Goal: Task Accomplishment & Management: Use online tool/utility

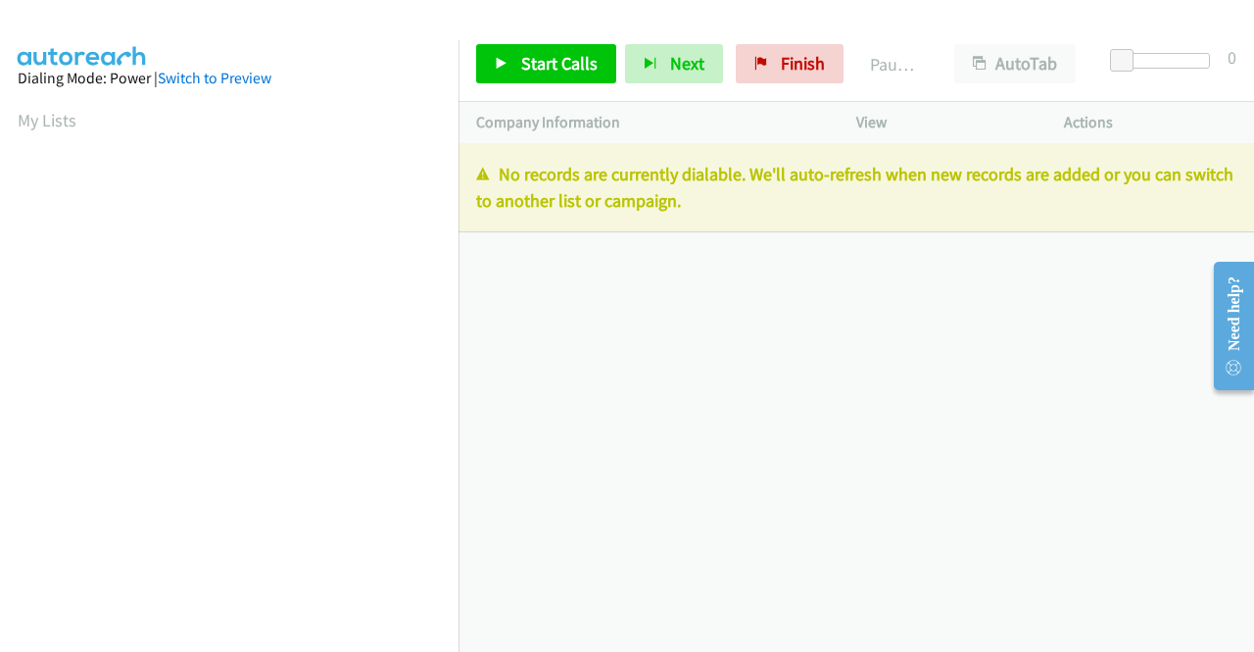
drag, startPoint x: 1197, startPoint y: 354, endPoint x: 1107, endPoint y: 302, distance: 104.0
click at [1198, 354] on iframe at bounding box center [1226, 326] width 56 height 156
click at [1198, 324] on iframe at bounding box center [1226, 326] width 56 height 156
click at [807, 50] on link "Finish" at bounding box center [790, 63] width 108 height 39
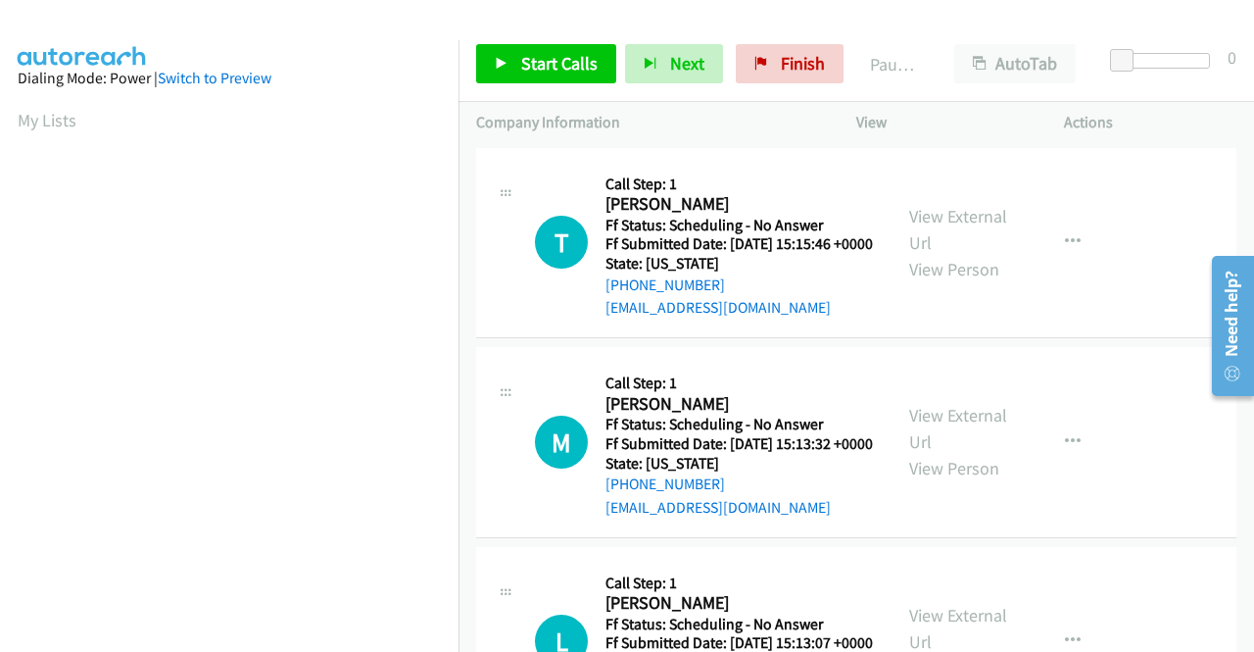
drag, startPoint x: 1088, startPoint y: 352, endPoint x: 1069, endPoint y: 352, distance: 18.6
click at [1088, 339] on div "T Callback Scheduled Call Step: 1 Terri Ashmore America/New_York Ff Status: Sch…" at bounding box center [856, 243] width 760 height 191
click at [945, 227] on link "View External Url" at bounding box center [958, 229] width 98 height 49
click at [963, 444] on link "View External Url" at bounding box center [958, 428] width 98 height 49
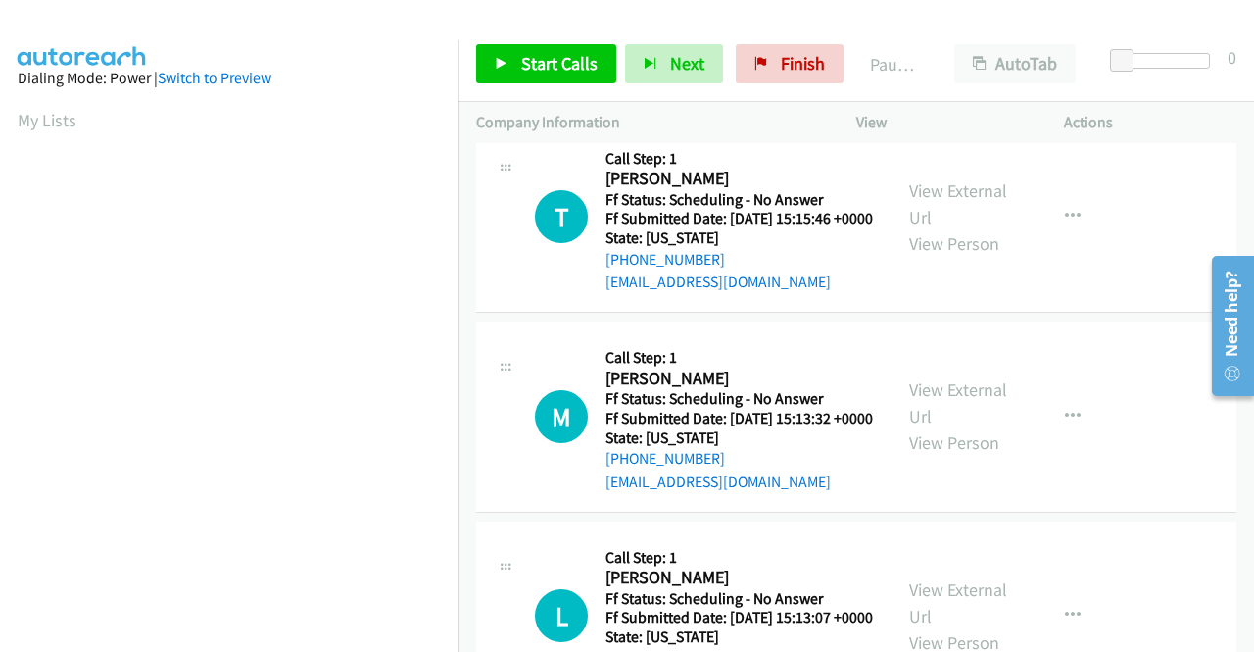
scroll to position [98, 0]
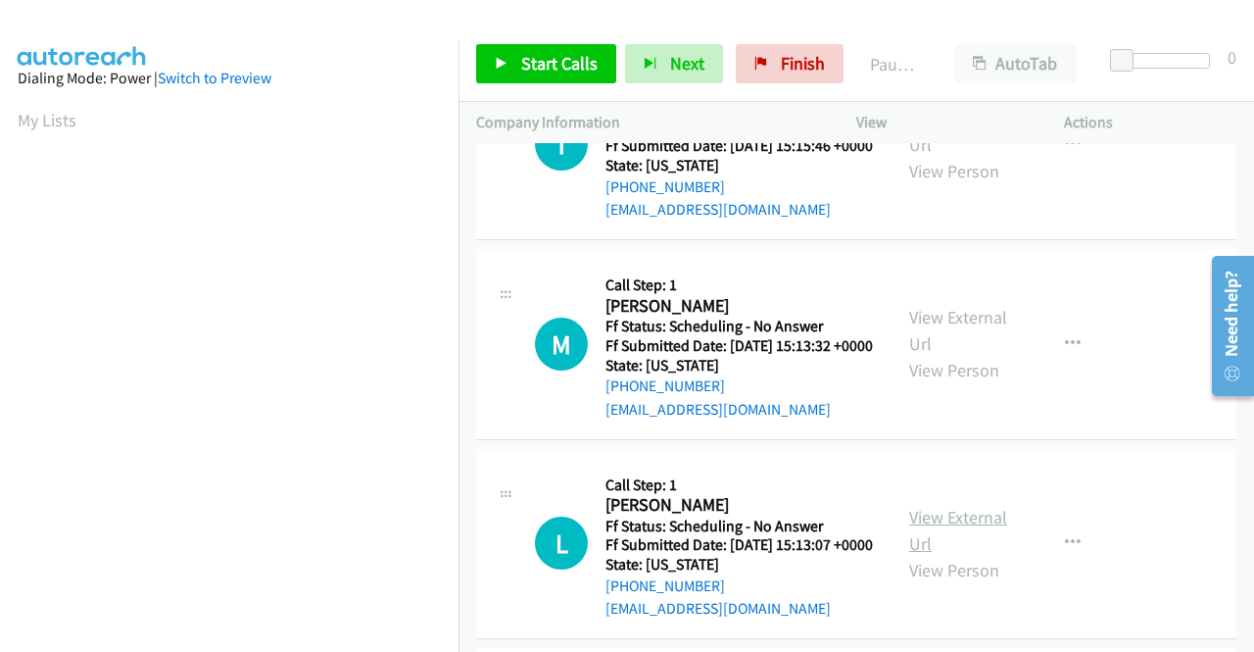
click at [982, 555] on link "View External Url" at bounding box center [958, 530] width 98 height 49
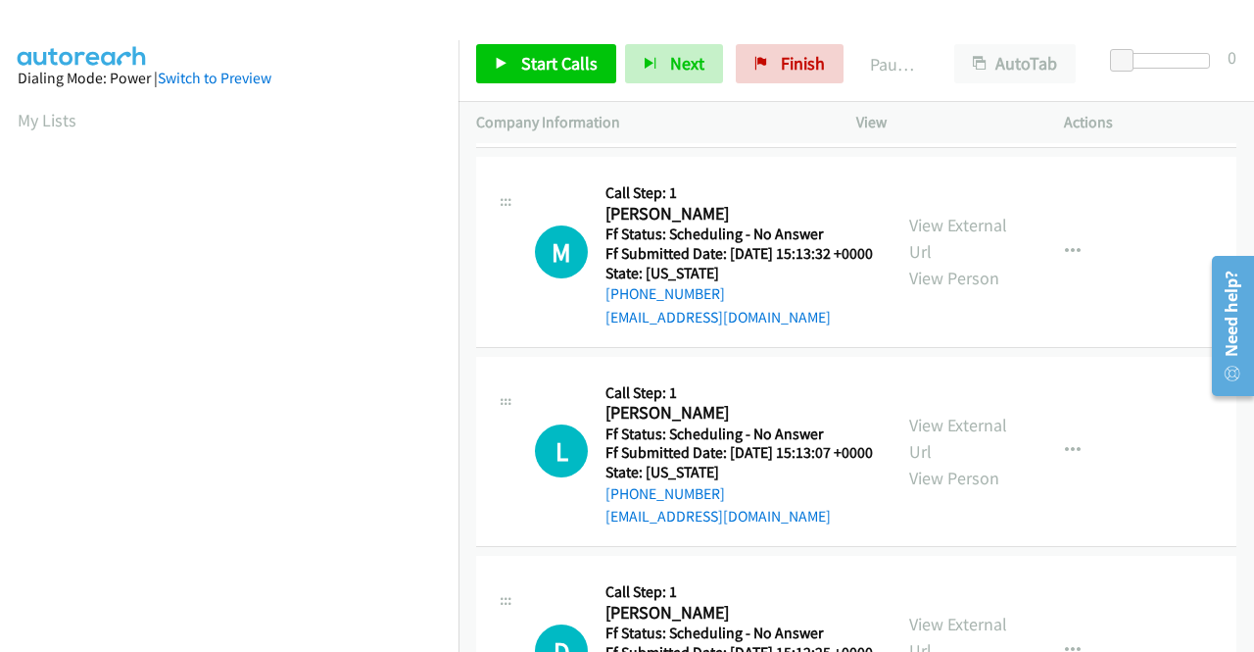
scroll to position [294, 0]
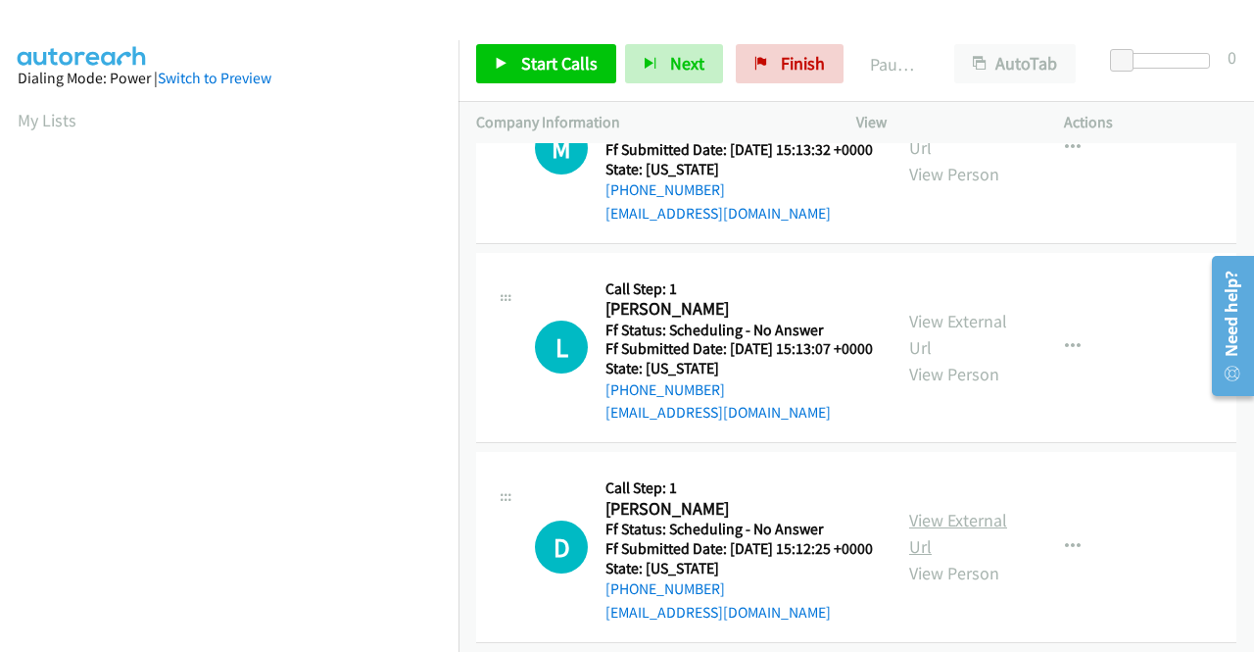
click at [976, 558] on link "View External Url" at bounding box center [958, 533] width 98 height 49
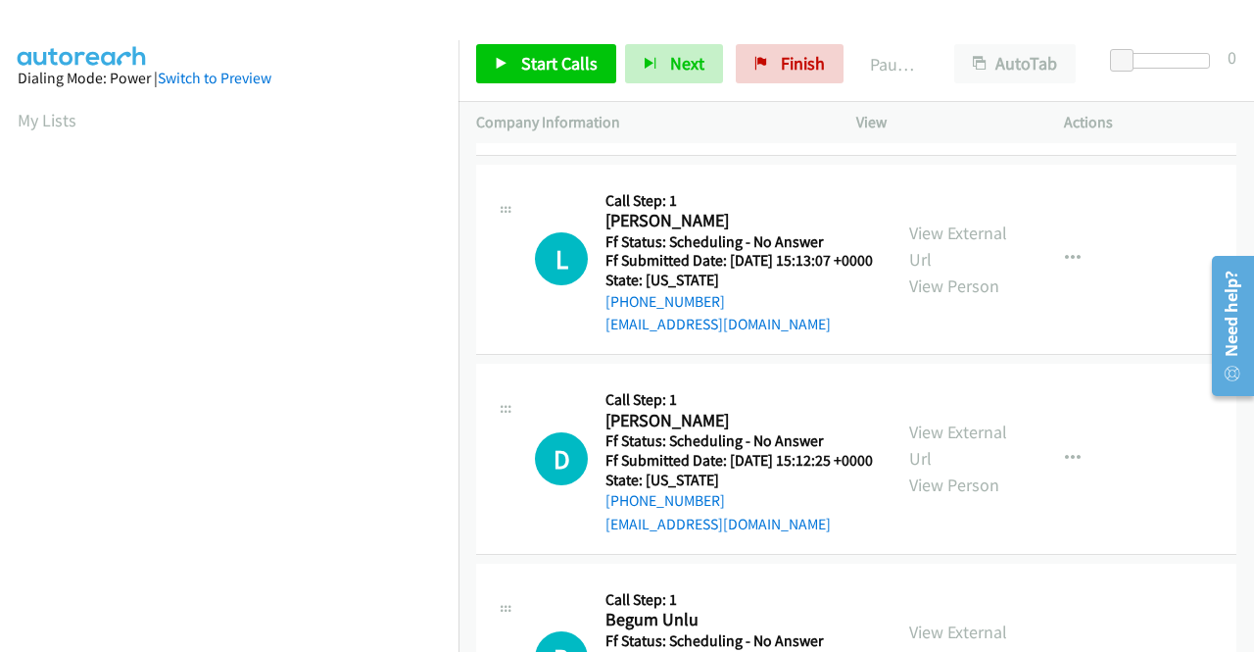
scroll to position [490, 0]
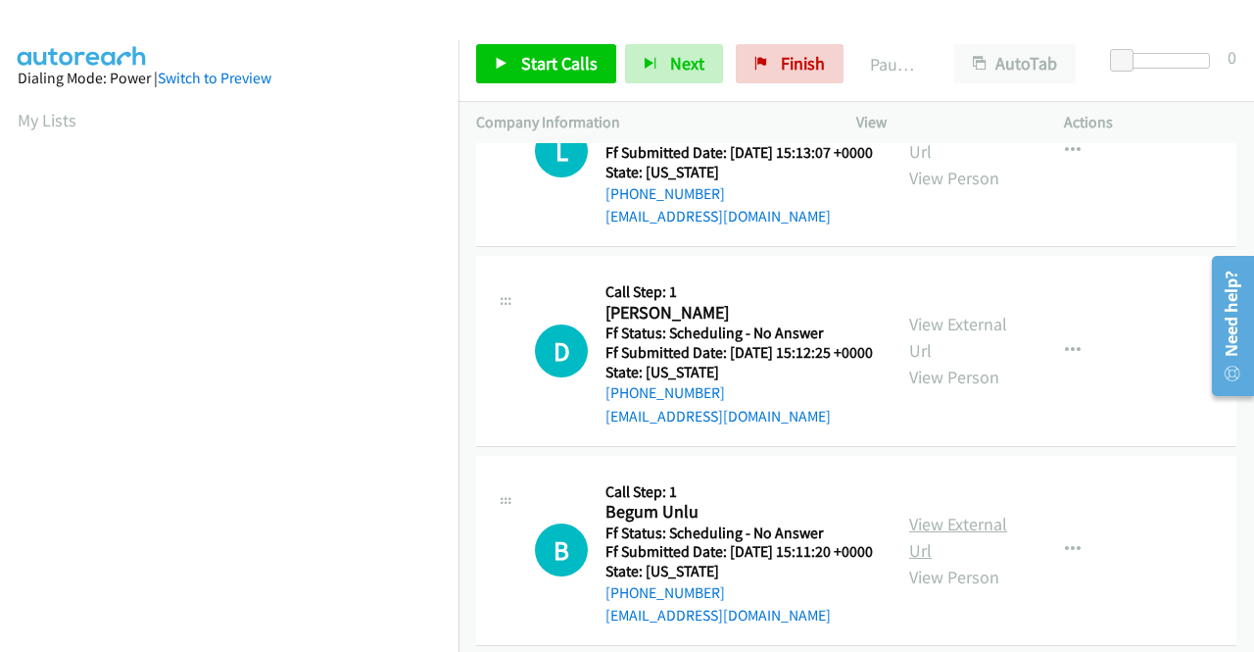
click at [974, 561] on link "View External Url" at bounding box center [958, 536] width 98 height 49
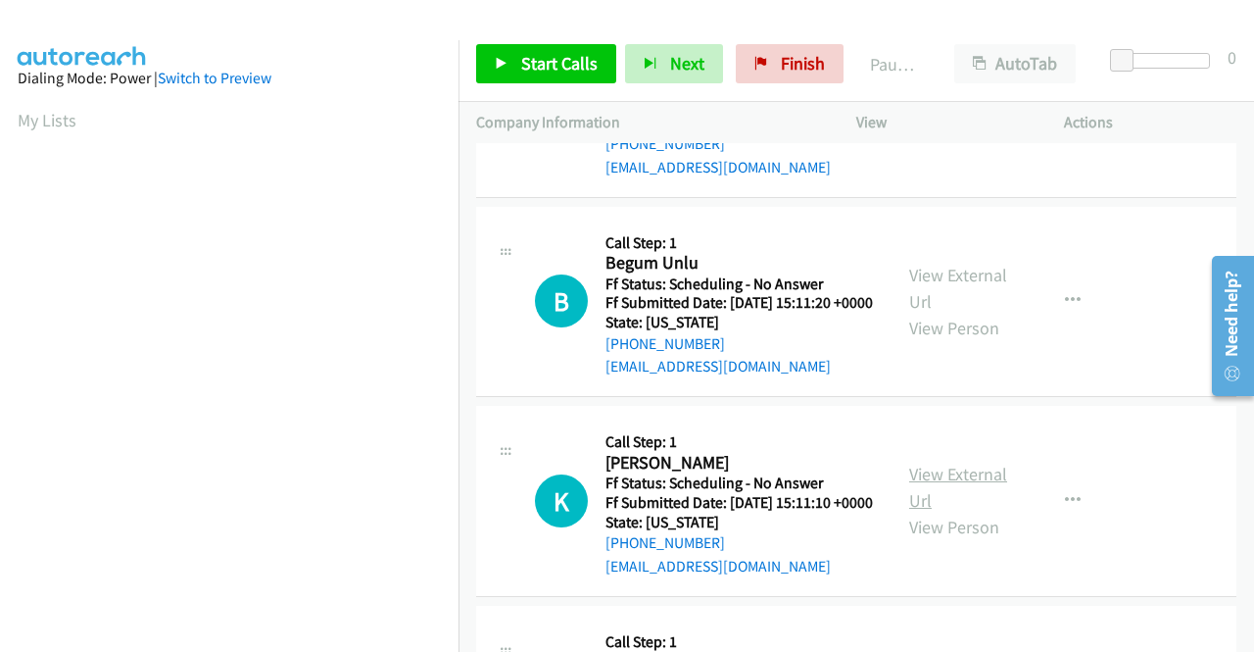
scroll to position [784, 0]
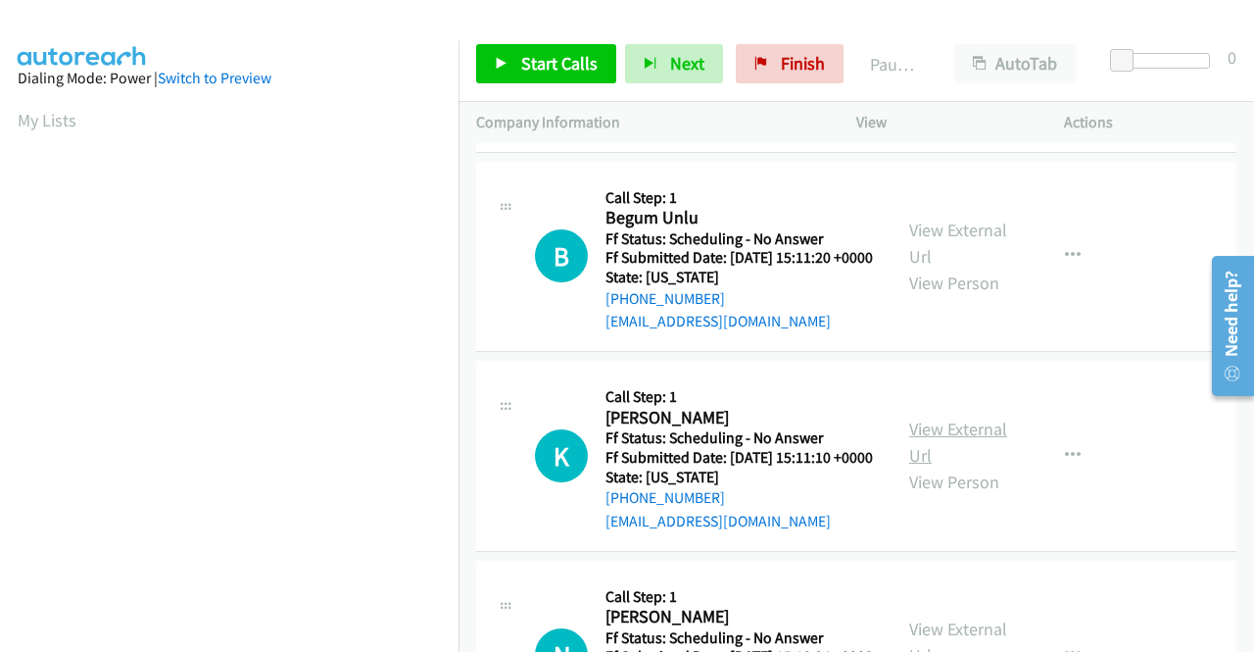
click at [941, 466] on link "View External Url" at bounding box center [958, 441] width 98 height 49
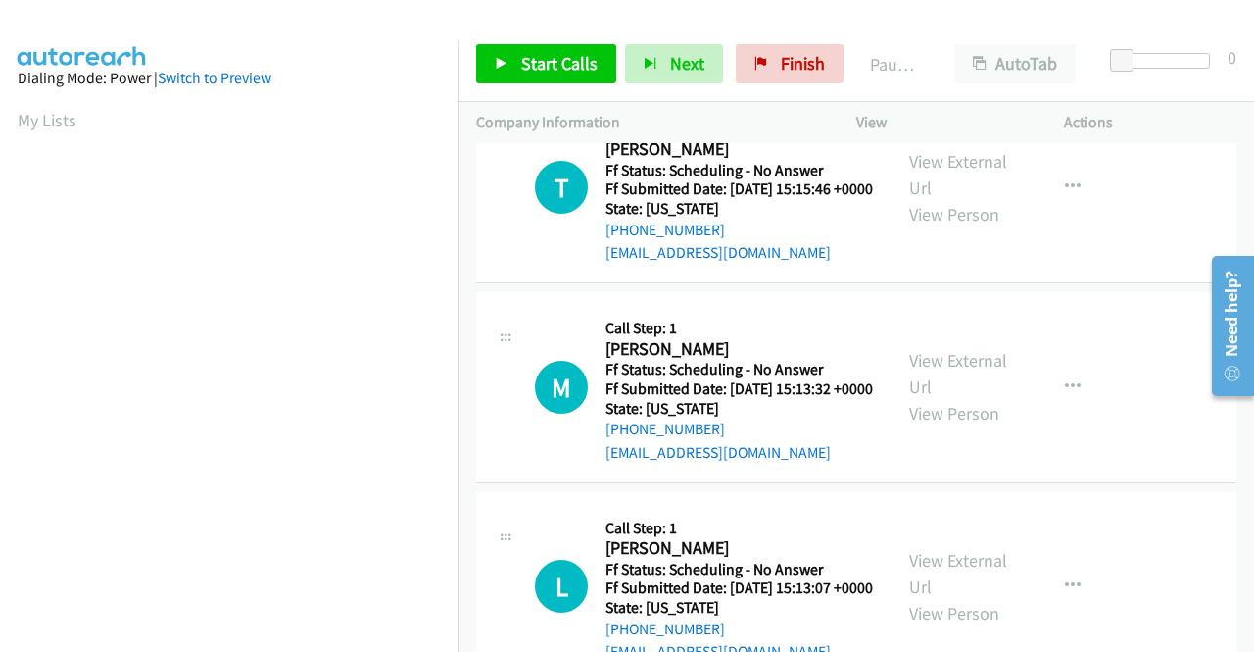
scroll to position [0, 0]
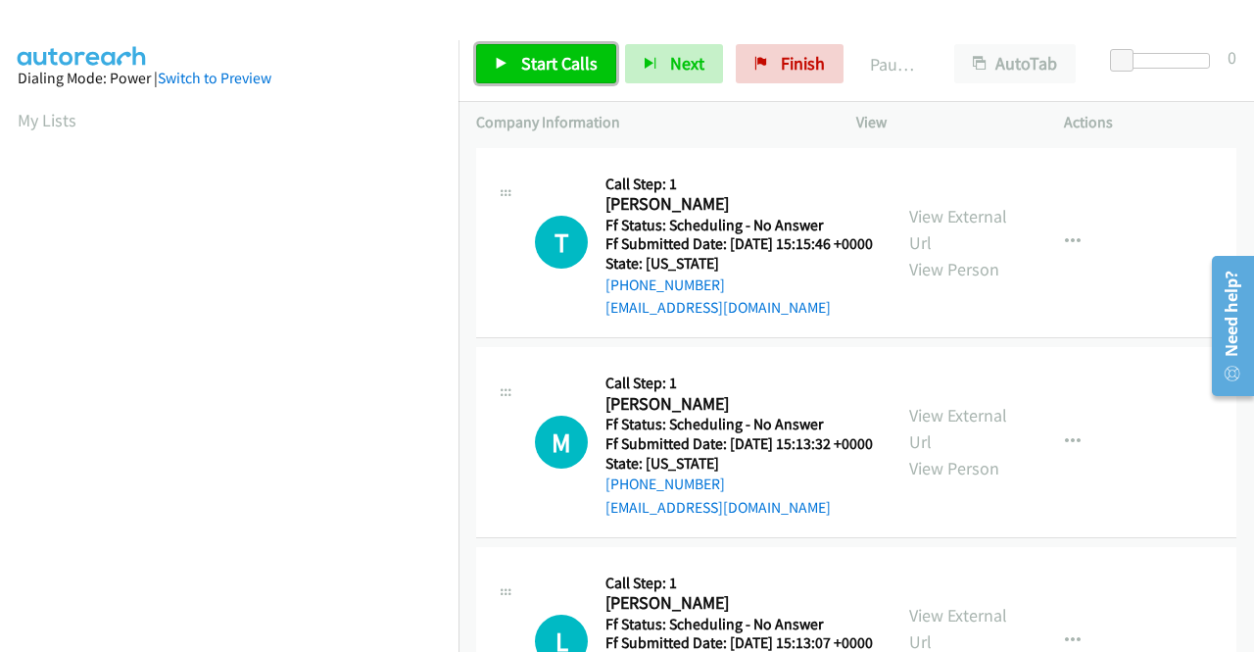
click at [535, 61] on span "Start Calls" at bounding box center [559, 63] width 76 height 23
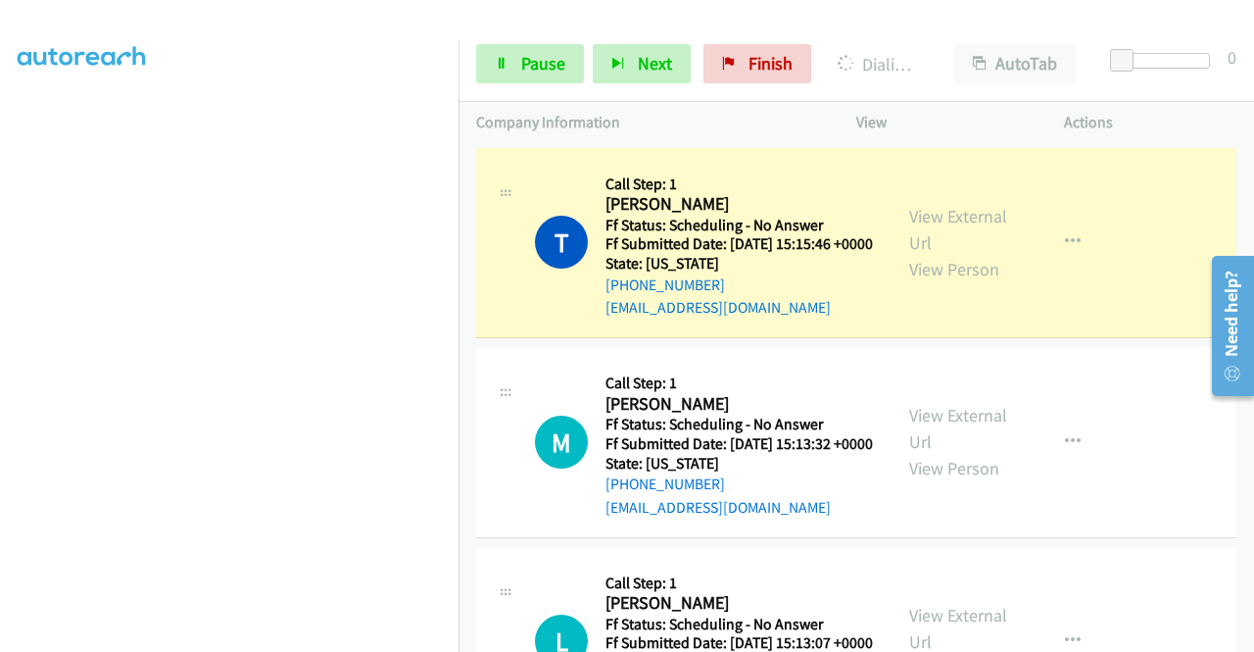
scroll to position [153, 0]
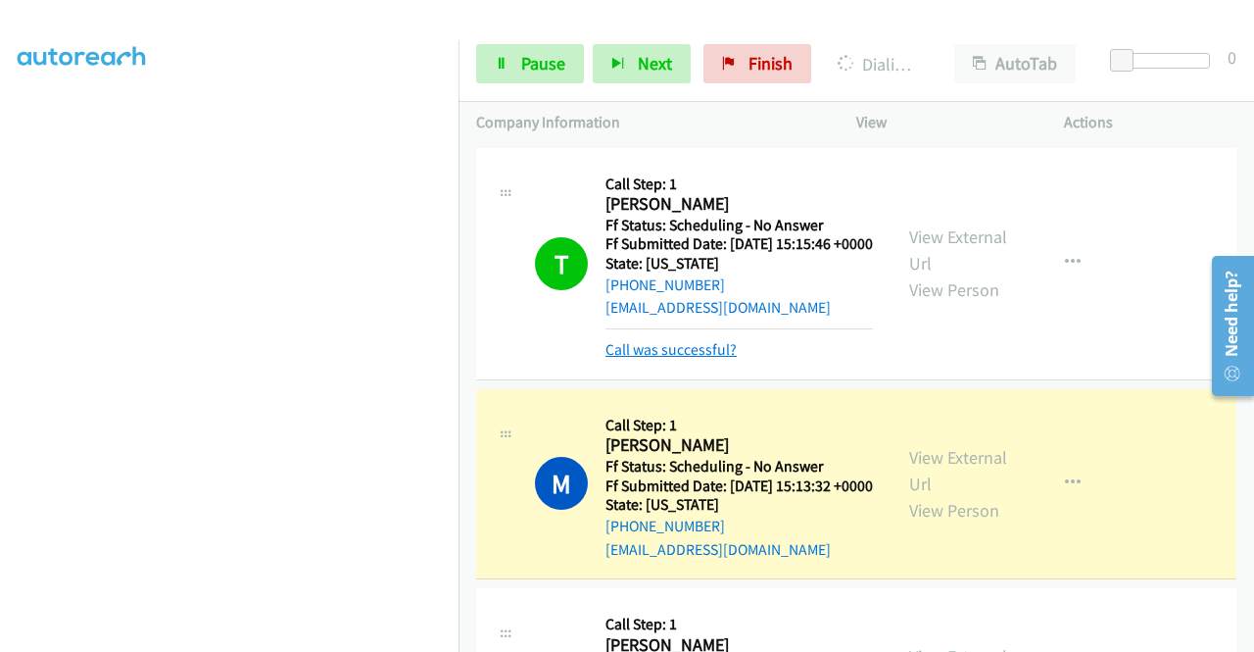
click at [659, 359] on link "Call was successful?" at bounding box center [671, 349] width 131 height 19
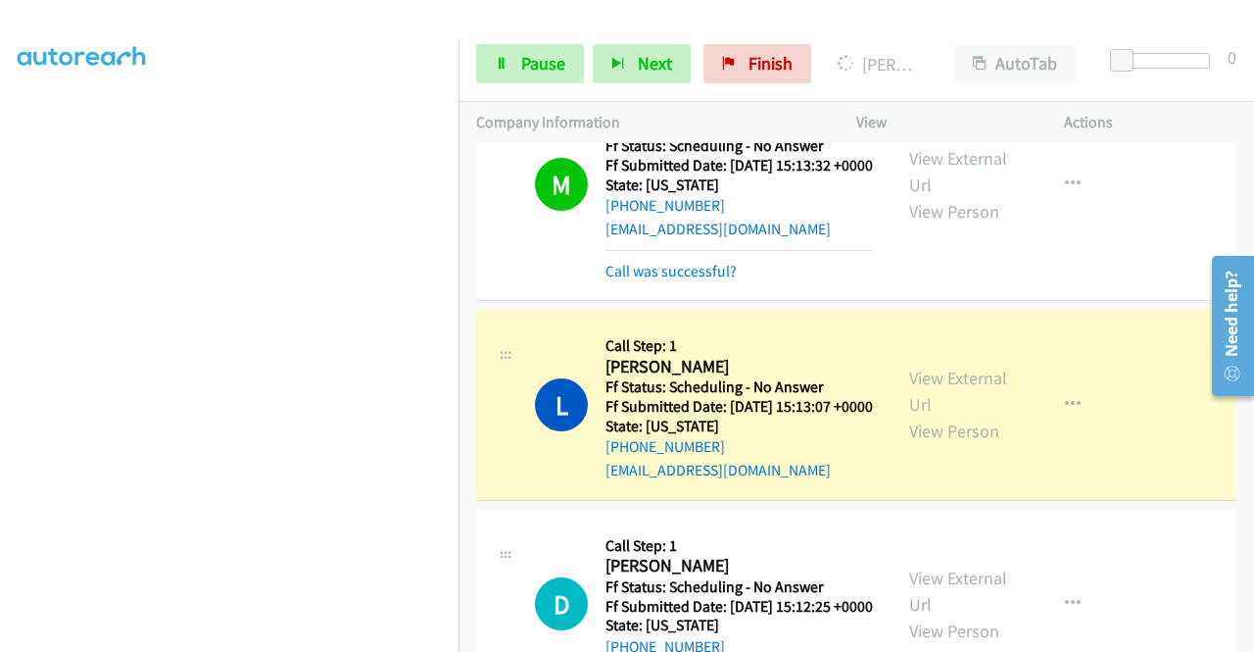
scroll to position [294, 0]
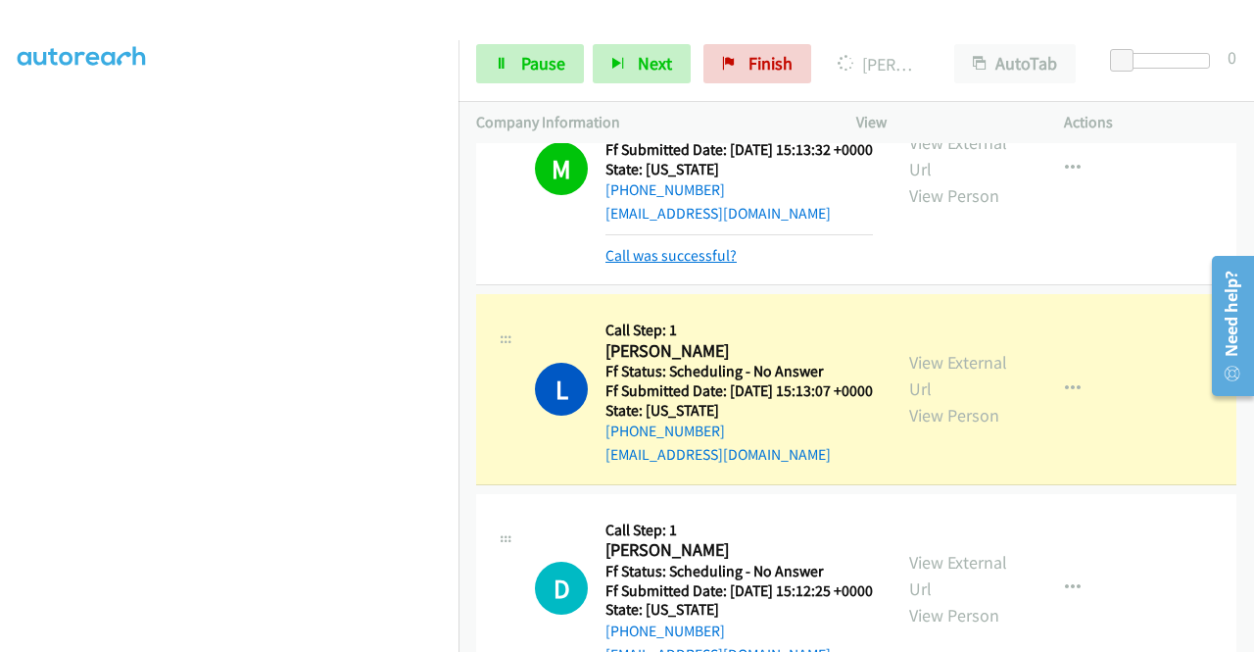
click at [625, 265] on link "Call was successful?" at bounding box center [671, 255] width 131 height 19
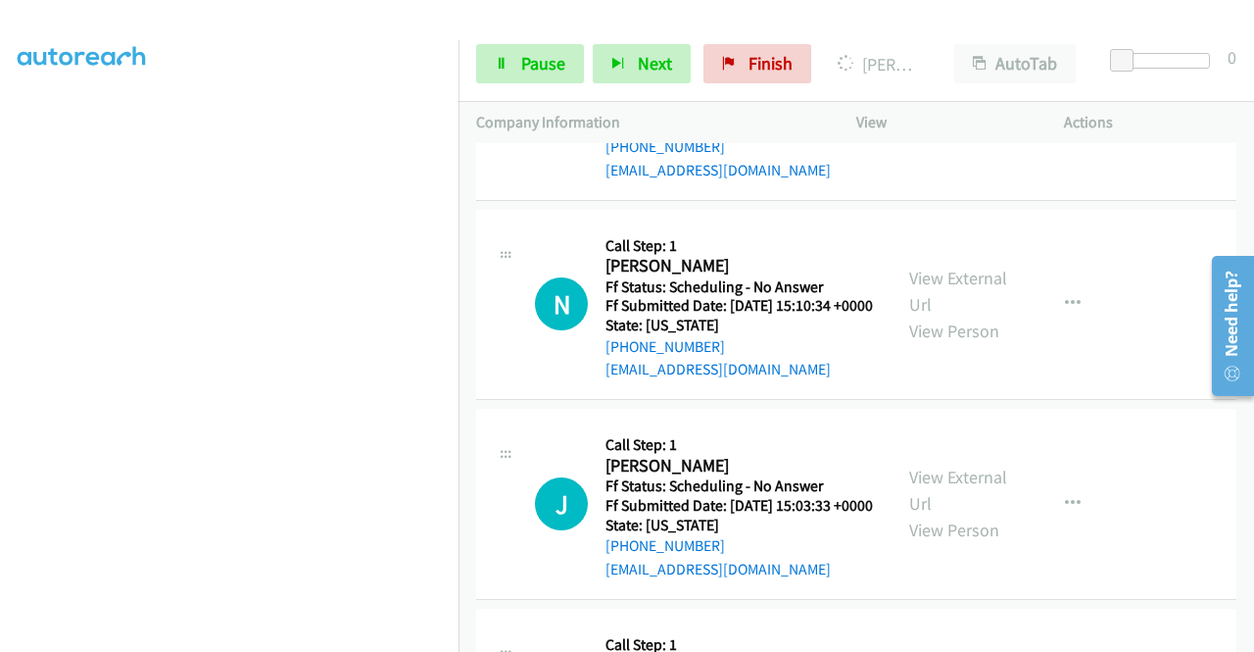
scroll to position [1176, 0]
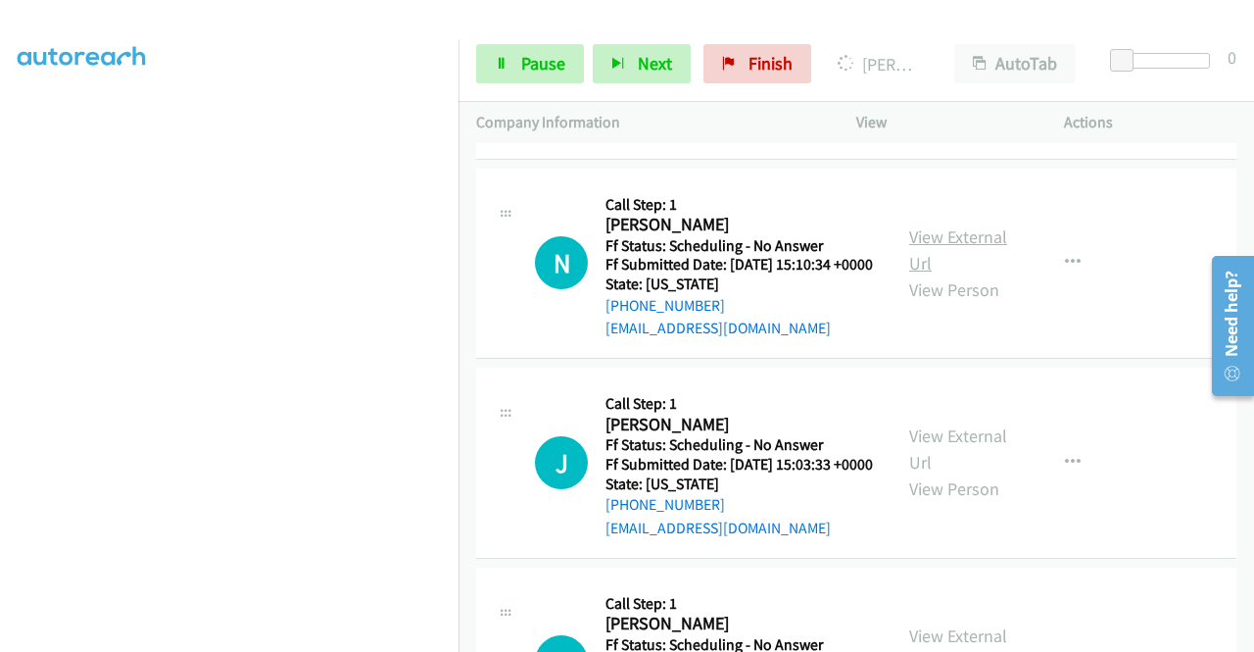
click at [977, 274] on link "View External Url" at bounding box center [958, 249] width 98 height 49
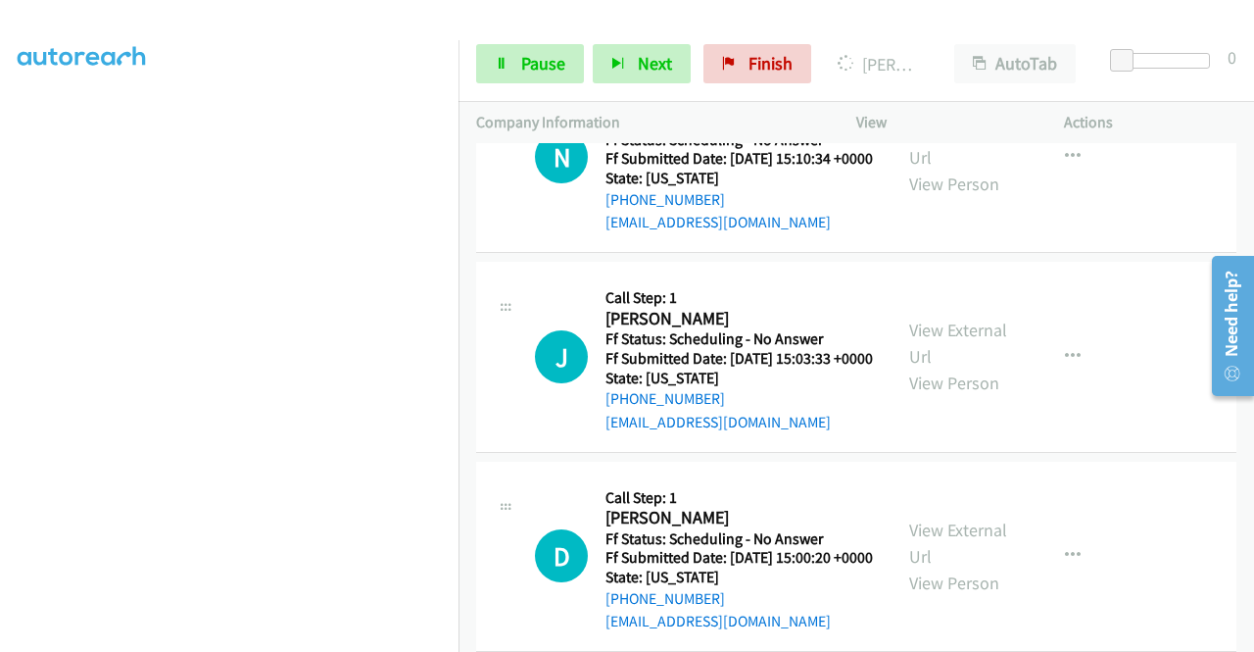
scroll to position [1372, 0]
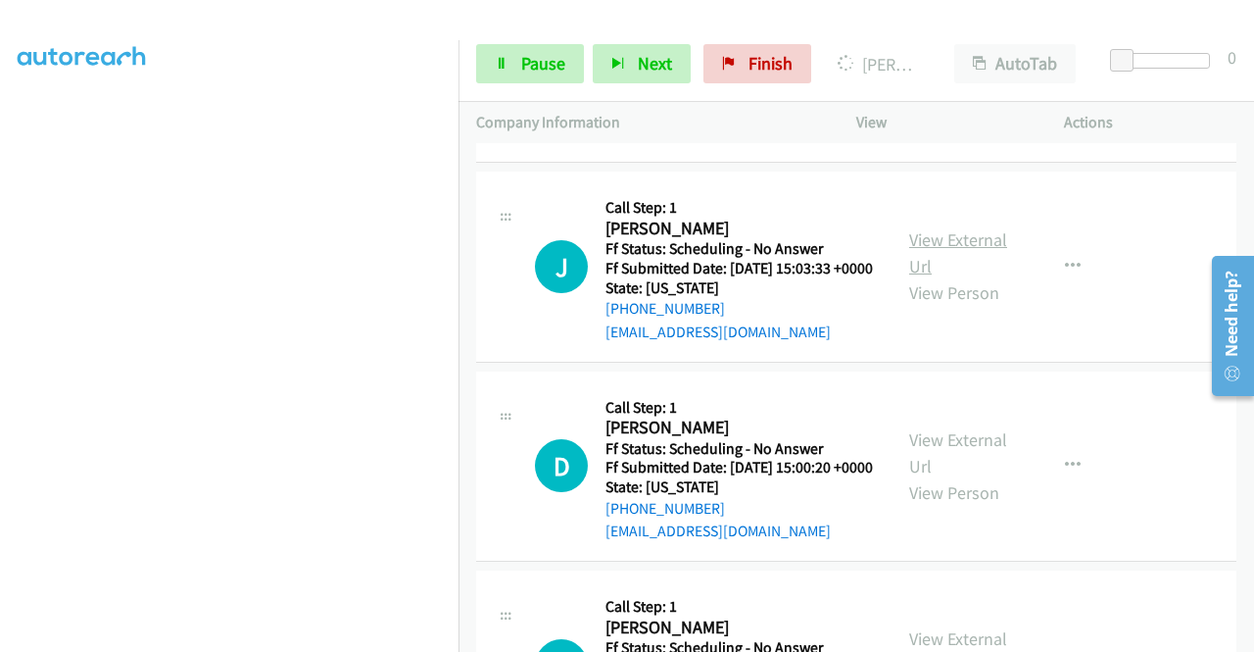
click at [962, 277] on link "View External Url" at bounding box center [958, 252] width 98 height 49
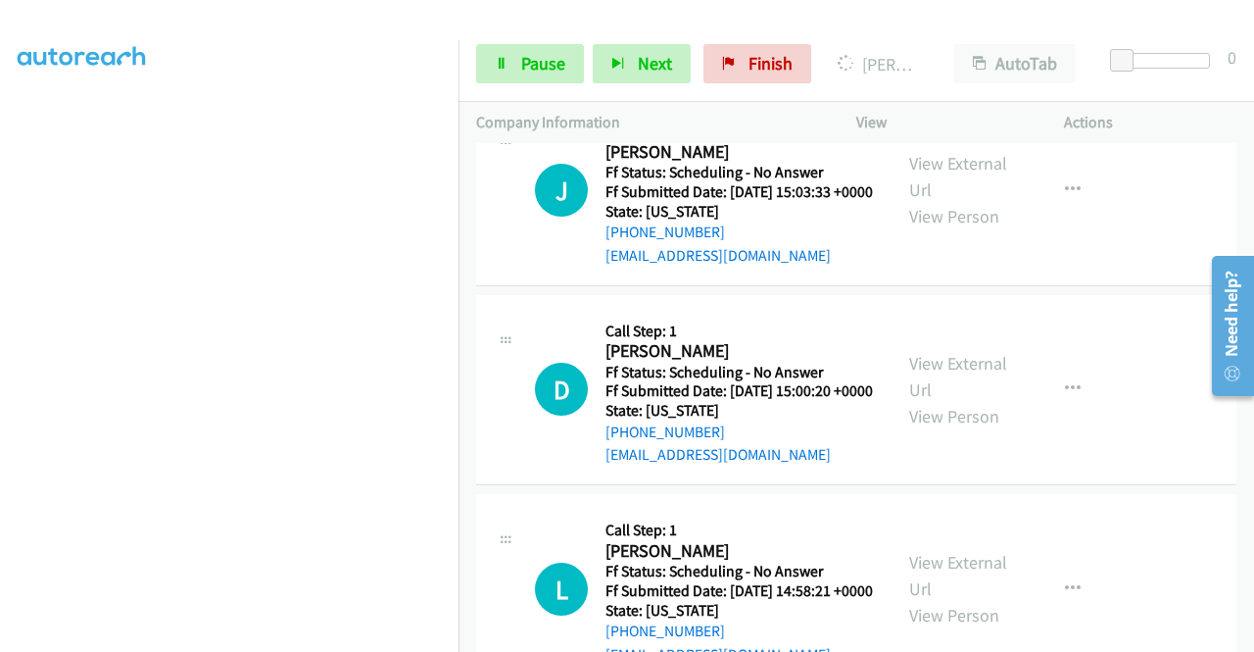
scroll to position [1568, 0]
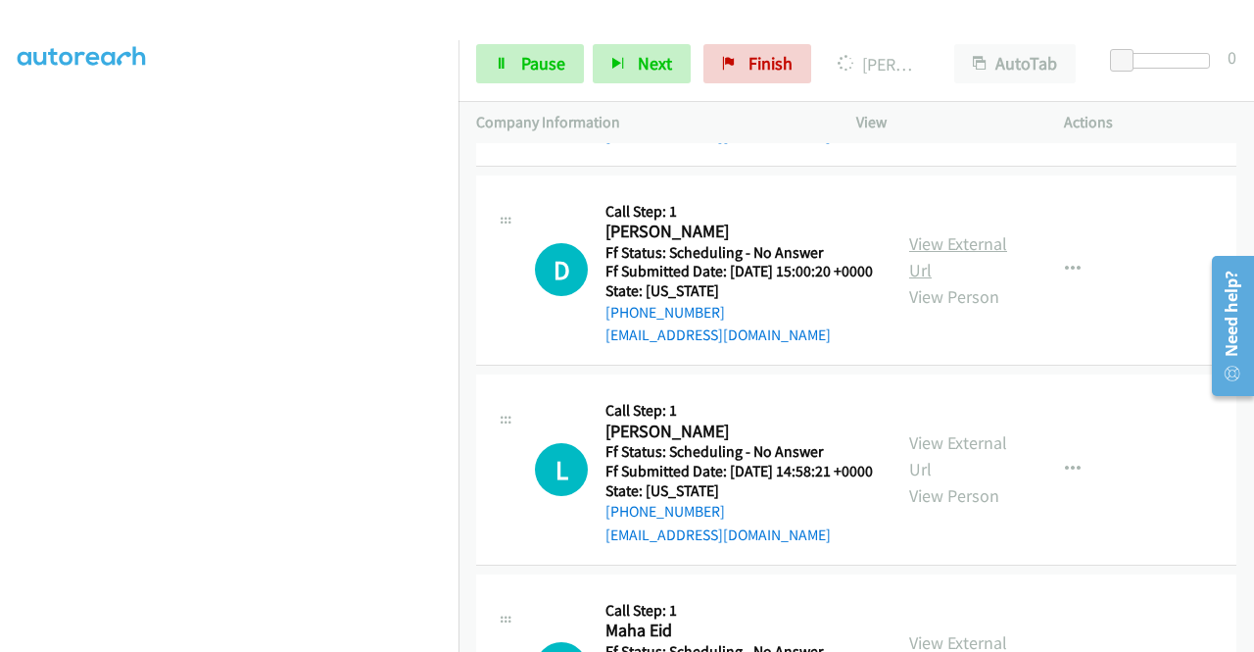
click at [950, 281] on link "View External Url" at bounding box center [958, 256] width 98 height 49
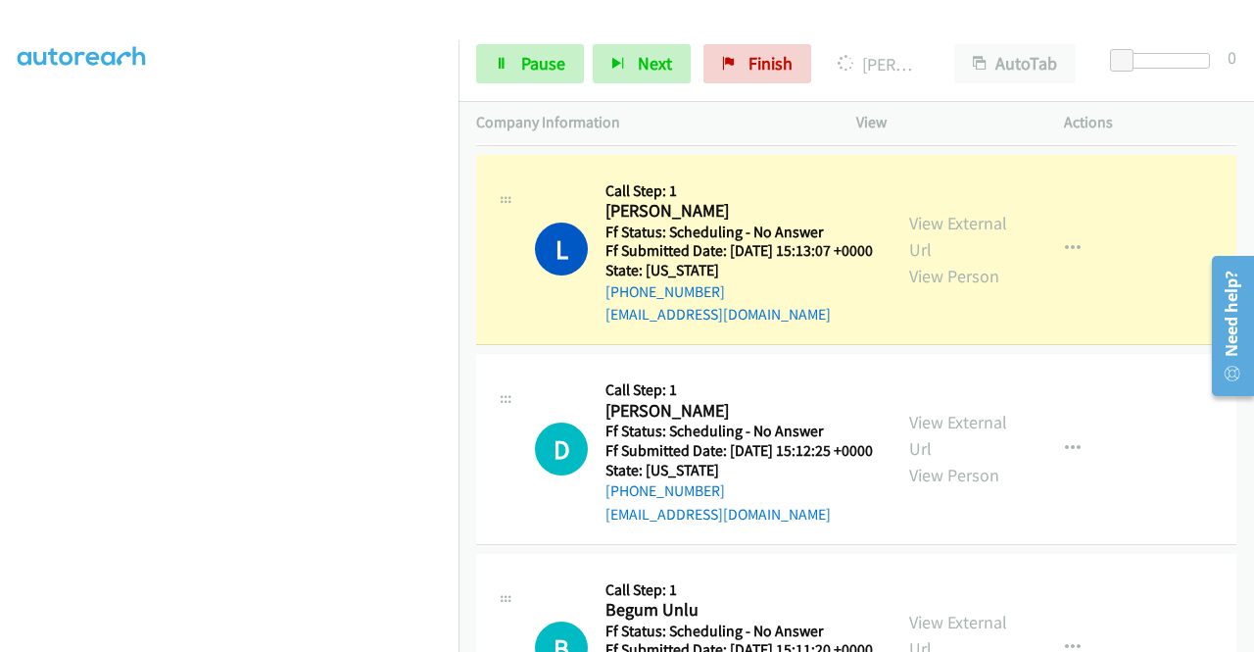
scroll to position [0, 0]
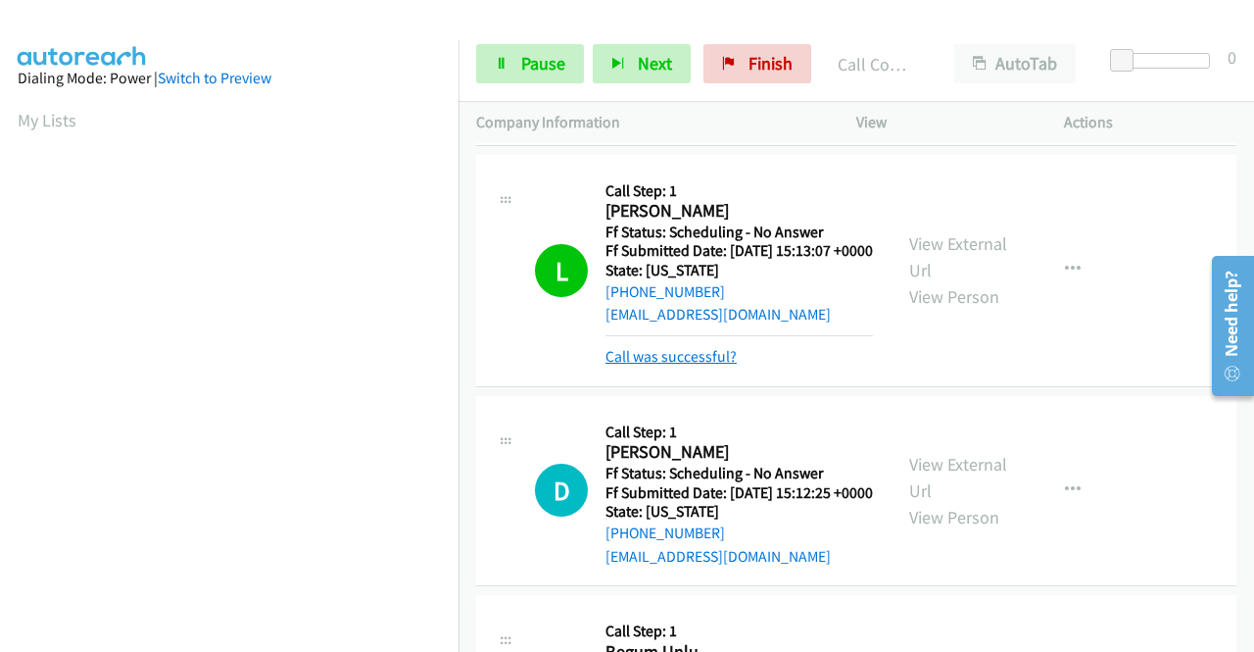
click at [715, 365] on link "Call was successful?" at bounding box center [671, 356] width 131 height 19
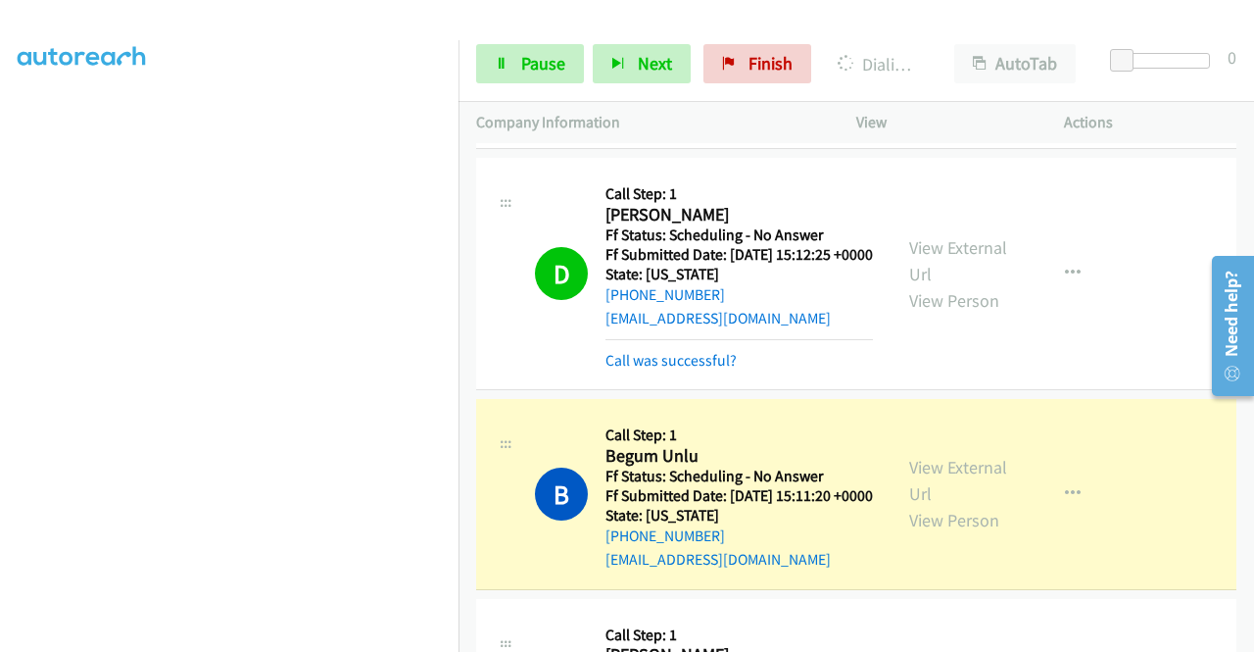
scroll to position [447, 0]
click at [722, 369] on link "Call was successful?" at bounding box center [671, 360] width 131 height 19
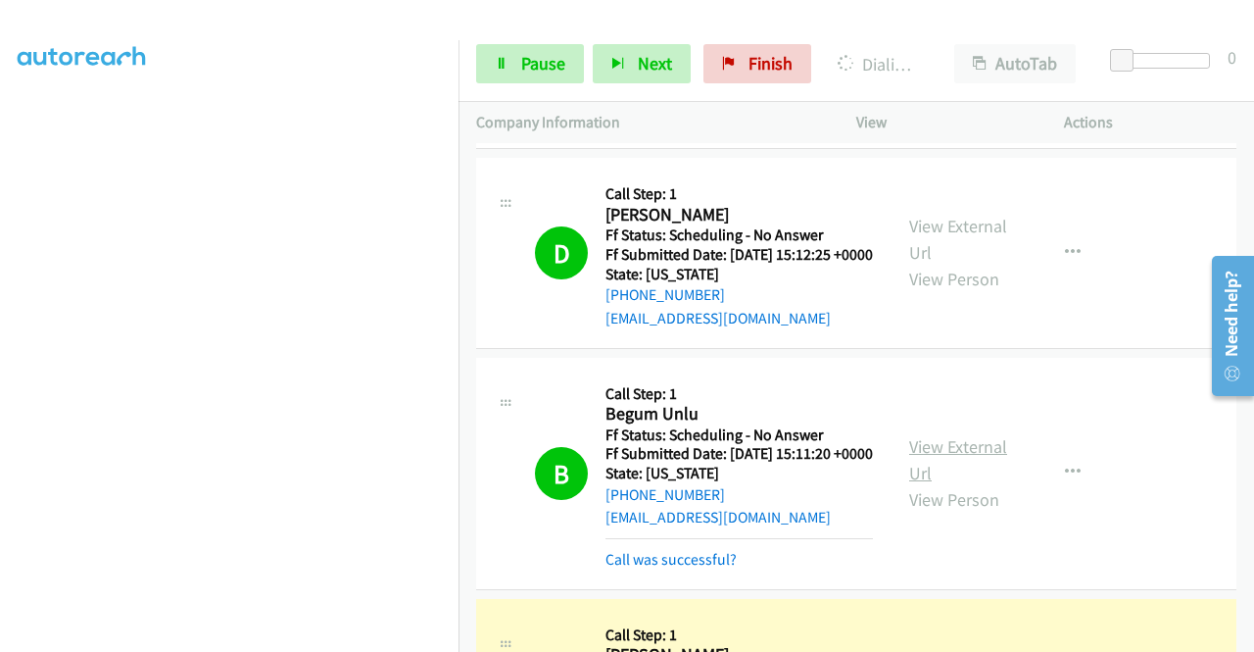
scroll to position [882, 0]
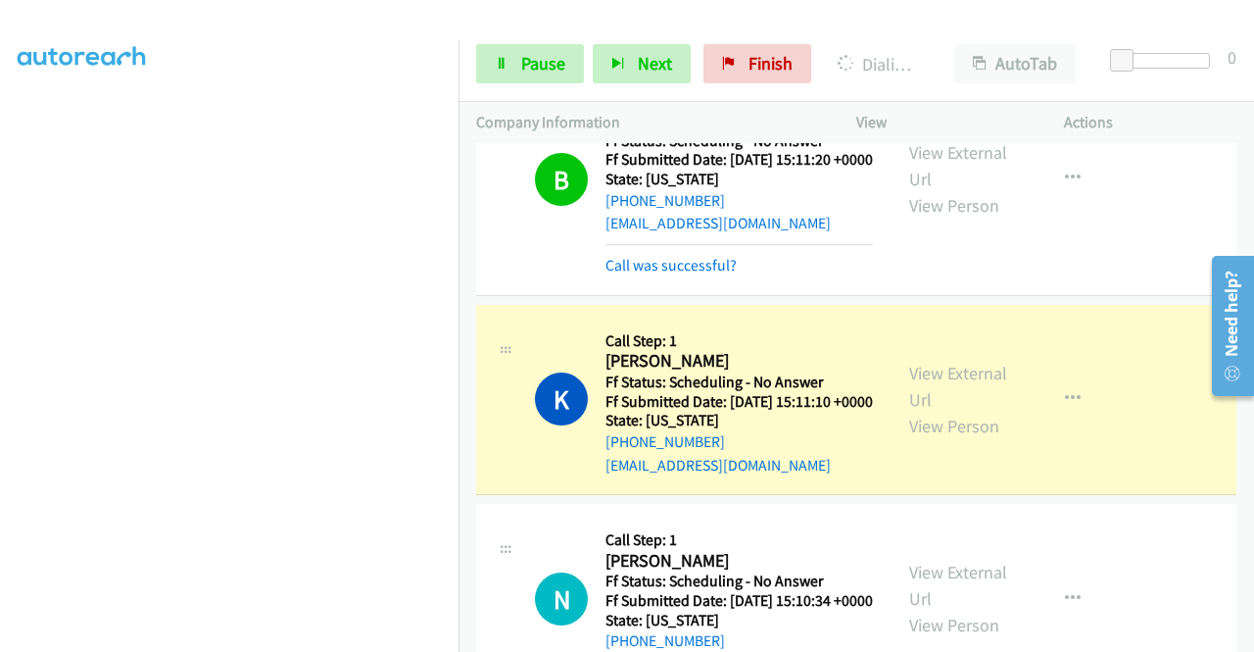
click at [739, 277] on div "Call was successful?" at bounding box center [740, 266] width 268 height 24
click at [728, 274] on link "Call was successful?" at bounding box center [671, 265] width 131 height 19
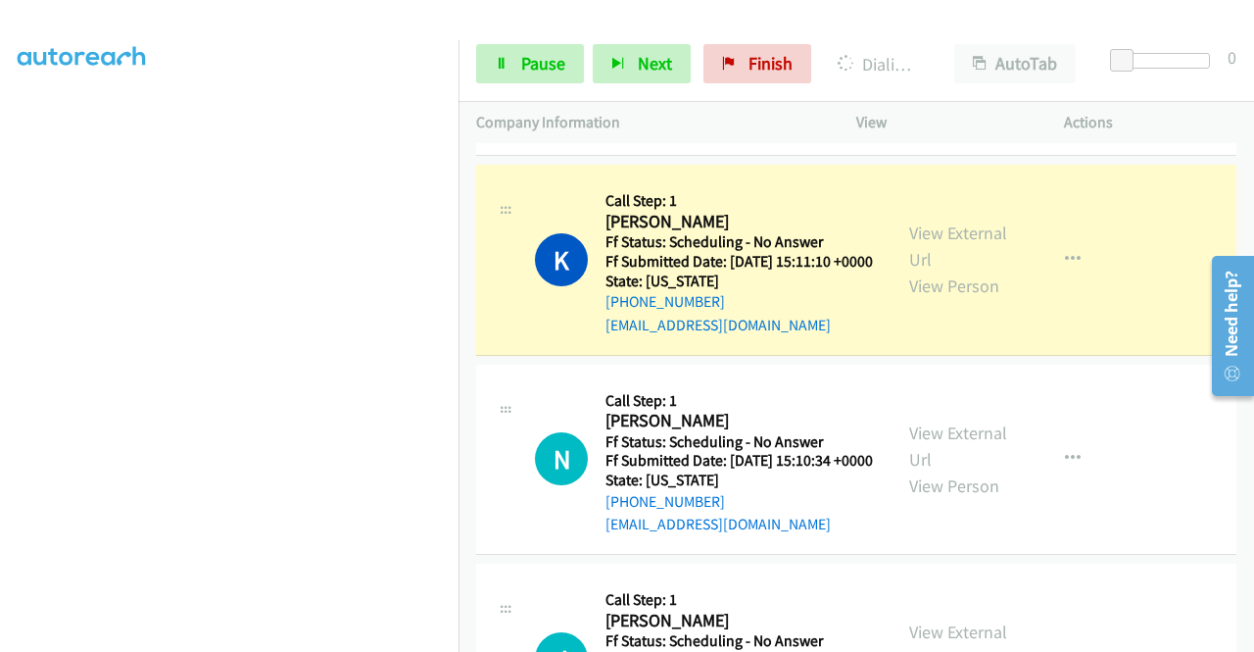
scroll to position [153, 0]
click at [527, 70] on span "Pause" at bounding box center [543, 63] width 44 height 23
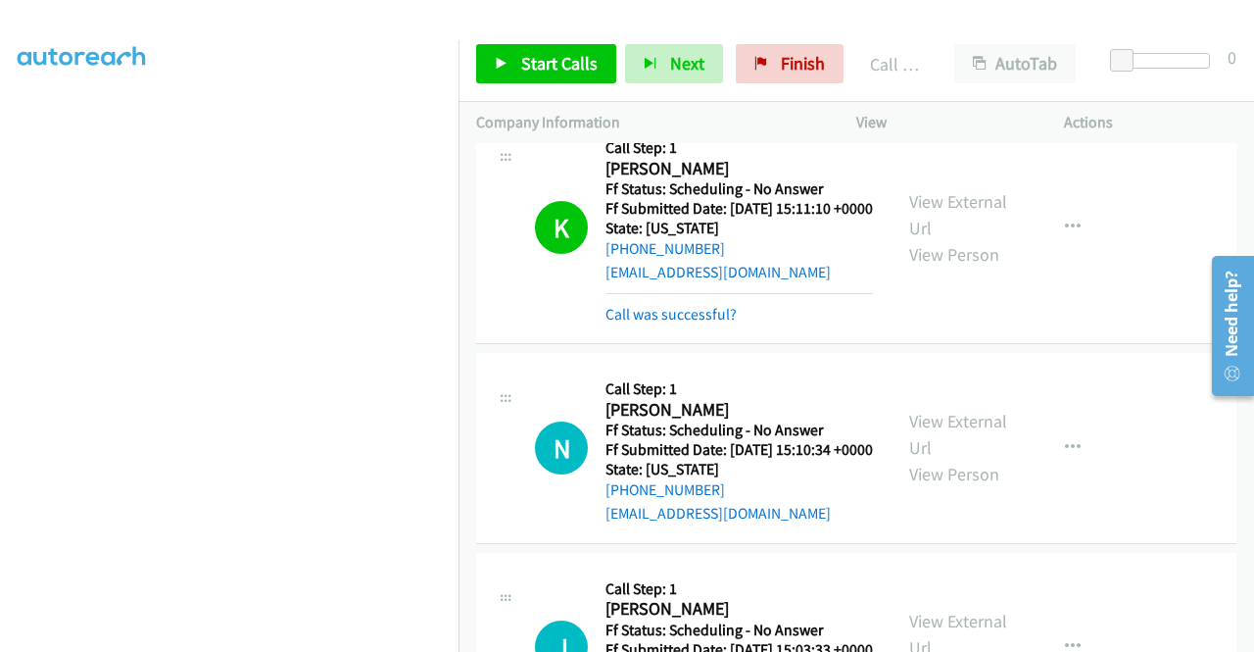
scroll to position [1078, 0]
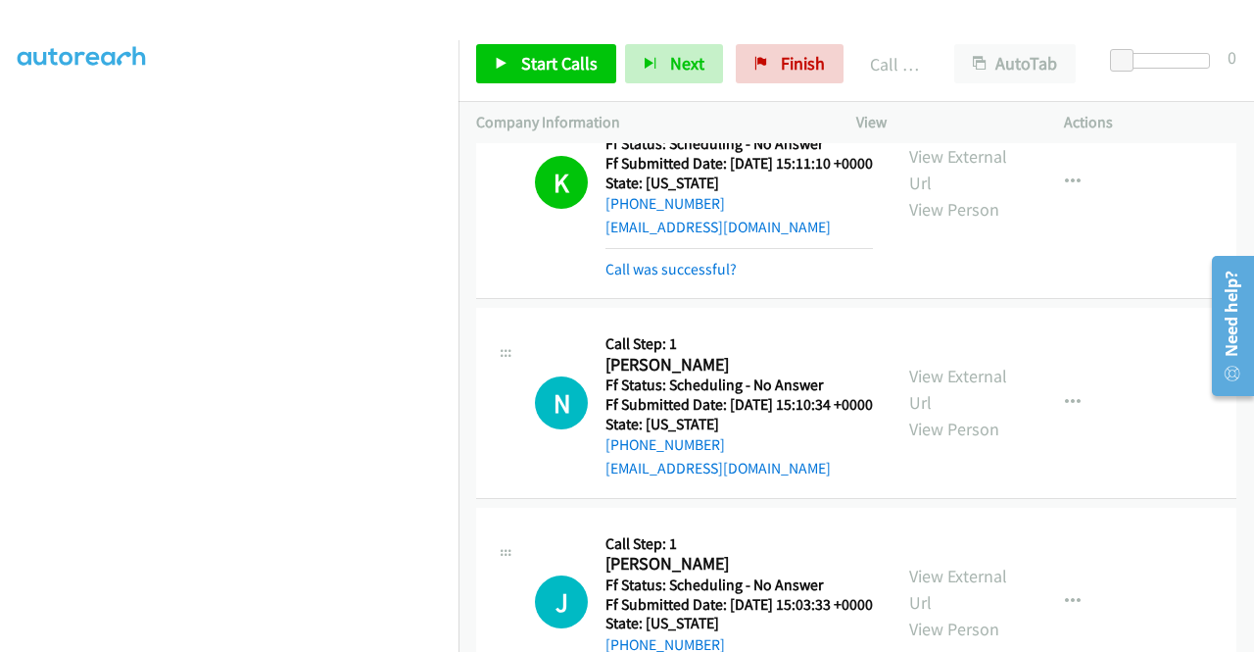
drag, startPoint x: 720, startPoint y: 383, endPoint x: 742, endPoint y: 373, distance: 23.7
click at [720, 278] on link "Call was successful?" at bounding box center [671, 269] width 131 height 19
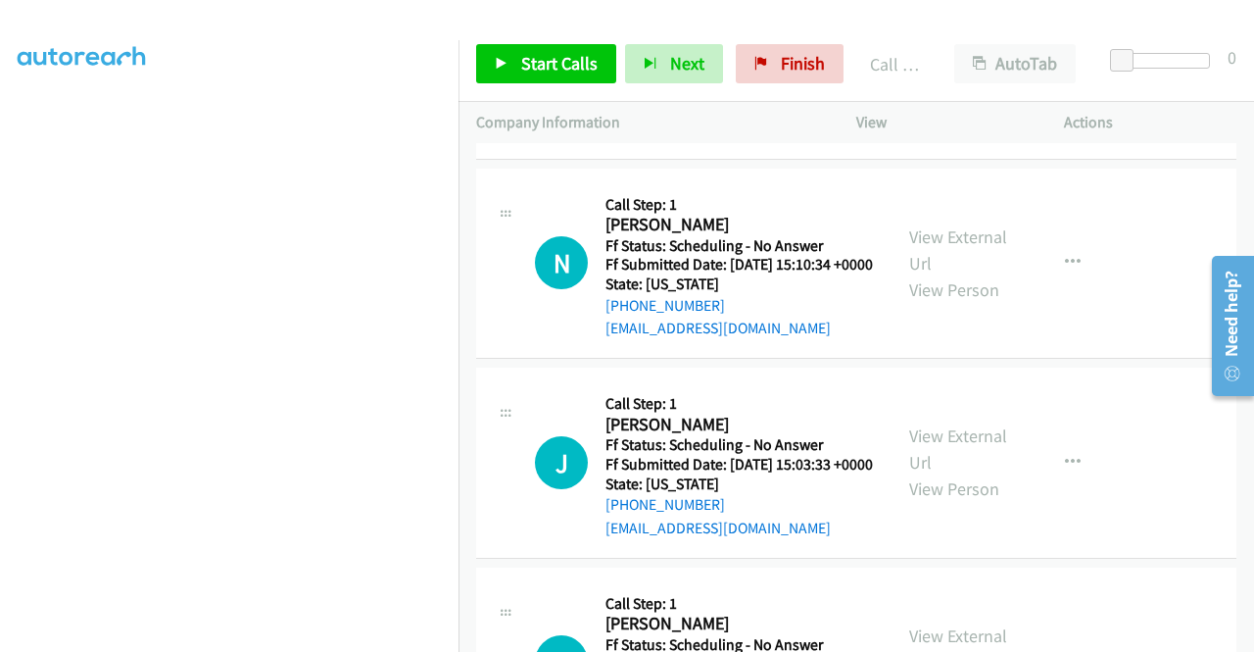
scroll to position [1274, 0]
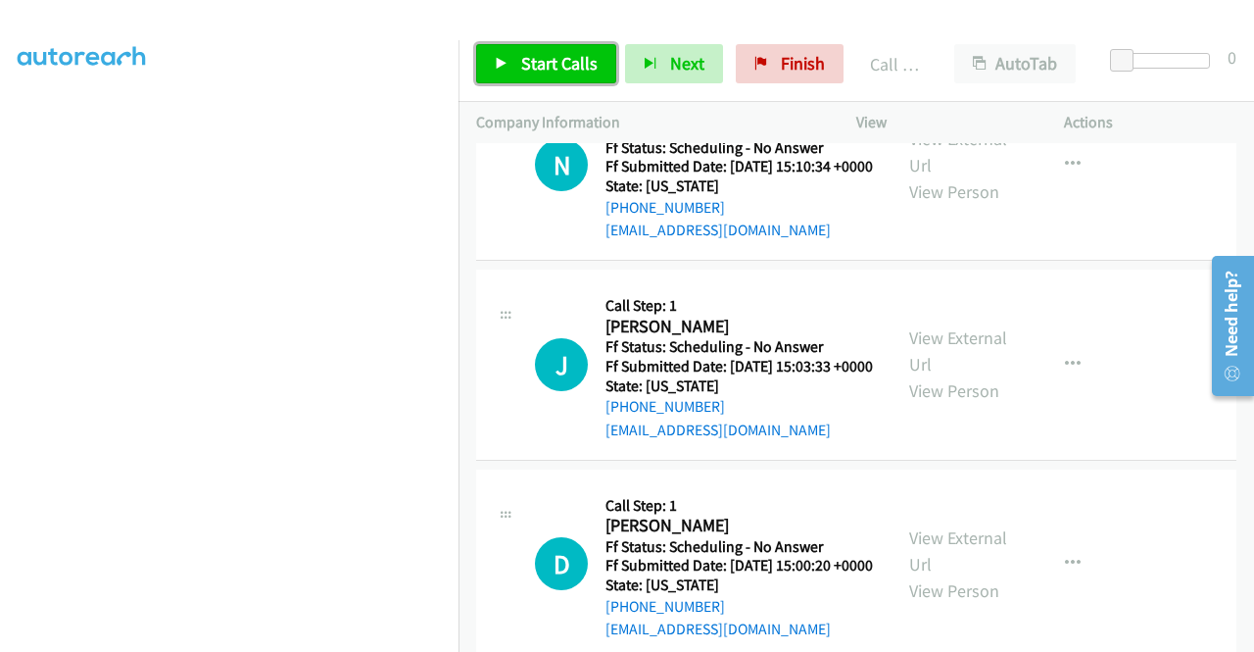
click at [539, 62] on span "Start Calls" at bounding box center [559, 63] width 76 height 23
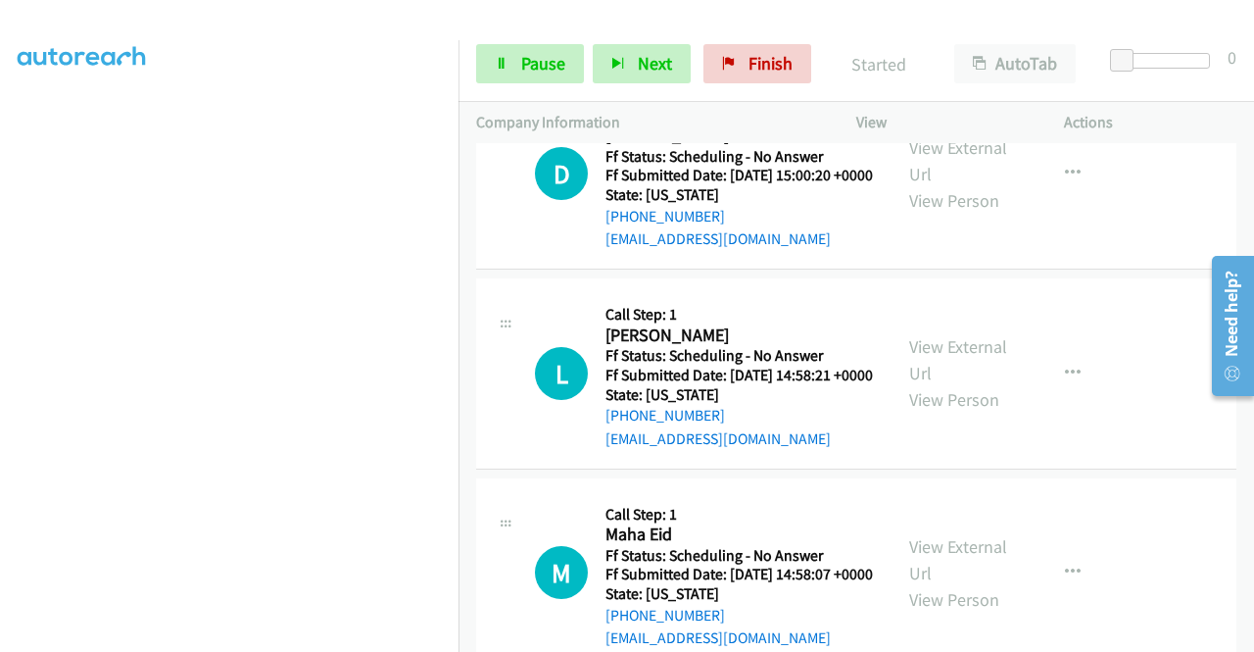
scroll to position [1764, 0]
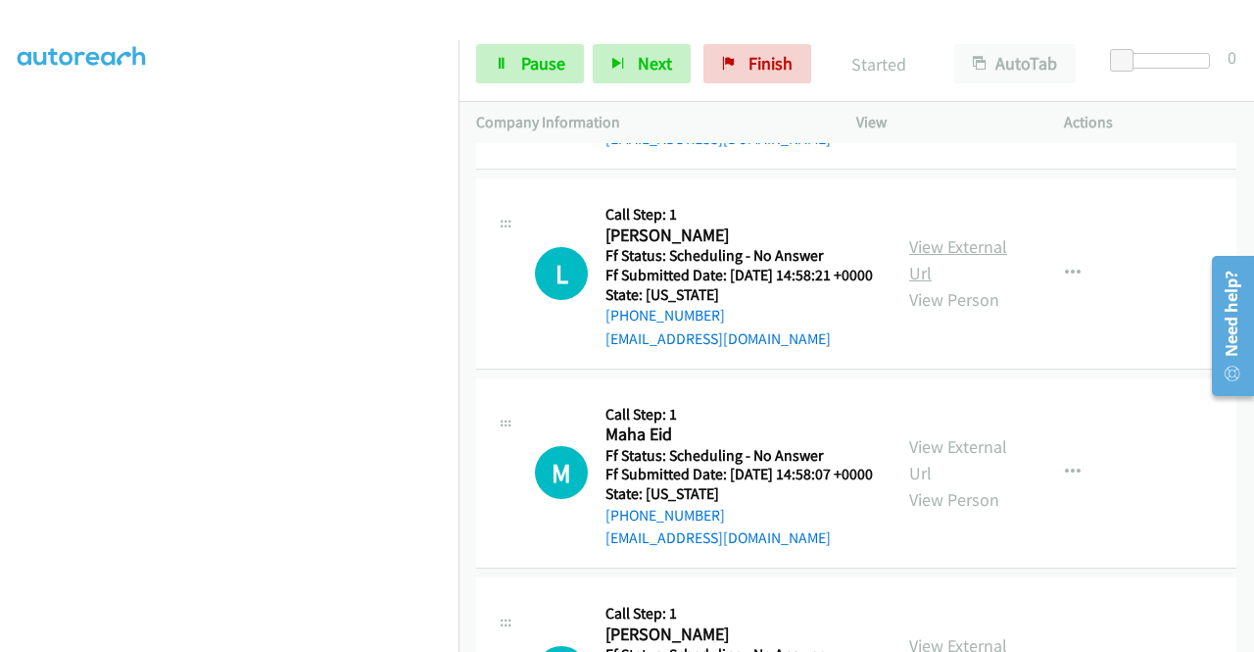
click at [968, 284] on link "View External Url" at bounding box center [958, 259] width 98 height 49
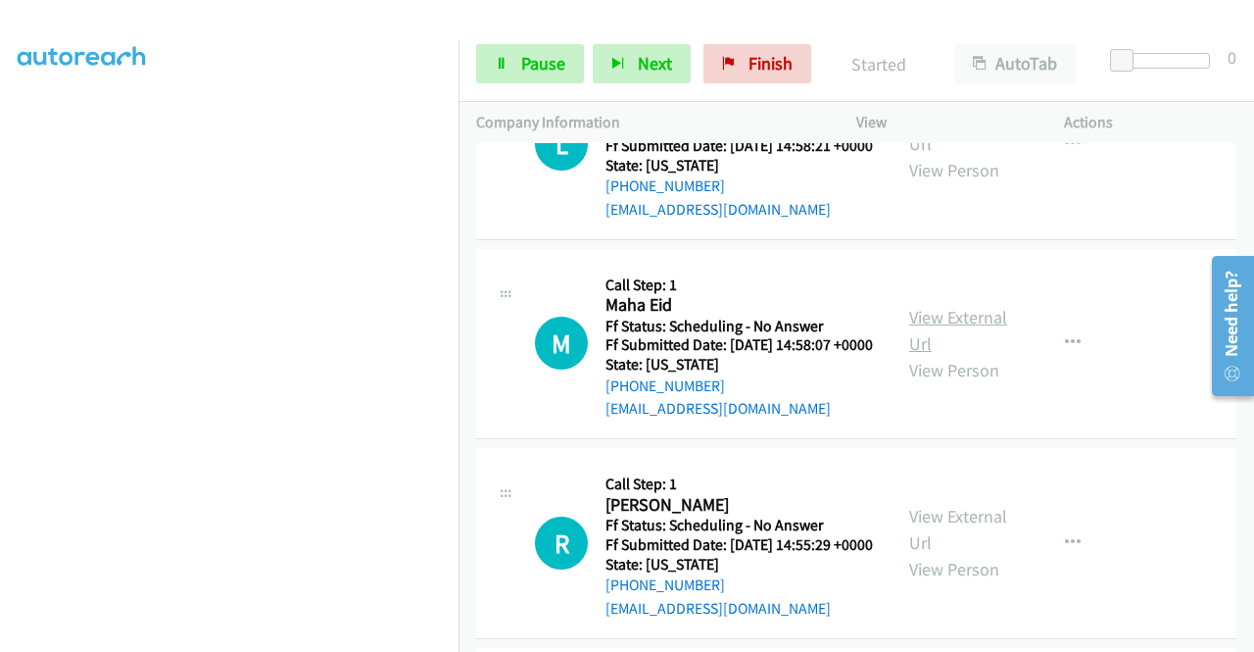
scroll to position [1960, 0]
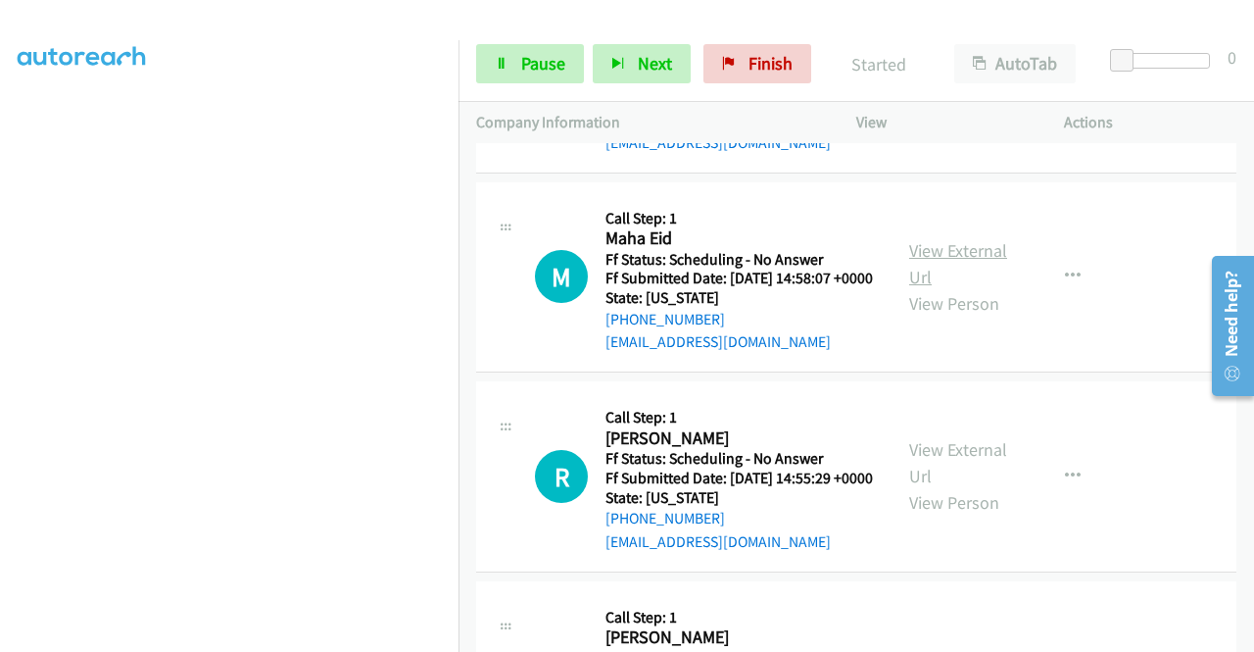
click at [967, 288] on link "View External Url" at bounding box center [958, 263] width 98 height 49
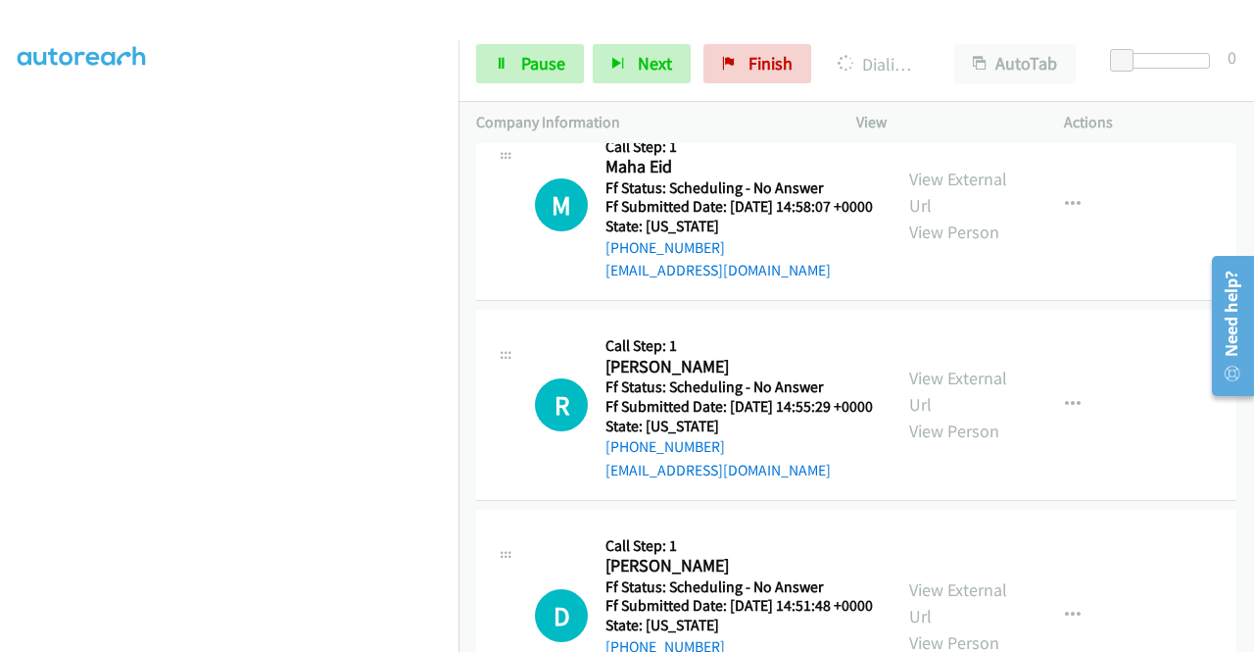
scroll to position [2156, 0]
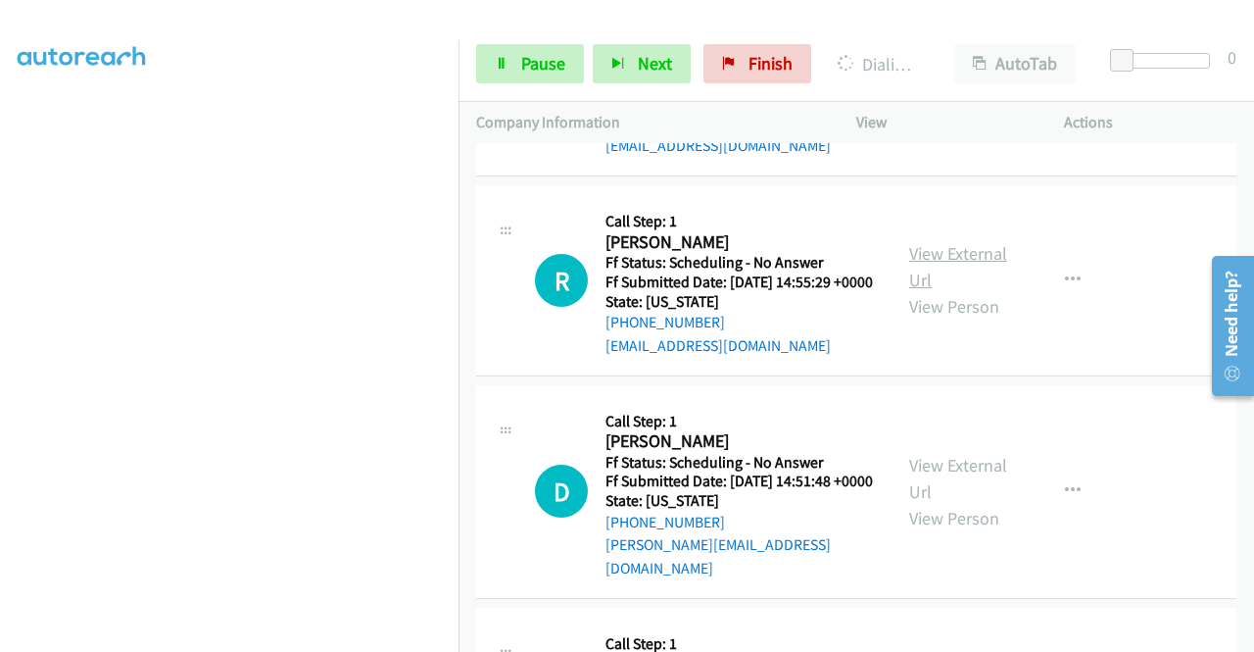
click at [957, 291] on link "View External Url" at bounding box center [958, 266] width 98 height 49
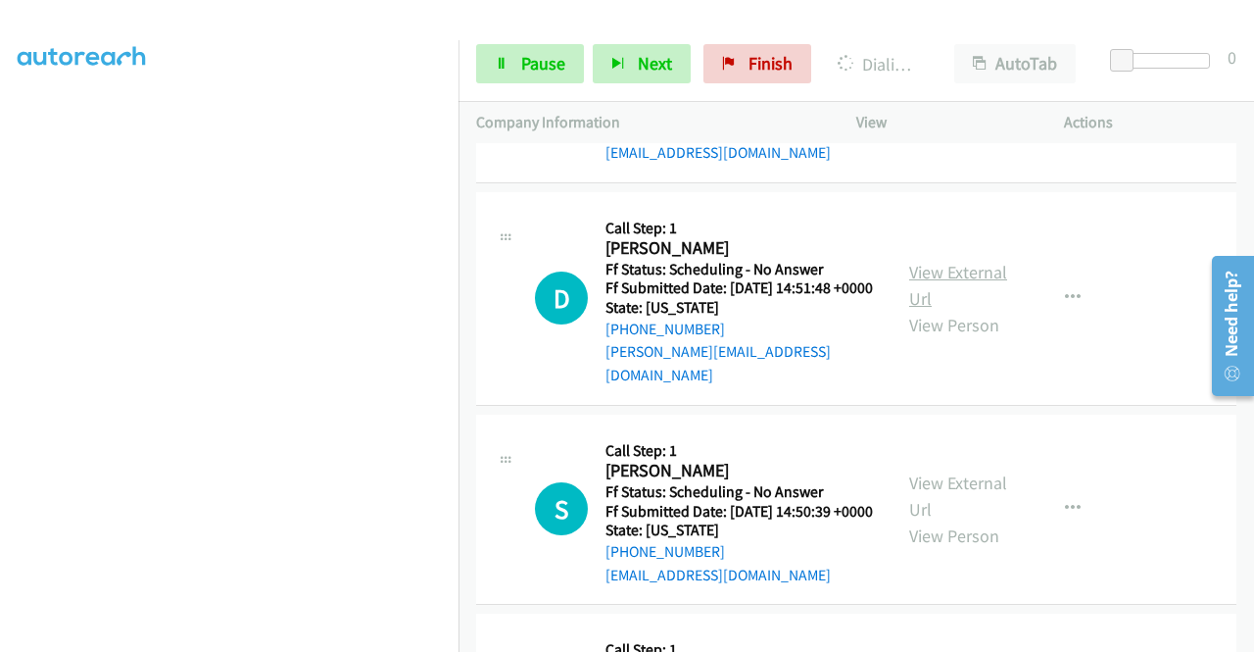
scroll to position [2352, 0]
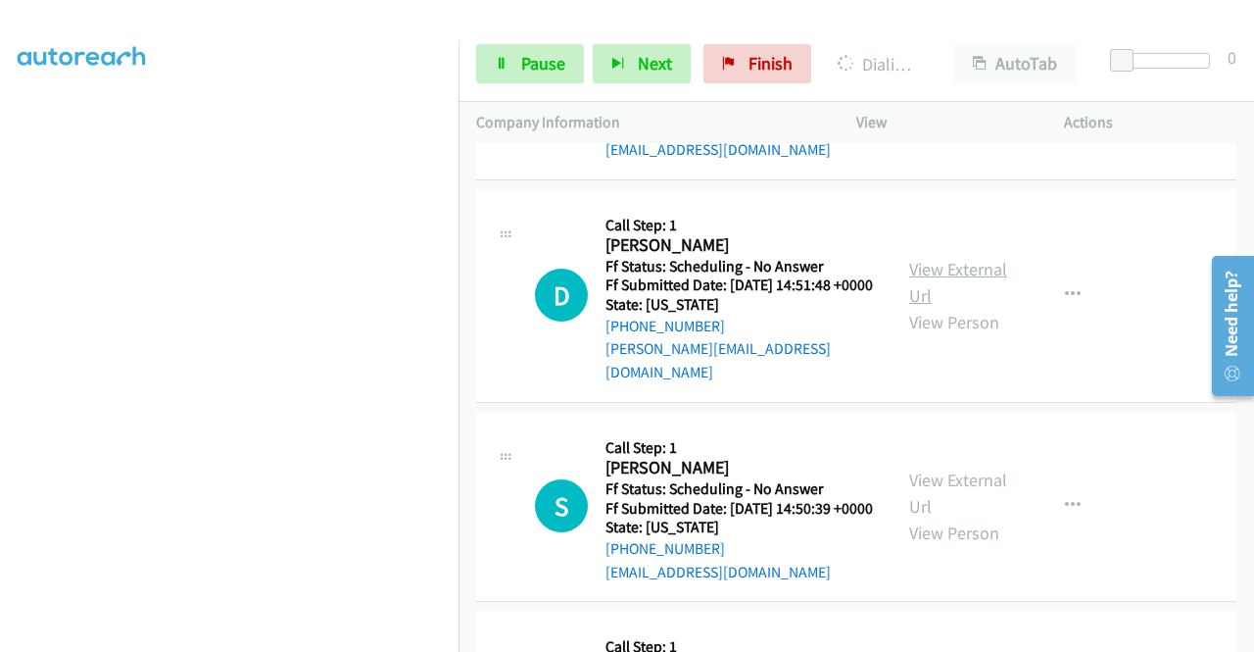
click at [950, 307] on link "View External Url" at bounding box center [958, 282] width 98 height 49
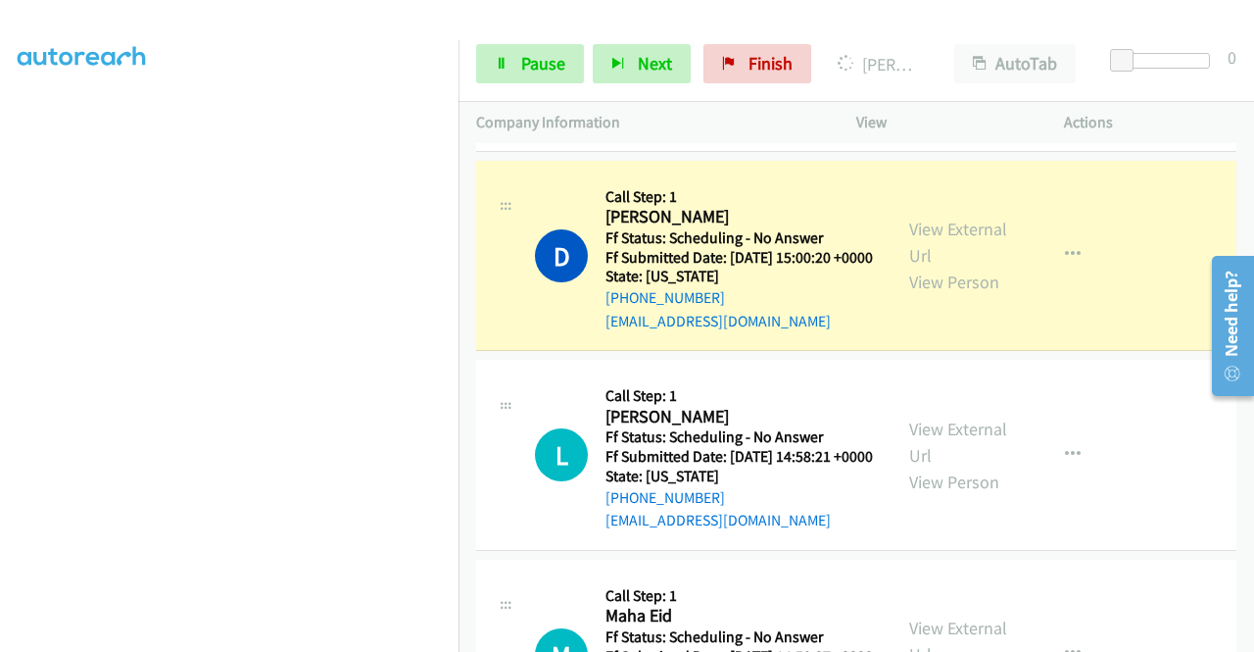
scroll to position [1764, 0]
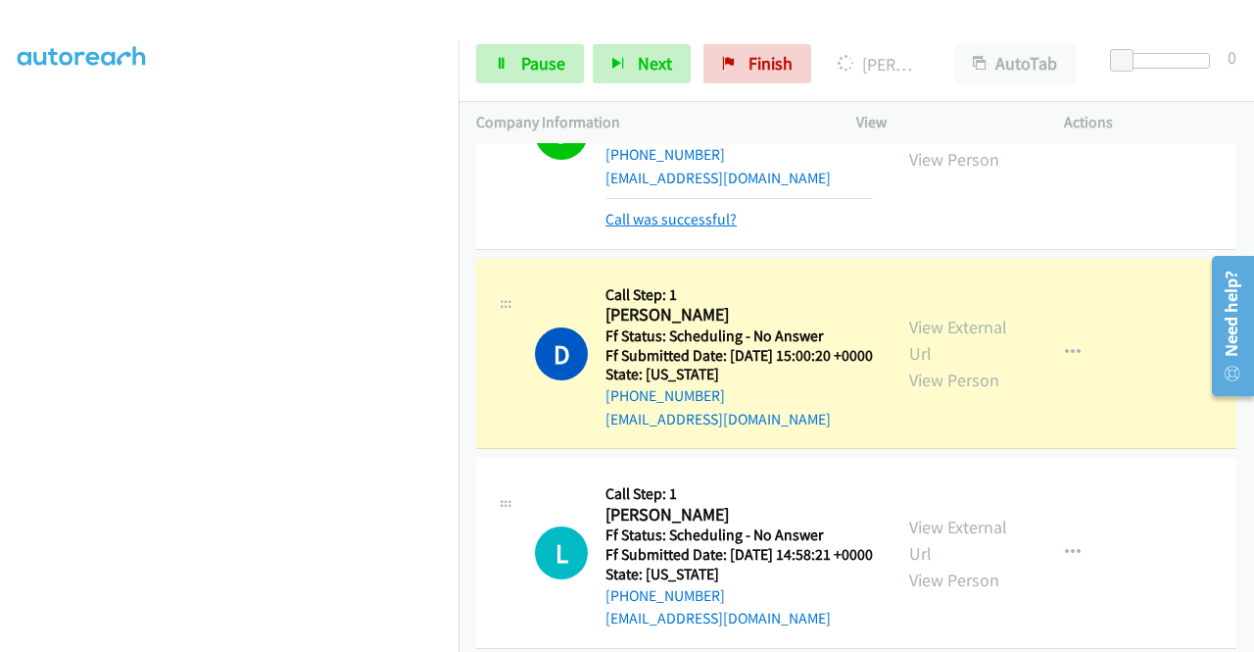
click at [710, 228] on link "Call was successful?" at bounding box center [671, 219] width 131 height 19
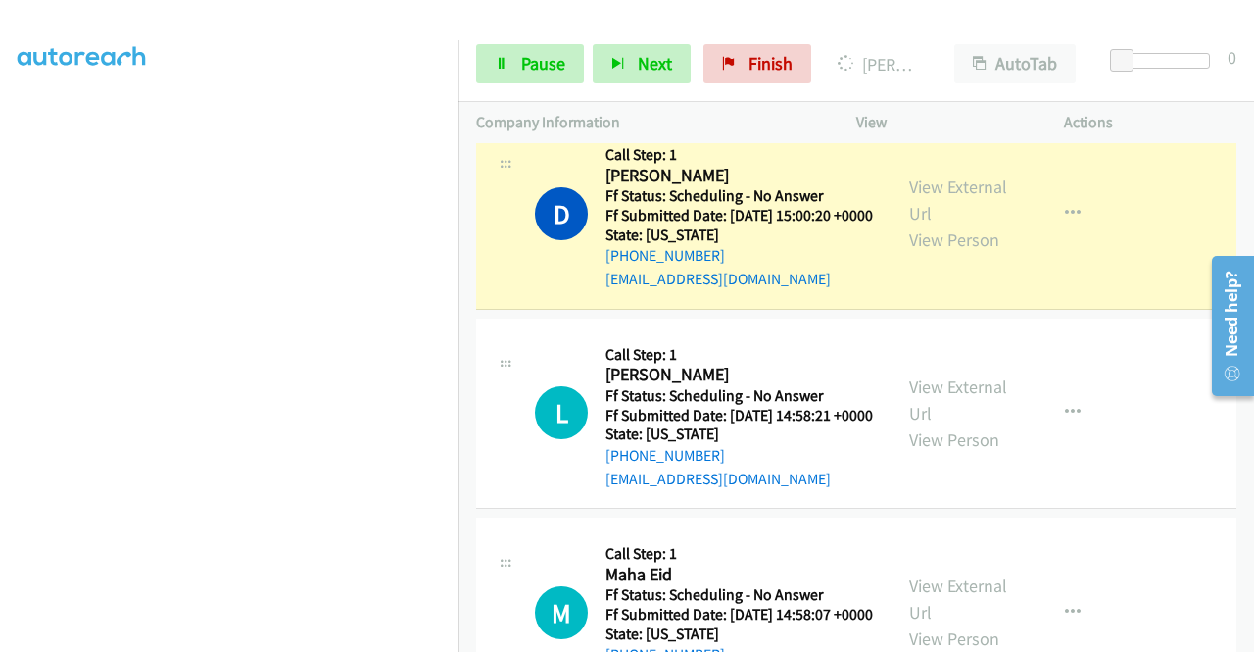
scroll to position [98, 0]
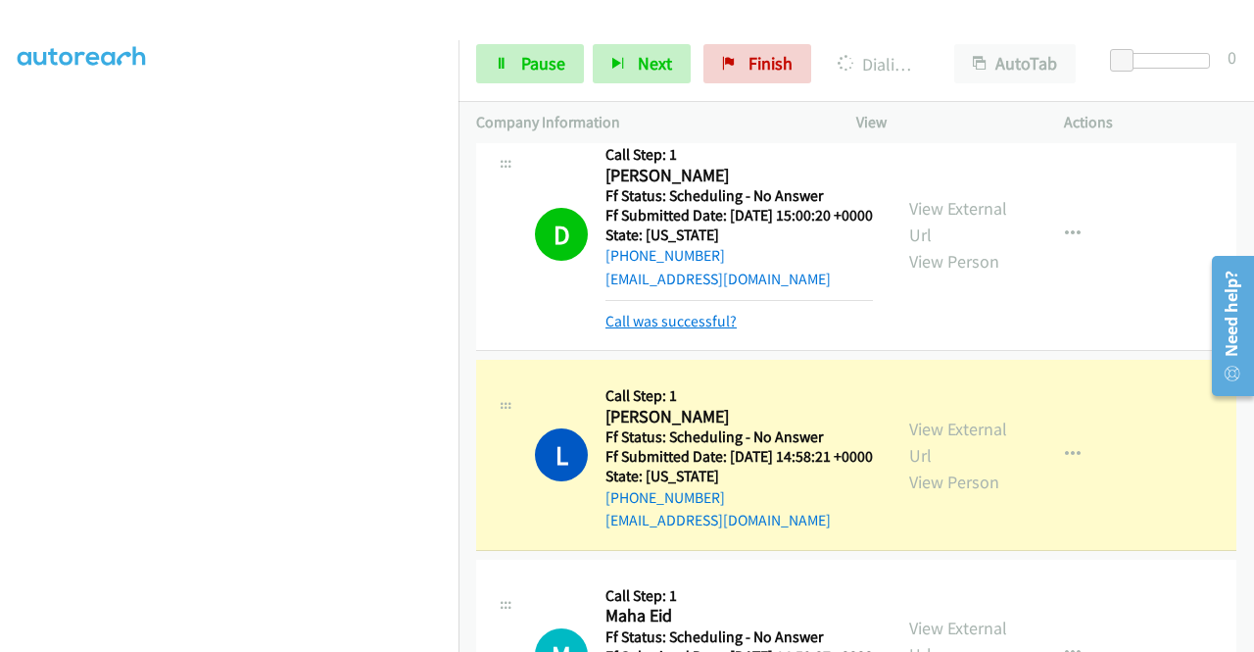
click at [723, 330] on link "Call was successful?" at bounding box center [671, 321] width 131 height 19
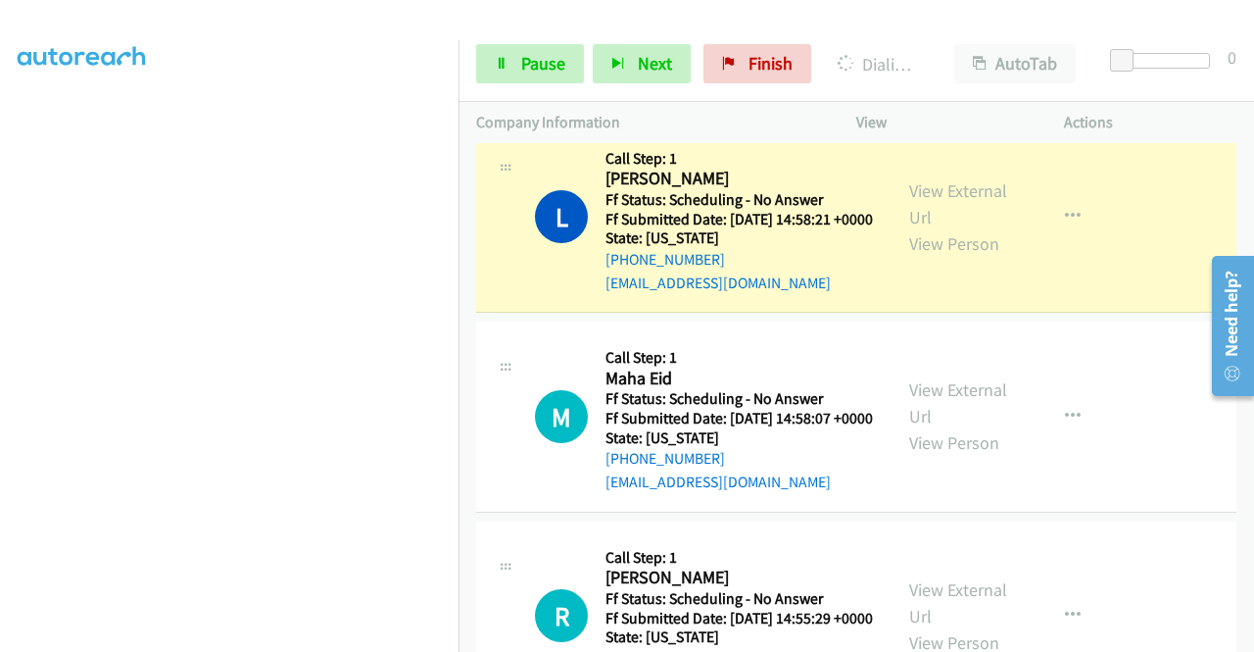
scroll to position [55, 0]
click at [502, 75] on link "Pause" at bounding box center [530, 63] width 108 height 39
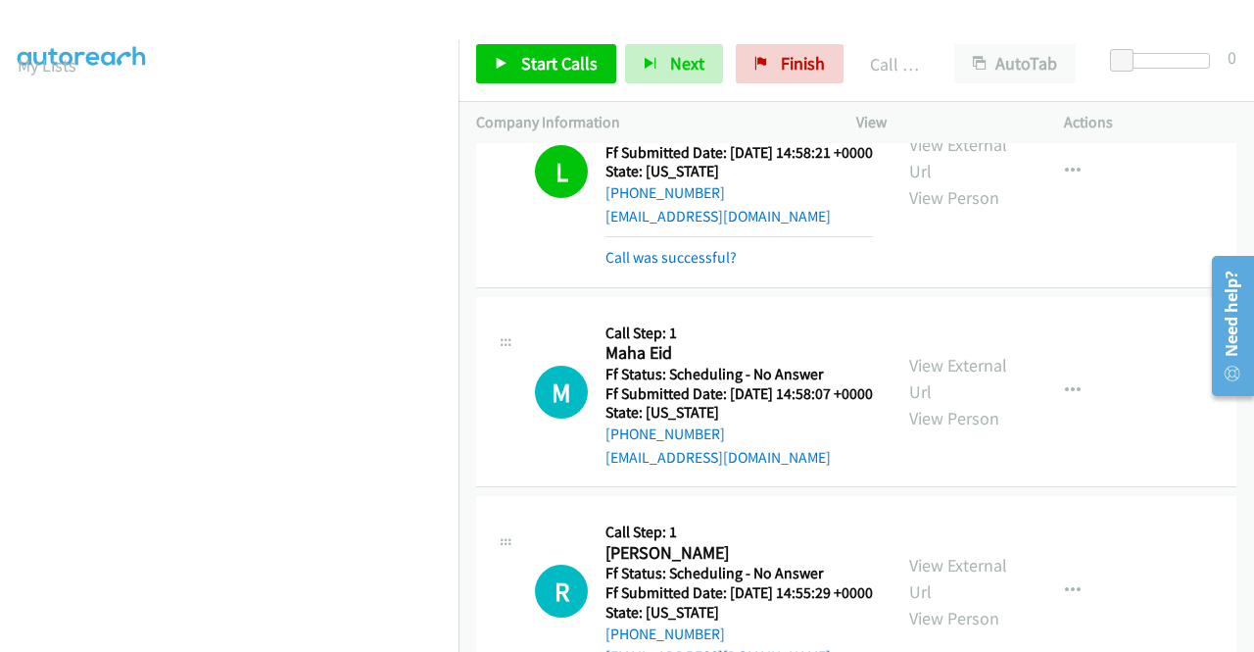
scroll to position [1960, 0]
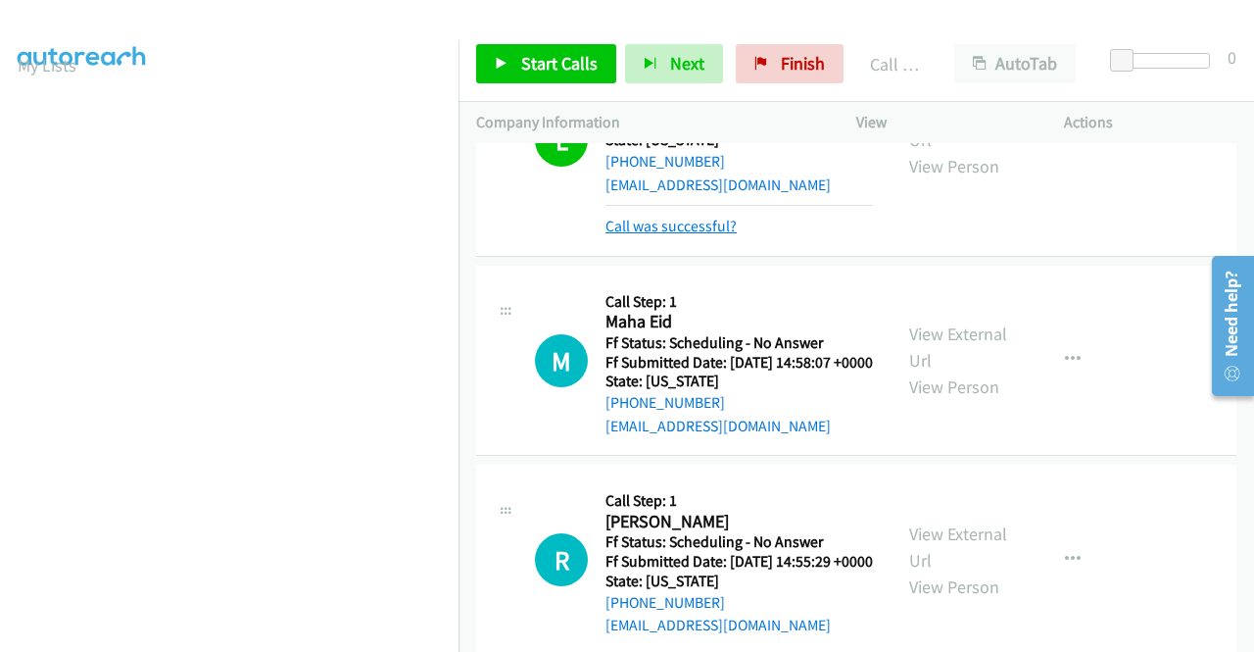
click at [709, 235] on link "Call was successful?" at bounding box center [671, 226] width 131 height 19
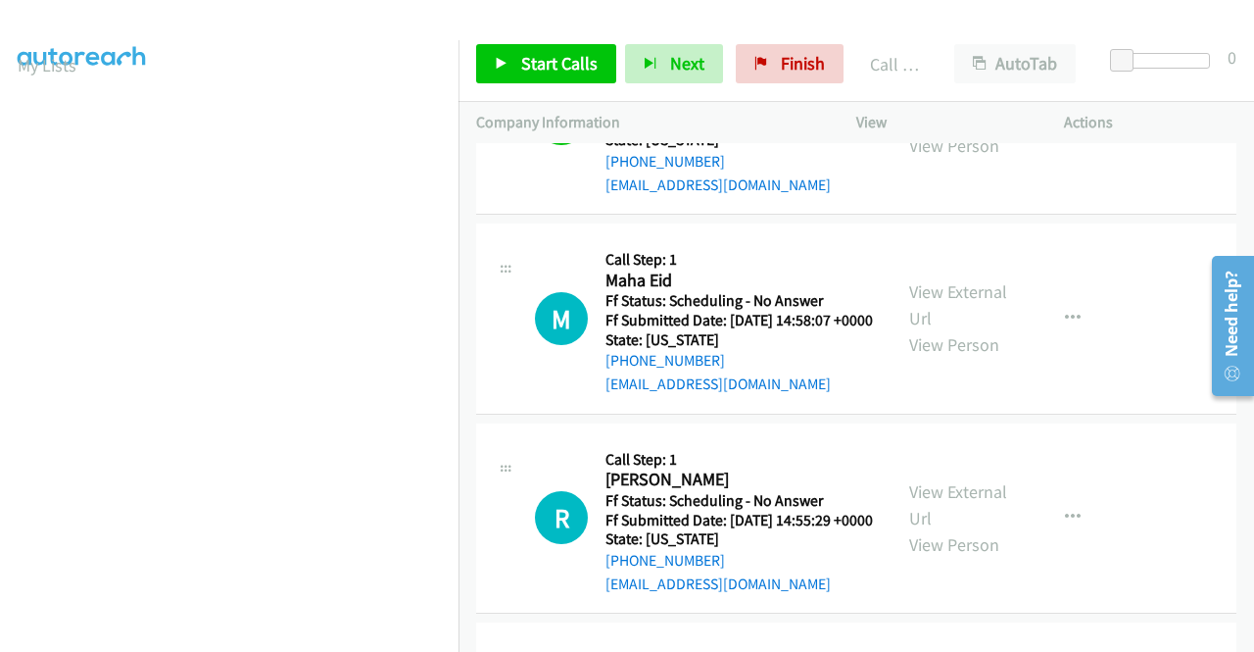
click at [1128, 219] on td "L Callback Scheduled Call Step: 1 Laura Connelly America/Phoenix Ff Status: Sch…" at bounding box center [857, 120] width 796 height 200
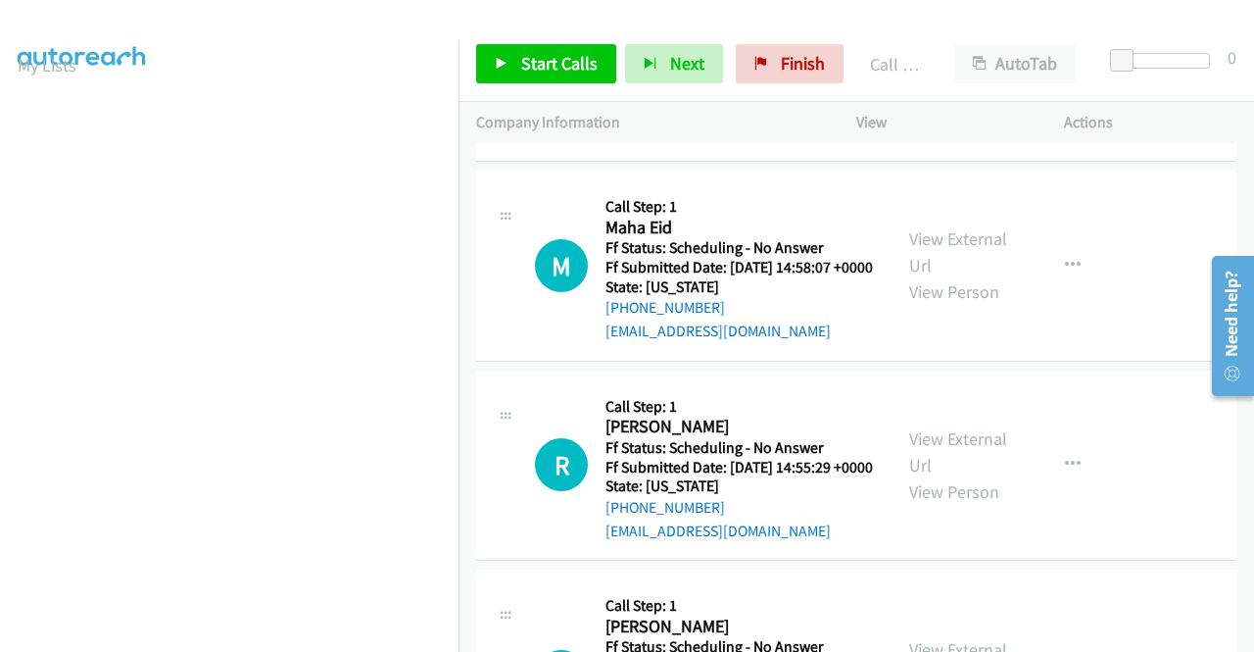
scroll to position [2058, 0]
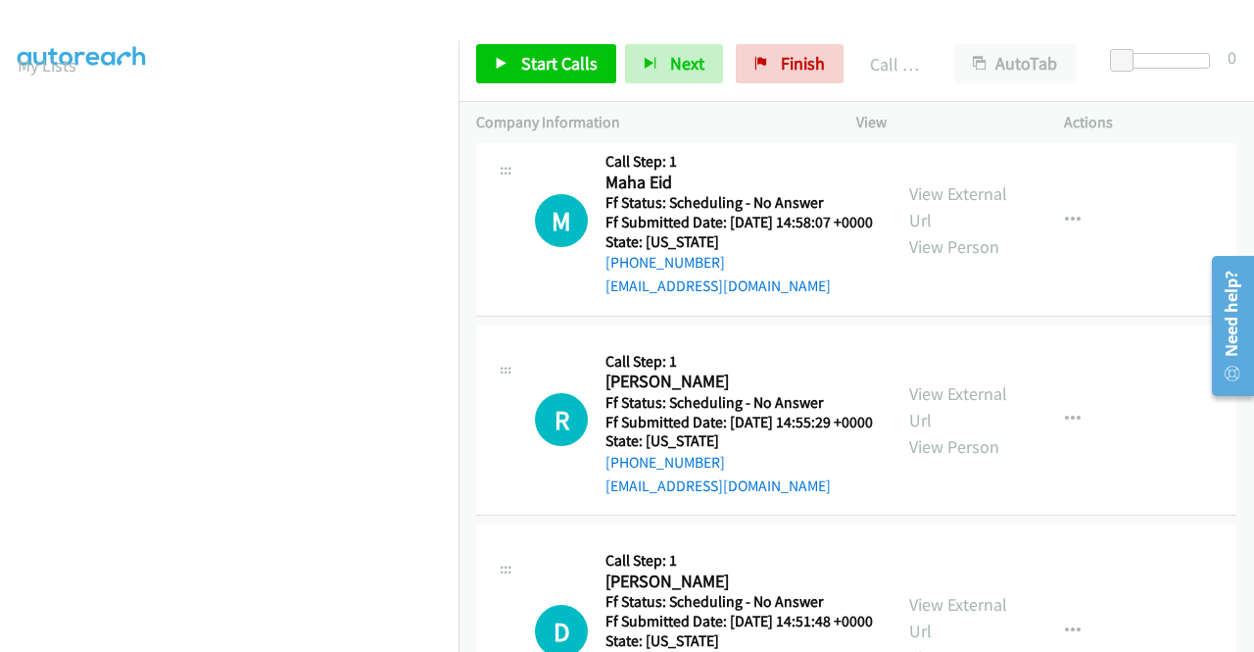
click at [1086, 118] on div "L Callback Scheduled Call Step: 1 Laura Connelly America/Phoenix Ff Status: Sch…" at bounding box center [856, 22] width 760 height 191
click at [556, 63] on span "Start Calls" at bounding box center [559, 63] width 76 height 23
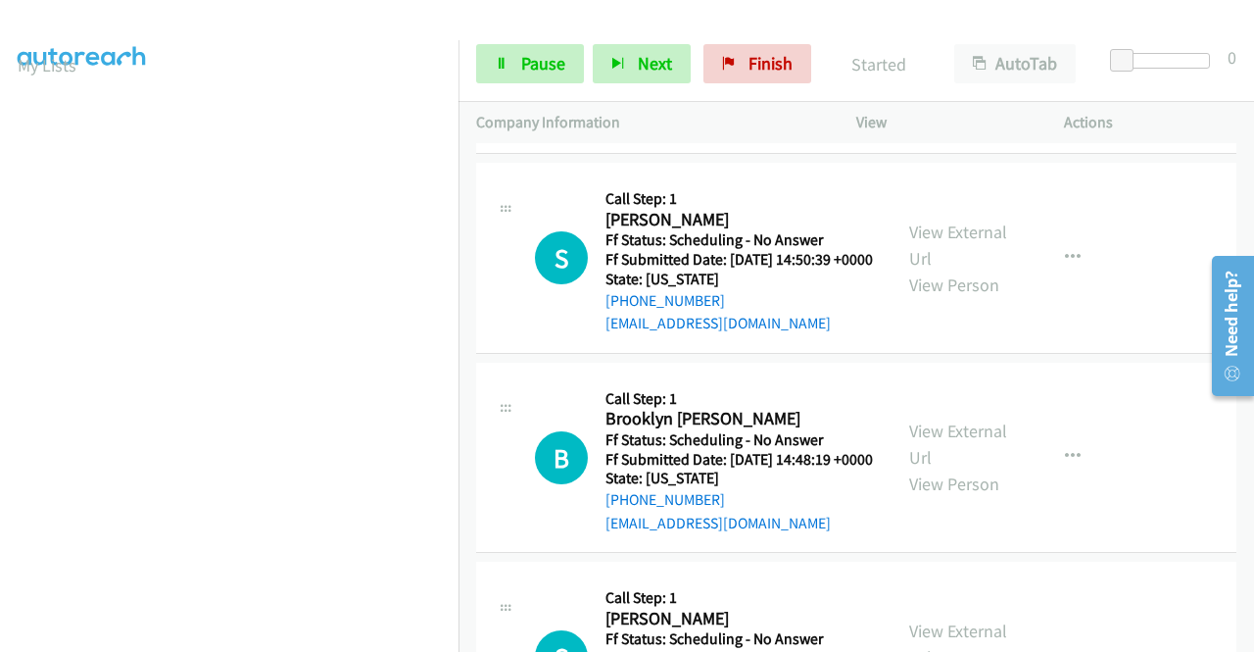
scroll to position [2646, 0]
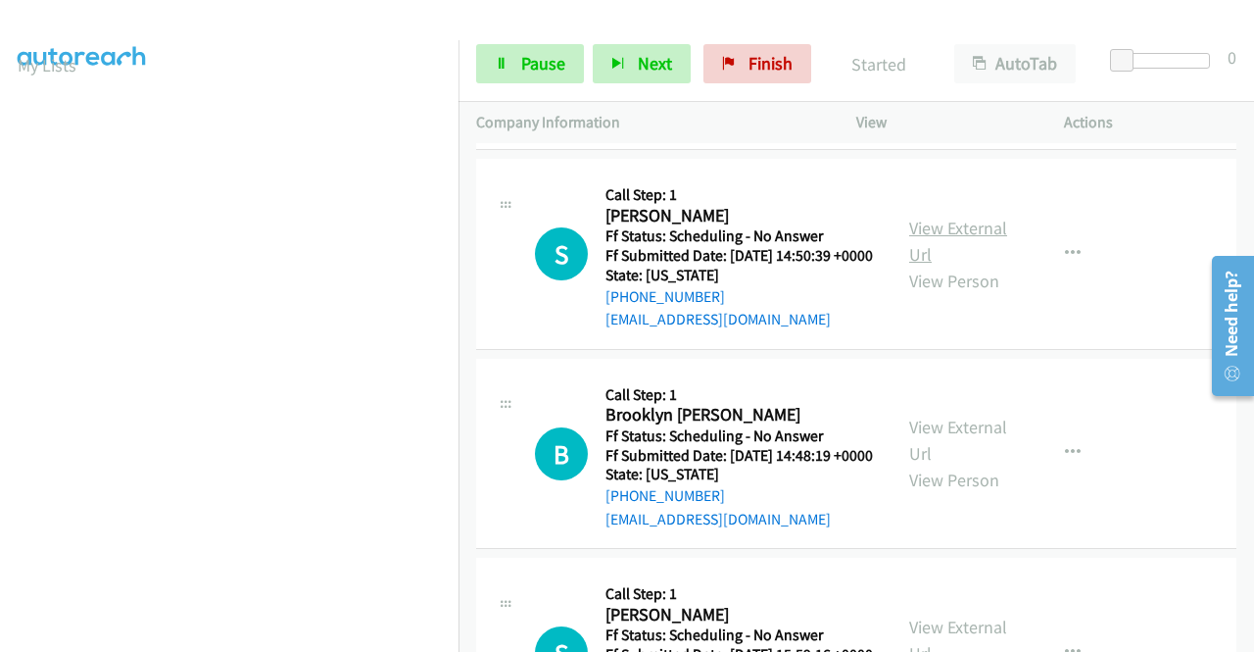
click at [952, 266] on link "View External Url" at bounding box center [958, 241] width 98 height 49
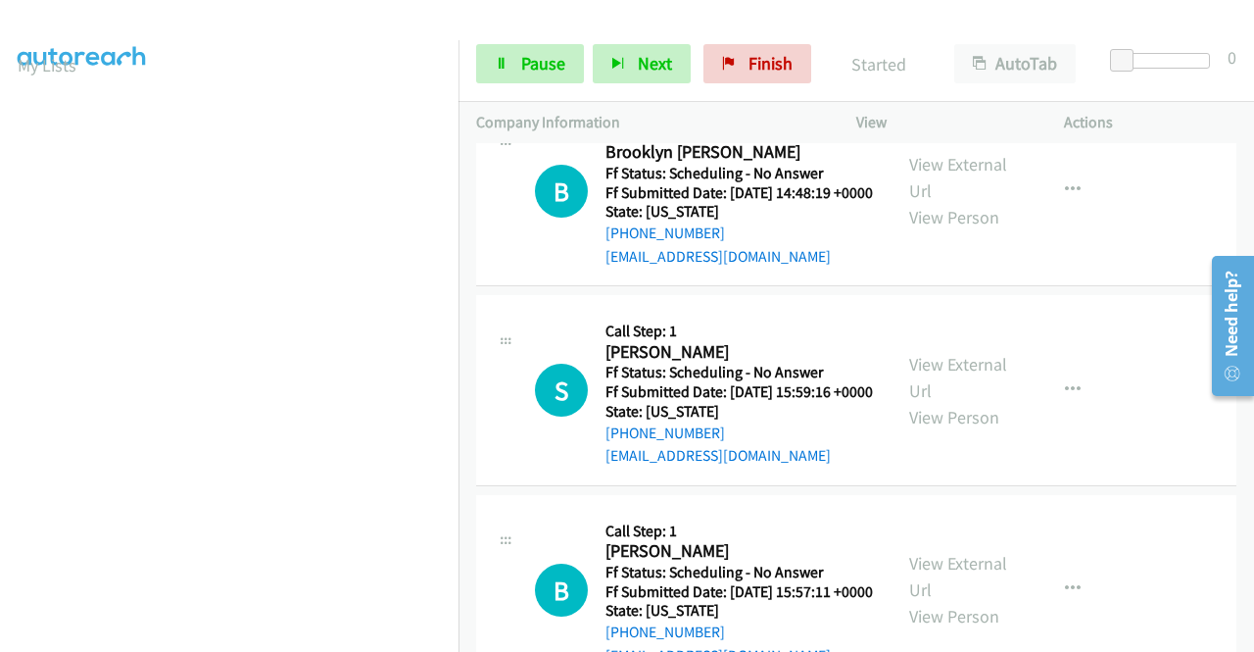
scroll to position [2940, 0]
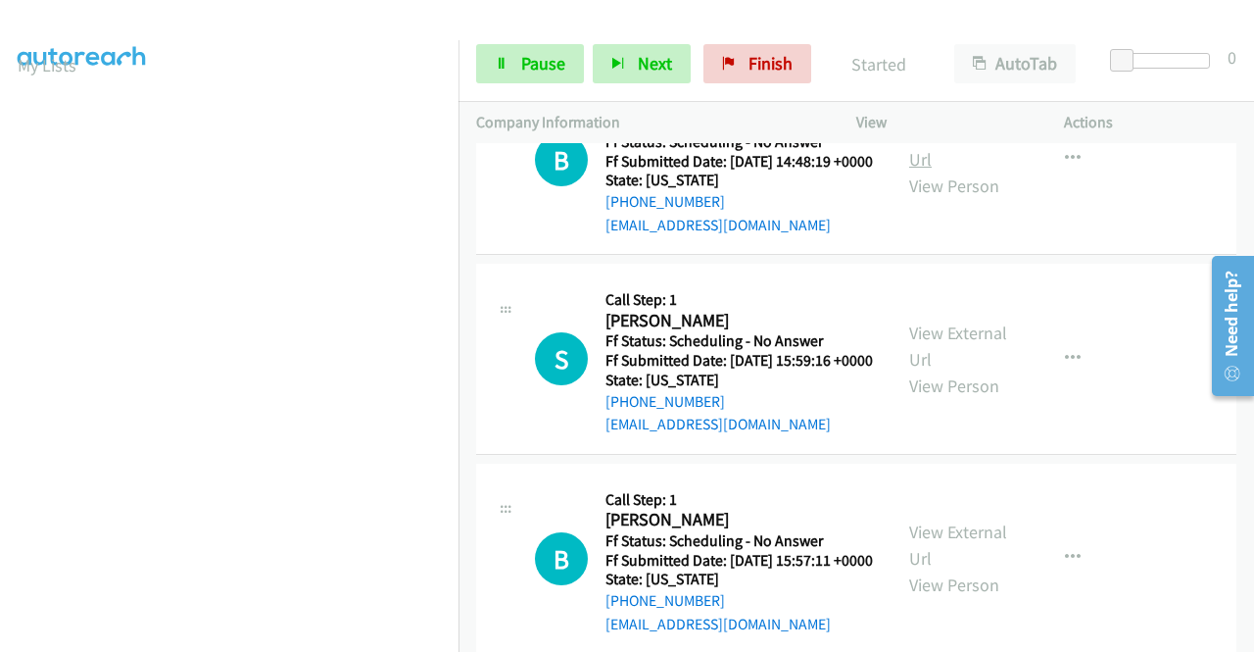
click at [960, 171] on link "View External Url" at bounding box center [958, 146] width 98 height 49
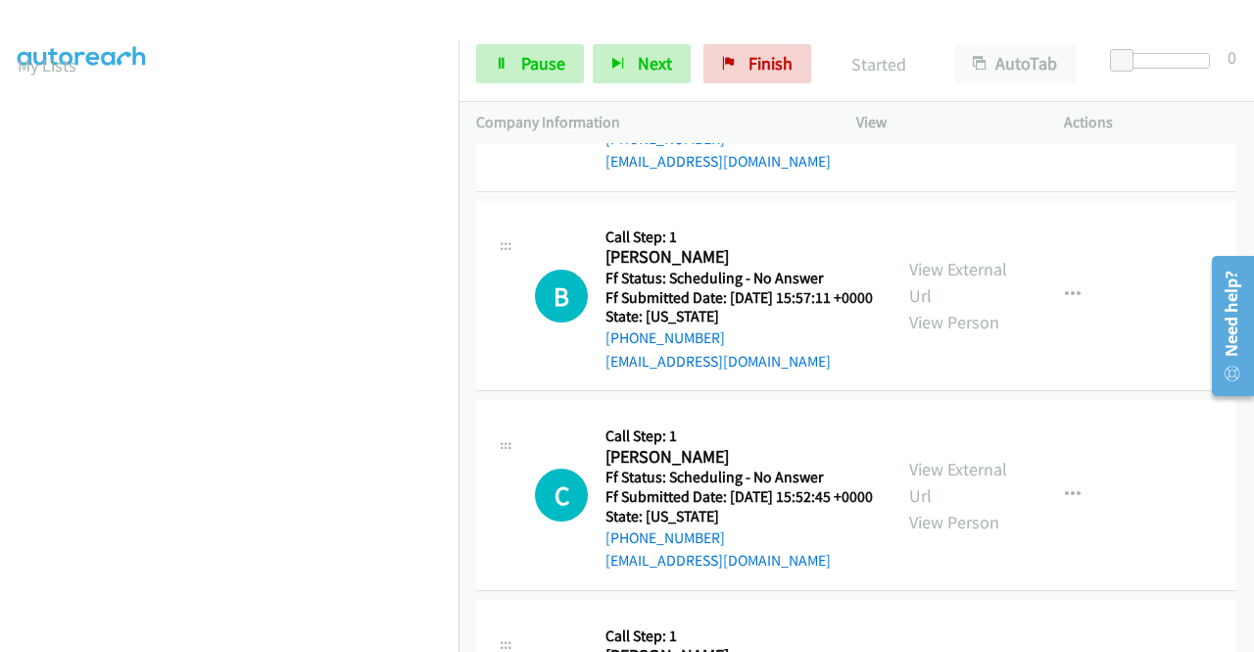
scroll to position [3234, 0]
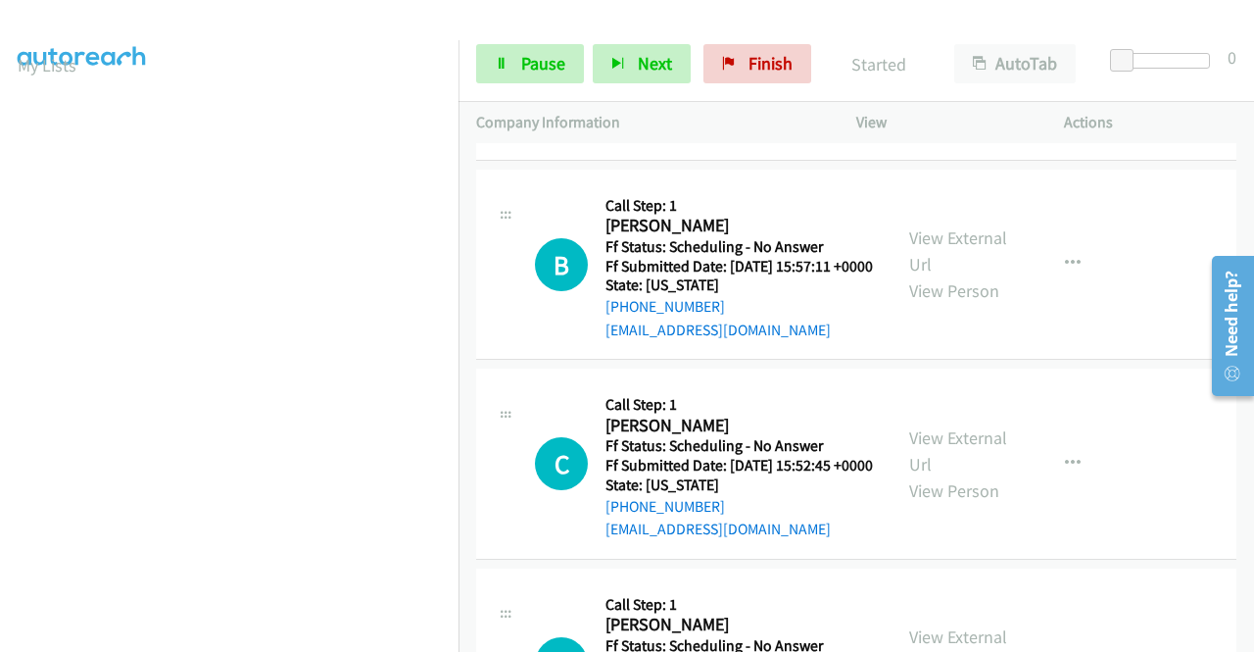
click at [954, 76] on link "View External Url" at bounding box center [958, 51] width 98 height 49
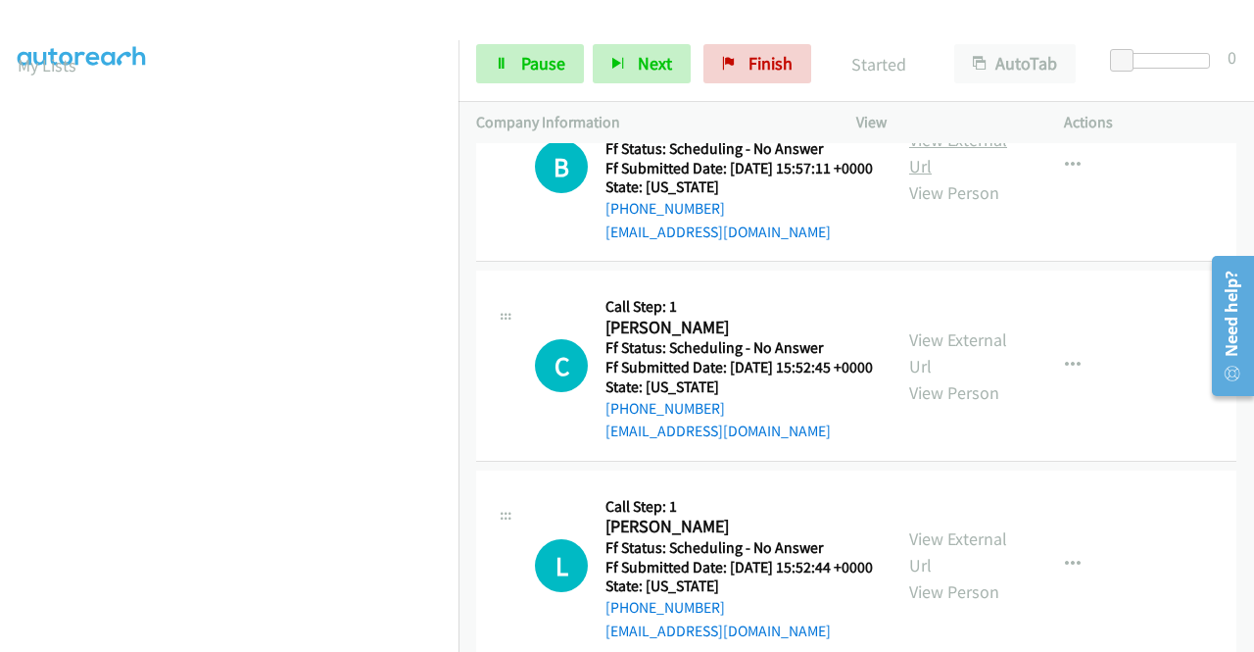
click at [969, 177] on link "View External Url" at bounding box center [958, 152] width 98 height 49
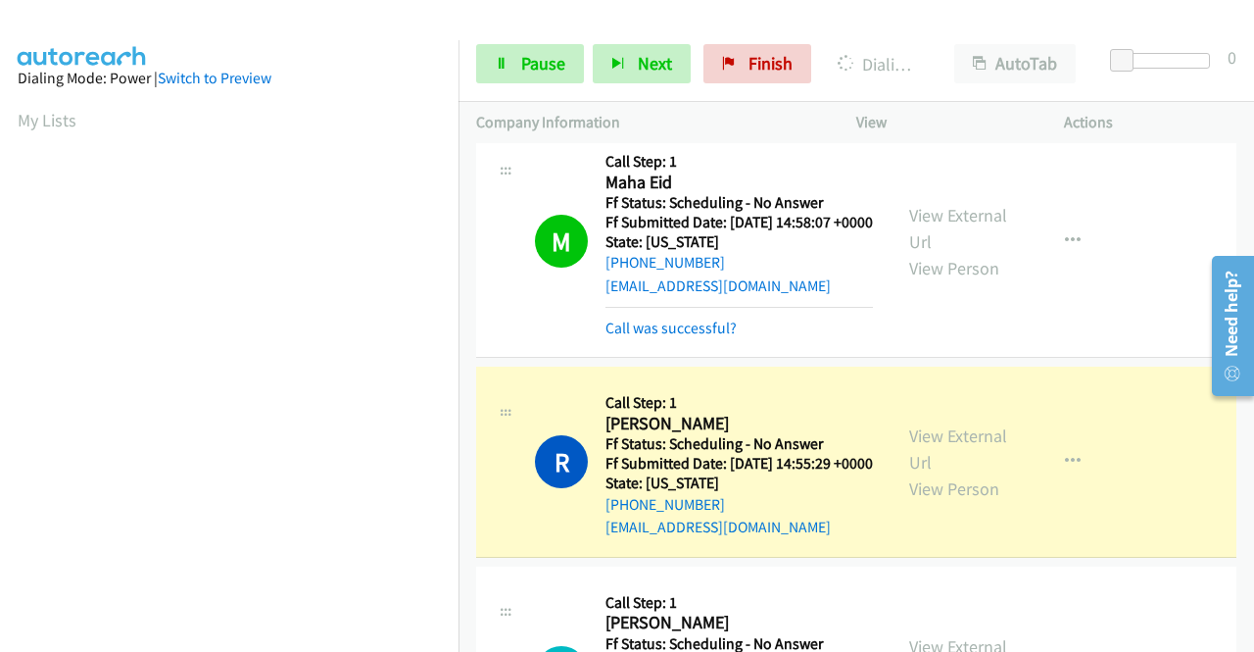
scroll to position [2254, 0]
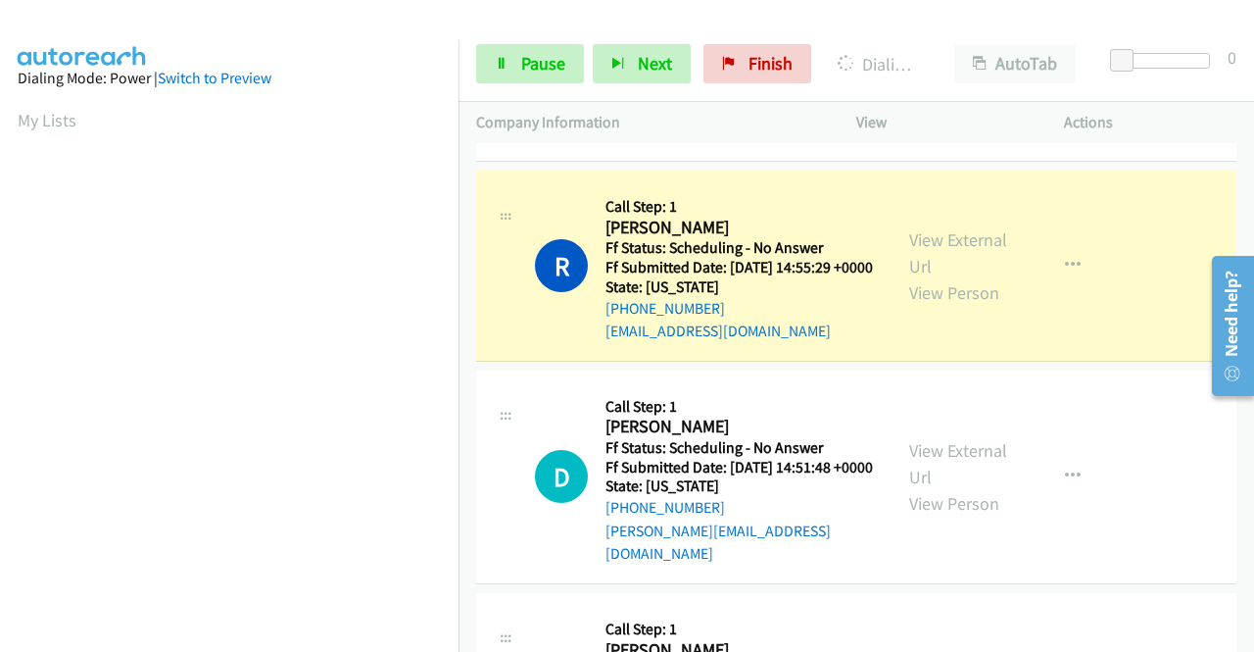
click at [728, 141] on link "Call was successful?" at bounding box center [671, 131] width 131 height 19
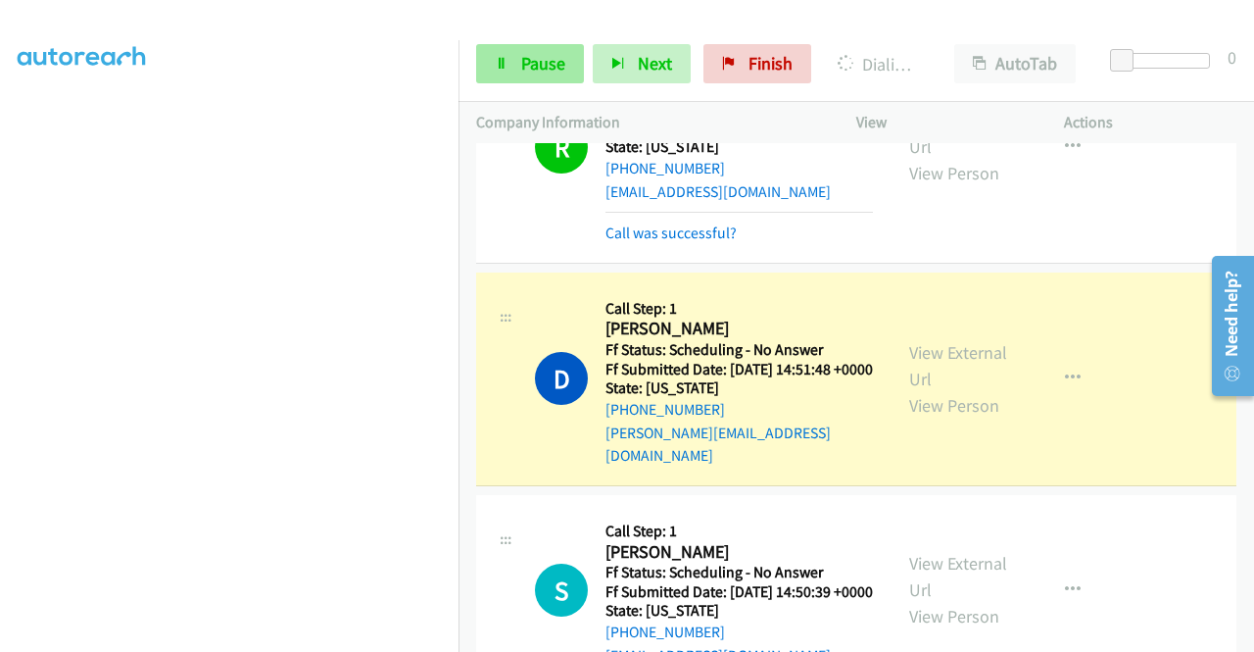
scroll to position [447, 0]
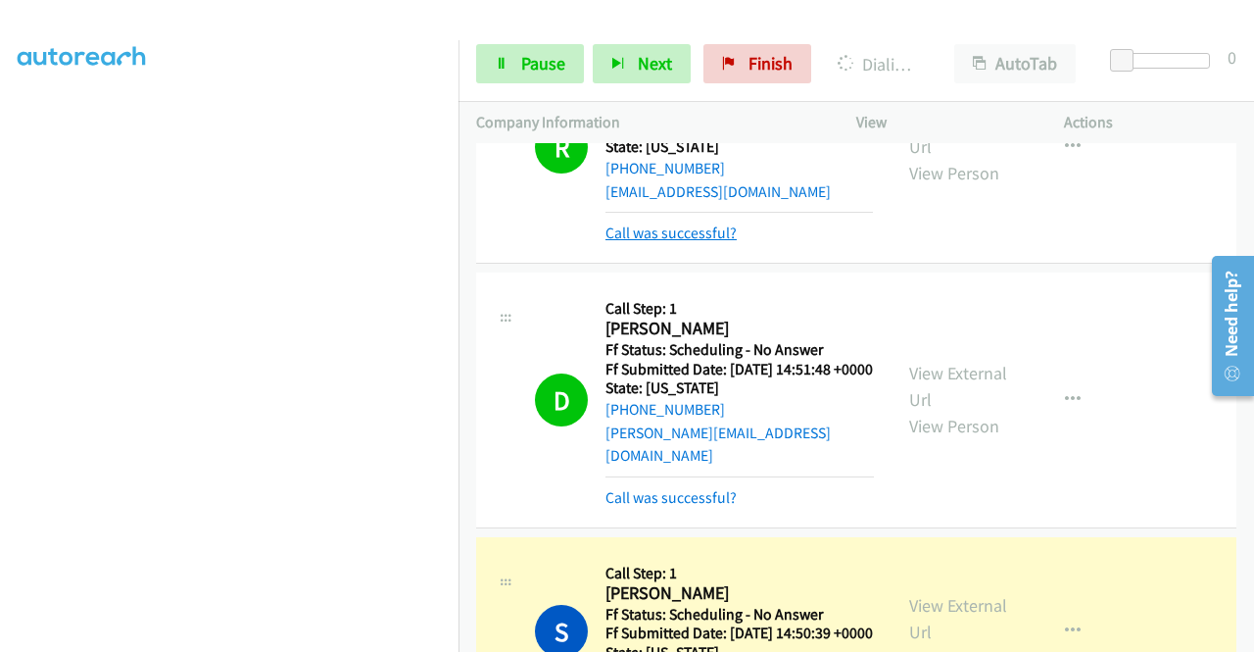
click at [718, 242] on link "Call was successful?" at bounding box center [671, 232] width 131 height 19
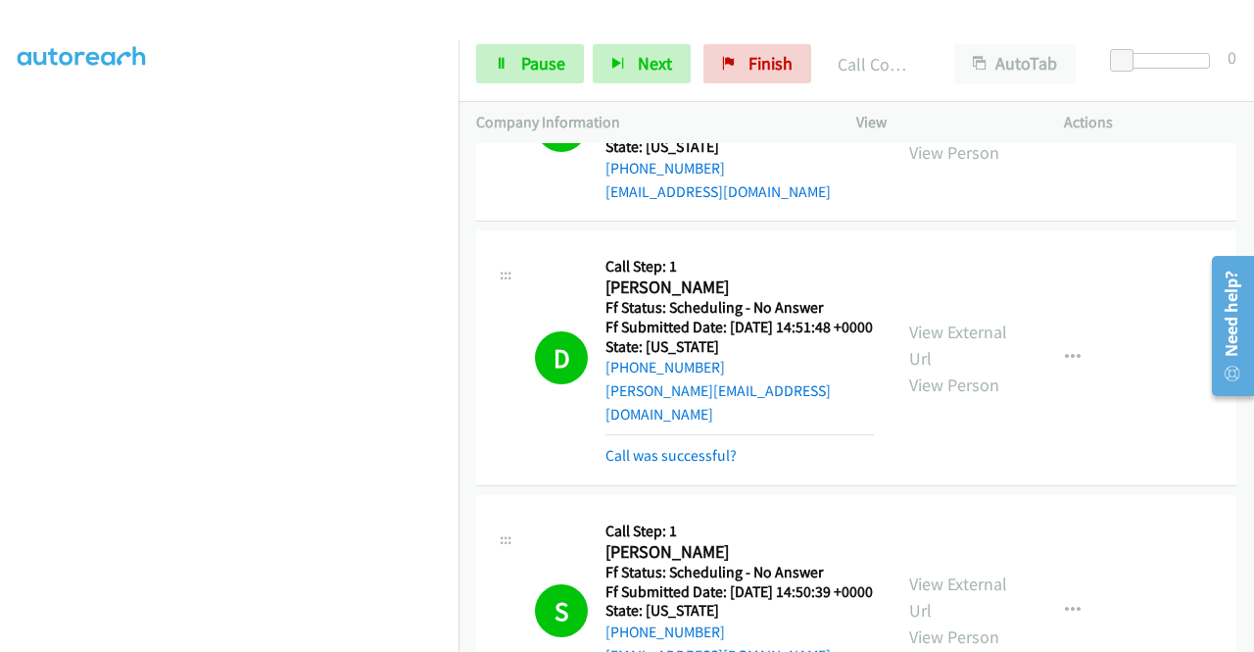
scroll to position [2548, 0]
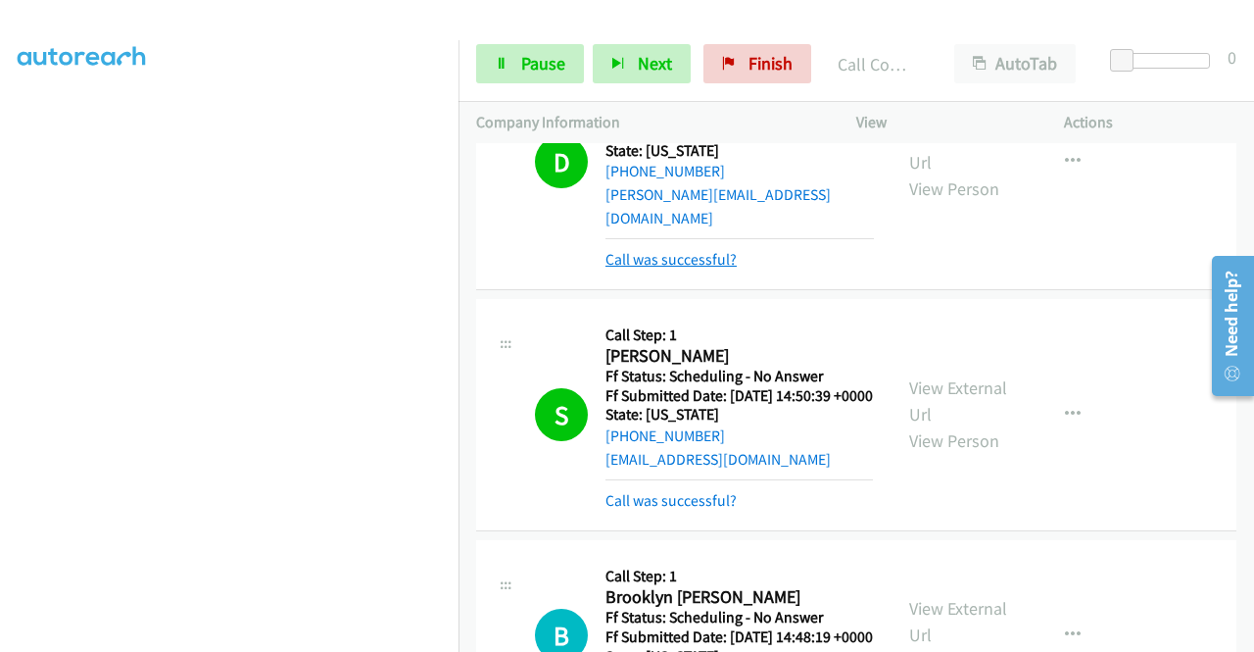
click at [697, 268] on link "Call was successful?" at bounding box center [671, 259] width 131 height 19
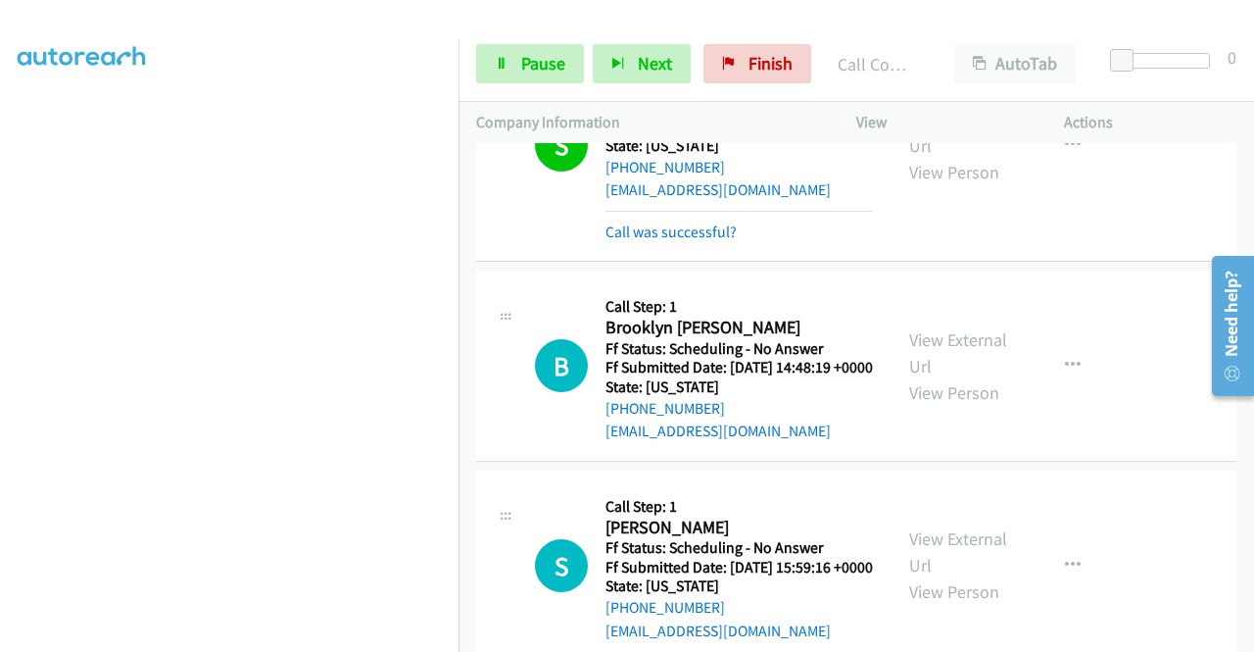
scroll to position [2842, 0]
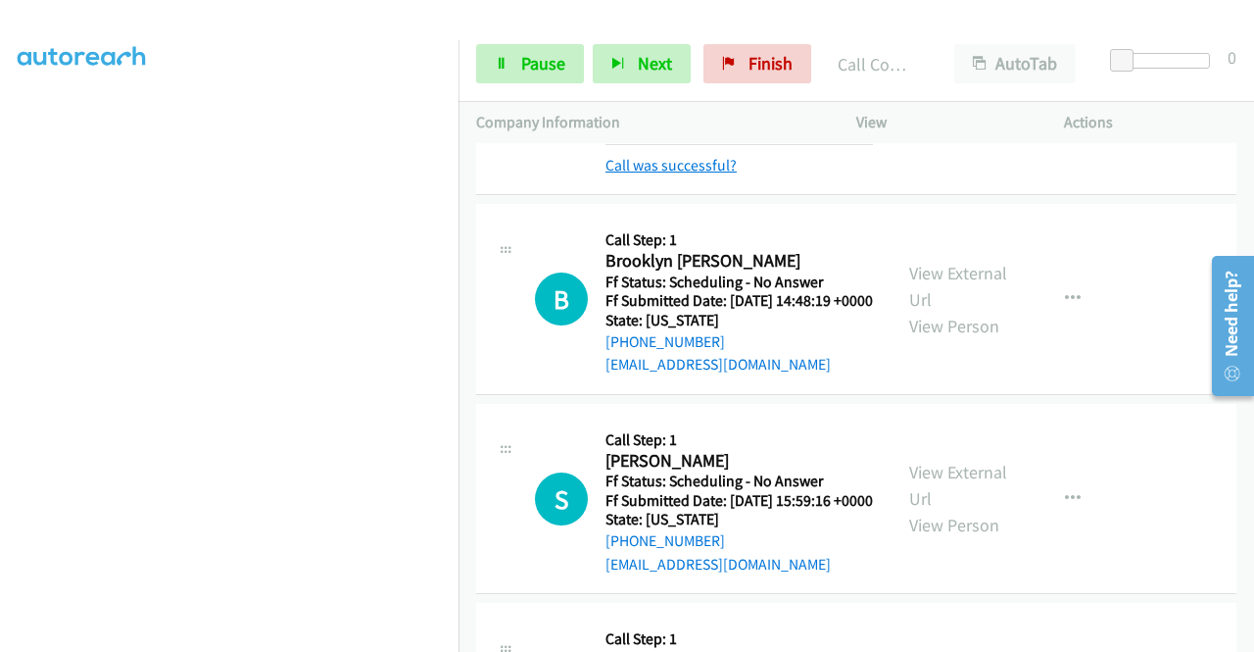
click at [684, 174] on link "Call was successful?" at bounding box center [671, 165] width 131 height 19
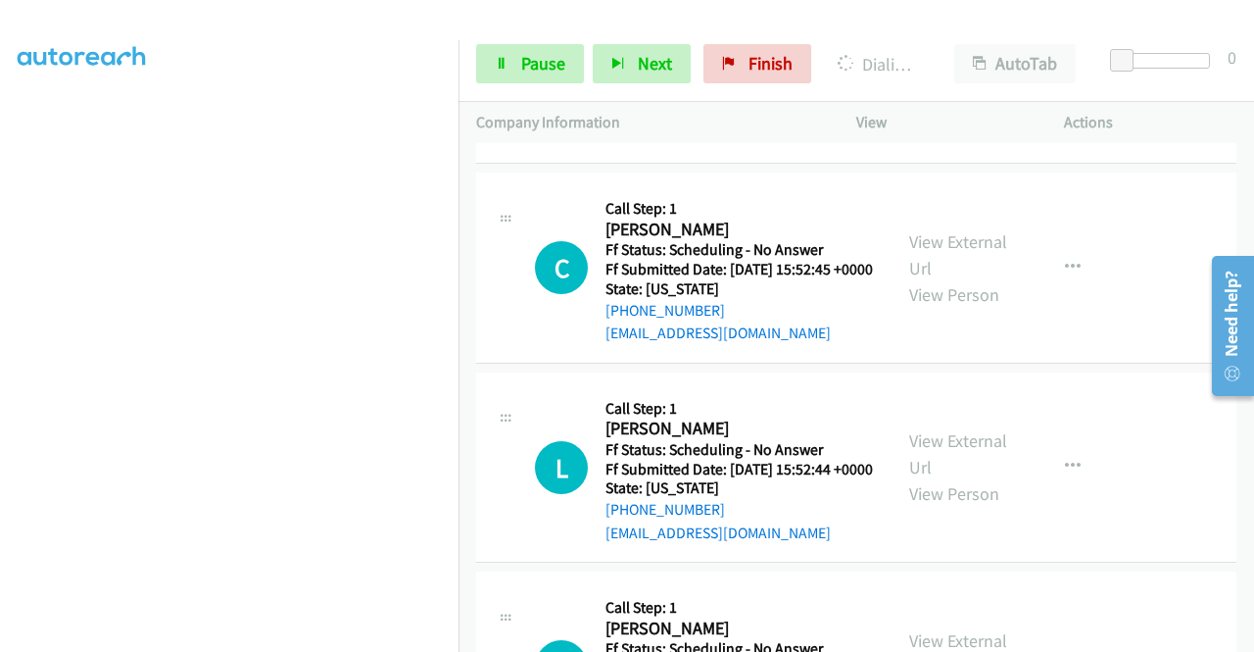
scroll to position [3471, 0]
click at [956, 279] on link "View External Url" at bounding box center [958, 254] width 98 height 49
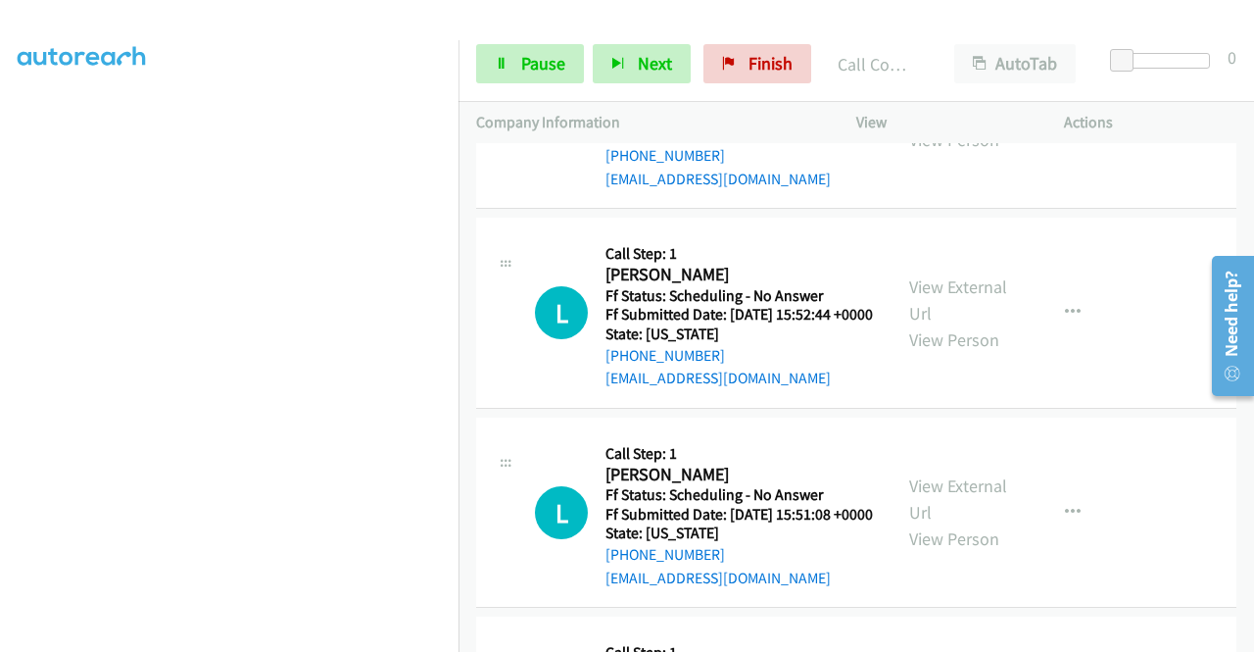
scroll to position [3667, 0]
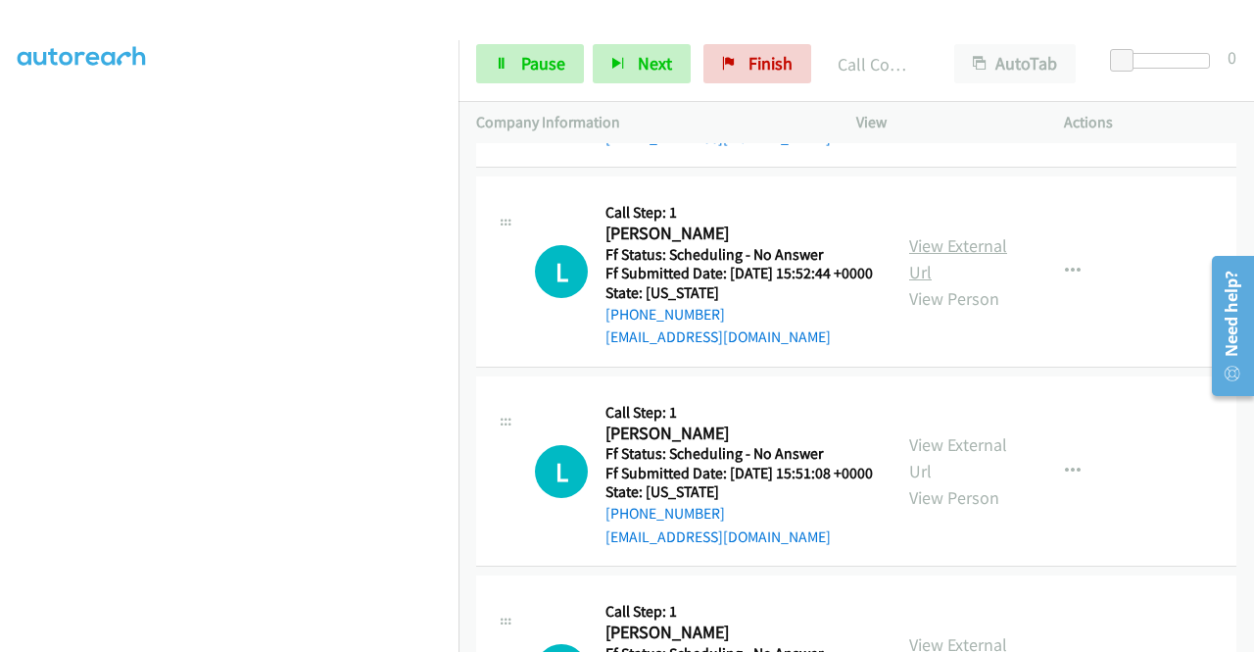
click at [990, 283] on link "View External Url" at bounding box center [958, 258] width 98 height 49
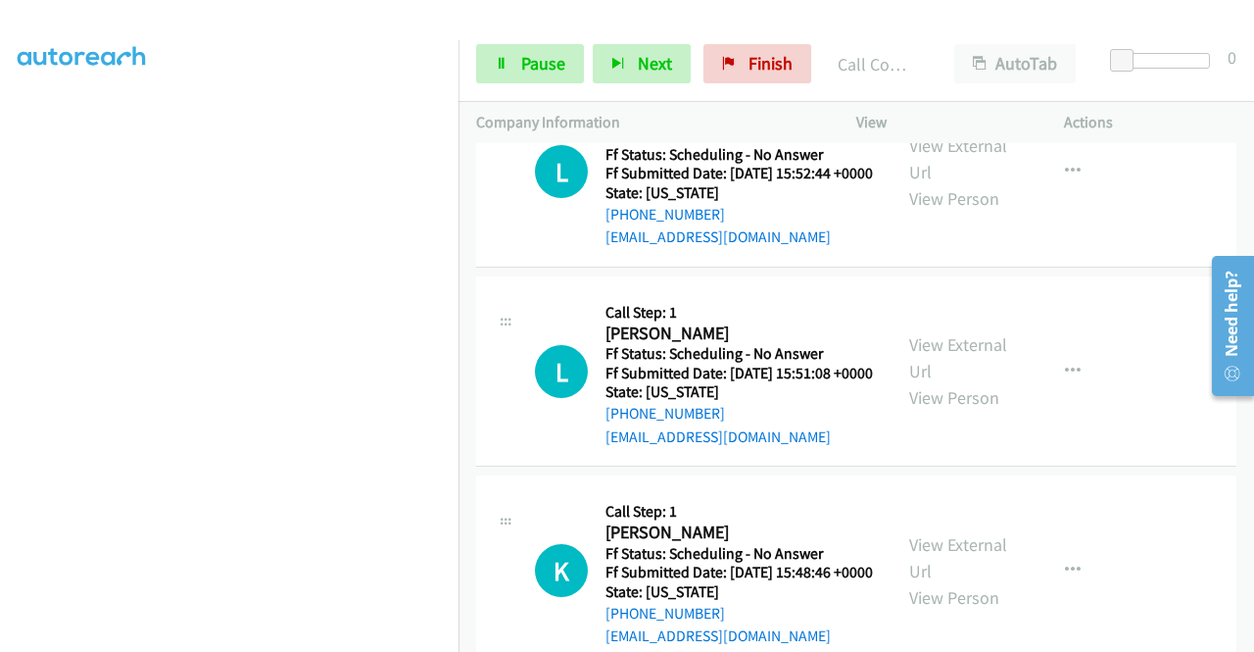
scroll to position [3863, 0]
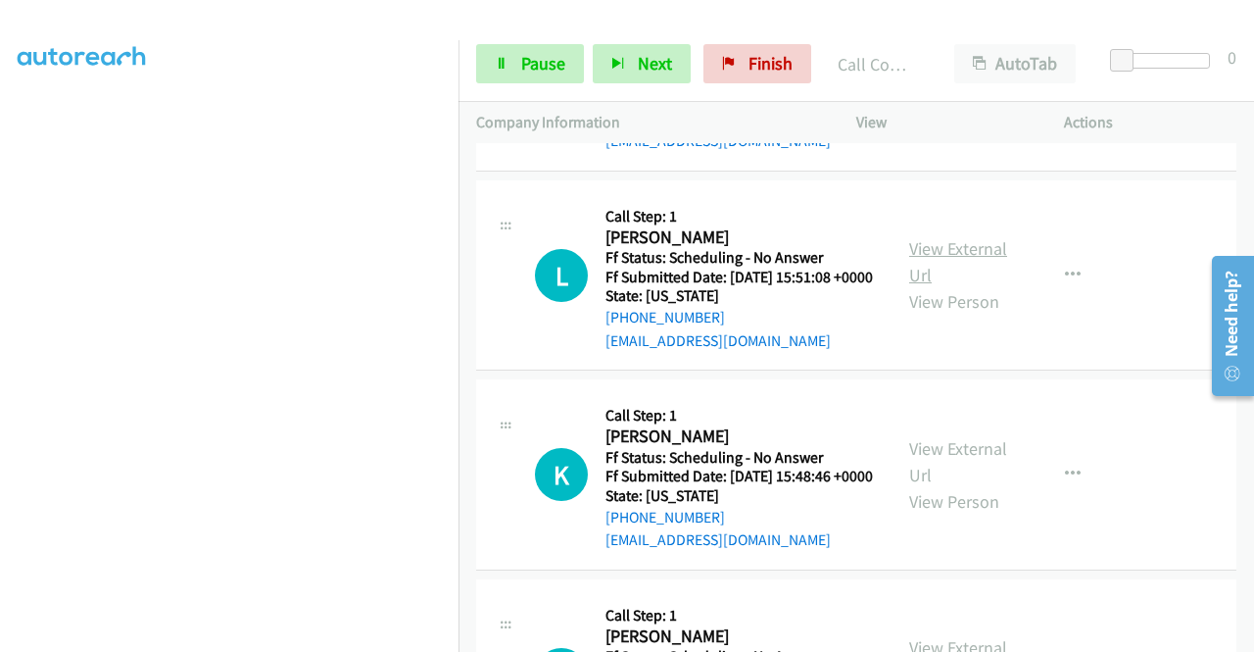
click at [964, 286] on link "View External Url" at bounding box center [958, 261] width 98 height 49
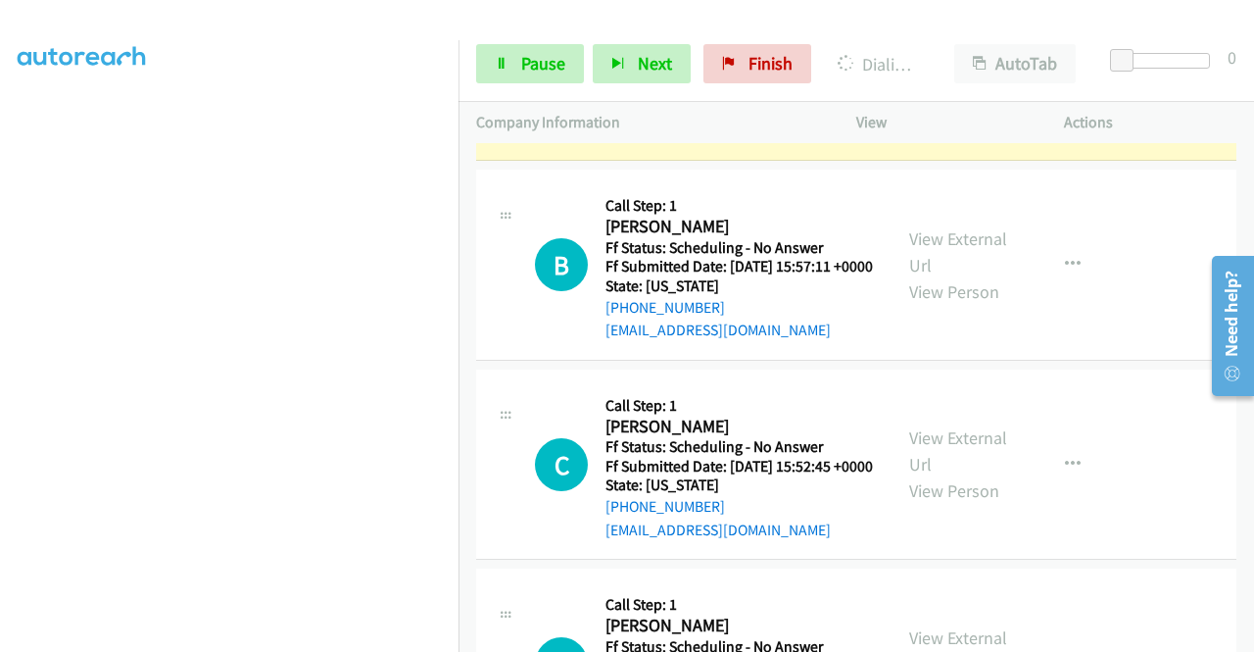
scroll to position [153, 0]
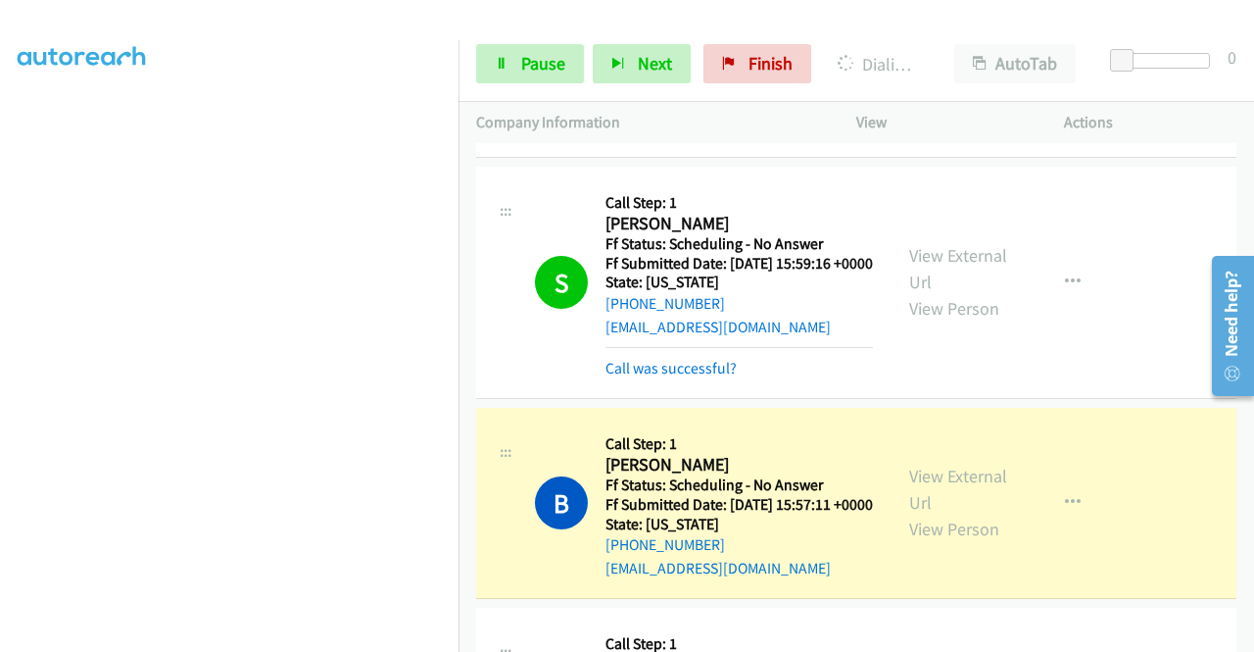
drag, startPoint x: 708, startPoint y: 395, endPoint x: 717, endPoint y: 386, distance: 12.5
click at [708, 136] on link "Call was successful?" at bounding box center [671, 127] width 131 height 19
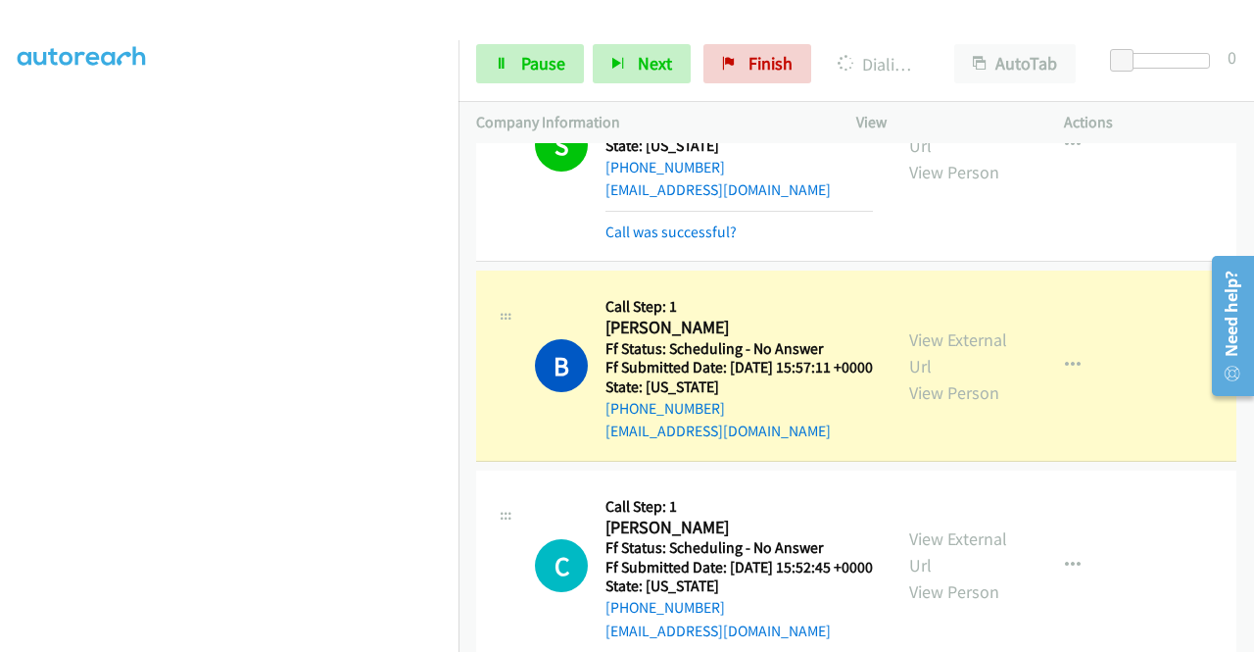
scroll to position [3177, 0]
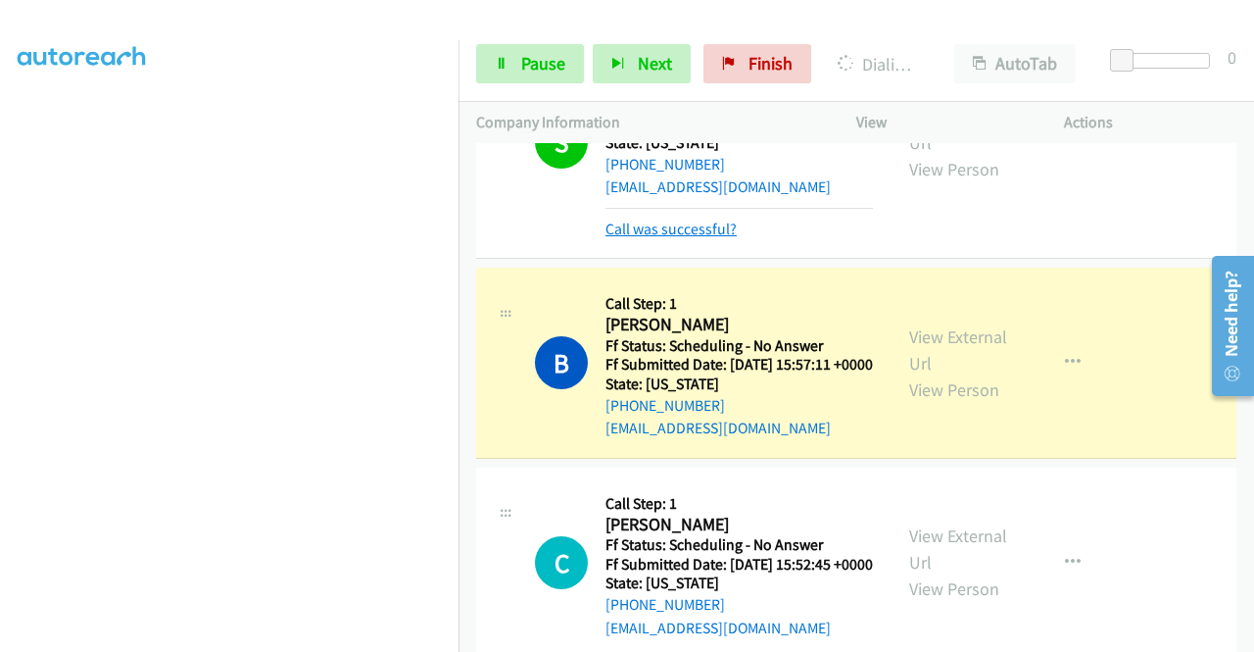
click at [705, 238] on link "Call was successful?" at bounding box center [671, 228] width 131 height 19
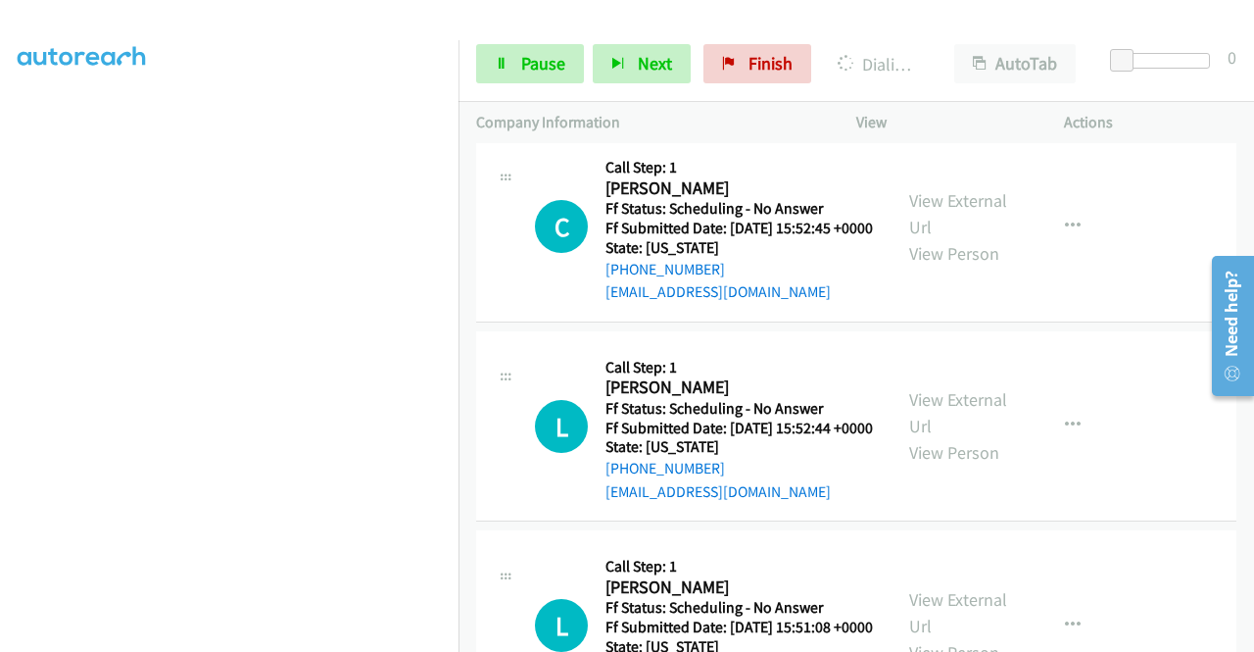
scroll to position [0, 0]
drag, startPoint x: 1089, startPoint y: 426, endPoint x: 987, endPoint y: 422, distance: 102.0
click at [1089, 327] on td "C Callback Scheduled Call Step: 1 Cyndi Pigneri America/New_York Ff Status: Sch…" at bounding box center [857, 227] width 796 height 200
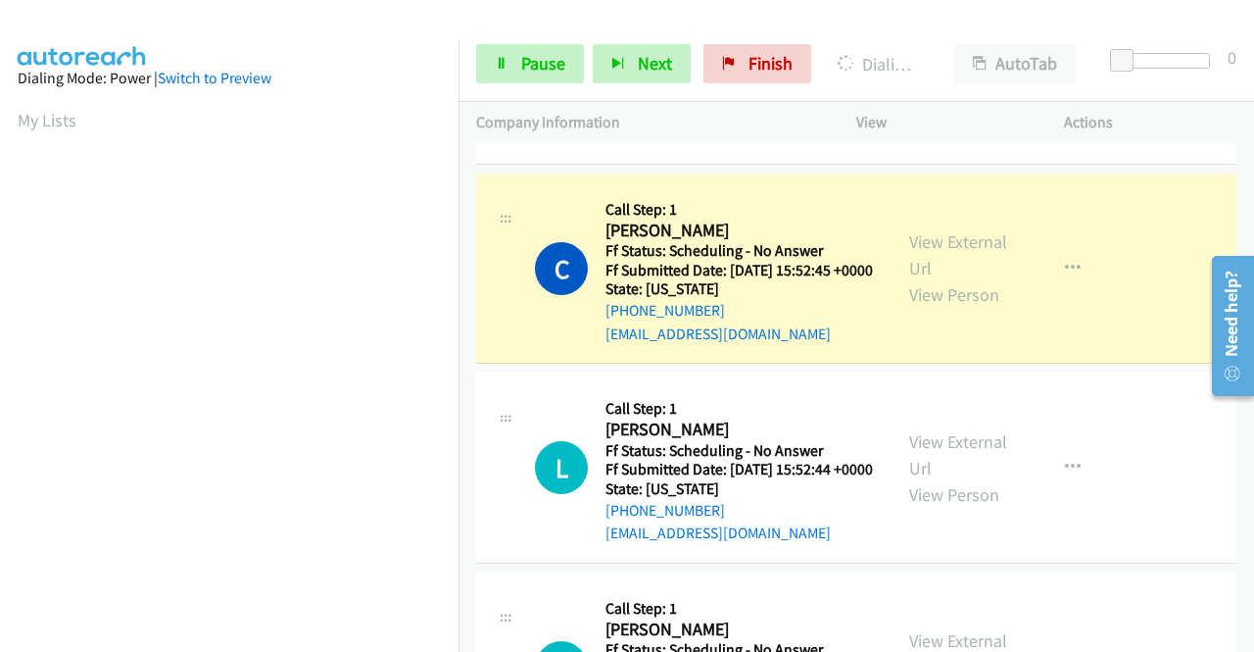
click at [657, 143] on link "Call was successful?" at bounding box center [671, 133] width 131 height 19
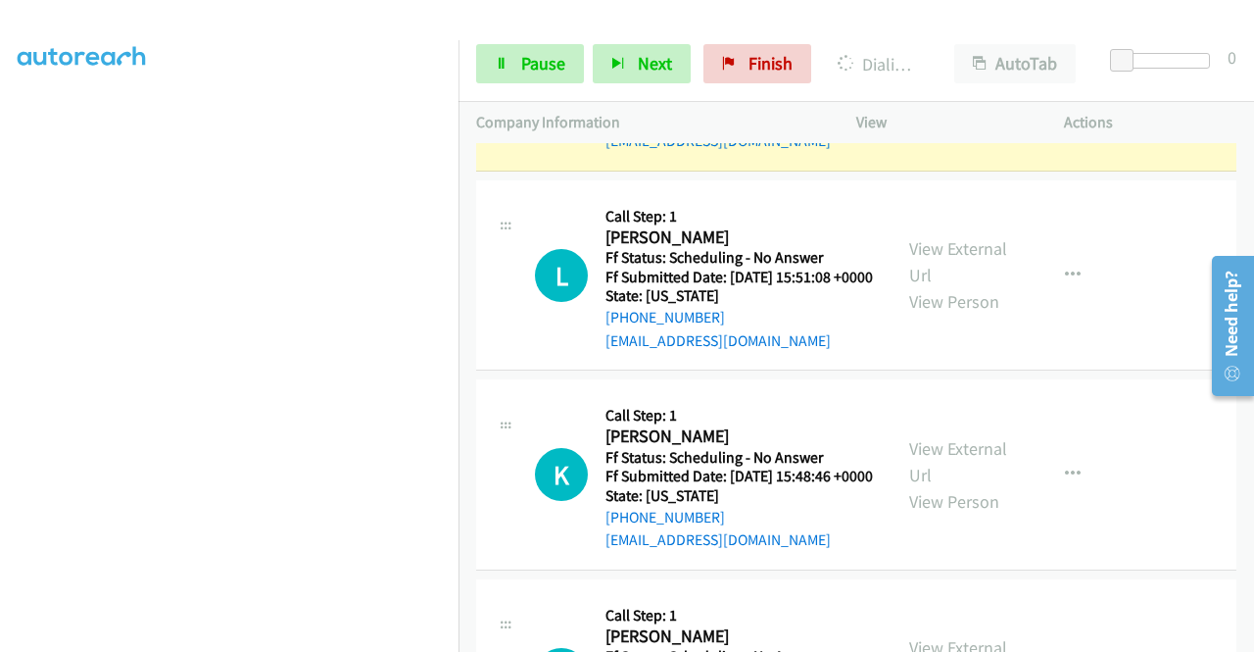
scroll to position [392, 0]
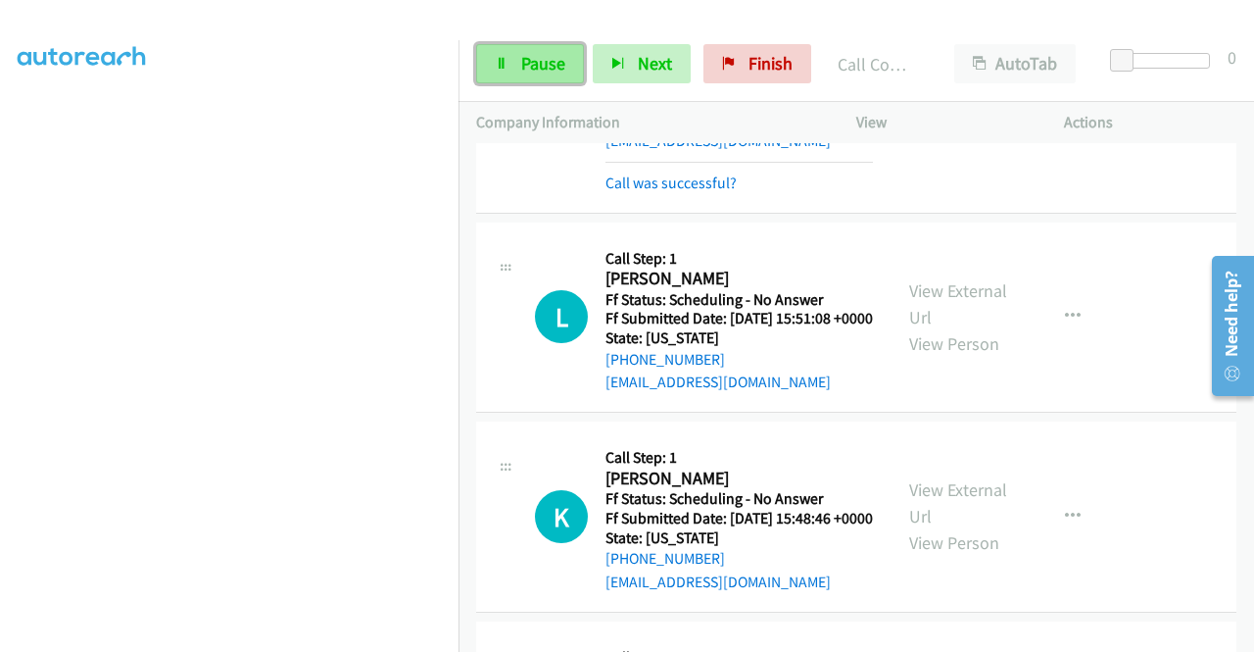
click at [536, 72] on span "Pause" at bounding box center [543, 63] width 44 height 23
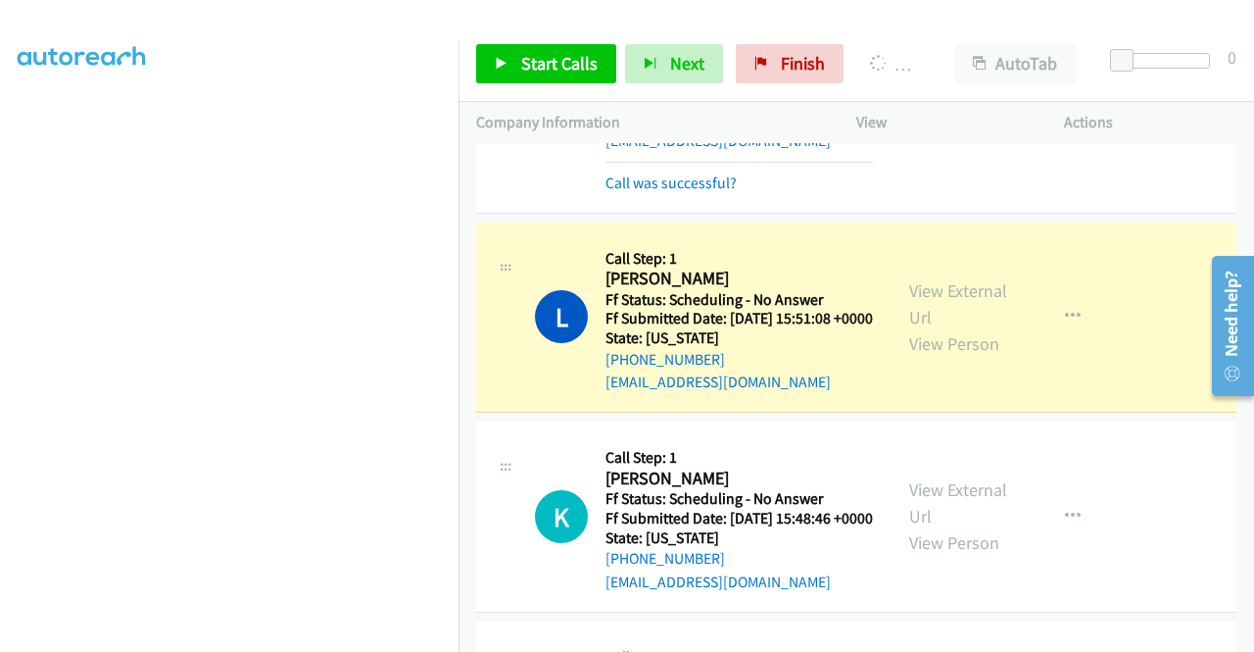
scroll to position [447, 0]
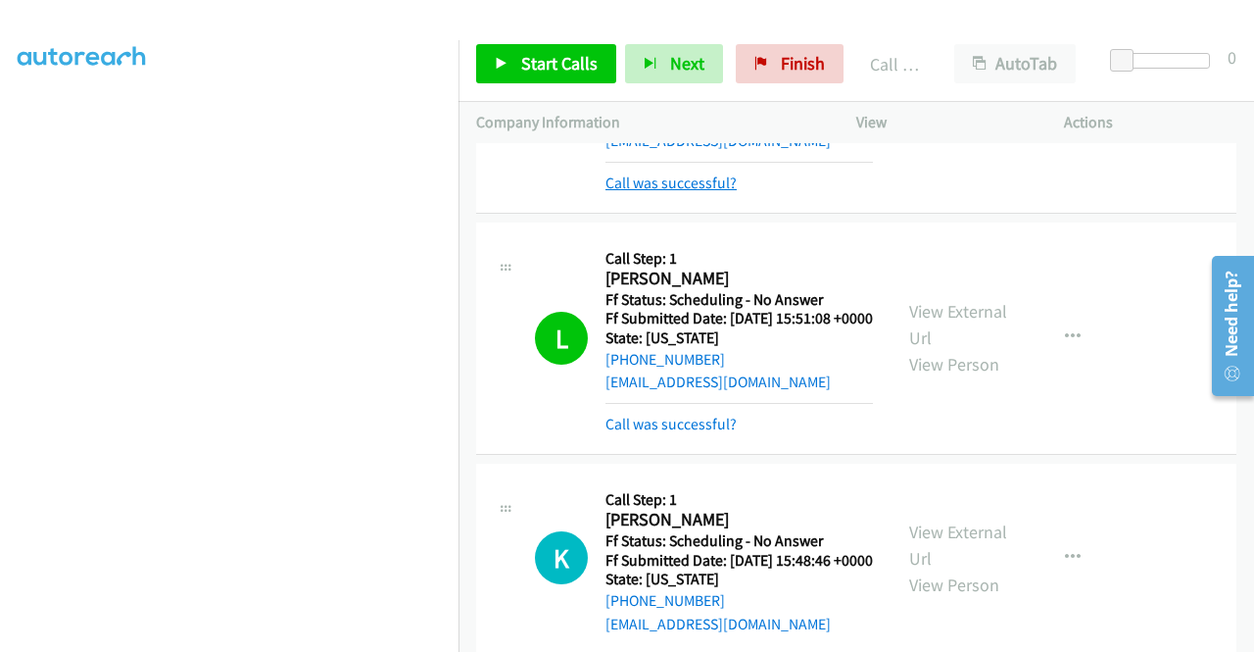
click at [705, 192] on link "Call was successful?" at bounding box center [671, 182] width 131 height 19
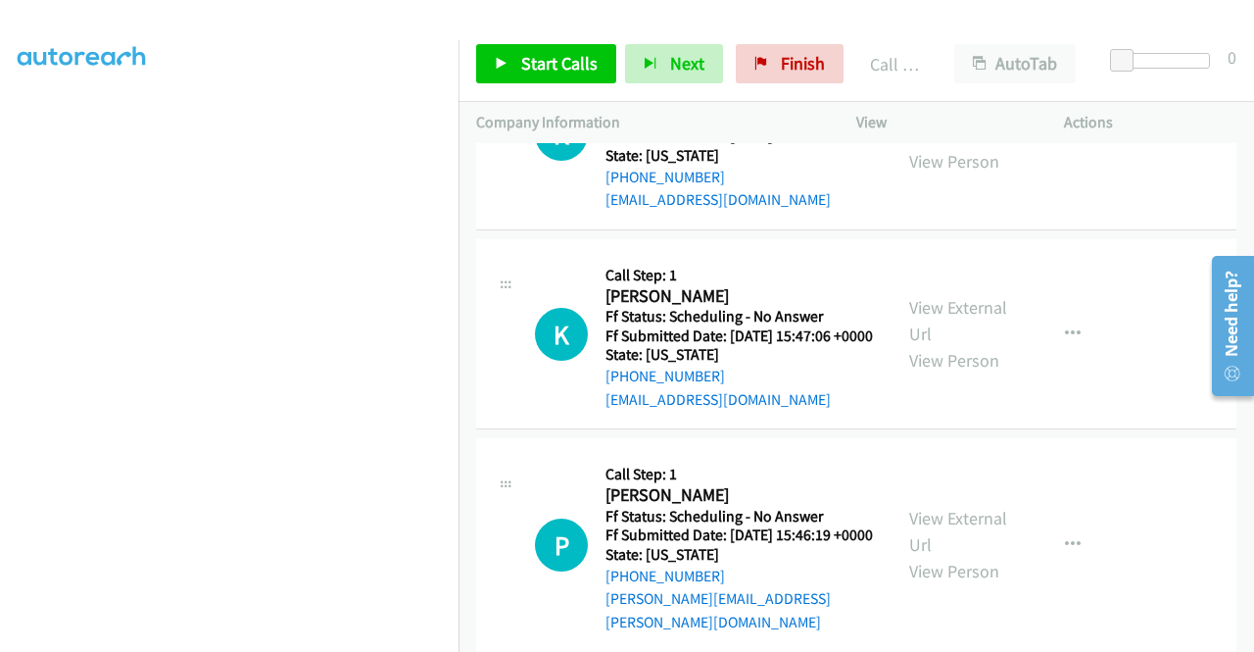
scroll to position [4233, 0]
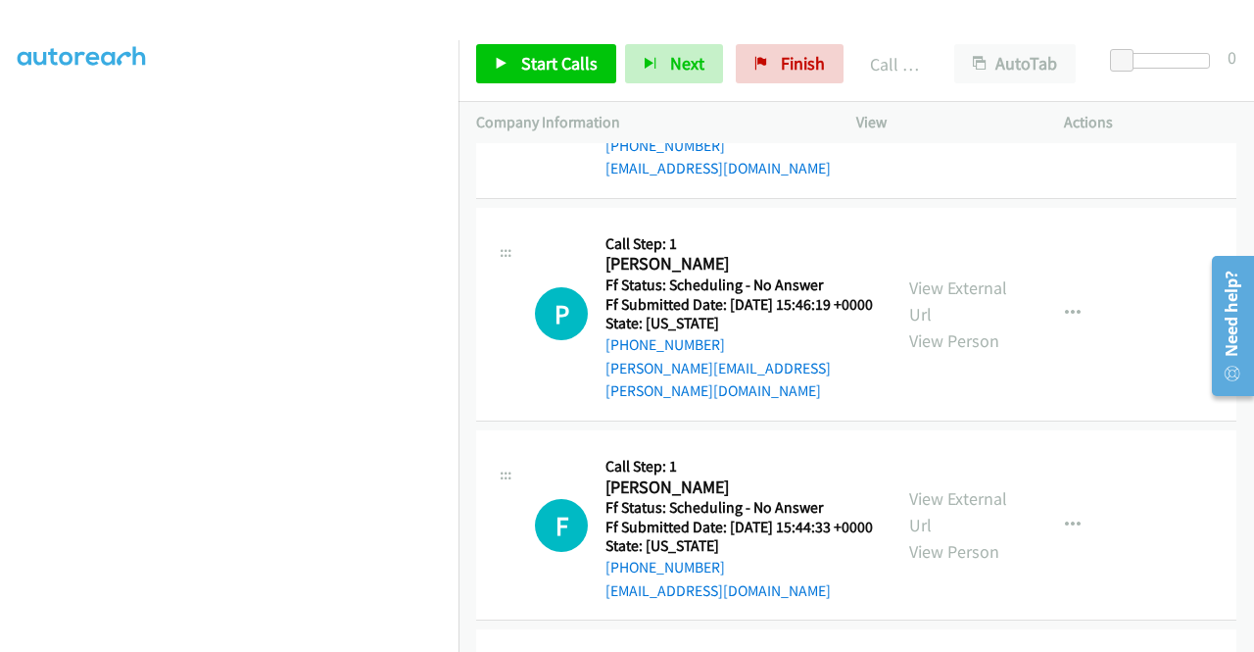
scroll to position [4429, 0]
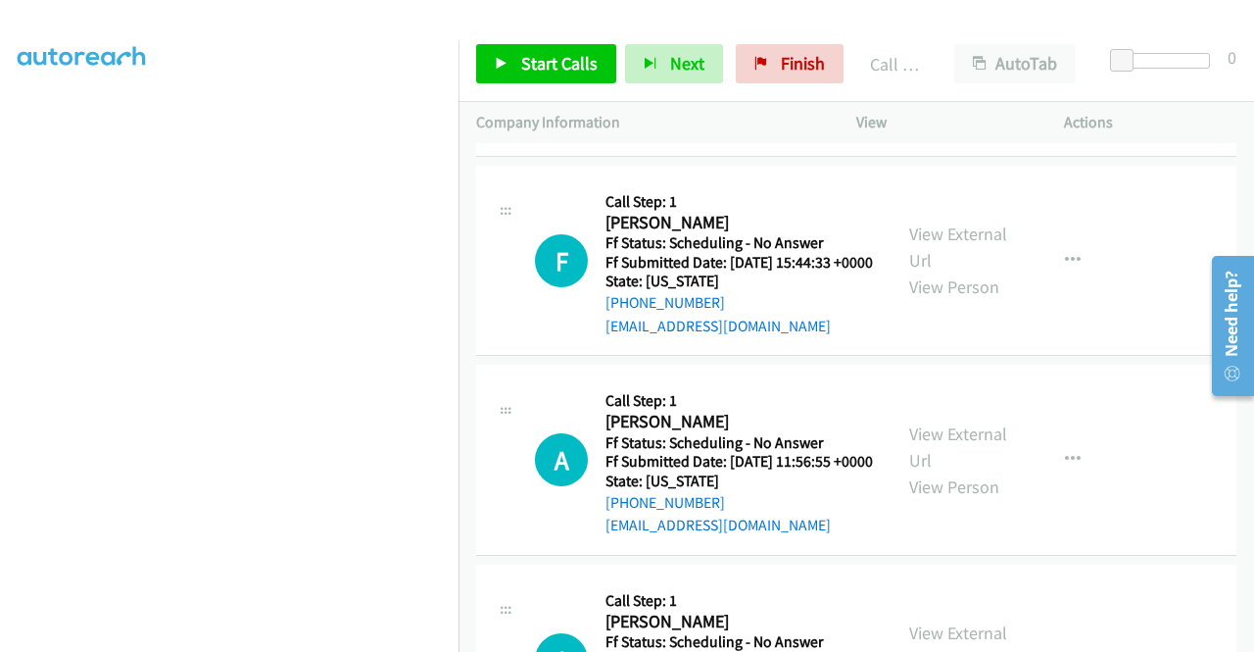
scroll to position [4723, 0]
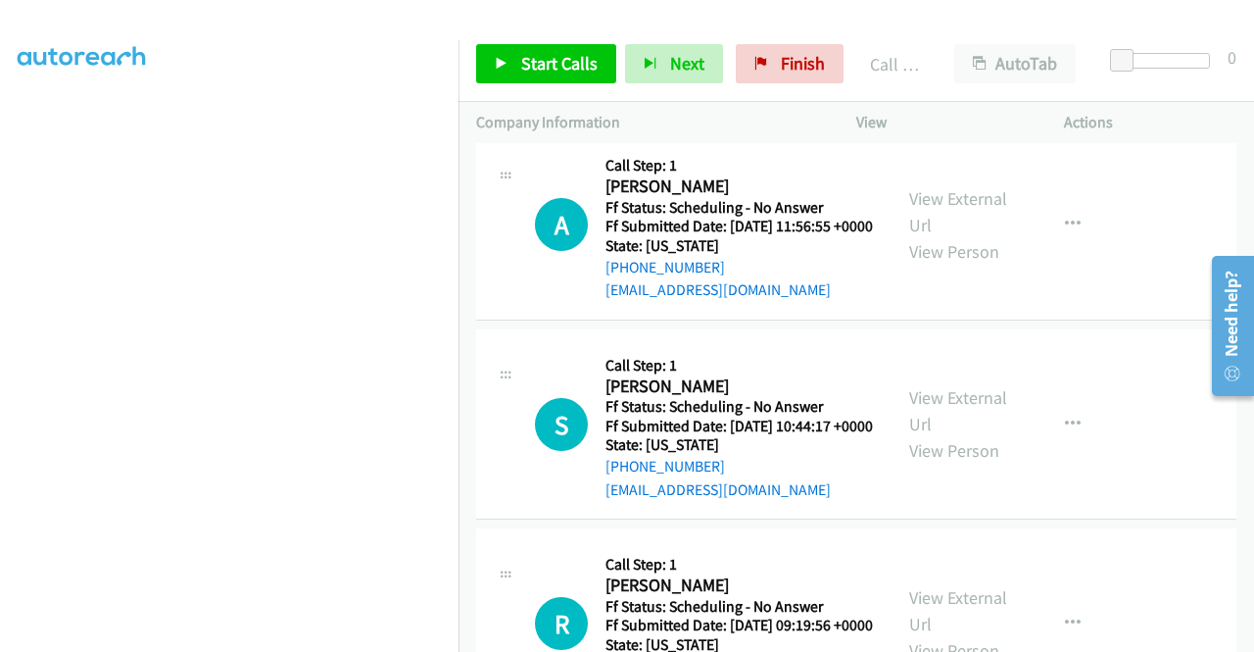
scroll to position [4919, 0]
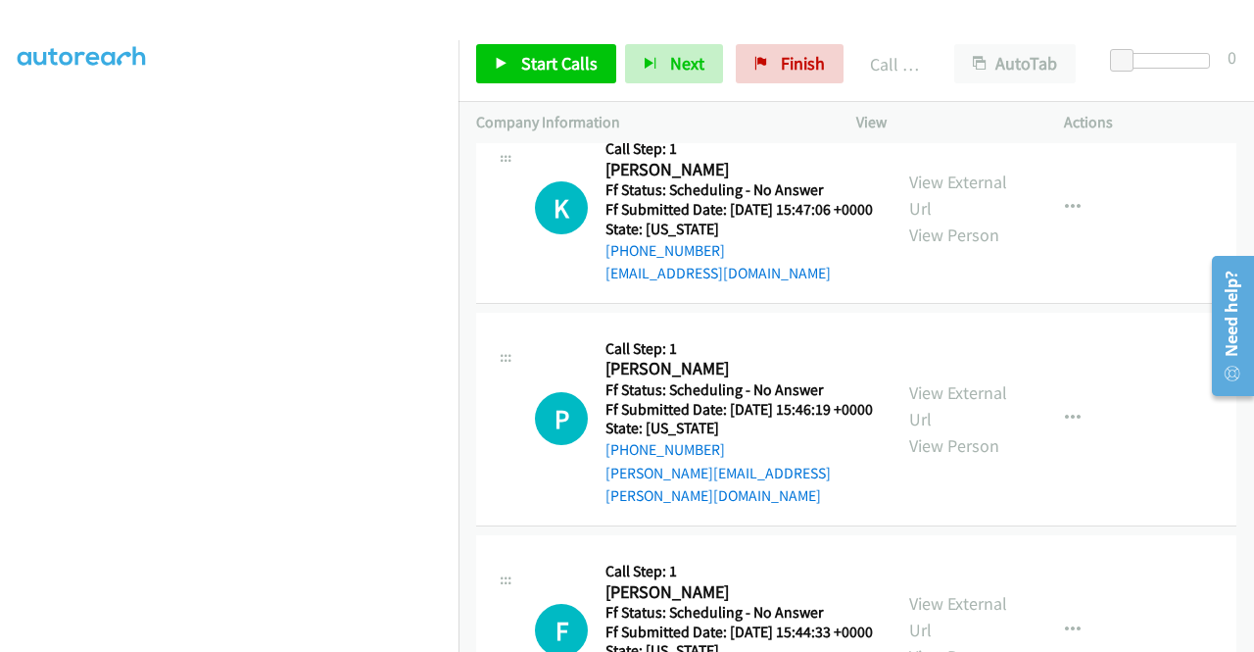
scroll to position [4331, 0]
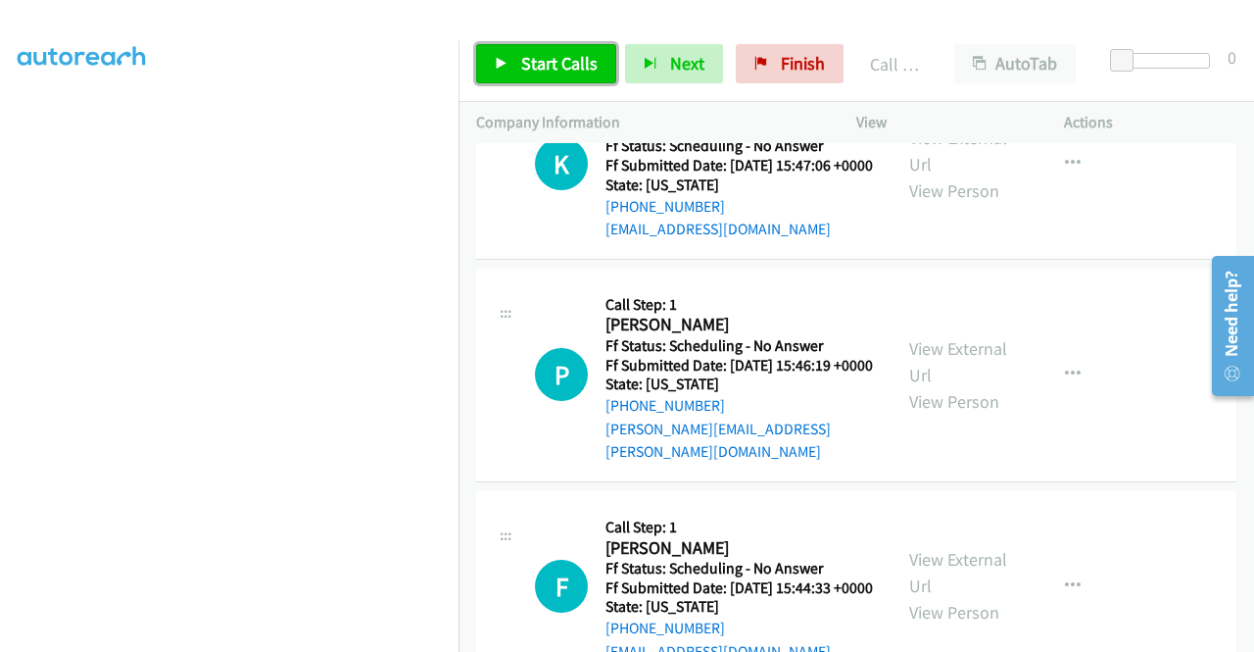
click at [567, 69] on span "Start Calls" at bounding box center [559, 63] width 76 height 23
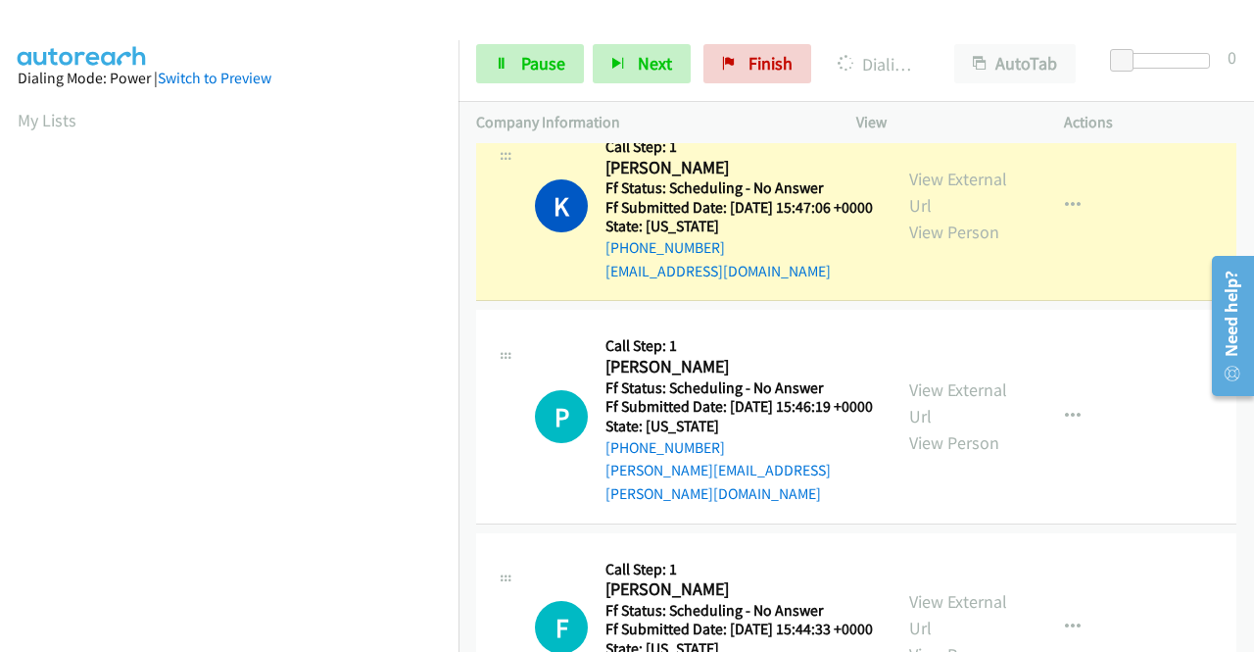
scroll to position [447, 0]
click at [628, 80] on link "Call was successful?" at bounding box center [671, 71] width 131 height 19
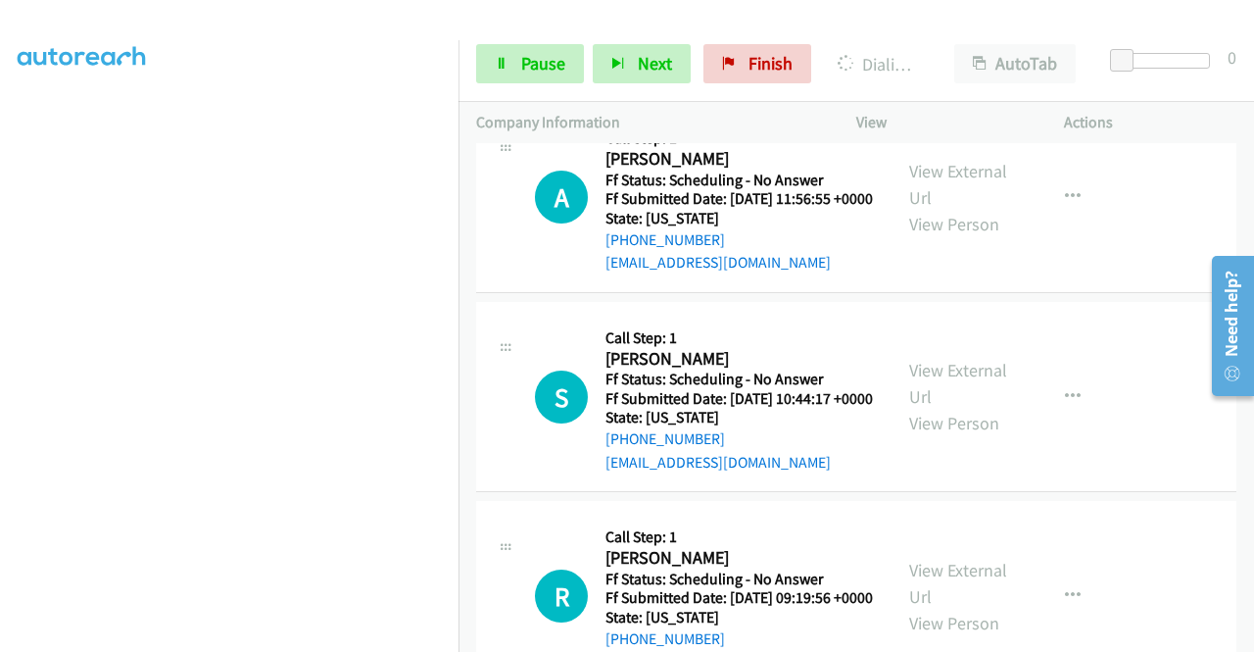
scroll to position [5017, 0]
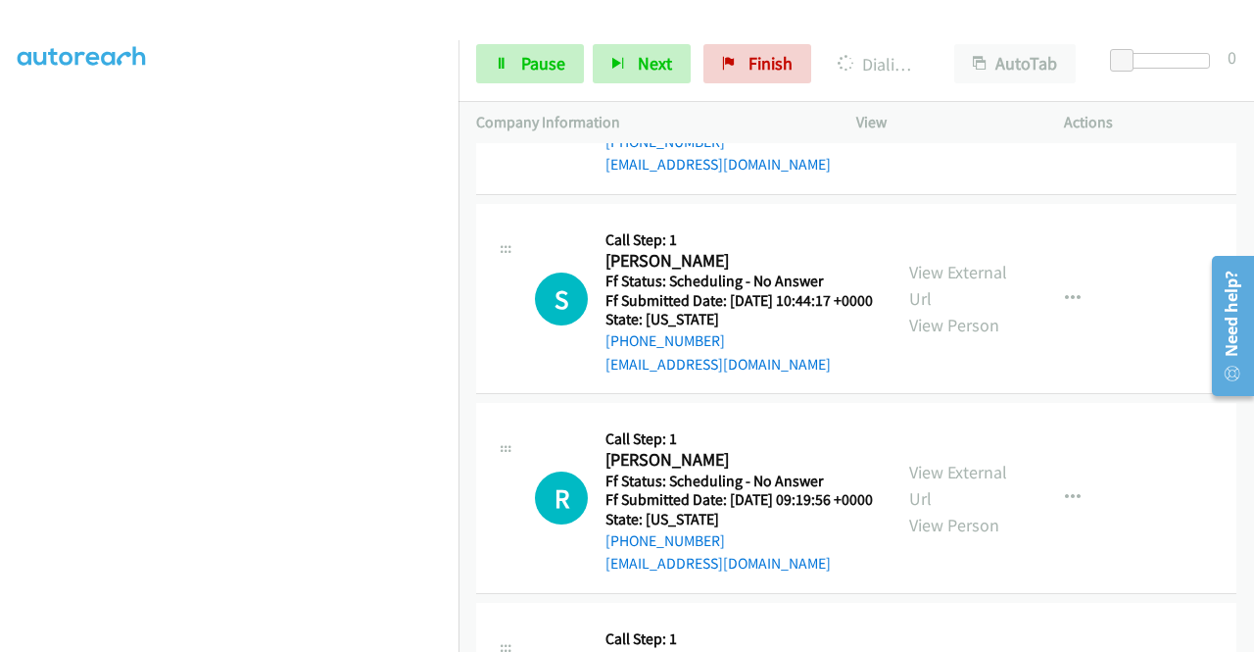
click at [974, 111] on link "View External Url" at bounding box center [958, 86] width 98 height 49
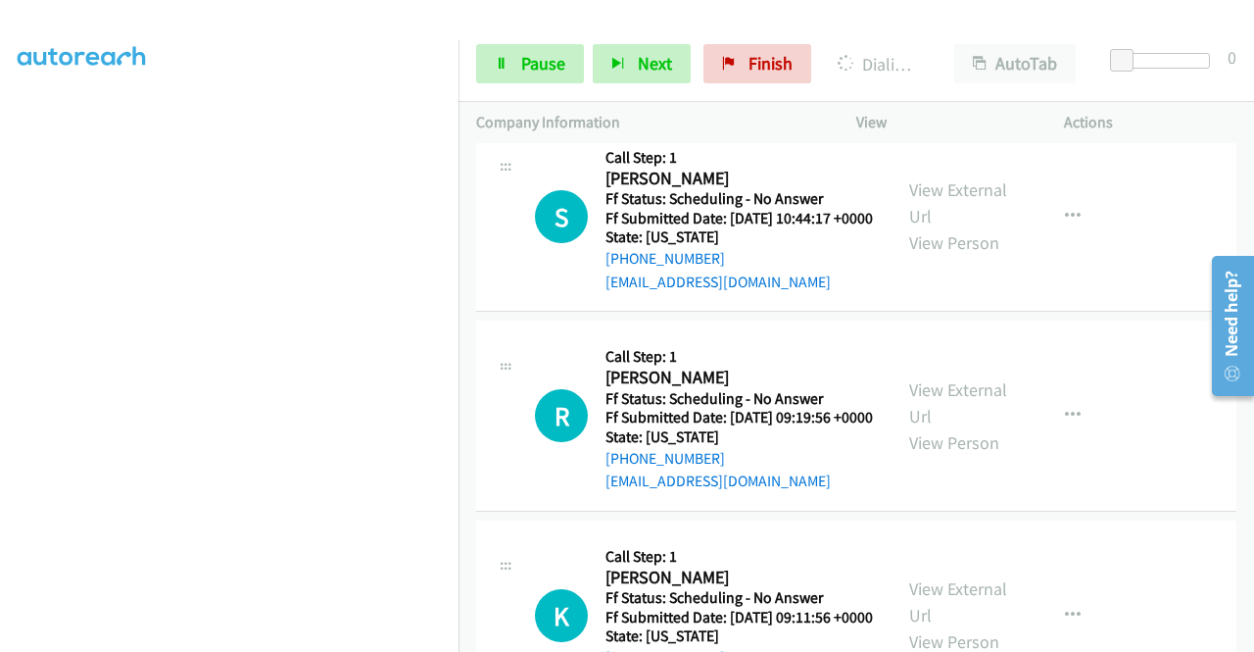
scroll to position [5213, 0]
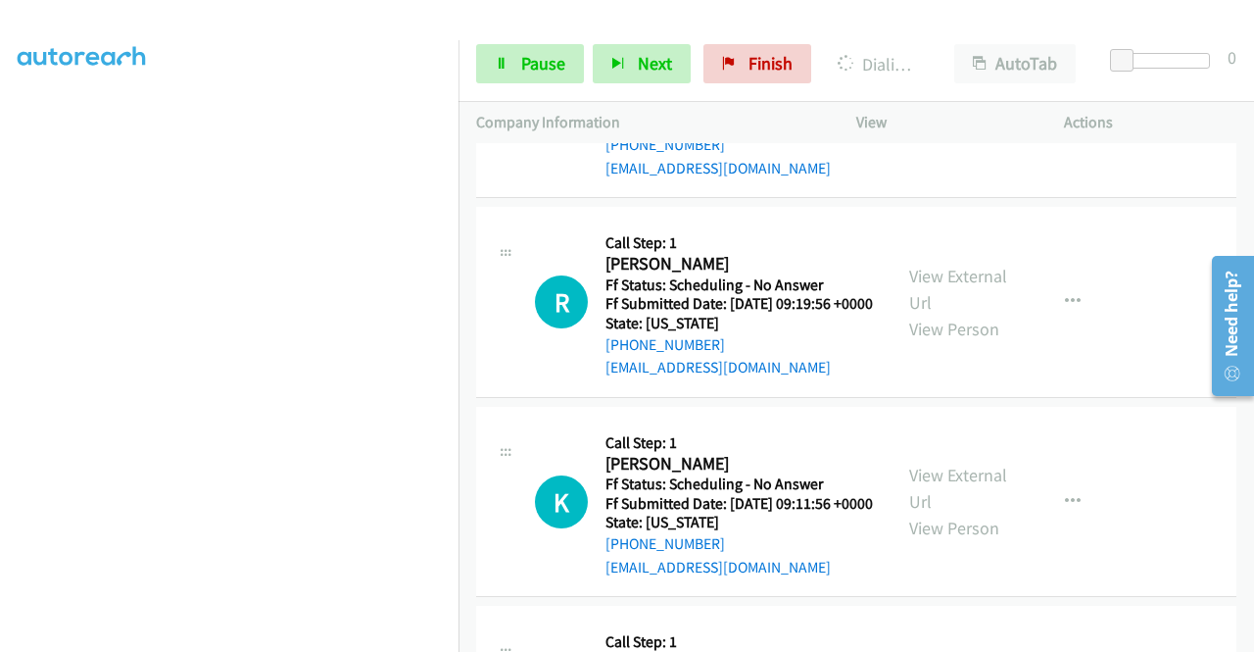
click at [963, 114] on link "View External Url" at bounding box center [958, 89] width 98 height 49
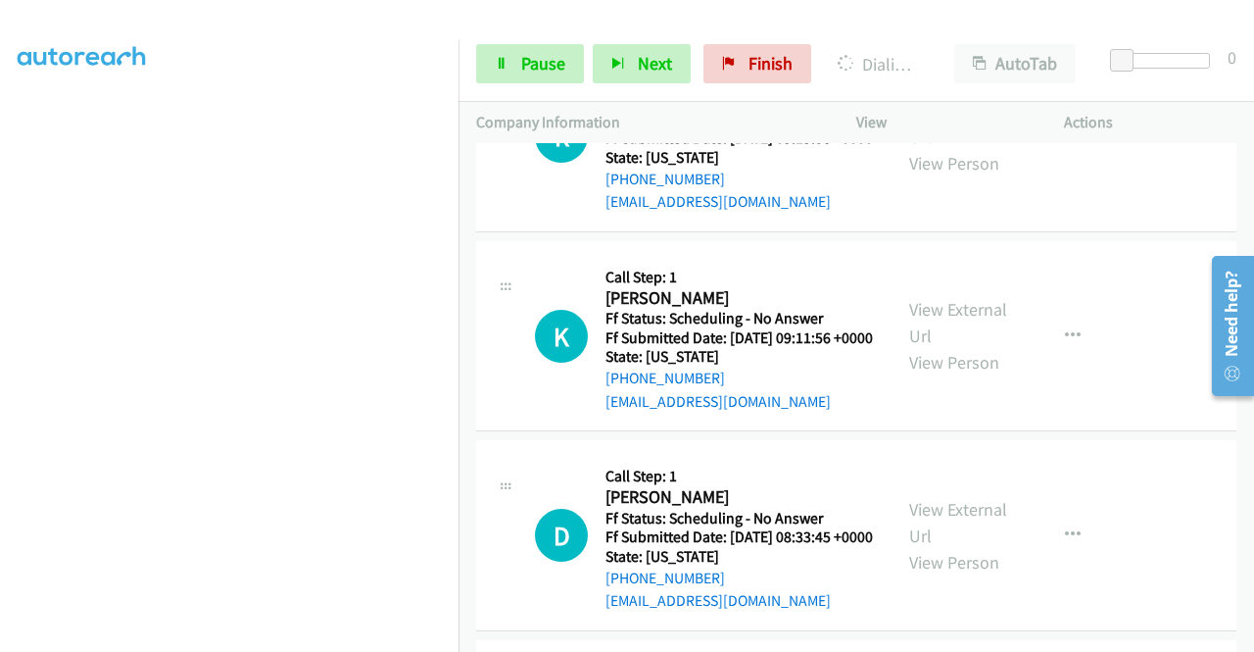
scroll to position [5409, 0]
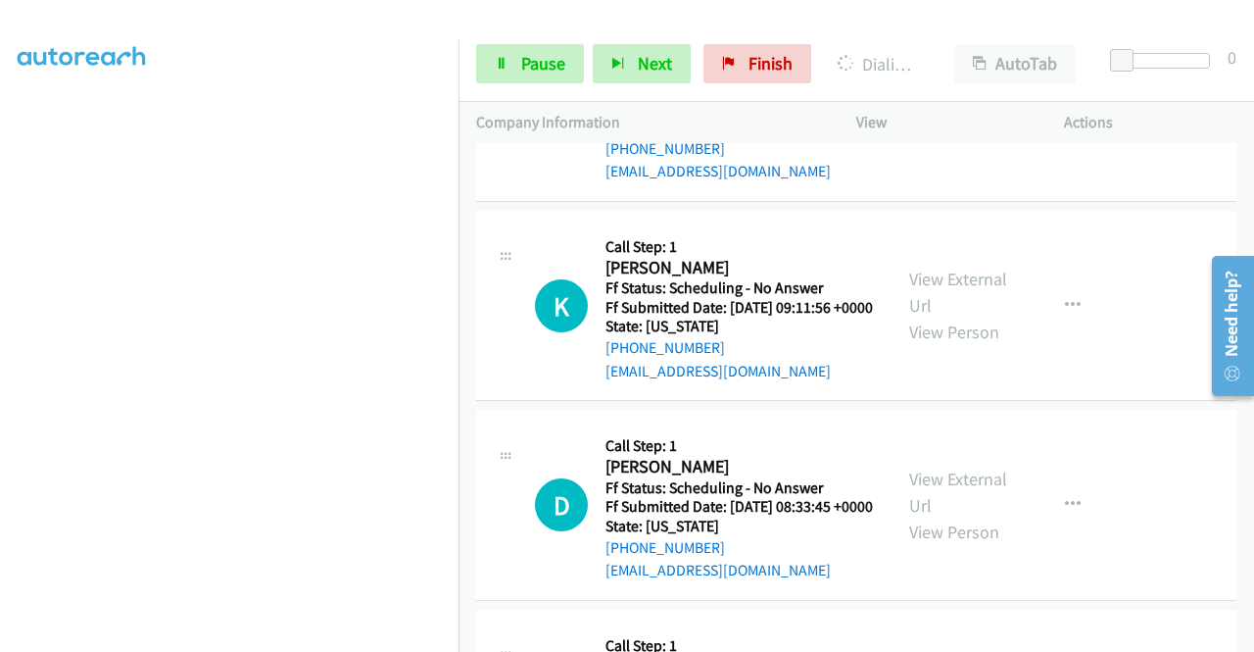
click at [950, 118] on link "View External Url" at bounding box center [958, 93] width 98 height 49
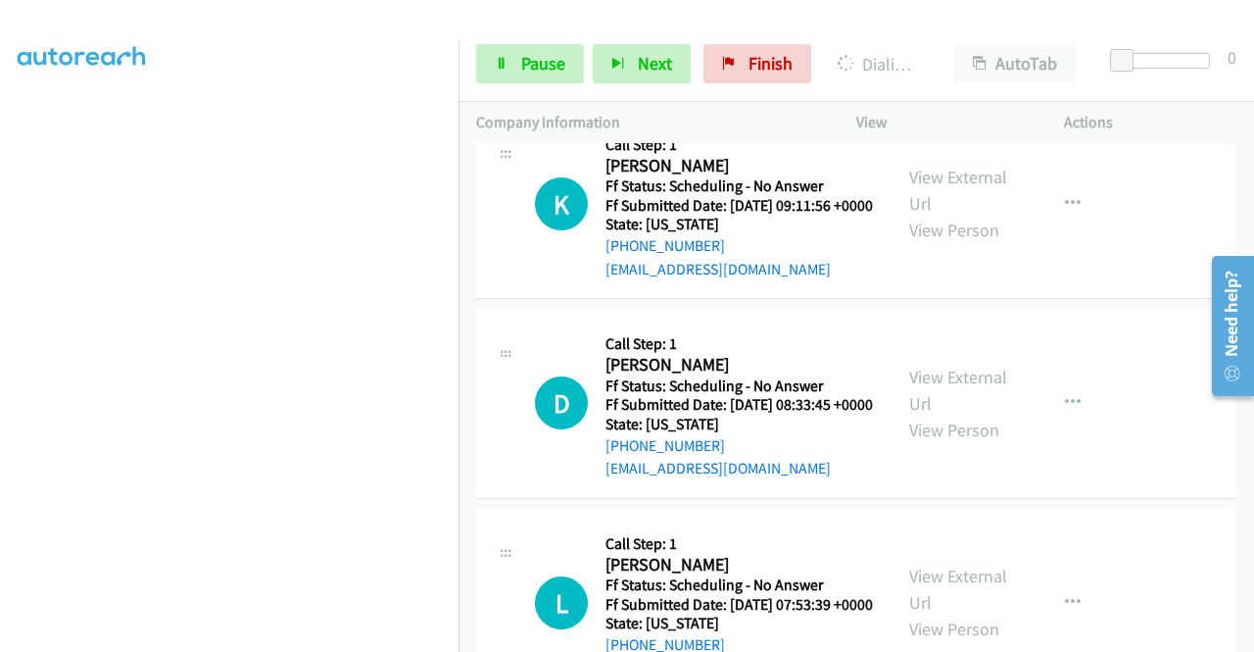
scroll to position [5605, 0]
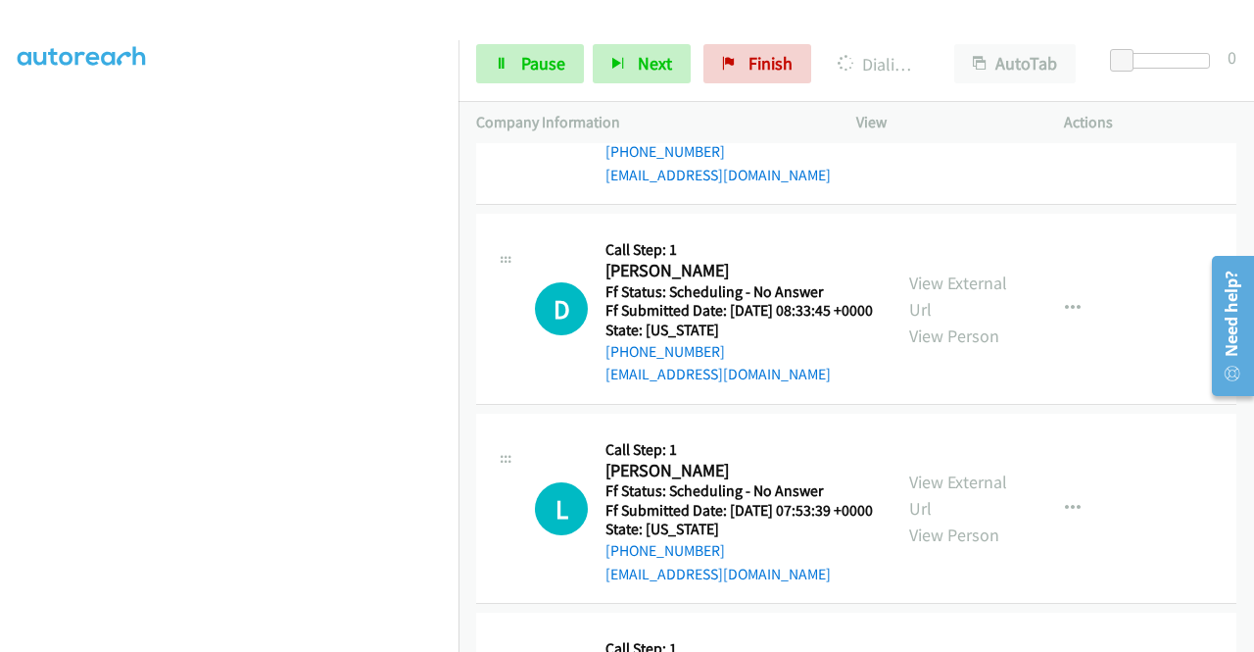
click at [984, 121] on link "View External Url" at bounding box center [958, 96] width 98 height 49
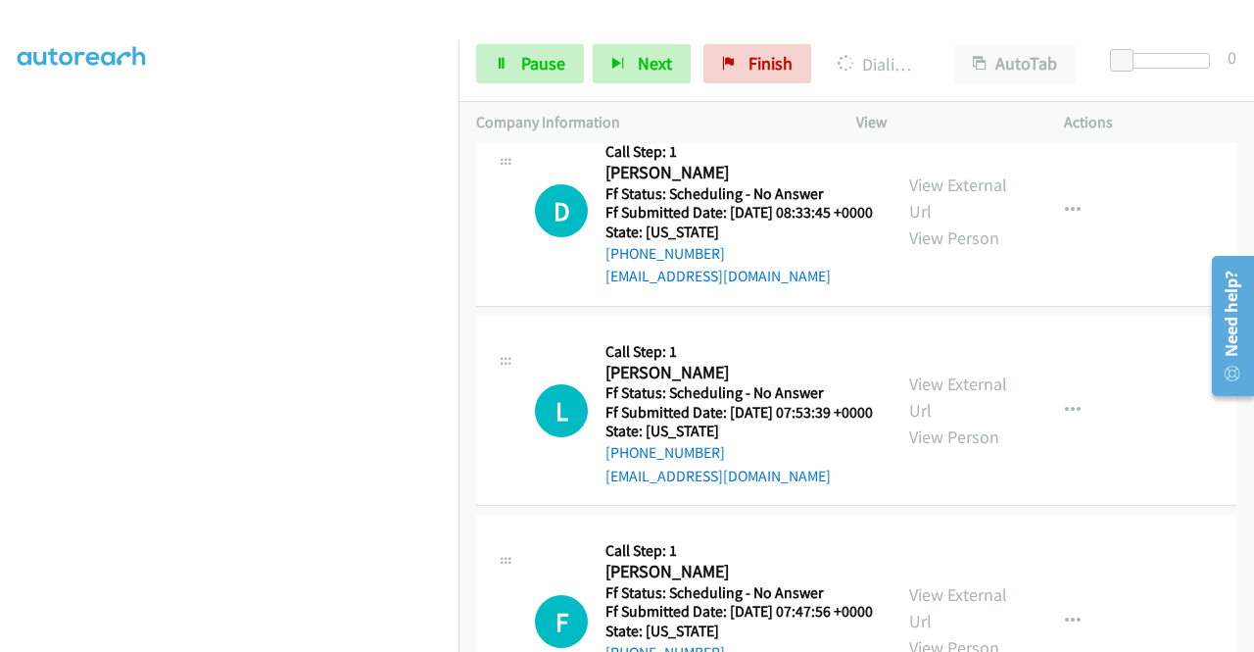
scroll to position [5899, 0]
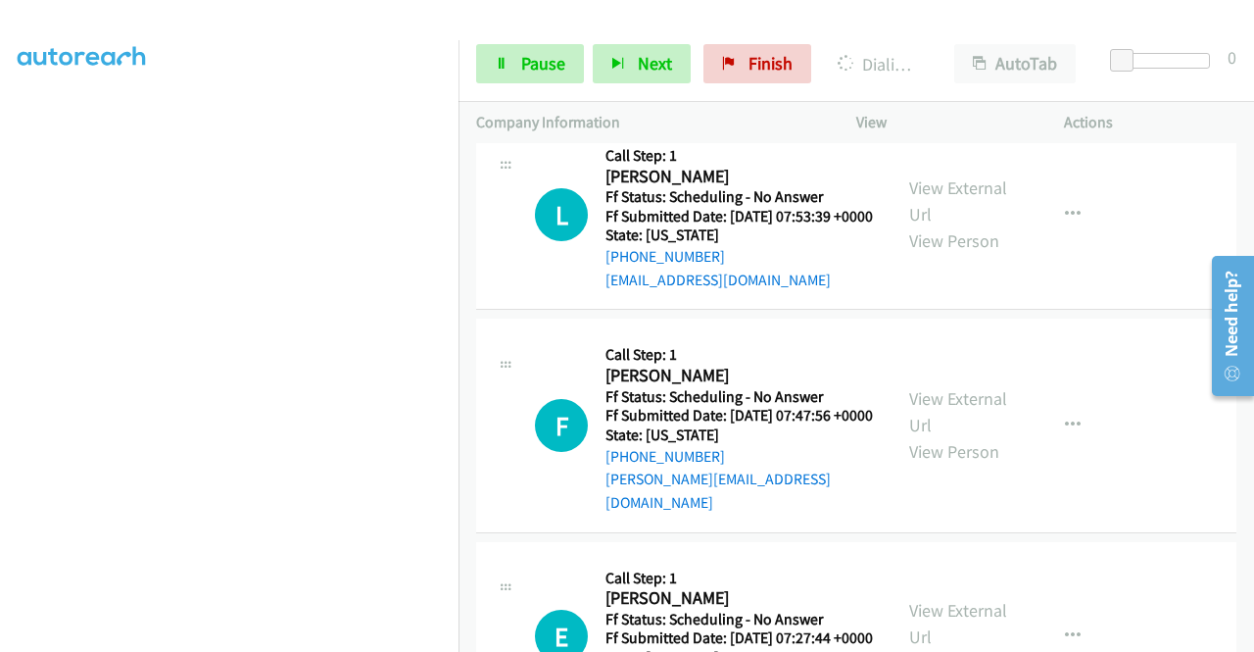
click at [979, 26] on link "View External Url" at bounding box center [958, 1] width 98 height 49
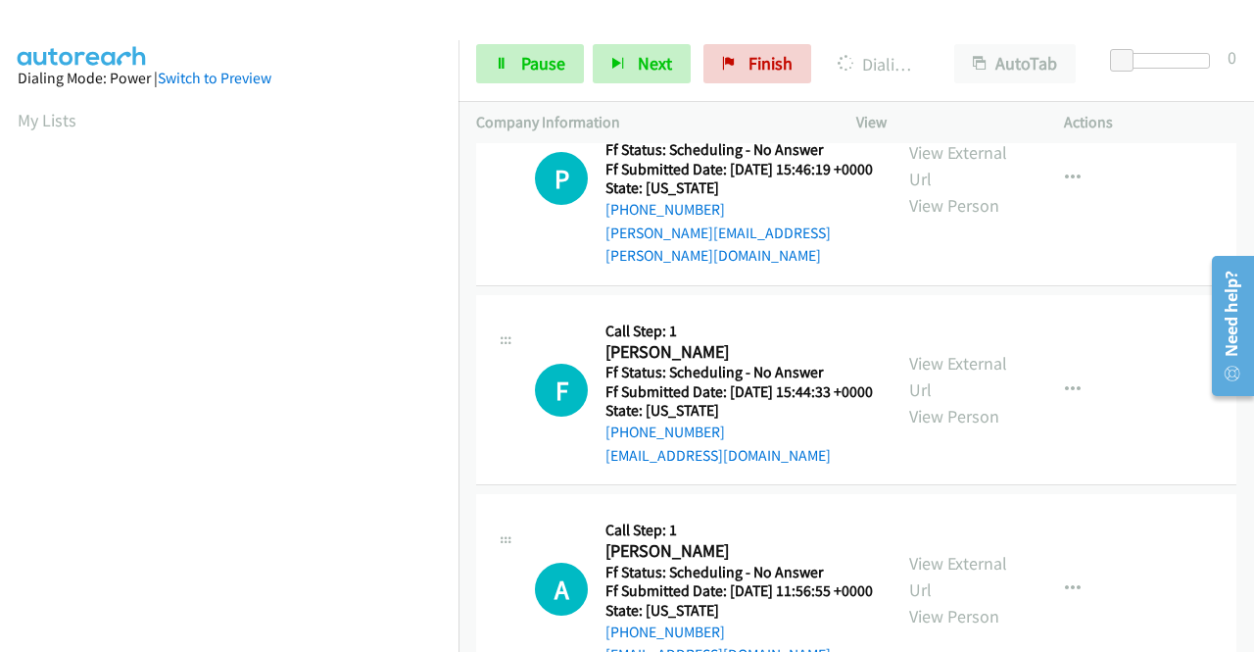
scroll to position [392, 0]
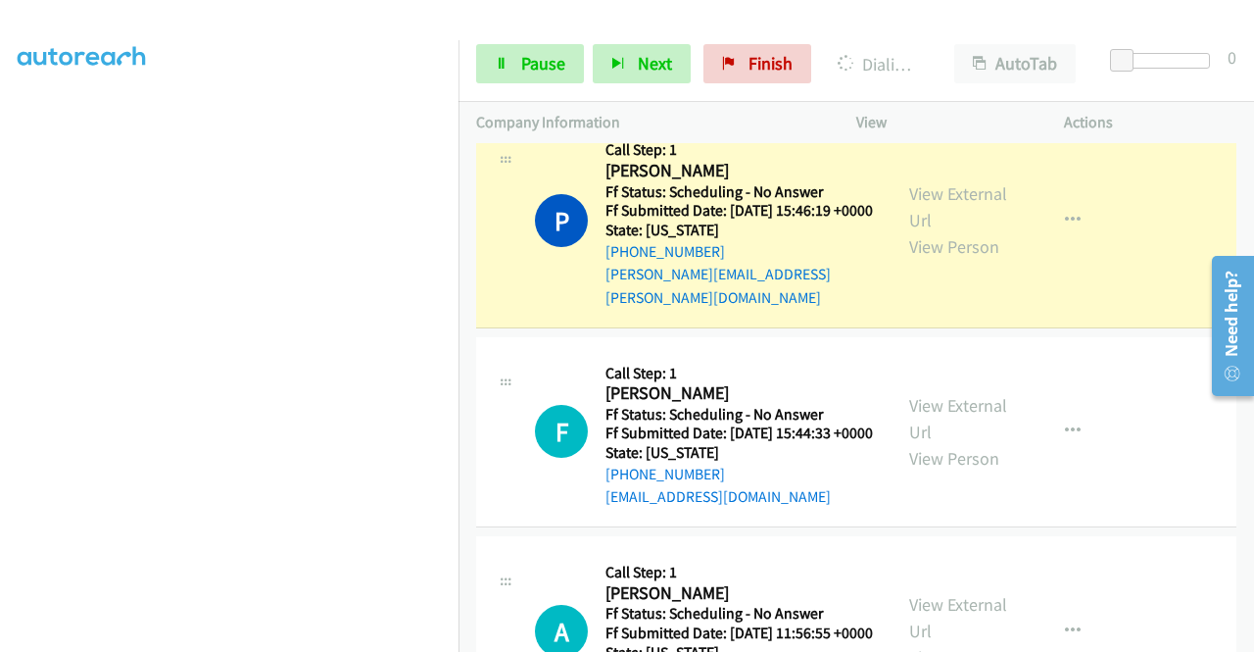
click at [662, 84] on link "Call was successful?" at bounding box center [671, 75] width 131 height 19
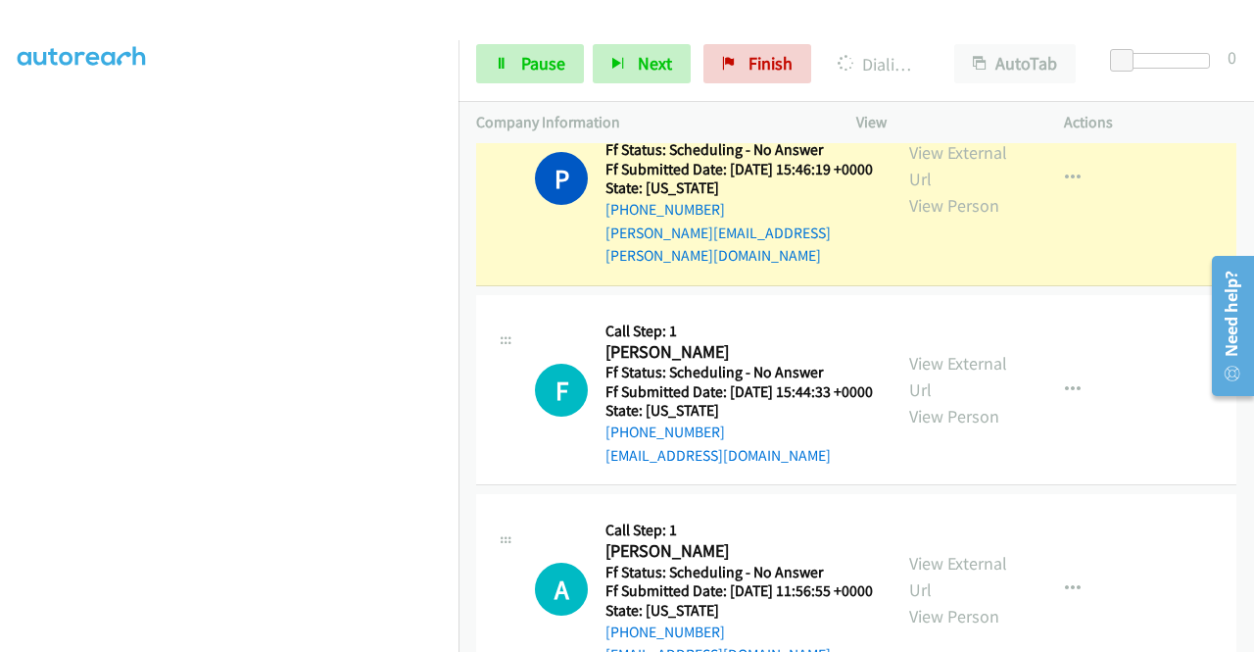
scroll to position [0, 0]
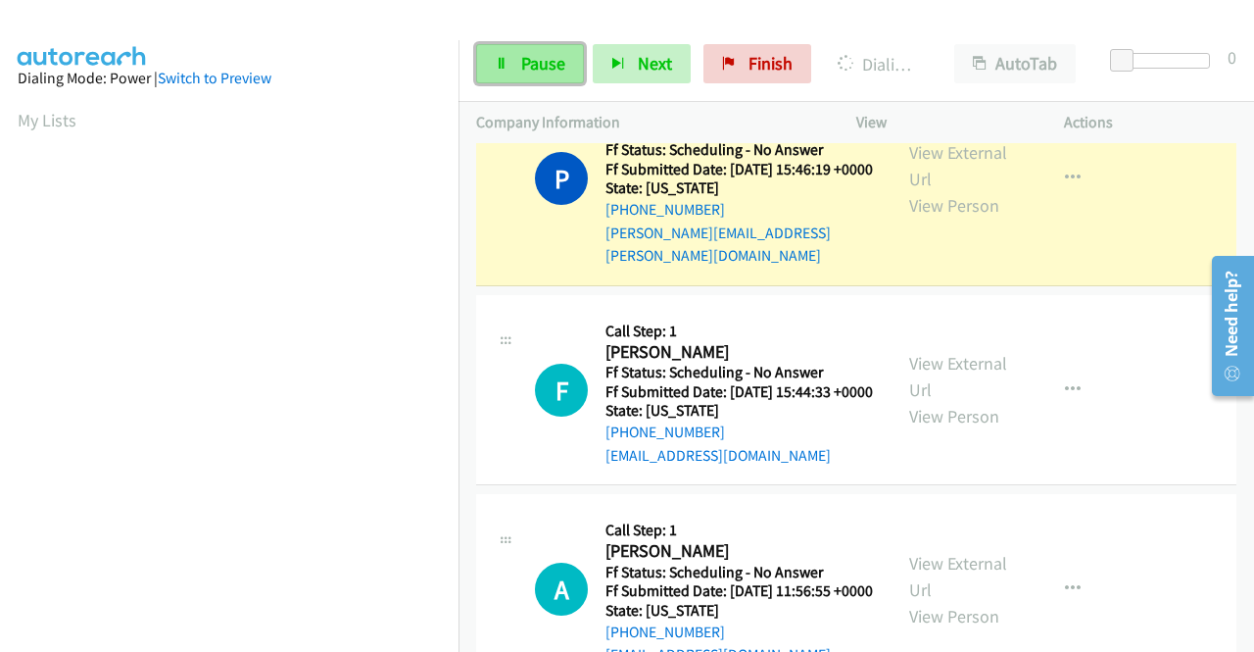
click at [512, 74] on link "Pause" at bounding box center [530, 63] width 108 height 39
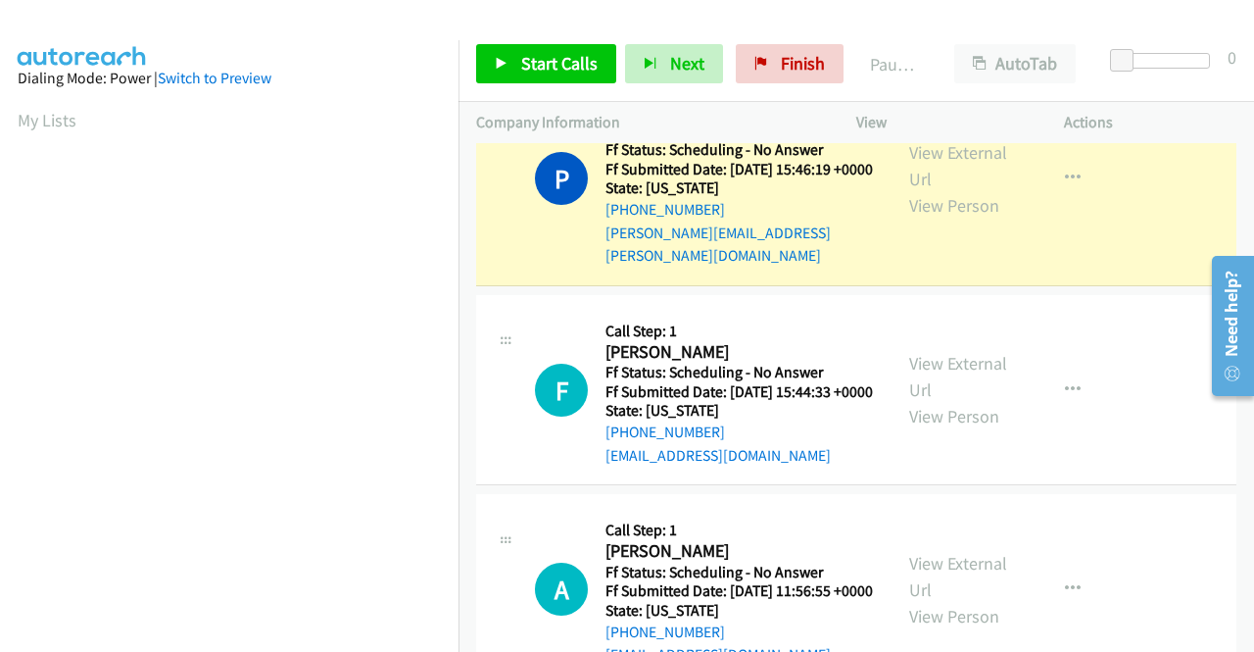
scroll to position [447, 0]
click at [1065, 186] on icon "button" at bounding box center [1073, 179] width 16 height 16
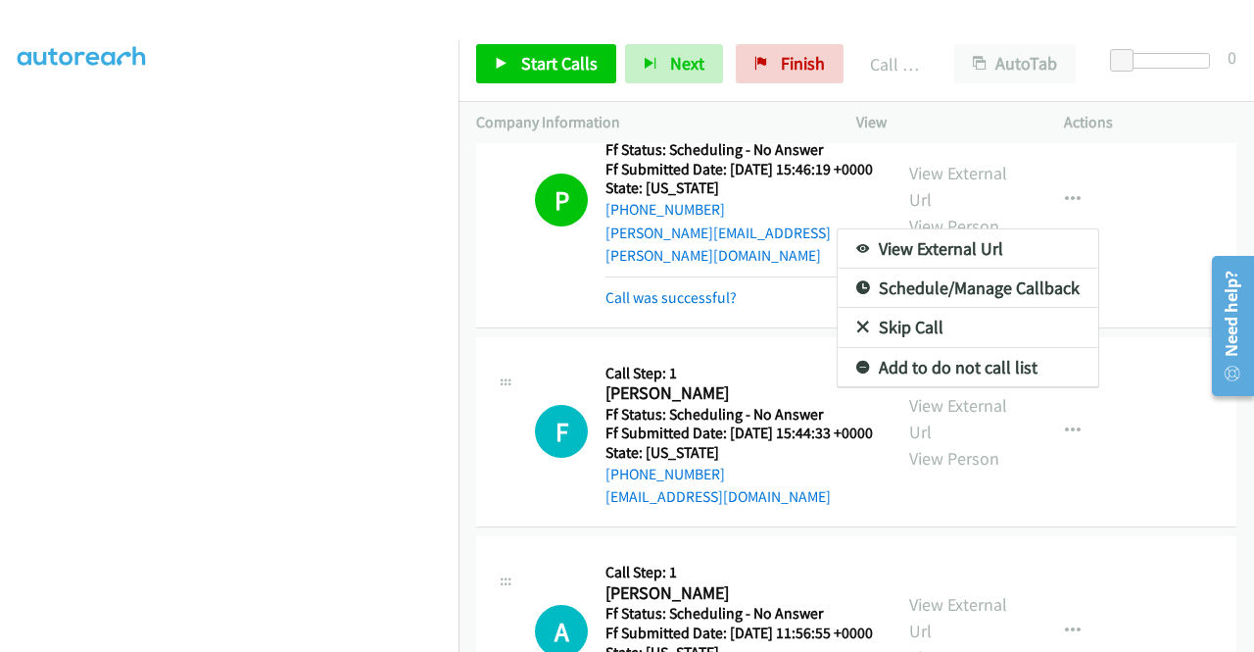
click at [1200, 462] on div at bounding box center [627, 326] width 1254 height 652
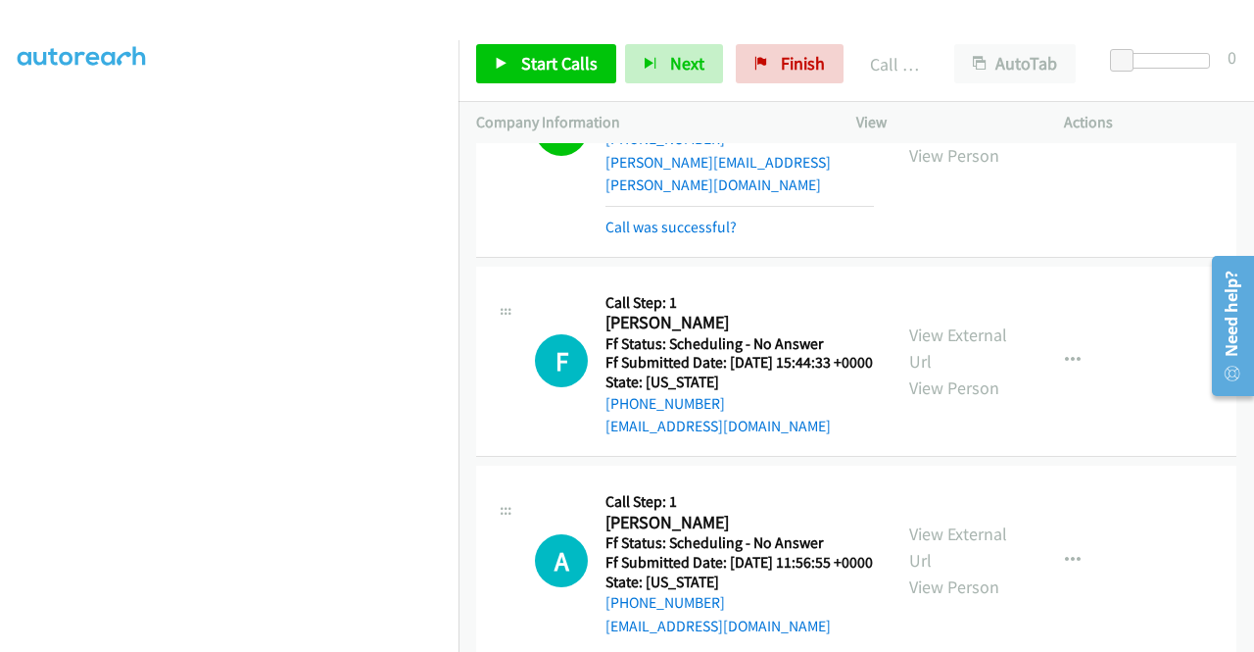
scroll to position [4625, 0]
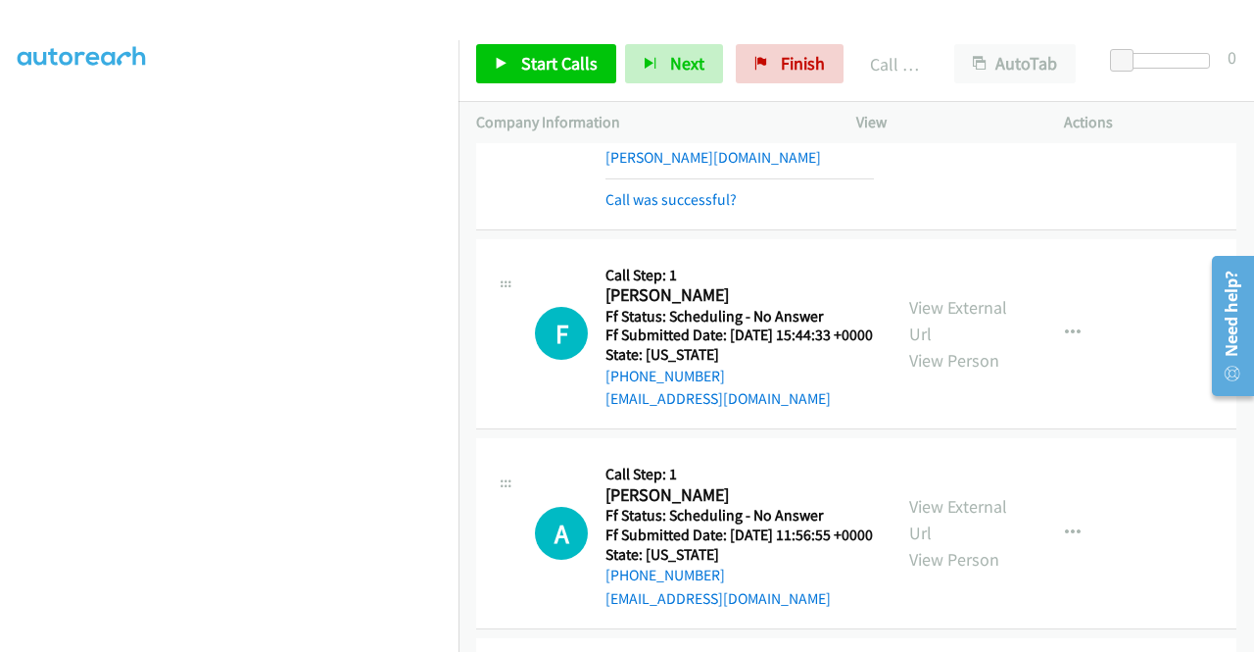
click at [1065, 110] on icon "button" at bounding box center [1073, 102] width 16 height 16
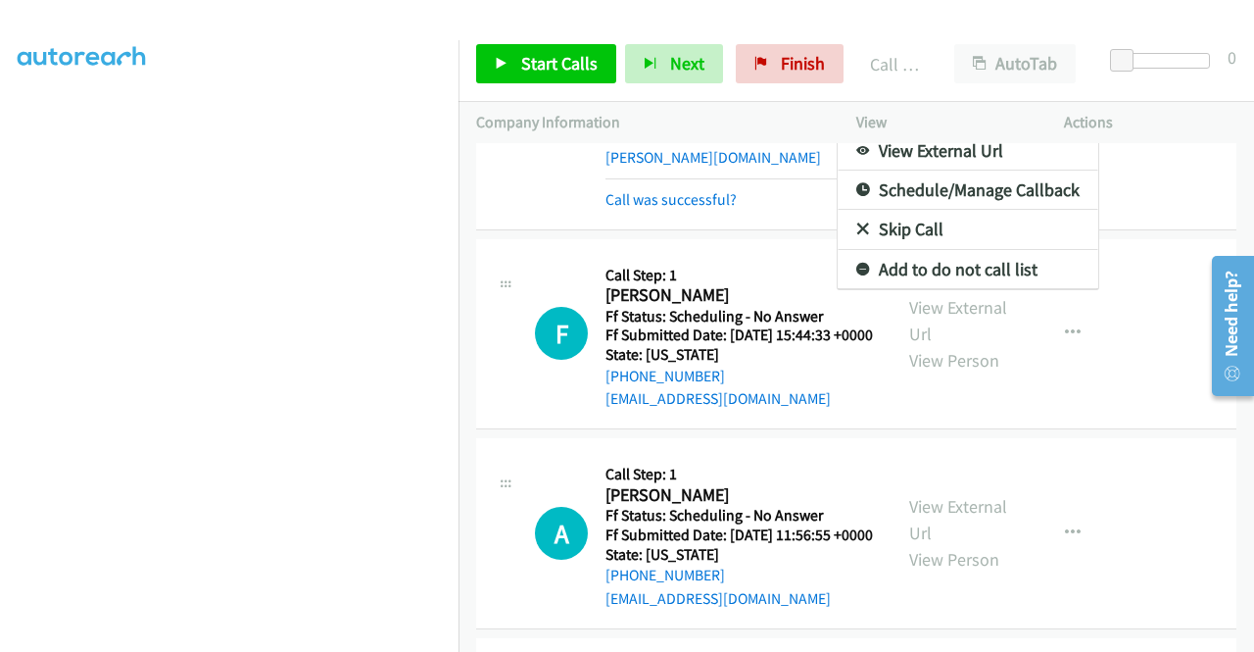
click at [1123, 350] on div at bounding box center [627, 326] width 1254 height 652
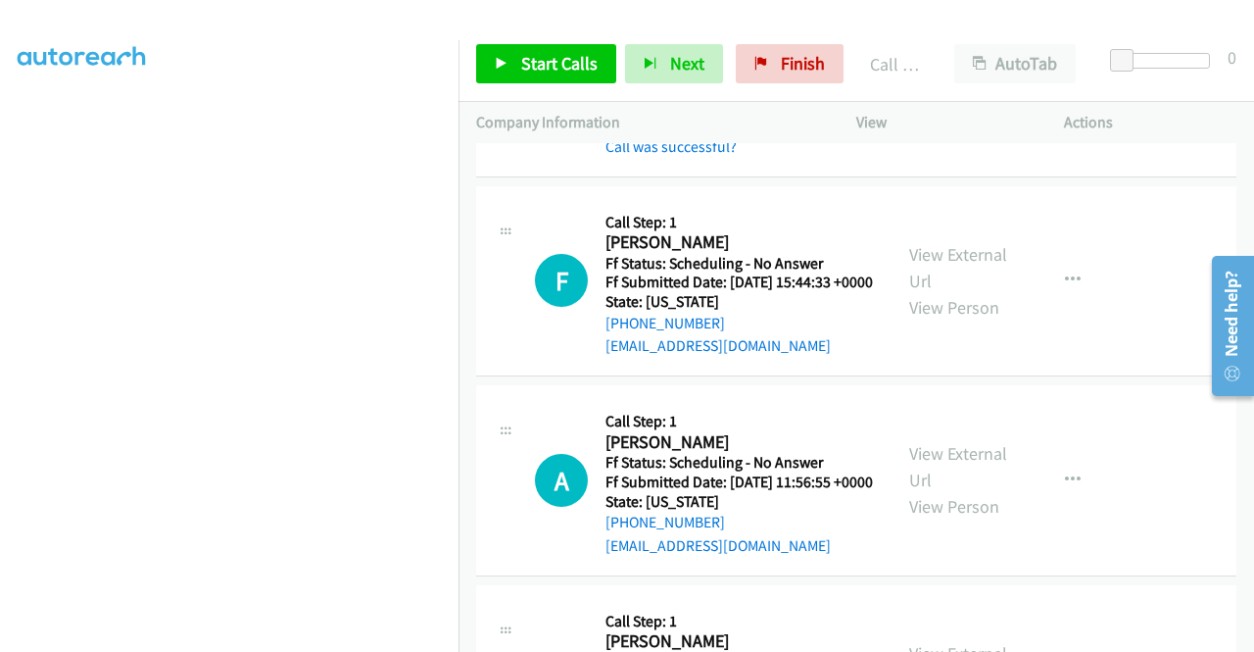
scroll to position [4723, 0]
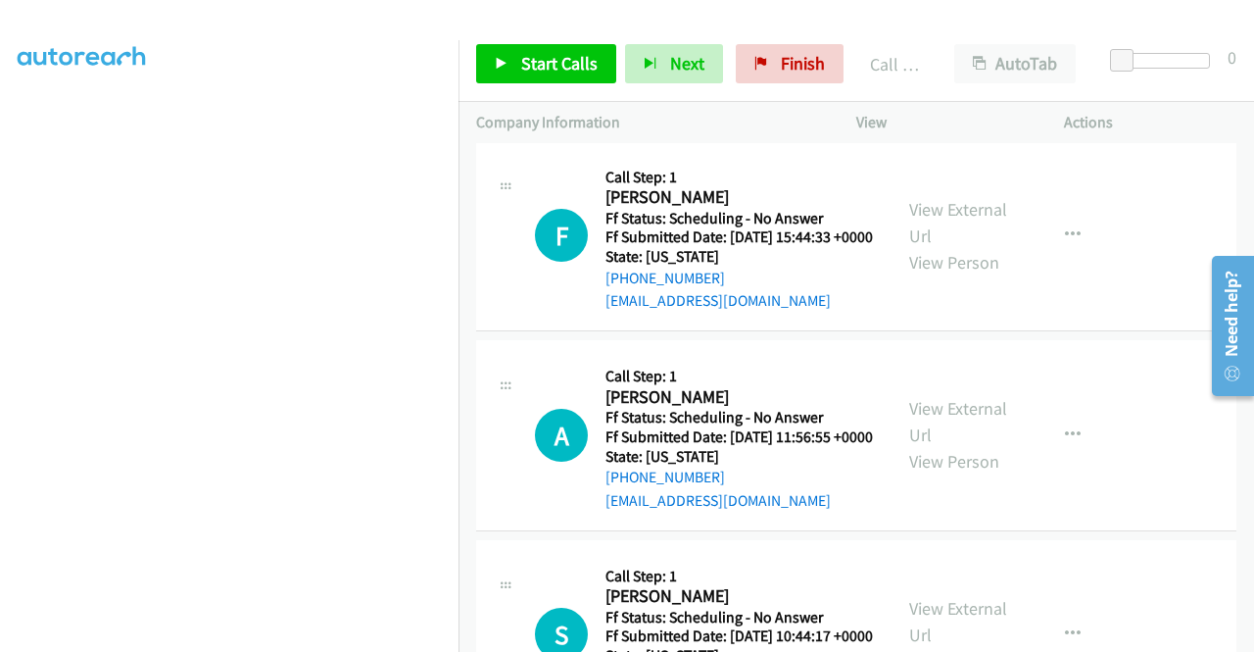
click at [1048, 24] on button "button" at bounding box center [1073, 3] width 53 height 39
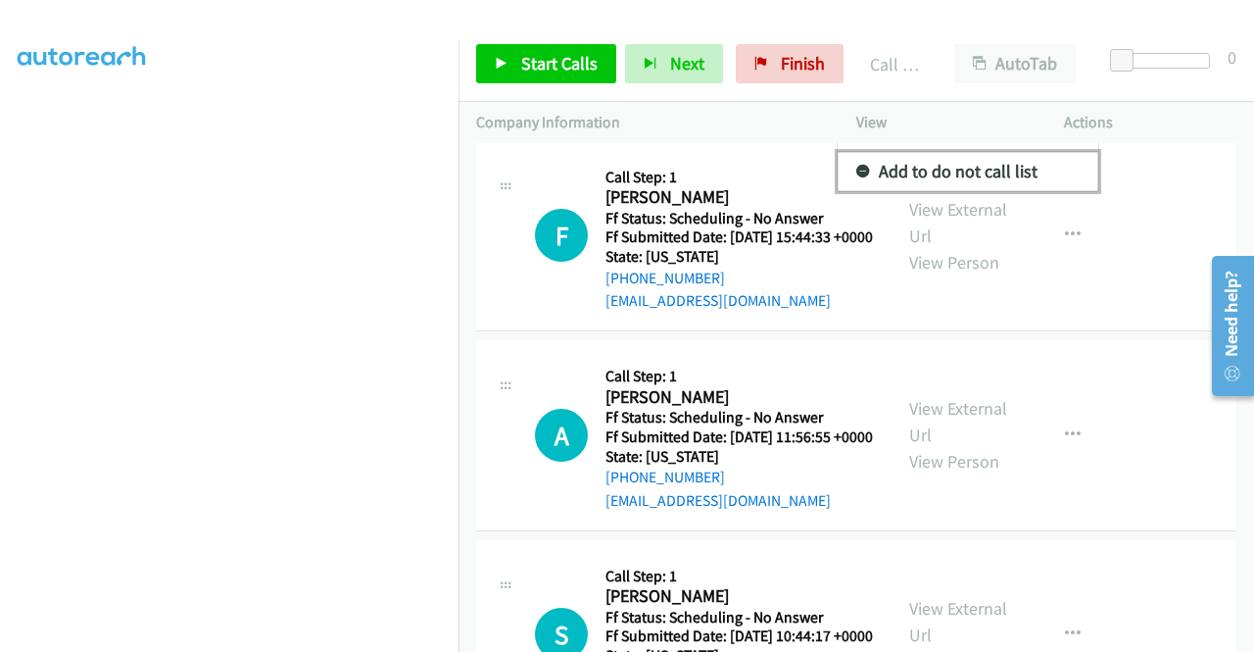
click at [856, 179] on icon at bounding box center [863, 173] width 14 height 14
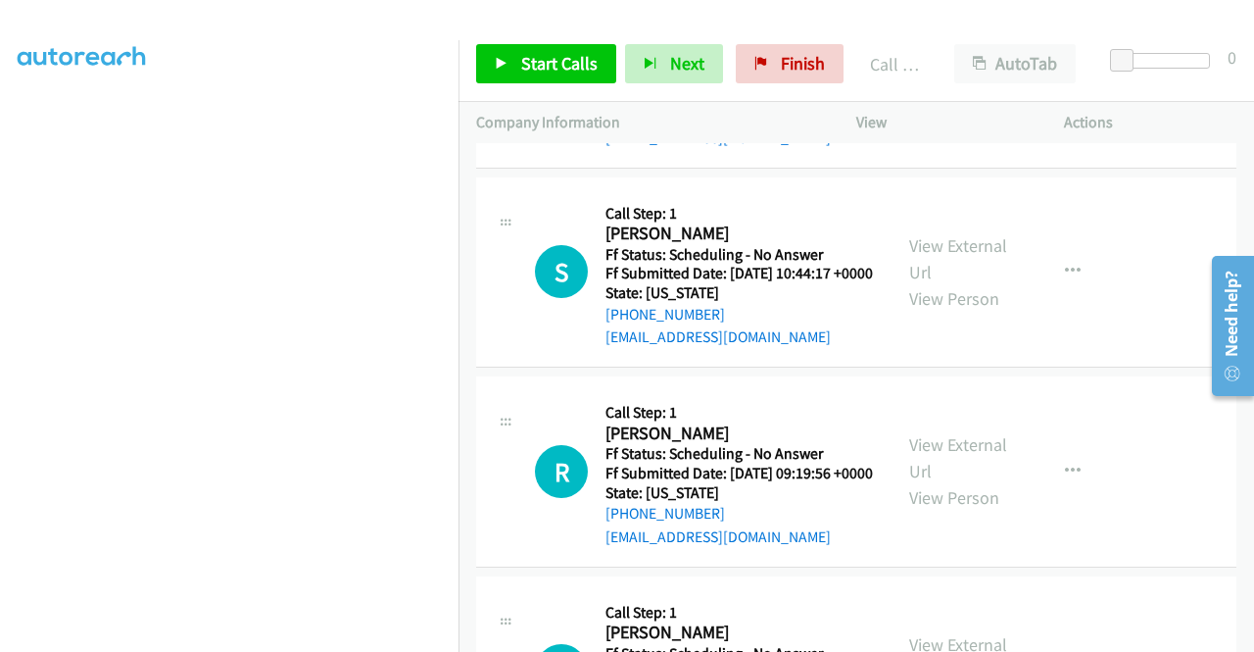
scroll to position [5115, 0]
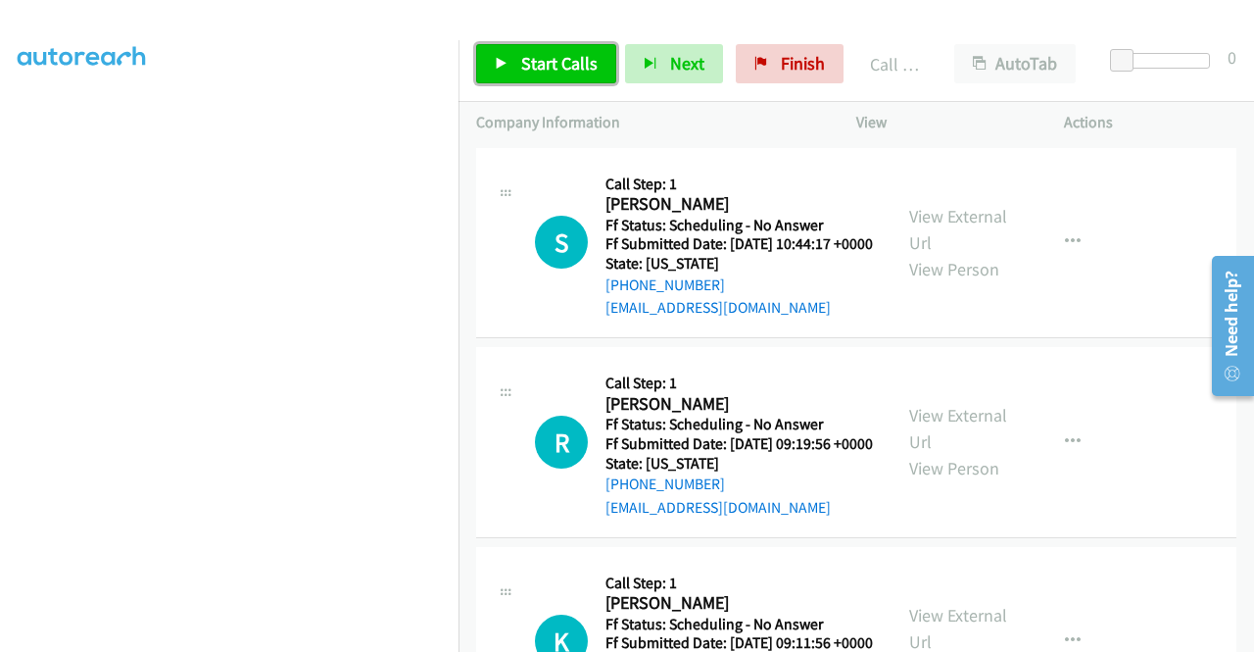
click at [539, 65] on span "Start Calls" at bounding box center [559, 63] width 76 height 23
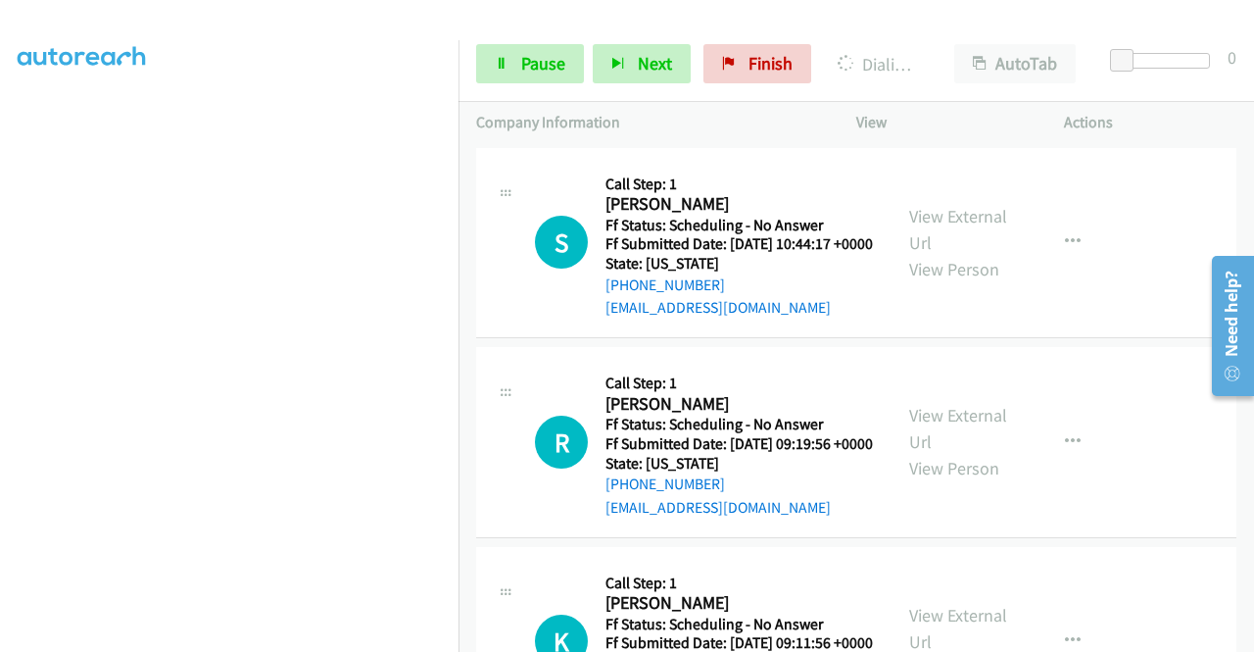
scroll to position [447, 0]
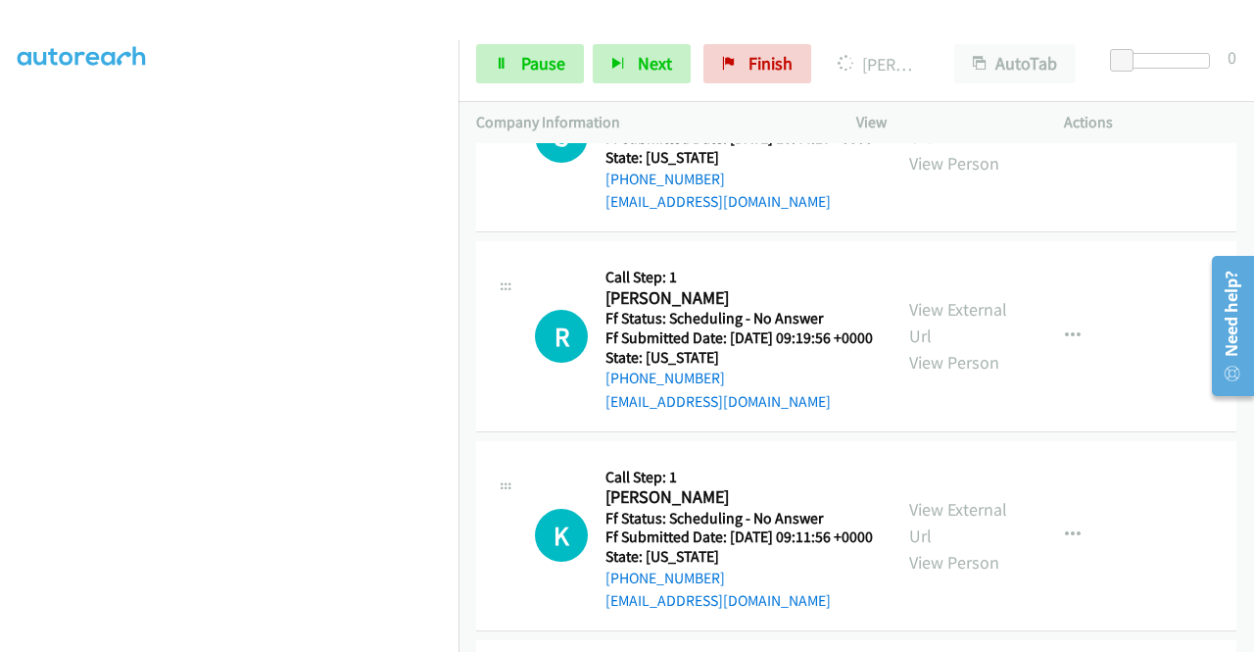
scroll to position [5311, 0]
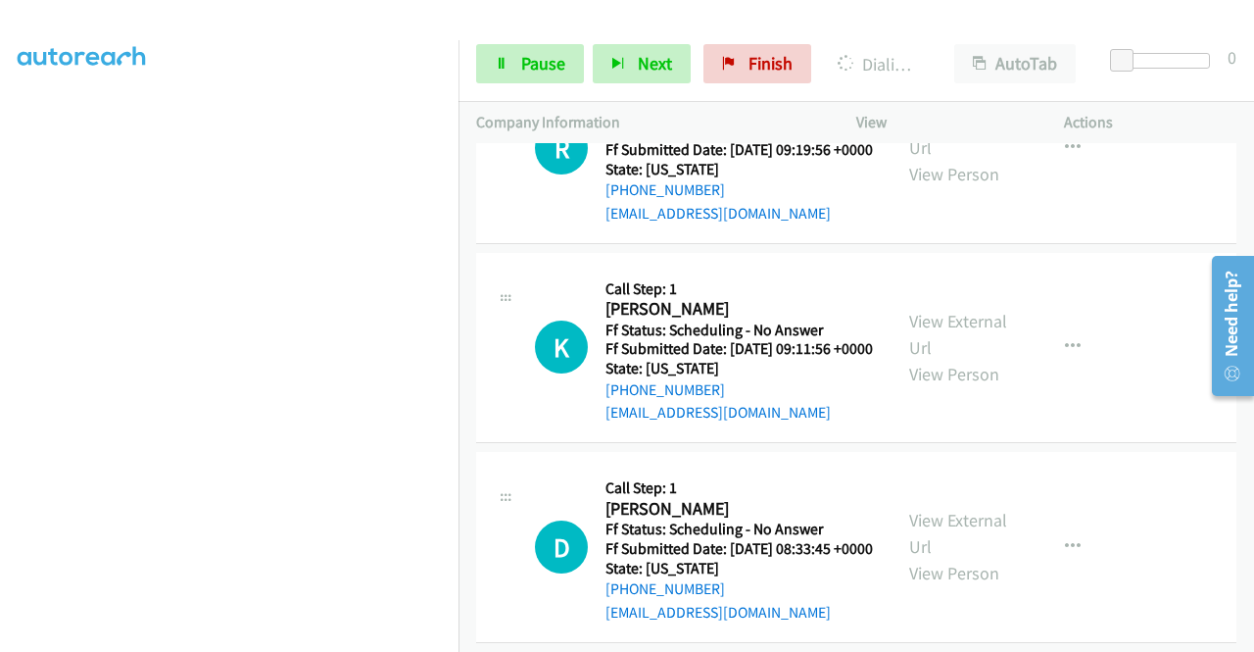
scroll to position [55, 0]
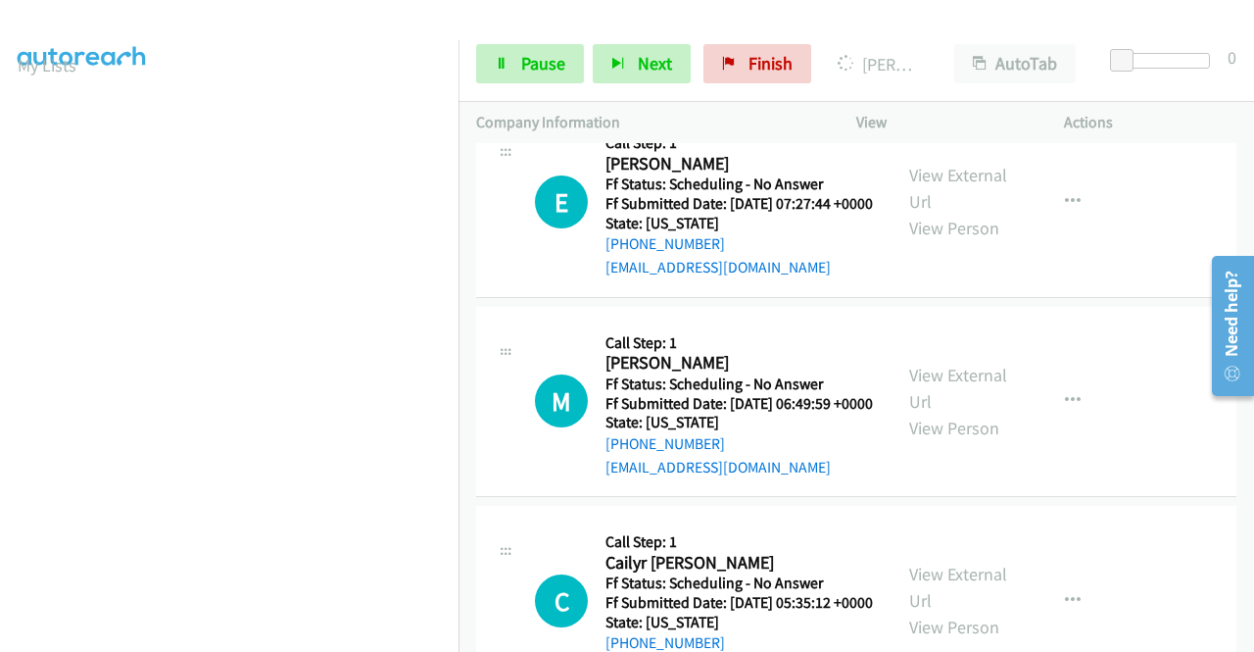
scroll to position [6389, 0]
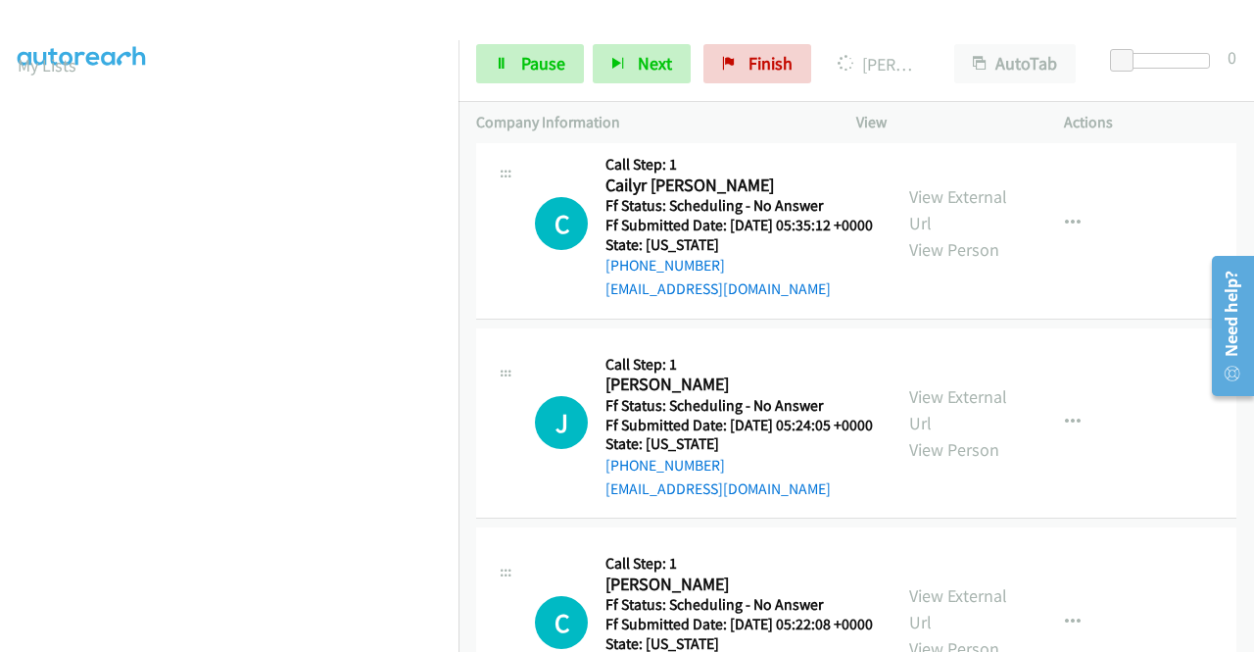
scroll to position [6781, 0]
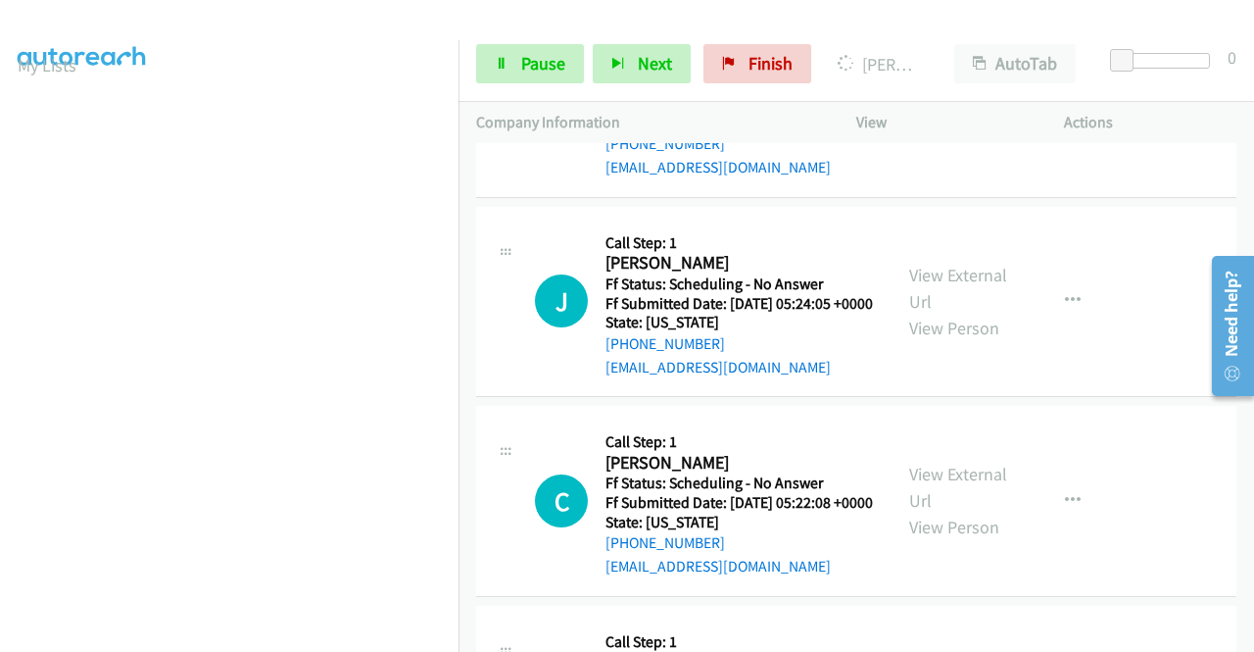
scroll to position [6977, 0]
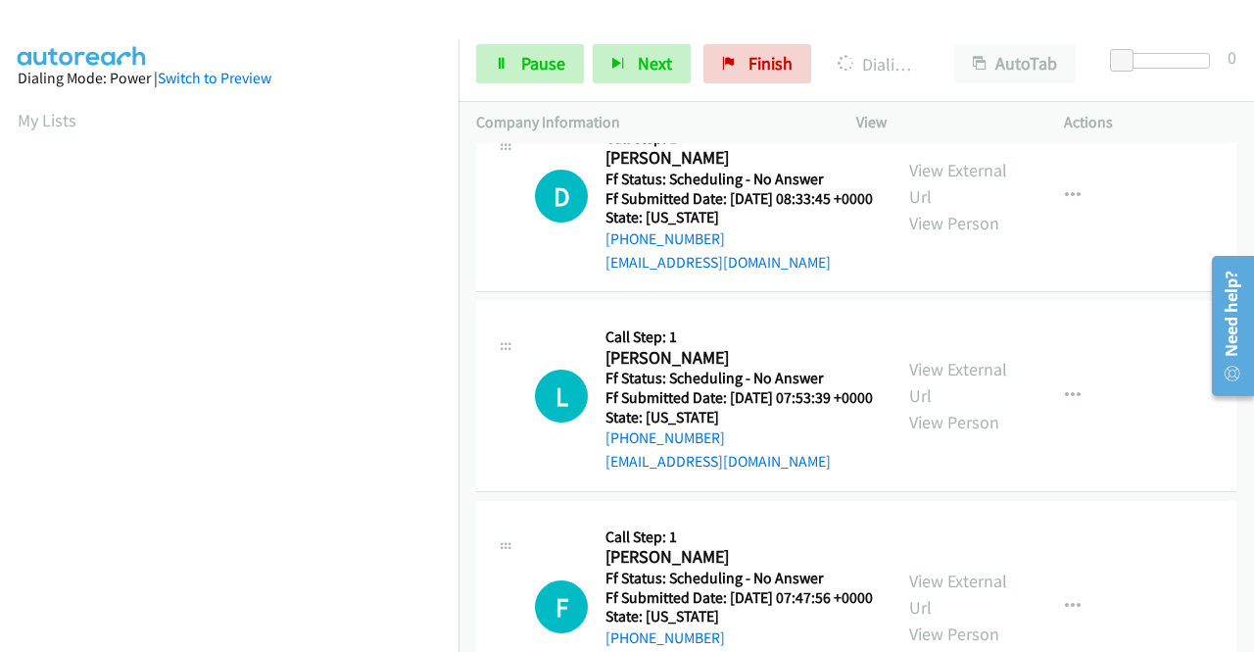
scroll to position [447, 0]
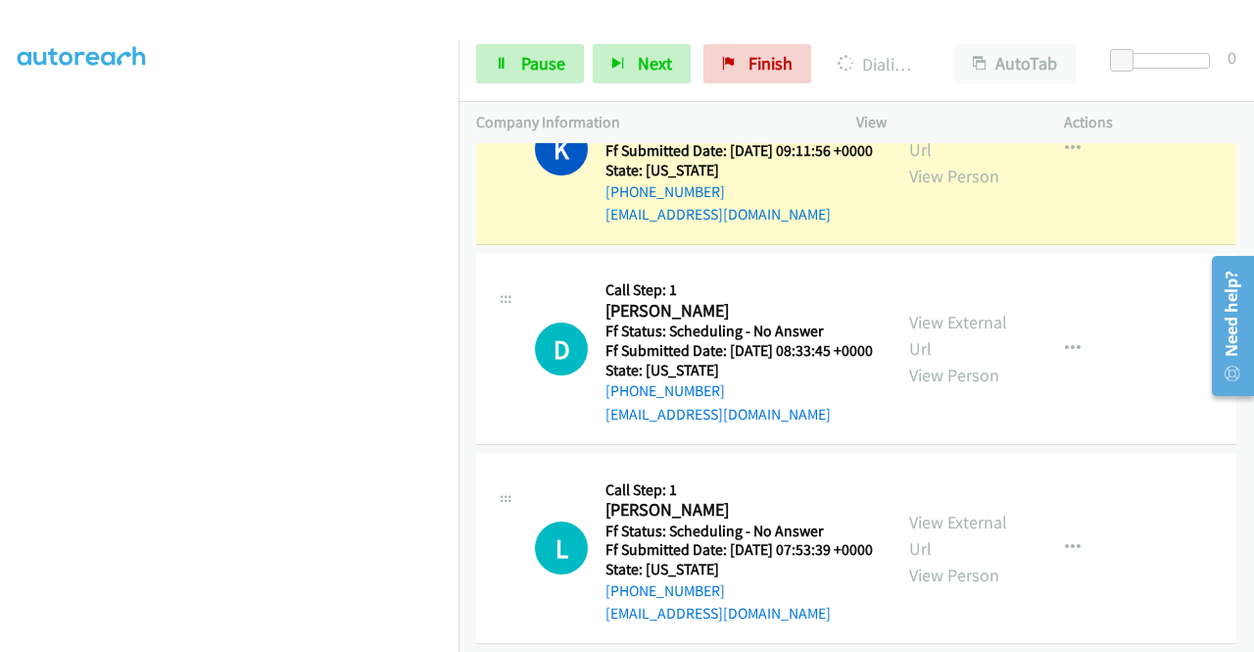
scroll to position [5703, 0]
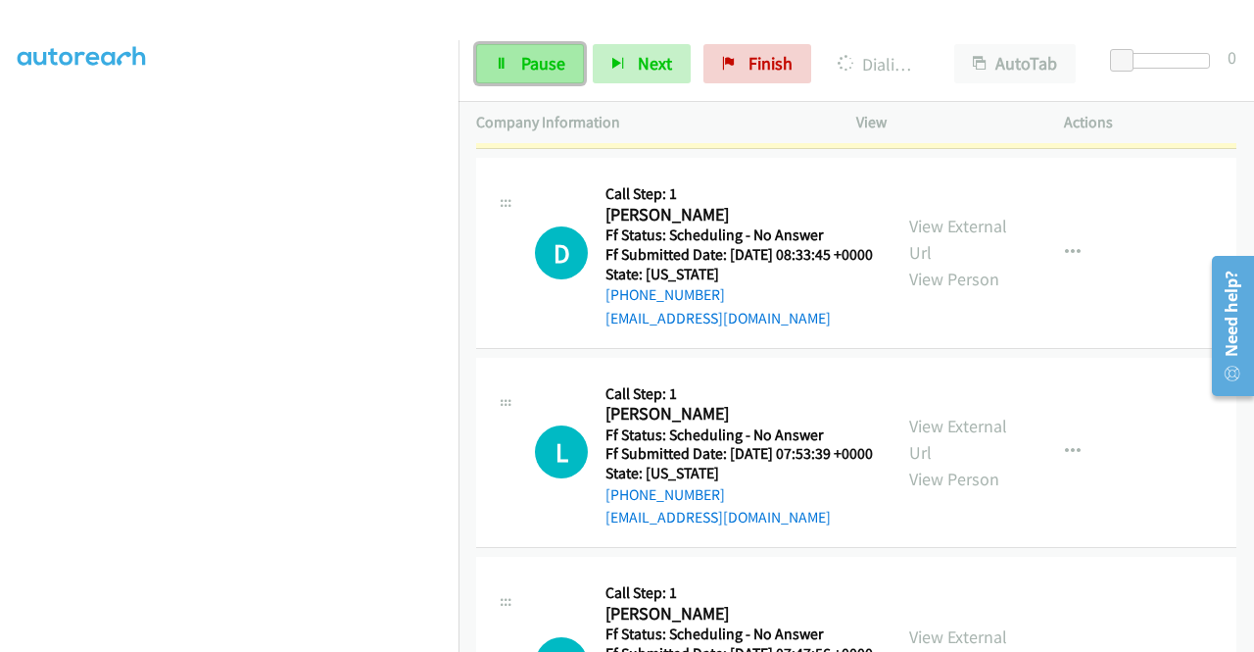
click at [523, 56] on span "Pause" at bounding box center [543, 63] width 44 height 23
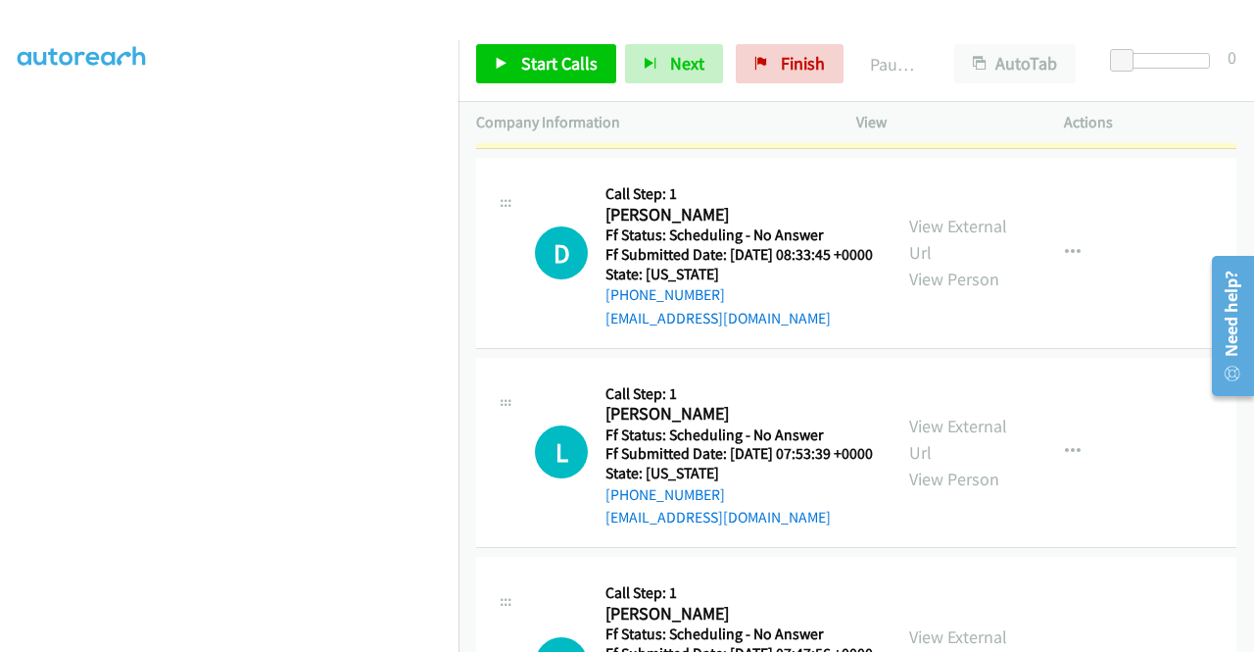
click at [396, 16] on div at bounding box center [618, 37] width 1237 height 75
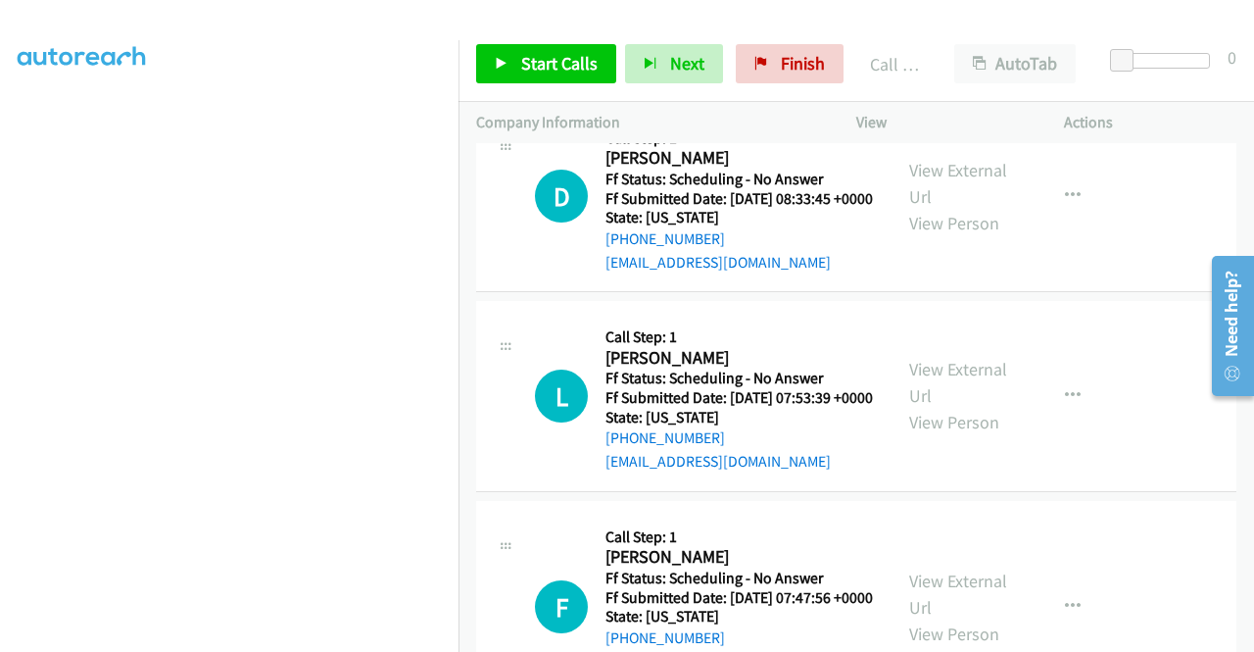
scroll to position [5899, 0]
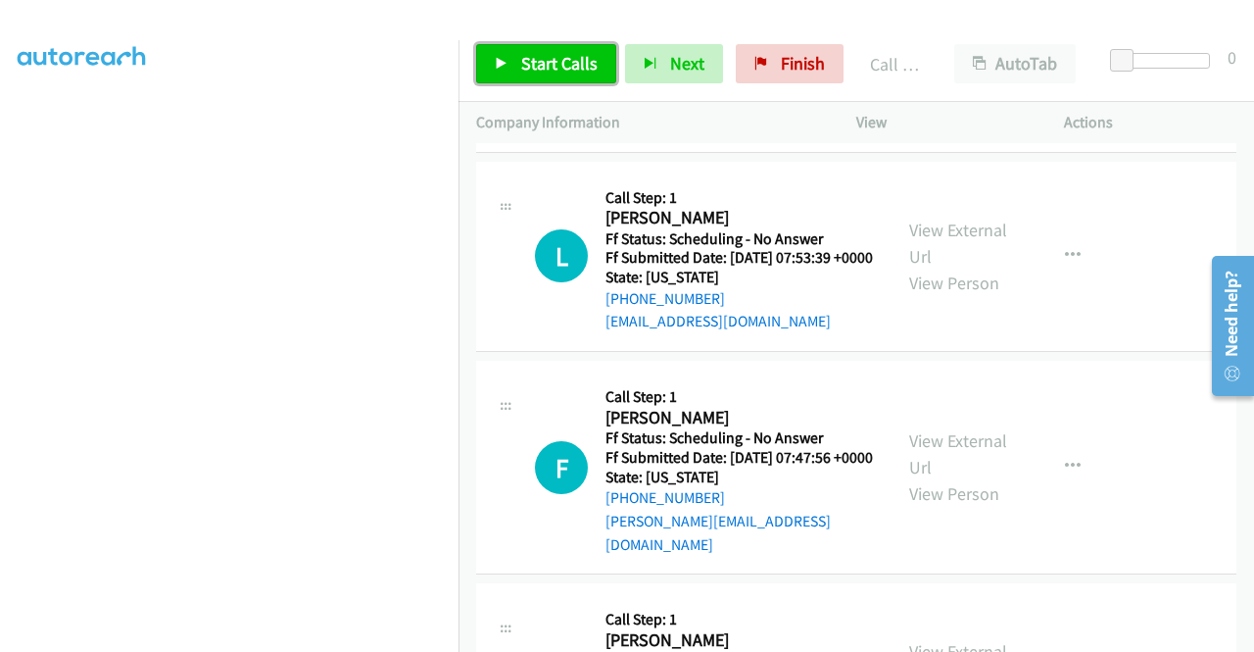
click at [545, 64] on span "Start Calls" at bounding box center [559, 63] width 76 height 23
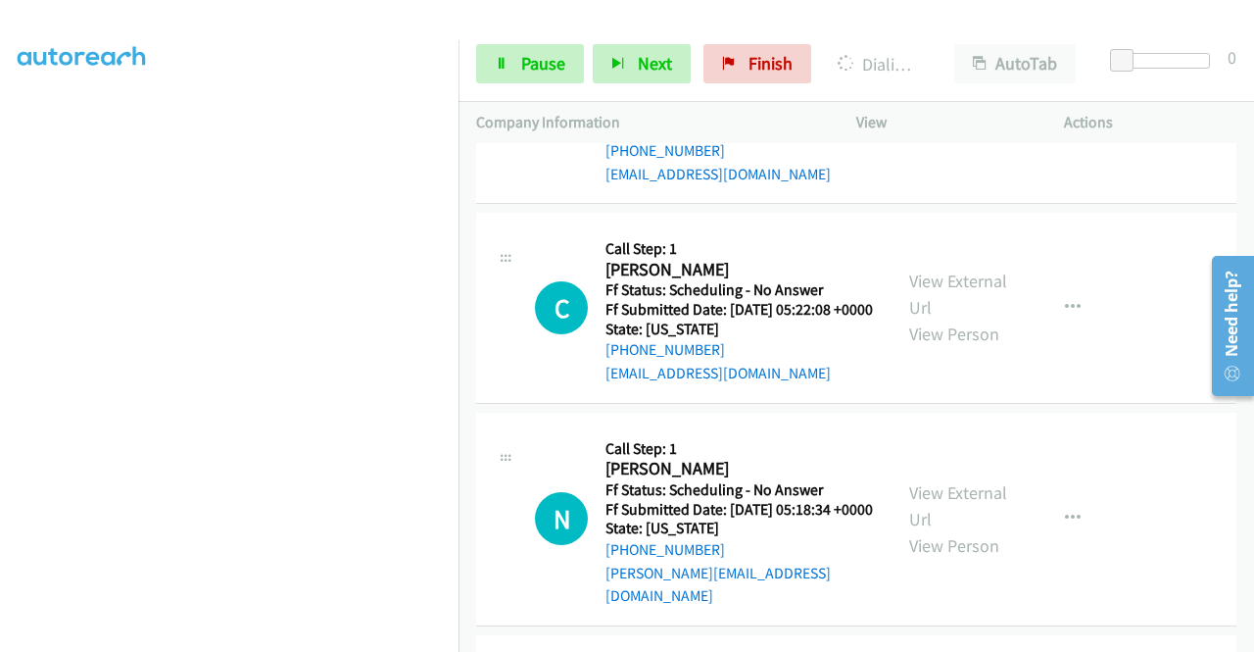
scroll to position [7075, 0]
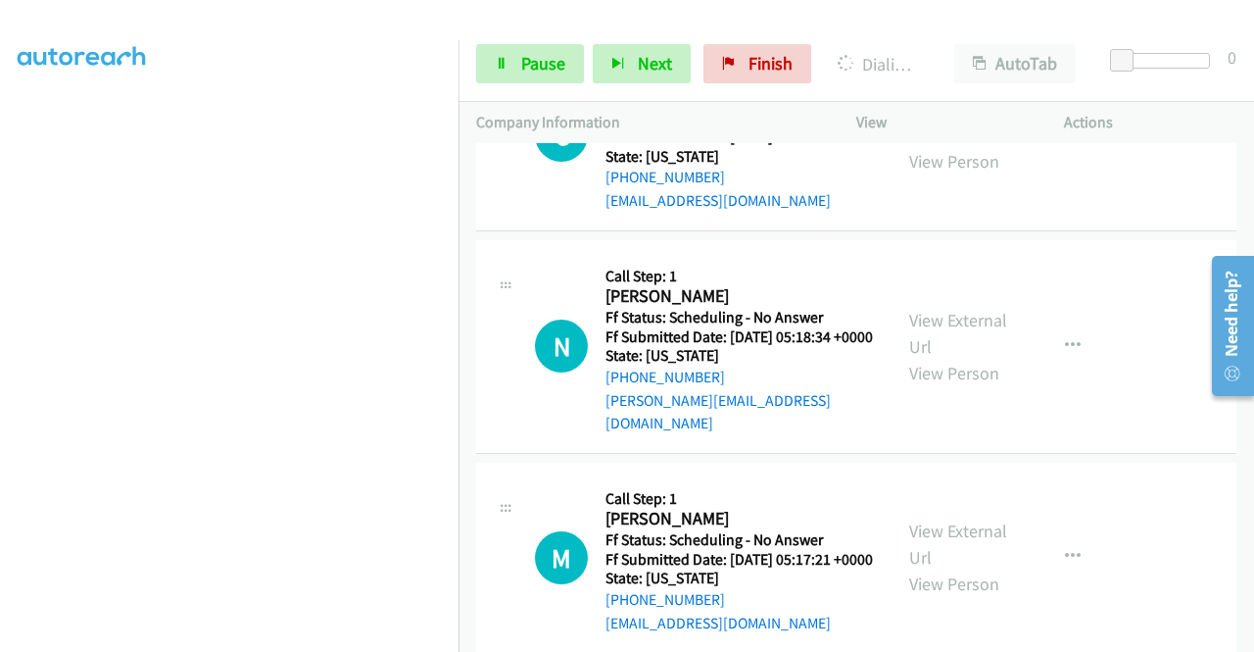
scroll to position [7271, 0]
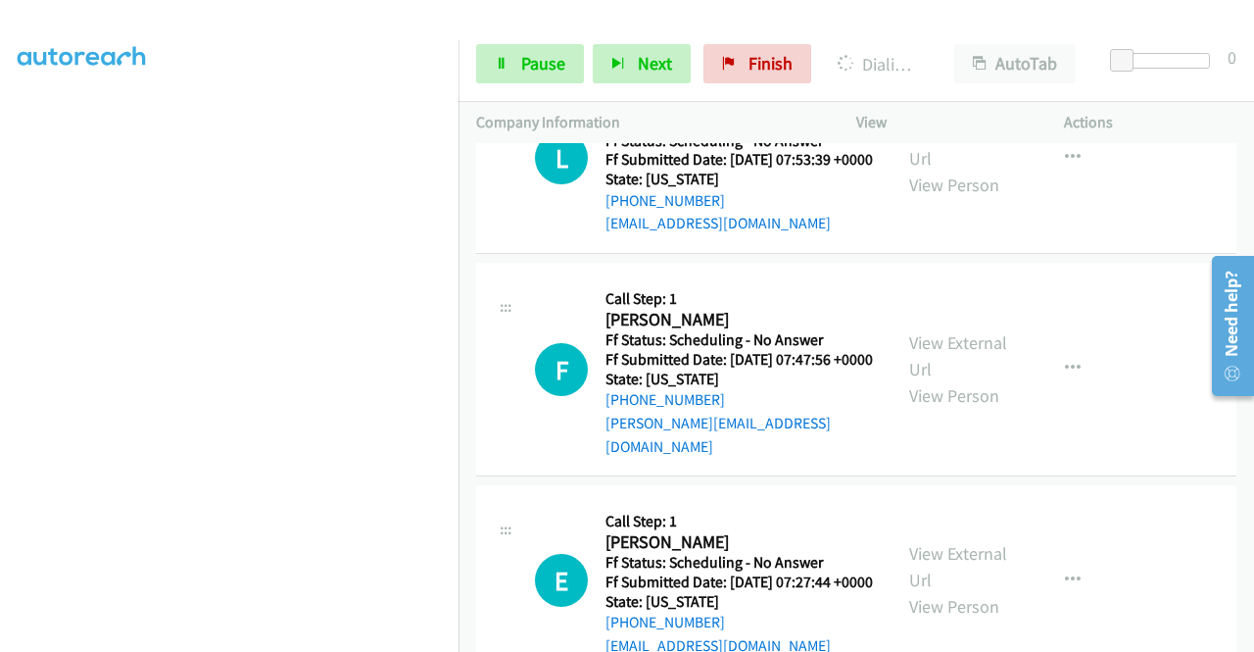
scroll to position [55, 0]
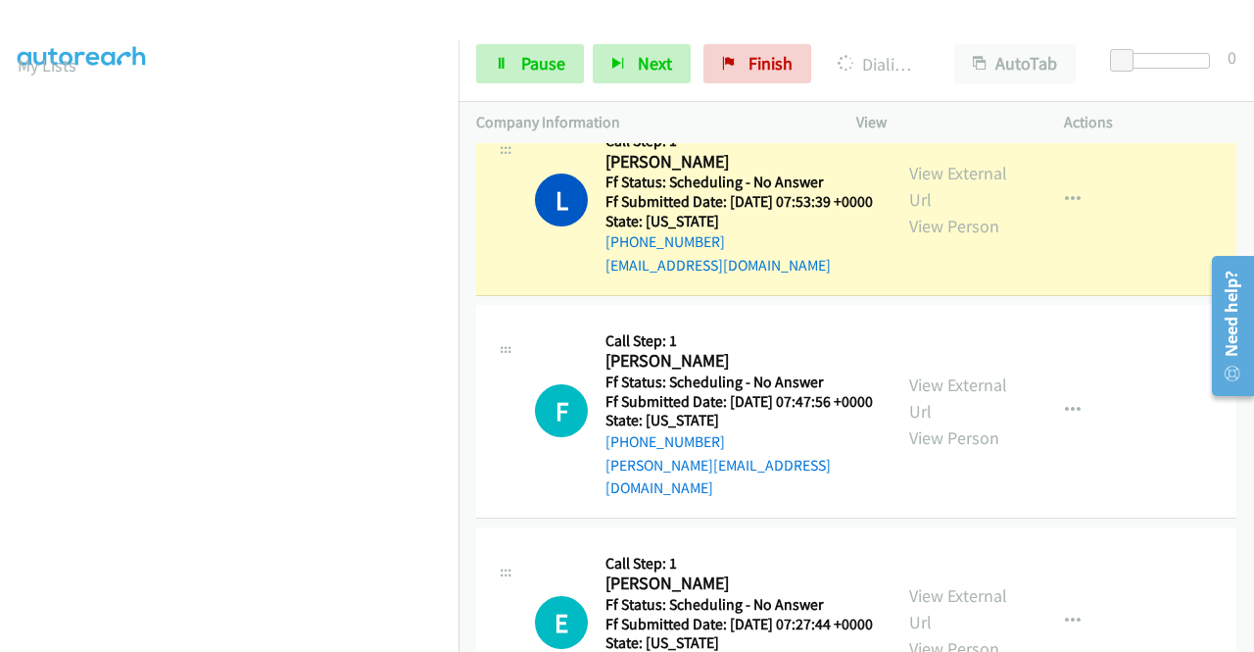
click at [703, 75] on link "Call was successful?" at bounding box center [671, 66] width 131 height 19
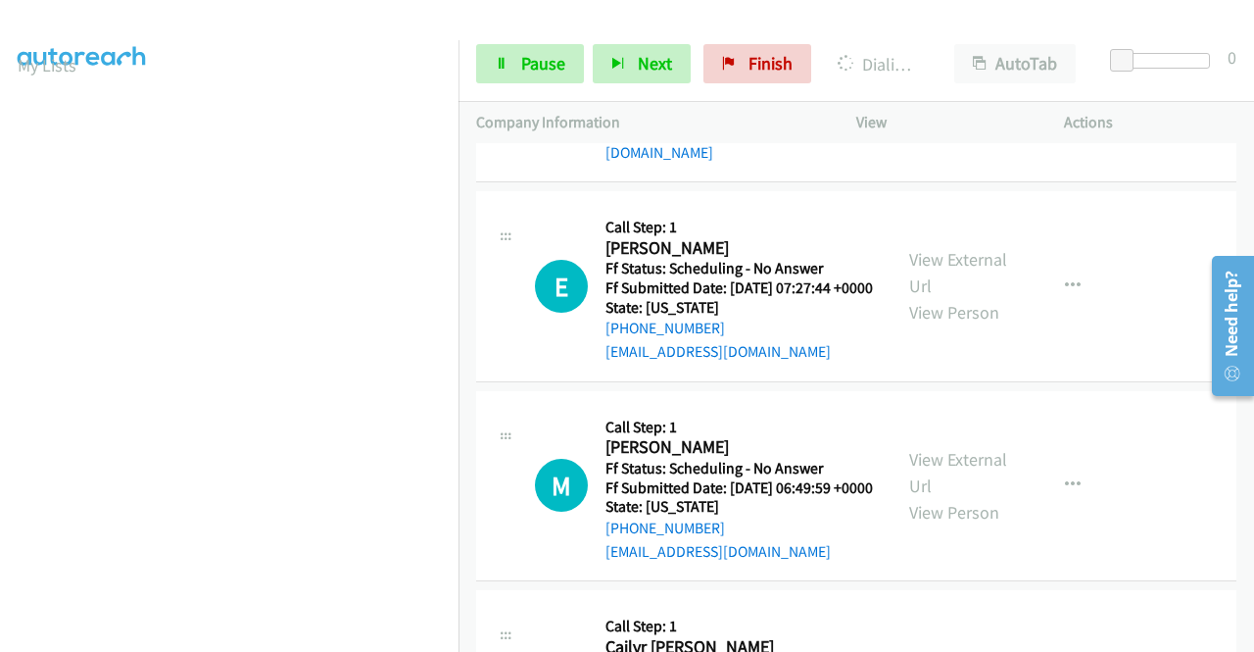
scroll to position [447, 0]
click at [556, 64] on span "Pause" at bounding box center [543, 63] width 44 height 23
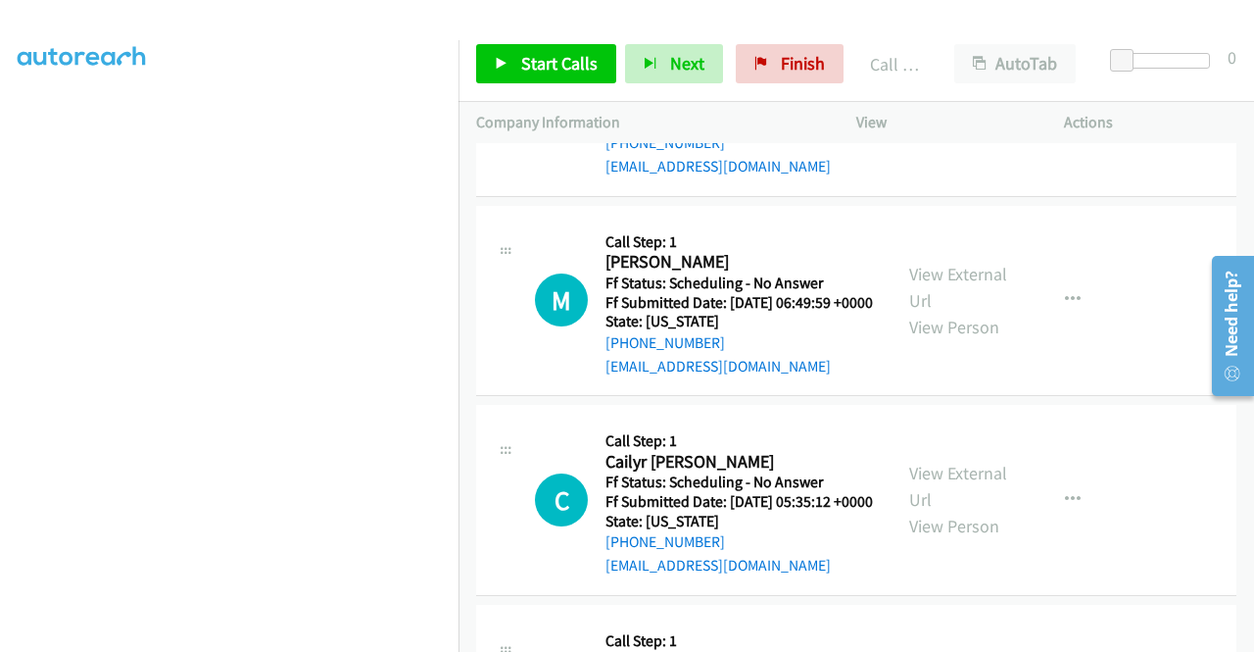
scroll to position [6487, 0]
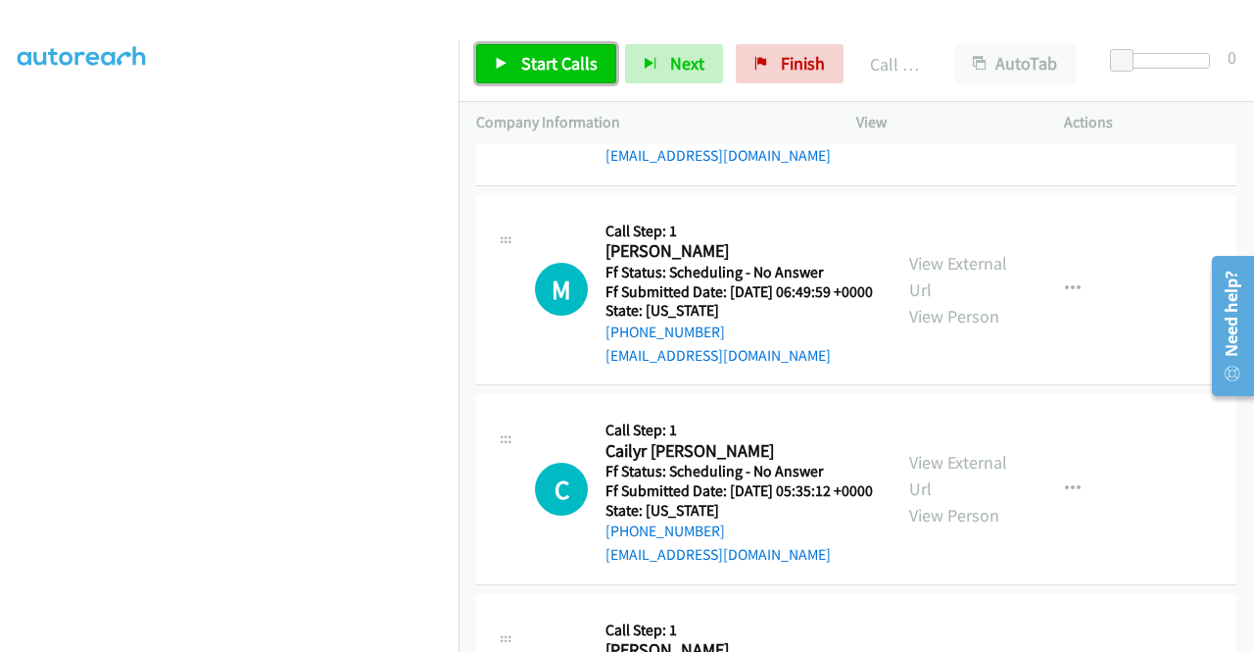
click at [595, 70] on link "Start Calls" at bounding box center [546, 63] width 140 height 39
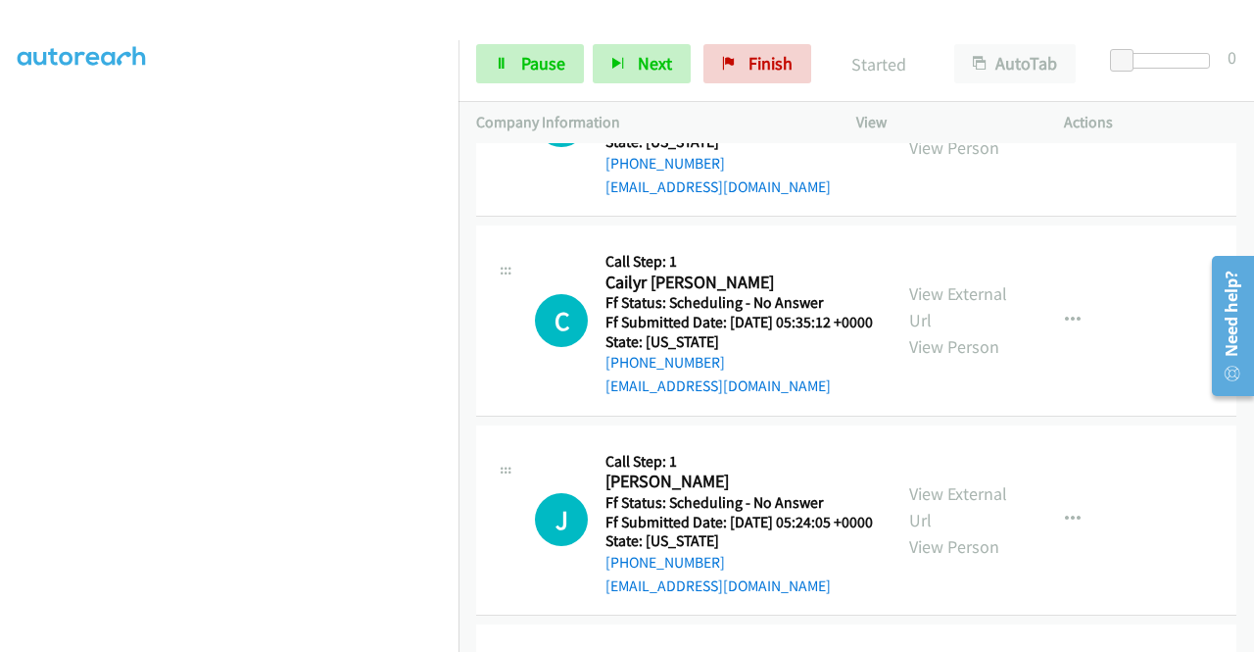
scroll to position [6683, 0]
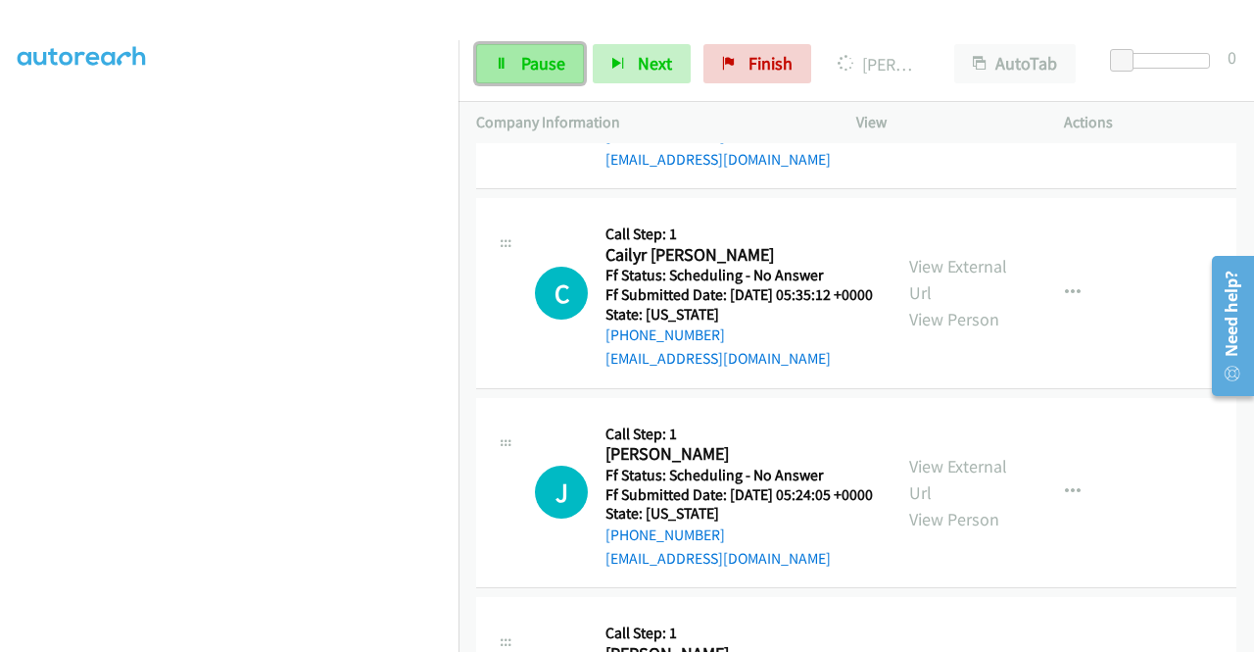
click at [512, 58] on link "Pause" at bounding box center [530, 63] width 108 height 39
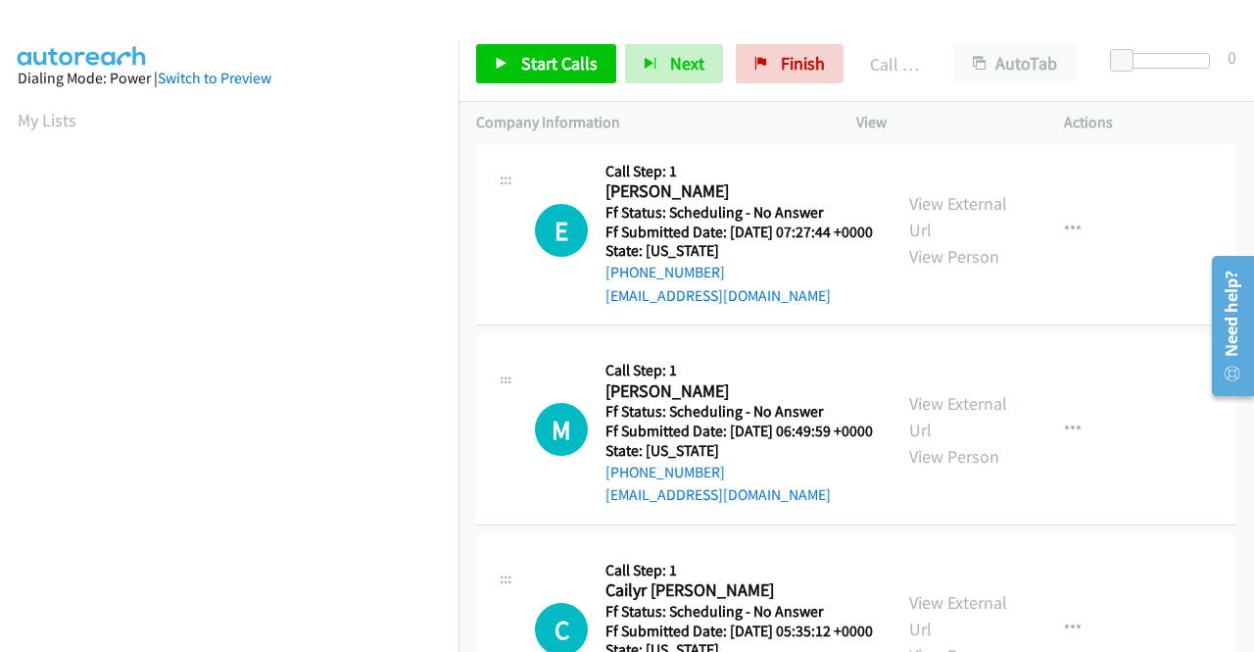
scroll to position [447, 0]
click at [696, 105] on link "Call was successful?" at bounding box center [671, 95] width 131 height 19
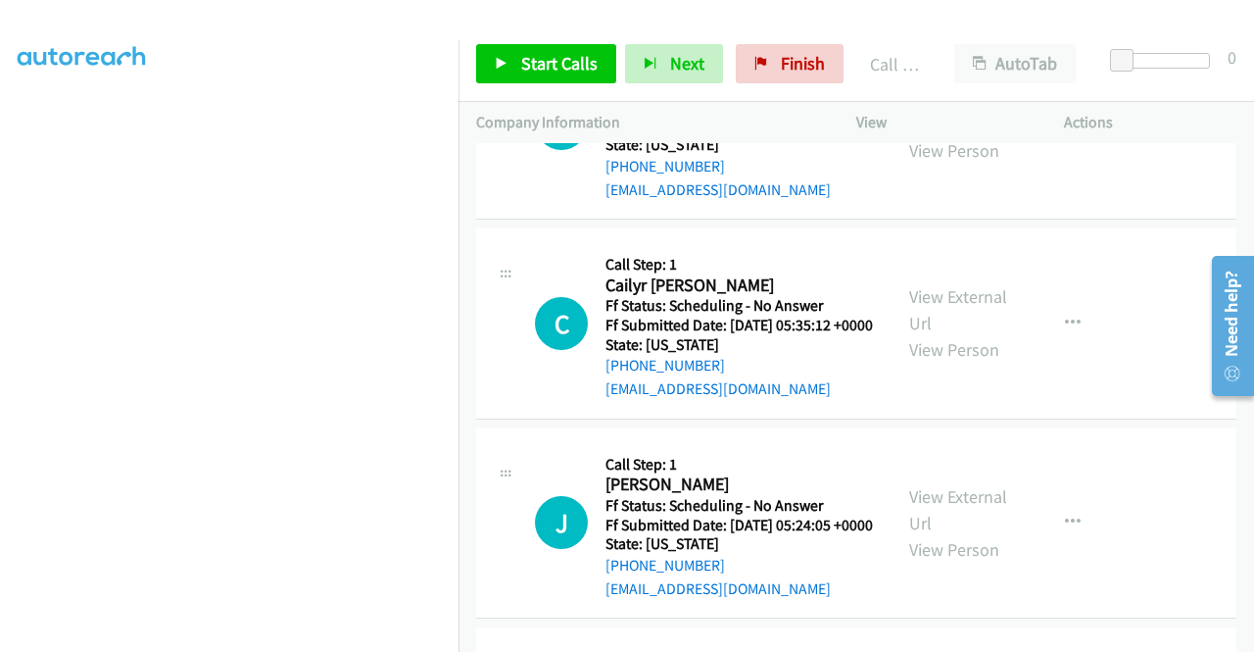
scroll to position [6683, 0]
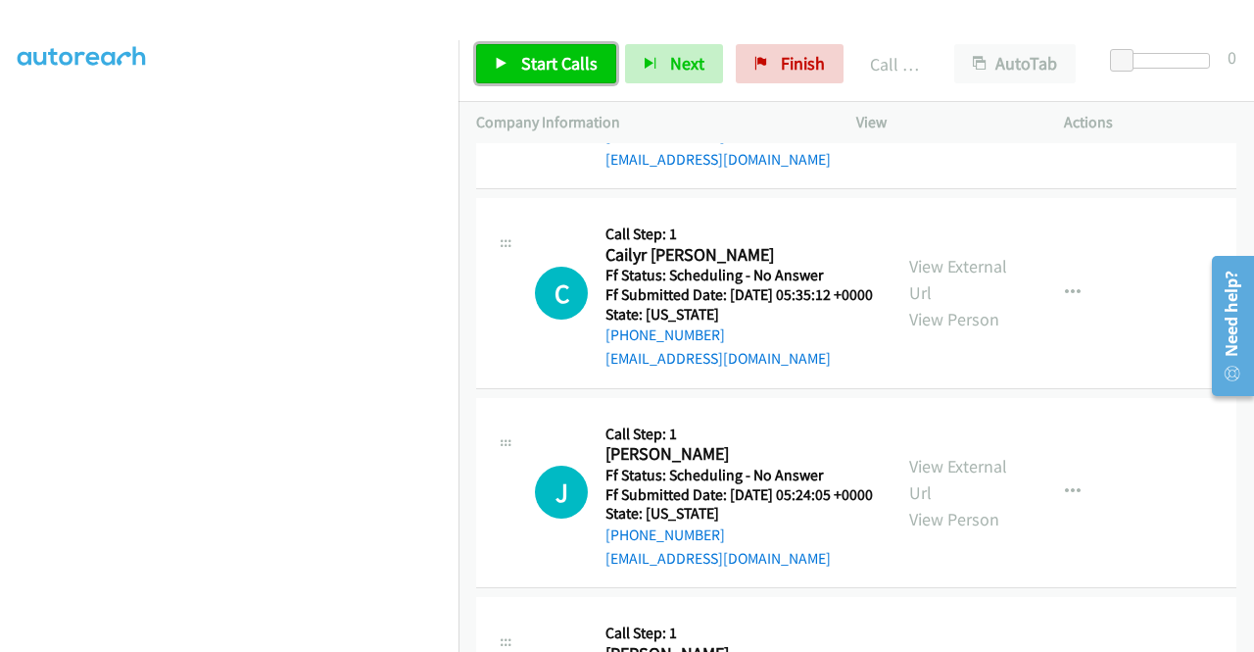
click at [521, 64] on span "Start Calls" at bounding box center [559, 63] width 76 height 23
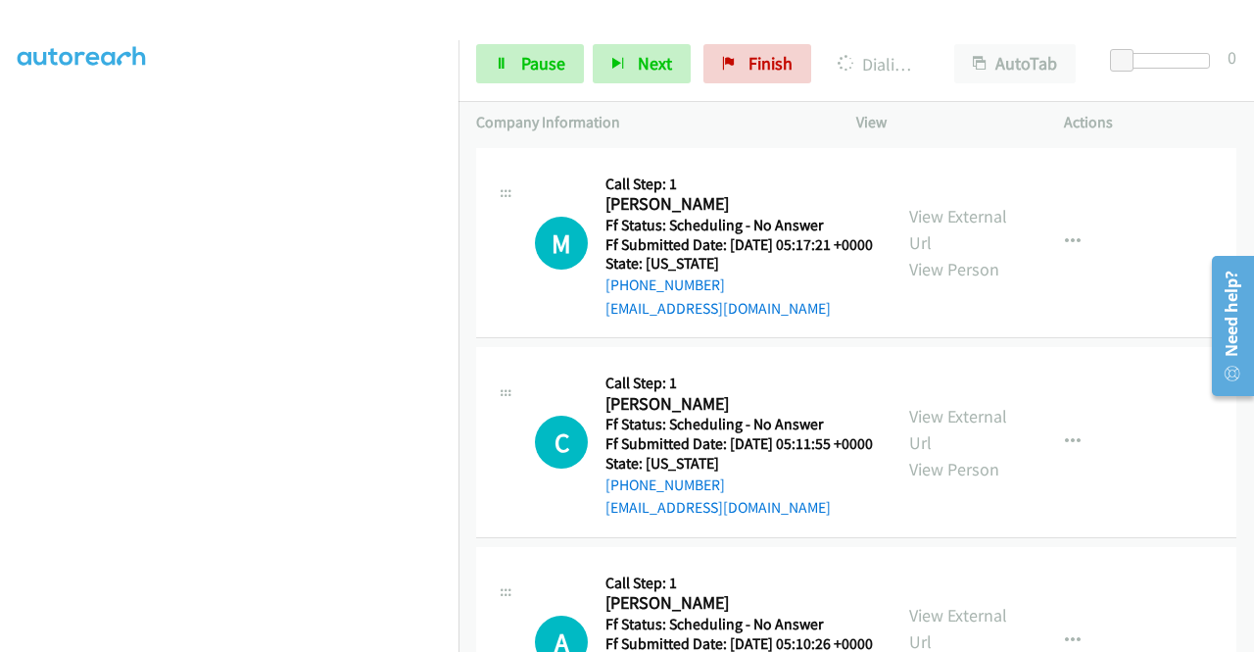
scroll to position [7663, 0]
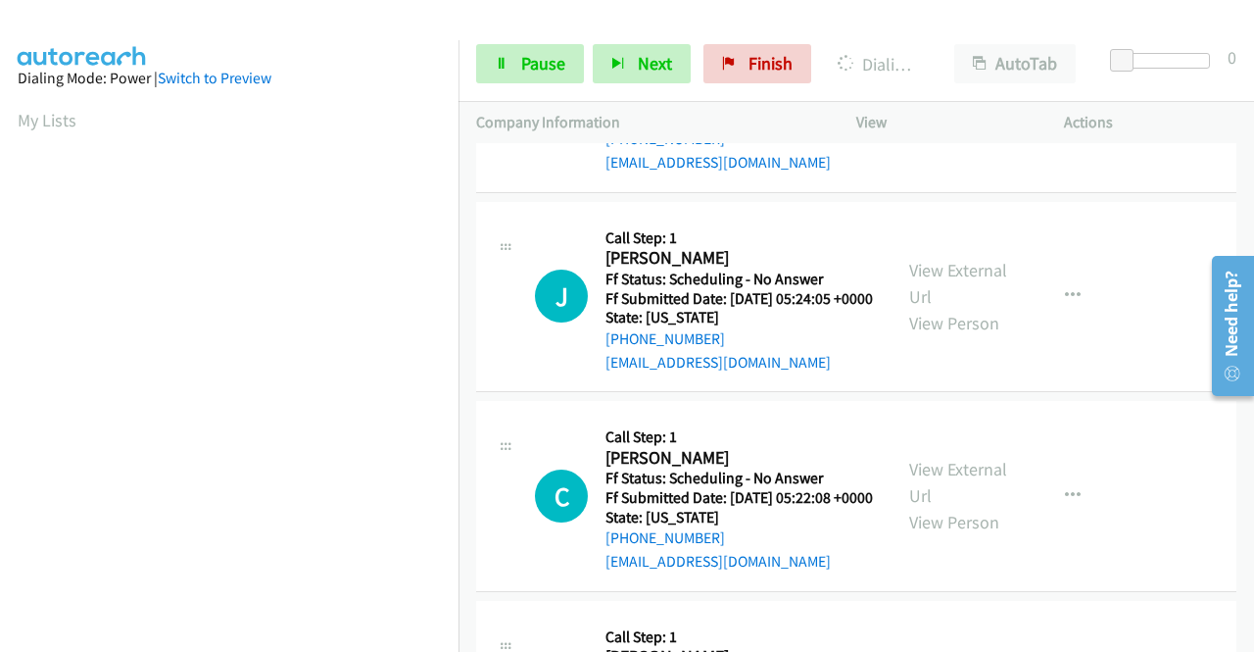
scroll to position [447, 0]
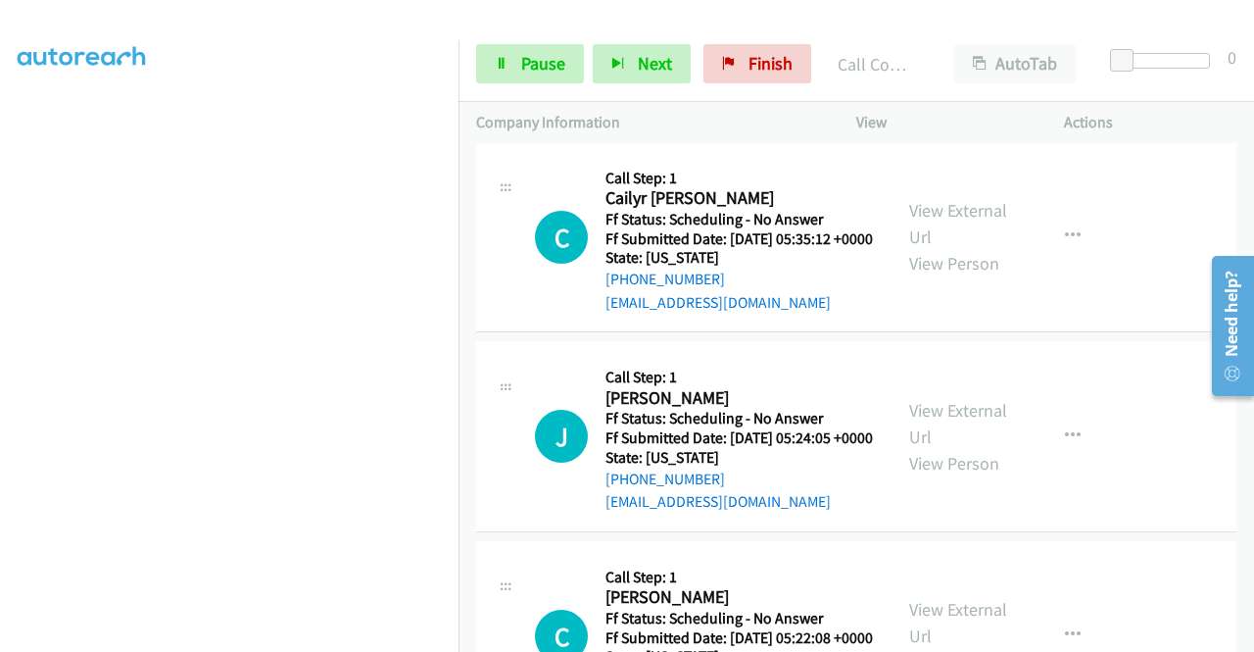
scroll to position [6879, 0]
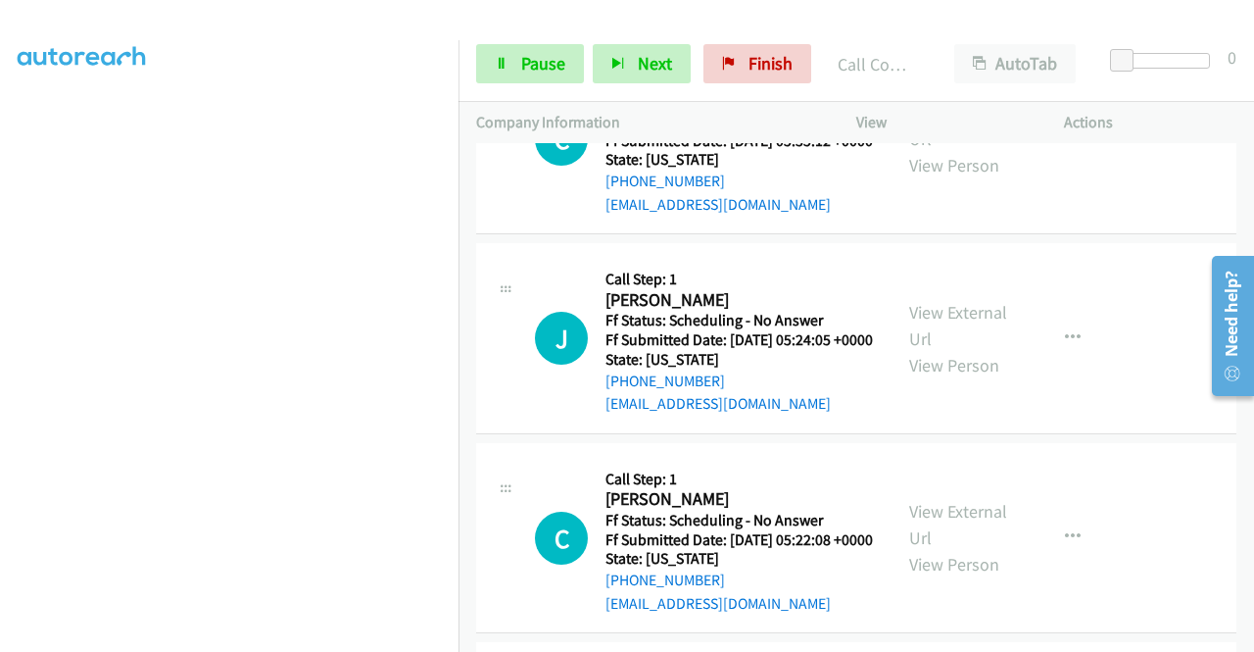
click at [720, 14] on link "Call was successful?" at bounding box center [671, 4] width 131 height 19
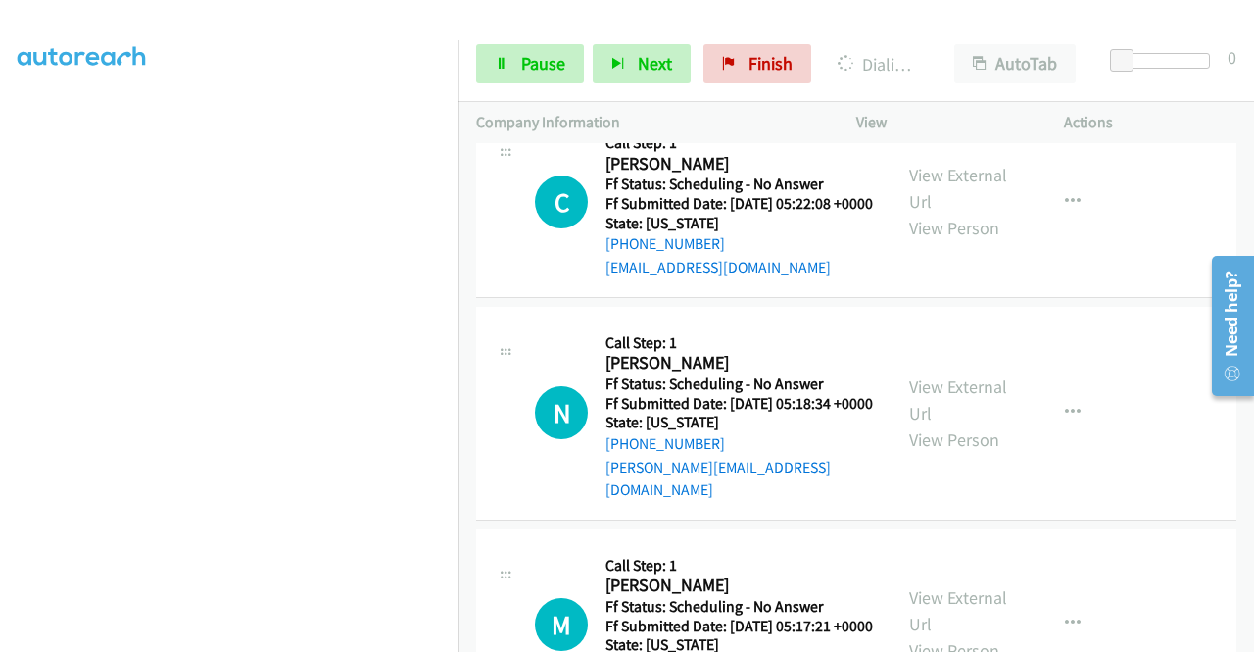
scroll to position [447, 0]
click at [516, 70] on link "Pause" at bounding box center [530, 63] width 108 height 39
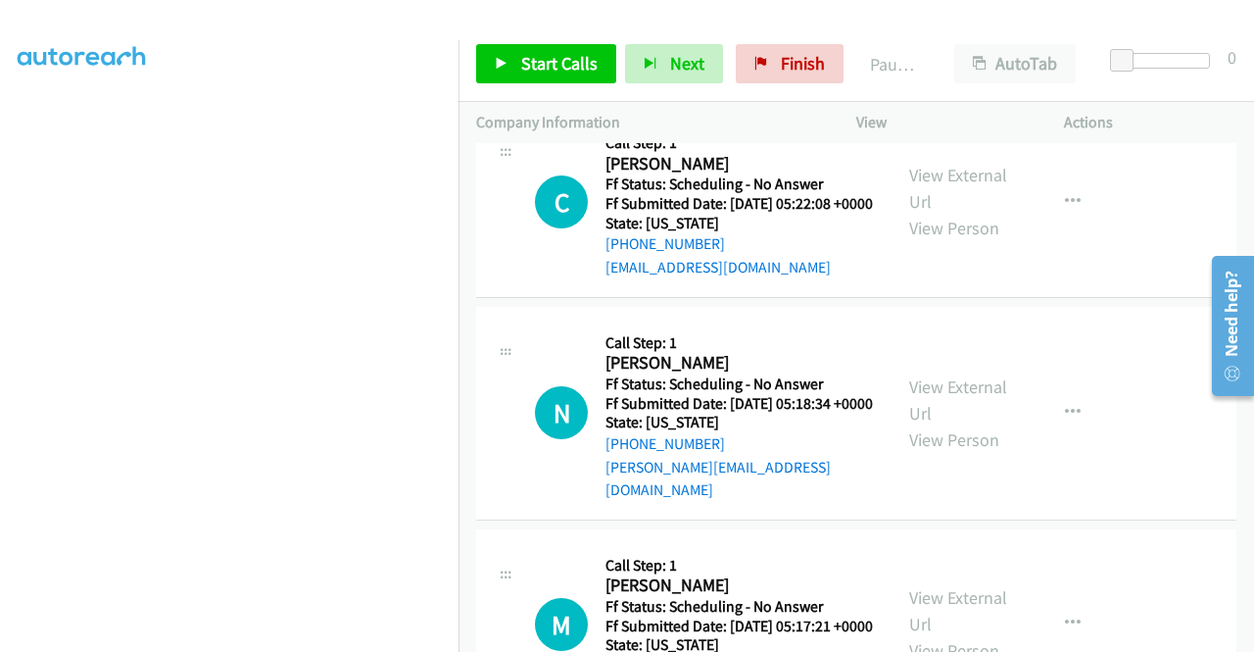
scroll to position [153, 0]
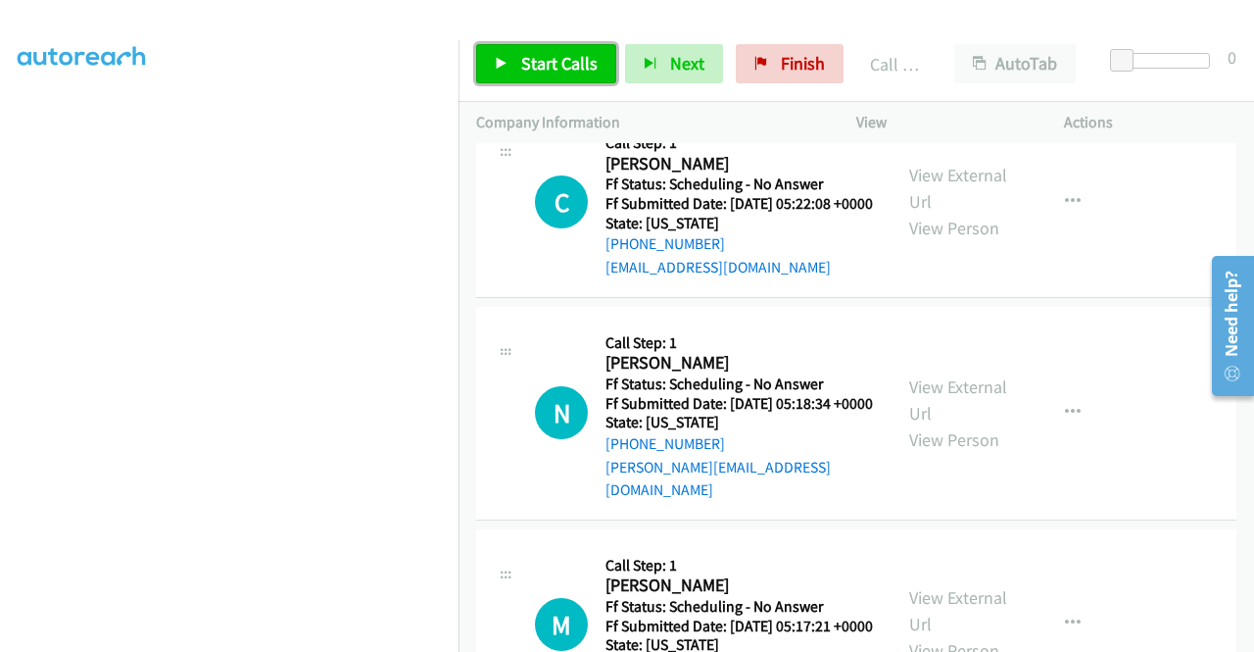
click at [529, 56] on span "Start Calls" at bounding box center [559, 63] width 76 height 23
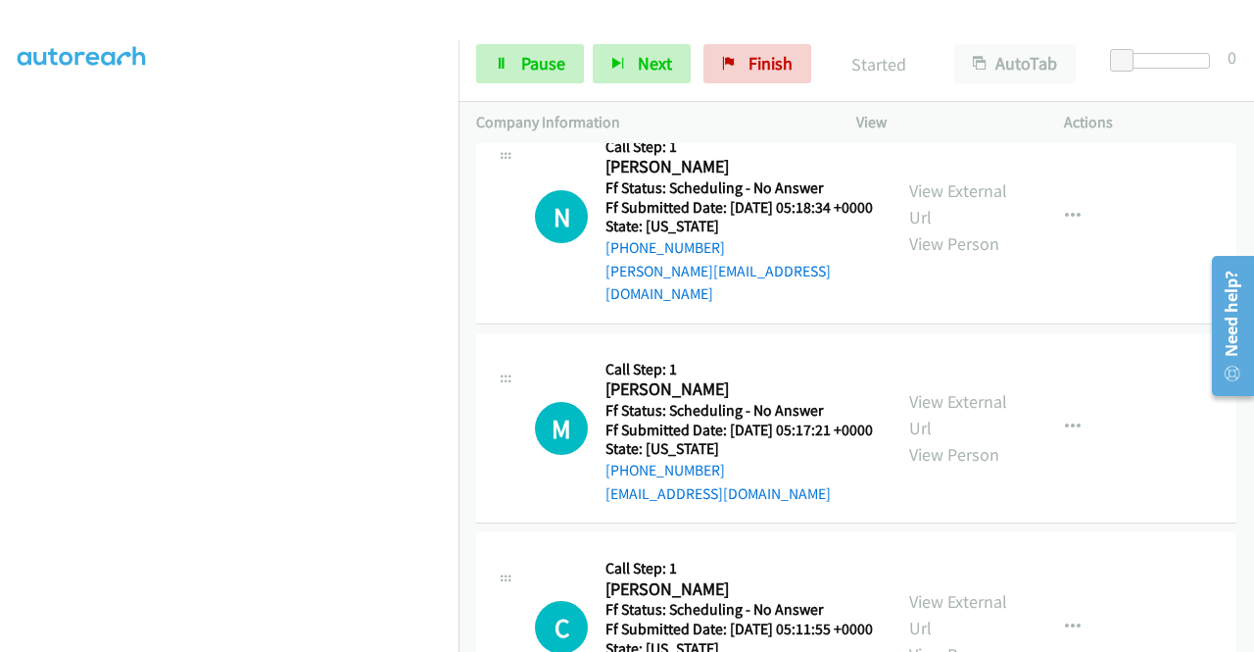
scroll to position [7467, 0]
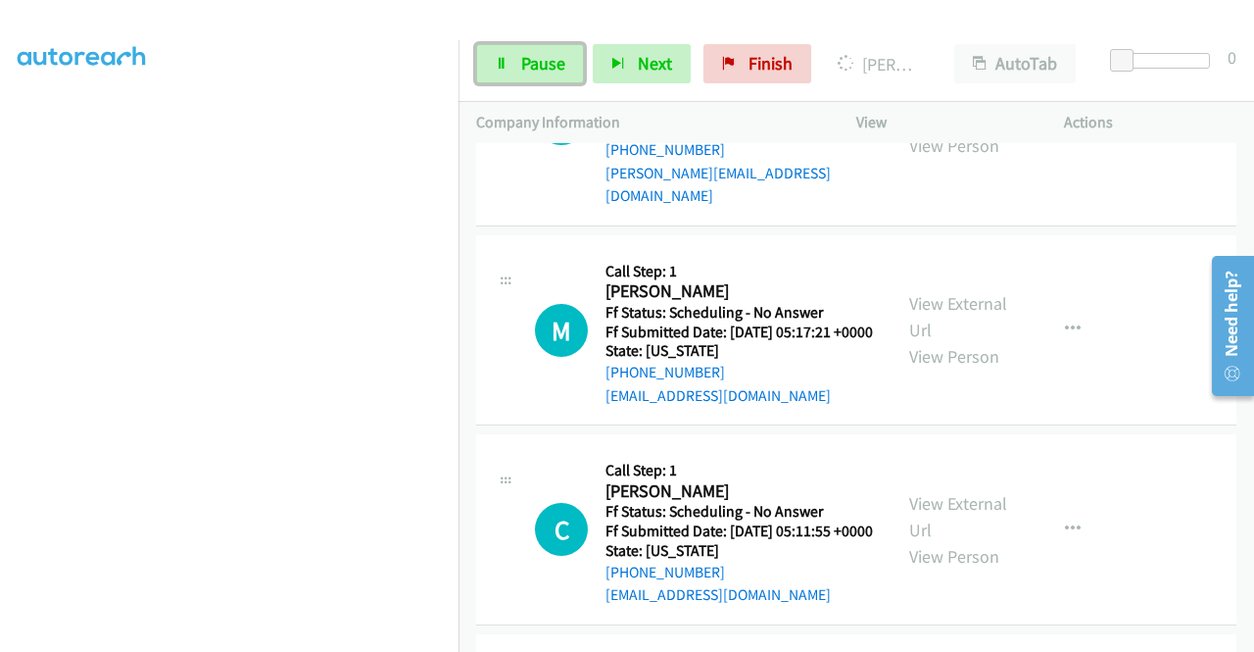
drag, startPoint x: 536, startPoint y: 66, endPoint x: 555, endPoint y: 63, distance: 18.8
click at [536, 66] on span "Pause" at bounding box center [543, 63] width 44 height 23
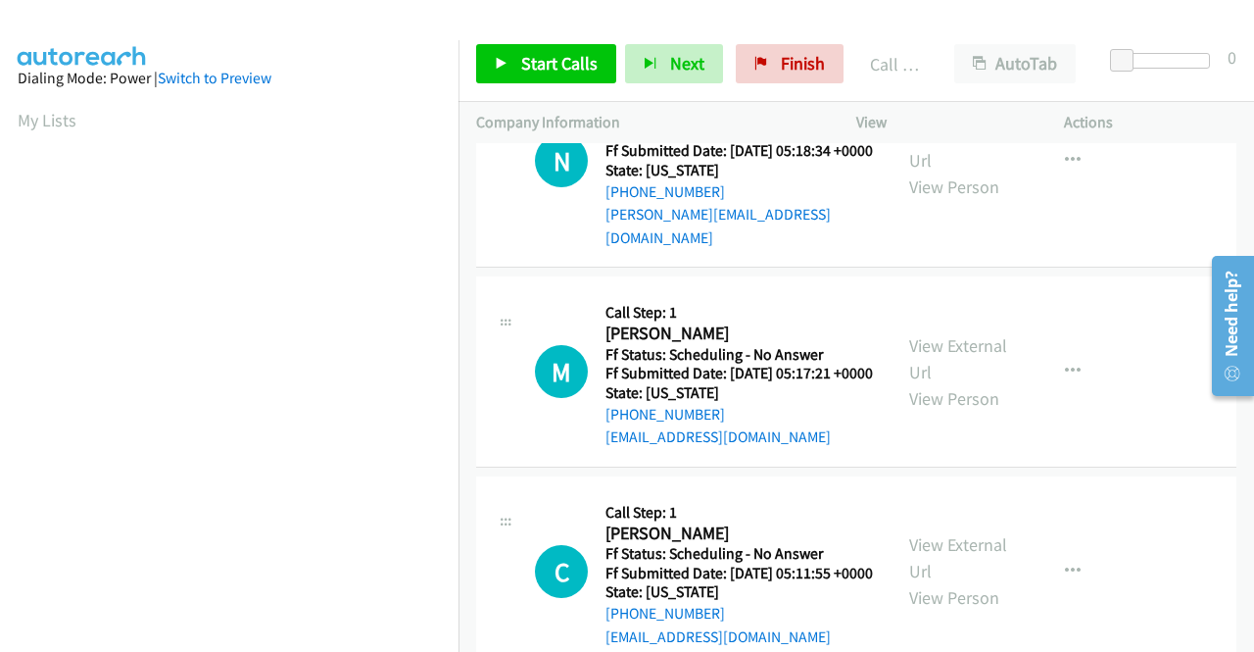
scroll to position [447, 0]
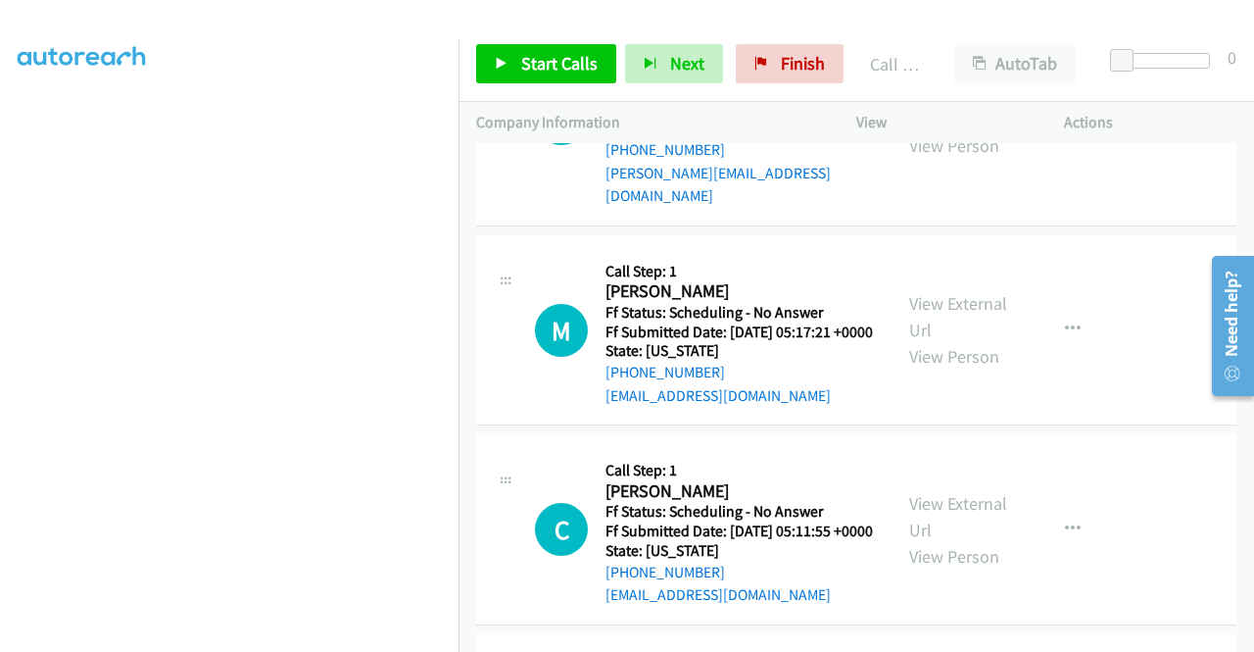
click at [534, 62] on span "Start Calls" at bounding box center [559, 63] width 76 height 23
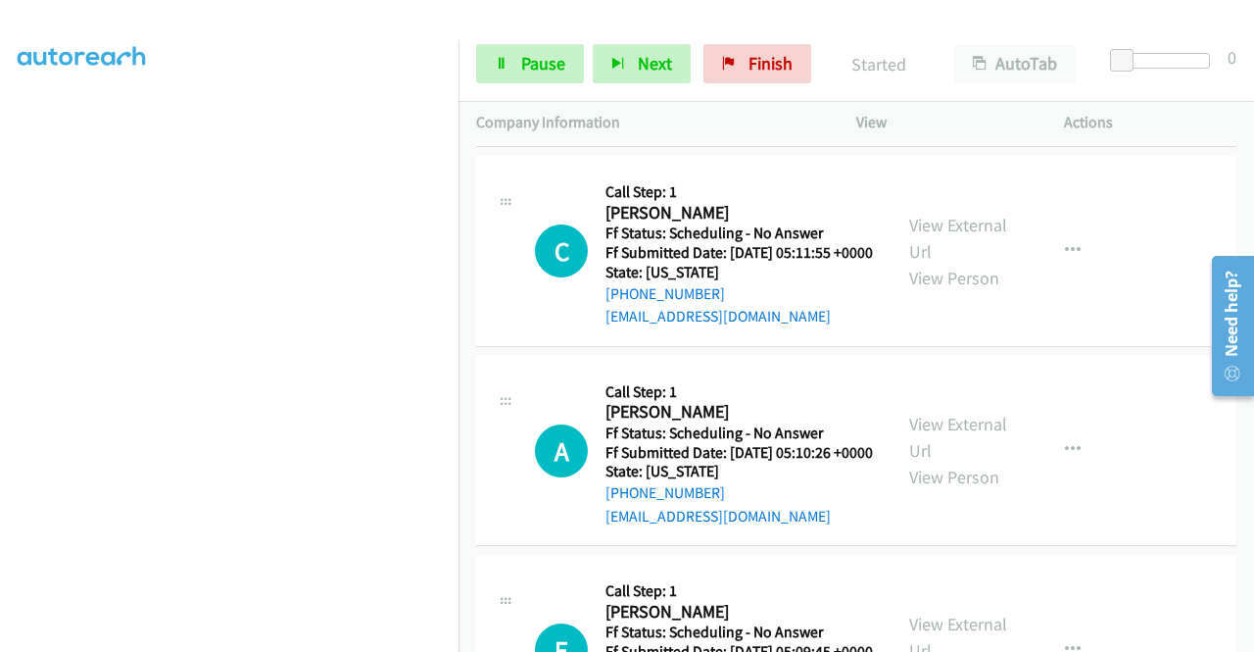
scroll to position [7859, 0]
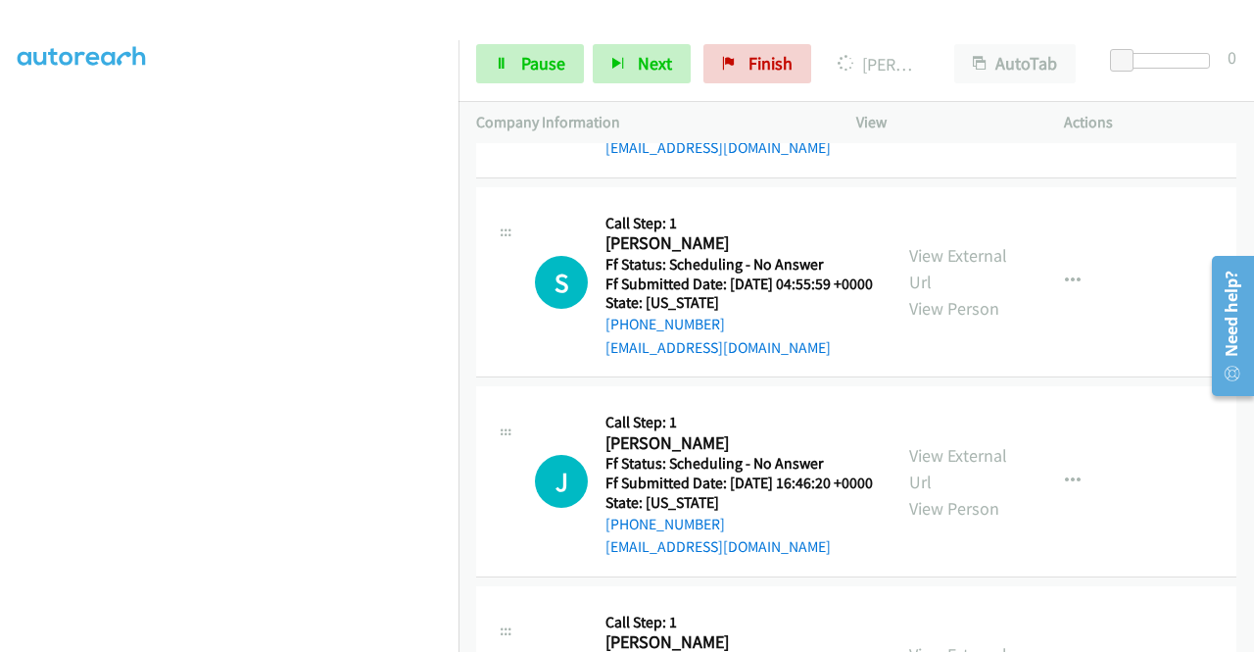
scroll to position [8447, 0]
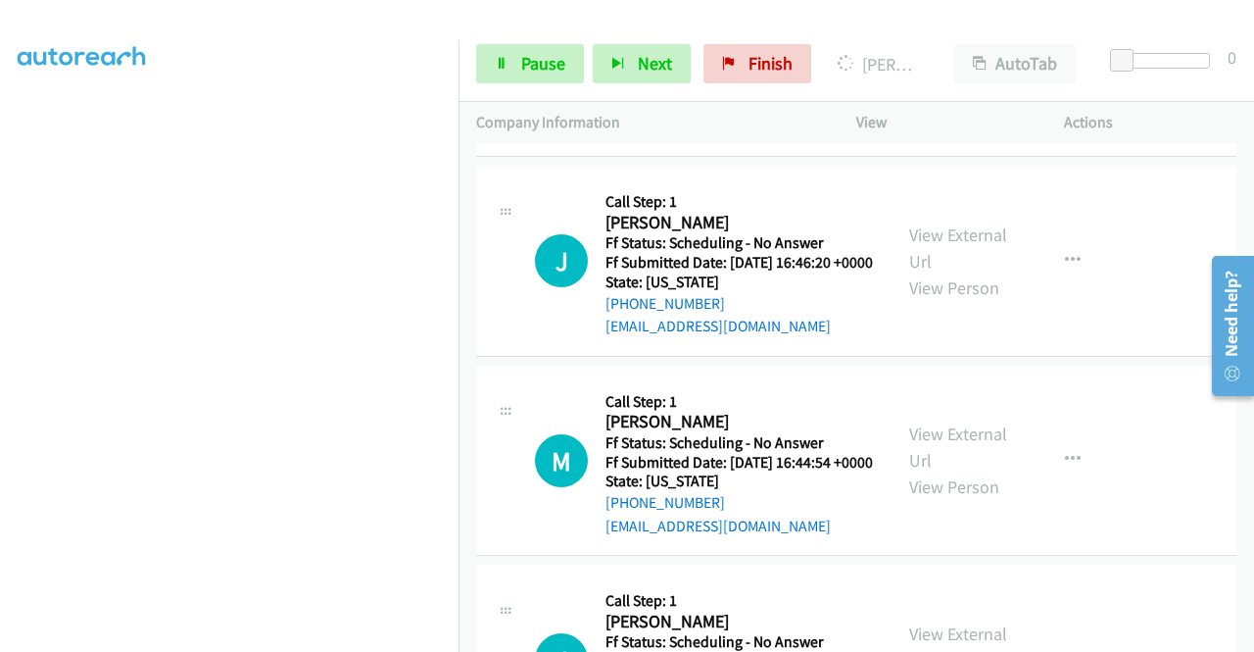
scroll to position [8643, 0]
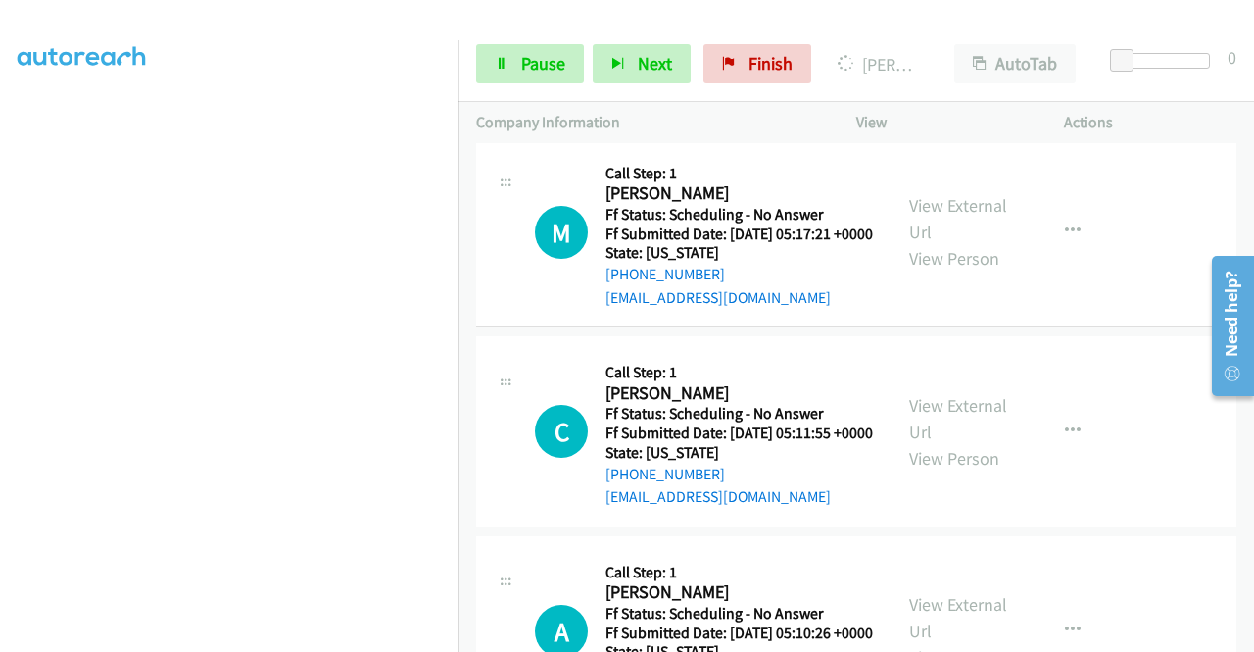
scroll to position [98, 0]
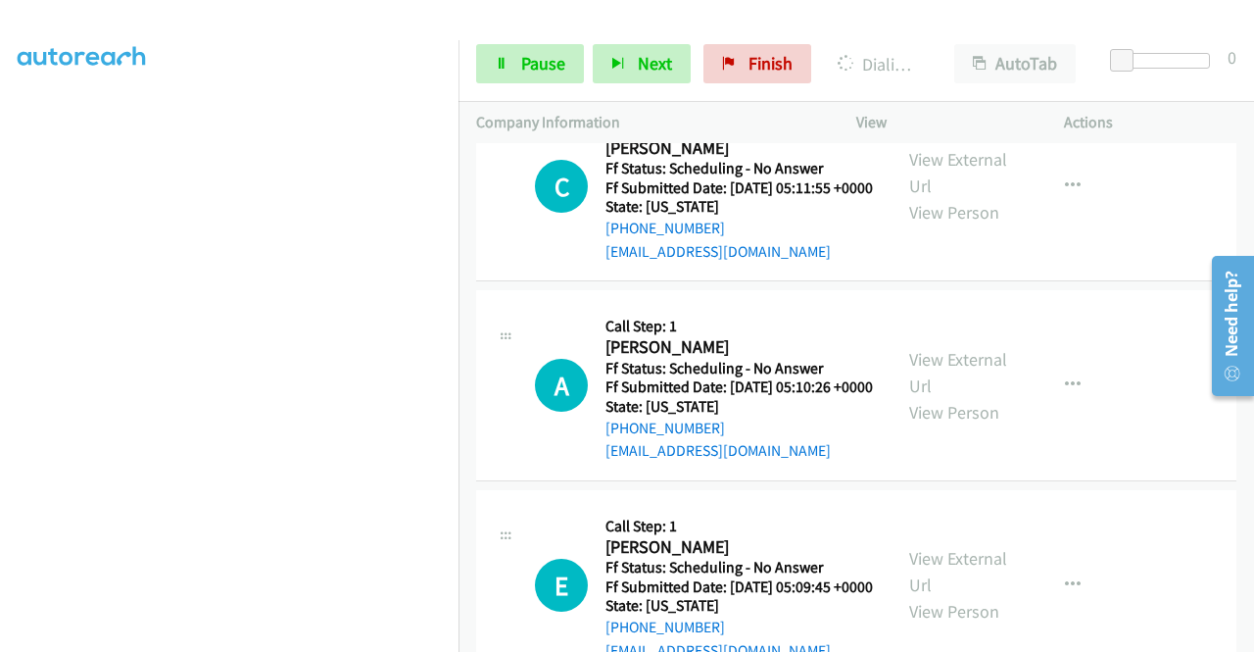
scroll to position [7859, 0]
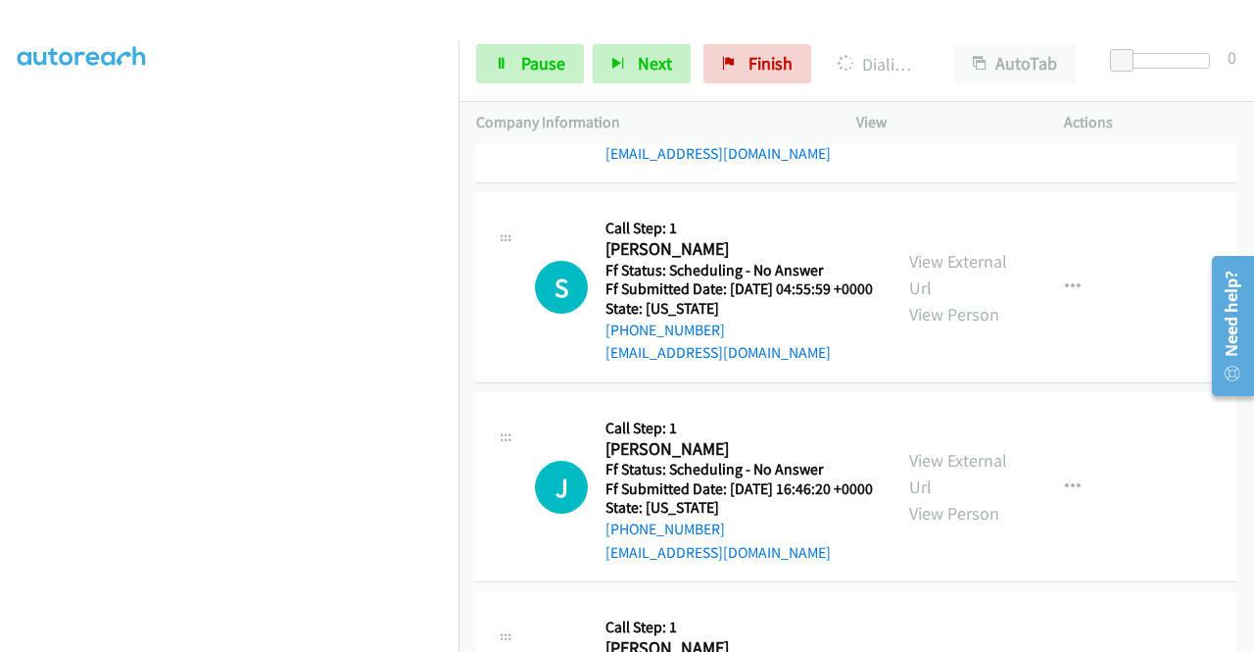
scroll to position [153, 0]
click at [535, 73] on span "Pause" at bounding box center [543, 63] width 44 height 23
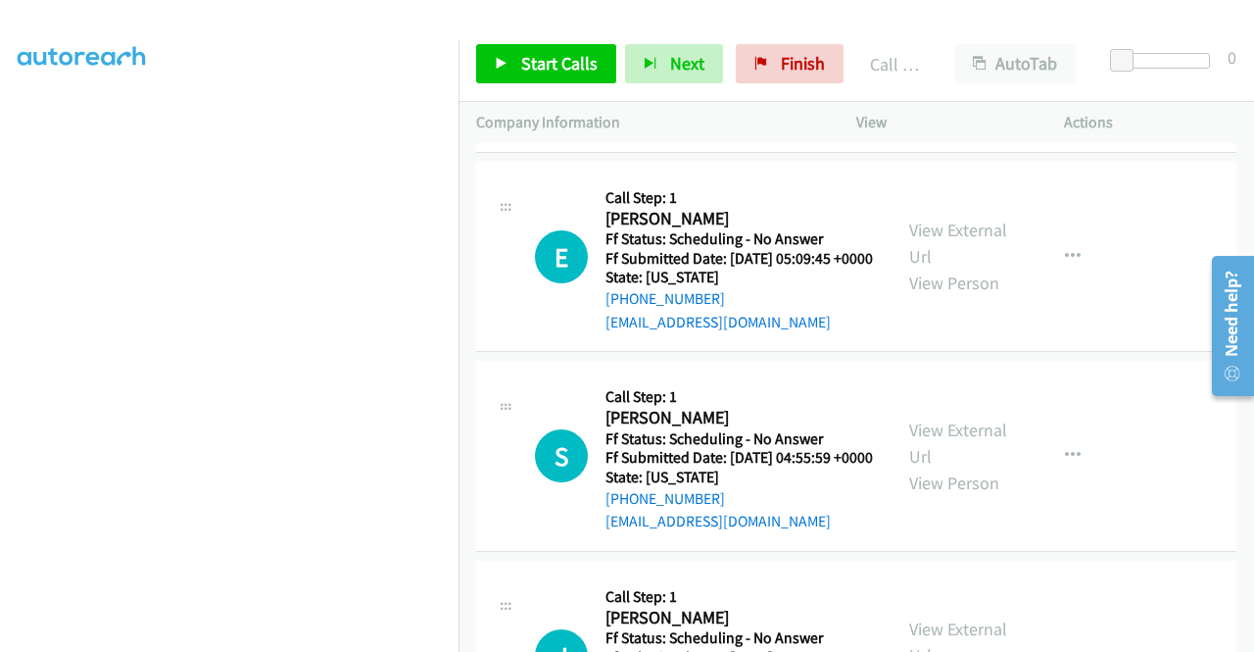
scroll to position [8251, 0]
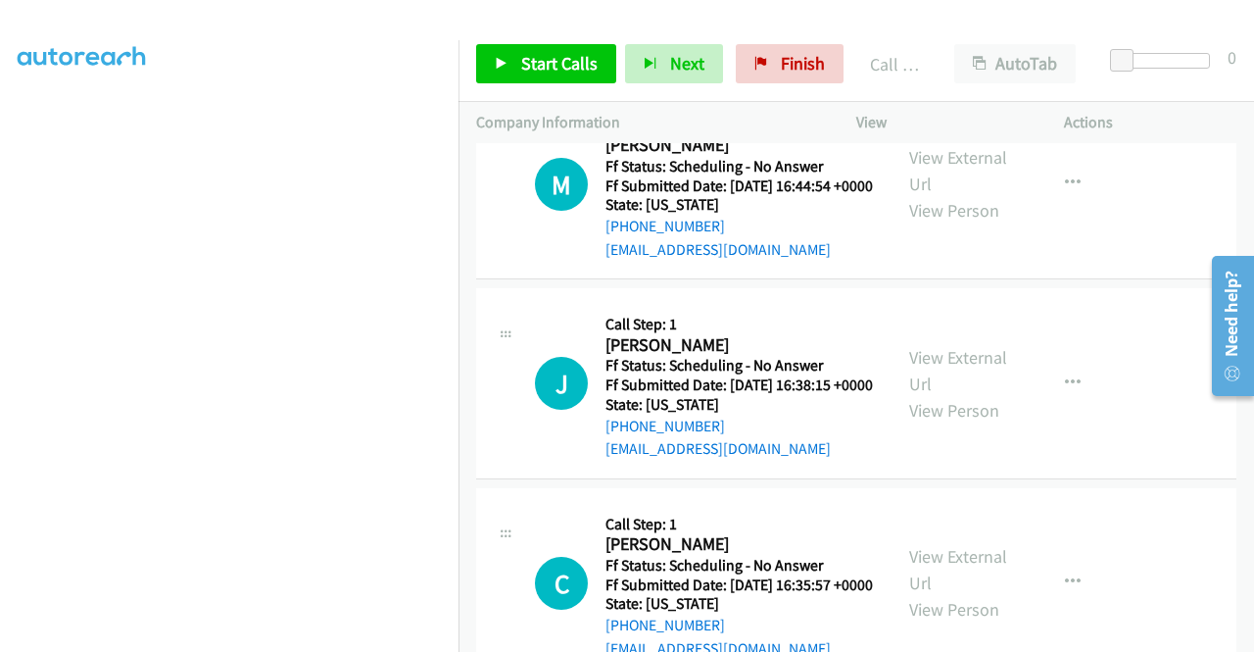
scroll to position [8839, 0]
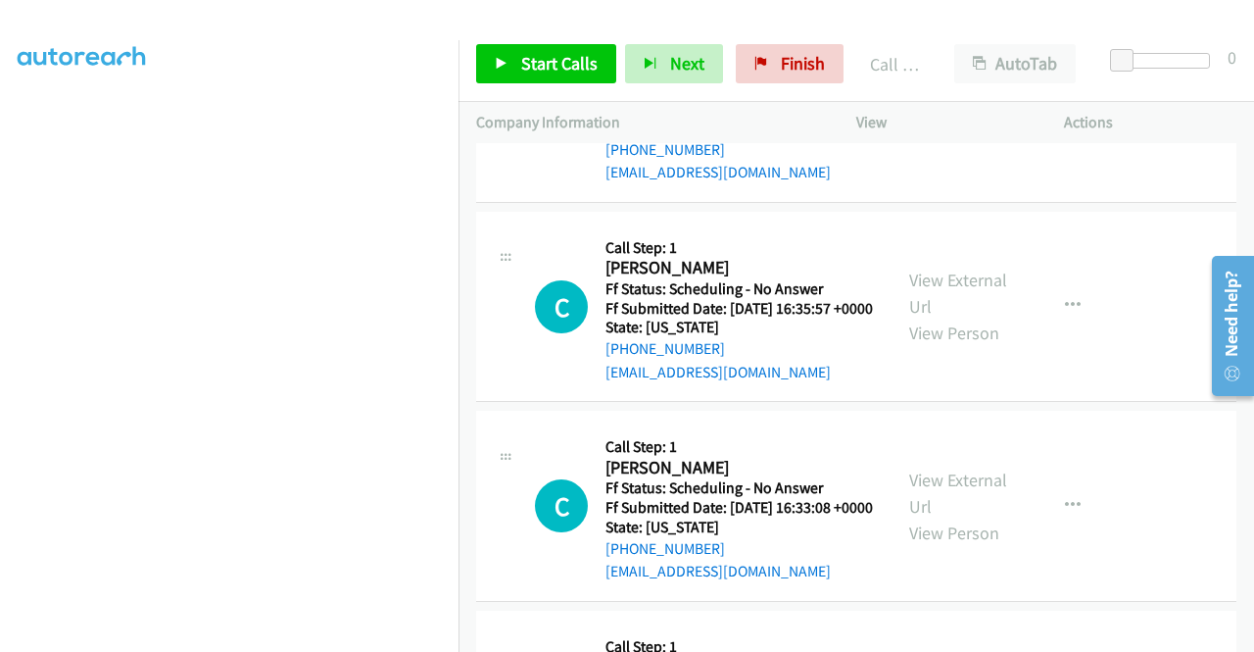
scroll to position [9133, 0]
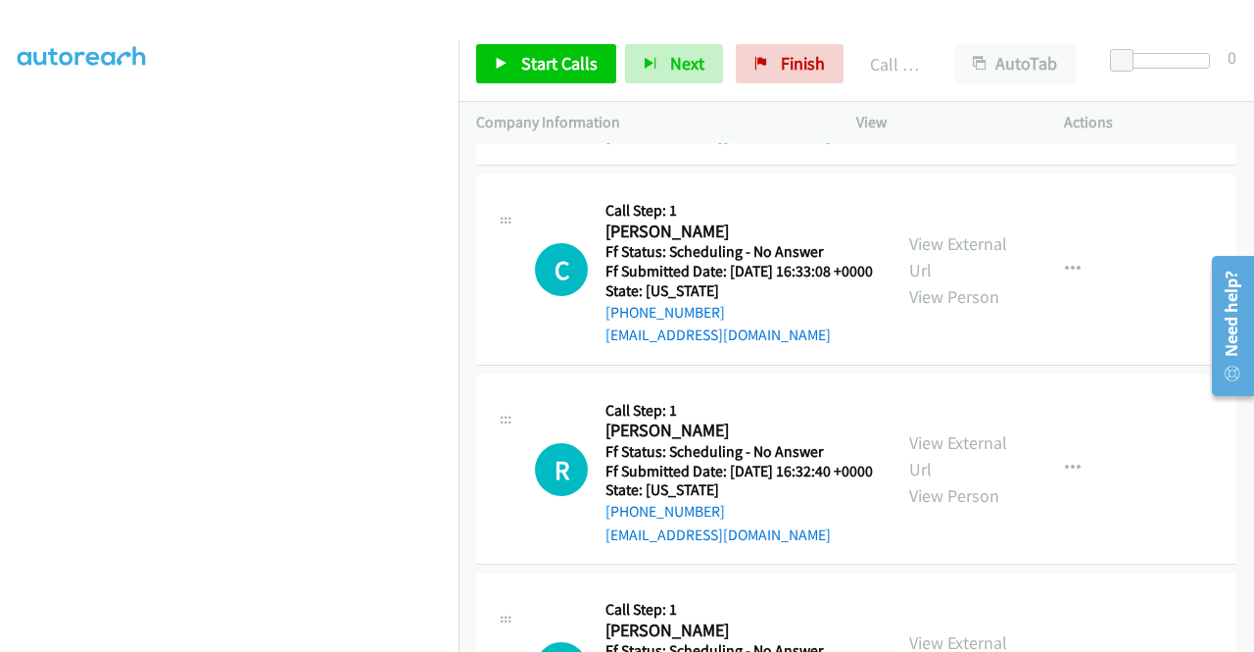
scroll to position [9329, 0]
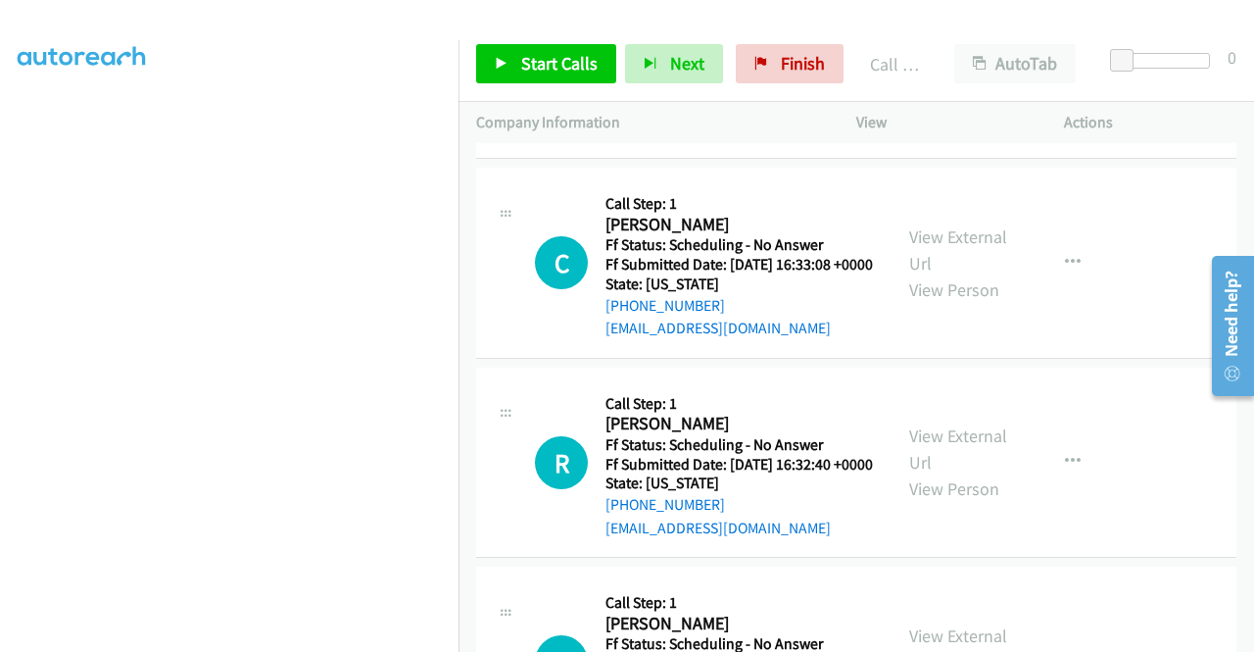
click at [537, 56] on span "Start Calls" at bounding box center [559, 63] width 76 height 23
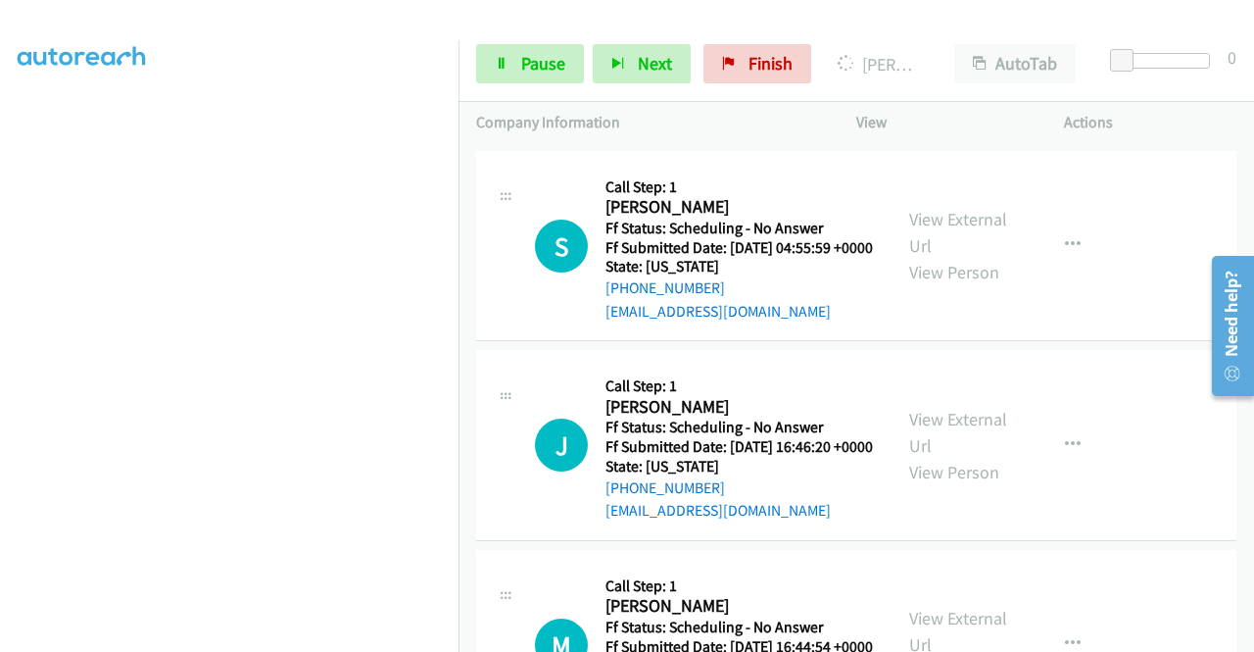
scroll to position [447, 0]
click at [233, 635] on section at bounding box center [229, 187] width 423 height 938
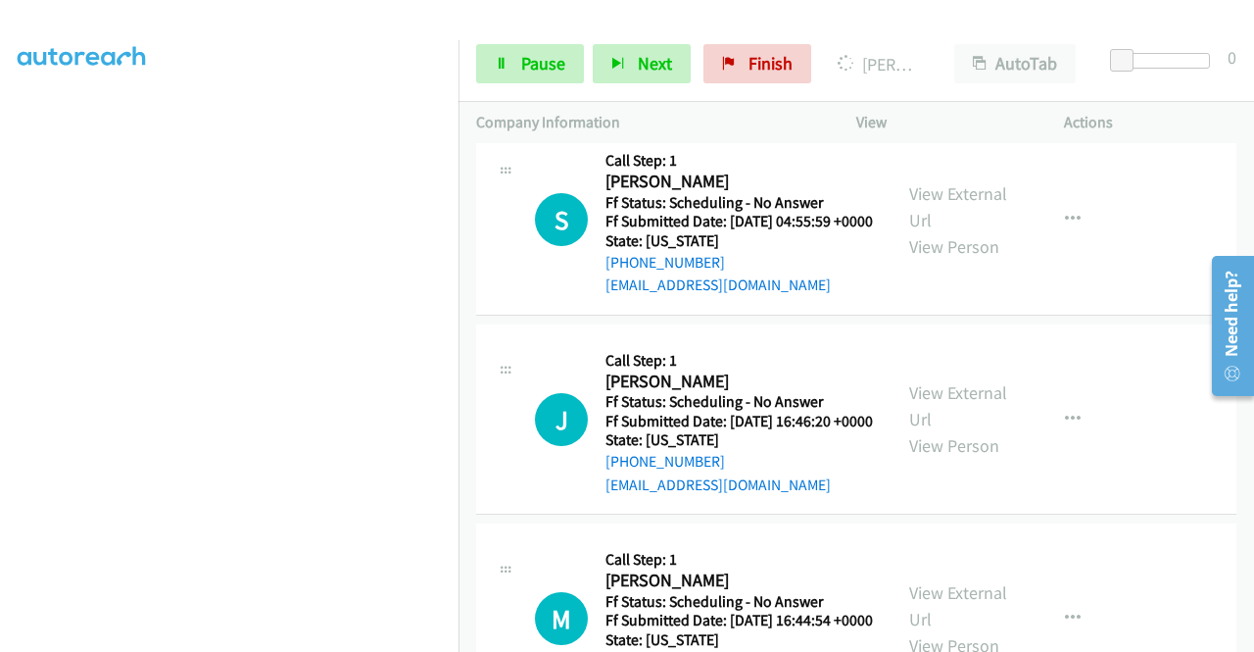
scroll to position [8447, 0]
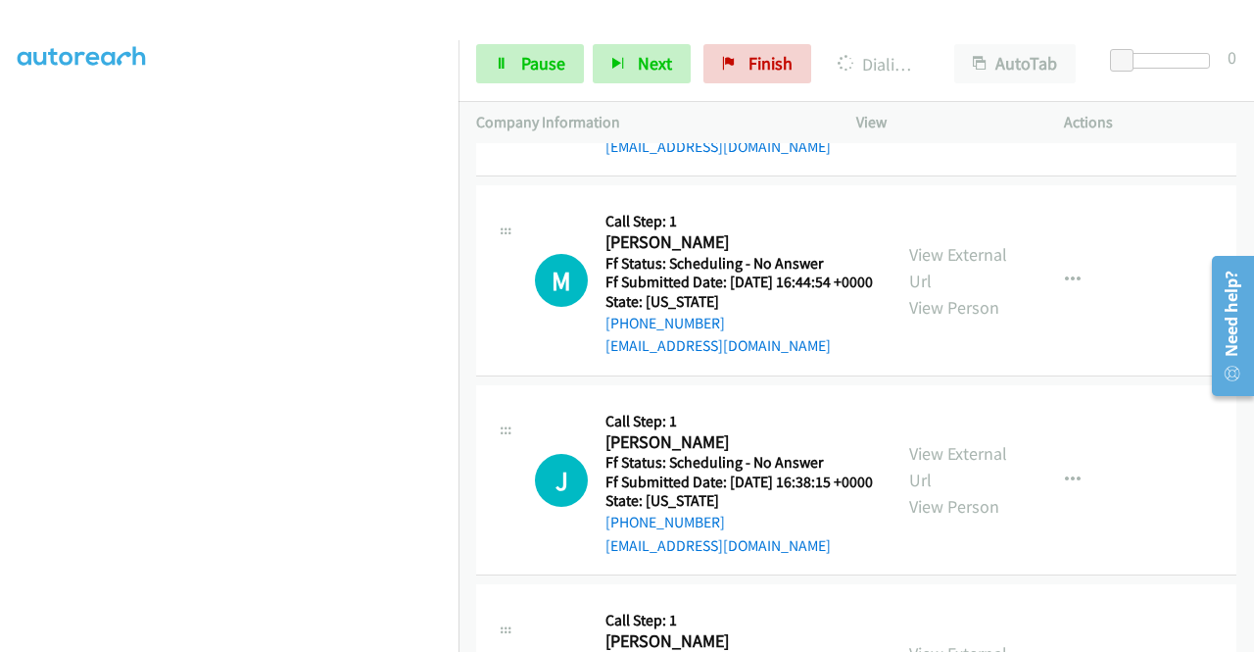
scroll to position [8839, 0]
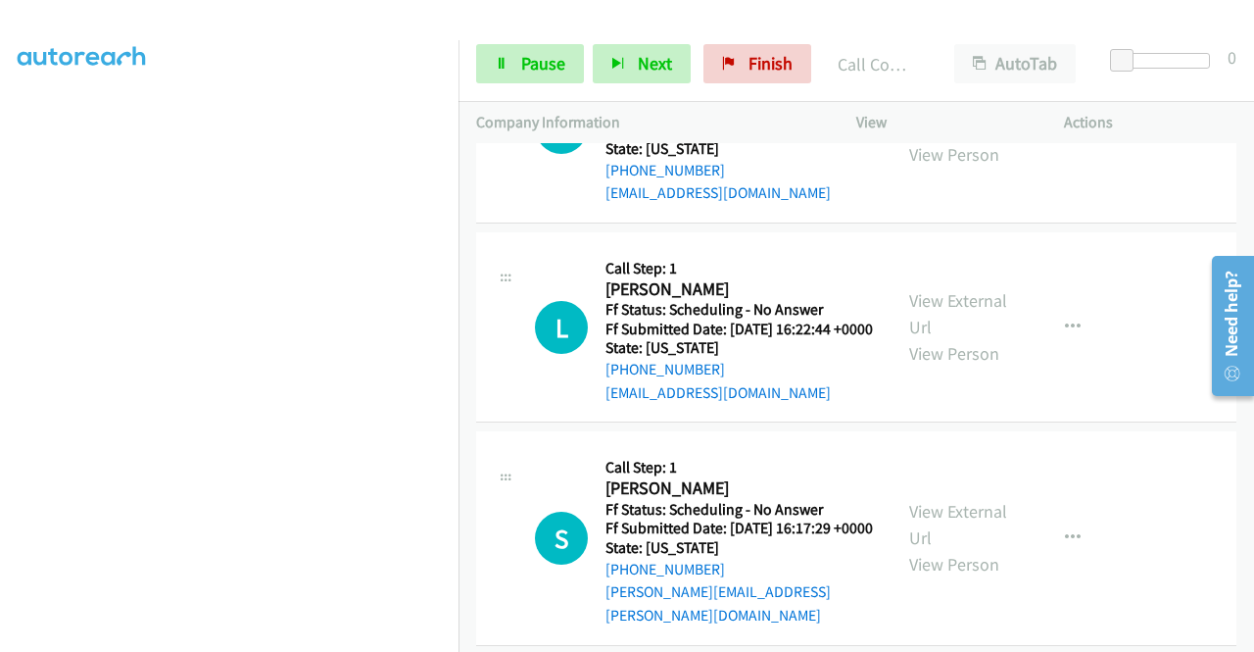
scroll to position [9720, 0]
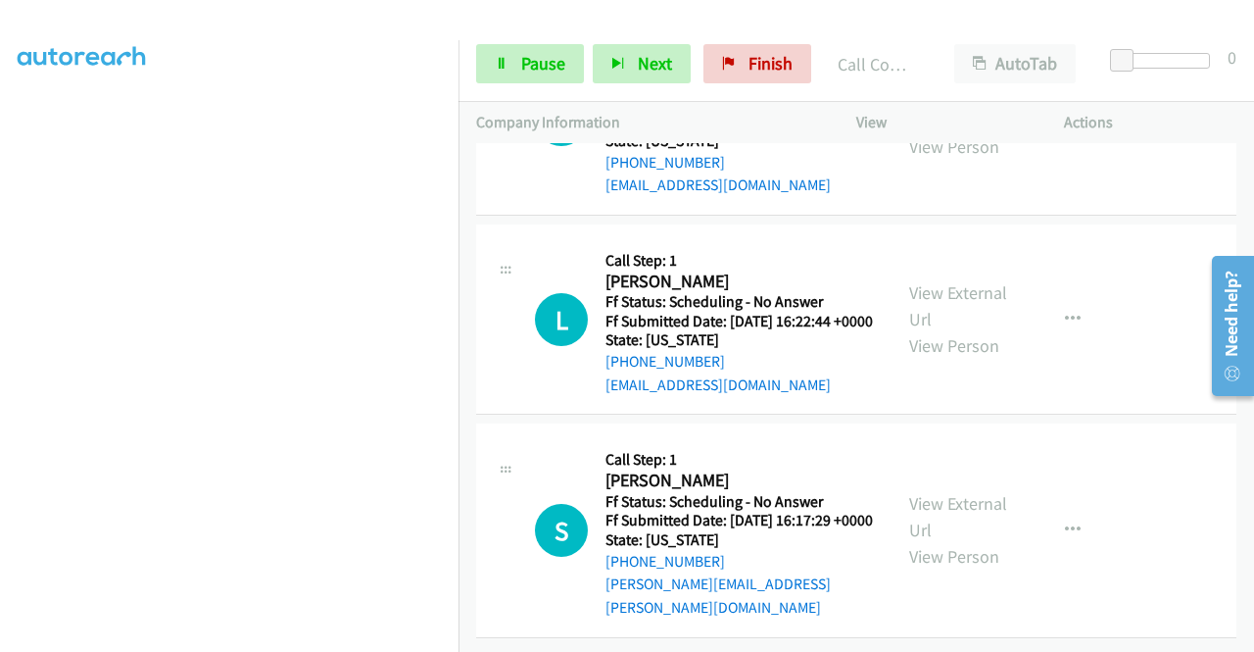
click at [938, 131] on link "View External Url" at bounding box center [958, 106] width 98 height 49
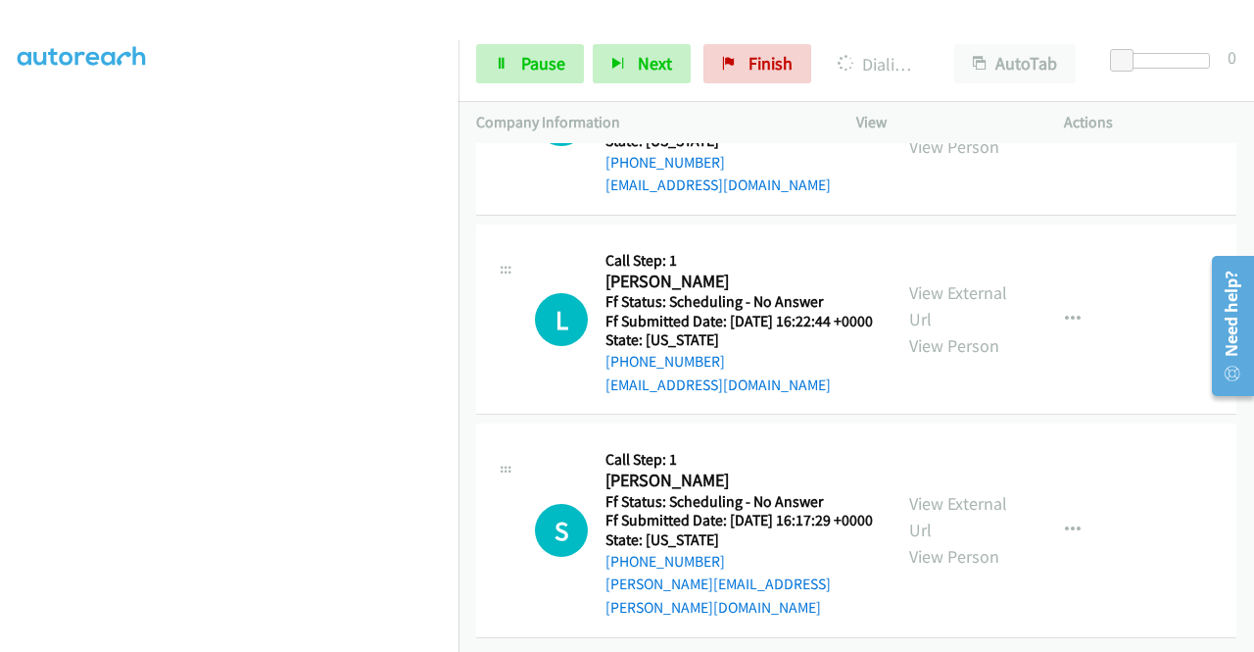
scroll to position [10308, 0]
click at [935, 330] on link "View External Url" at bounding box center [958, 305] width 98 height 49
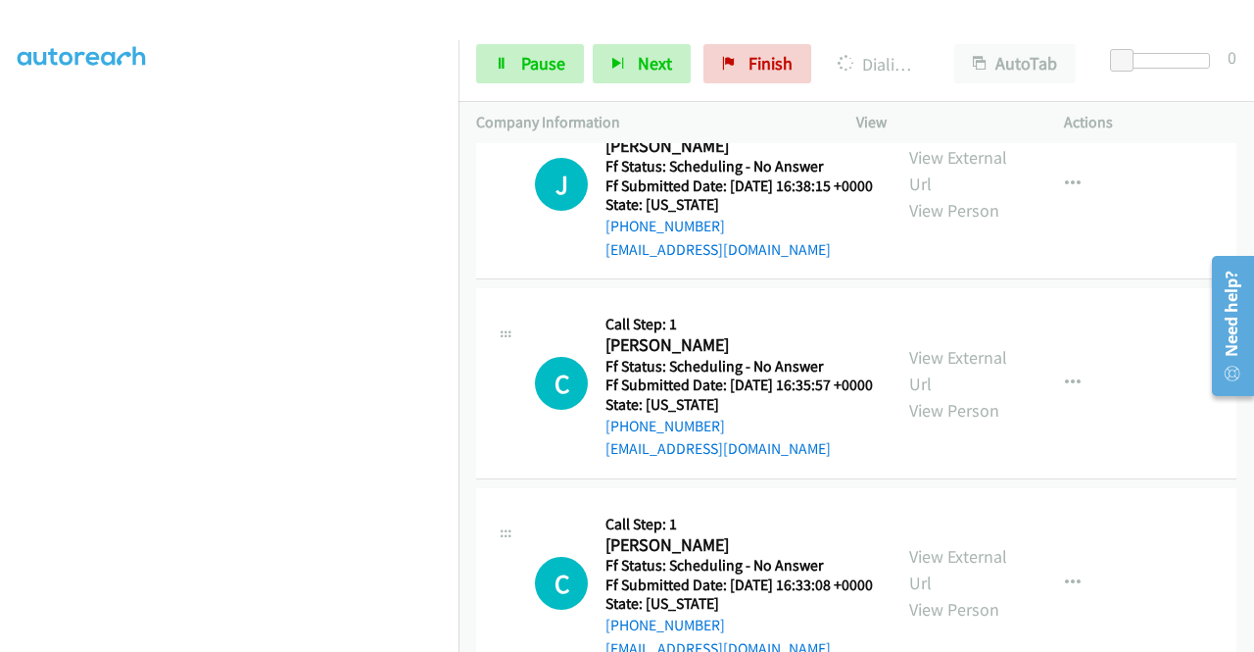
scroll to position [9035, 0]
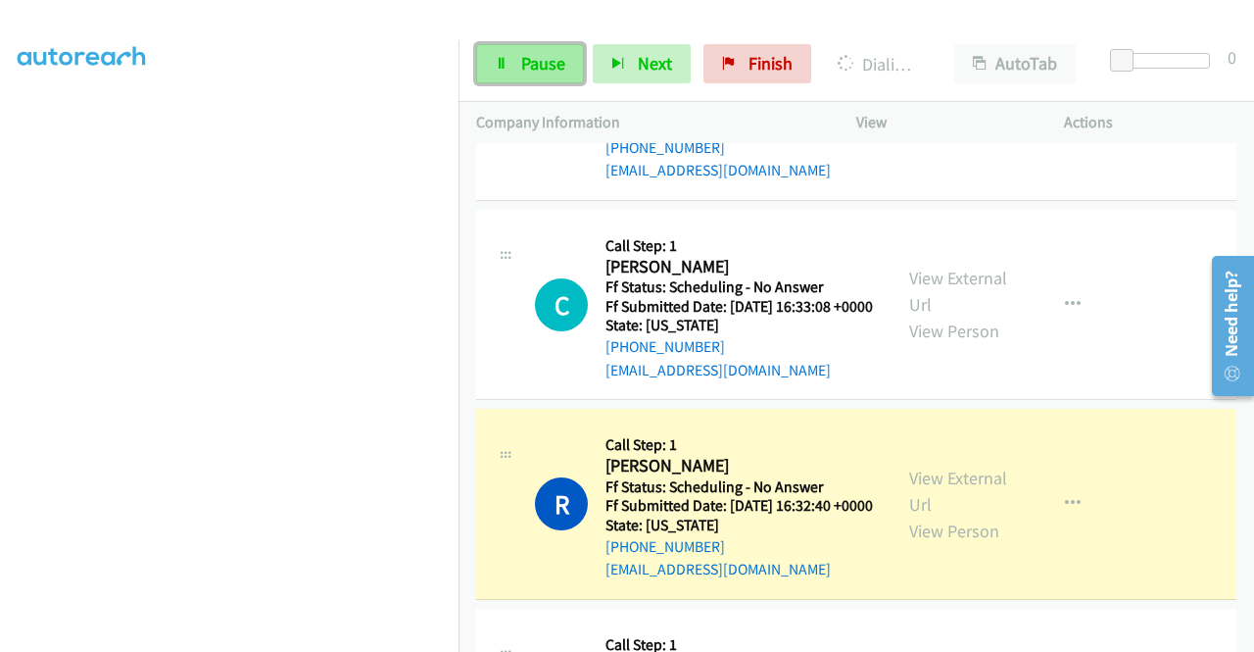
click at [514, 62] on link "Pause" at bounding box center [530, 63] width 108 height 39
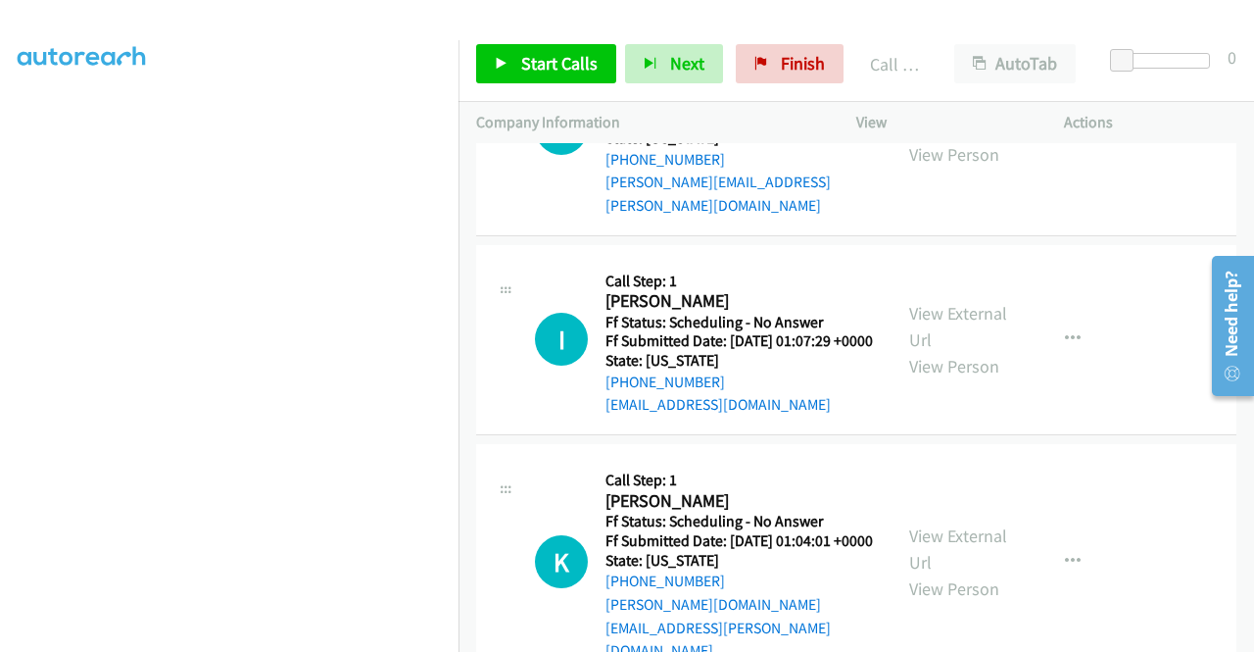
scroll to position [10210, 0]
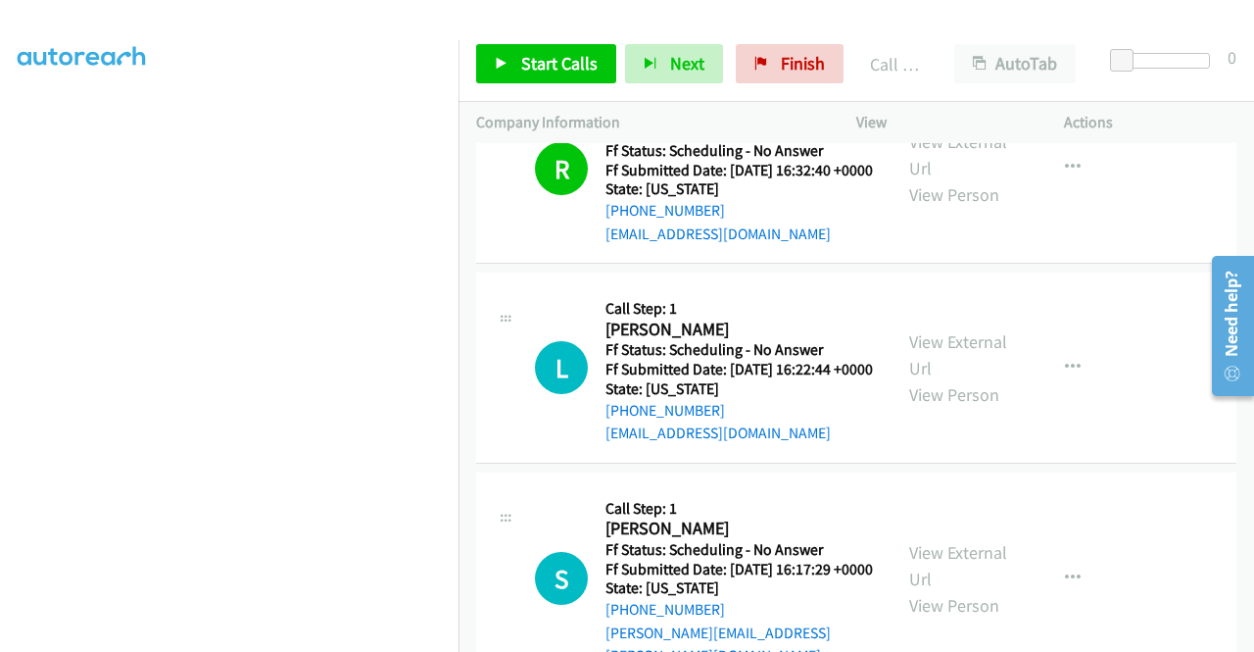
scroll to position [9427, 0]
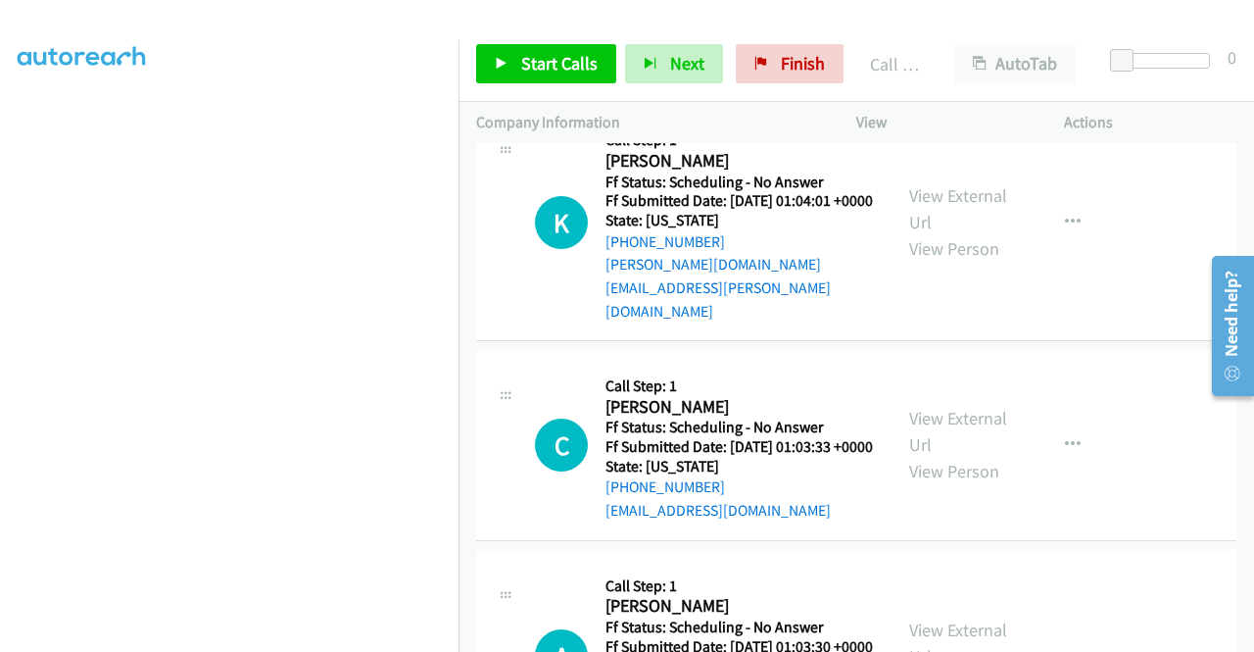
scroll to position [10504, 0]
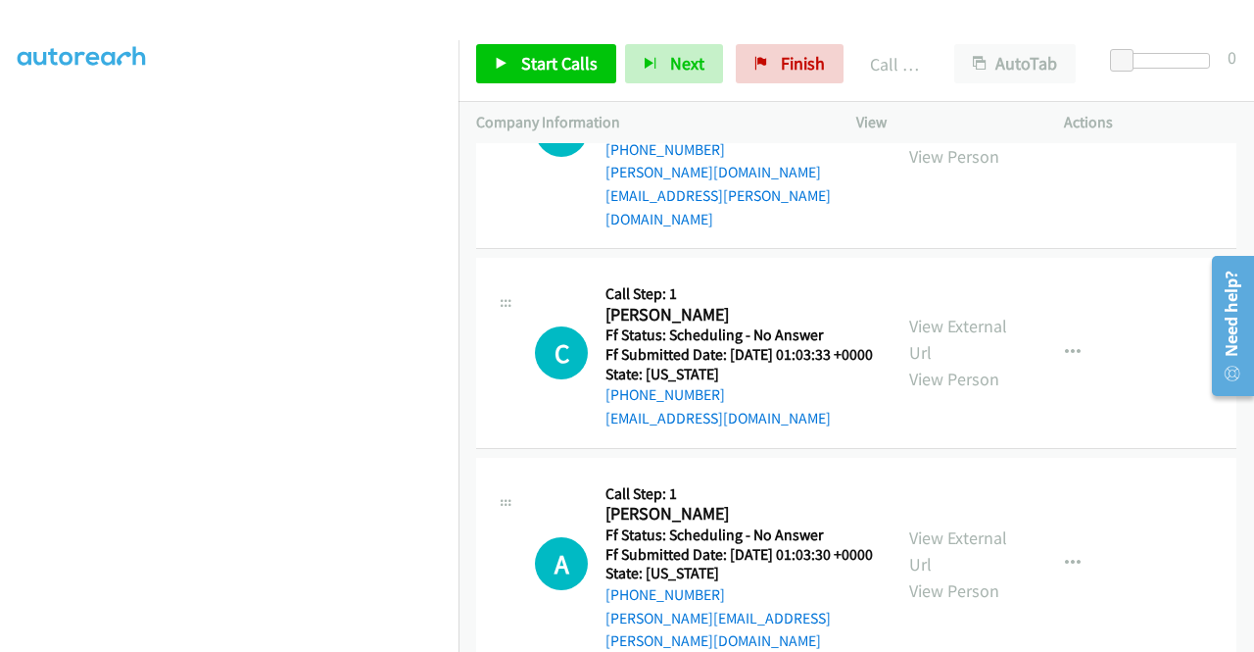
click at [779, 34] on div "Start Calls Pause Next Finish Call Completed AutoTab AutoTab 0" at bounding box center [857, 63] width 796 height 75
click at [781, 60] on span "Finish" at bounding box center [803, 63] width 44 height 23
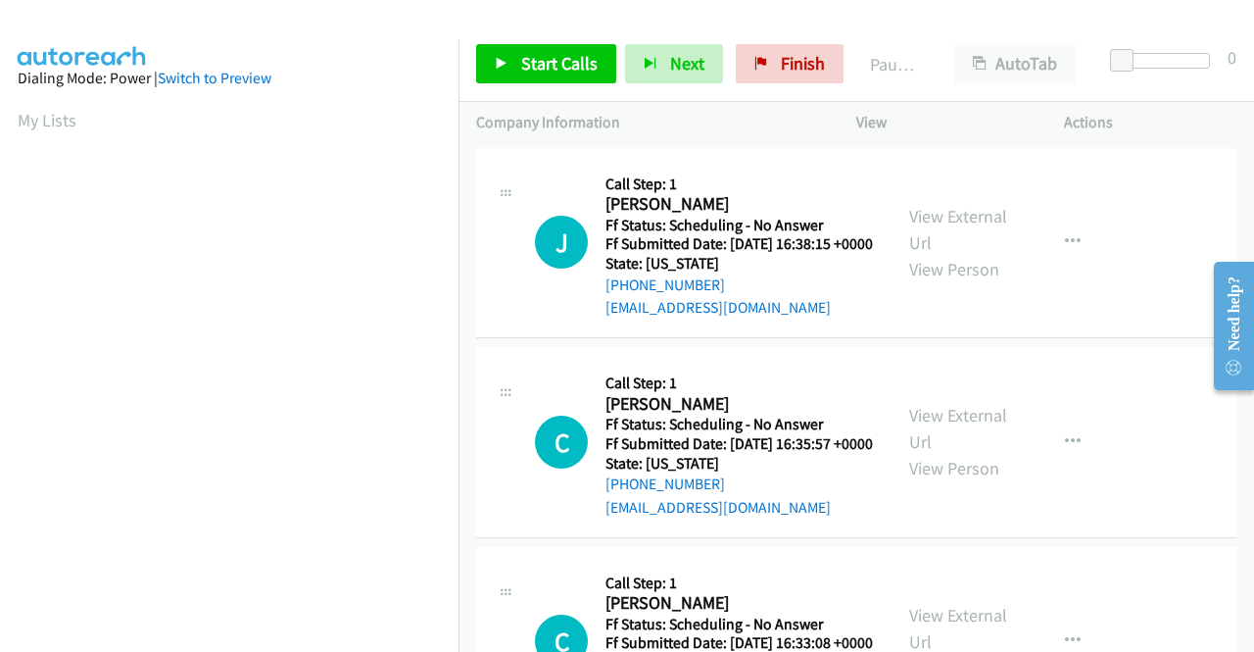
click at [1084, 339] on div "J Callback Scheduled Call Step: 1 [PERSON_NAME] America/New_York Ff Status: Sch…" at bounding box center [856, 243] width 760 height 191
click at [969, 223] on link "View External Url" at bounding box center [958, 229] width 98 height 49
click at [972, 444] on link "View External Url" at bounding box center [958, 428] width 98 height 49
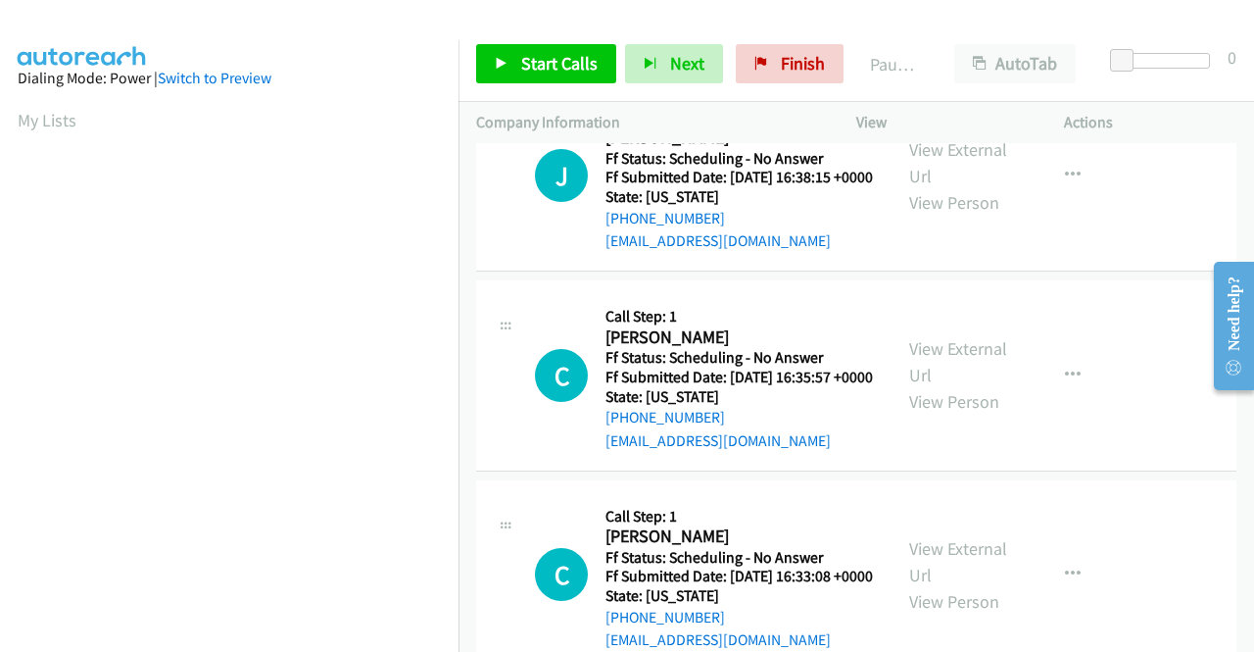
scroll to position [98, 0]
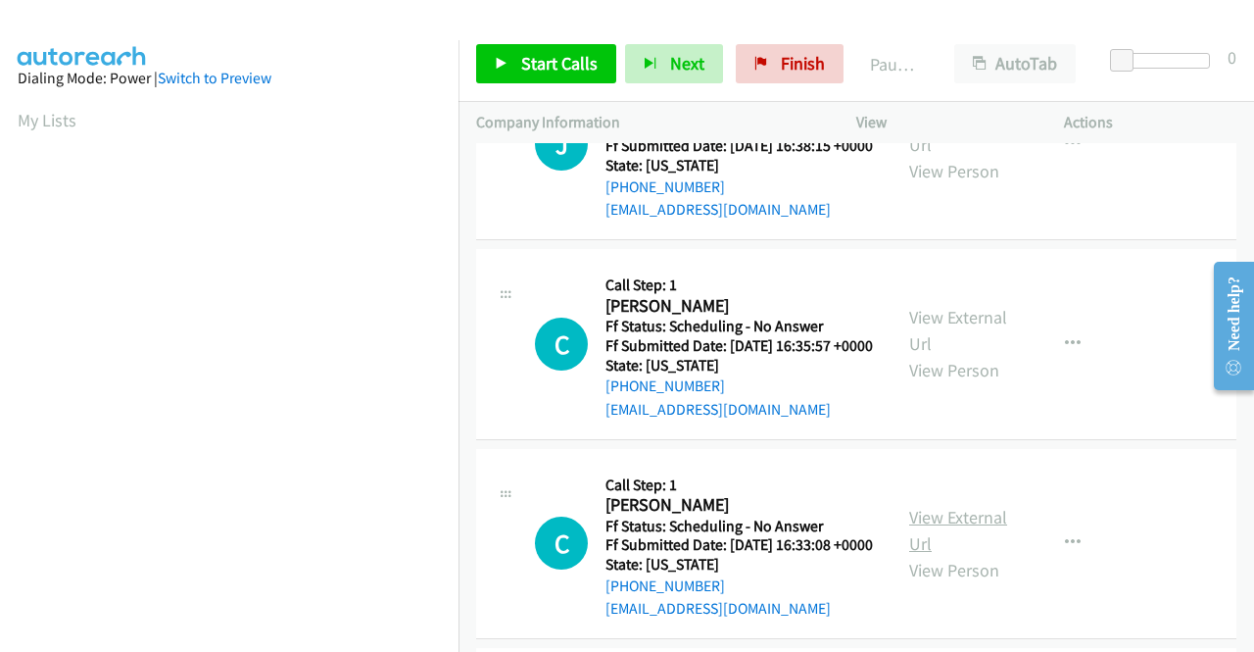
click at [960, 555] on link "View External Url" at bounding box center [958, 530] width 98 height 49
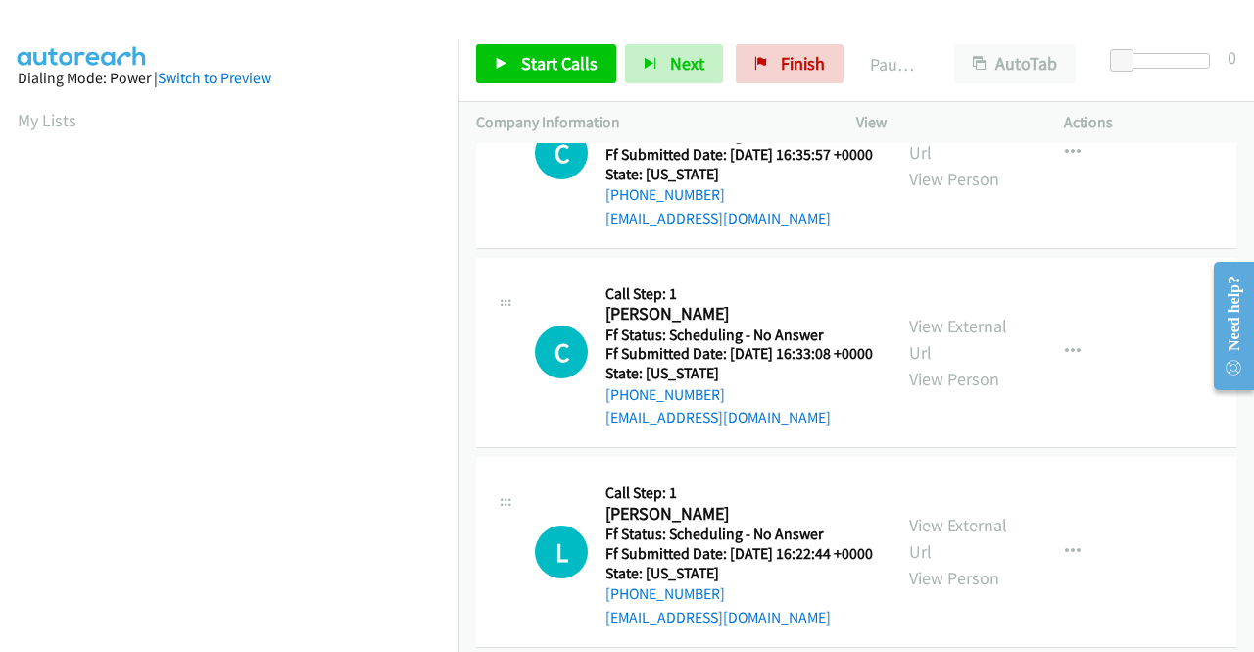
scroll to position [294, 0]
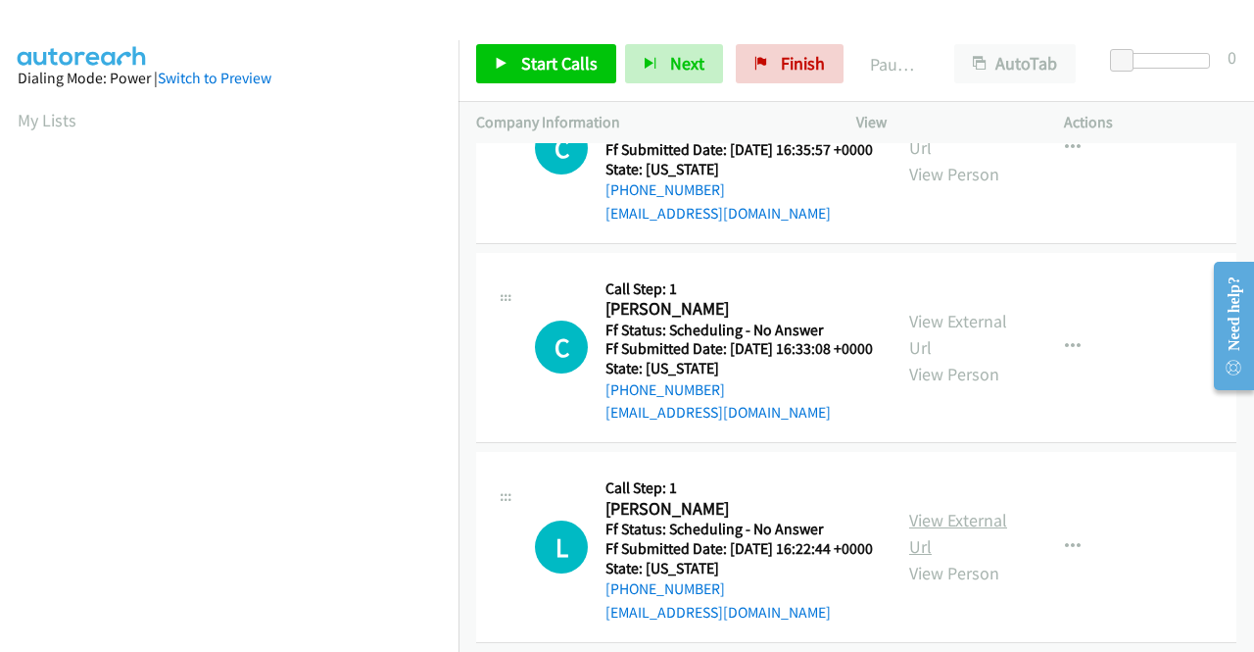
click at [970, 558] on link "View External Url" at bounding box center [958, 533] width 98 height 49
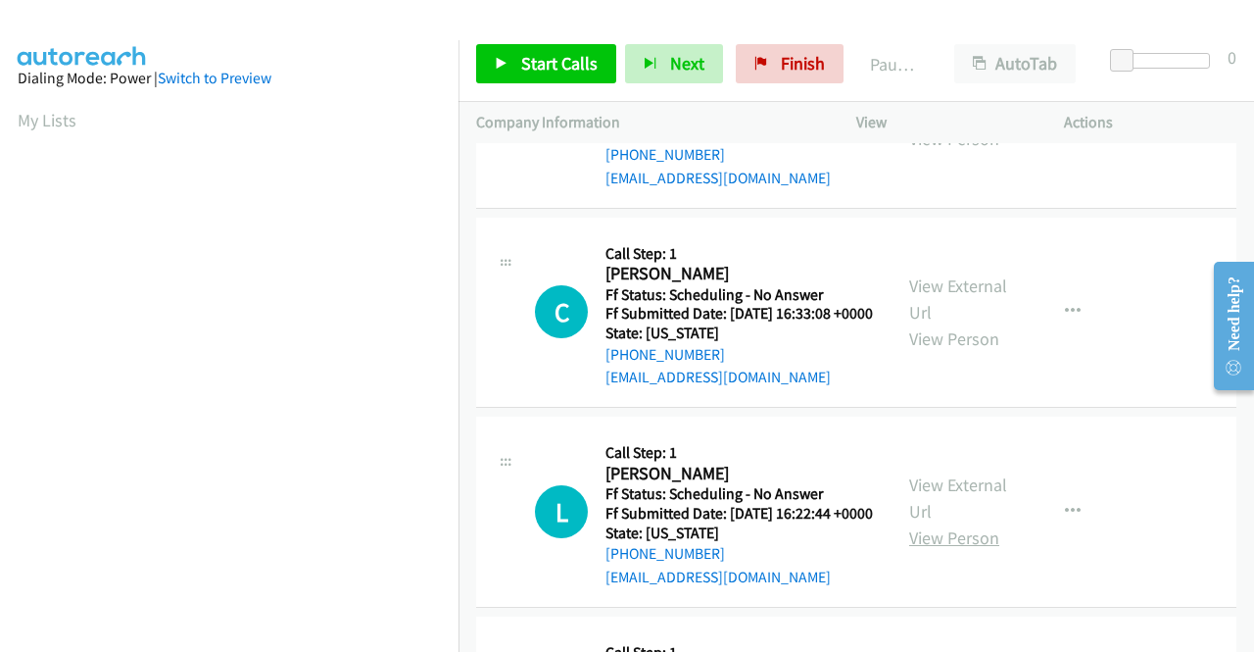
scroll to position [490, 0]
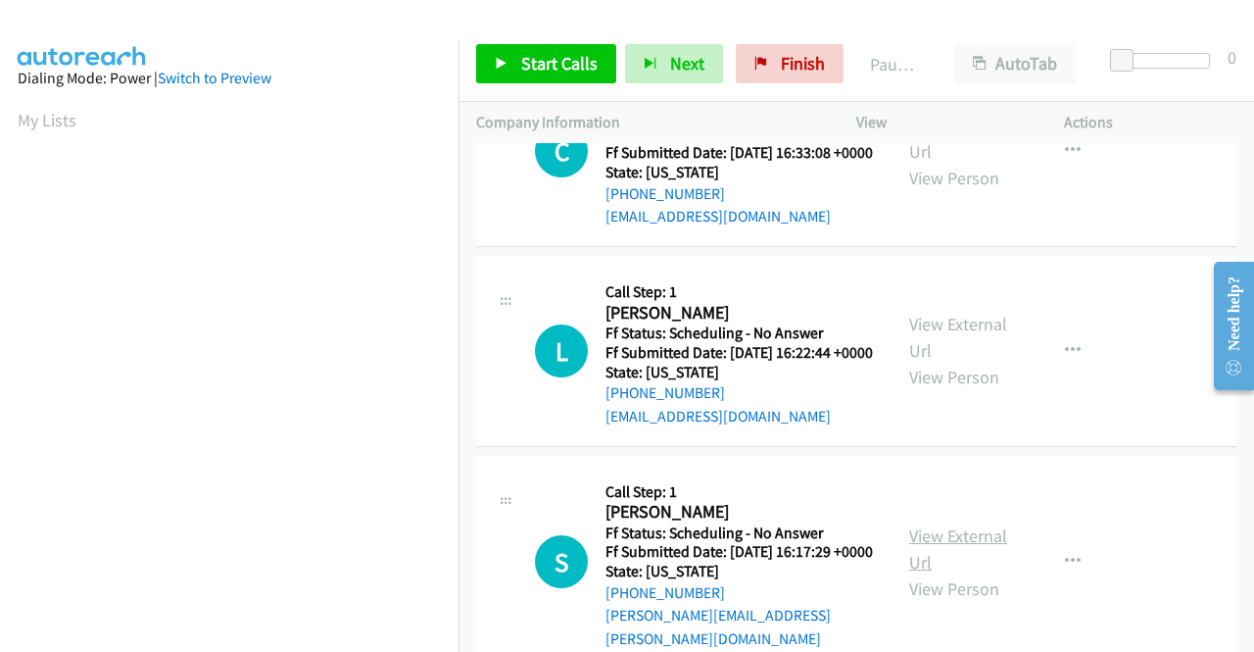
click at [939, 573] on link "View External Url" at bounding box center [958, 548] width 98 height 49
click at [575, 56] on span "Start Calls" at bounding box center [559, 63] width 76 height 23
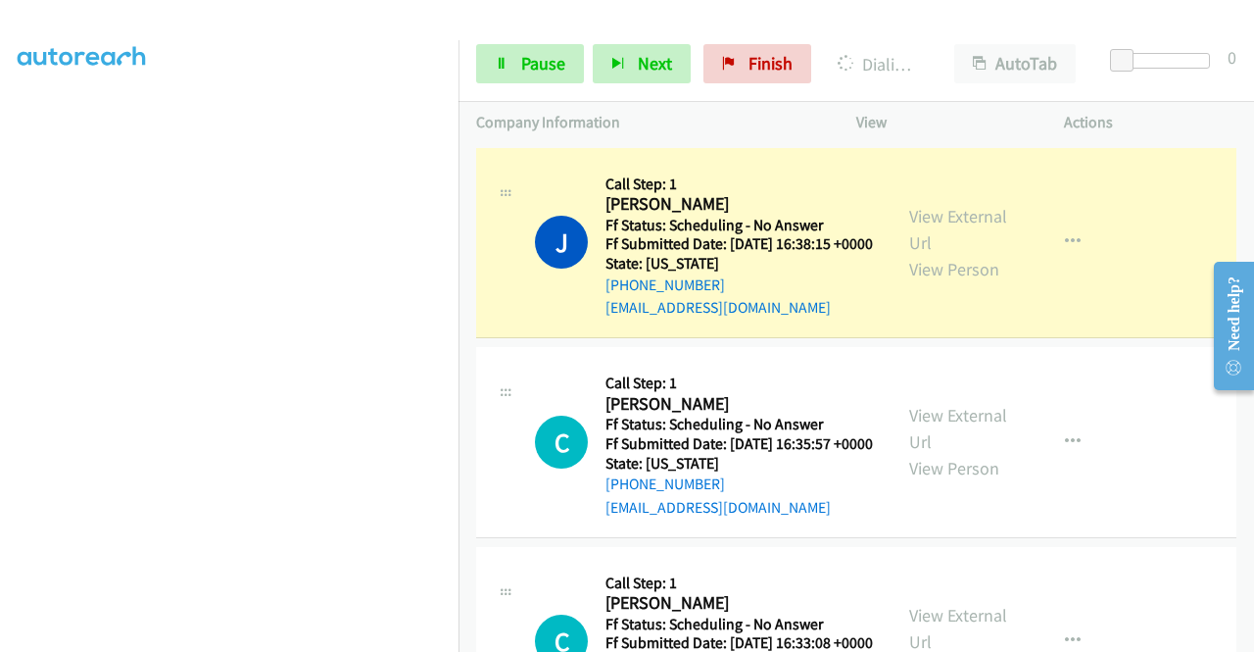
scroll to position [447, 0]
click at [512, 73] on link "Pause" at bounding box center [530, 63] width 108 height 39
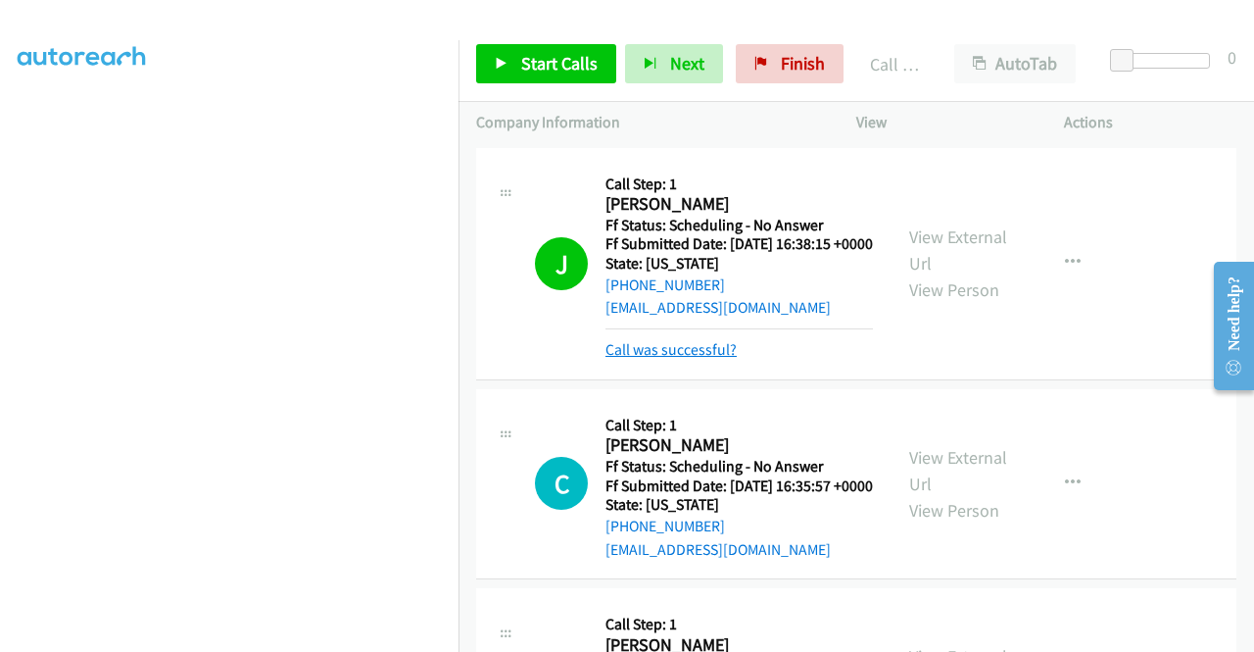
click at [664, 359] on link "Call was successful?" at bounding box center [671, 349] width 131 height 19
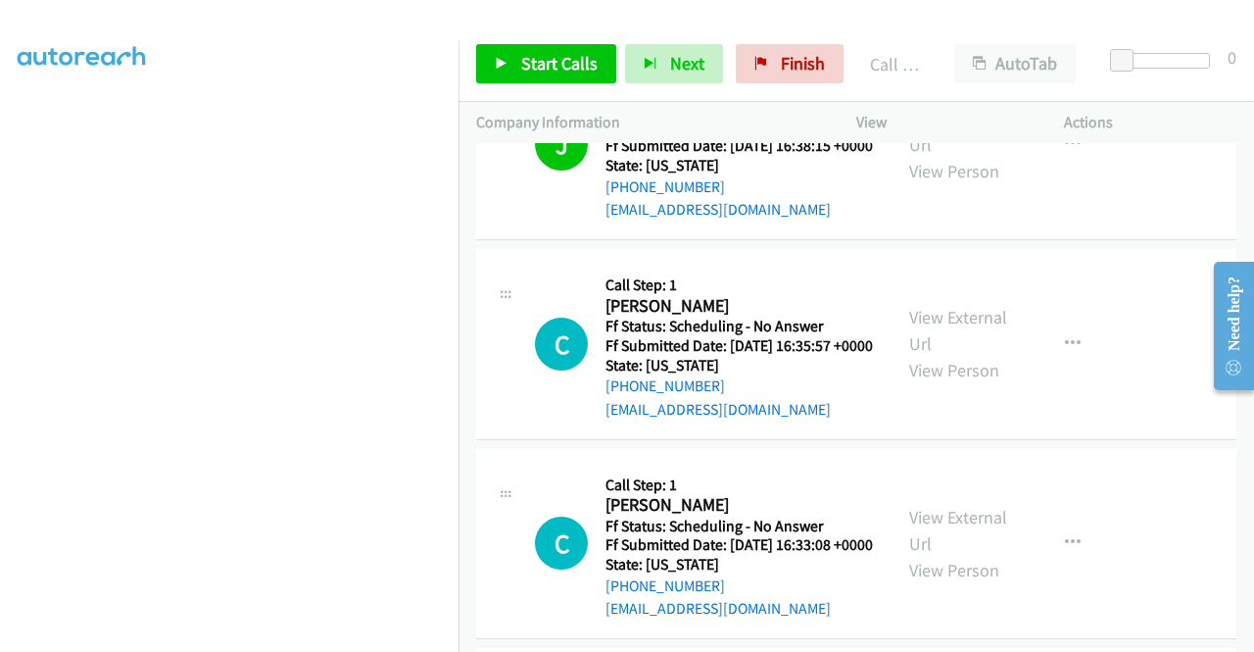
scroll to position [0, 0]
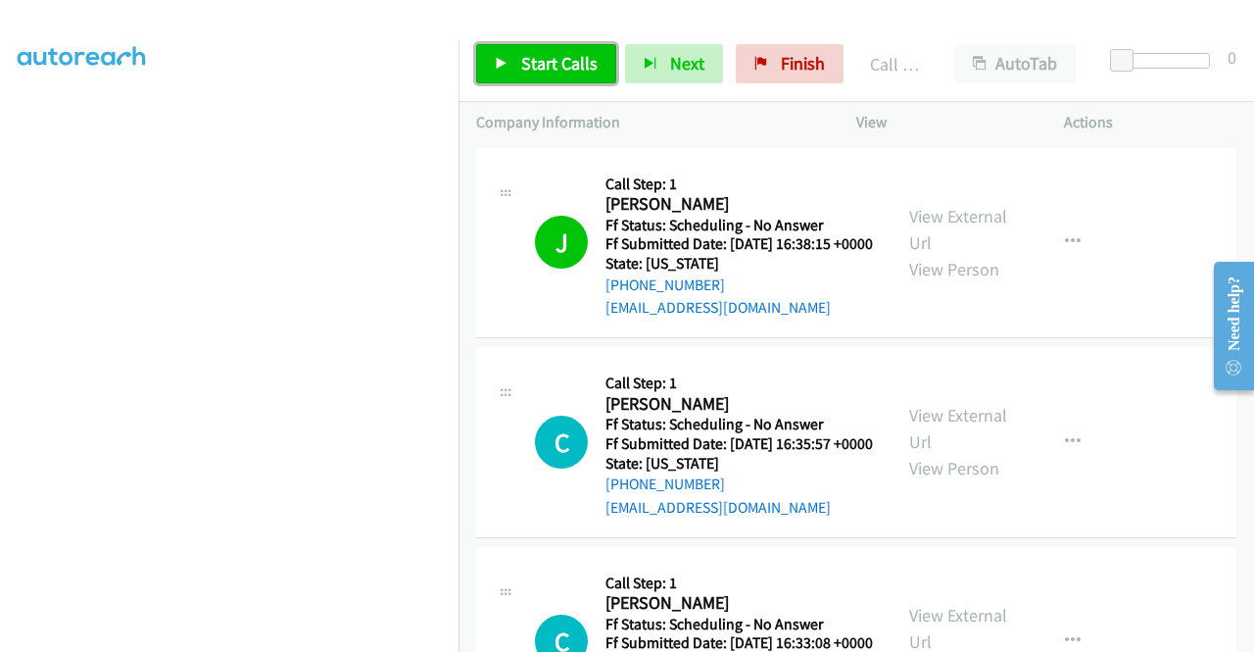
click at [541, 48] on link "Start Calls" at bounding box center [546, 63] width 140 height 39
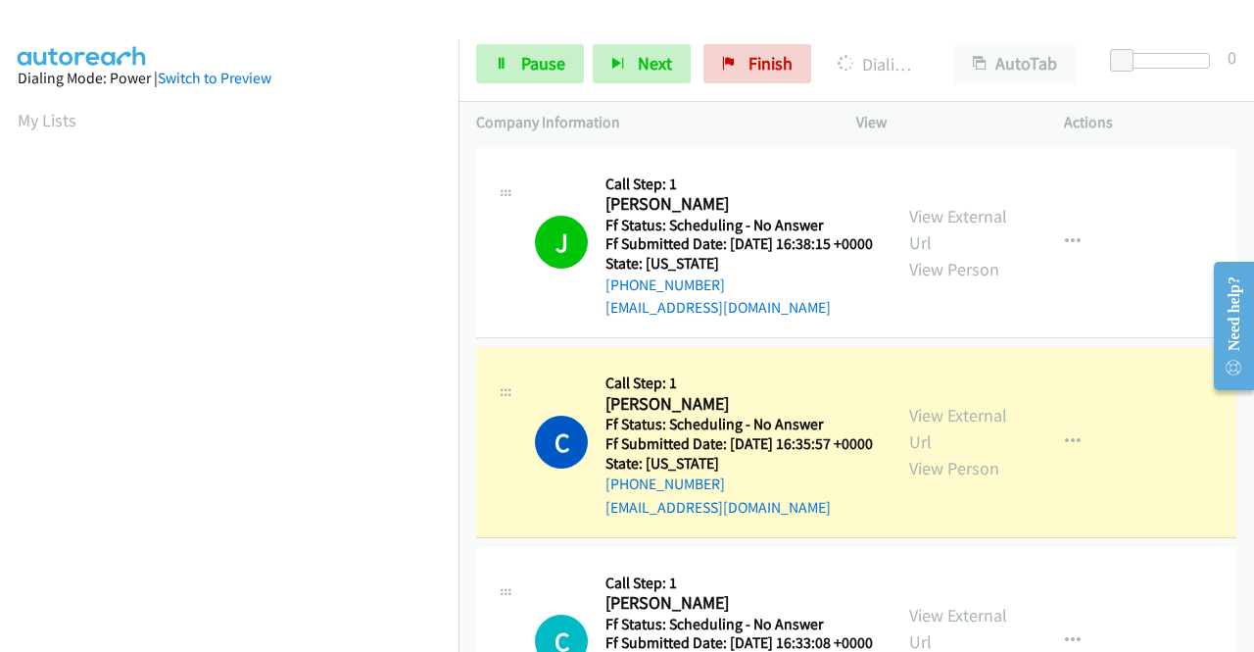
scroll to position [447, 0]
click at [1105, 339] on div "J Callback Scheduled Call Step: 1 [PERSON_NAME] America/New_York Ff Status: Sch…" at bounding box center [856, 243] width 760 height 191
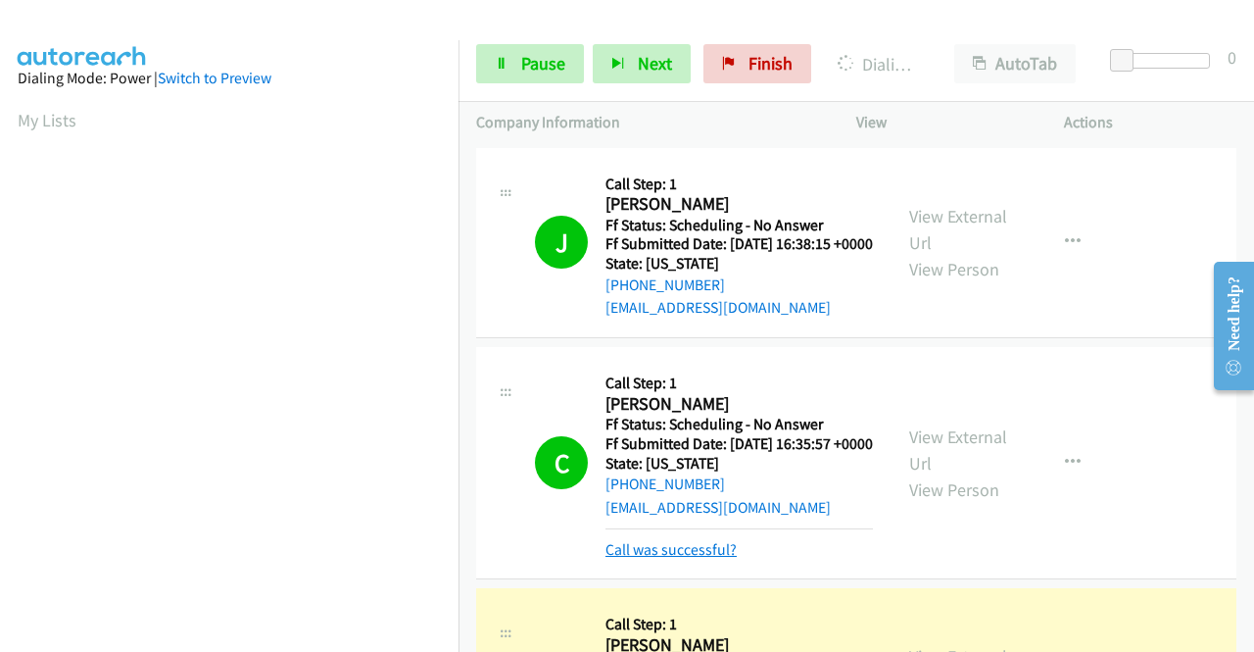
click at [692, 559] on link "Call was successful?" at bounding box center [671, 549] width 131 height 19
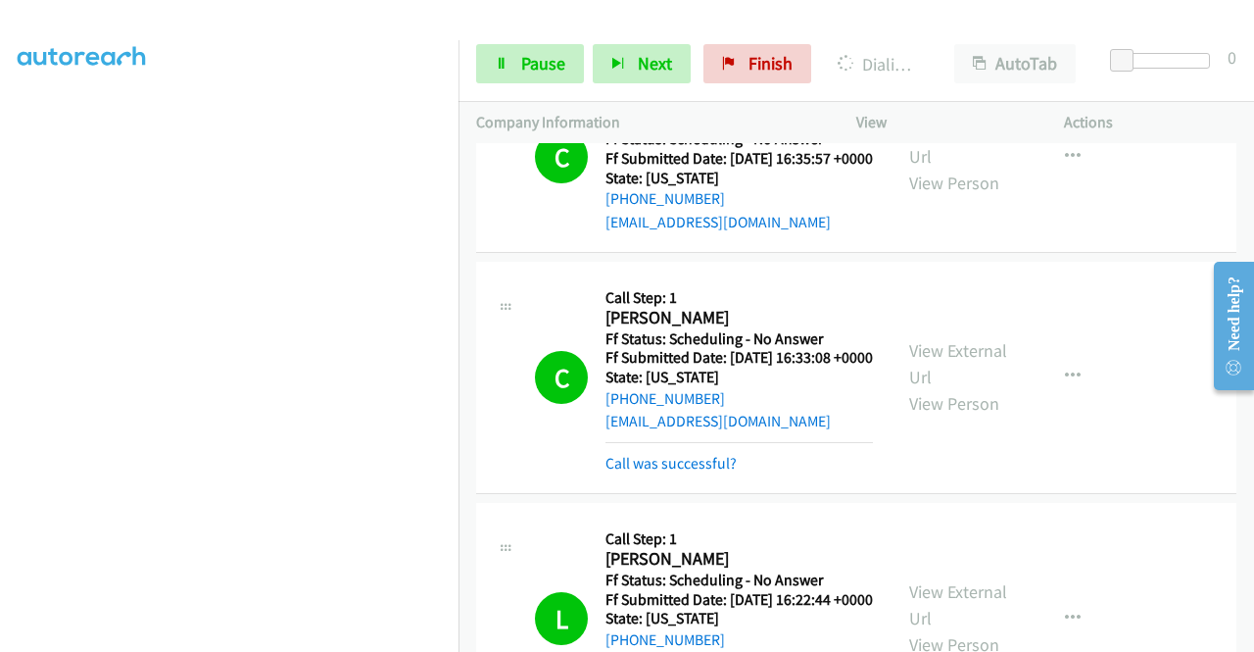
scroll to position [392, 0]
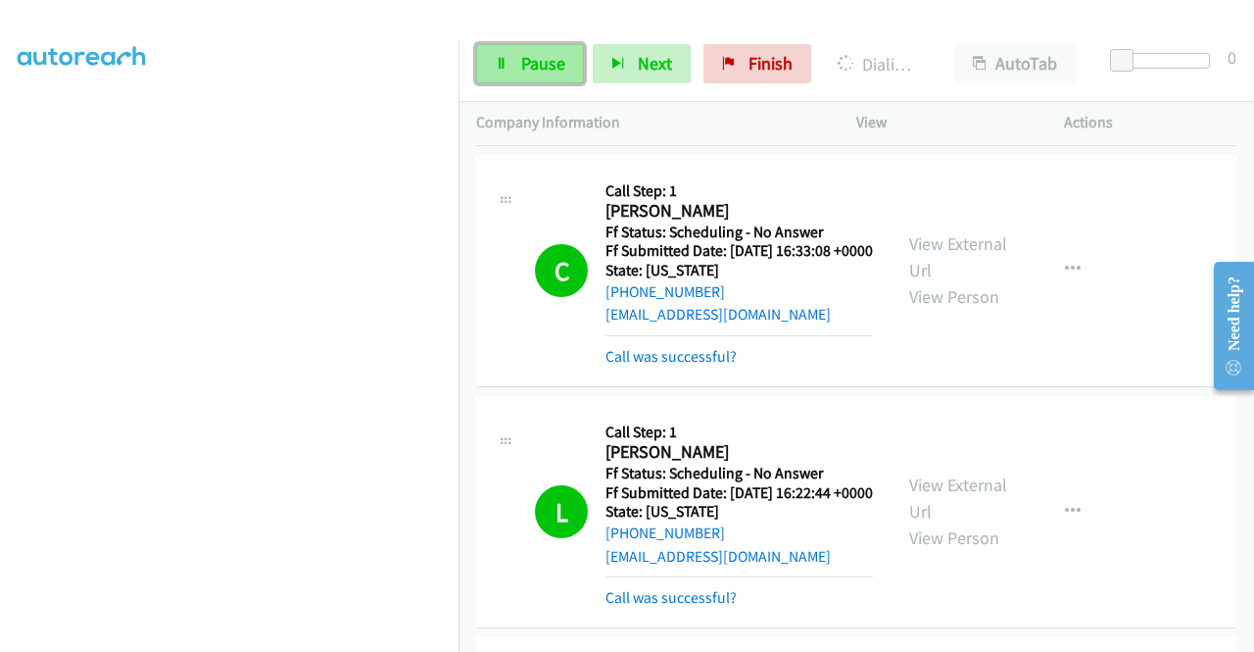
click at [517, 62] on link "Pause" at bounding box center [530, 63] width 108 height 39
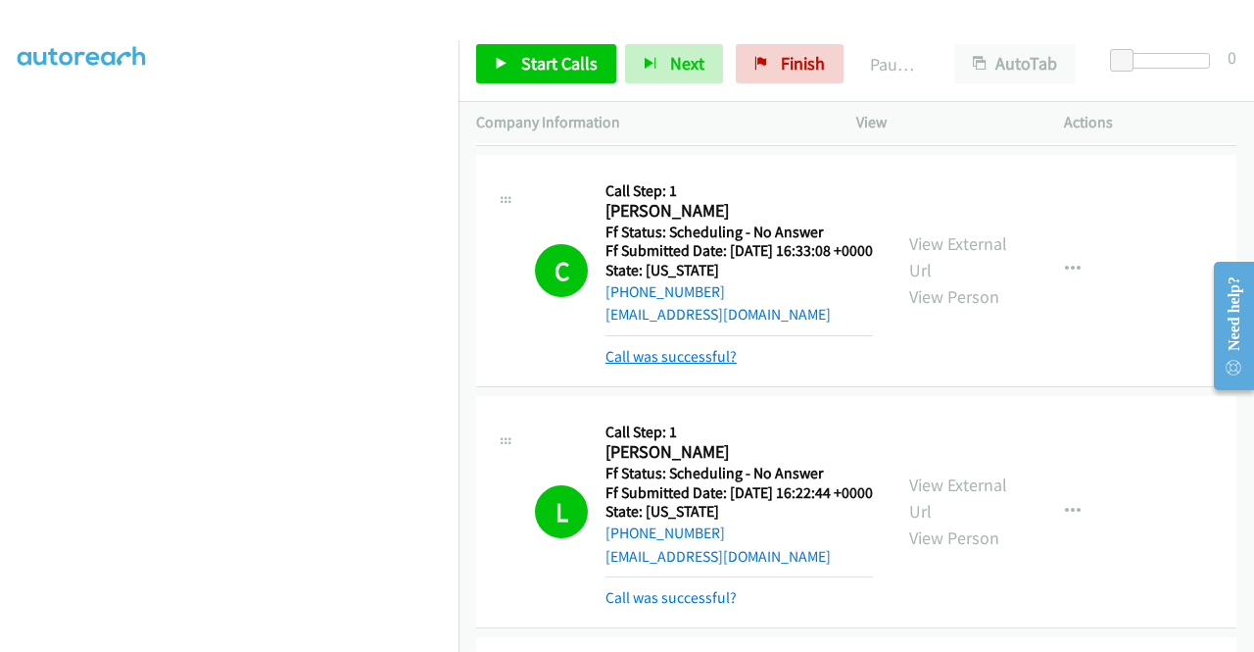
click at [711, 365] on link "Call was successful?" at bounding box center [671, 356] width 131 height 19
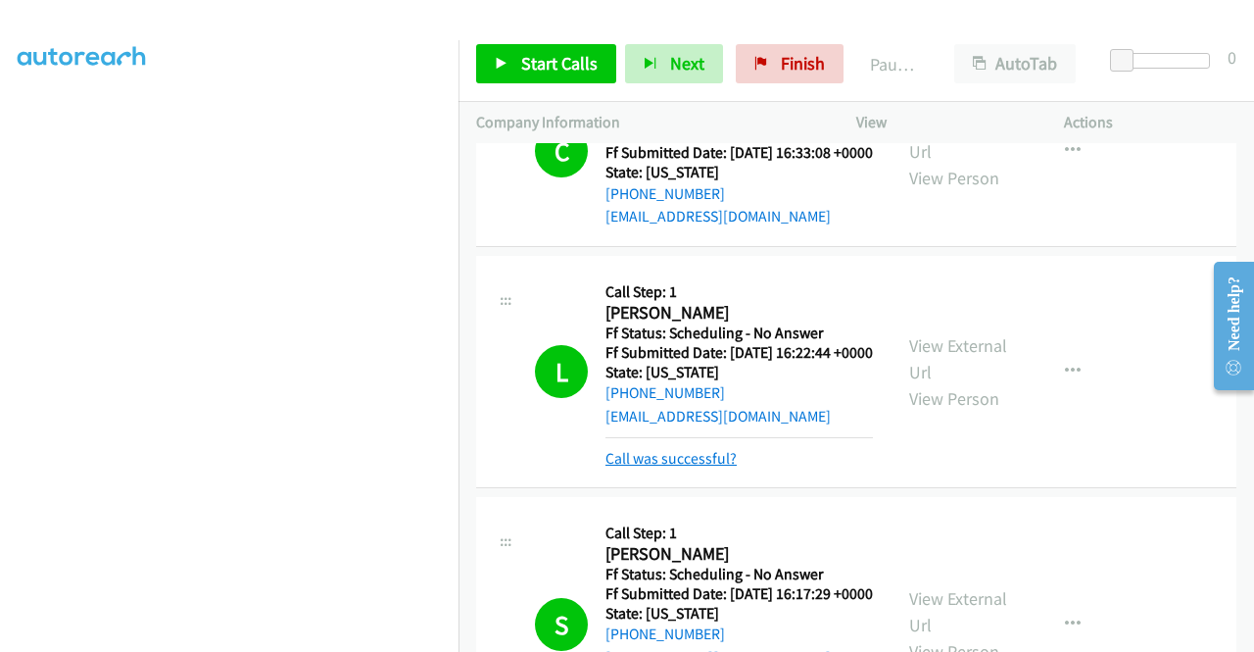
click at [717, 467] on link "Call was successful?" at bounding box center [671, 458] width 131 height 19
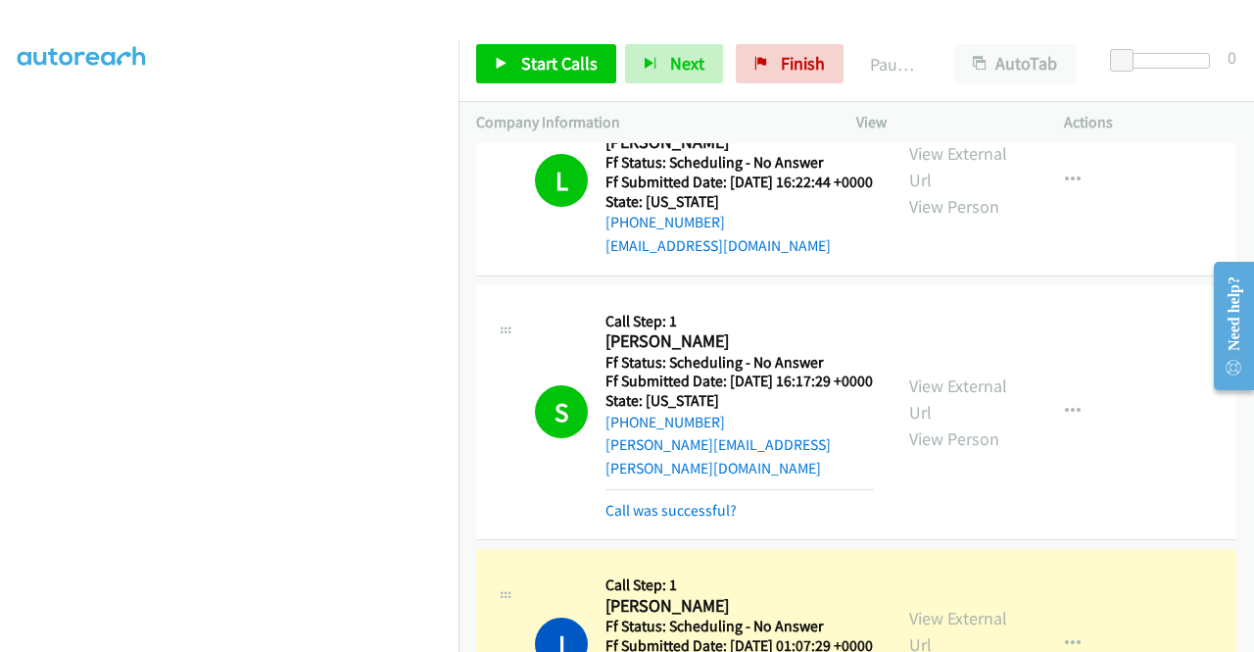
scroll to position [784, 0]
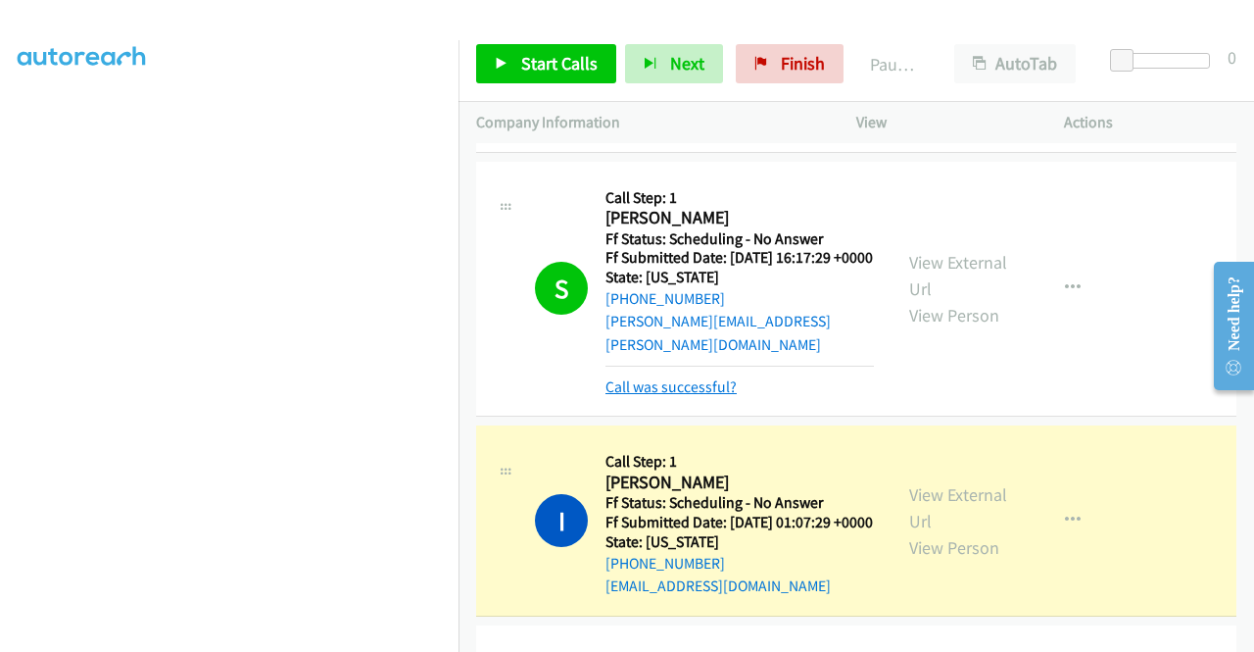
click at [709, 396] on link "Call was successful?" at bounding box center [671, 386] width 131 height 19
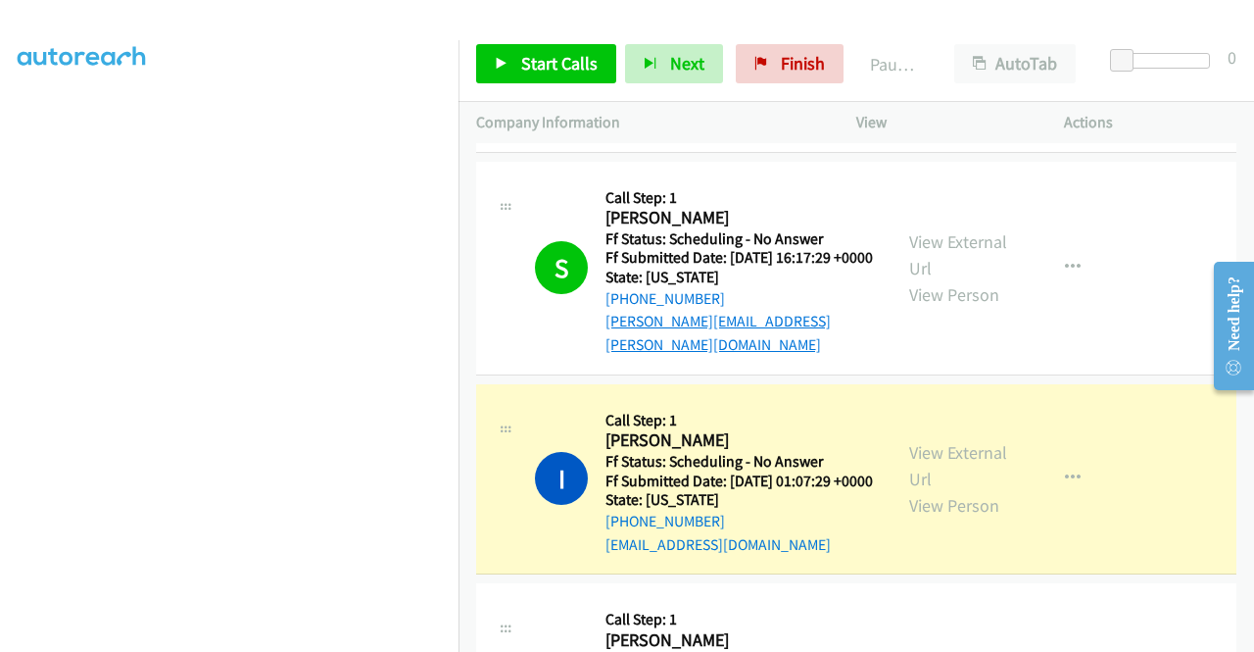
scroll to position [980, 0]
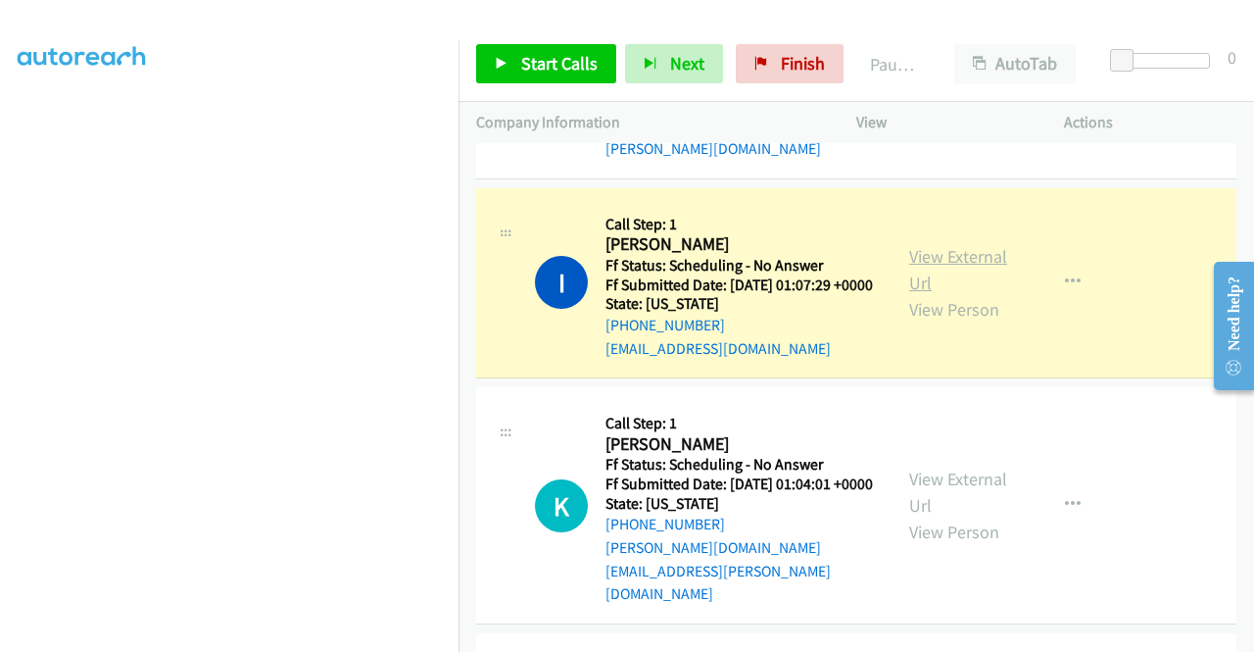
click at [962, 294] on link "View External Url" at bounding box center [958, 269] width 98 height 49
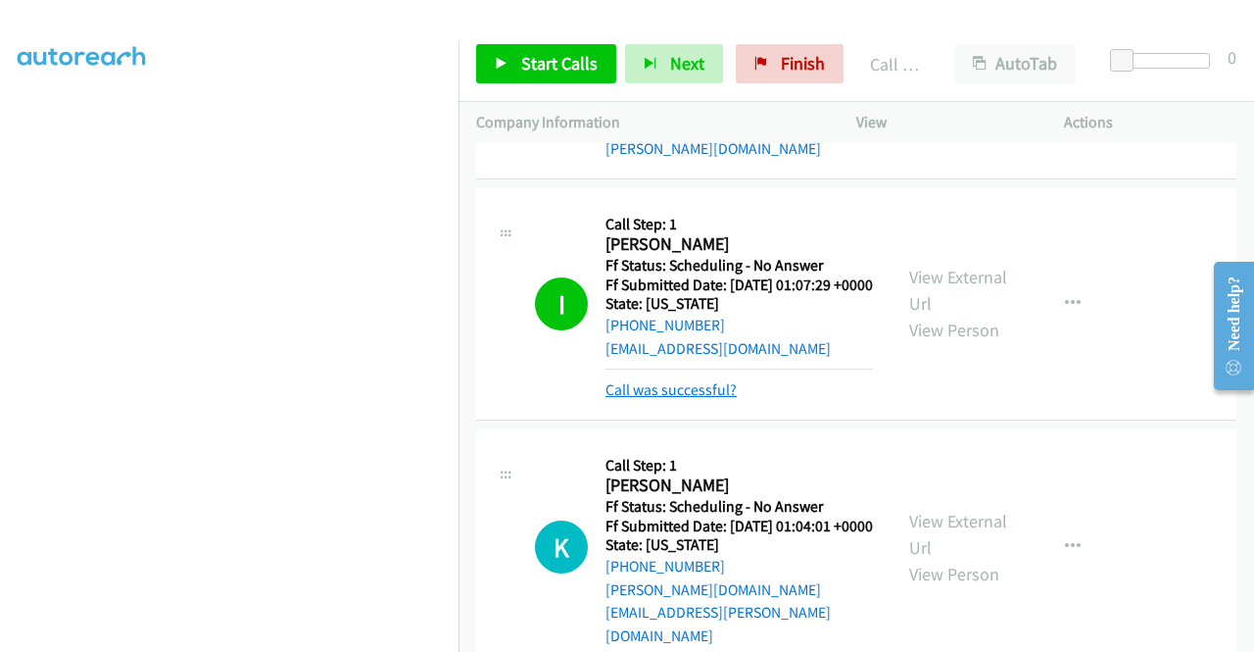
click at [707, 399] on link "Call was successful?" at bounding box center [671, 389] width 131 height 19
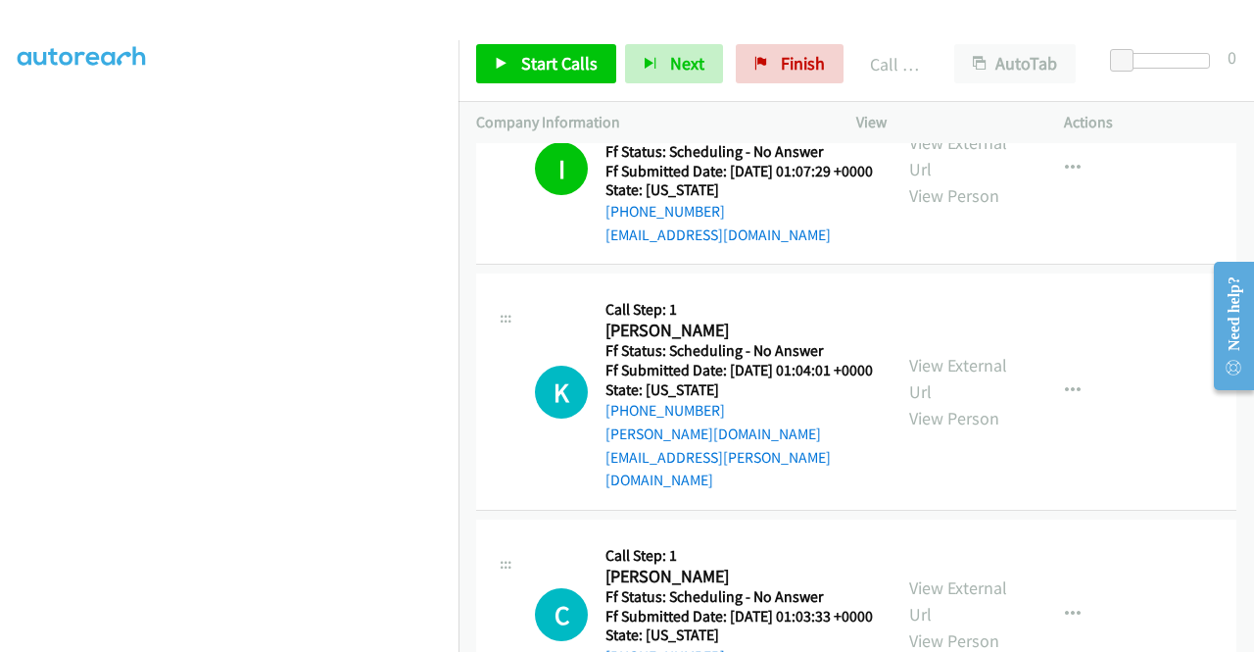
scroll to position [980, 0]
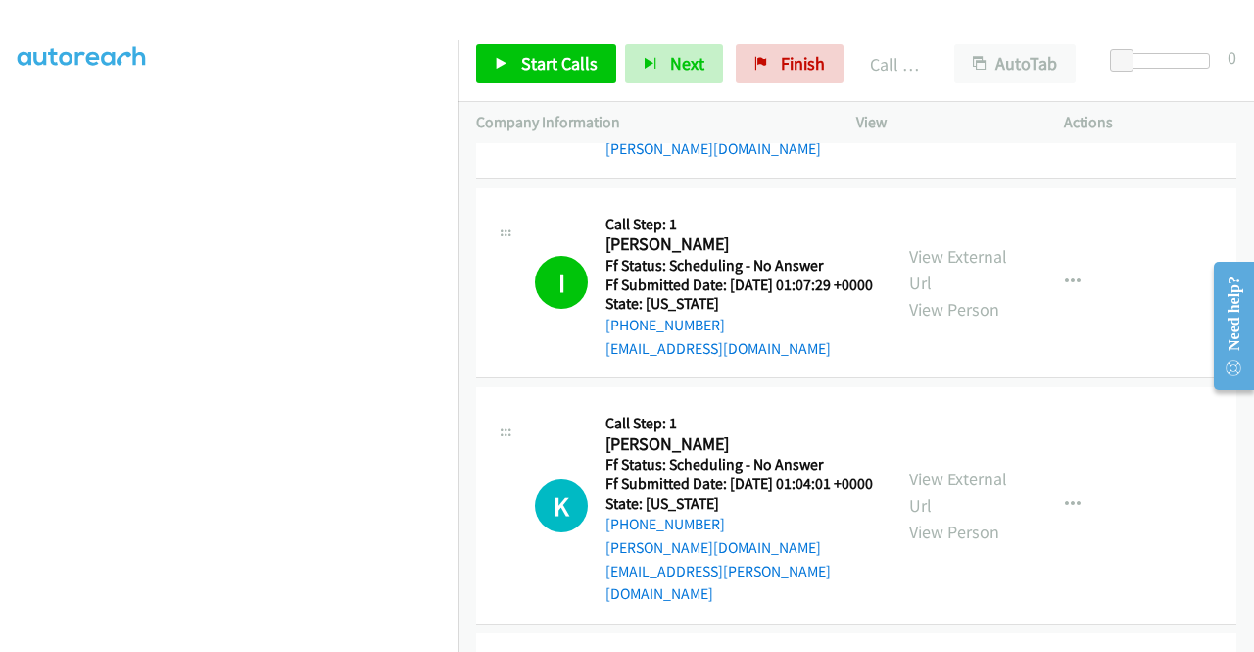
click at [1158, 258] on td "I Callback Scheduled Call Step: 1 [PERSON_NAME] America/New_York Ff Status: Sch…" at bounding box center [857, 283] width 796 height 200
click at [521, 63] on span "Start Calls" at bounding box center [559, 63] width 76 height 23
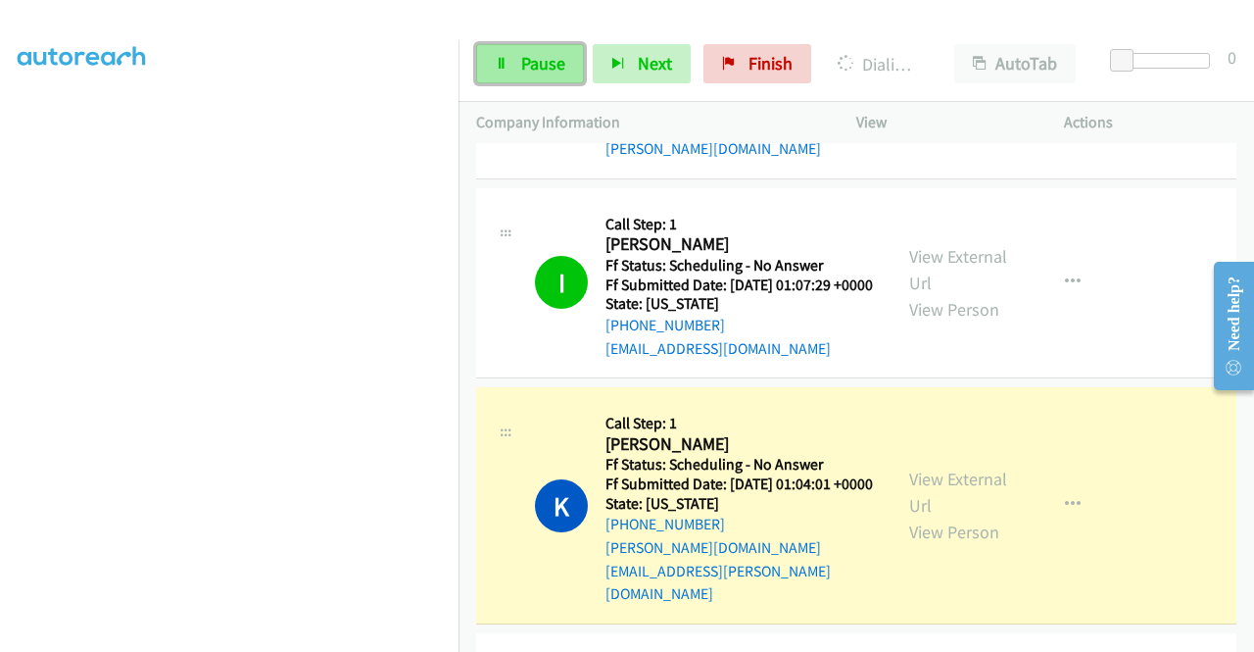
click at [506, 70] on icon at bounding box center [502, 65] width 14 height 14
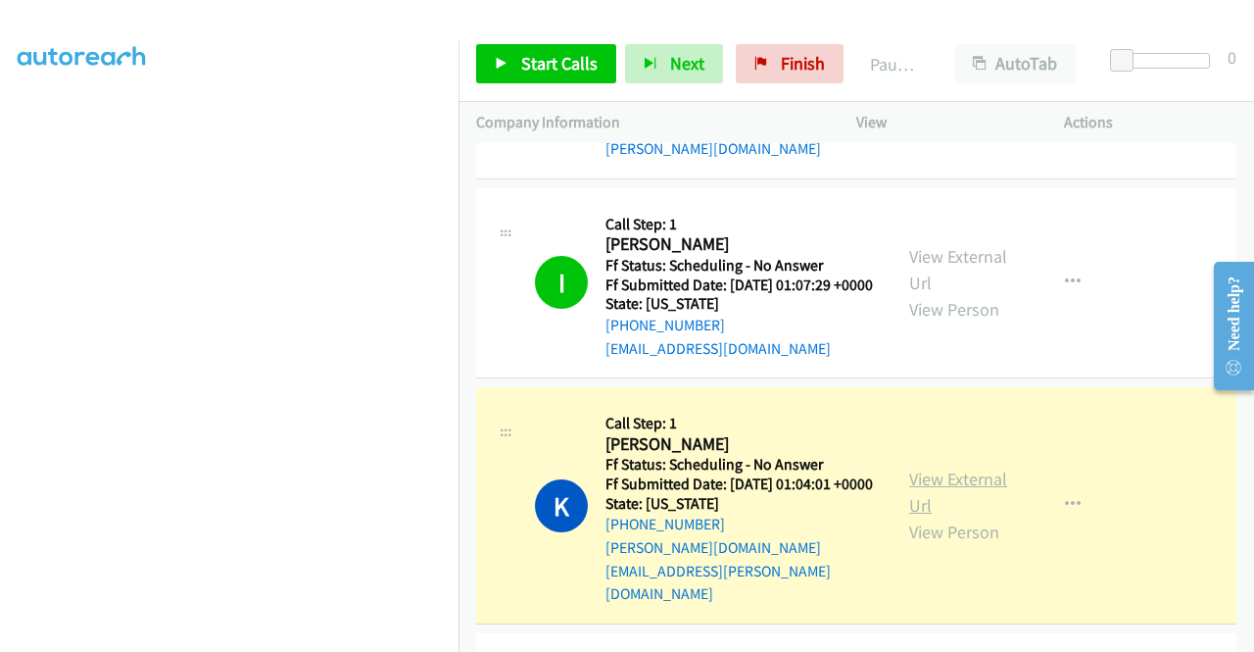
click at [983, 516] on link "View External Url" at bounding box center [958, 491] width 98 height 49
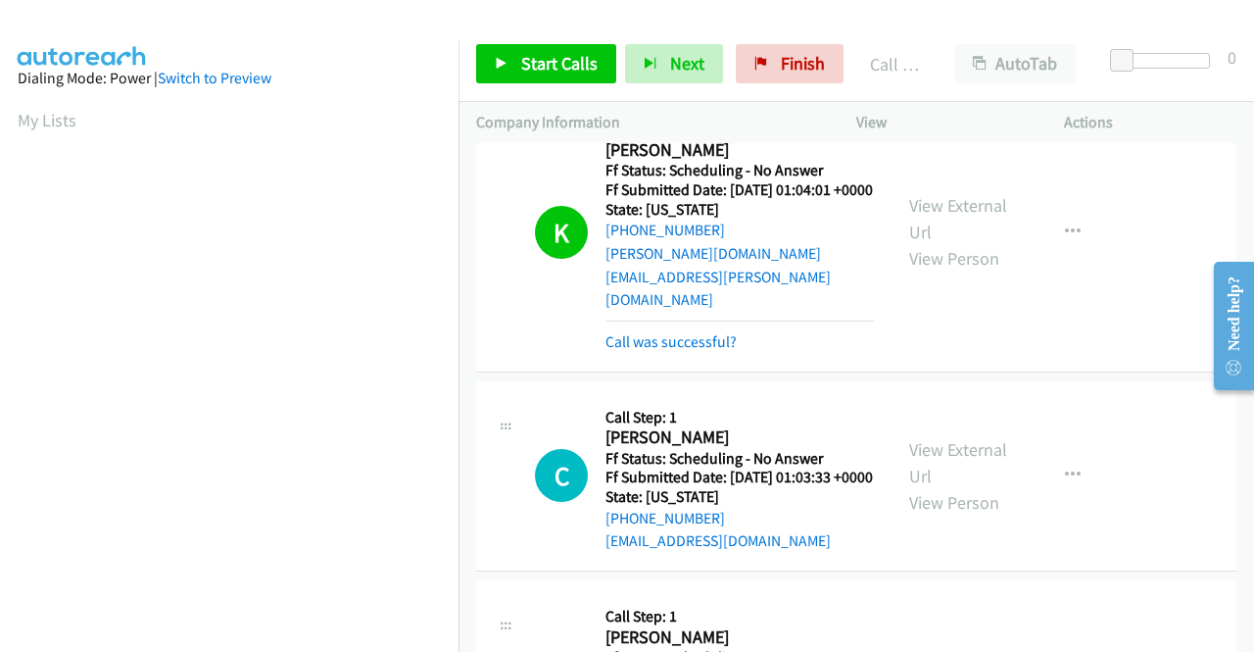
scroll to position [447, 0]
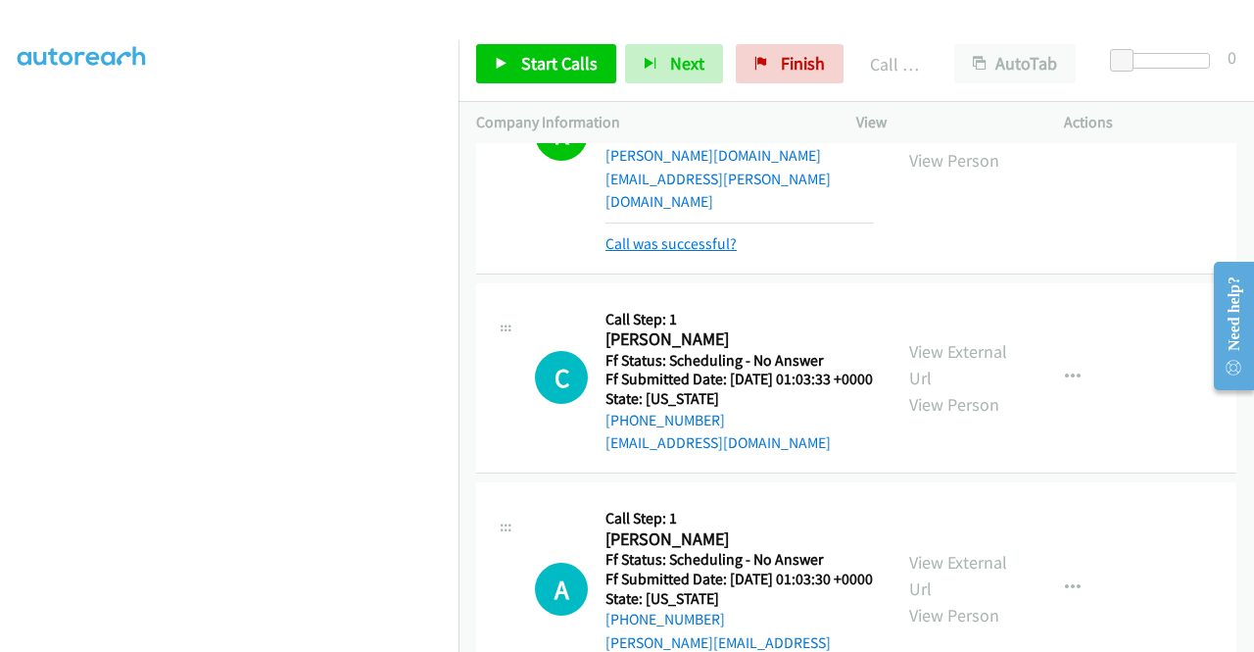
click at [708, 253] on link "Call was successful?" at bounding box center [671, 243] width 131 height 19
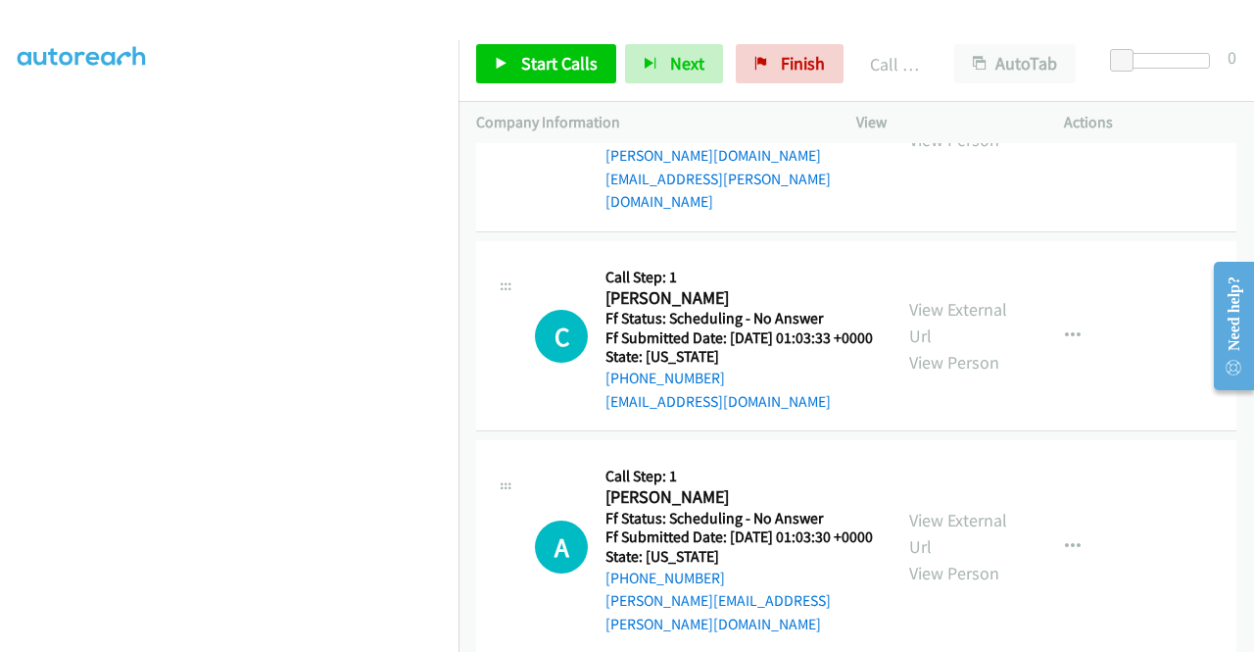
scroll to position [1568, 0]
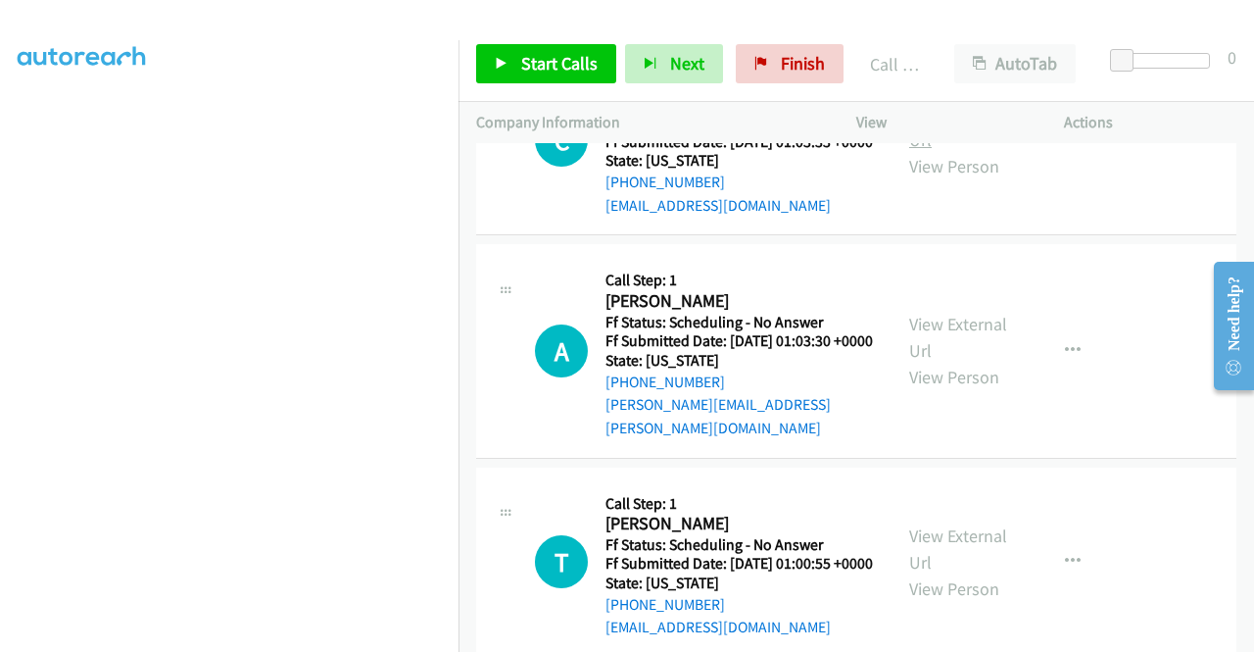
click at [950, 151] on link "View External Url" at bounding box center [958, 126] width 98 height 49
click at [974, 362] on link "View External Url" at bounding box center [958, 337] width 98 height 49
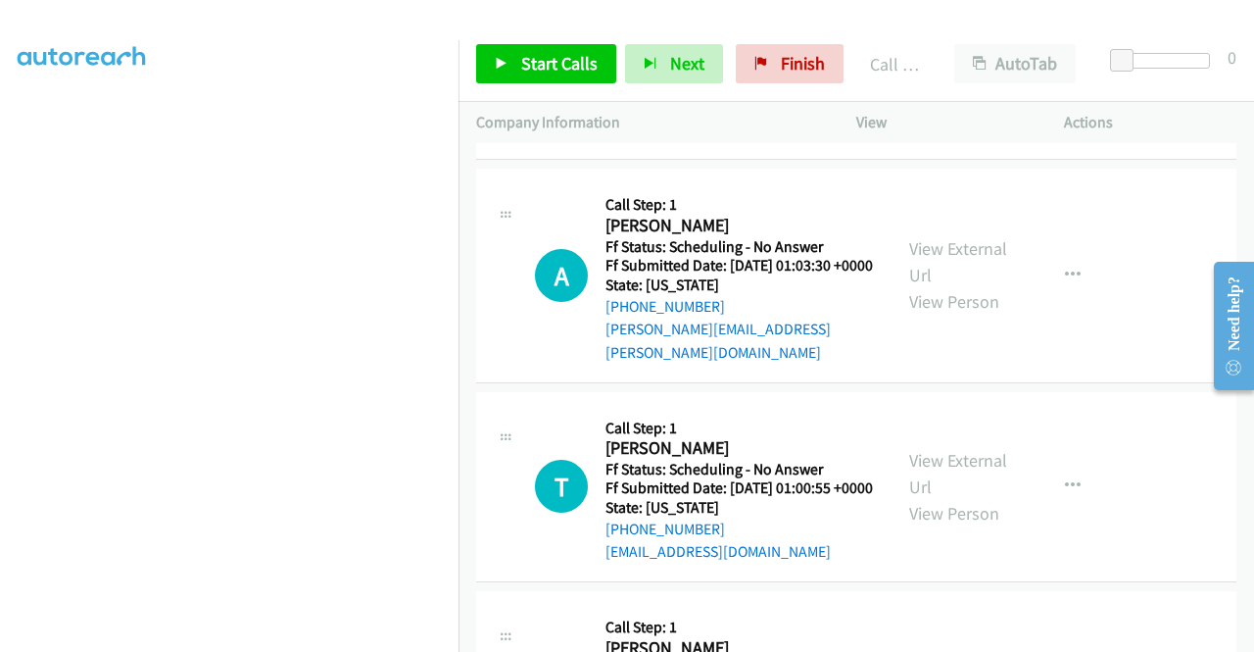
scroll to position [1764, 0]
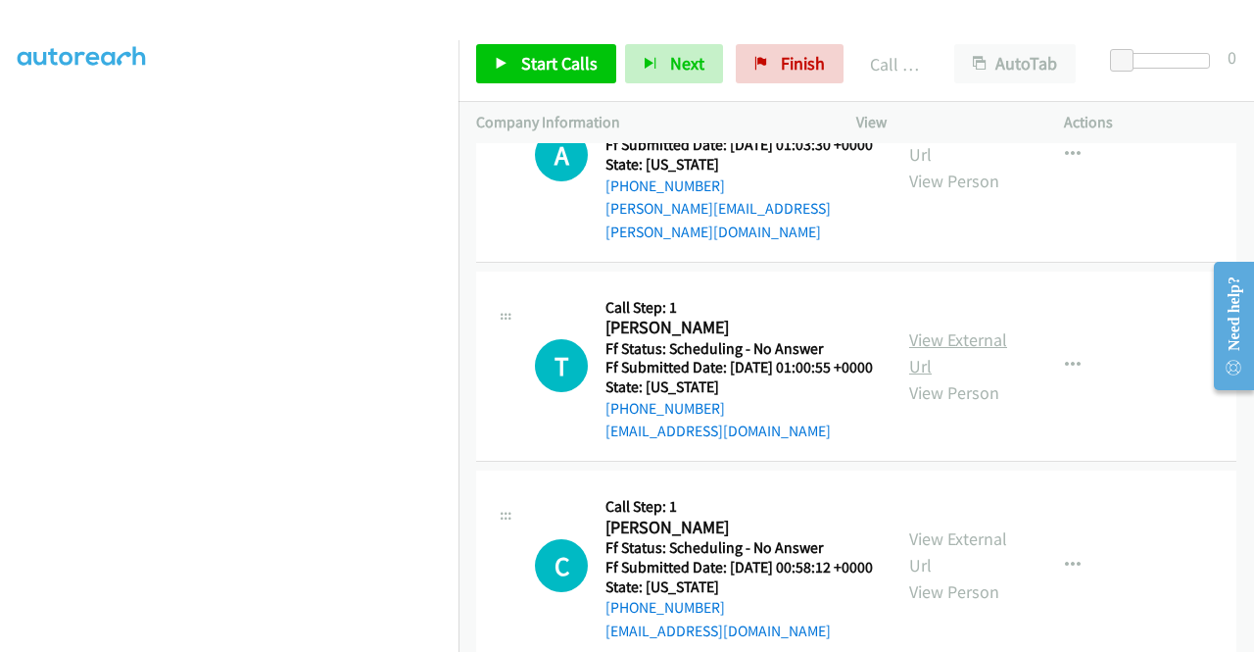
click at [960, 377] on link "View External Url" at bounding box center [958, 352] width 98 height 49
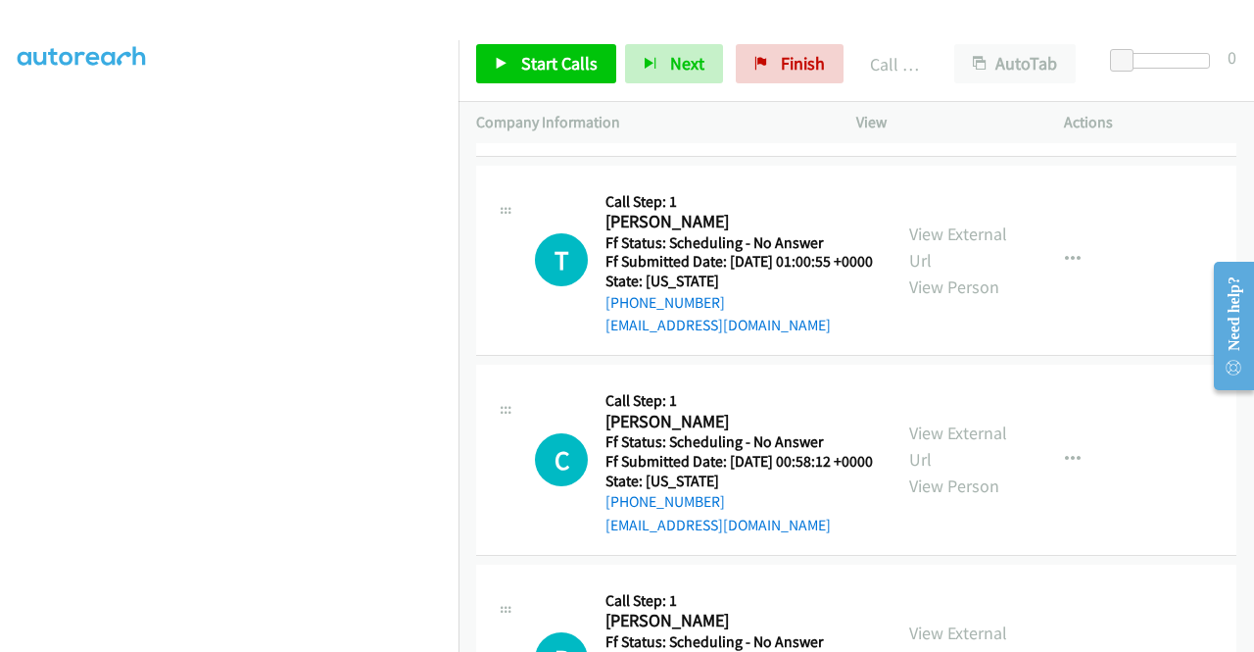
scroll to position [1960, 0]
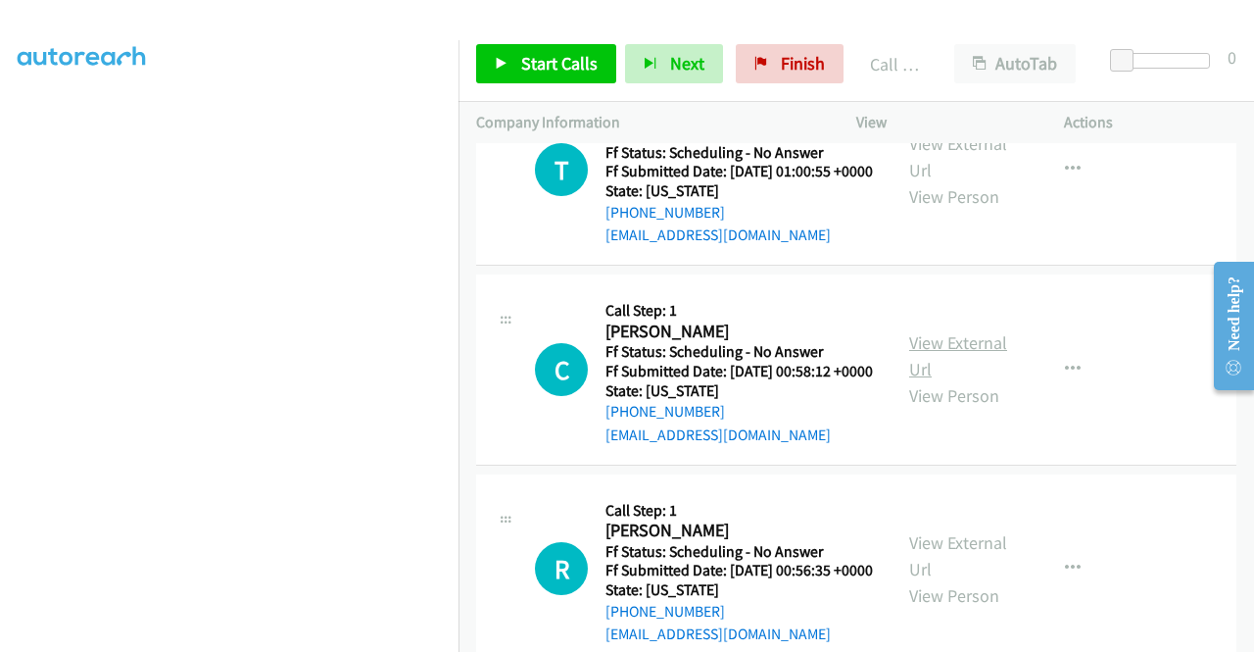
click at [982, 380] on link "View External Url" at bounding box center [958, 355] width 98 height 49
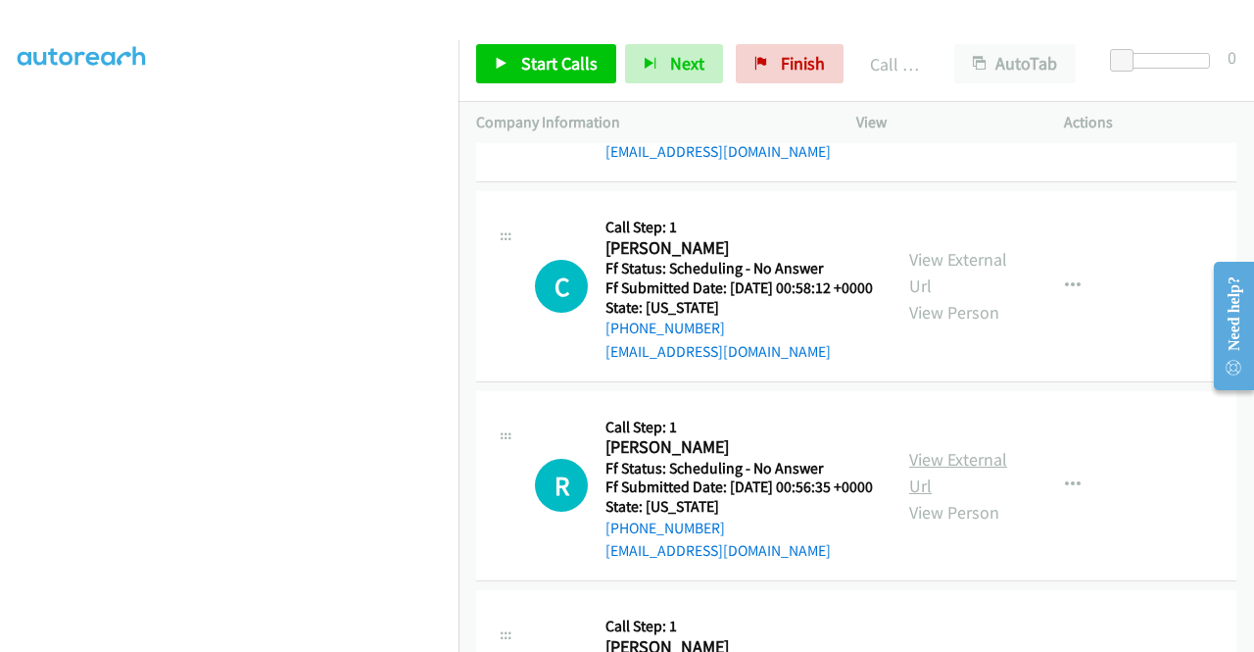
scroll to position [2156, 0]
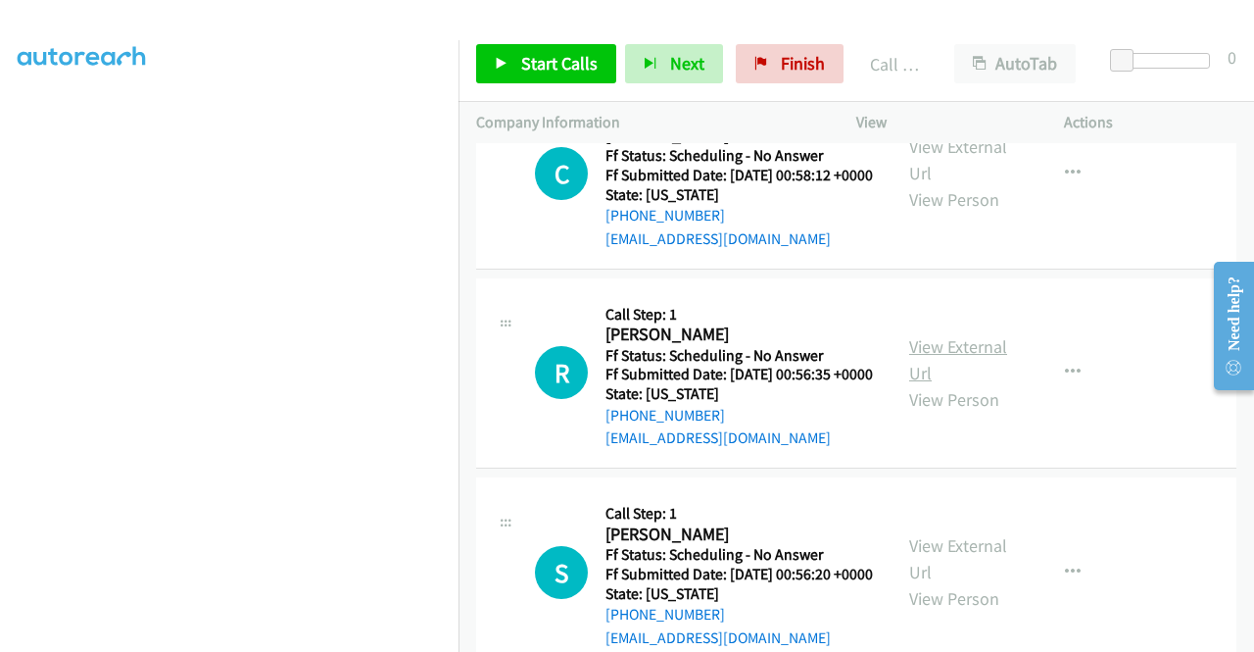
click at [968, 384] on link "View External Url" at bounding box center [958, 359] width 98 height 49
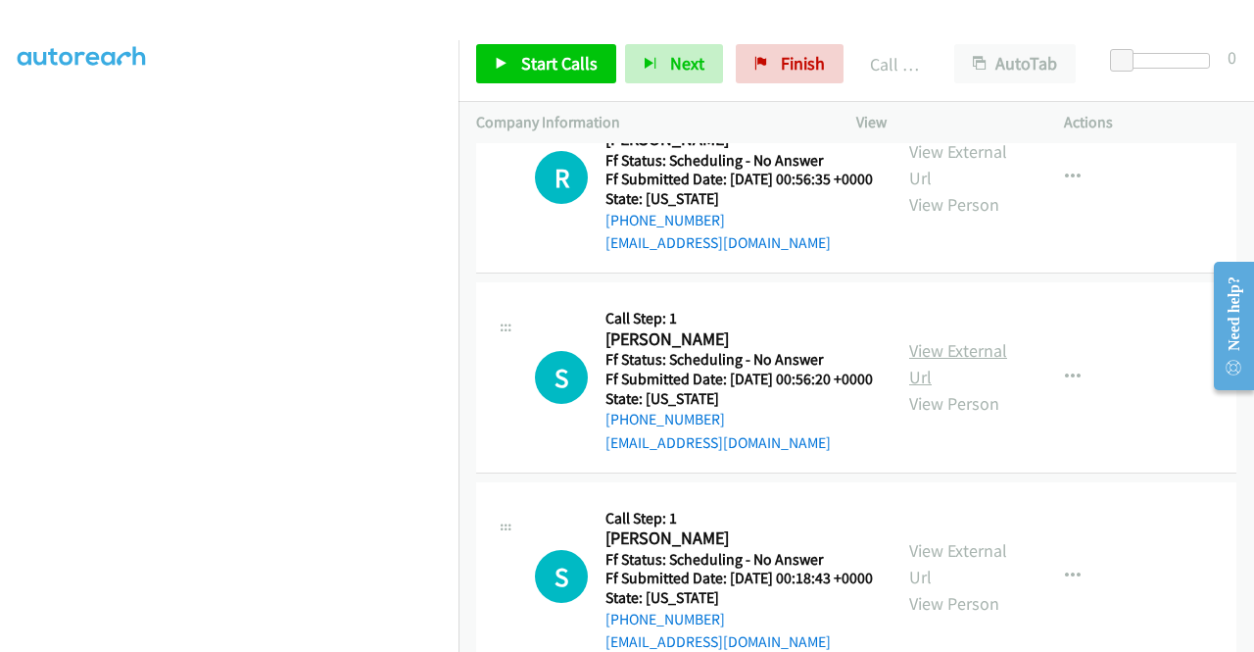
scroll to position [2352, 0]
click at [956, 387] on link "View External Url" at bounding box center [958, 362] width 98 height 49
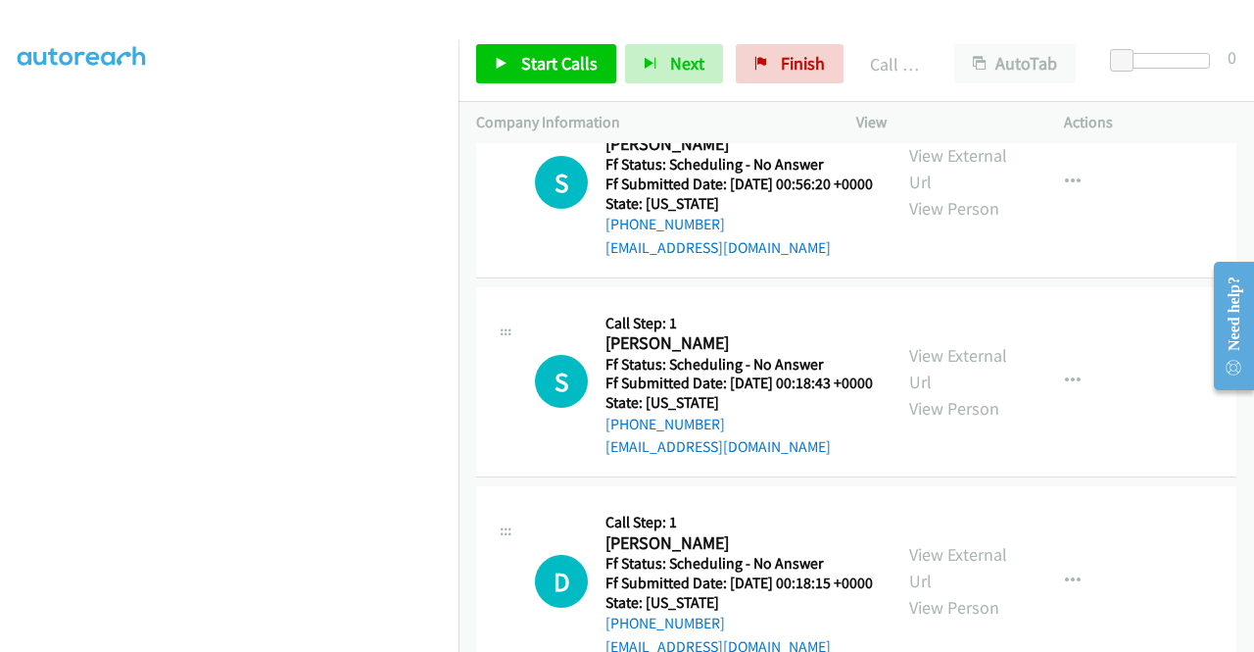
scroll to position [2548, 0]
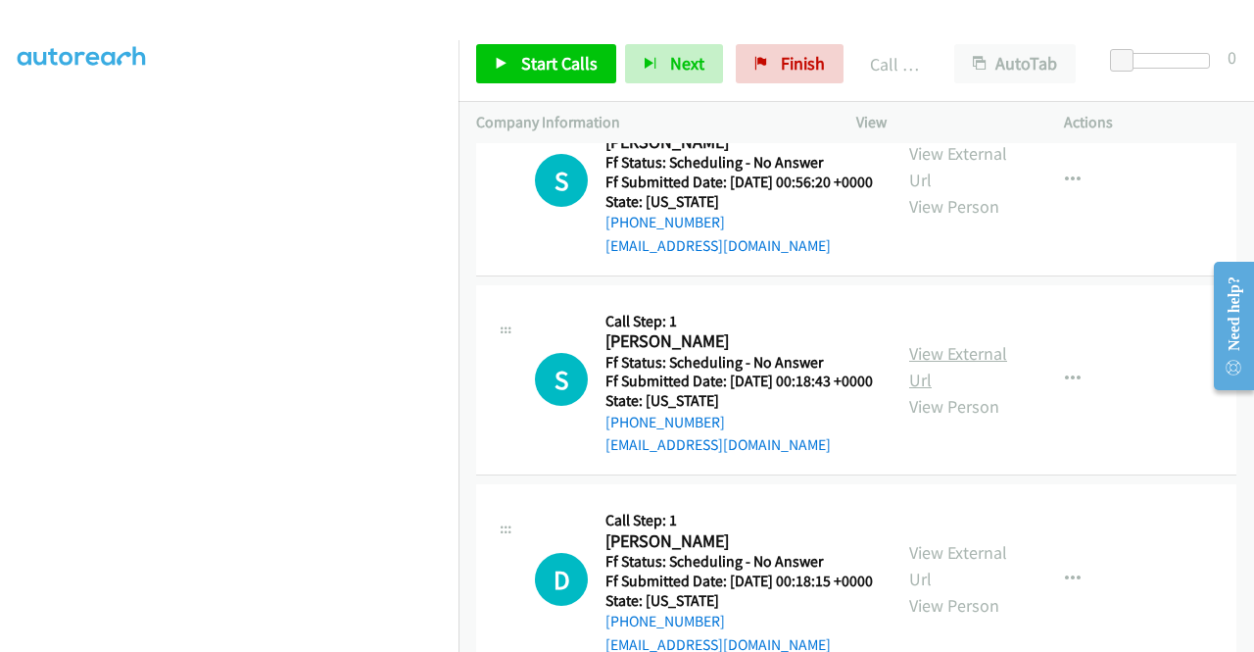
click at [958, 391] on link "View External Url" at bounding box center [958, 366] width 98 height 49
drag, startPoint x: 537, startPoint y: 68, endPoint x: 583, endPoint y: 126, distance: 74.7
click at [535, 68] on span "Start Calls" at bounding box center [559, 63] width 76 height 23
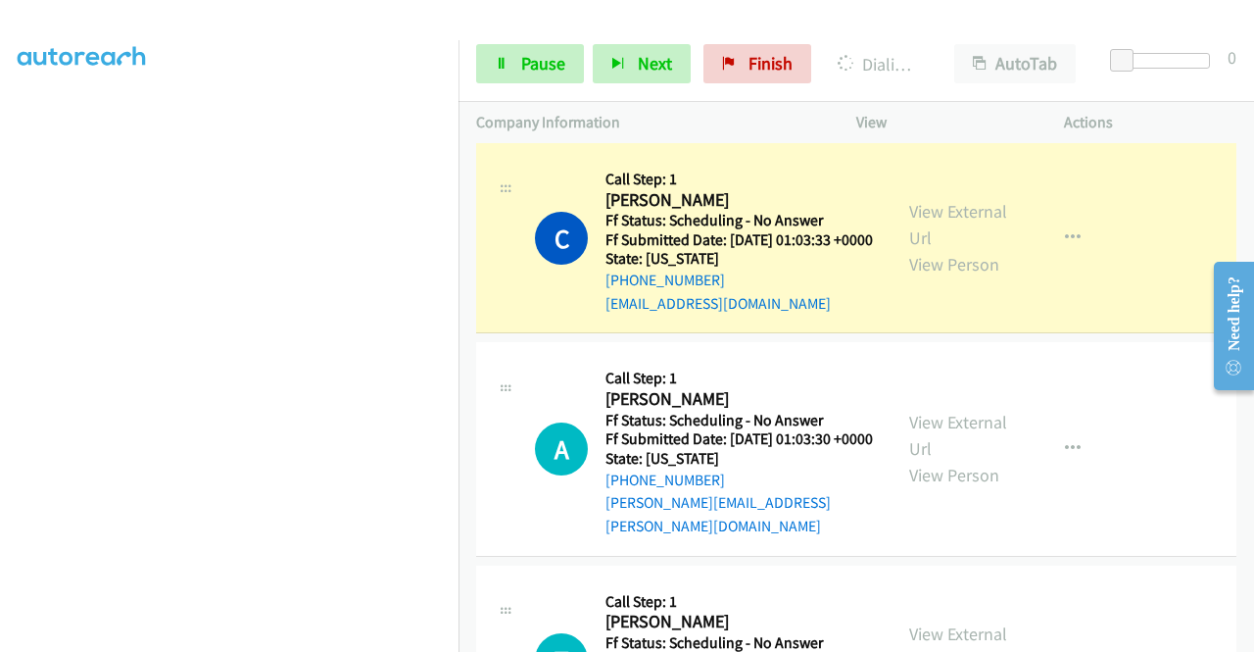
scroll to position [55, 0]
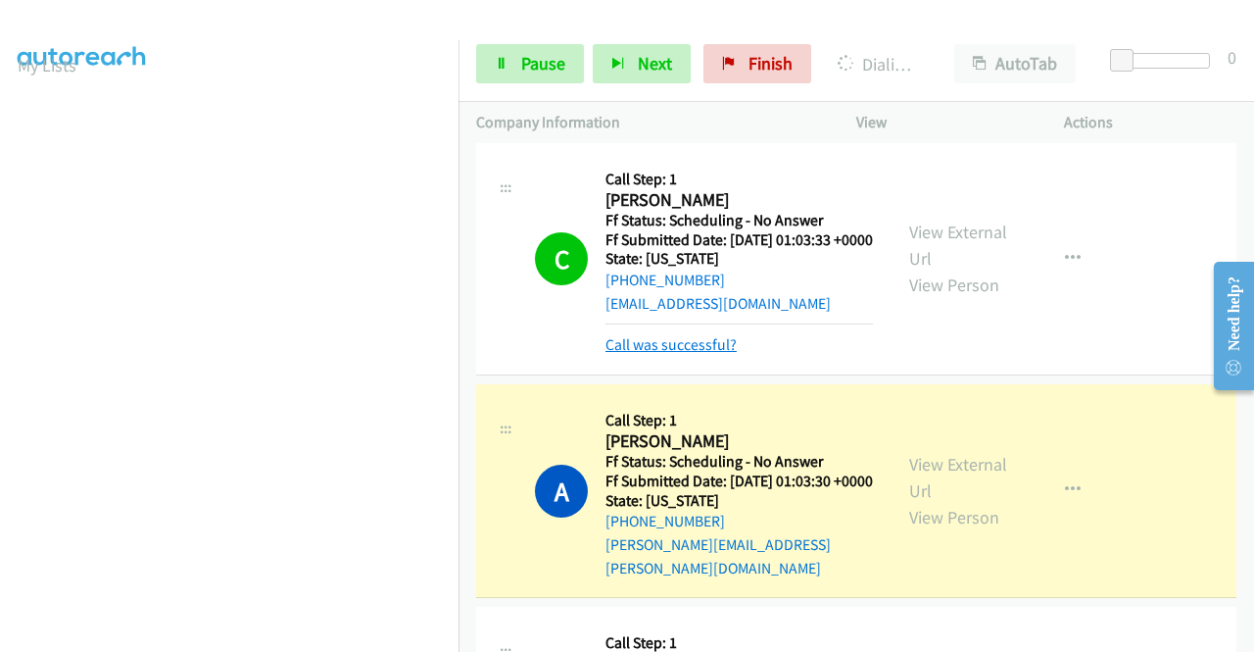
click at [698, 354] on link "Call was successful?" at bounding box center [671, 344] width 131 height 19
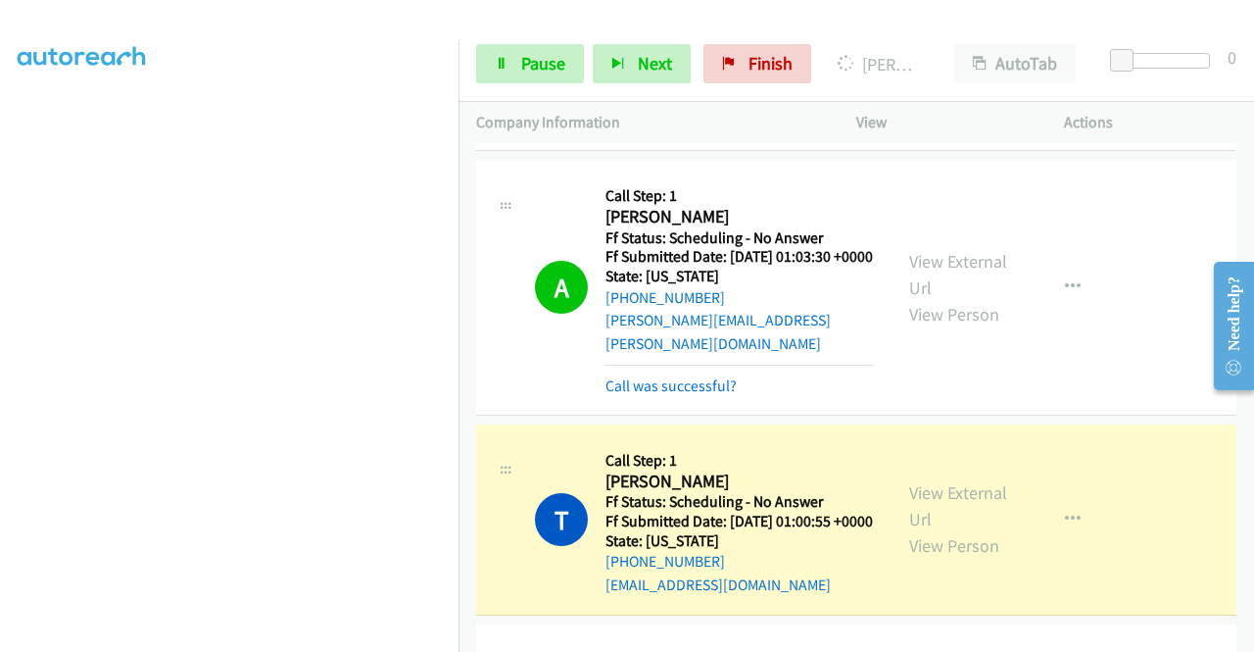
scroll to position [1764, 0]
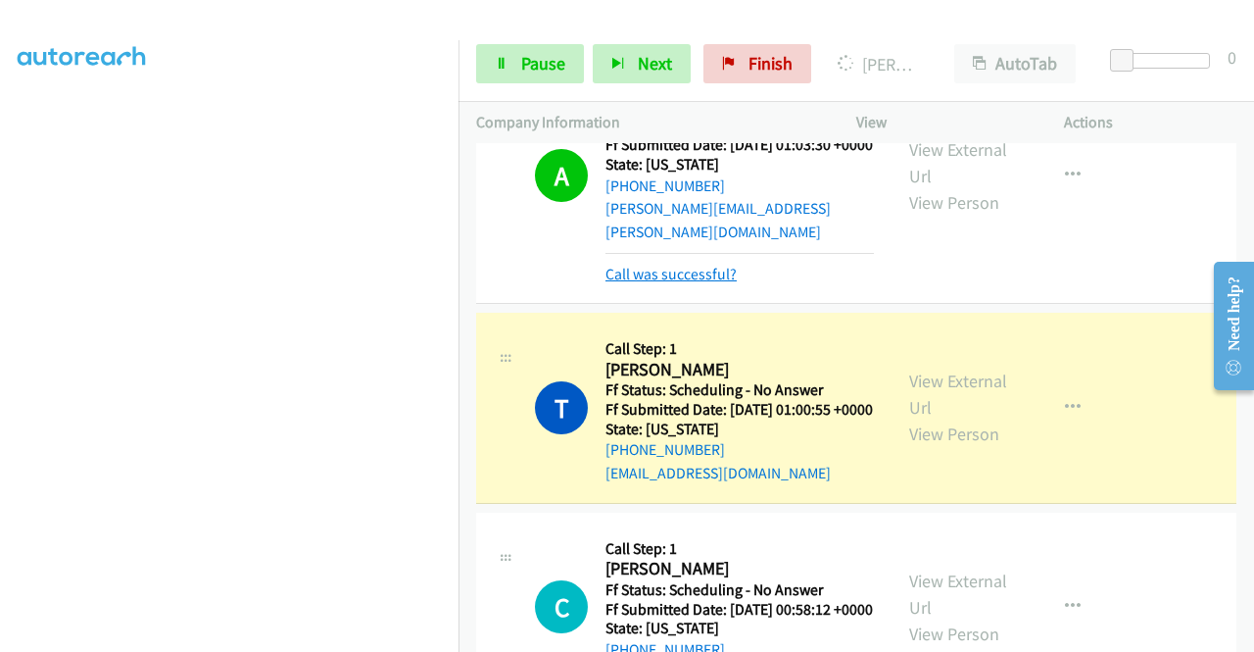
click at [697, 283] on link "Call was successful?" at bounding box center [671, 274] width 131 height 19
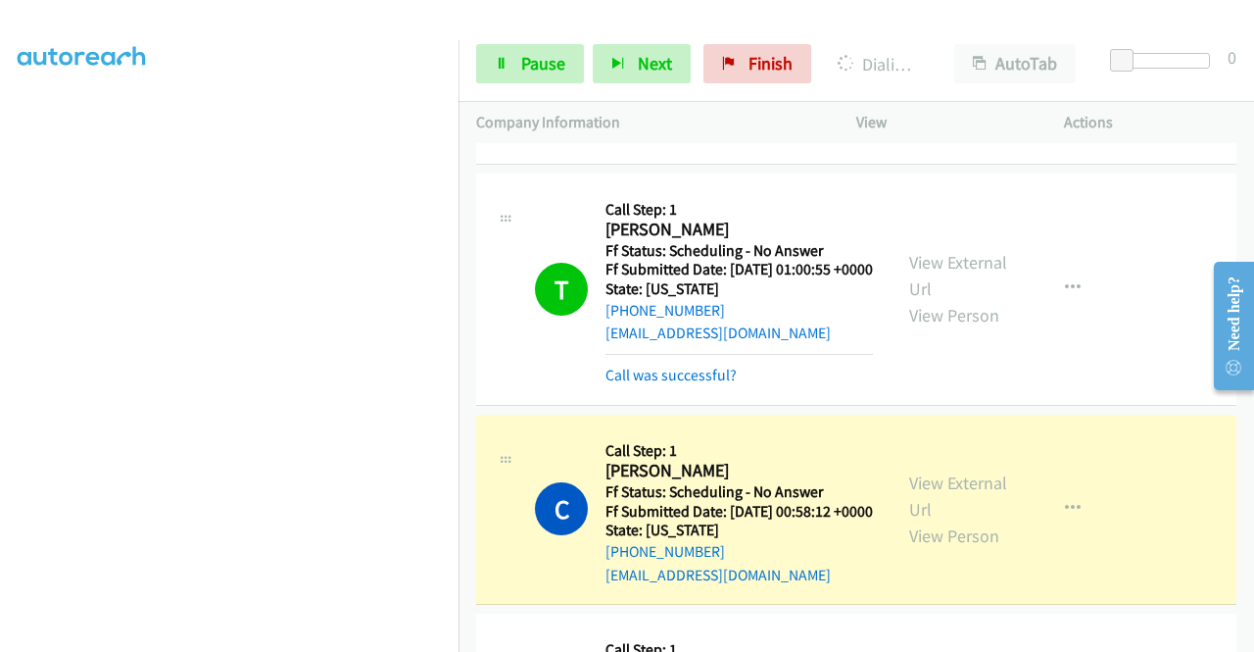
scroll to position [447, 0]
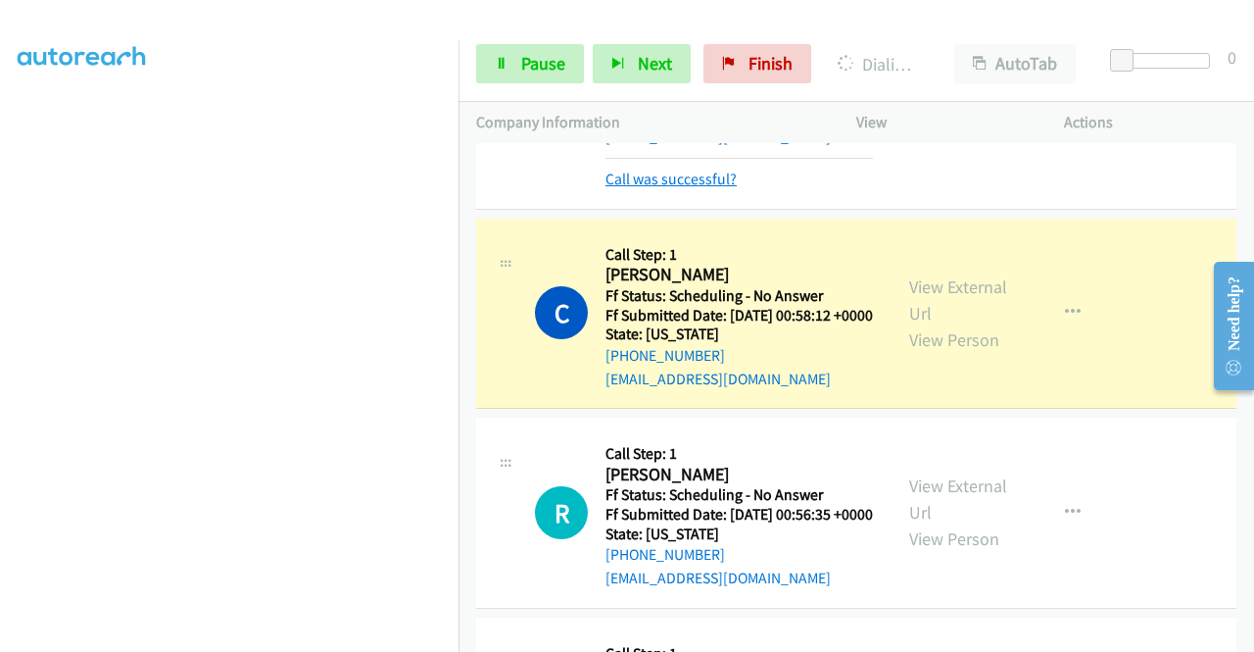
click at [706, 188] on link "Call was successful?" at bounding box center [671, 179] width 131 height 19
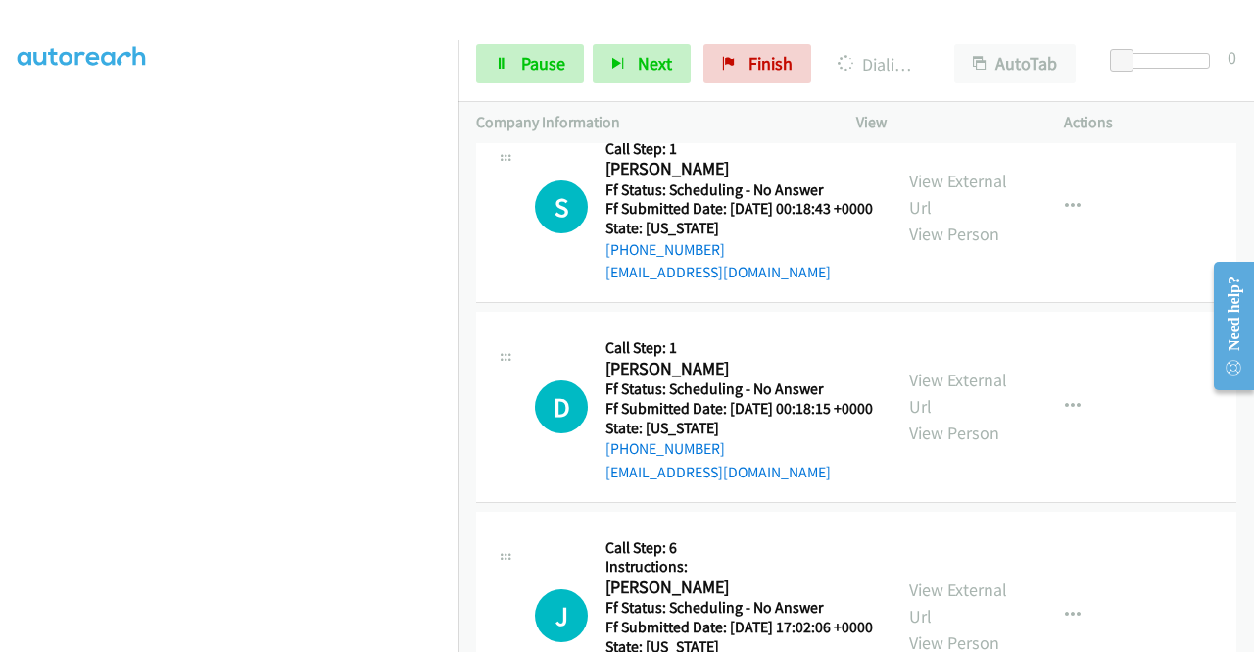
scroll to position [2821, 0]
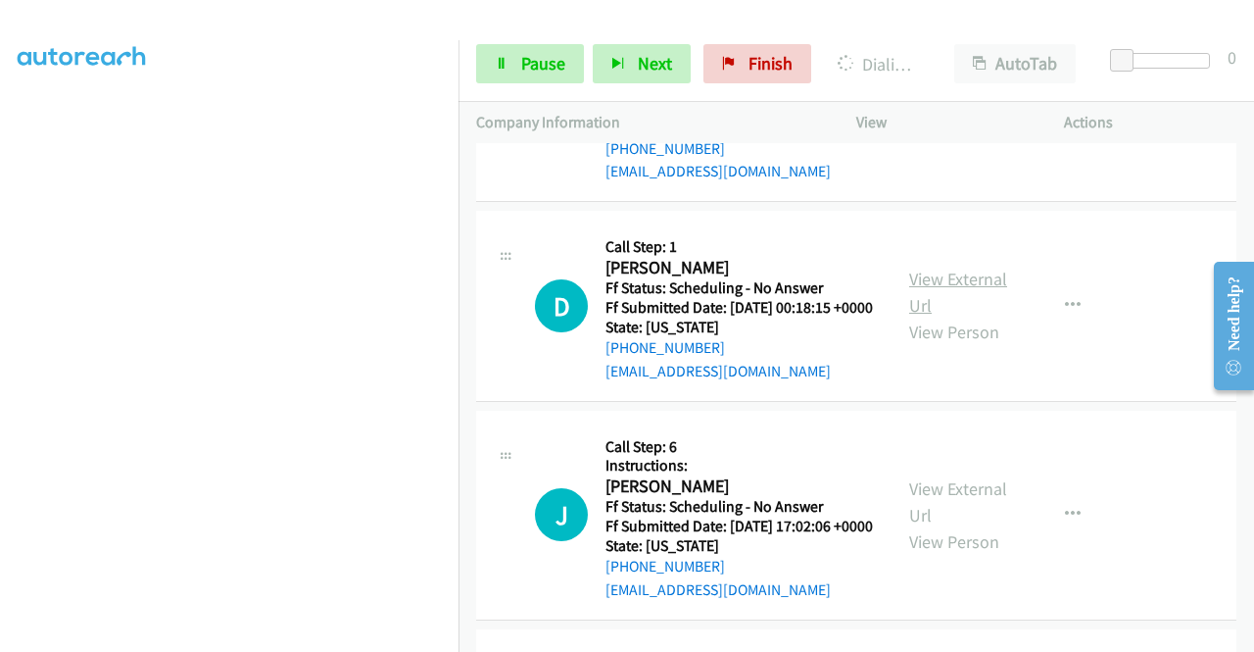
click at [949, 317] on link "View External Url" at bounding box center [958, 292] width 98 height 49
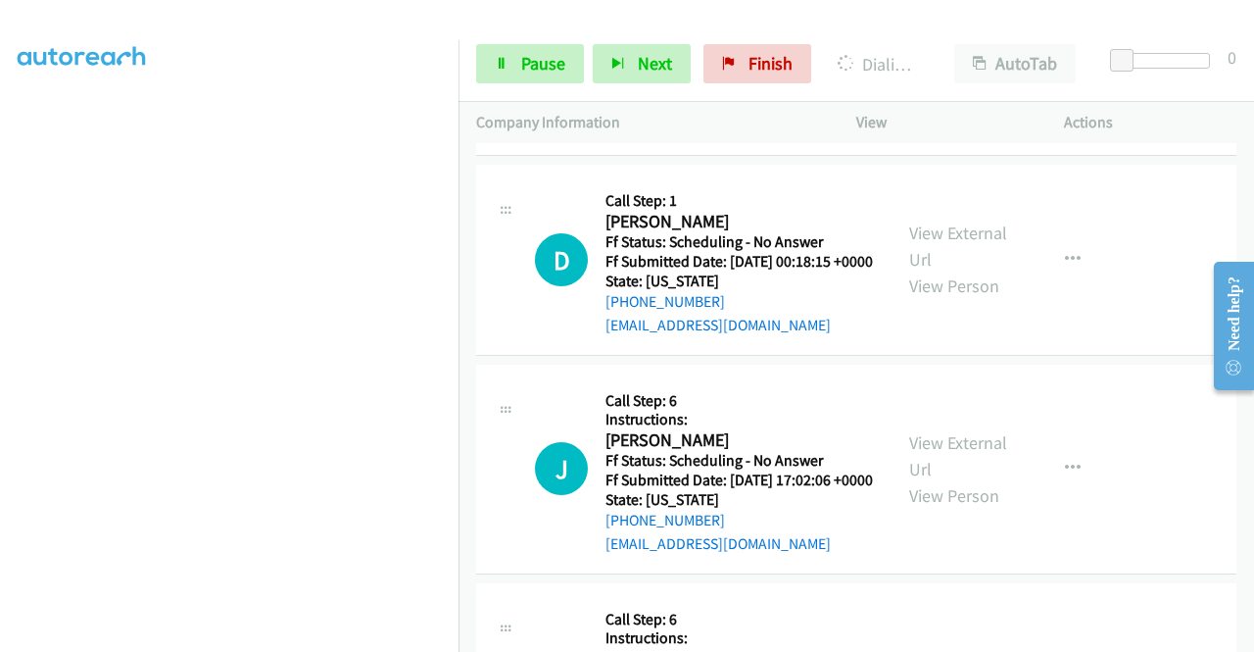
scroll to position [3017, 0]
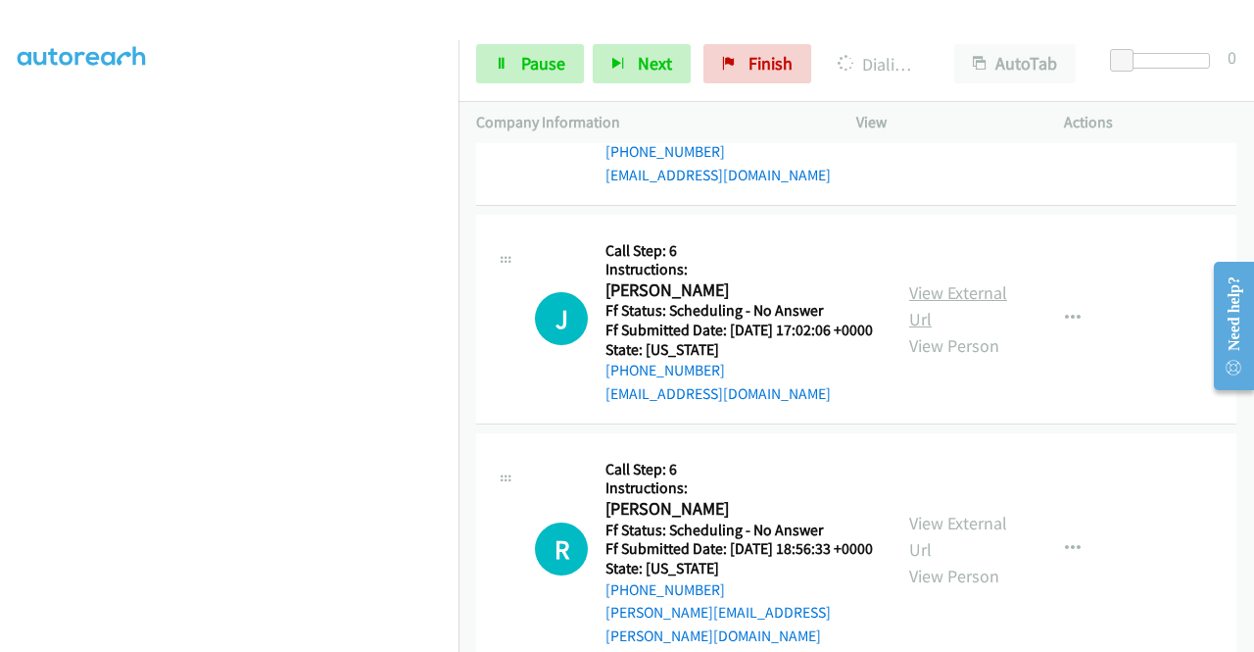
click at [945, 330] on link "View External Url" at bounding box center [958, 305] width 98 height 49
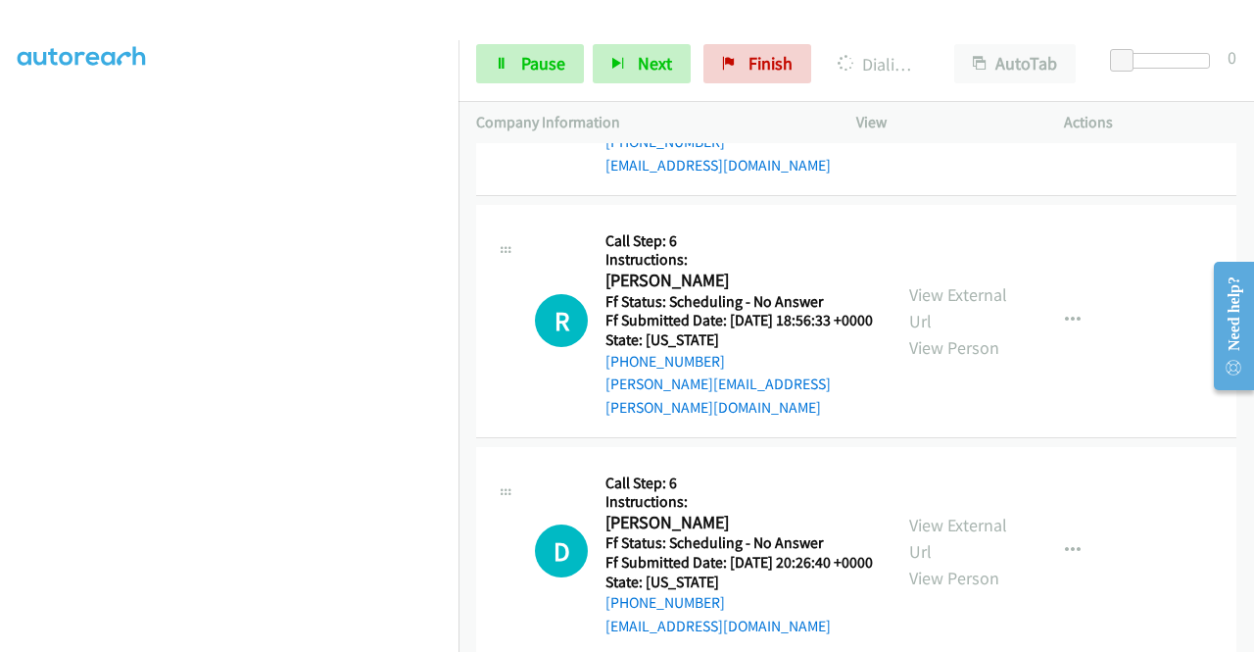
scroll to position [3311, 0]
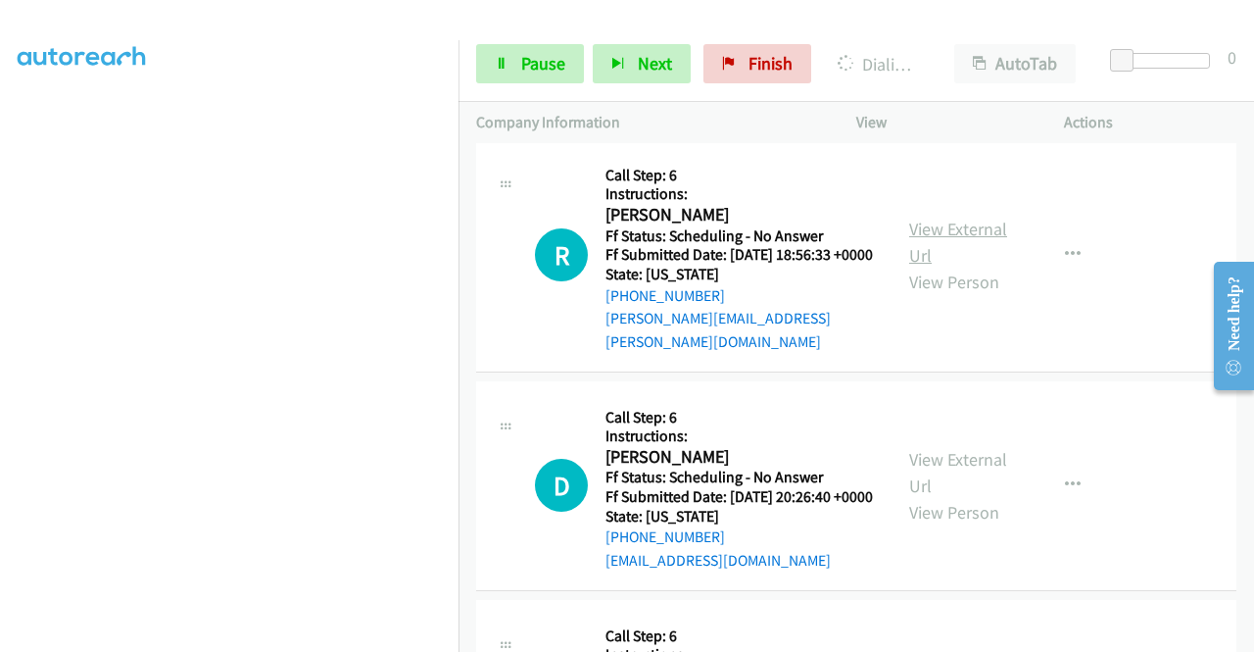
click at [937, 267] on link "View External Url" at bounding box center [958, 242] width 98 height 49
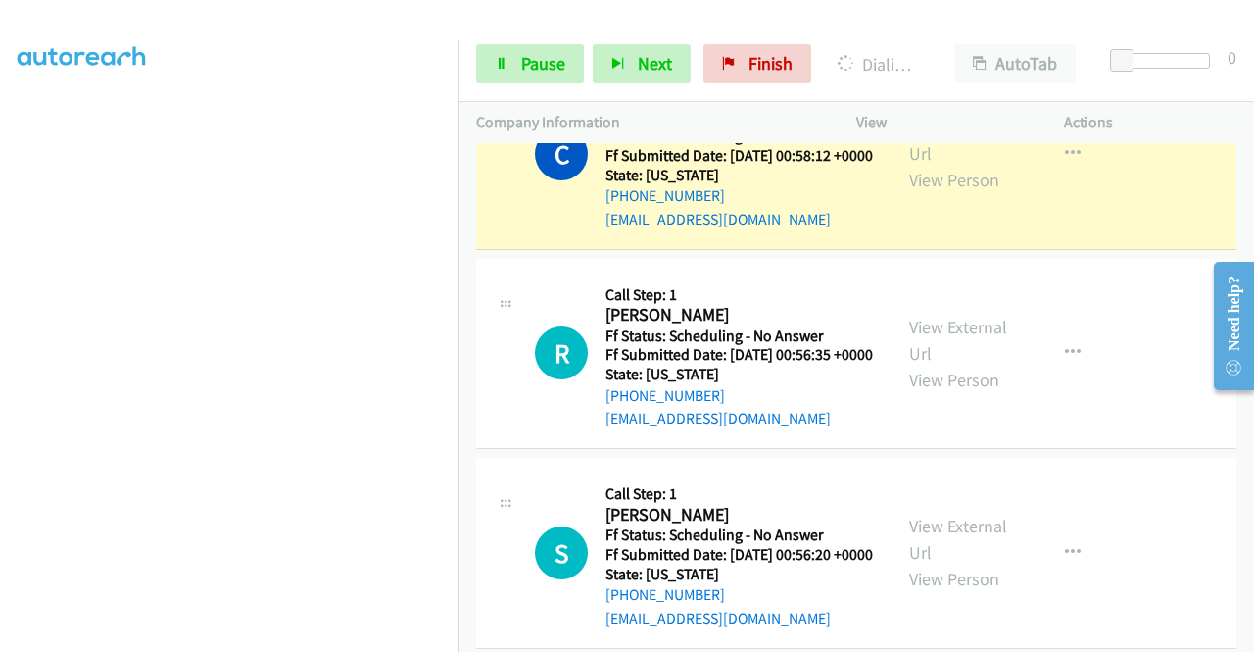
scroll to position [2135, 0]
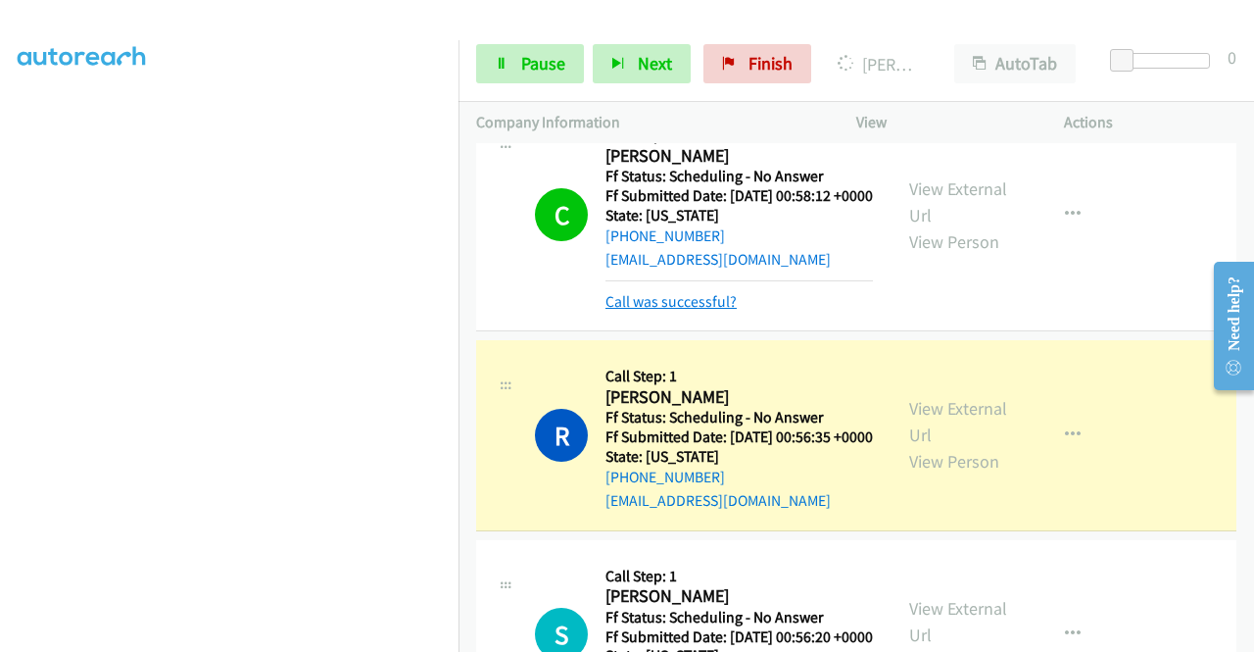
click at [634, 311] on link "Call was successful?" at bounding box center [671, 301] width 131 height 19
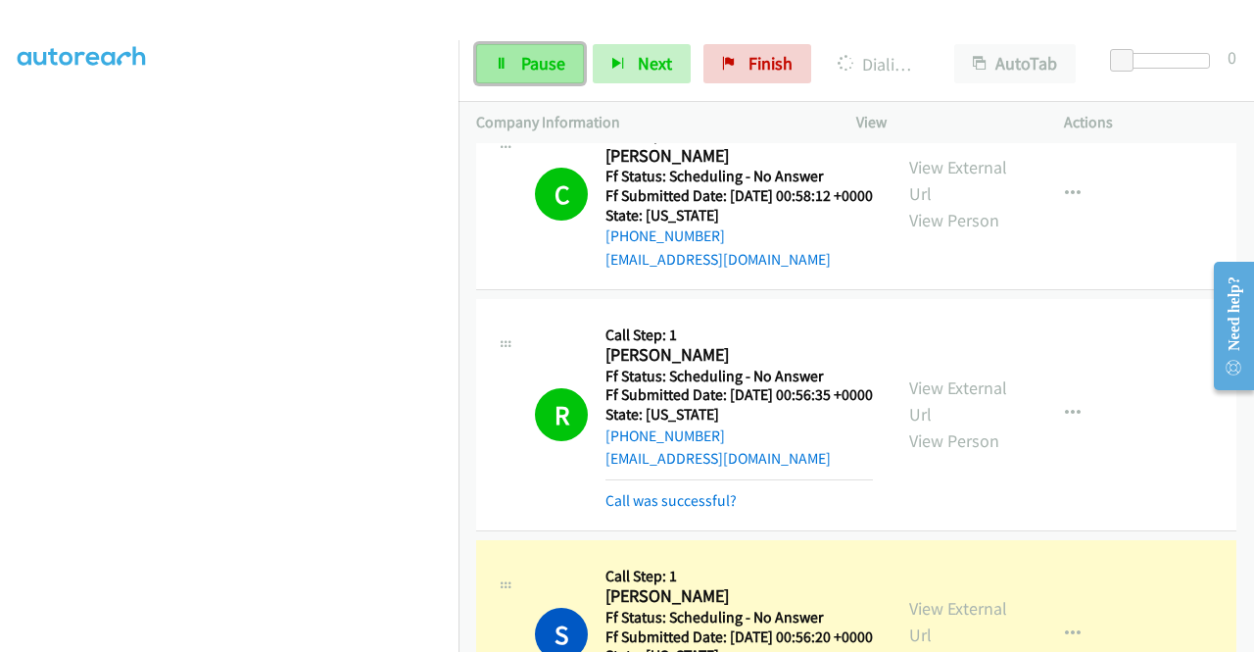
click at [515, 80] on link "Pause" at bounding box center [530, 63] width 108 height 39
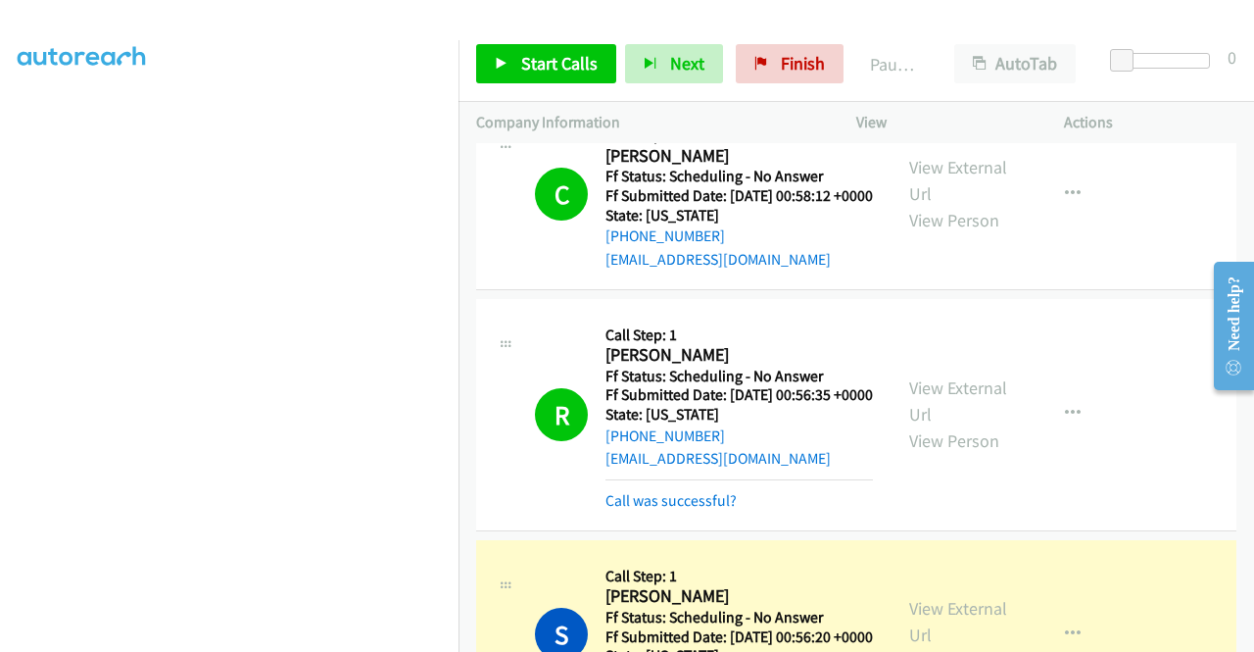
scroll to position [2429, 0]
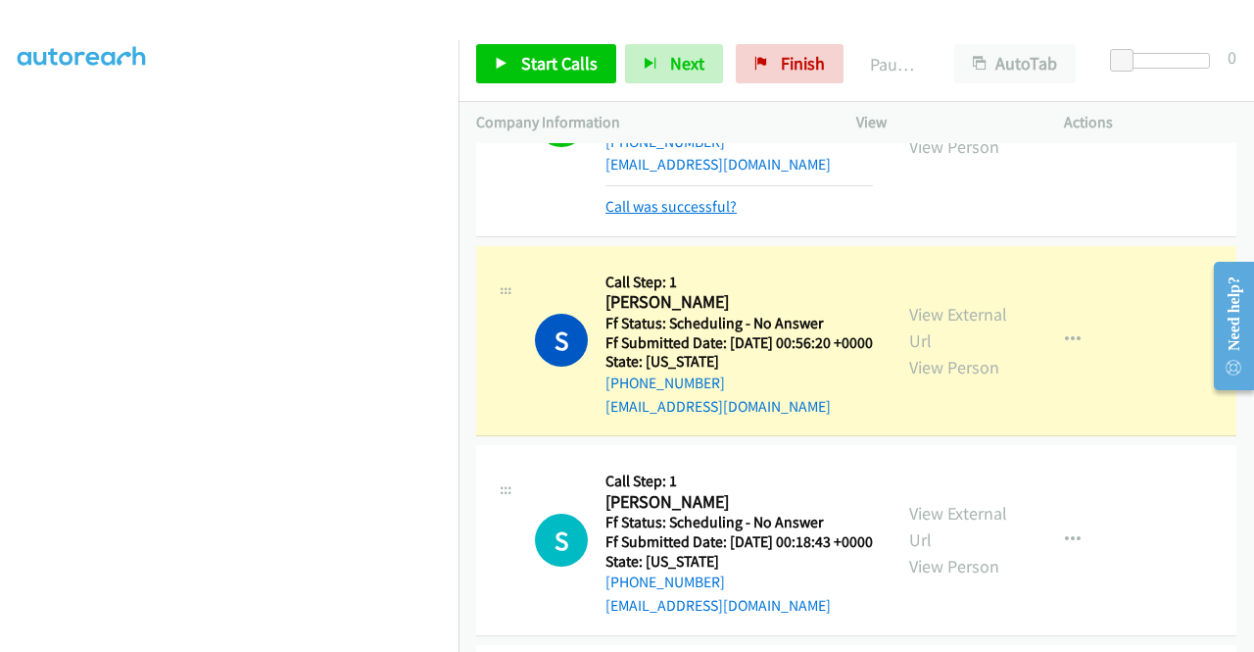
click at [695, 216] on link "Call was successful?" at bounding box center [671, 206] width 131 height 19
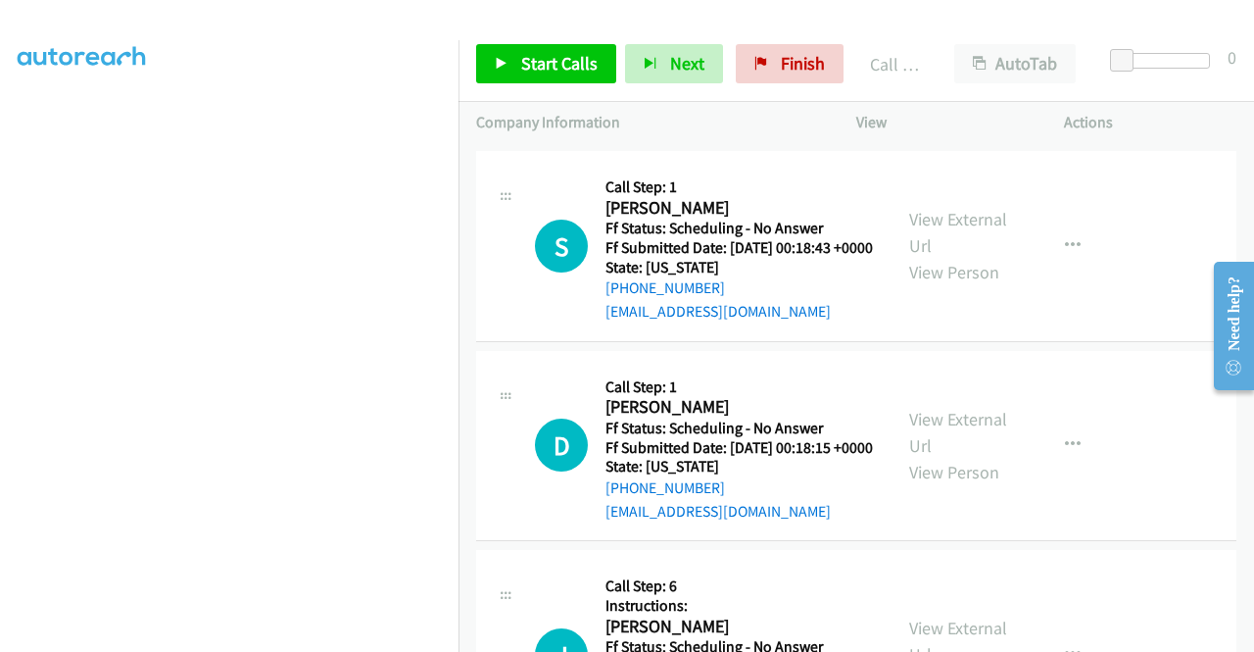
click at [733, 122] on link "Call was successful?" at bounding box center [671, 112] width 131 height 19
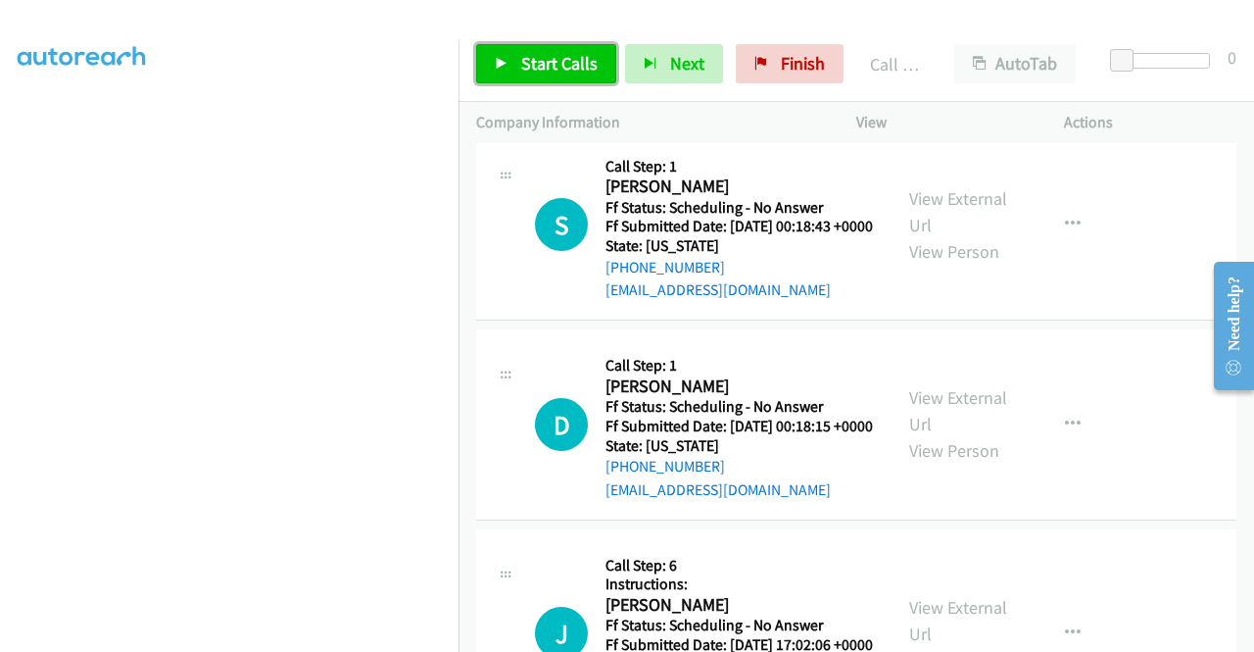
click at [532, 70] on span "Start Calls" at bounding box center [559, 63] width 76 height 23
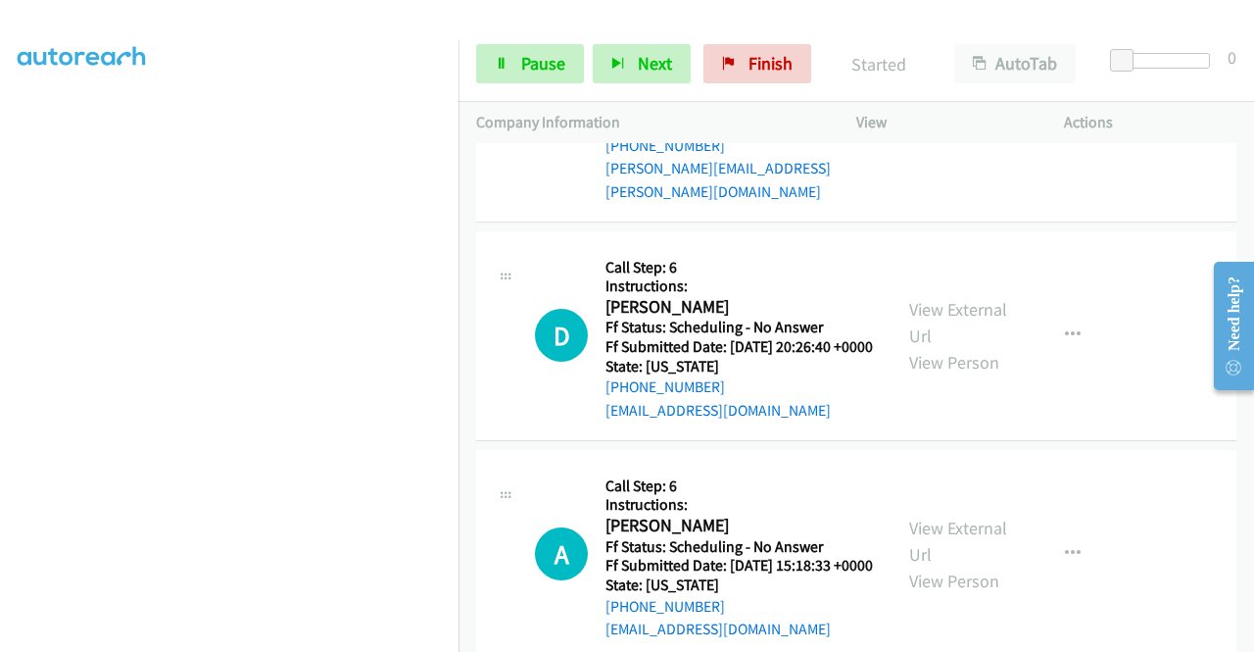
scroll to position [3486, 0]
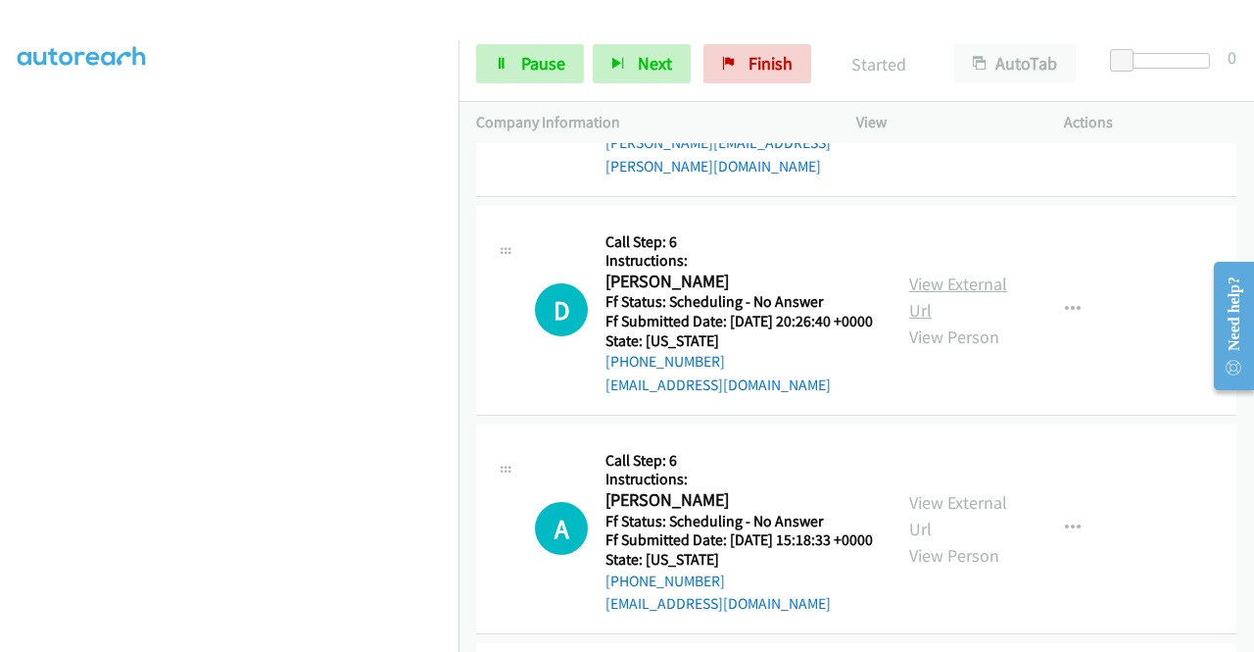
click at [971, 321] on link "View External Url" at bounding box center [958, 296] width 98 height 49
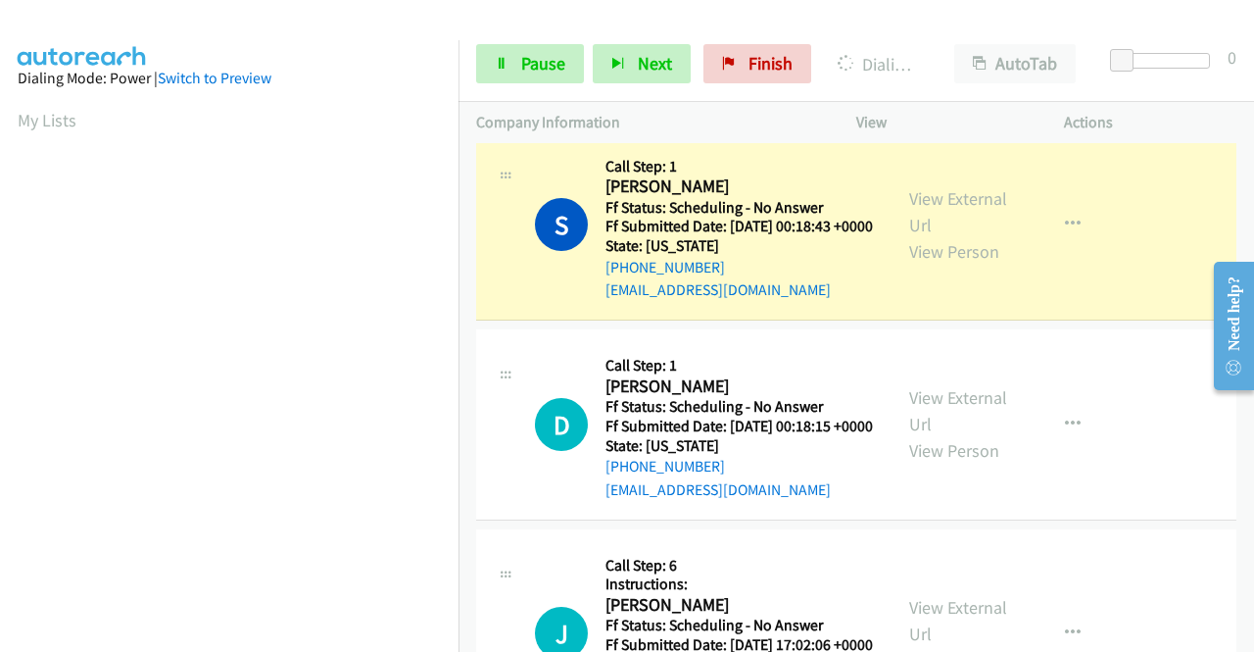
scroll to position [447, 0]
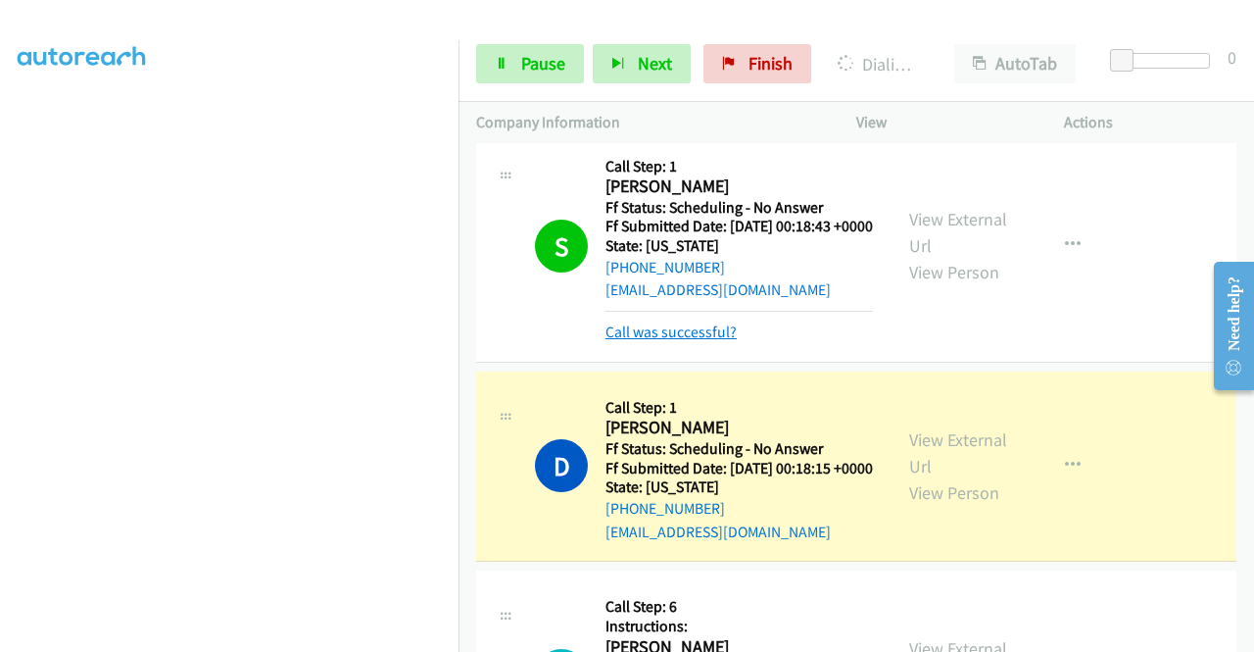
click at [680, 341] on link "Call was successful?" at bounding box center [671, 331] width 131 height 19
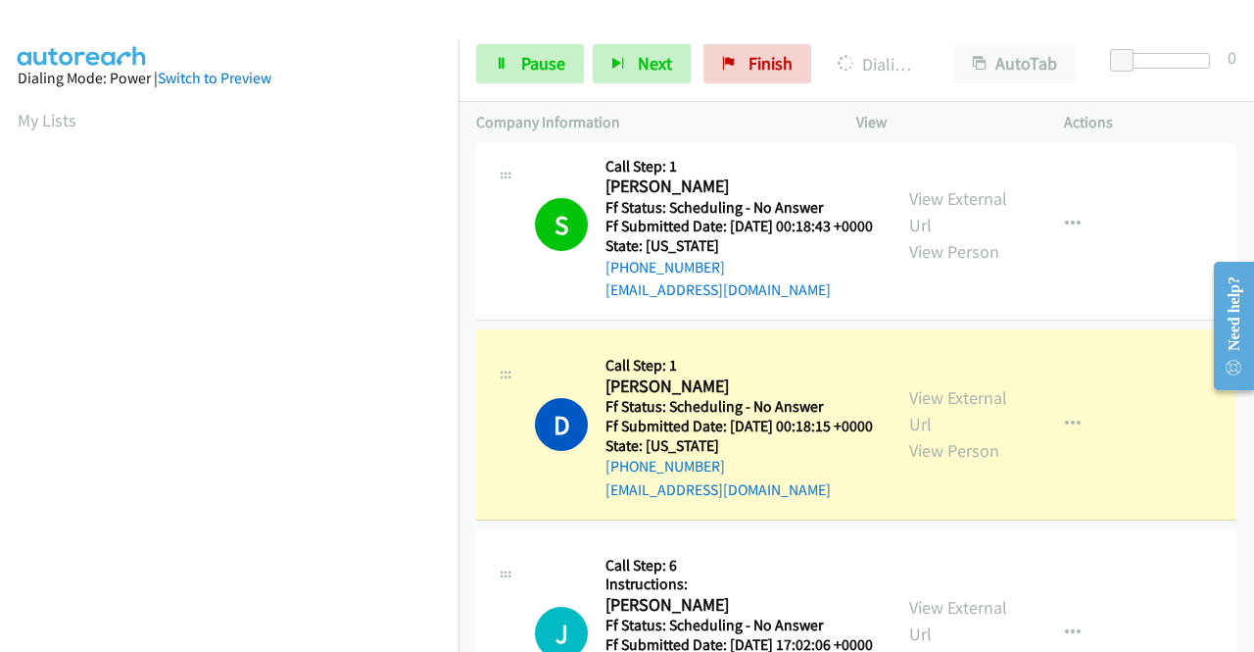
scroll to position [0, 0]
click at [1165, 124] on p "Actions" at bounding box center [1150, 123] width 172 height 24
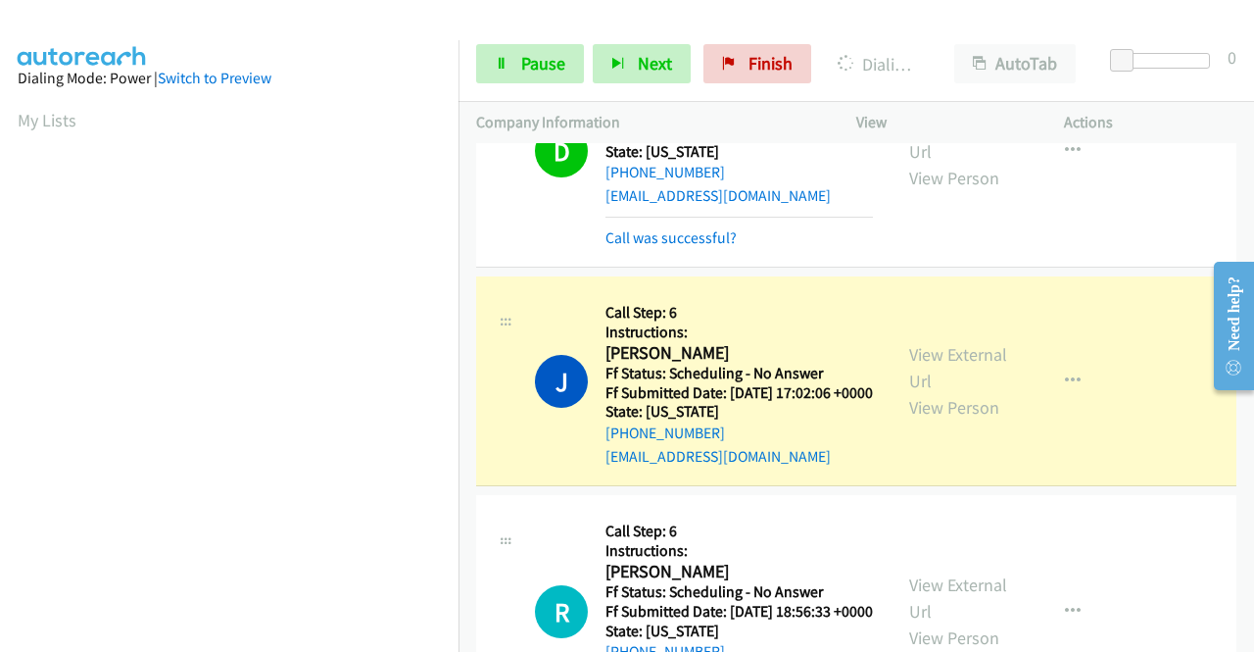
scroll to position [3094, 0]
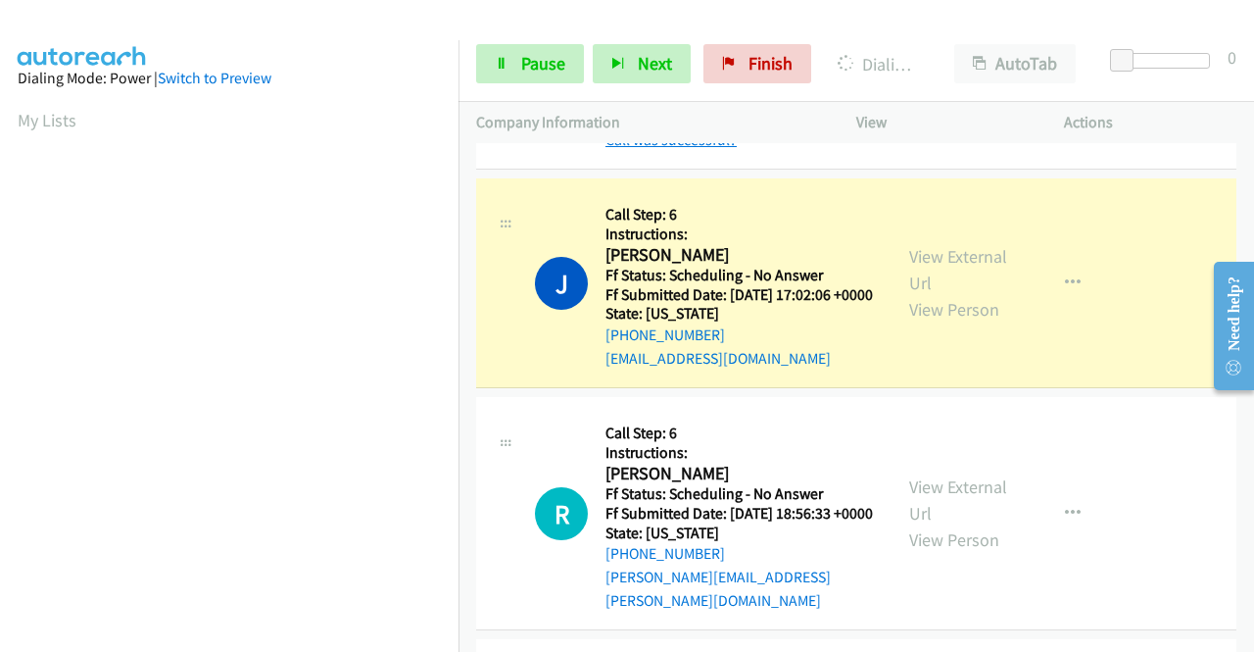
click at [729, 149] on link "Call was successful?" at bounding box center [671, 139] width 131 height 19
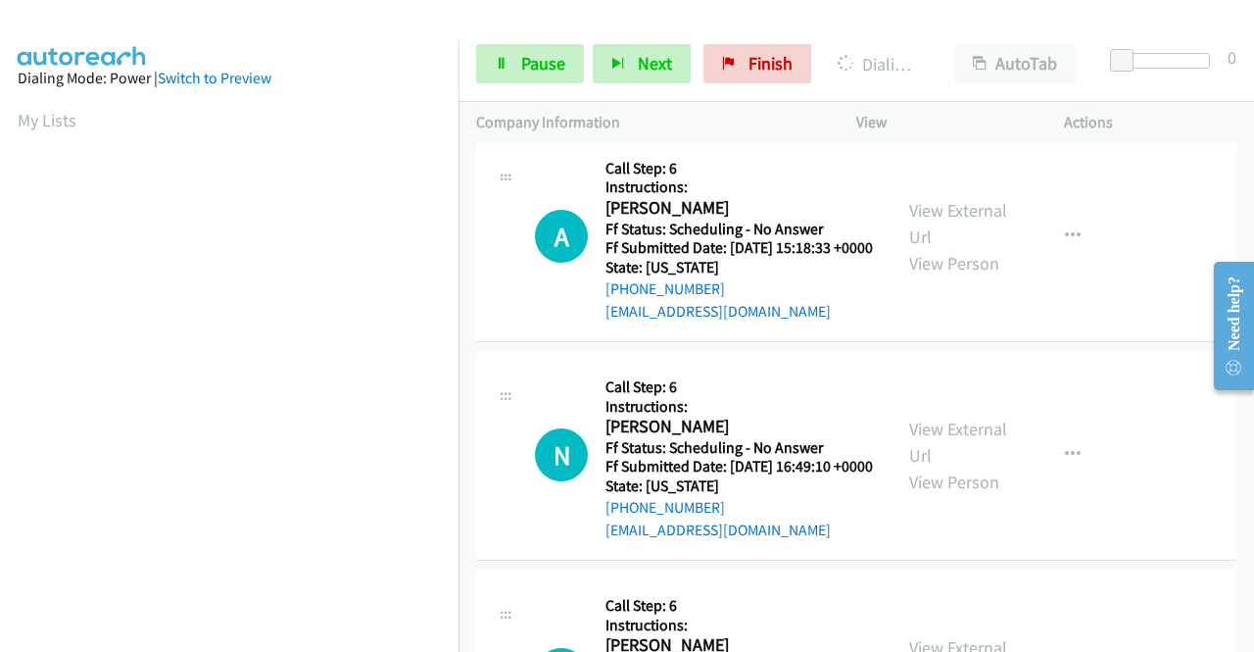
scroll to position [3780, 0]
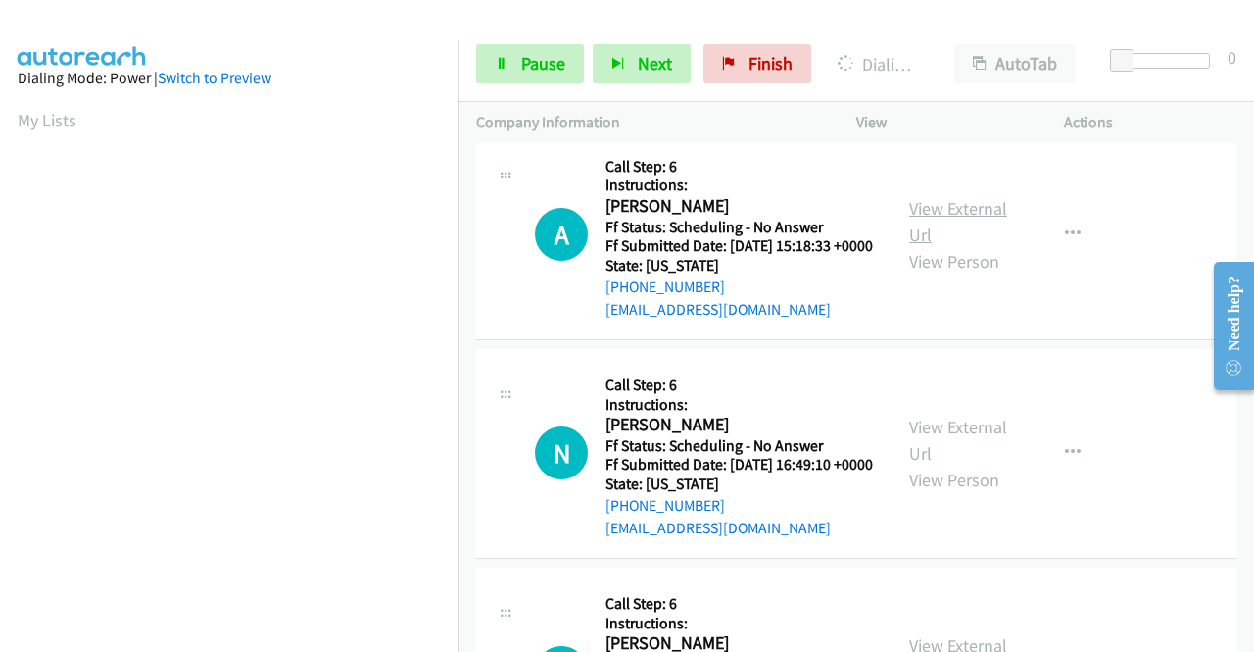
click at [969, 246] on link "View External Url" at bounding box center [958, 221] width 98 height 49
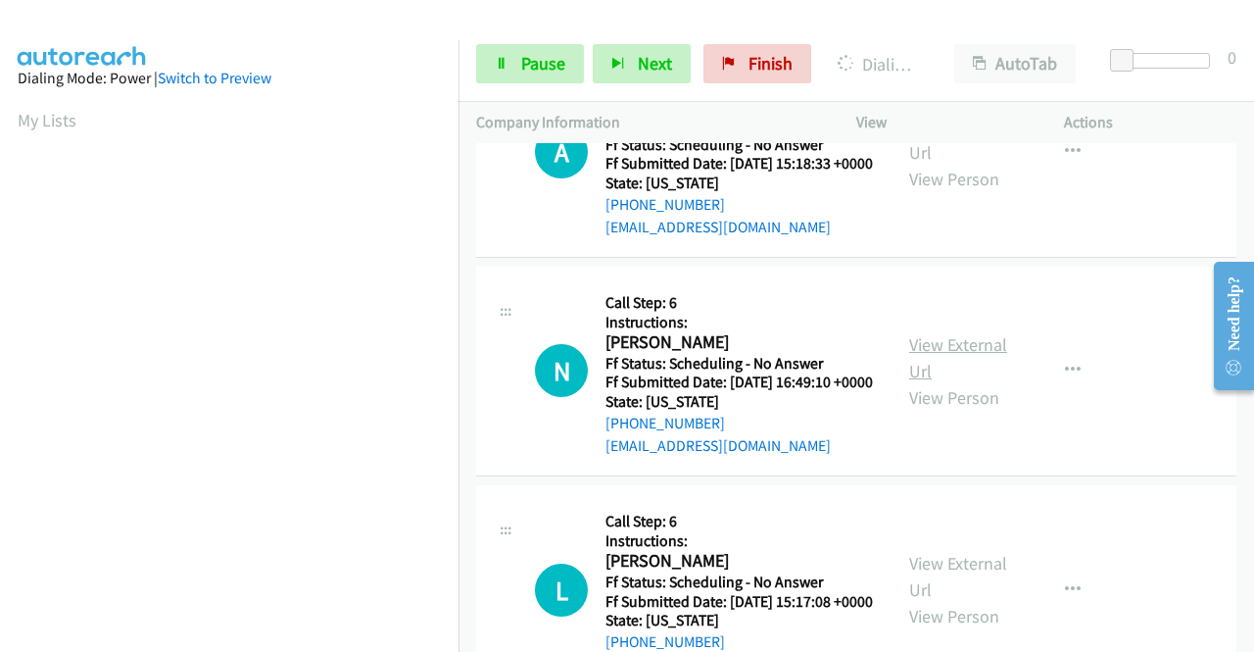
scroll to position [3976, 0]
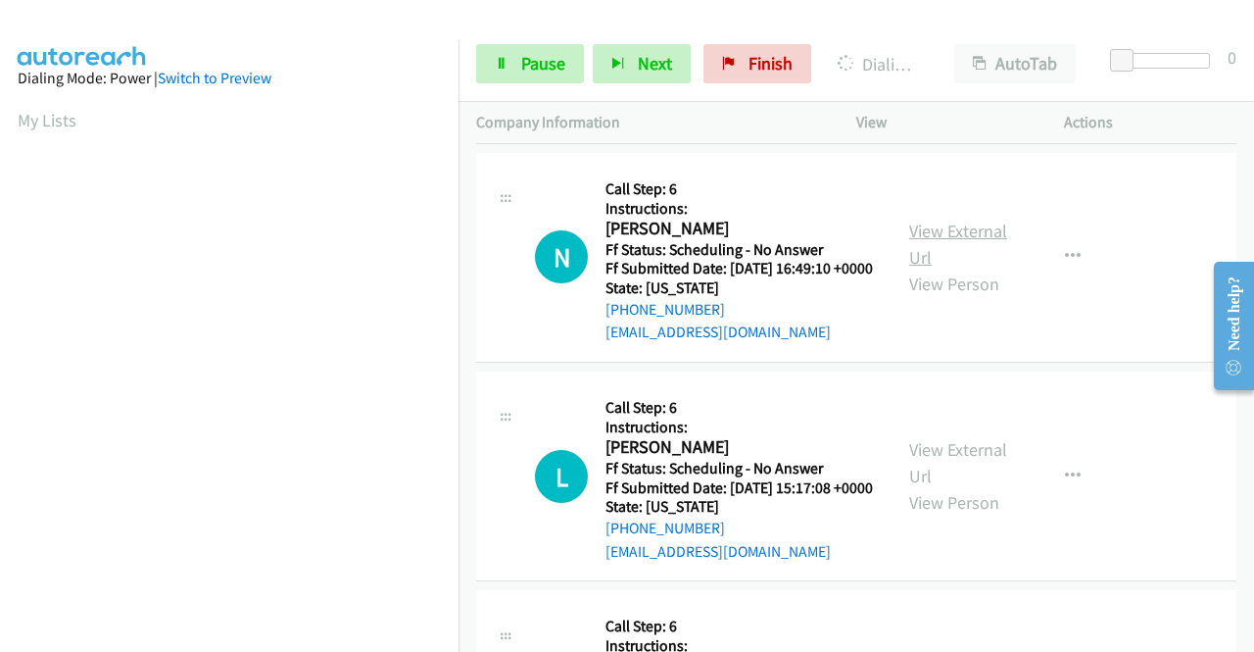
click at [950, 268] on link "View External Url" at bounding box center [958, 243] width 98 height 49
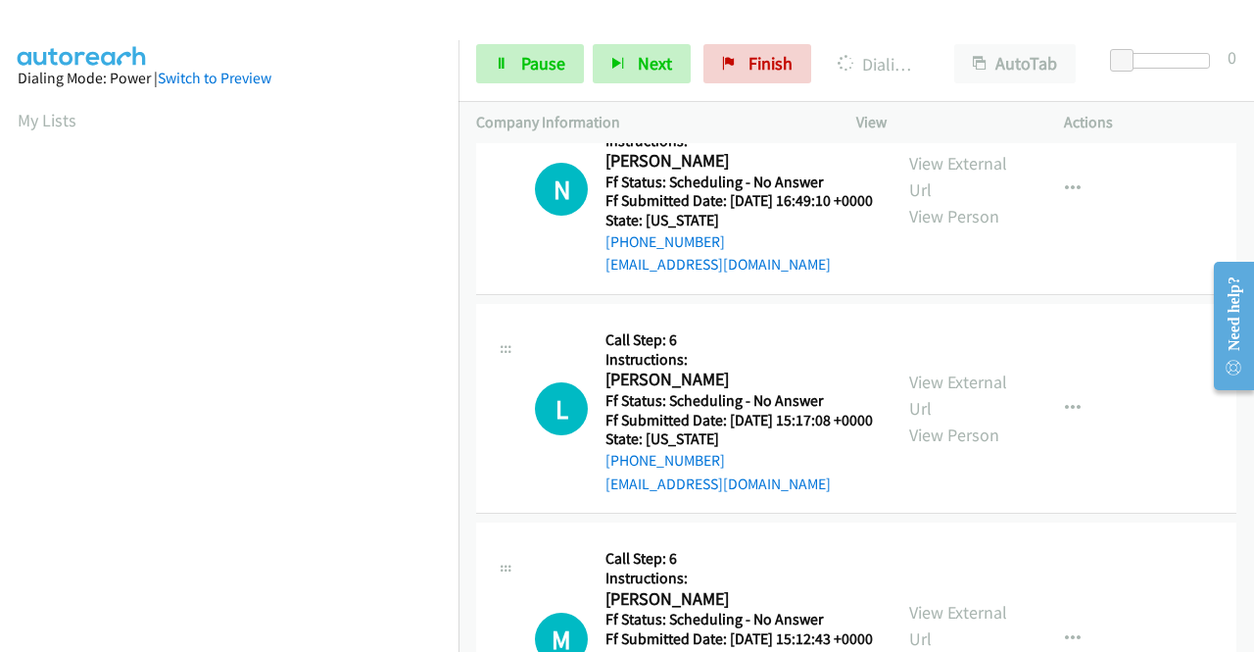
scroll to position [4074, 0]
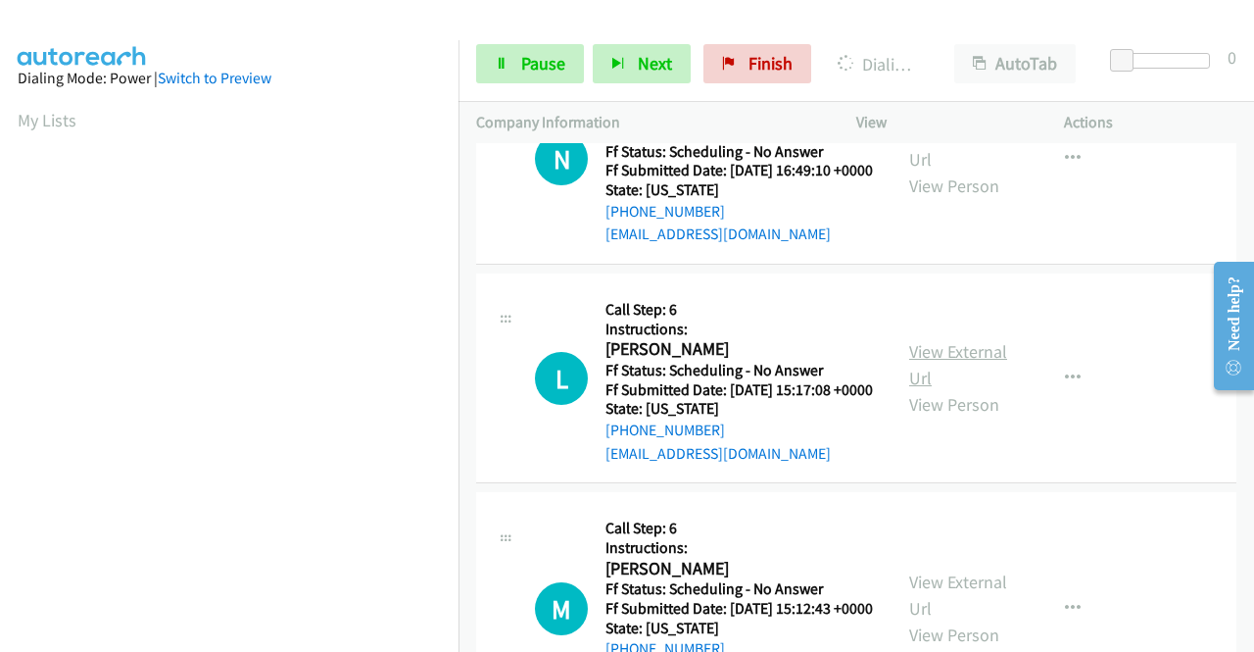
click at [961, 389] on link "View External Url" at bounding box center [958, 364] width 98 height 49
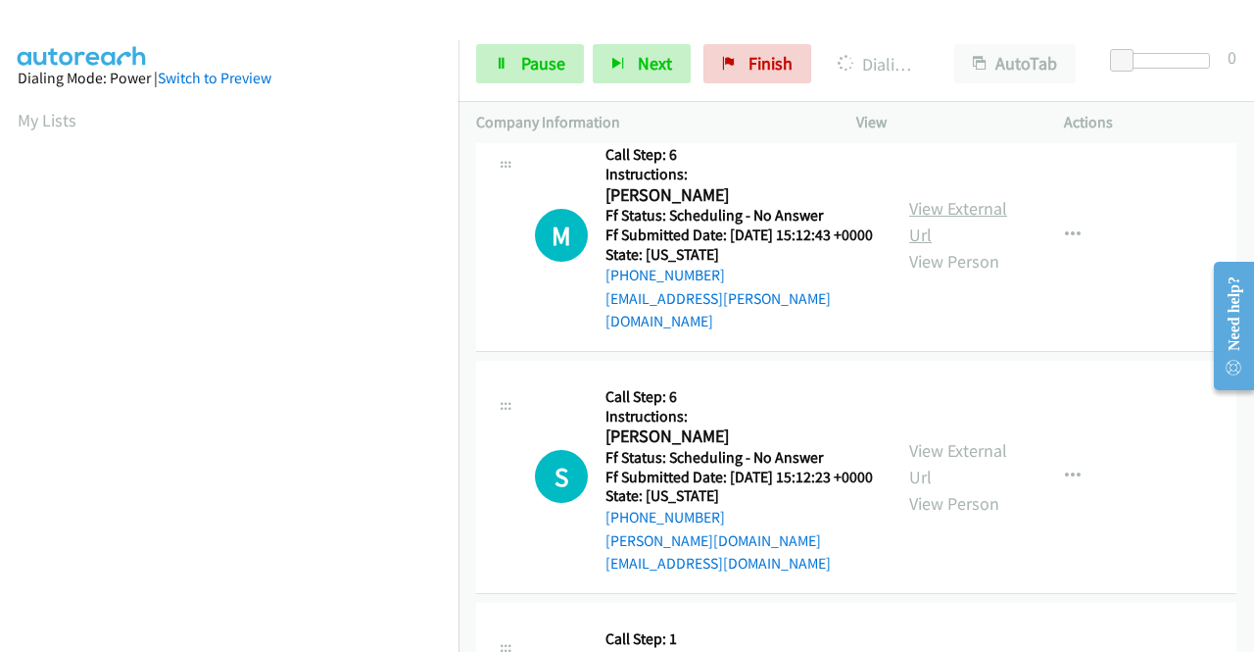
scroll to position [4466, 0]
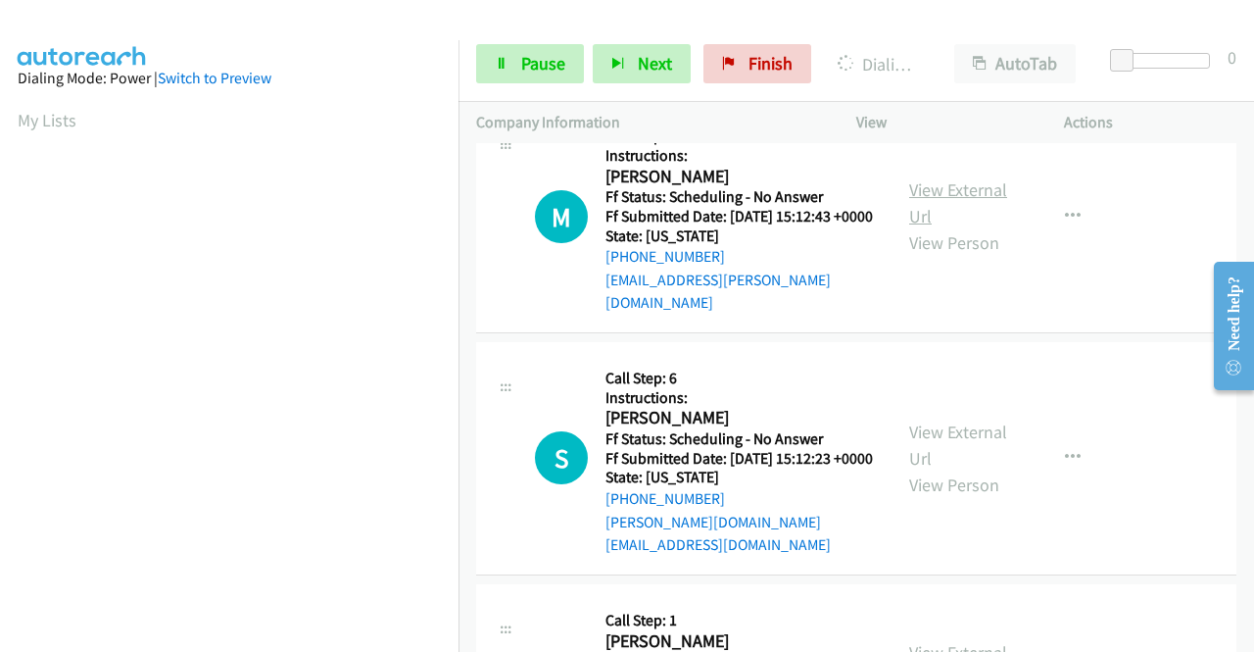
click at [974, 227] on link "View External Url" at bounding box center [958, 202] width 98 height 49
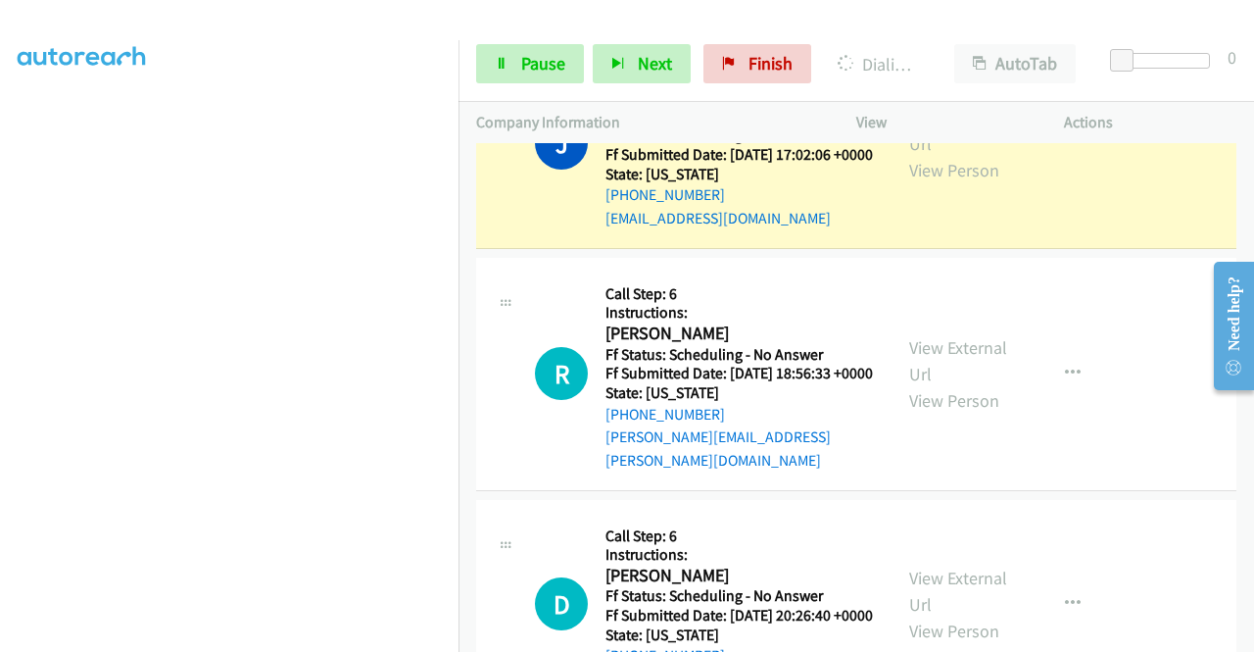
scroll to position [447, 0]
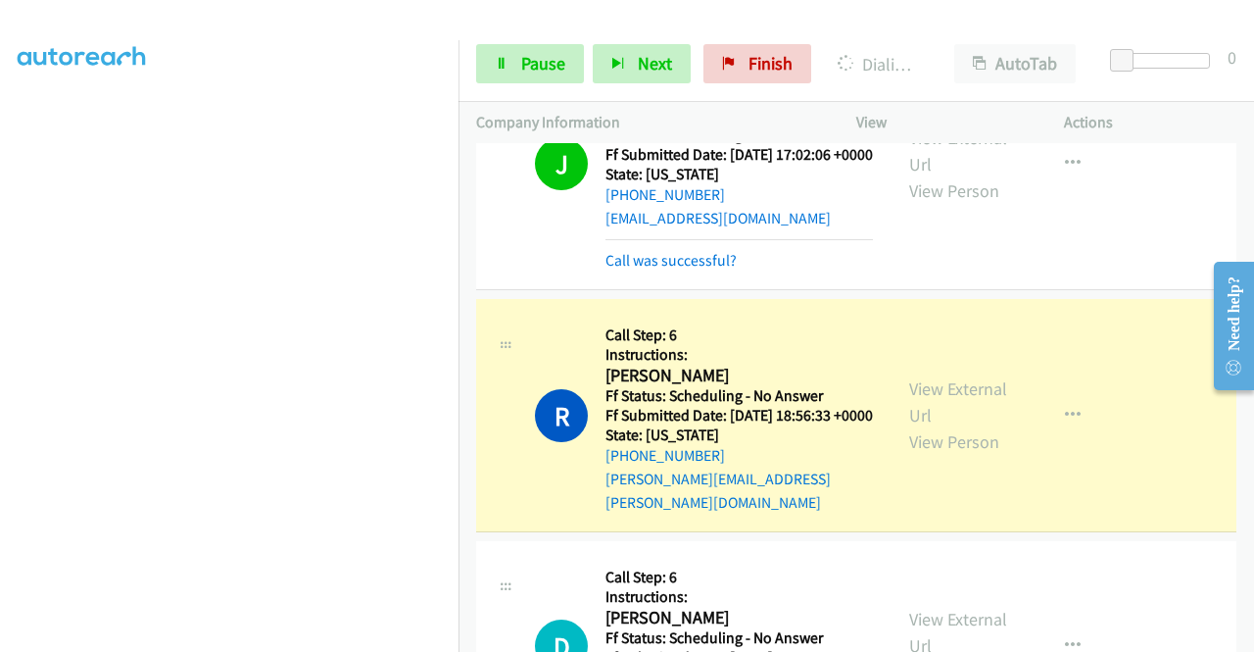
drag, startPoint x: 1119, startPoint y: 222, endPoint x: 781, endPoint y: 157, distance: 344.4
click at [532, 81] on div "Start Calls Pause Next Finish Dialing [PERSON_NAME] AutoTab AutoTab 0" at bounding box center [857, 63] width 796 height 75
click at [518, 66] on link "Pause" at bounding box center [530, 63] width 108 height 39
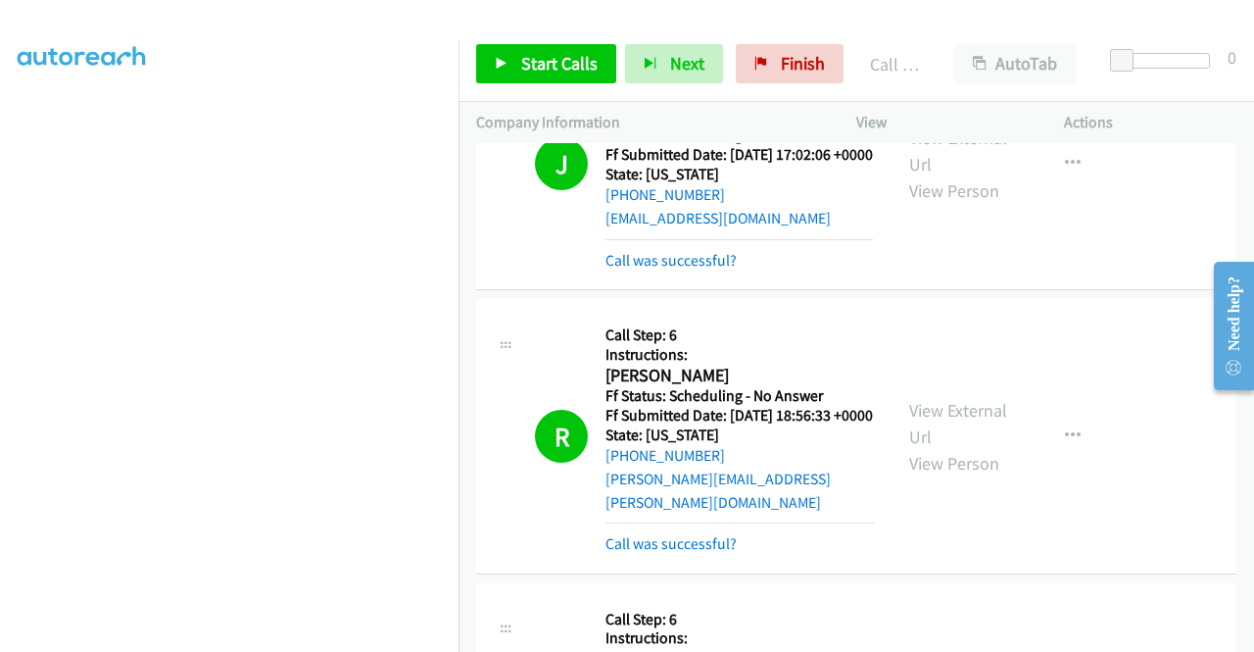
drag, startPoint x: 1124, startPoint y: 206, endPoint x: 1125, endPoint y: 220, distance: 14.7
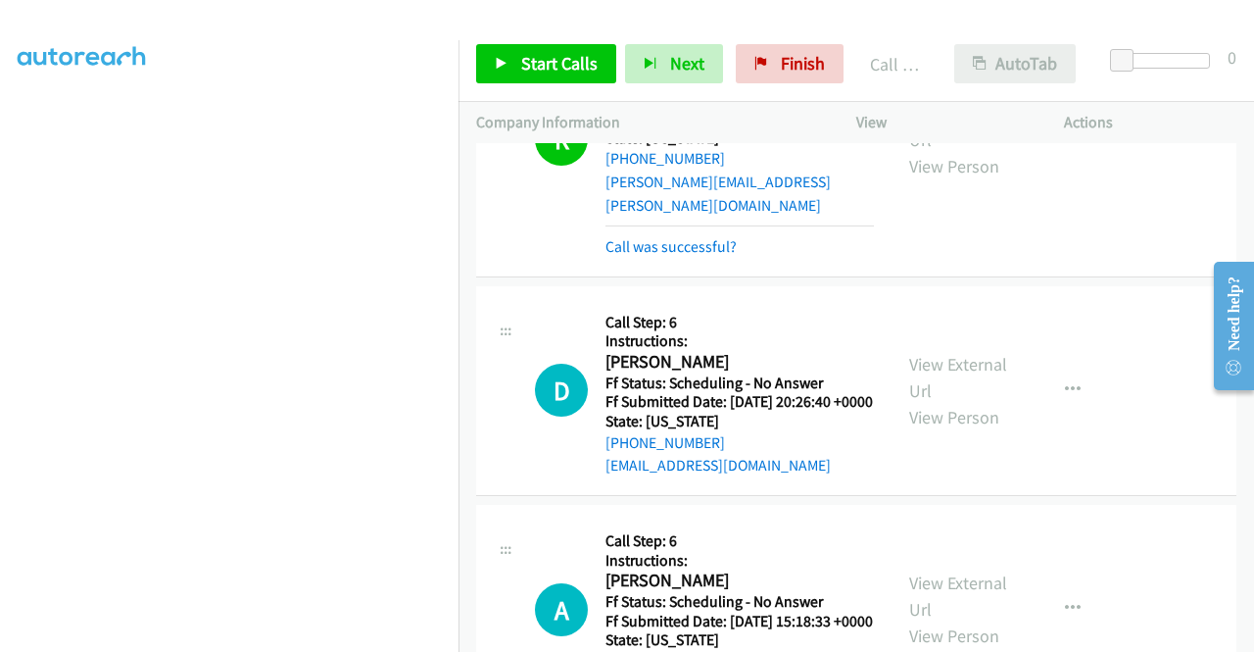
scroll to position [3682, 0]
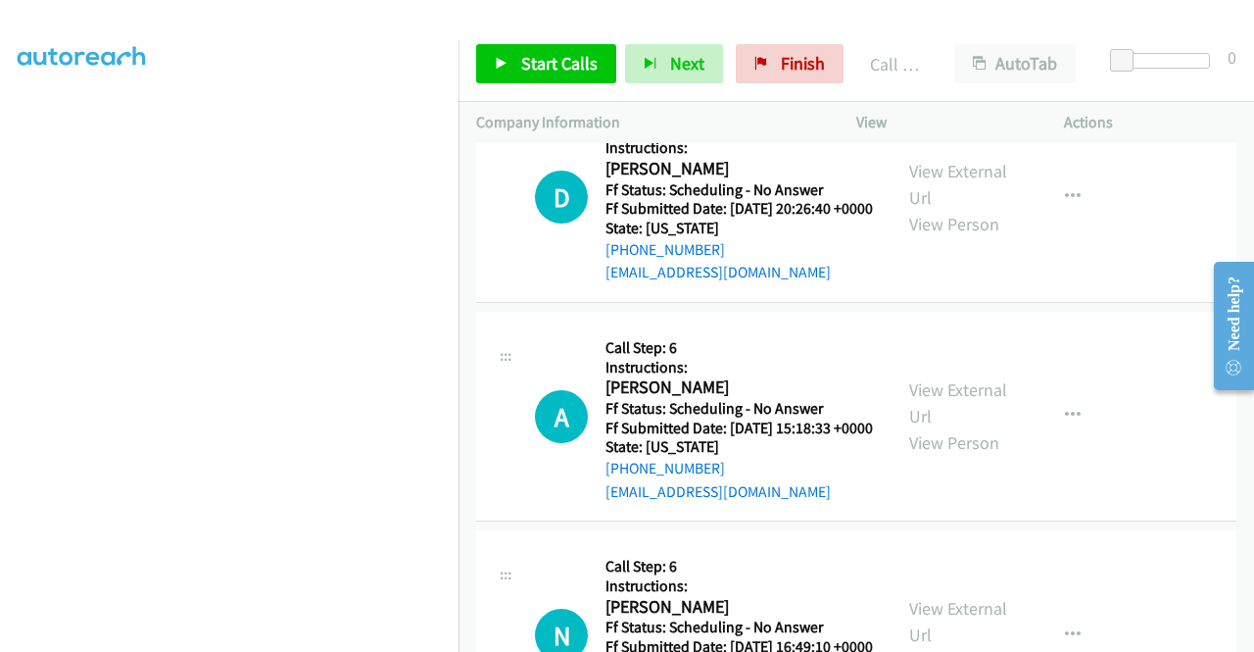
click at [704, 66] on div "Call was successful?" at bounding box center [740, 54] width 268 height 24
click at [698, 63] on link "Call was successful?" at bounding box center [671, 53] width 131 height 19
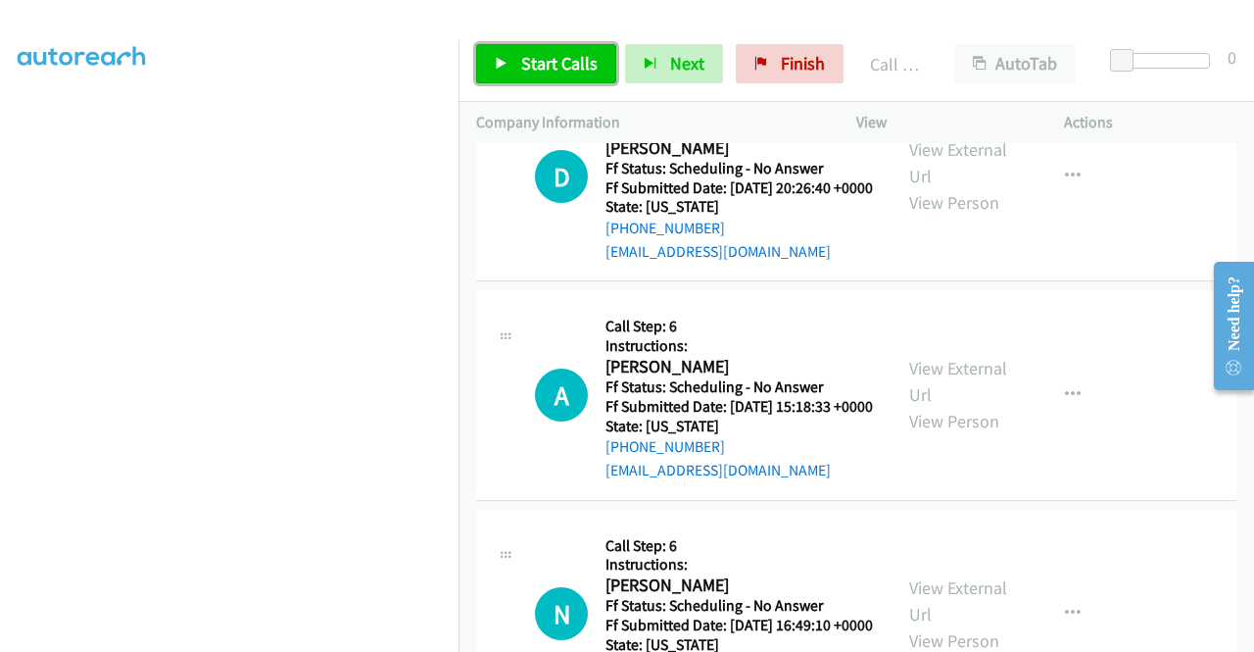
click at [557, 55] on span "Start Calls" at bounding box center [559, 63] width 76 height 23
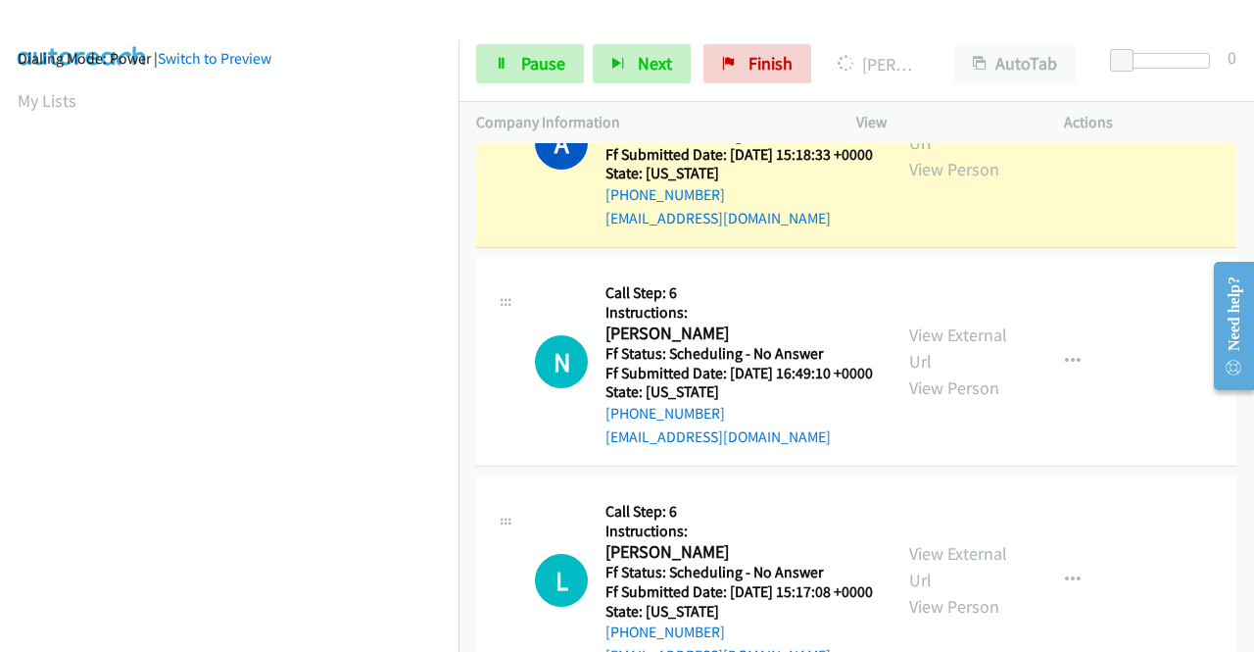
scroll to position [0, 0]
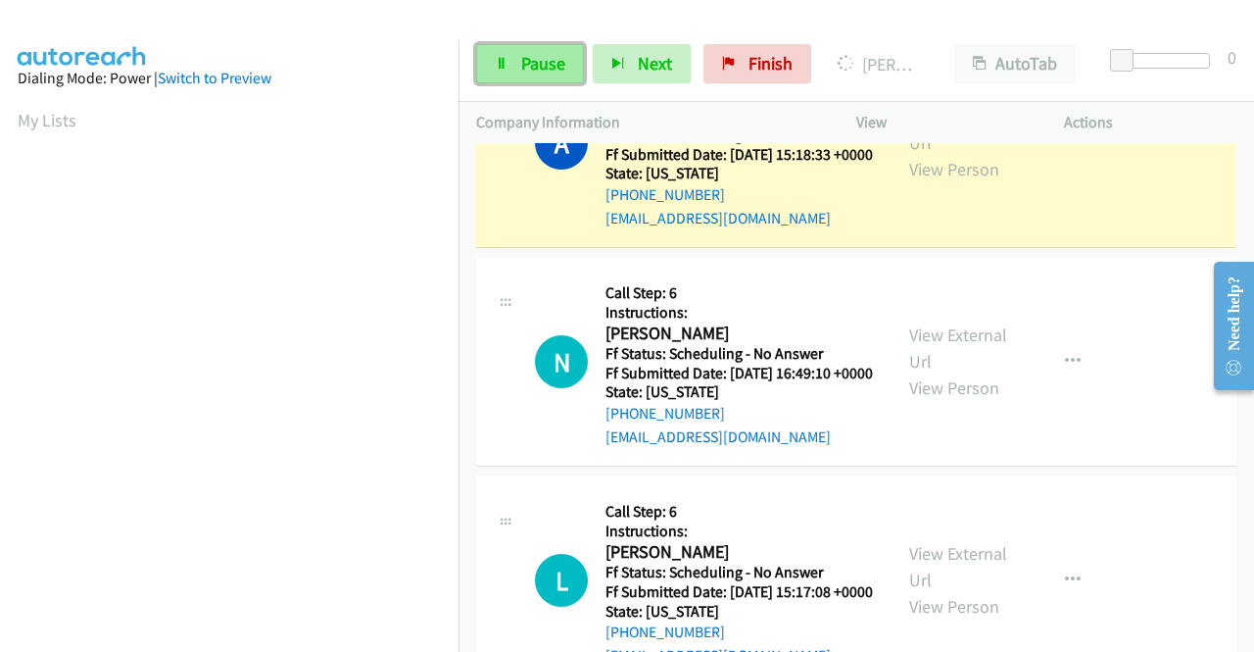
click at [517, 66] on link "Pause" at bounding box center [530, 63] width 108 height 39
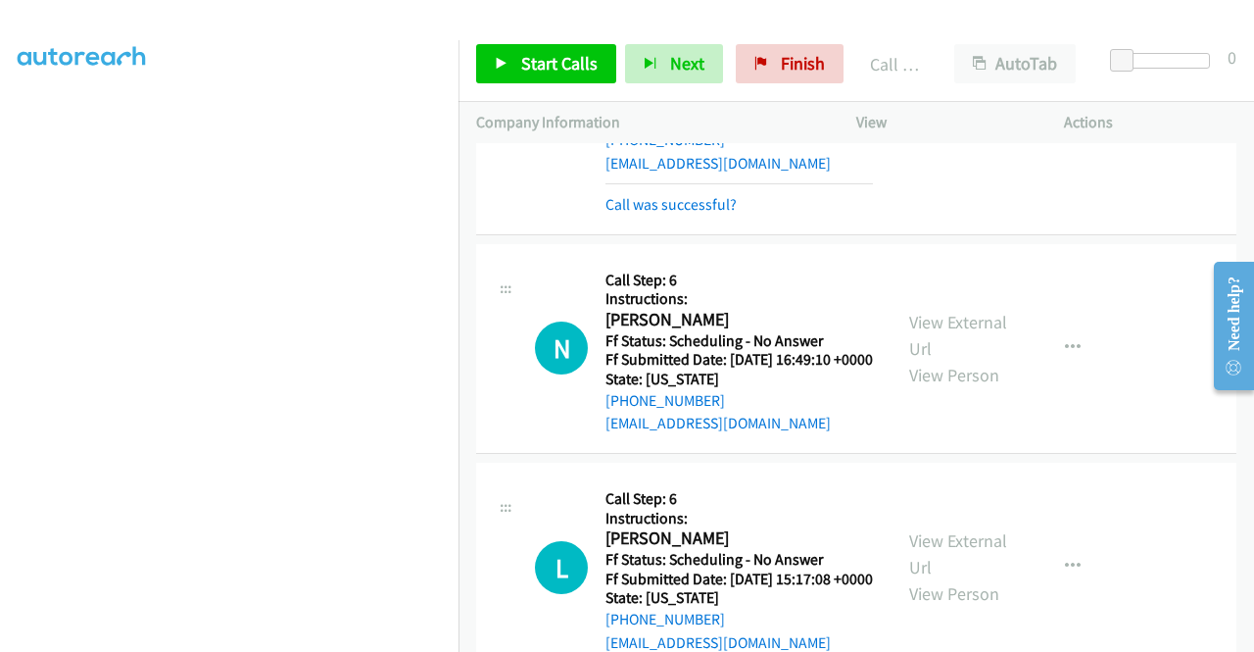
scroll to position [4054, 0]
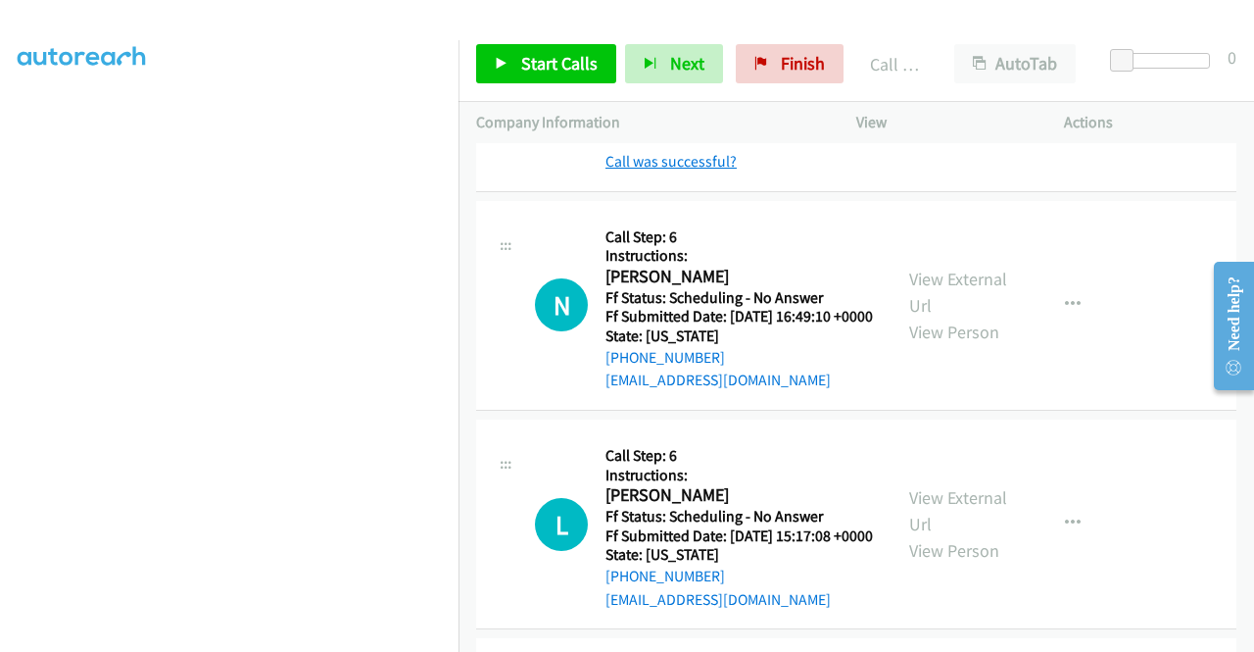
click at [718, 171] on link "Call was successful?" at bounding box center [671, 161] width 131 height 19
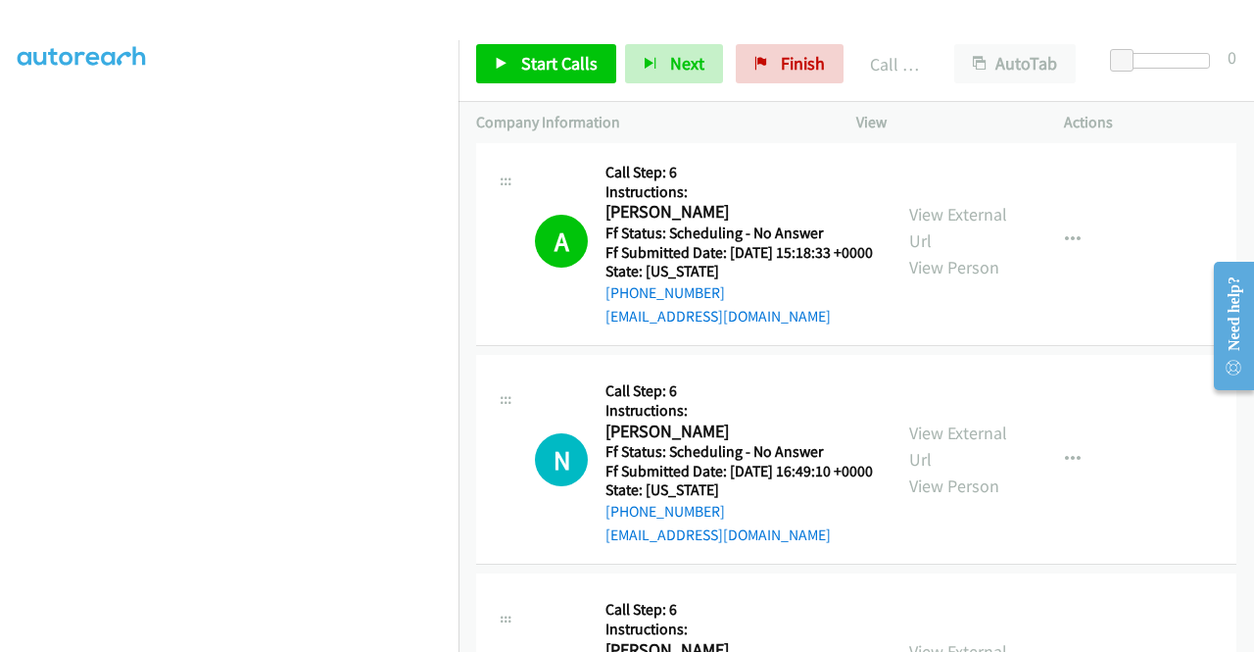
click at [705, 106] on link "Call was successful?" at bounding box center [671, 96] width 131 height 19
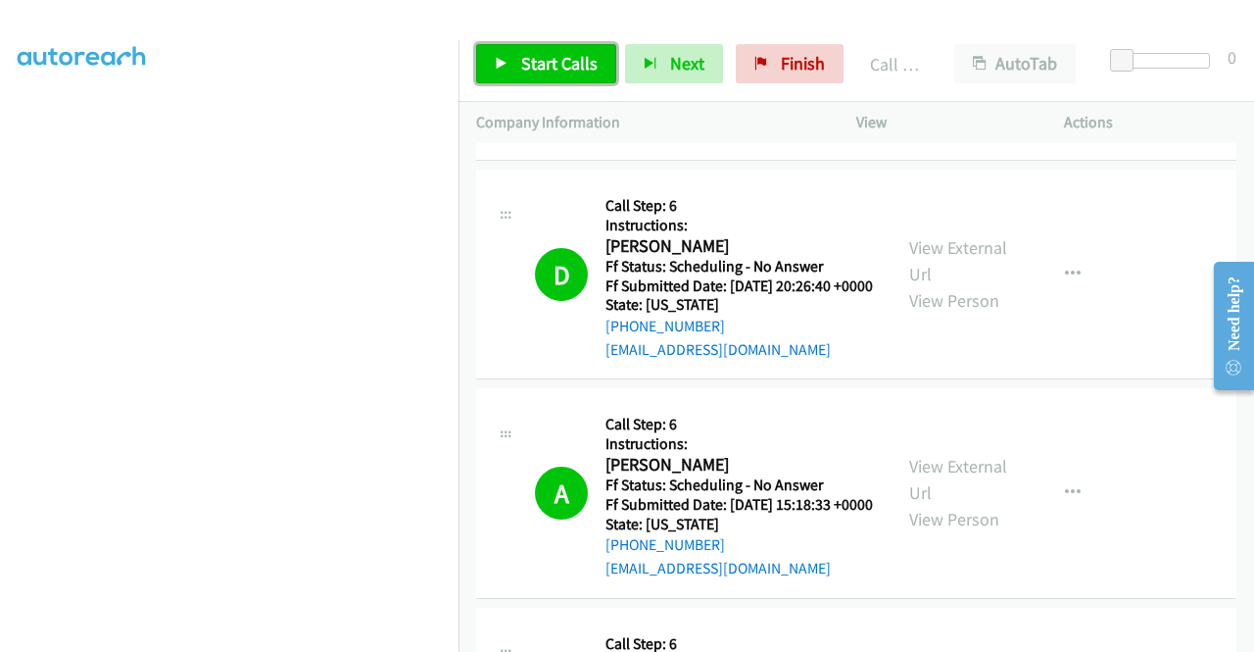
click at [562, 70] on span "Start Calls" at bounding box center [559, 63] width 76 height 23
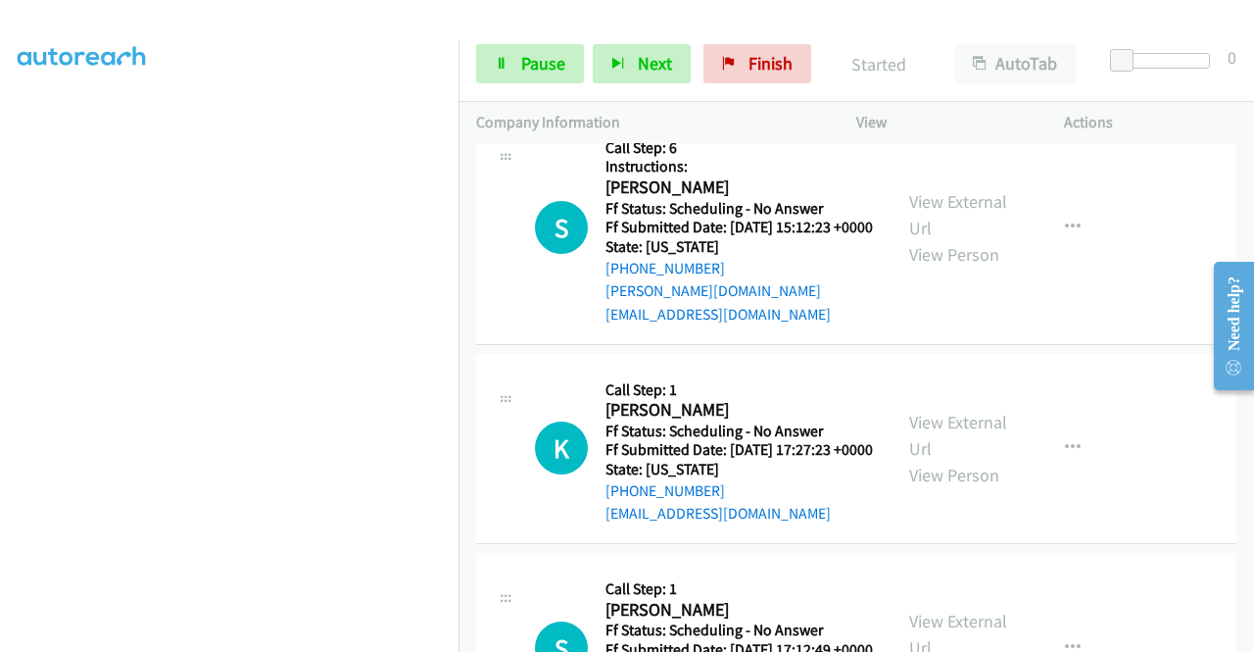
scroll to position [4740, 0]
click at [962, 238] on link "View External Url" at bounding box center [958, 213] width 98 height 49
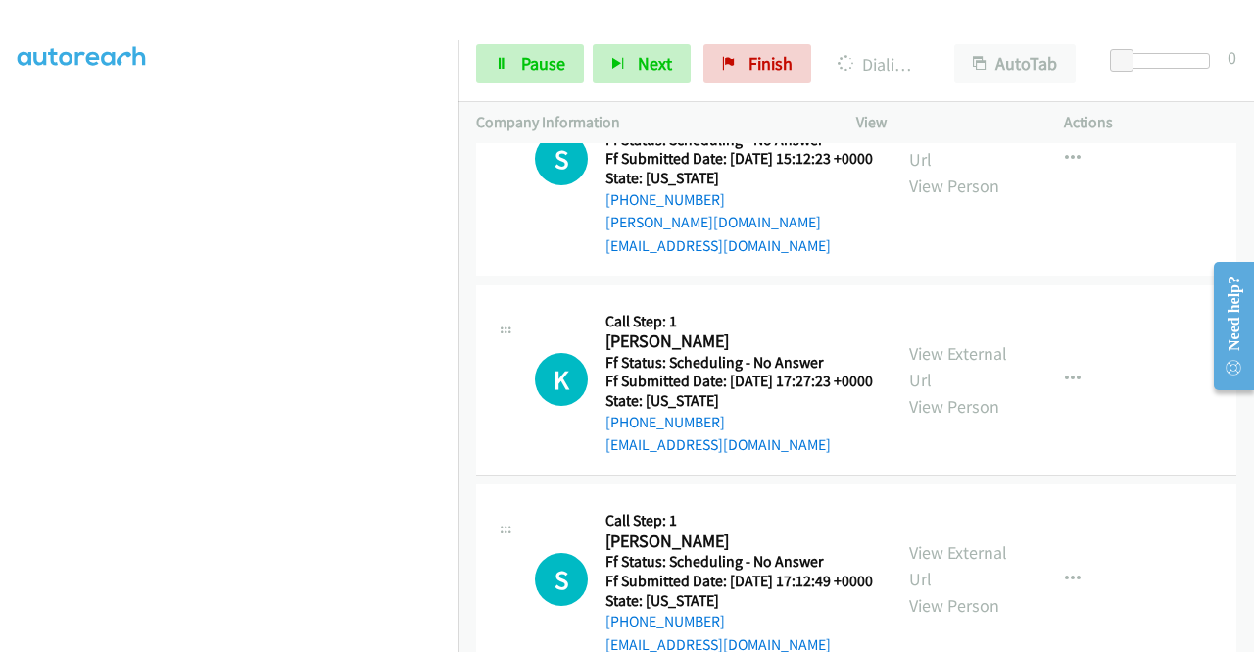
scroll to position [4838, 0]
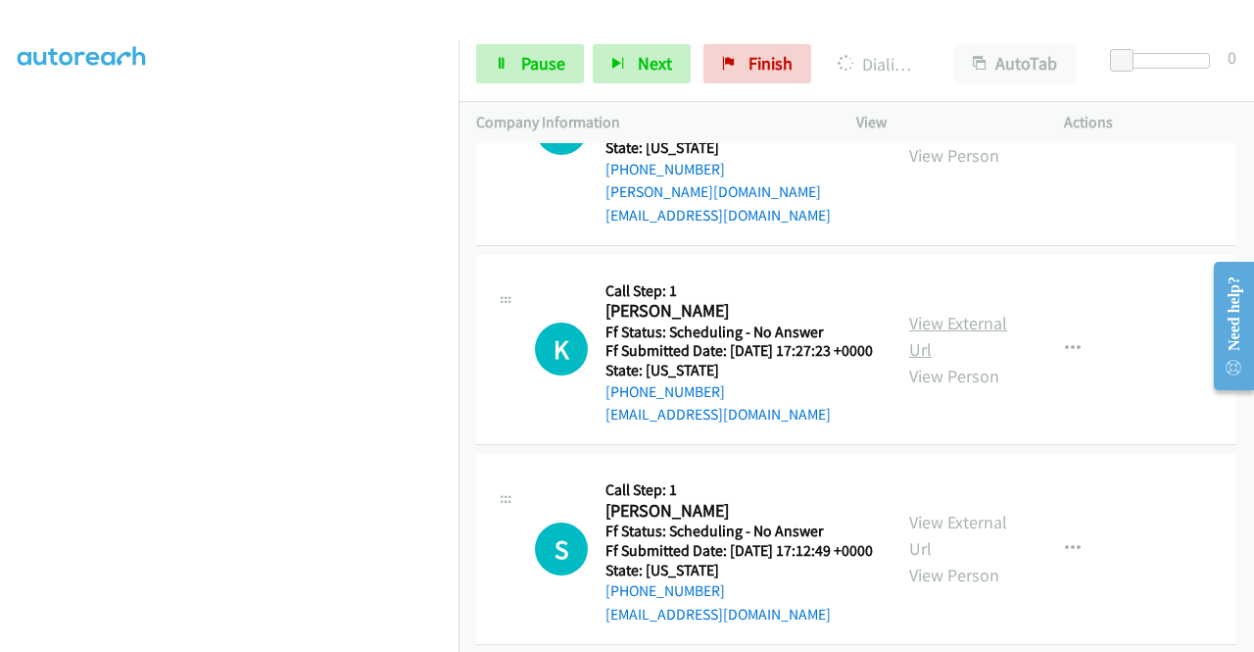
click at [937, 361] on link "View External Url" at bounding box center [958, 336] width 98 height 49
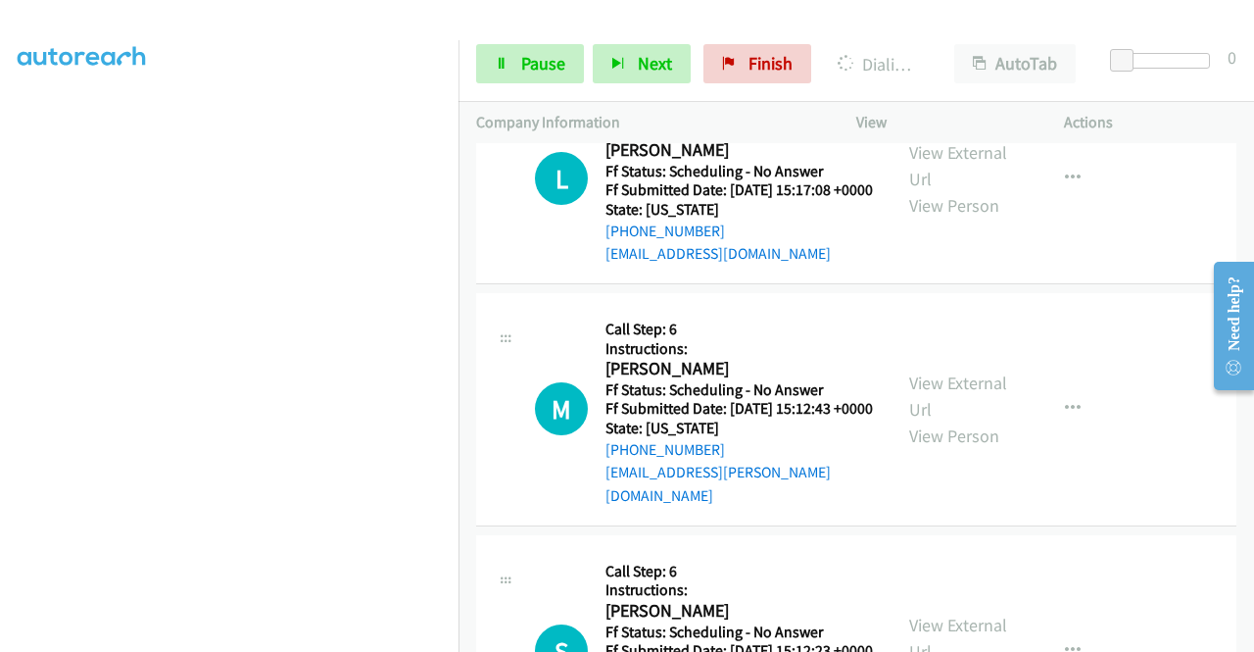
scroll to position [4152, 0]
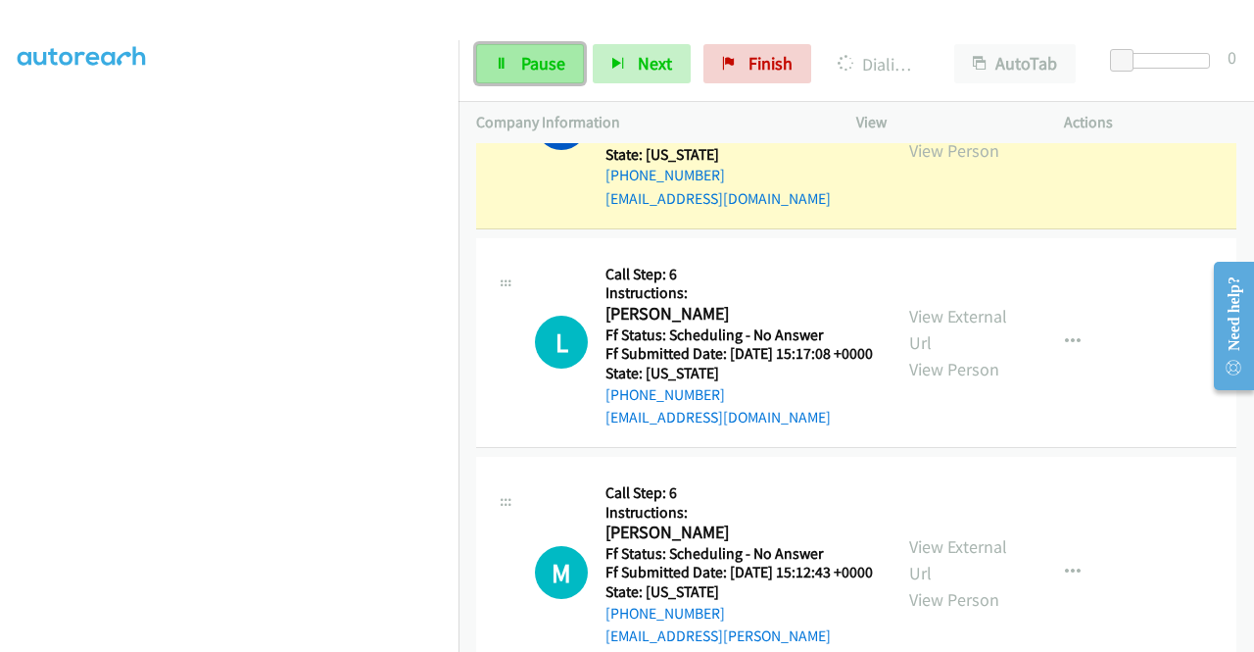
click at [540, 70] on span "Pause" at bounding box center [543, 63] width 44 height 23
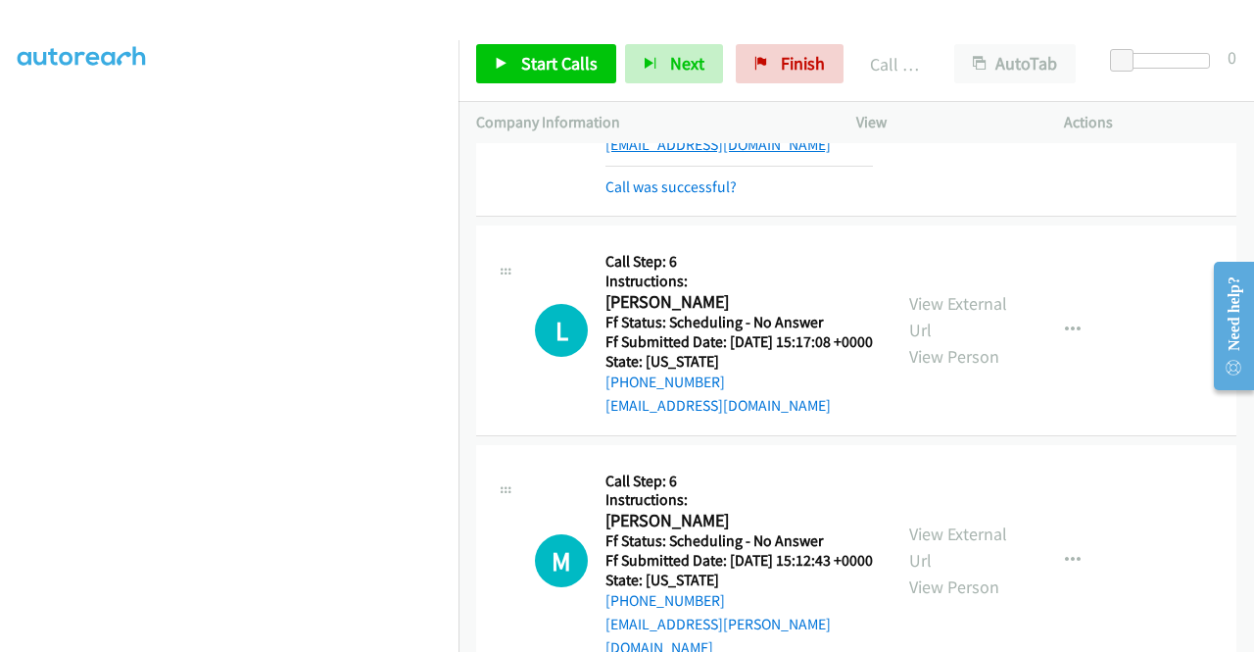
scroll to position [4250, 0]
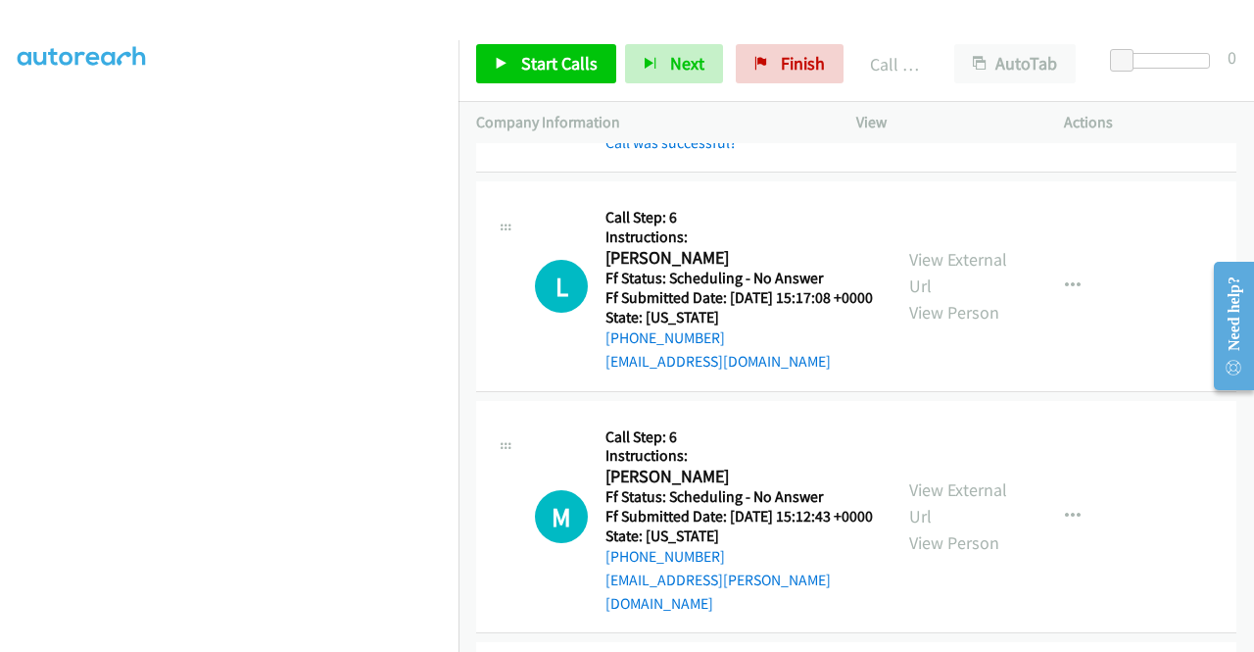
click at [707, 155] on div "Call was successful?" at bounding box center [740, 143] width 268 height 24
click at [700, 152] on link "Call was successful?" at bounding box center [671, 142] width 131 height 19
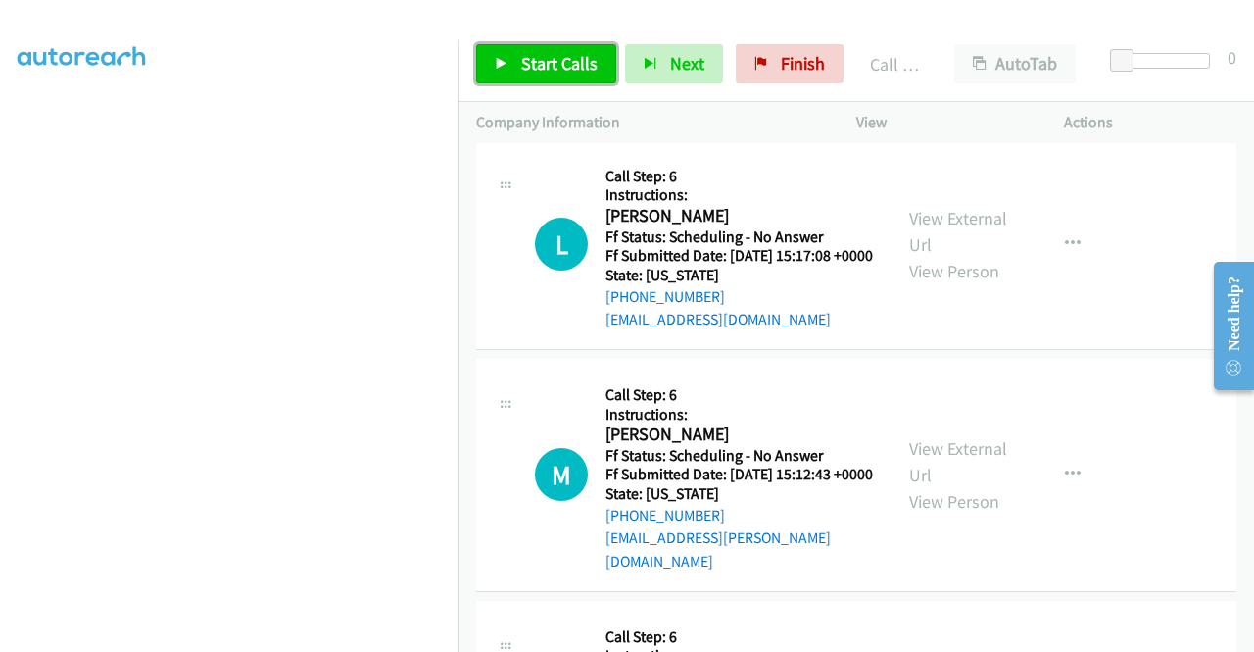
click at [590, 77] on link "Start Calls" at bounding box center [546, 63] width 140 height 39
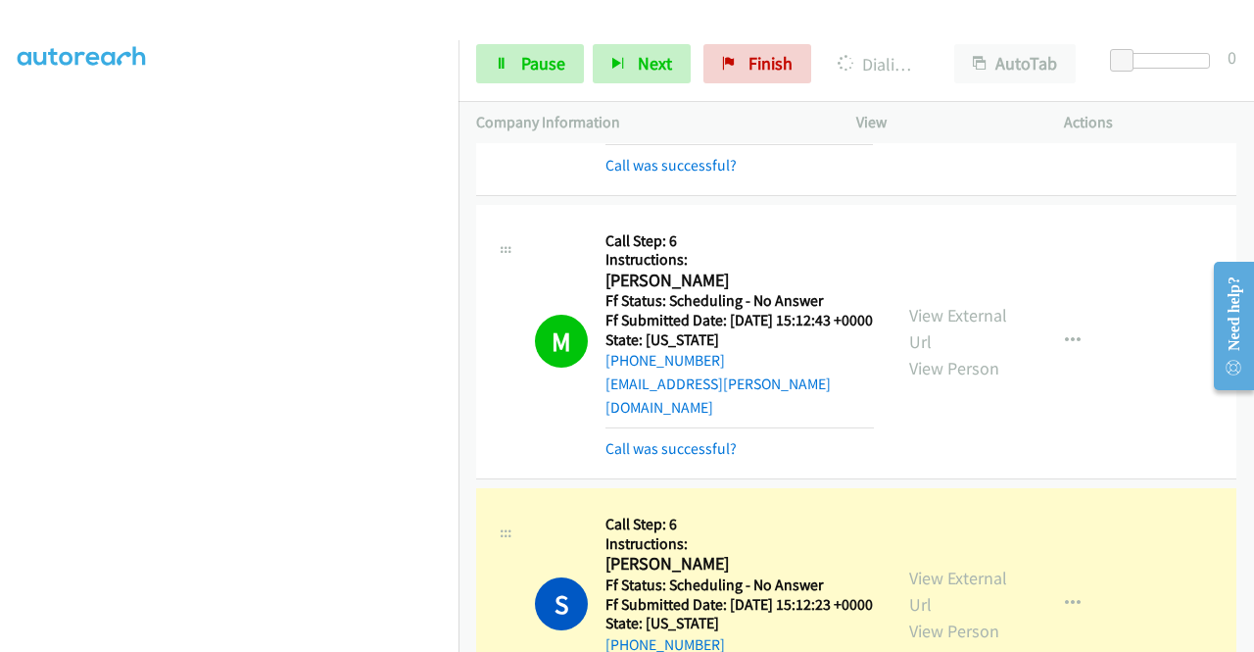
scroll to position [251, 0]
click at [680, 174] on link "Call was successful?" at bounding box center [671, 165] width 131 height 19
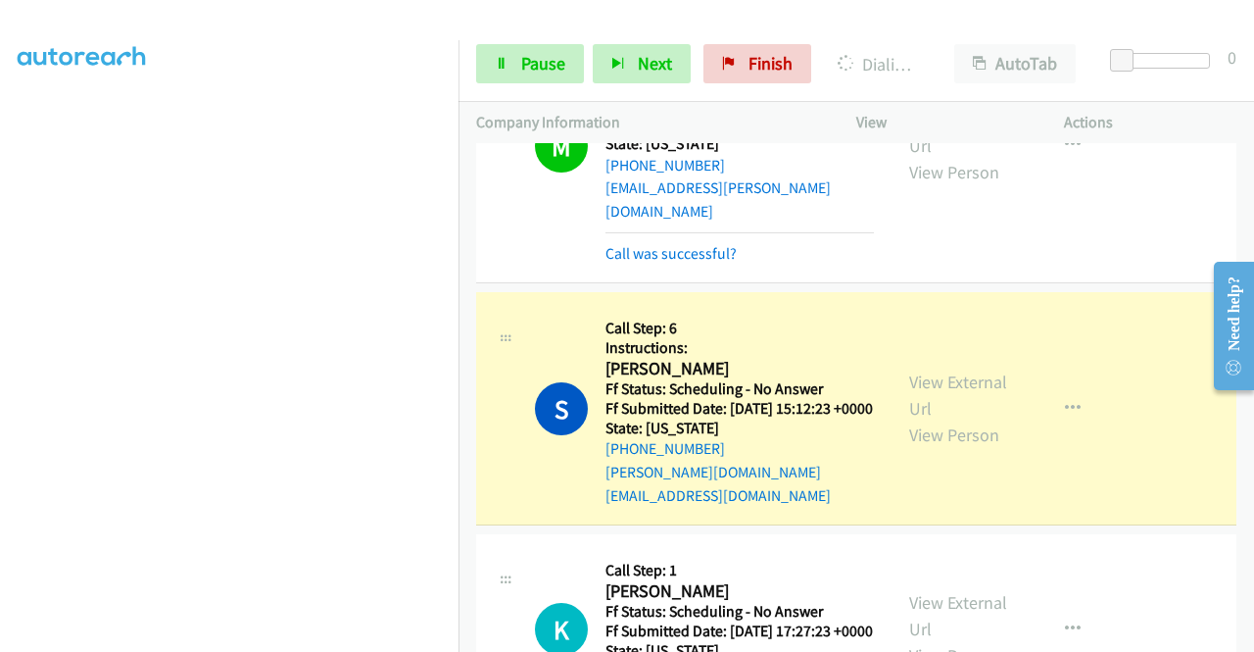
scroll to position [4740, 0]
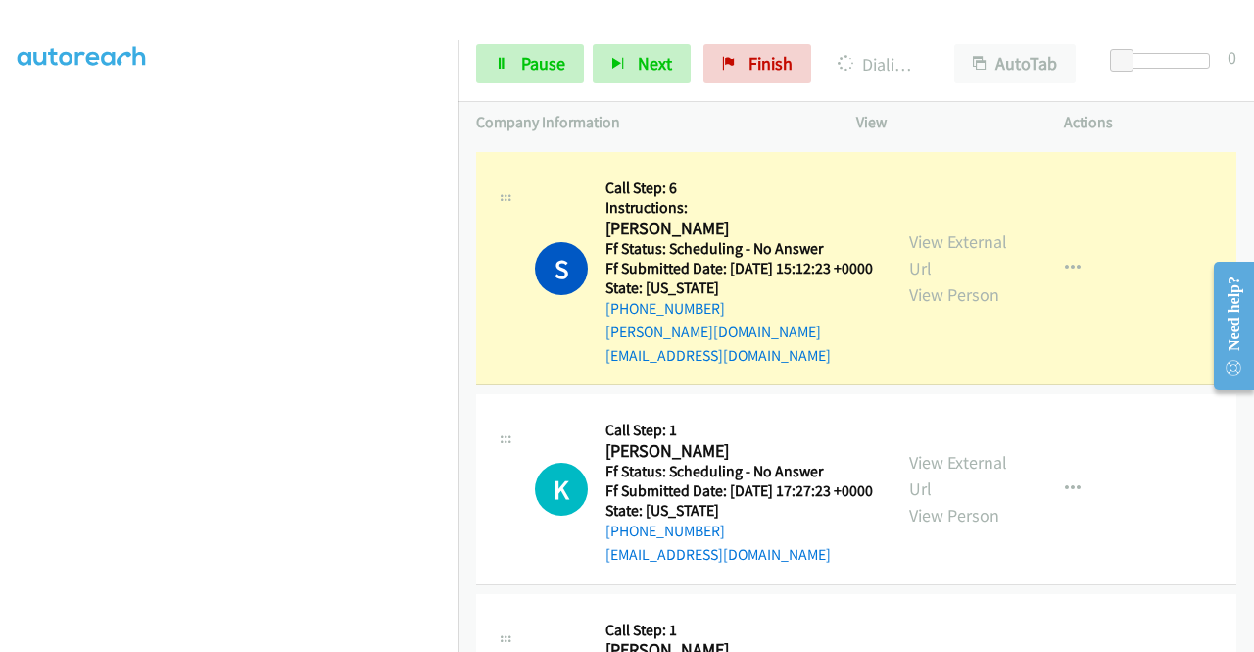
click at [710, 122] on link "Call was successful?" at bounding box center [671, 113] width 131 height 19
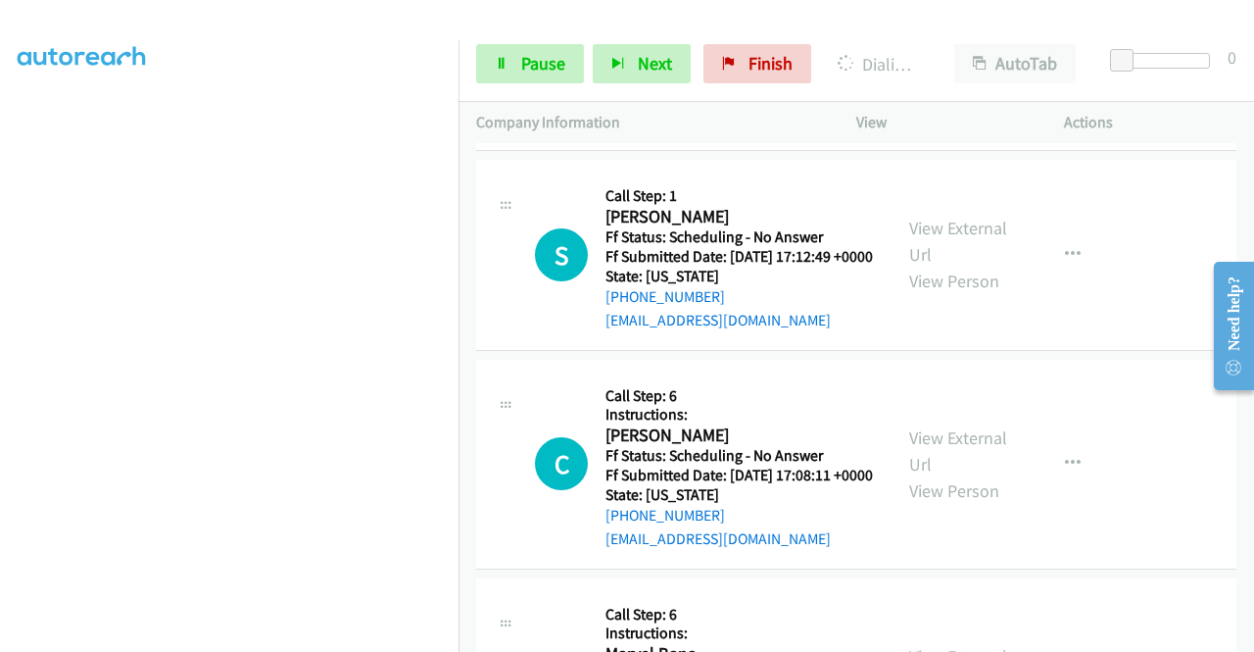
scroll to position [447, 0]
click at [512, 44] on link "Pause" at bounding box center [530, 63] width 108 height 39
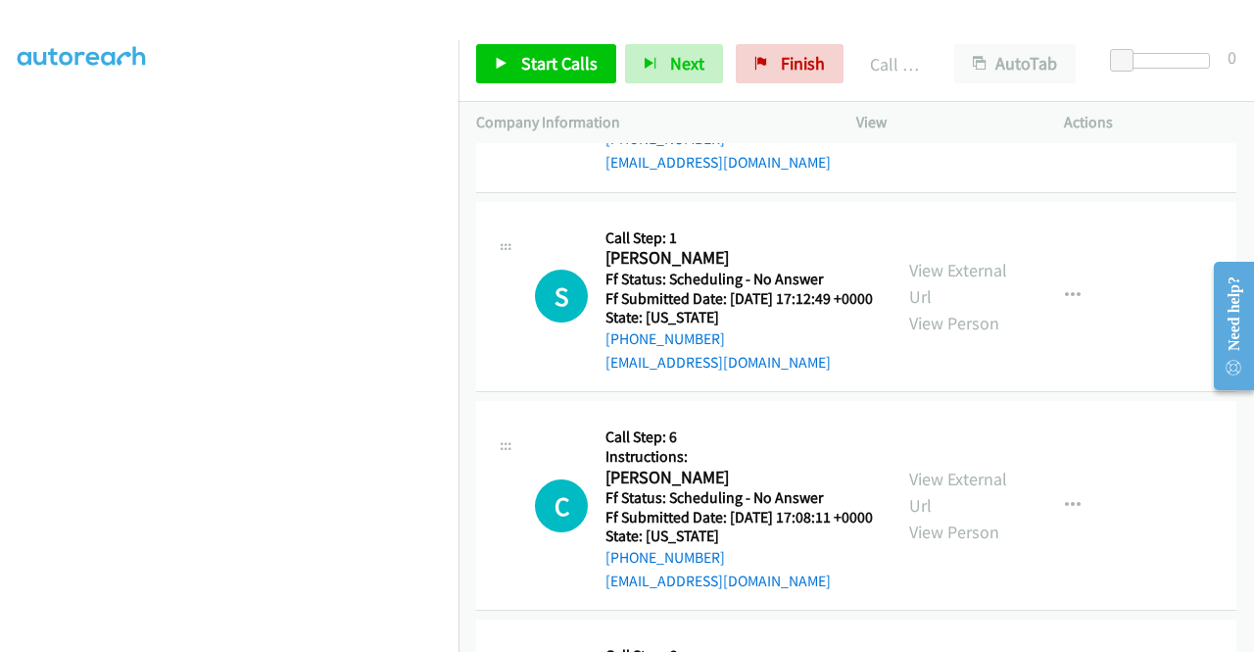
scroll to position [5034, 0]
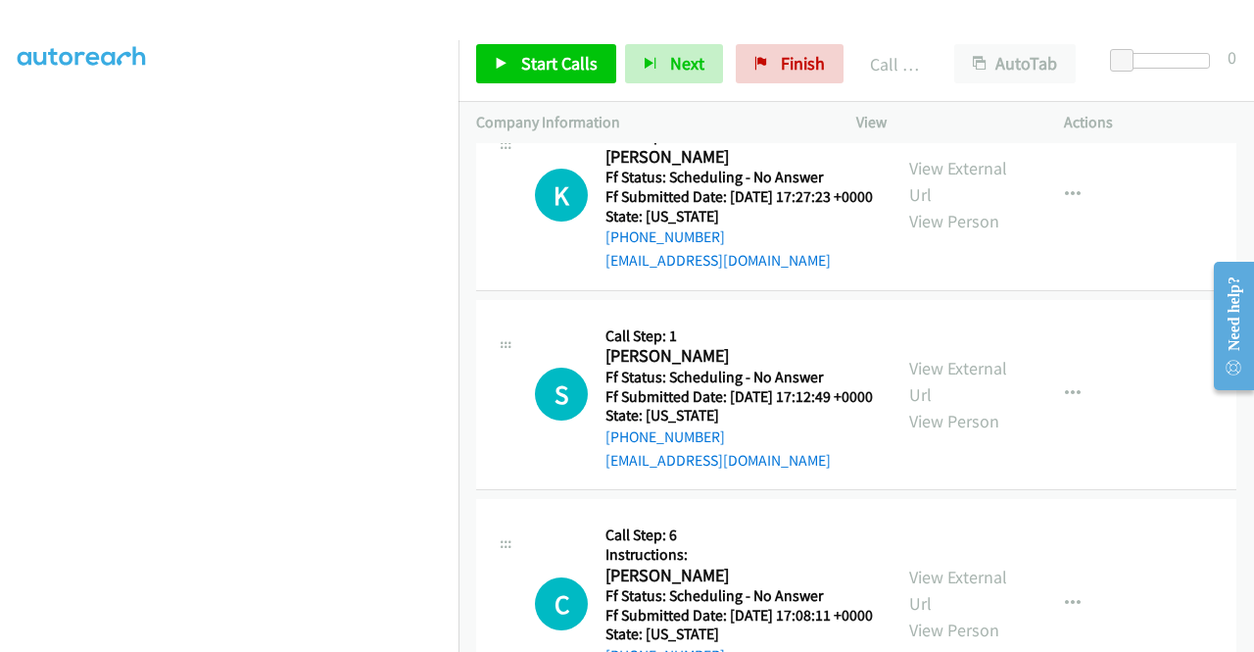
click at [715, 71] on link "Call was successful?" at bounding box center [671, 61] width 131 height 19
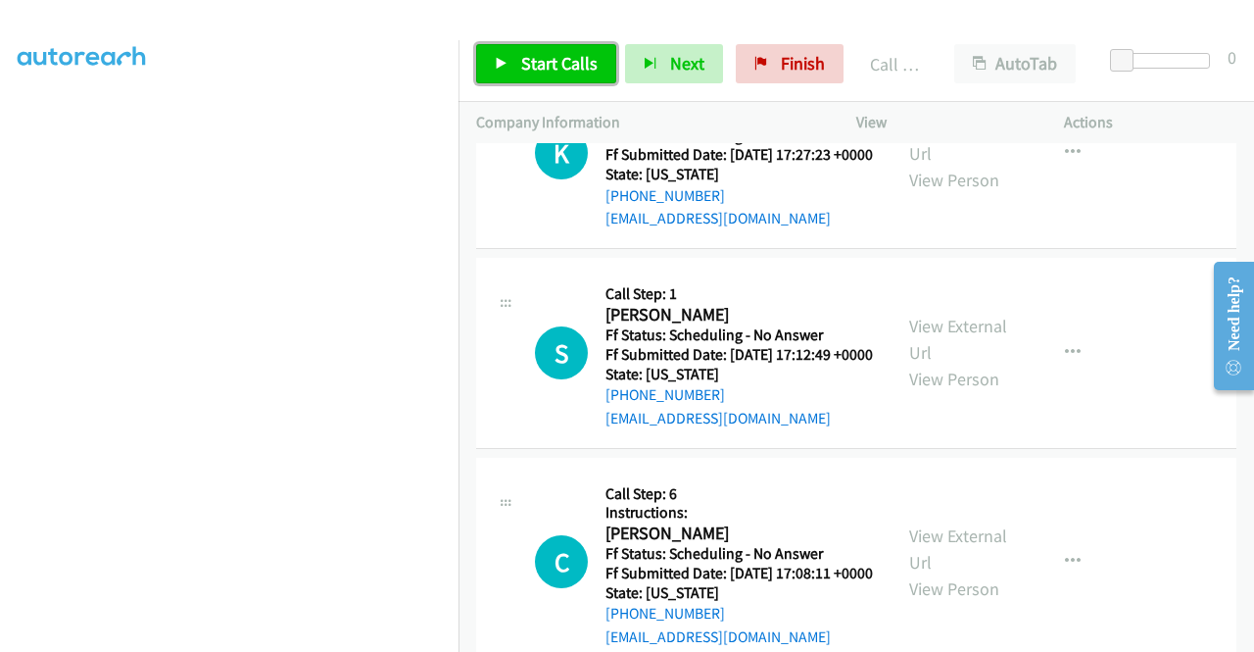
click at [543, 72] on span "Start Calls" at bounding box center [559, 63] width 76 height 23
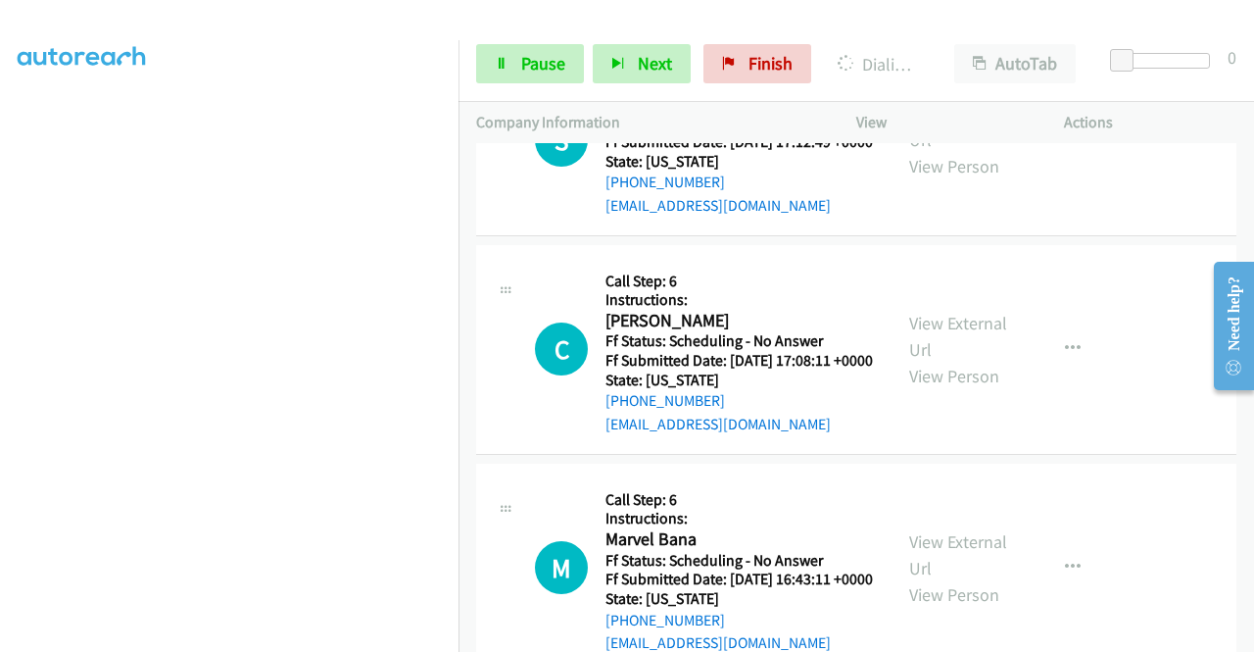
scroll to position [5328, 0]
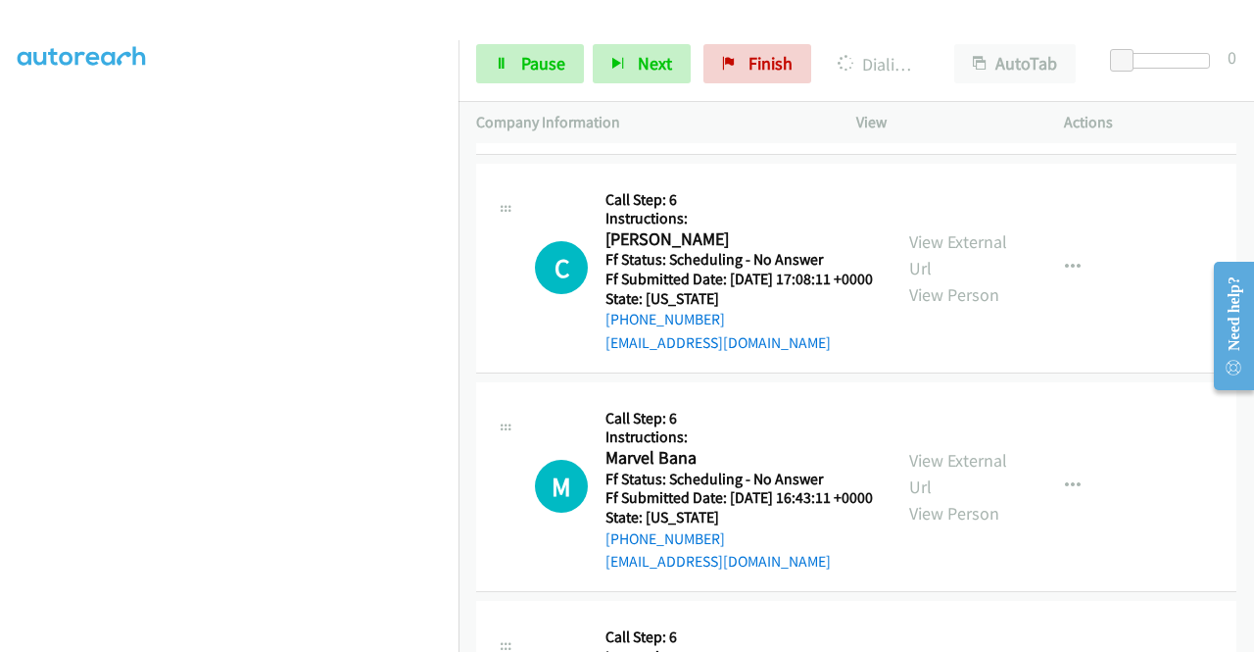
click at [976, 70] on link "View External Url" at bounding box center [958, 45] width 98 height 49
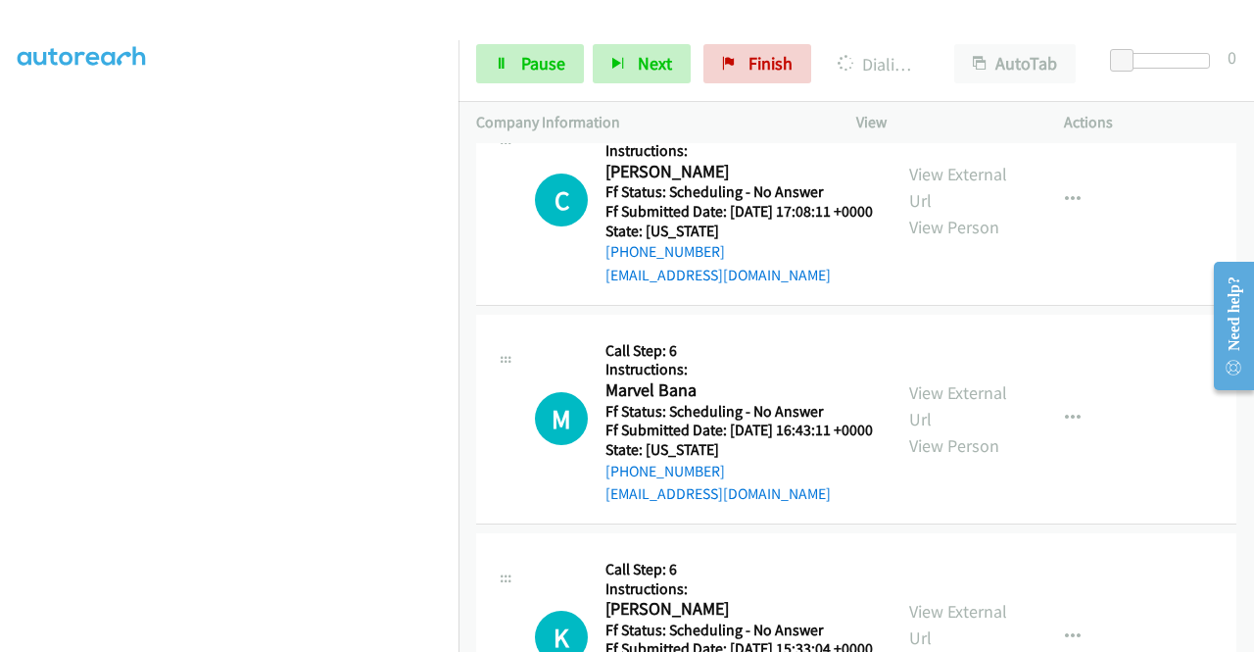
scroll to position [5426, 0]
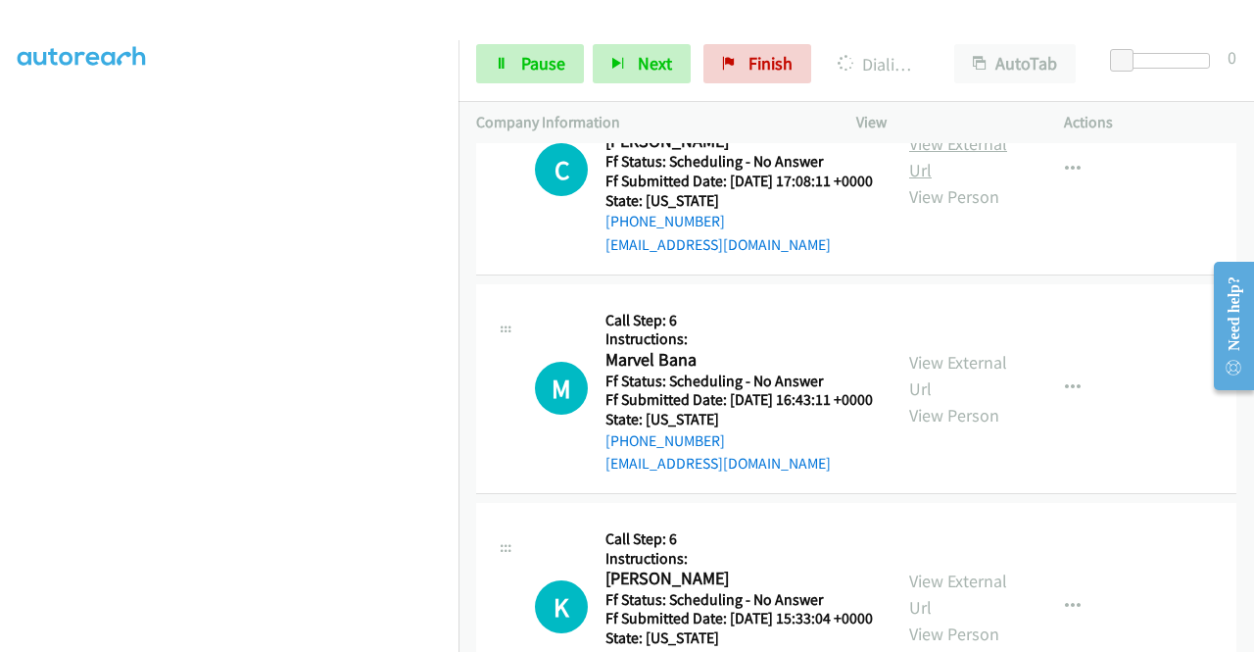
click at [972, 181] on link "View External Url" at bounding box center [958, 156] width 98 height 49
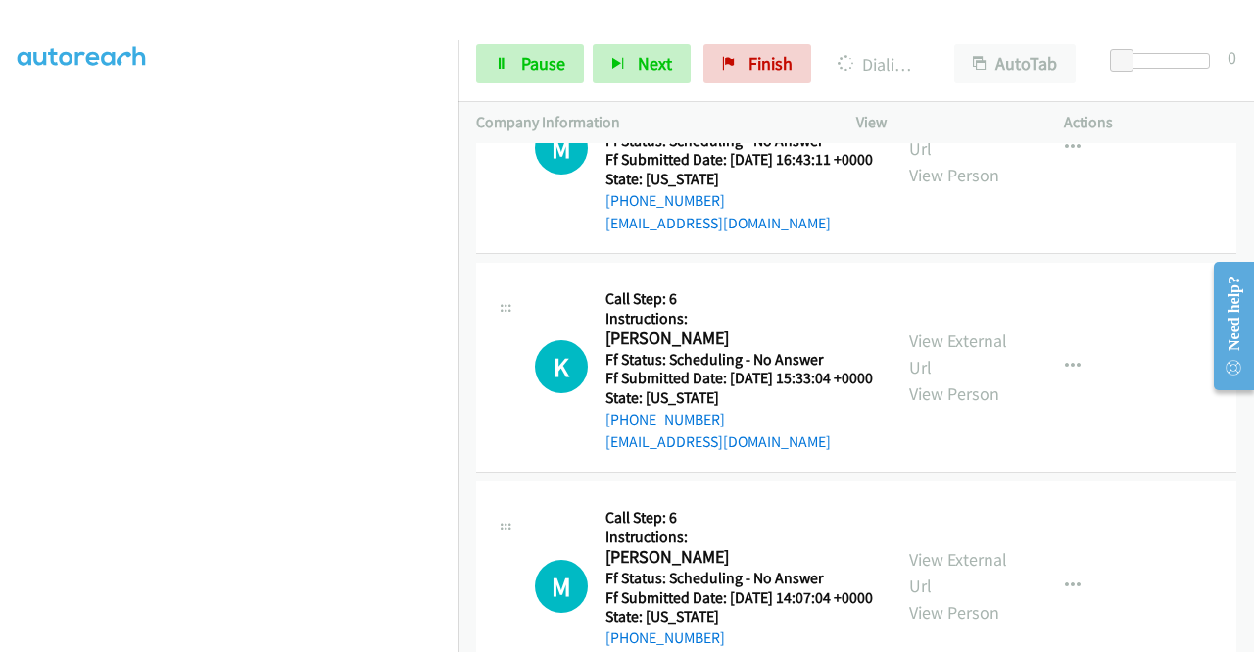
scroll to position [5720, 0]
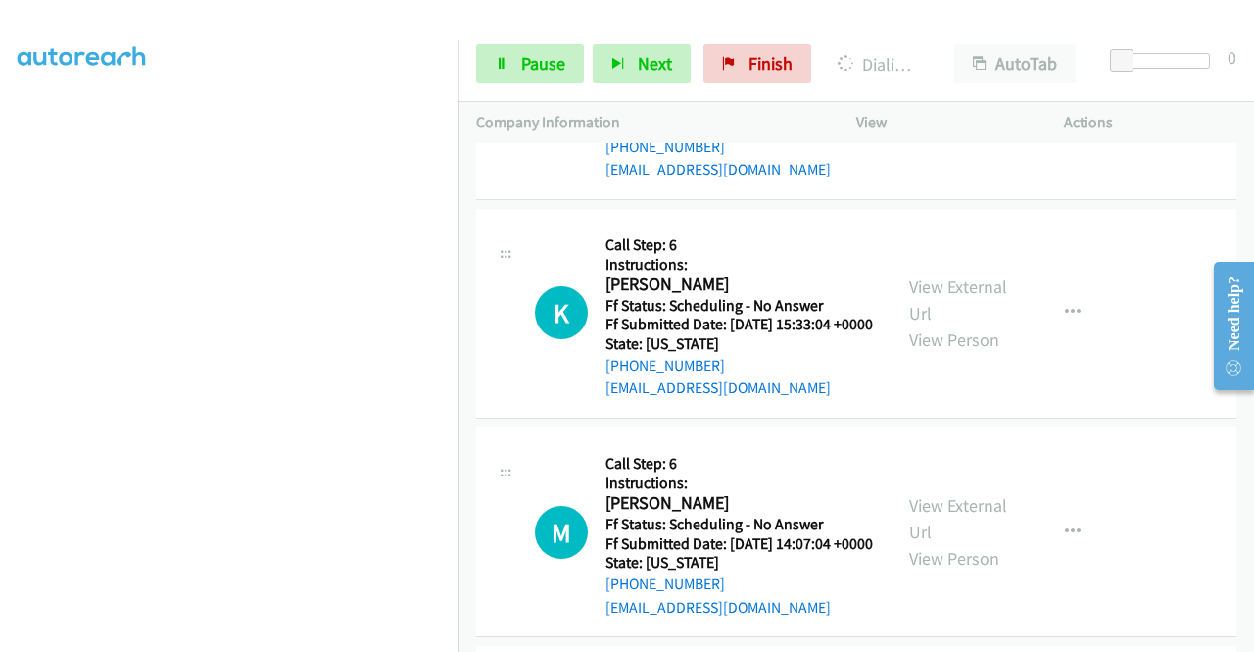
click at [970, 134] on div "View External Url View Person" at bounding box center [960, 94] width 102 height 79
click at [970, 106] on link "View External Url" at bounding box center [958, 81] width 98 height 49
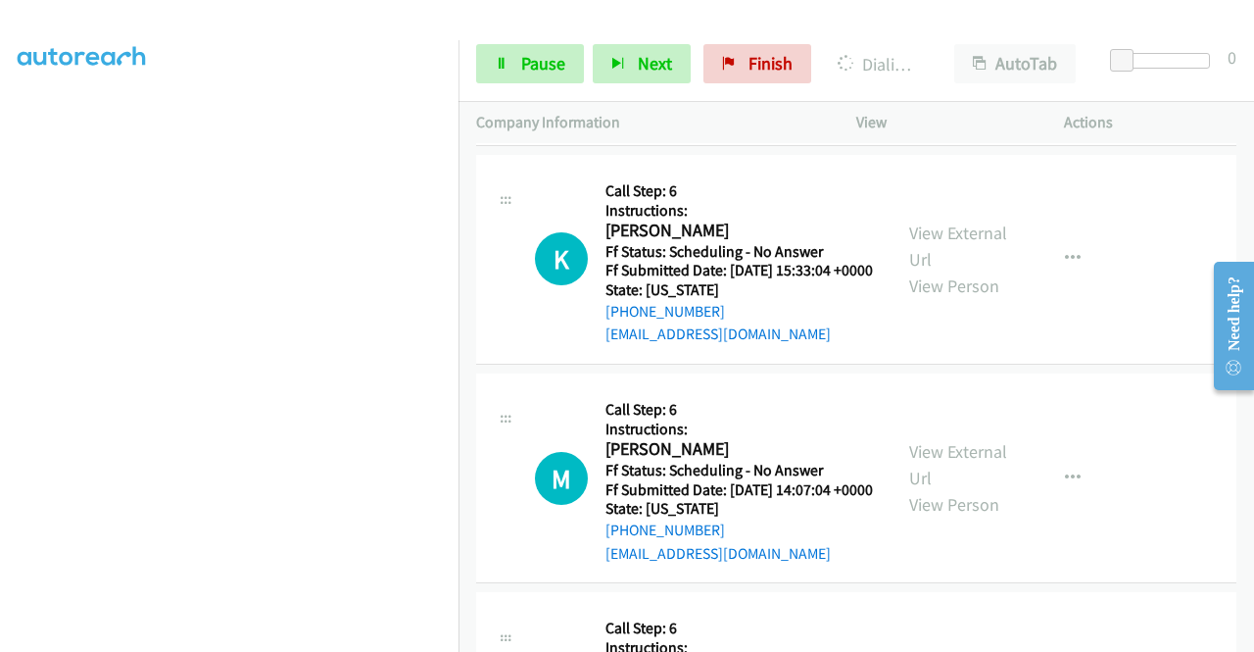
scroll to position [5916, 0]
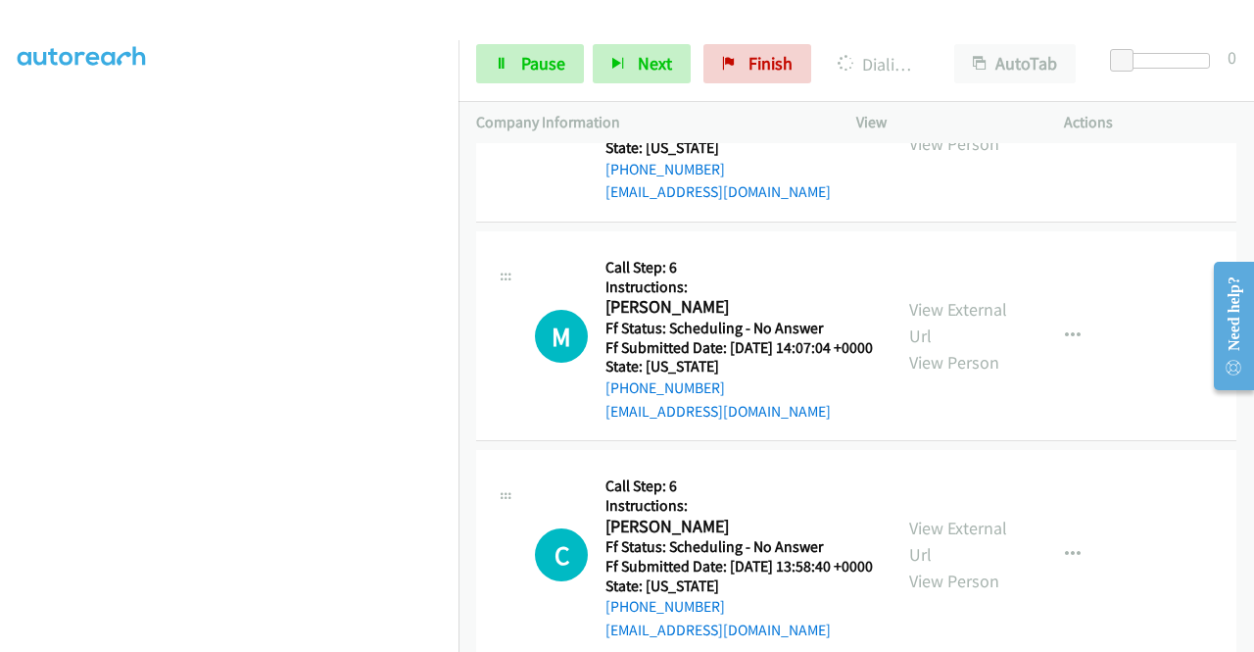
click at [960, 128] on link "View External Url" at bounding box center [958, 103] width 98 height 49
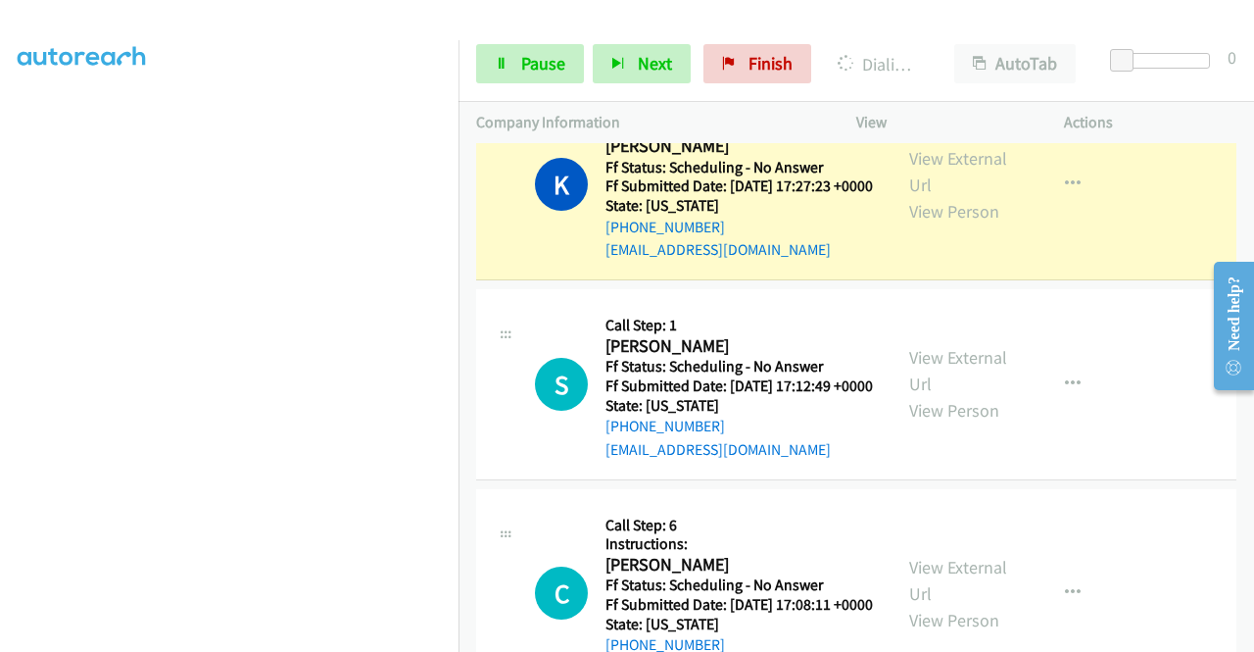
scroll to position [5034, 0]
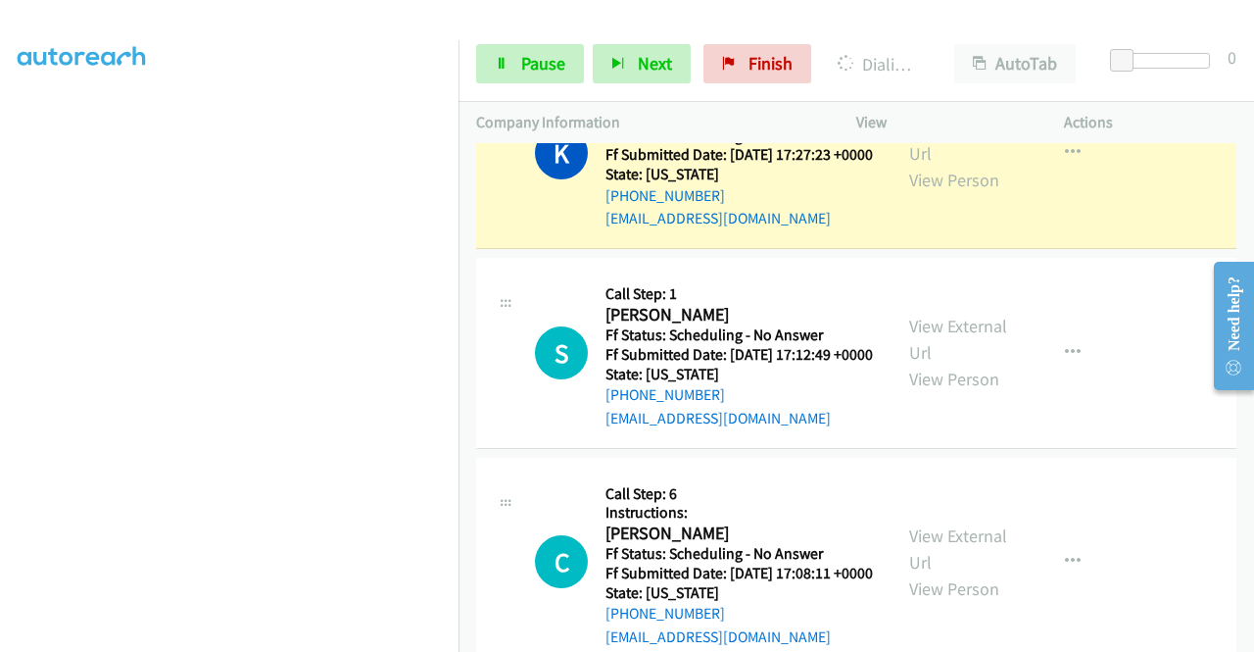
drag, startPoint x: 1158, startPoint y: 327, endPoint x: 1139, endPoint y: 317, distance: 22.4
click at [1158, 254] on td "K Callback Scheduled Call Step: 1 [PERSON_NAME] America/New_York Ff Status: Sch…" at bounding box center [857, 154] width 796 height 200
click at [498, 62] on icon at bounding box center [502, 65] width 14 height 14
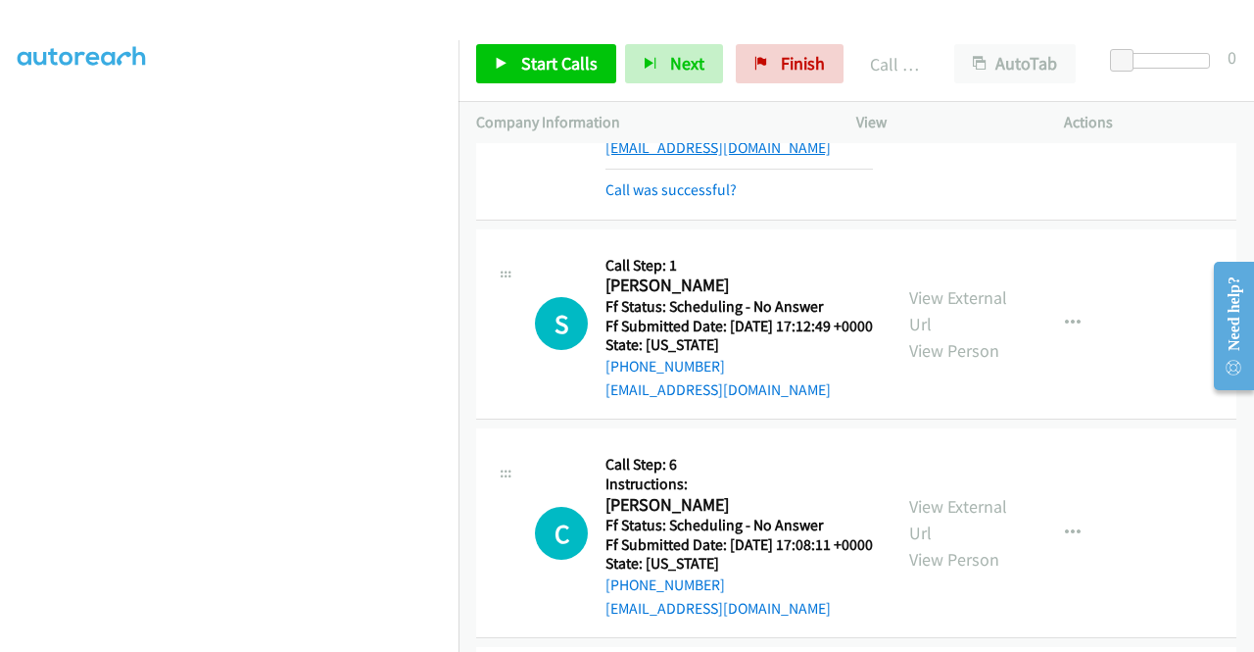
scroll to position [5132, 0]
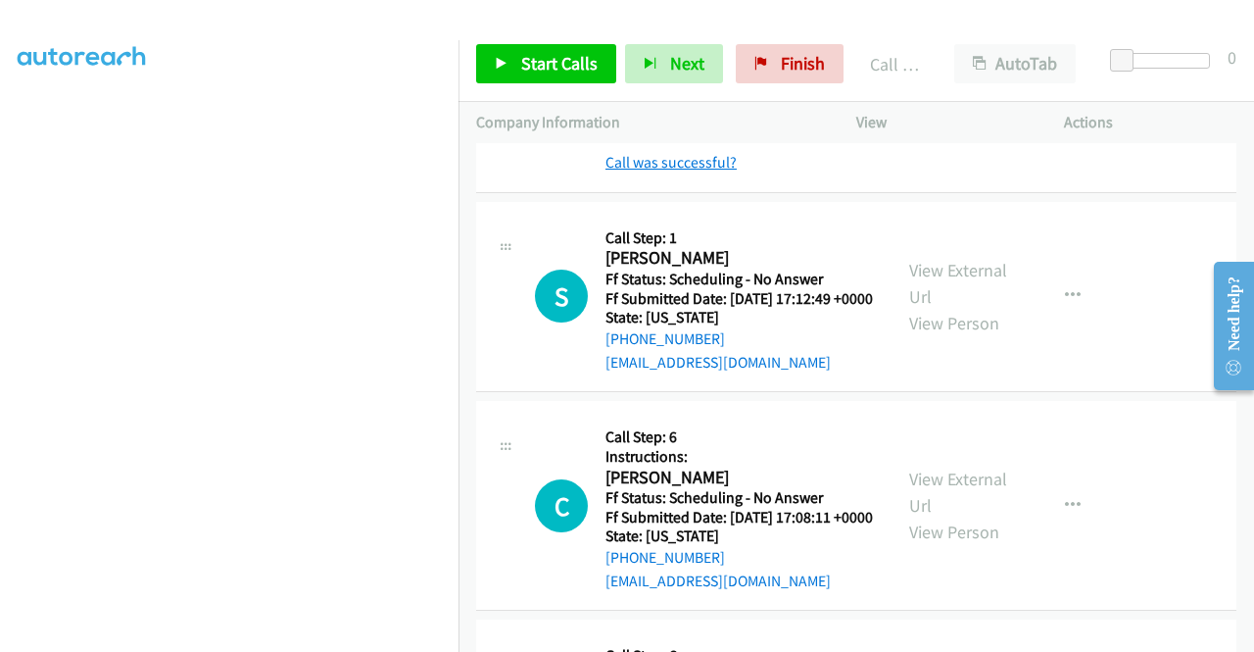
click at [717, 171] on link "Call was successful?" at bounding box center [671, 162] width 131 height 19
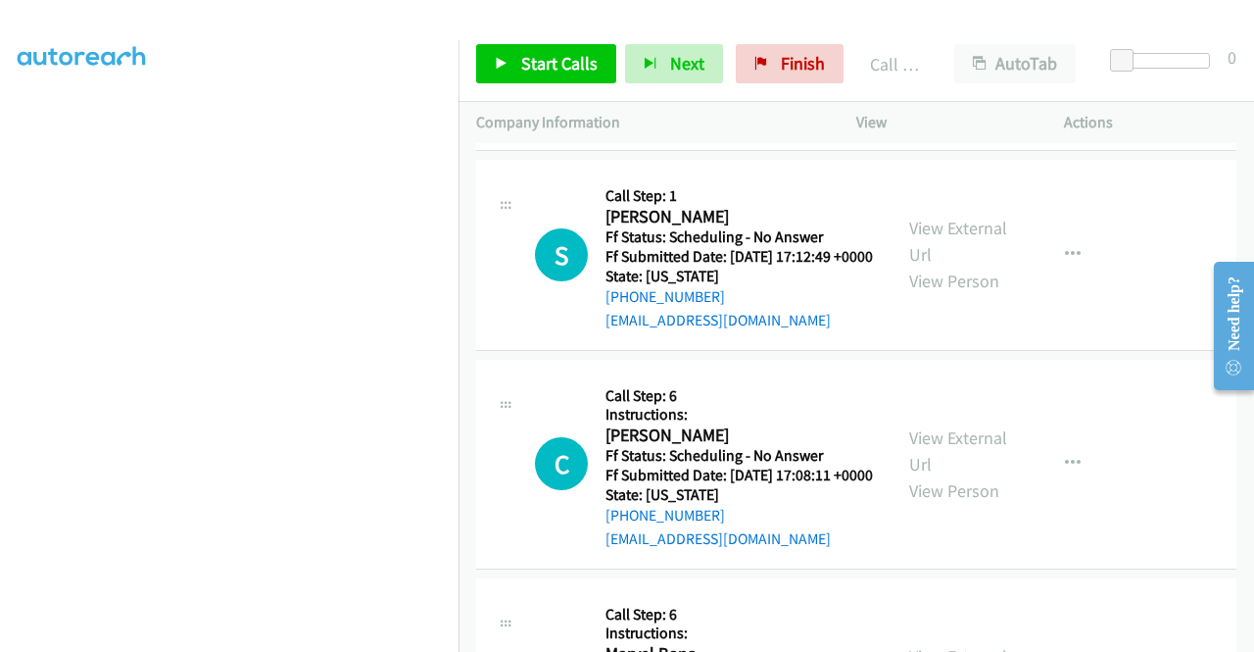
scroll to position [5328, 0]
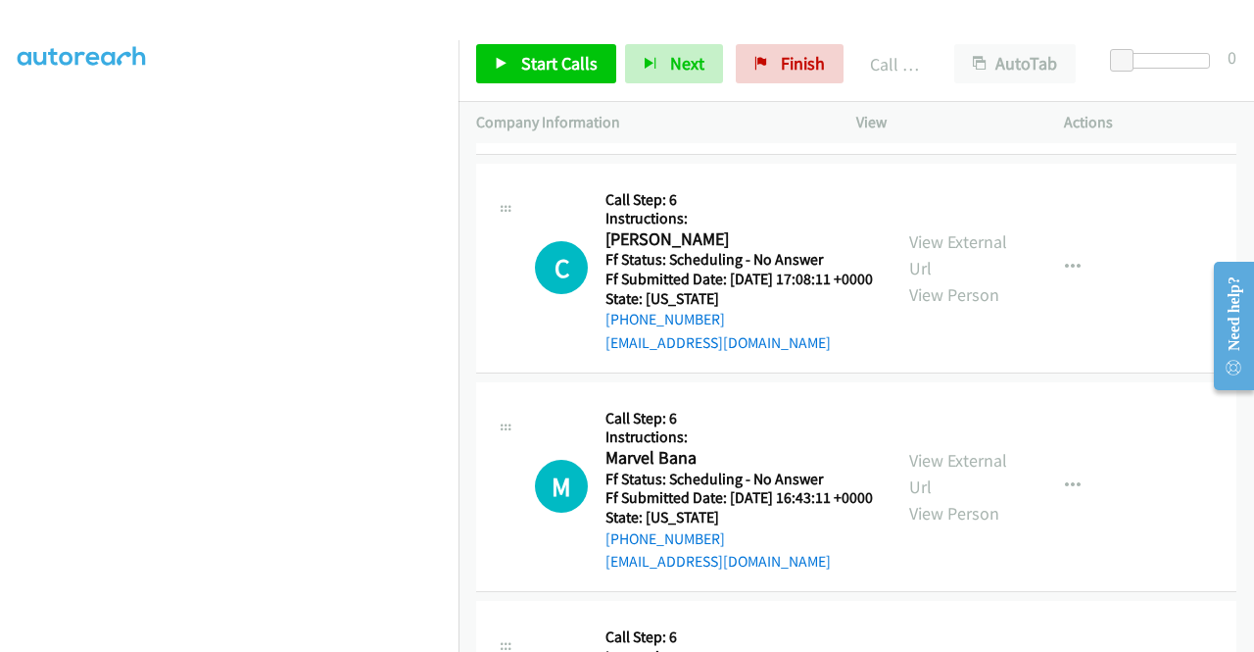
drag, startPoint x: 1114, startPoint y: 247, endPoint x: 1084, endPoint y: 238, distance: 31.6
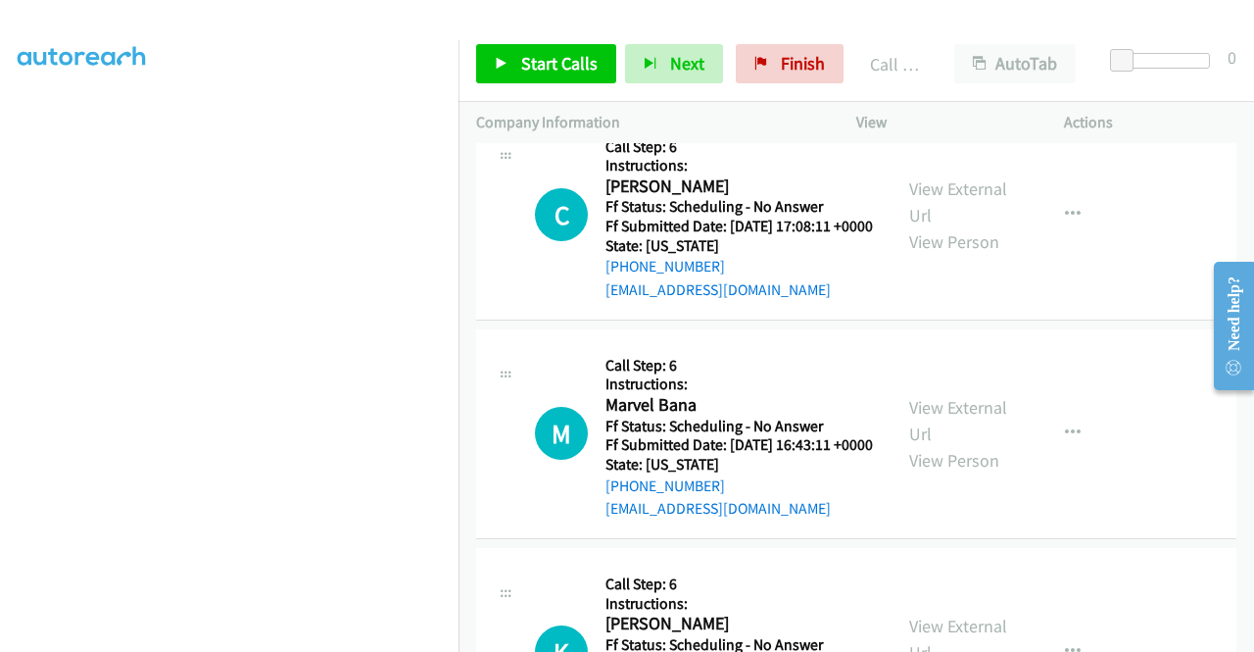
scroll to position [5426, 0]
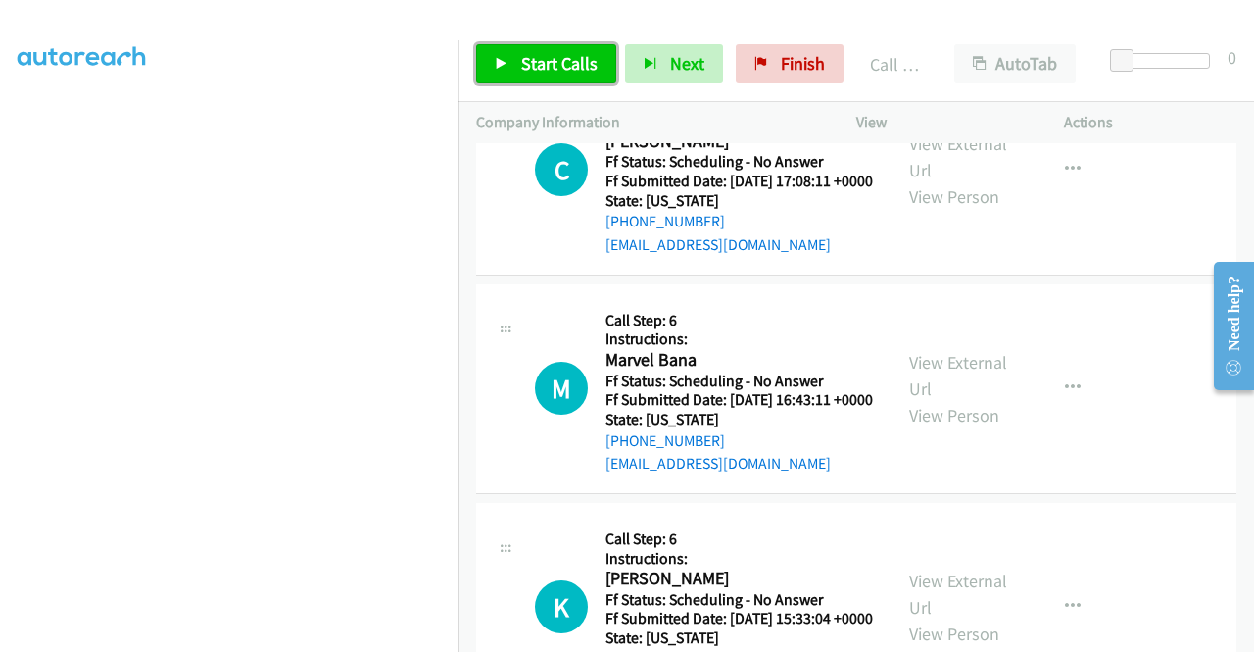
click at [571, 66] on span "Start Calls" at bounding box center [559, 63] width 76 height 23
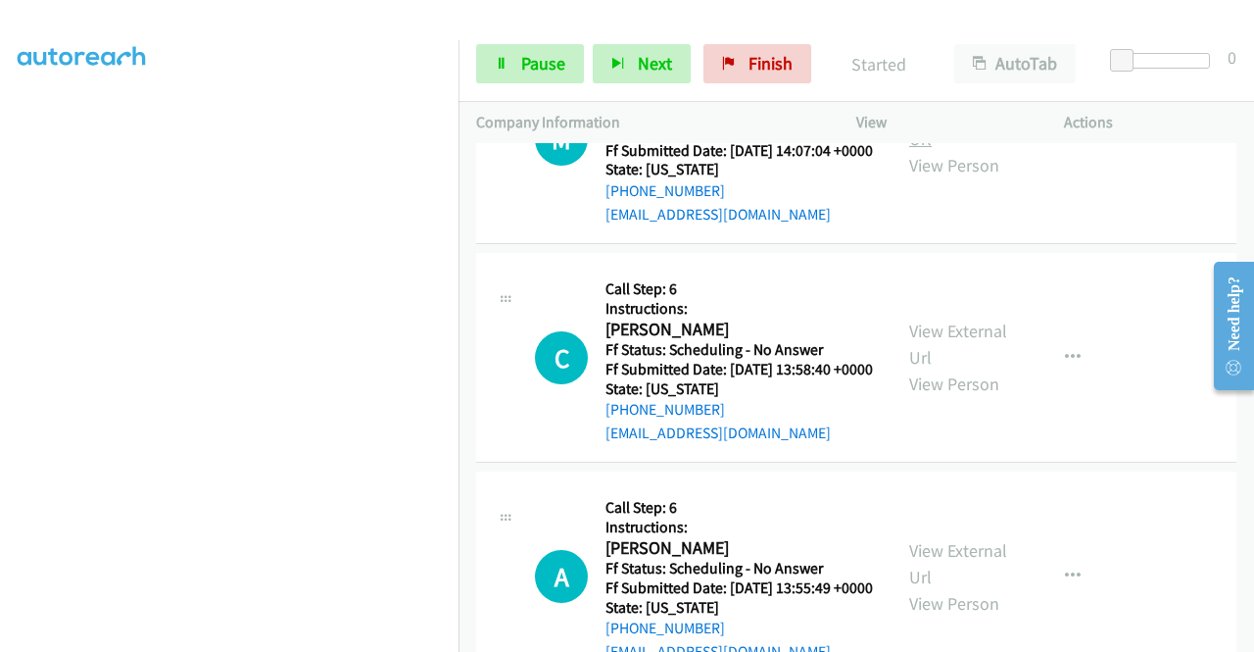
scroll to position [6210, 0]
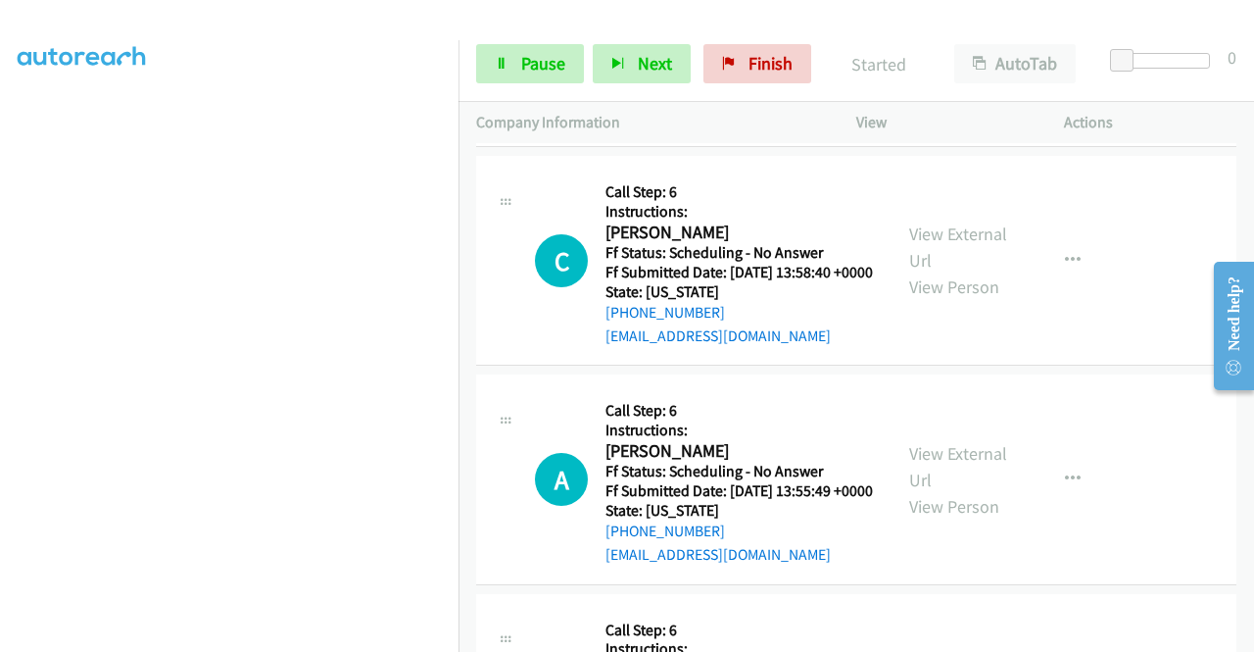
click at [985, 53] on link "View External Url" at bounding box center [958, 28] width 98 height 49
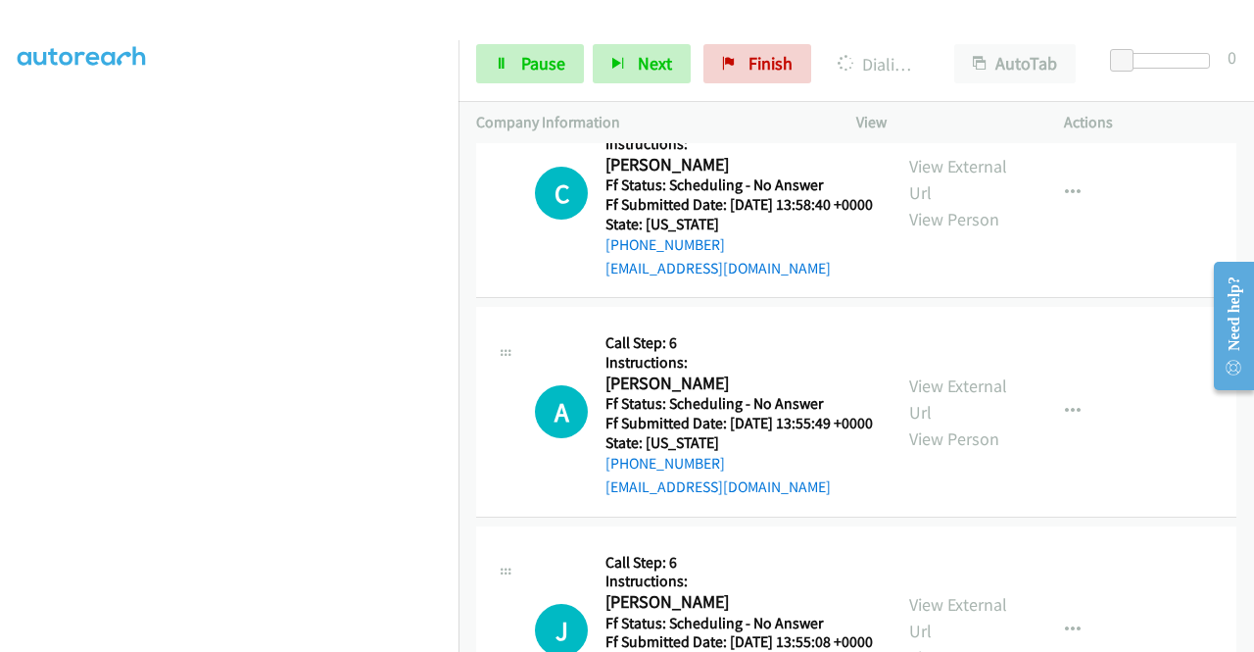
scroll to position [6308, 0]
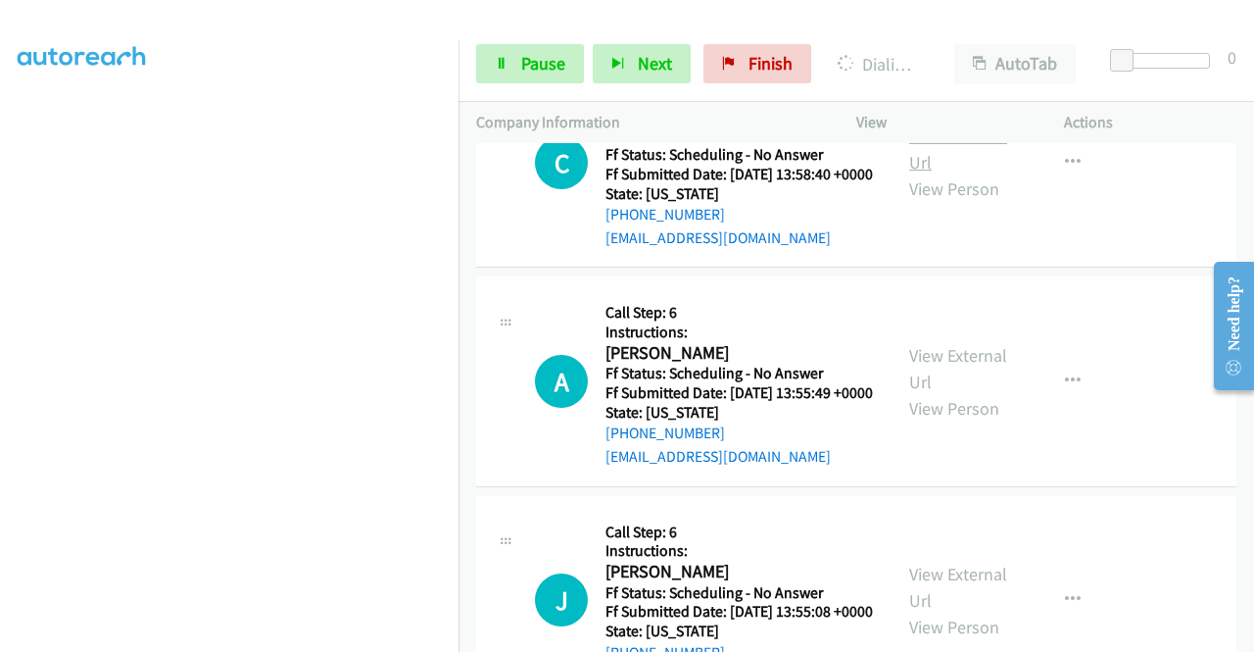
click at [929, 173] on link "View External Url" at bounding box center [958, 148] width 98 height 49
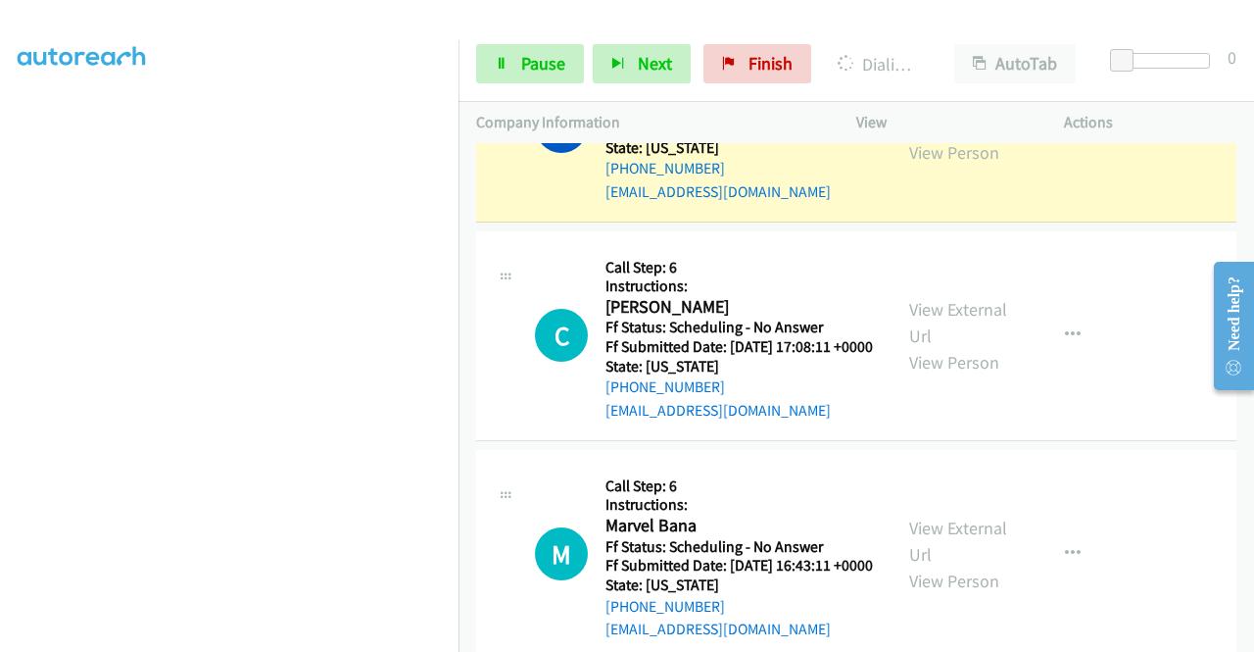
scroll to position [5230, 0]
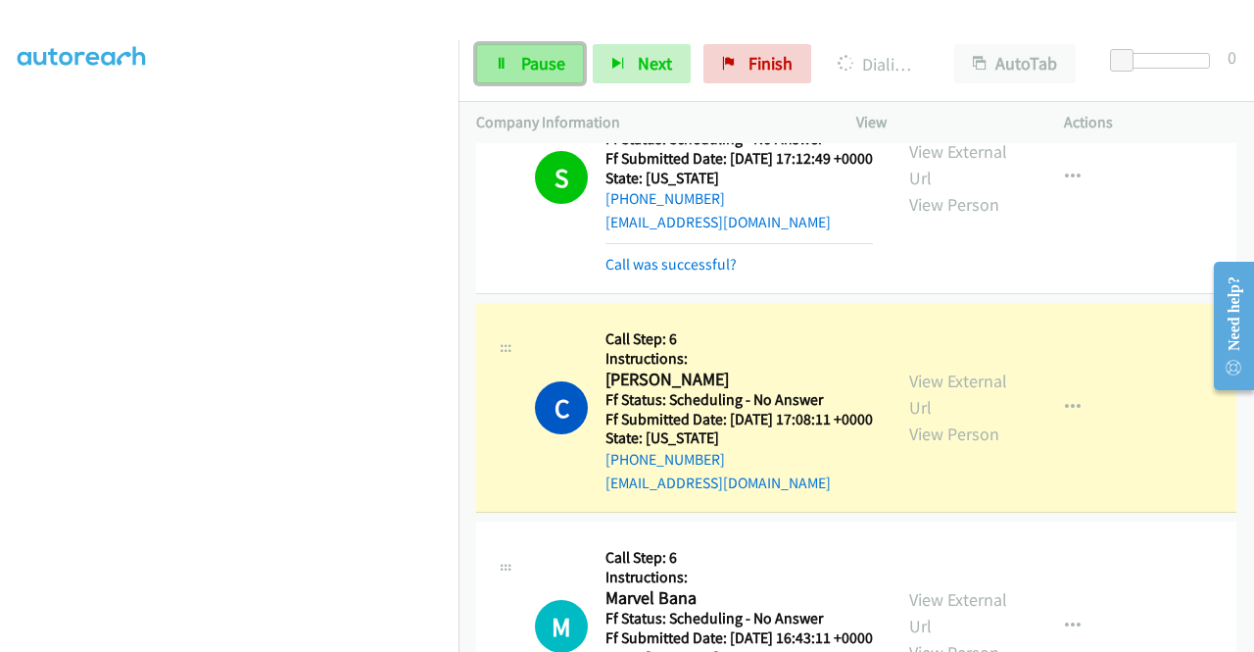
click at [530, 66] on span "Pause" at bounding box center [543, 63] width 44 height 23
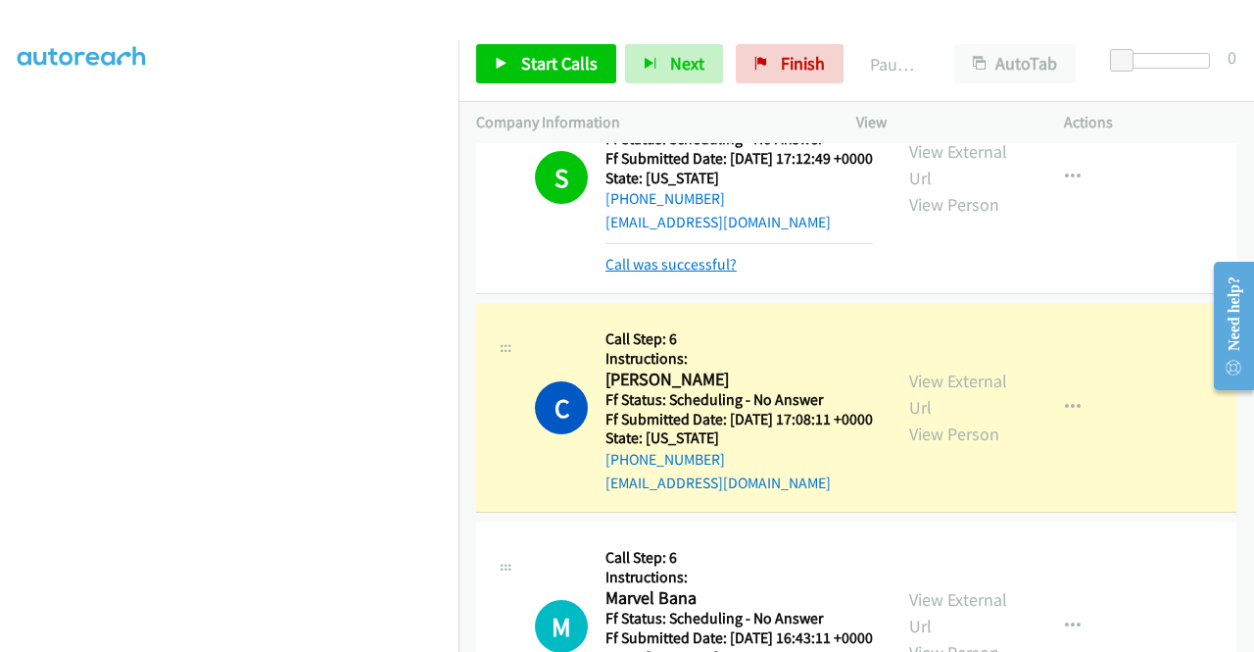
click at [629, 273] on link "Call was successful?" at bounding box center [671, 264] width 131 height 19
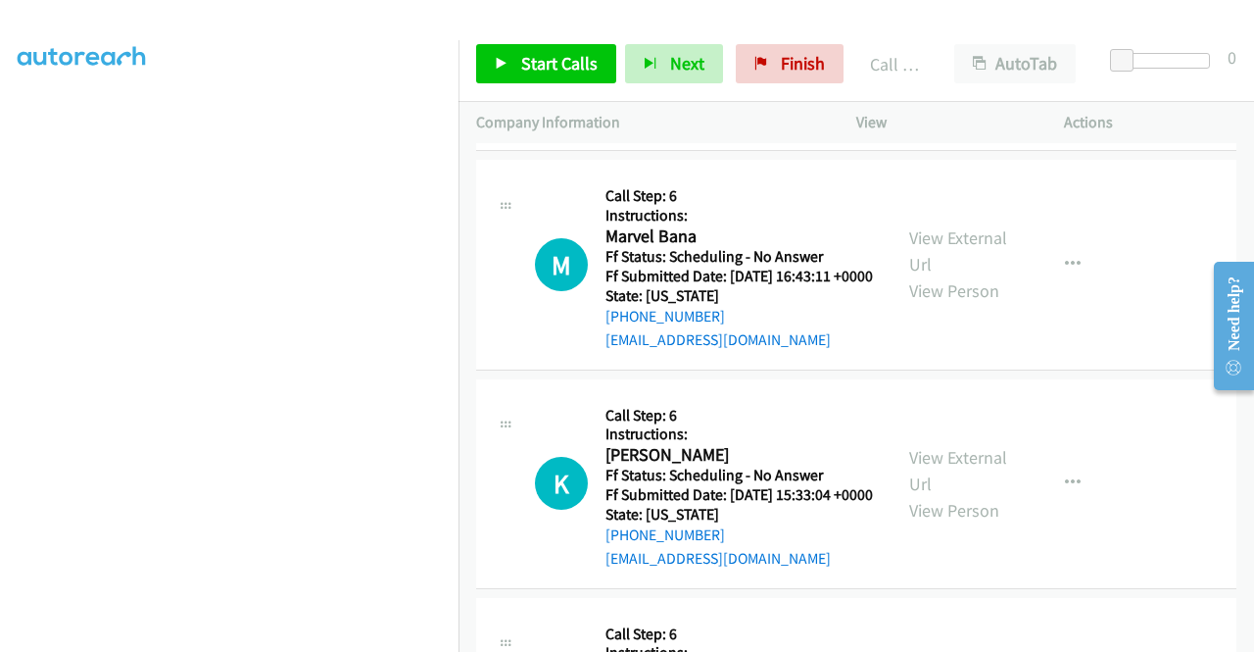
scroll to position [5622, 0]
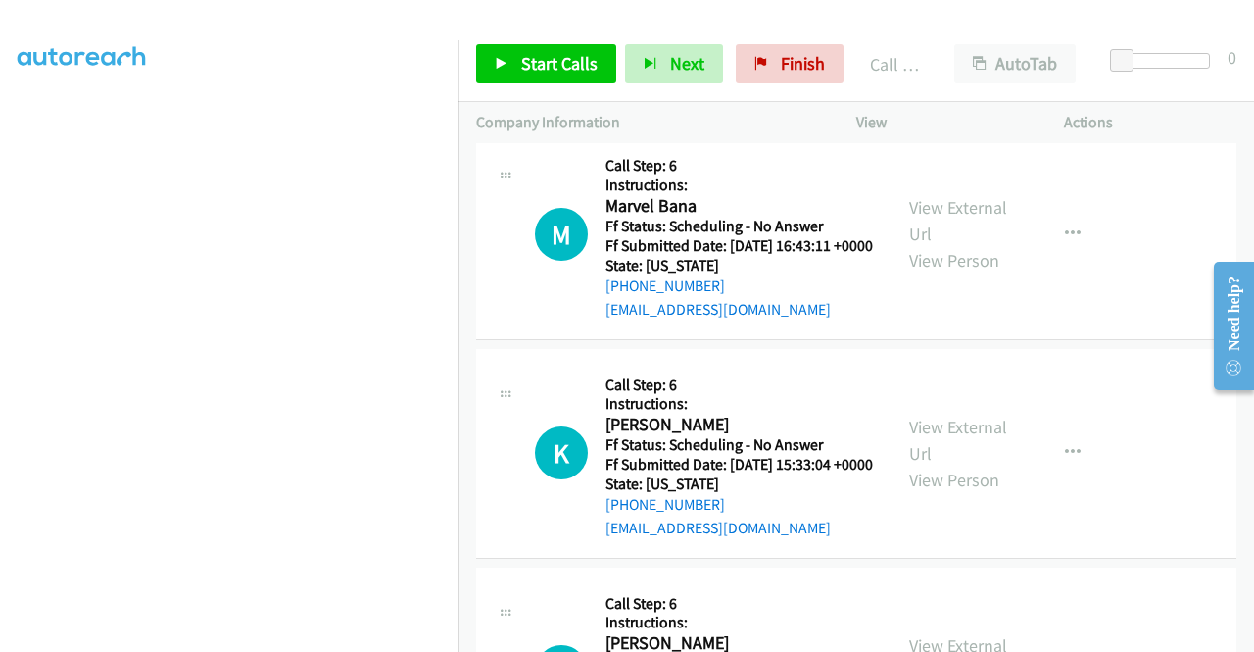
click at [697, 100] on link "Call was successful?" at bounding box center [671, 90] width 131 height 19
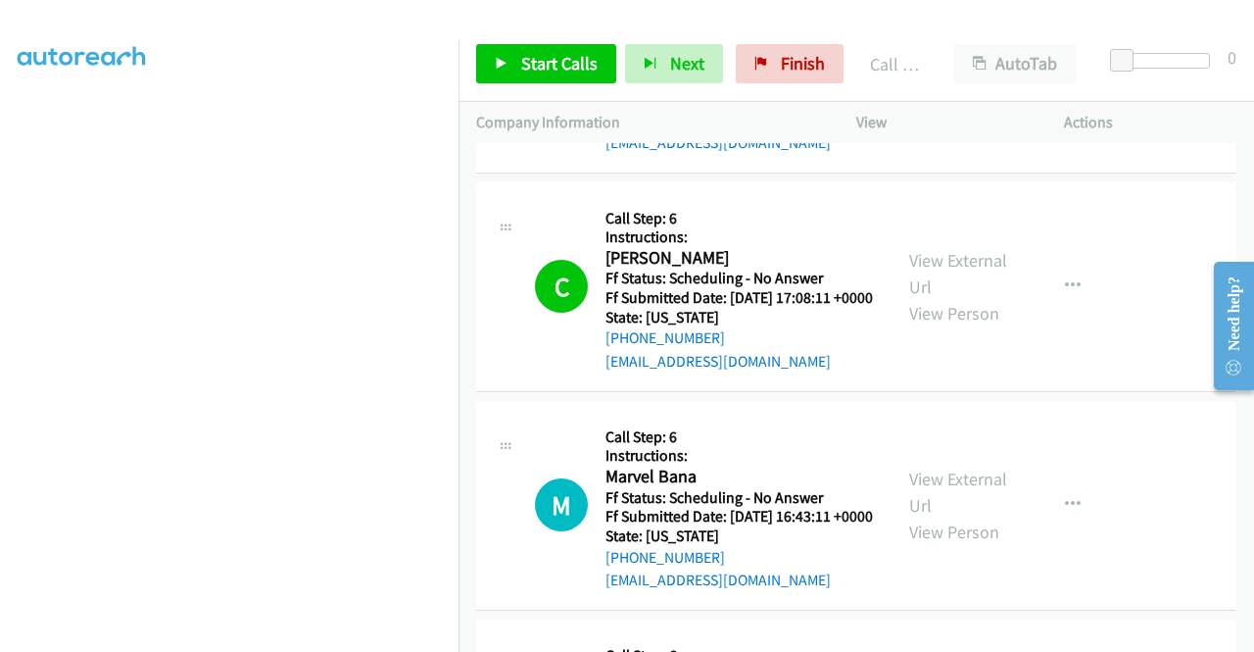
scroll to position [5426, 0]
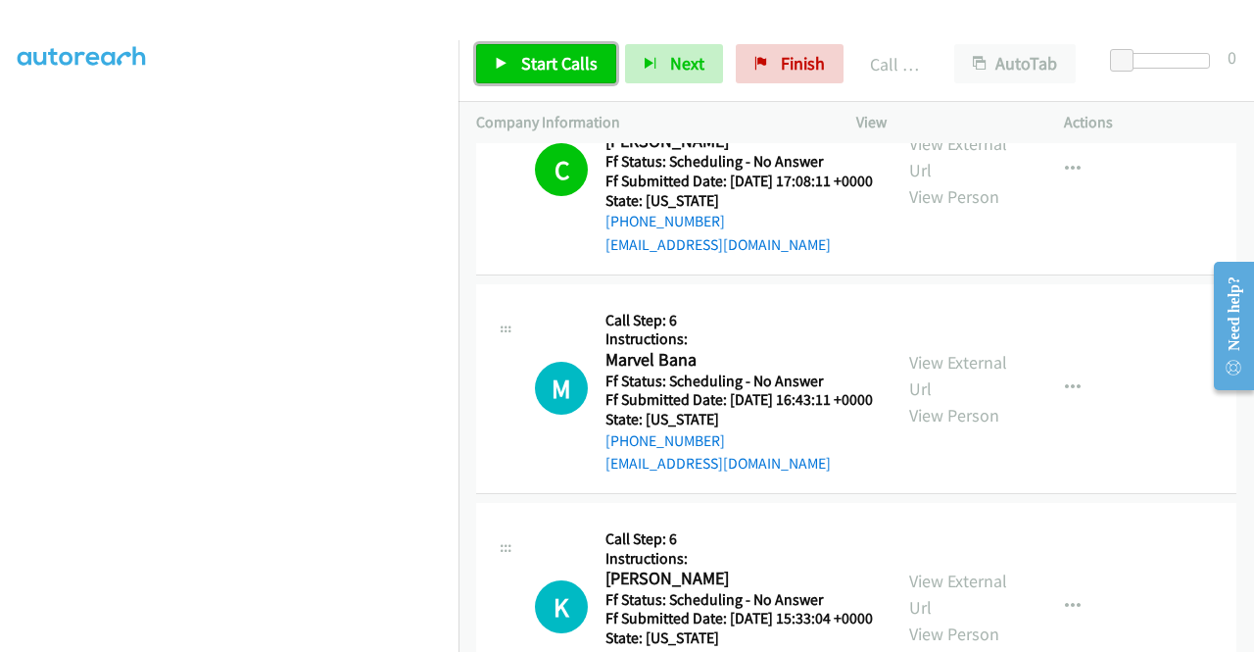
click at [539, 59] on span "Start Calls" at bounding box center [559, 63] width 76 height 23
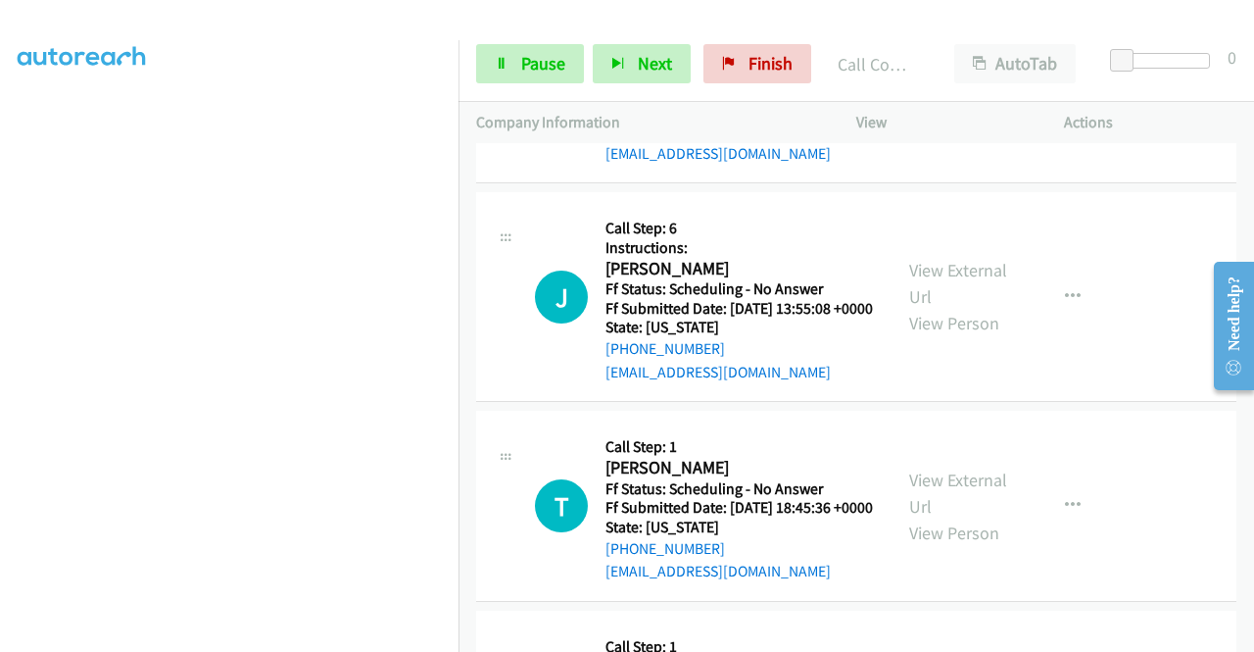
scroll to position [6797, 0]
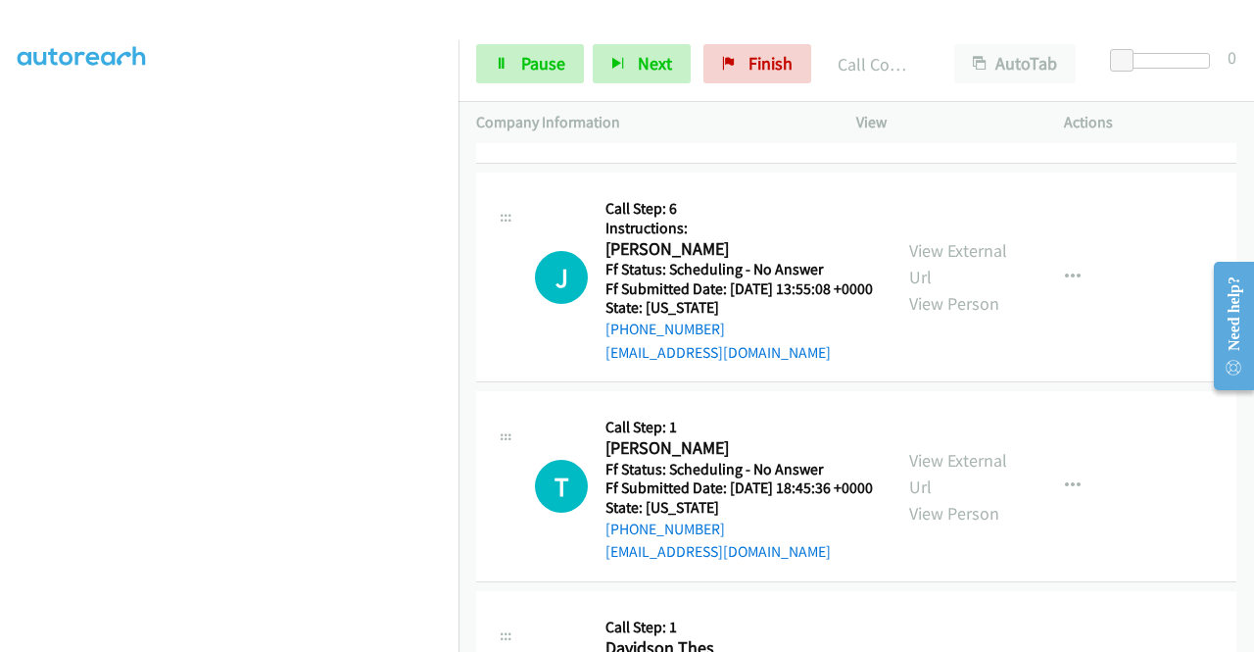
click at [992, 70] on link "View External Url" at bounding box center [958, 45] width 98 height 49
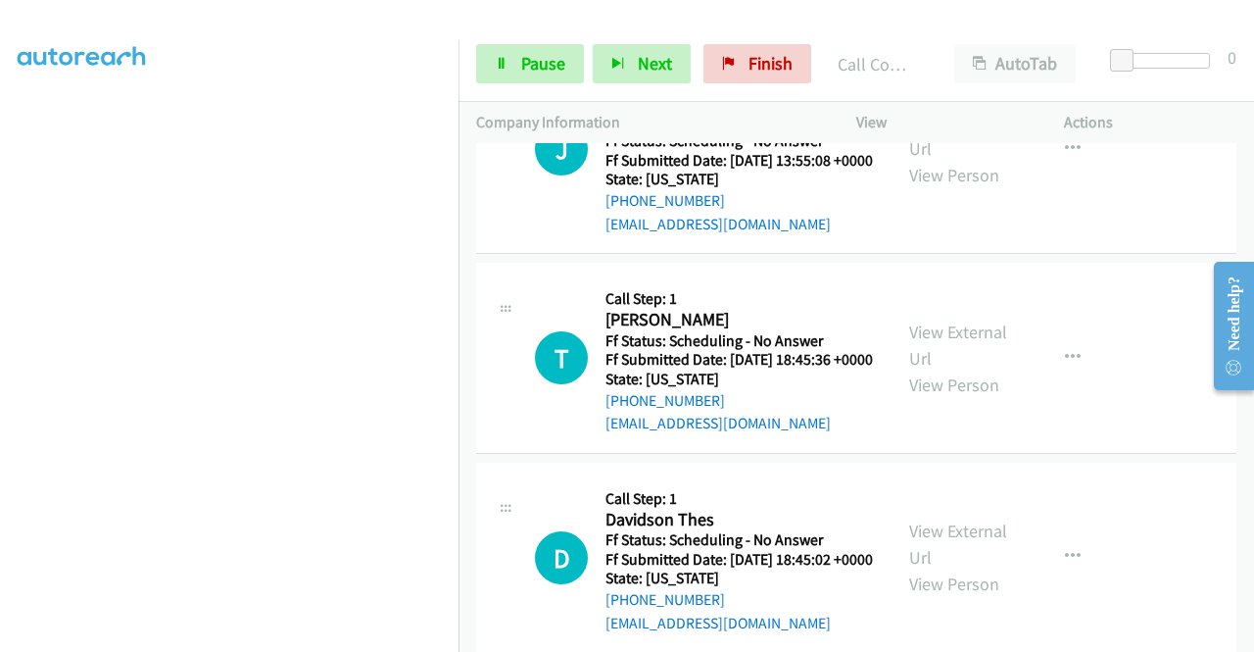
scroll to position [7091, 0]
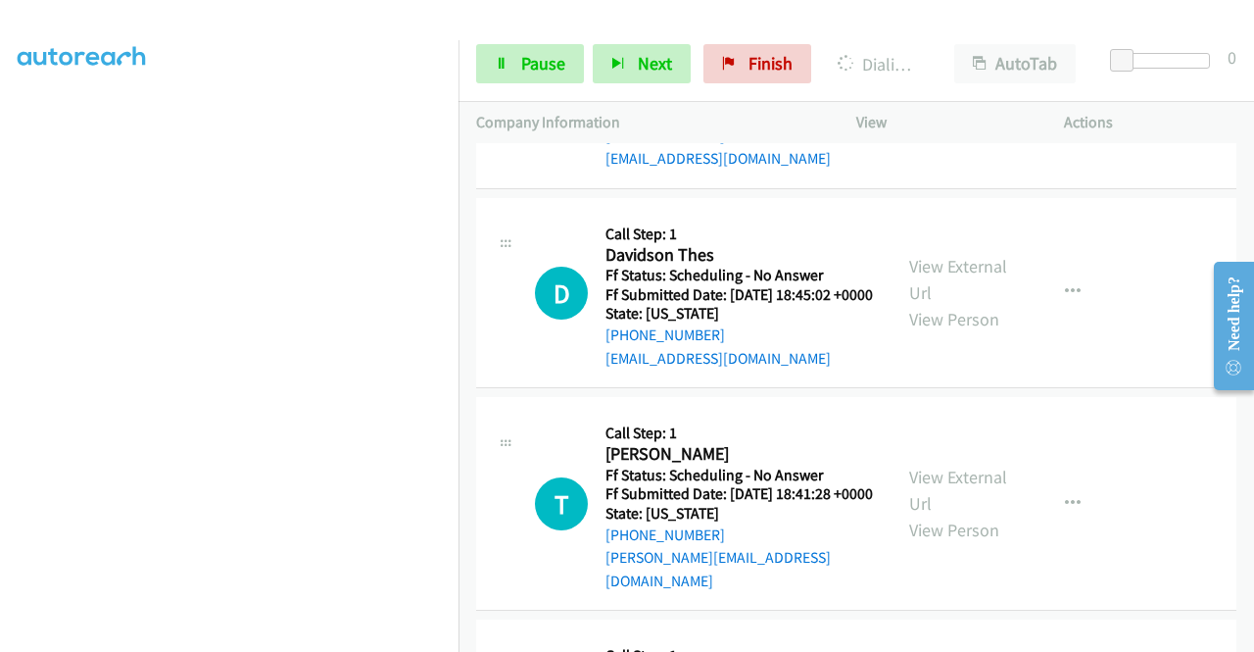
scroll to position [7287, 0]
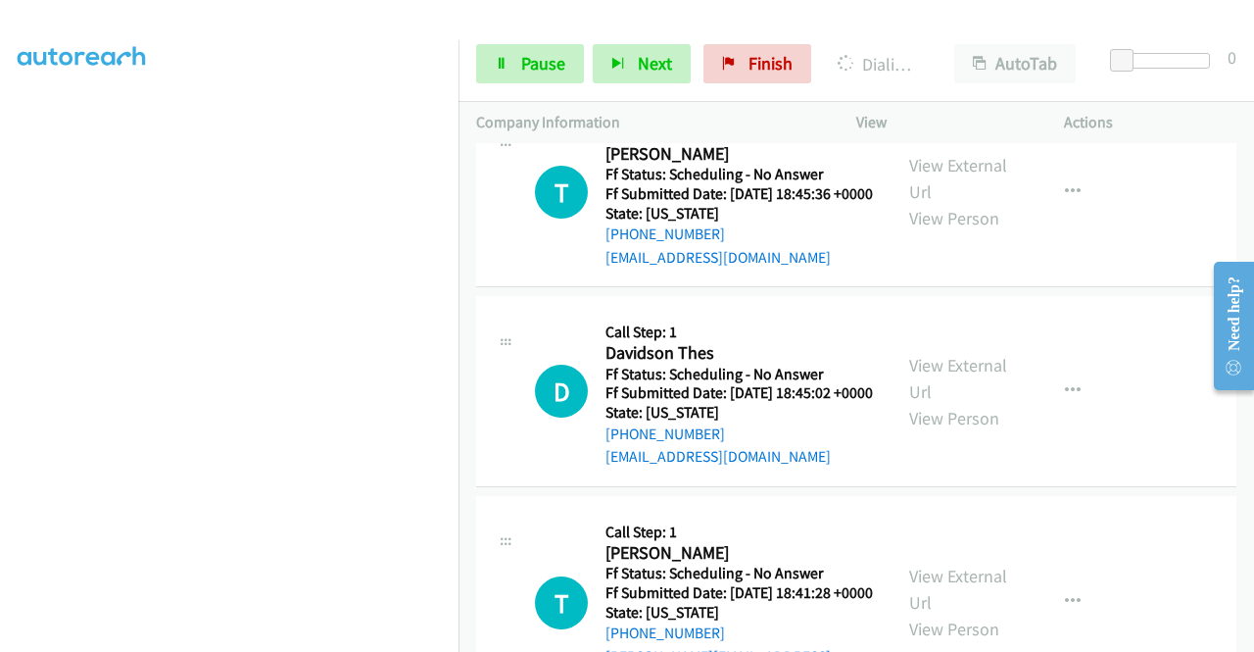
scroll to position [7035, 0]
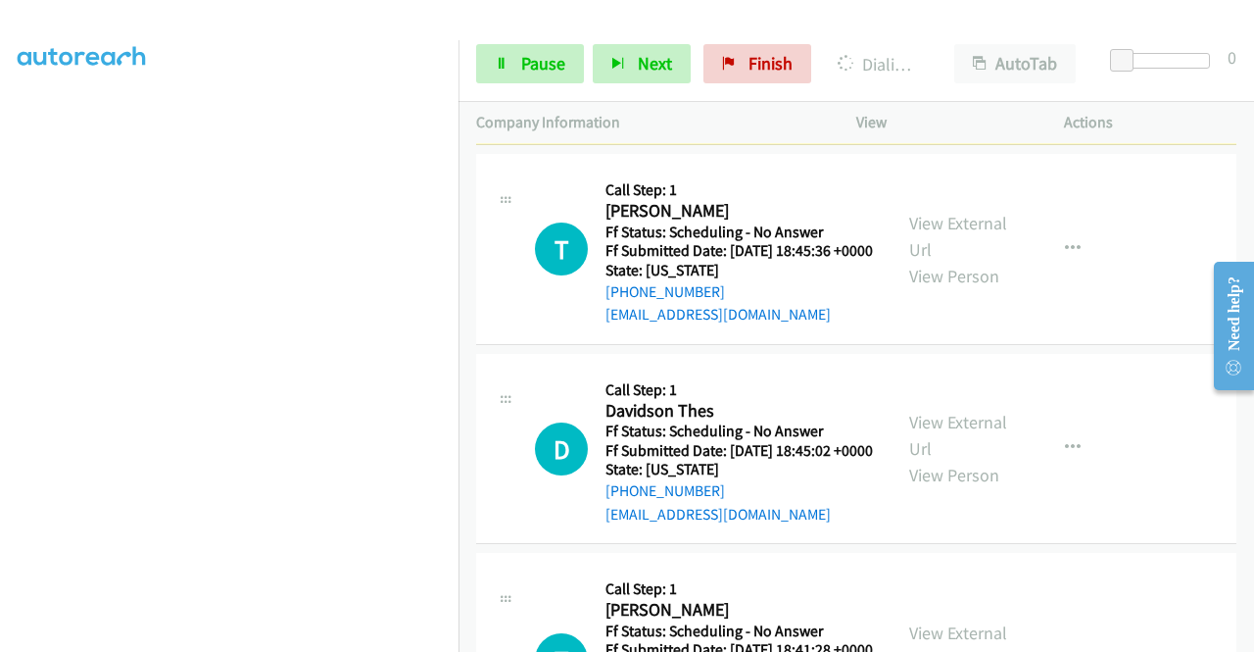
scroll to position [6741, 0]
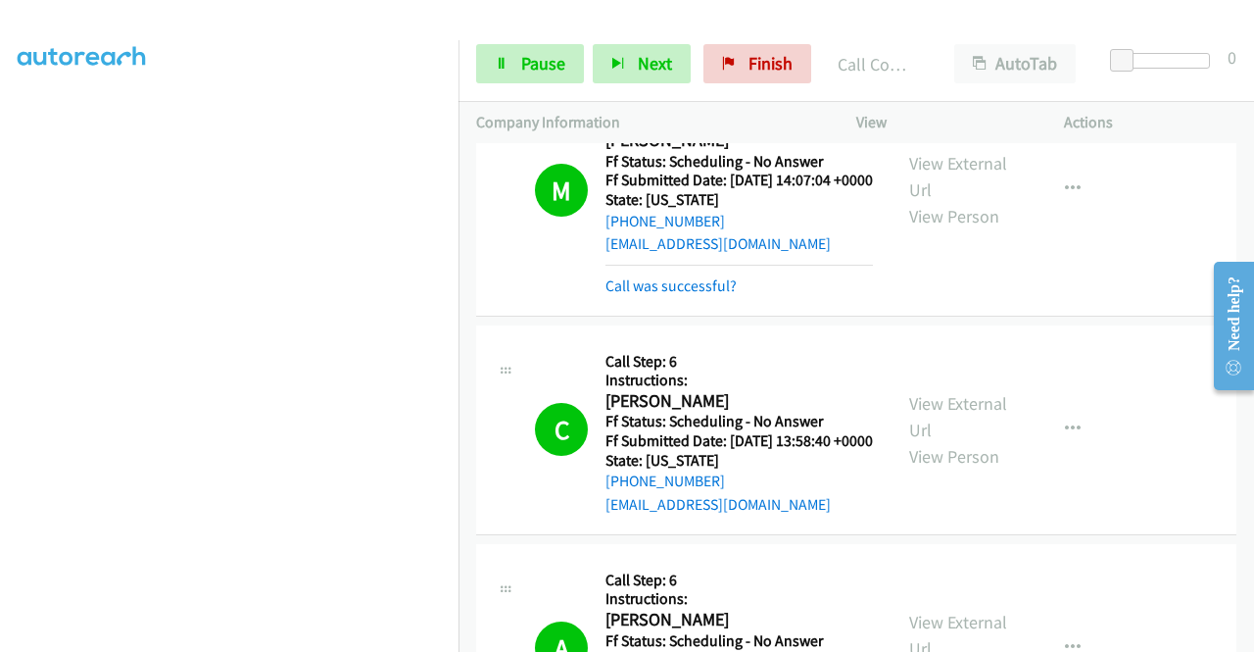
scroll to position [5936, 0]
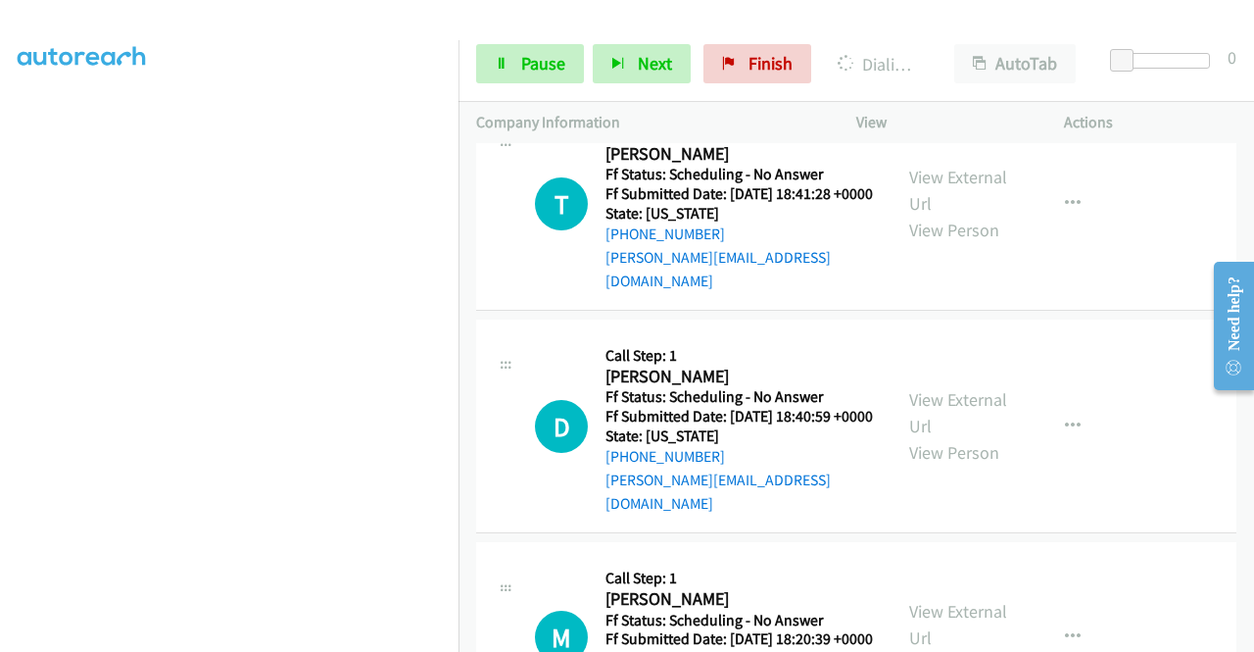
scroll to position [7504, 0]
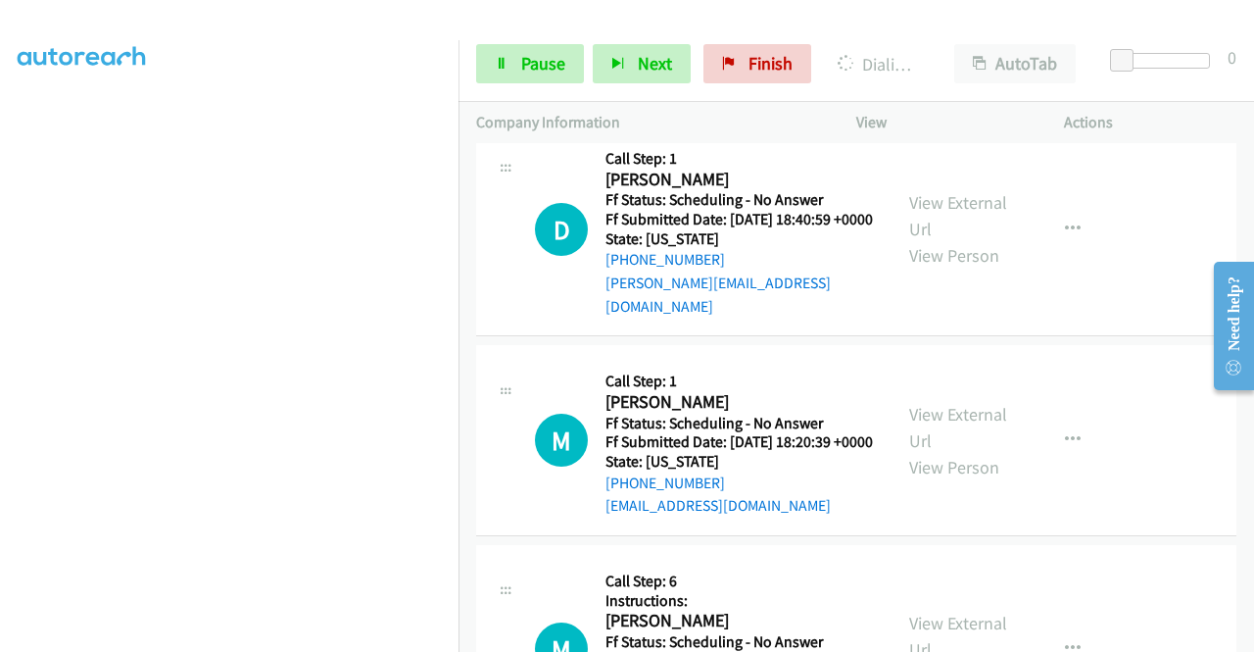
scroll to position [7700, 0]
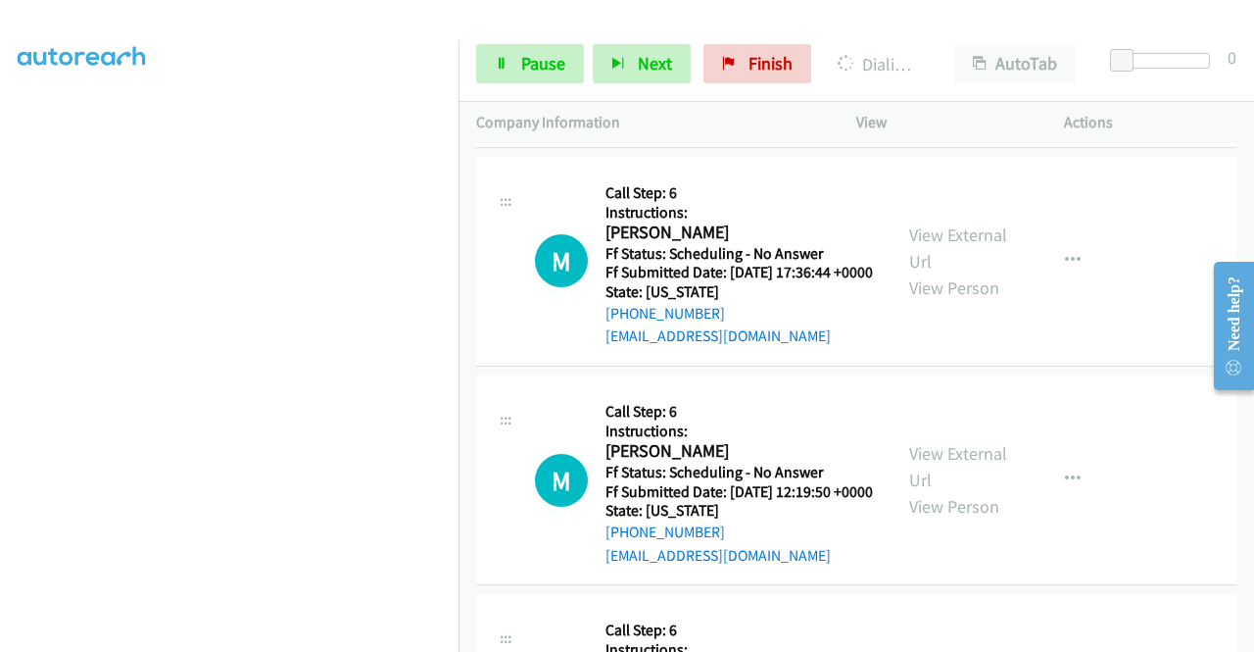
scroll to position [7994, 0]
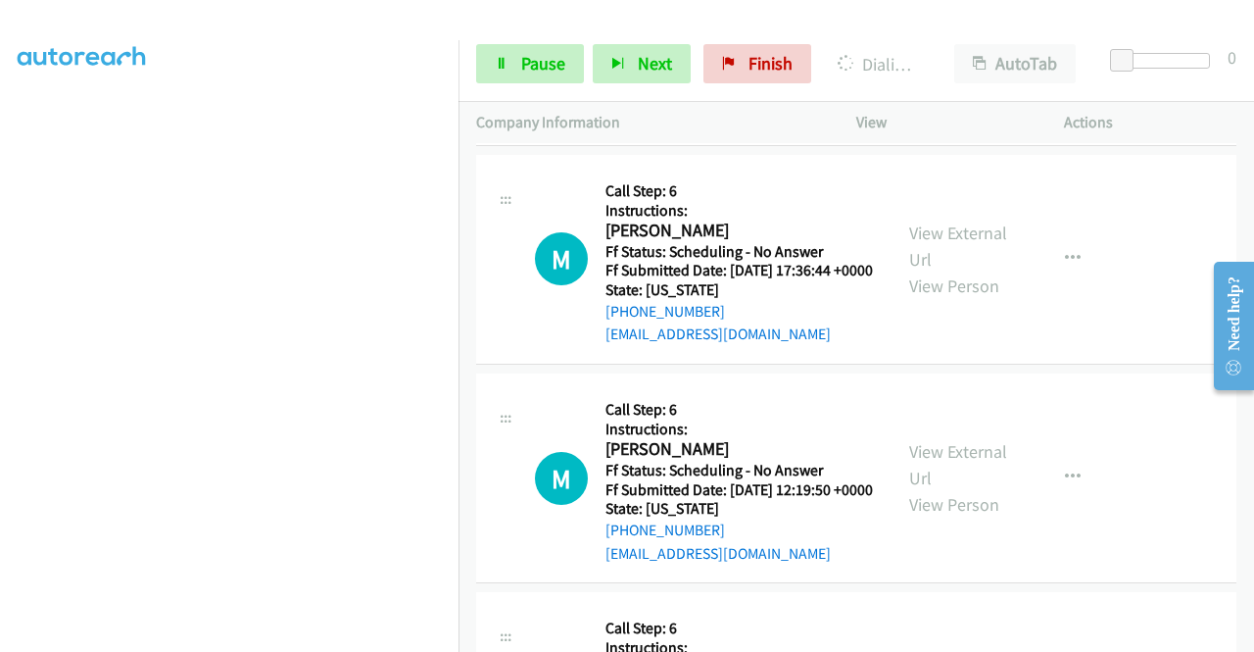
click at [941, 62] on link "View External Url" at bounding box center [958, 37] width 98 height 49
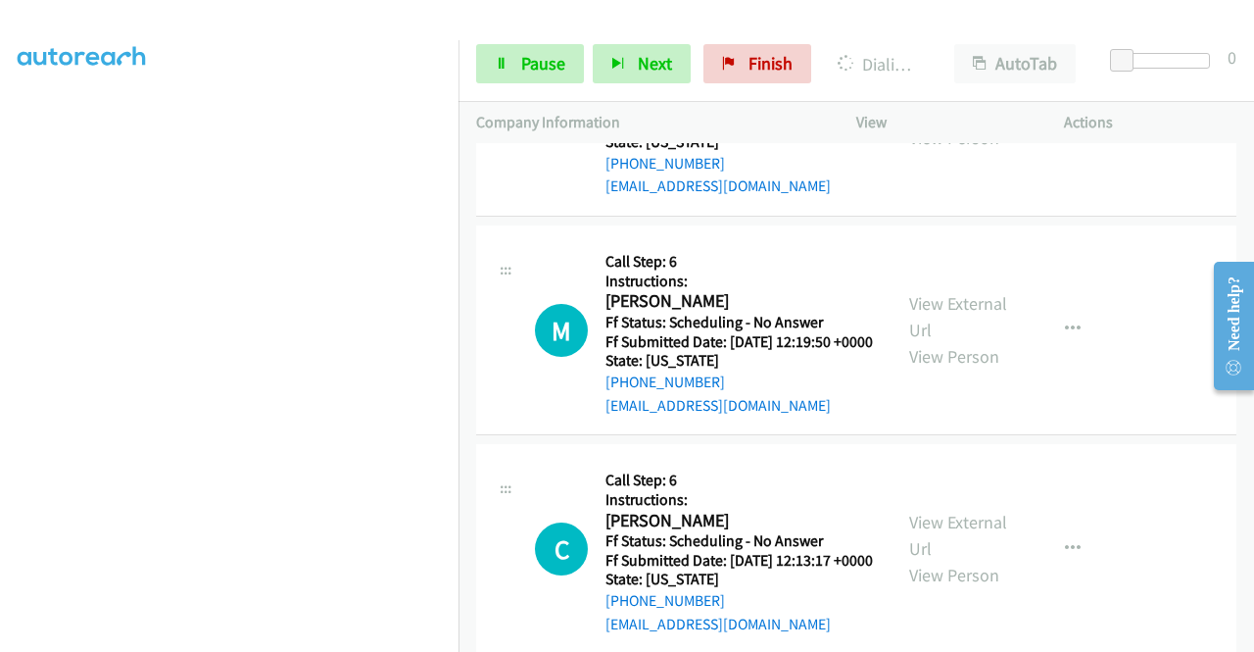
scroll to position [8288, 0]
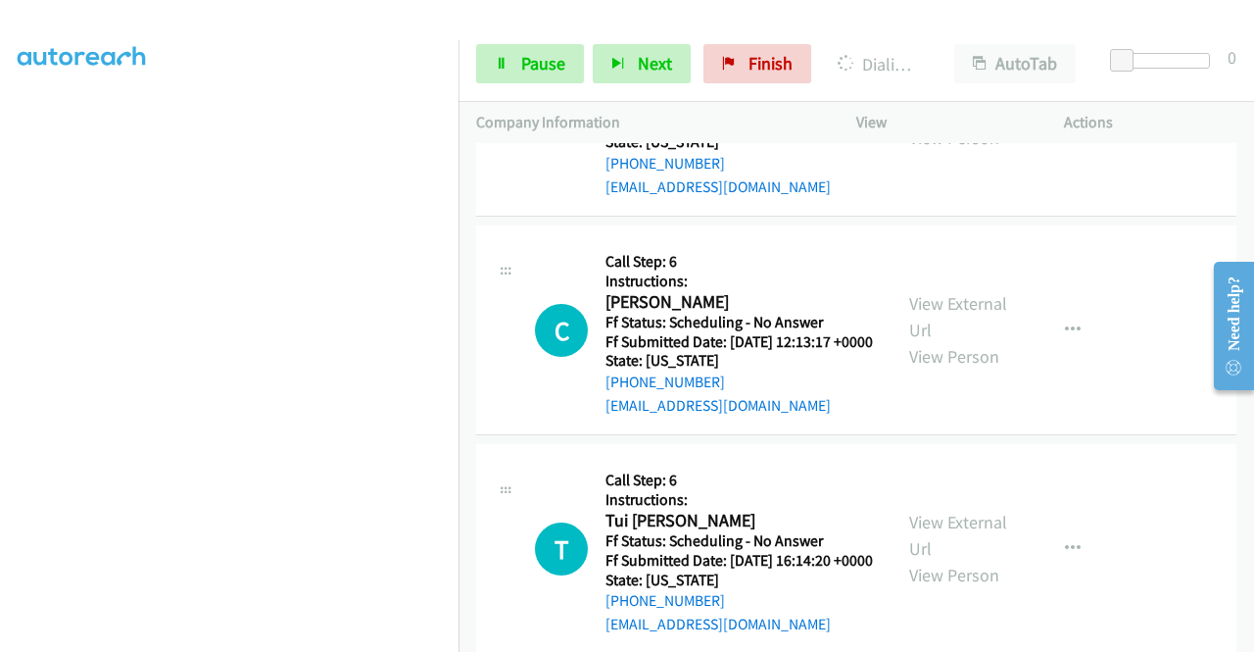
scroll to position [8484, 0]
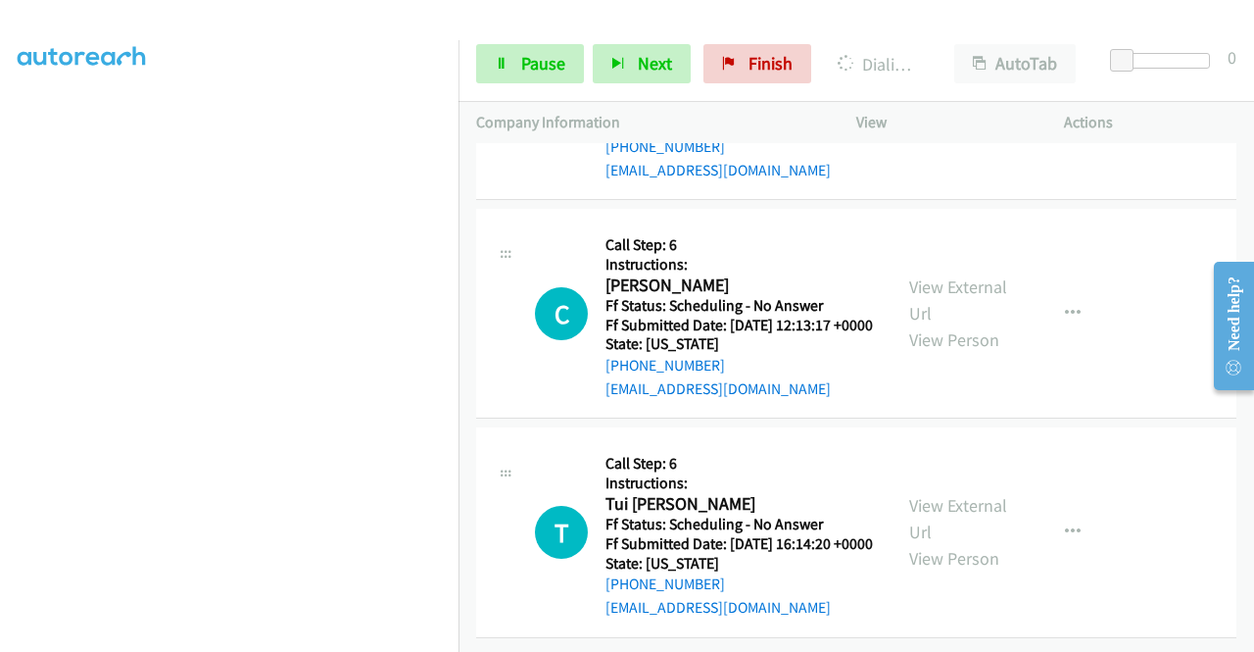
click at [952, 106] on link "View External Url" at bounding box center [958, 81] width 98 height 49
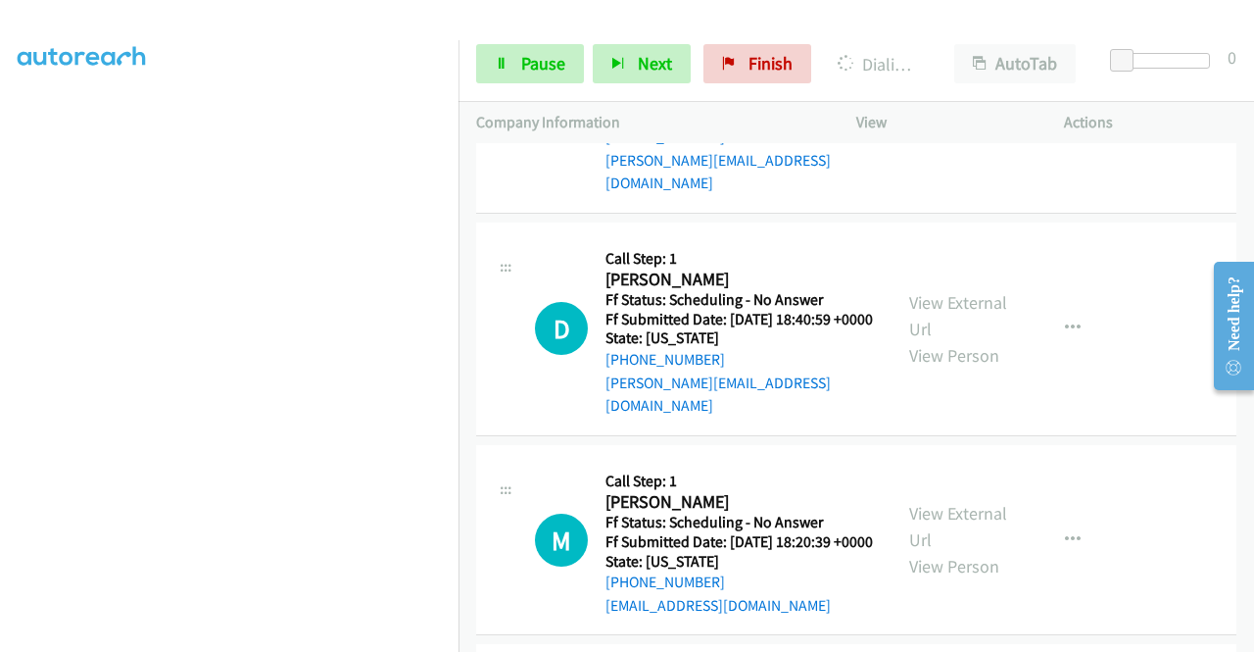
scroll to position [7350, 0]
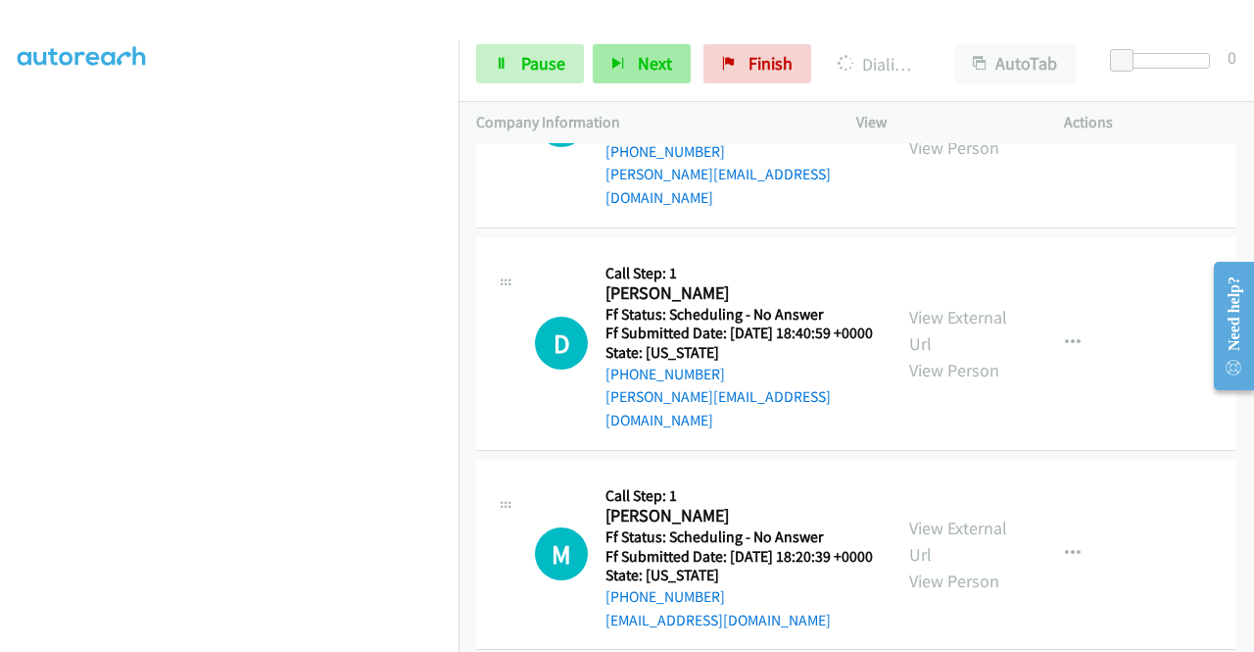
scroll to position [447, 0]
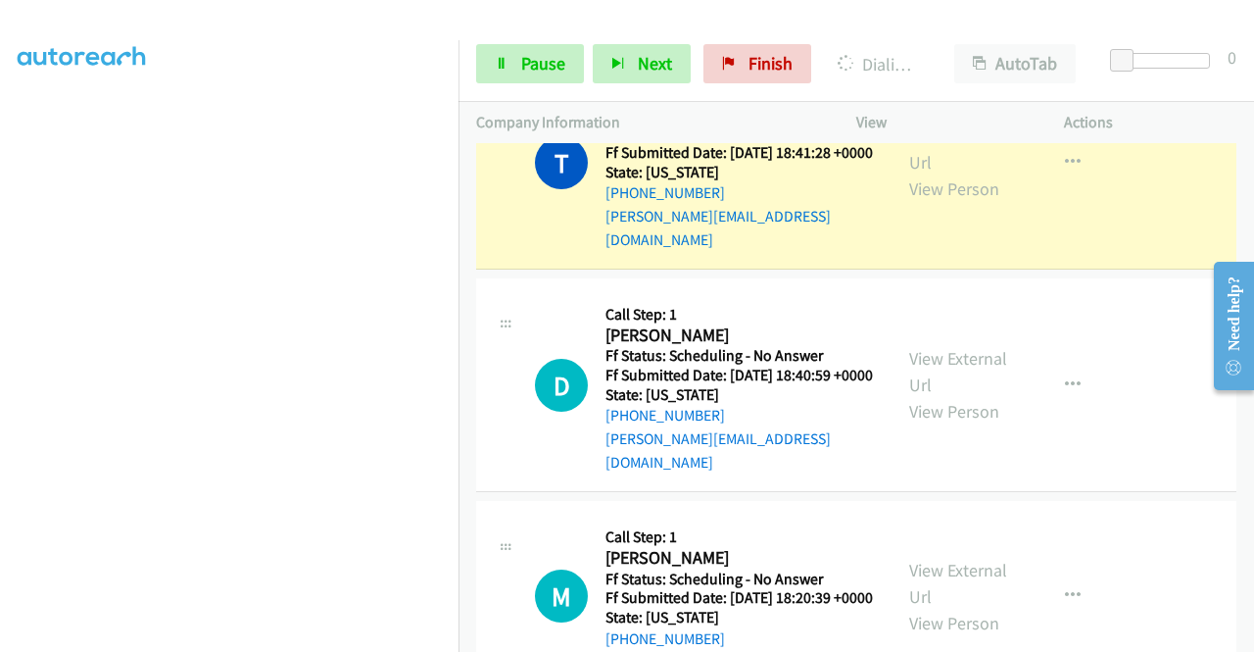
click at [693, 25] on link "Call was successful?" at bounding box center [671, 16] width 131 height 19
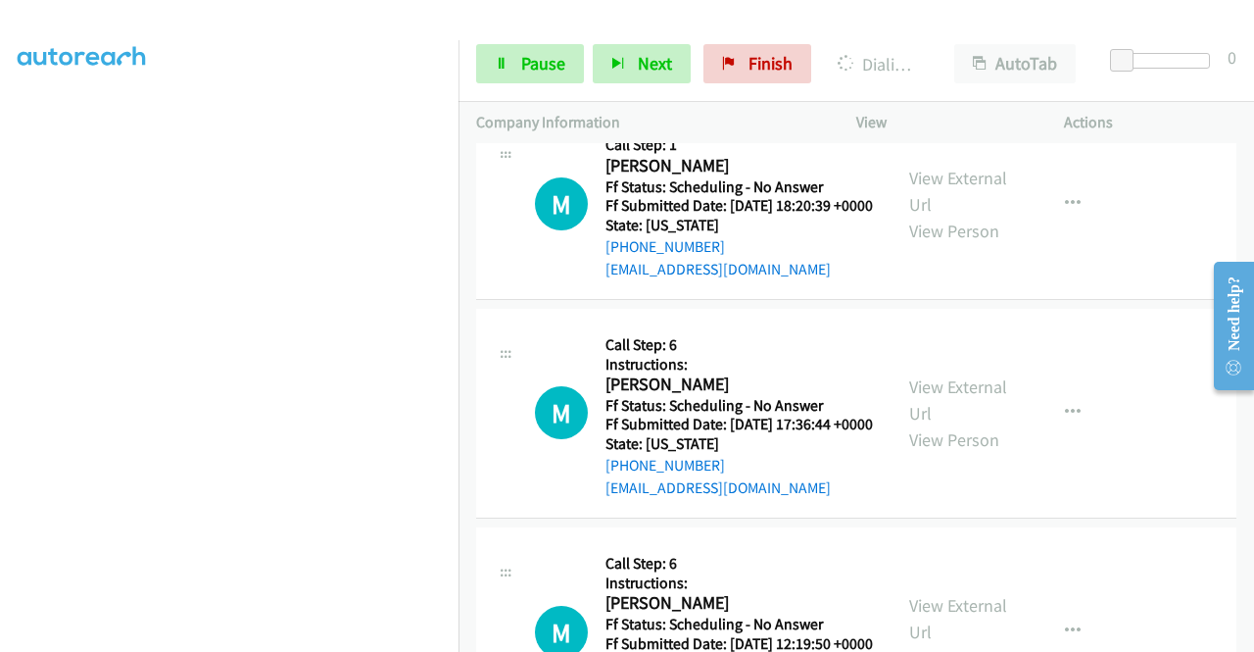
scroll to position [7938, 0]
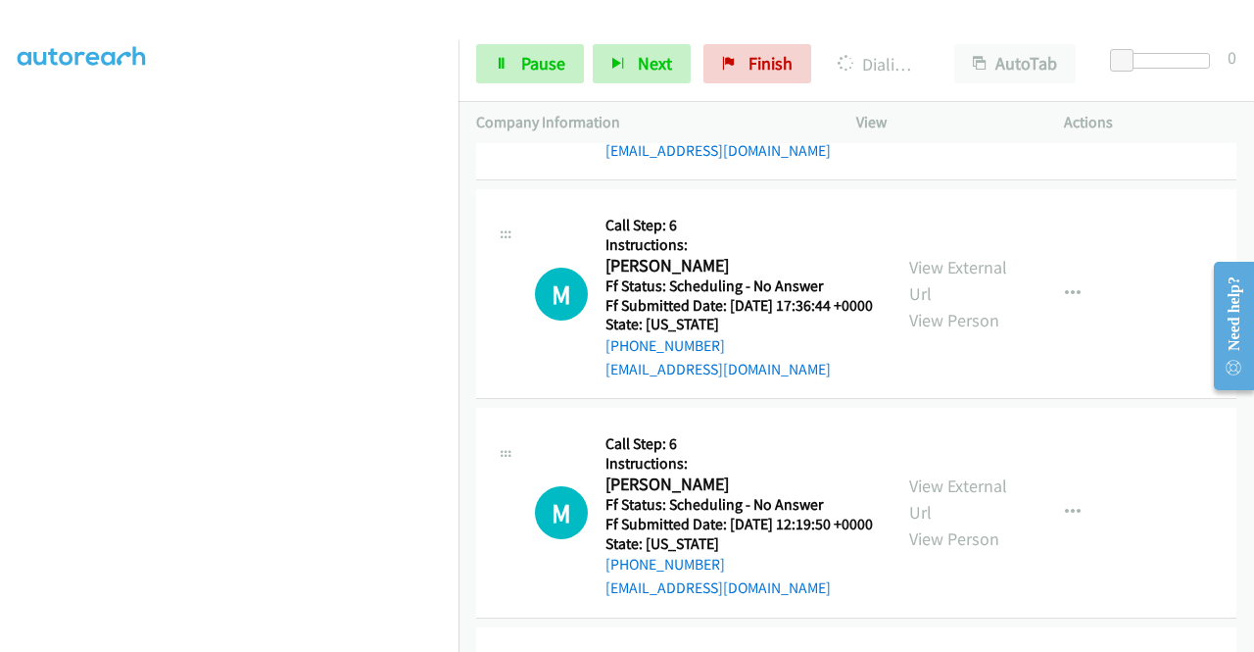
scroll to position [447, 0]
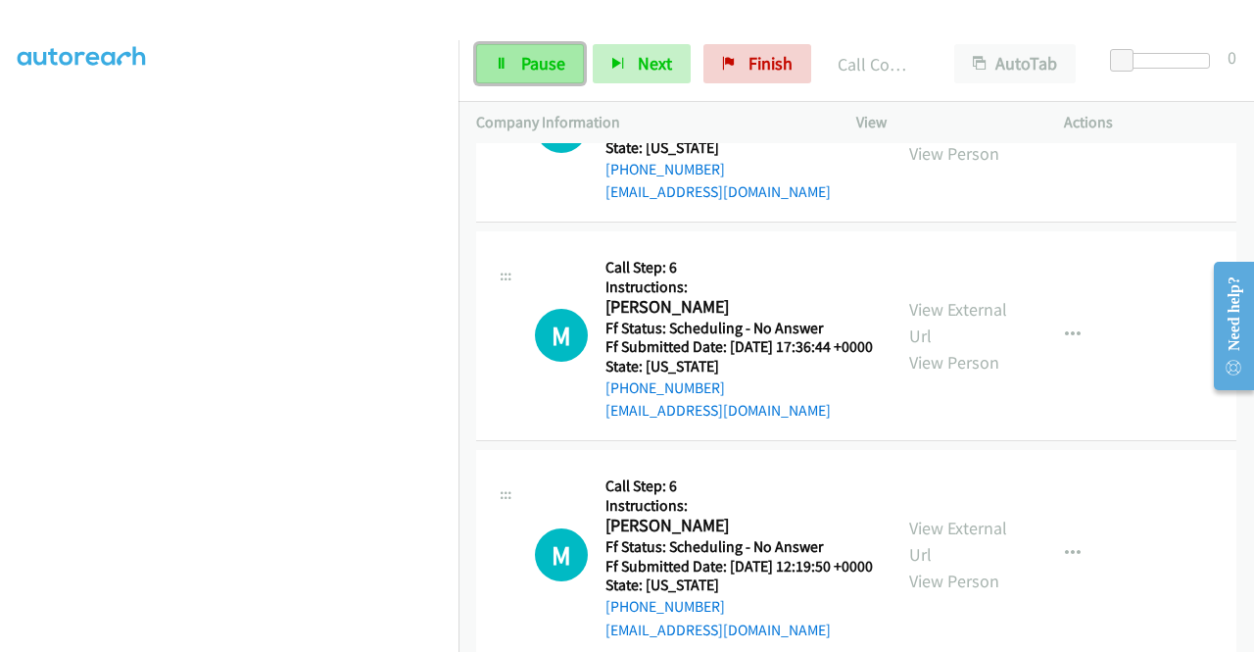
click at [506, 81] on link "Pause" at bounding box center [530, 63] width 108 height 39
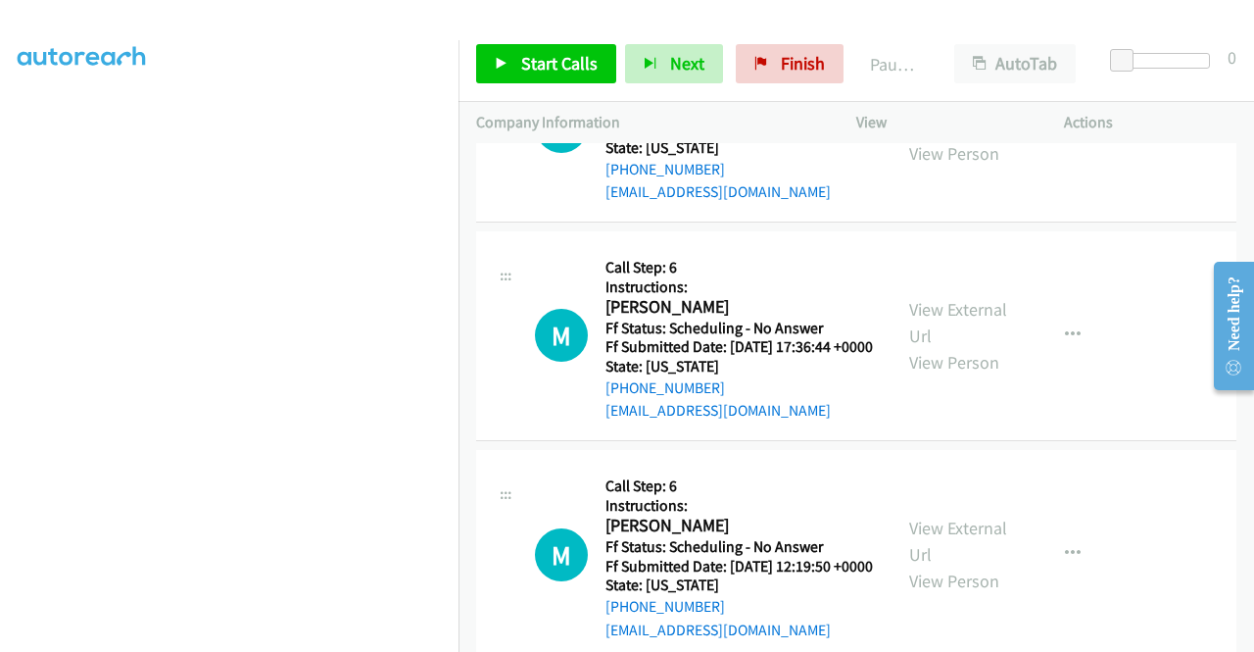
drag, startPoint x: 735, startPoint y: 395, endPoint x: 624, endPoint y: 402, distance: 110.9
copy link "[PHONE_NUMBER]"
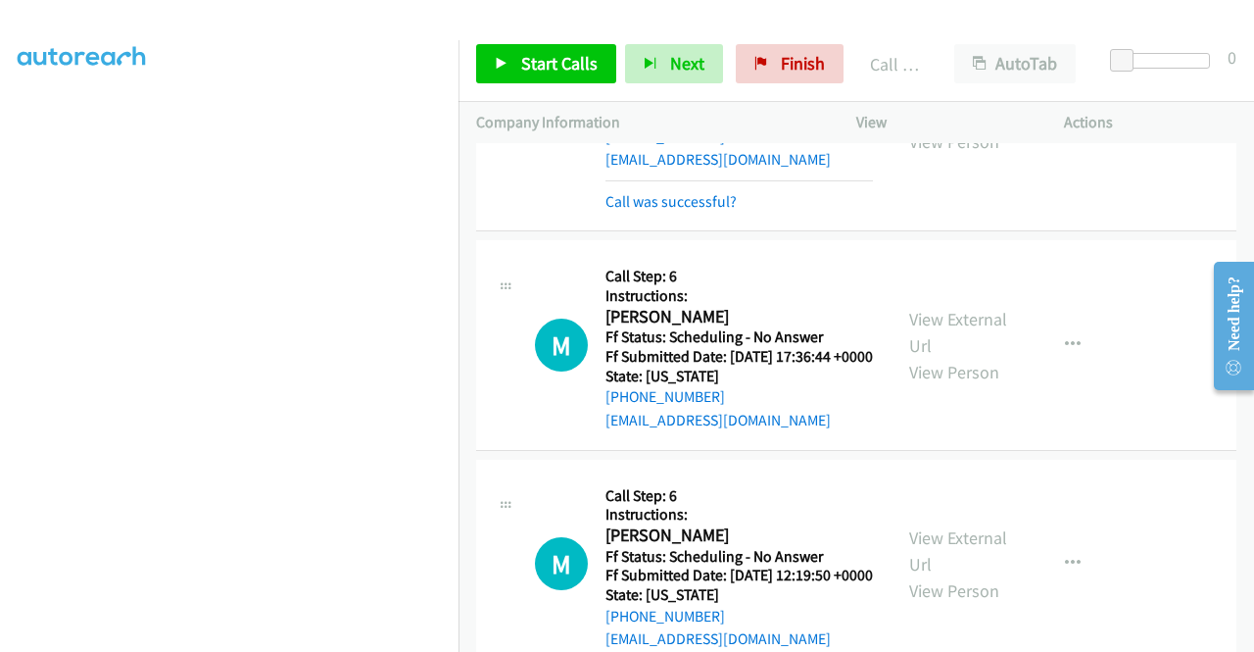
scroll to position [7917, 0]
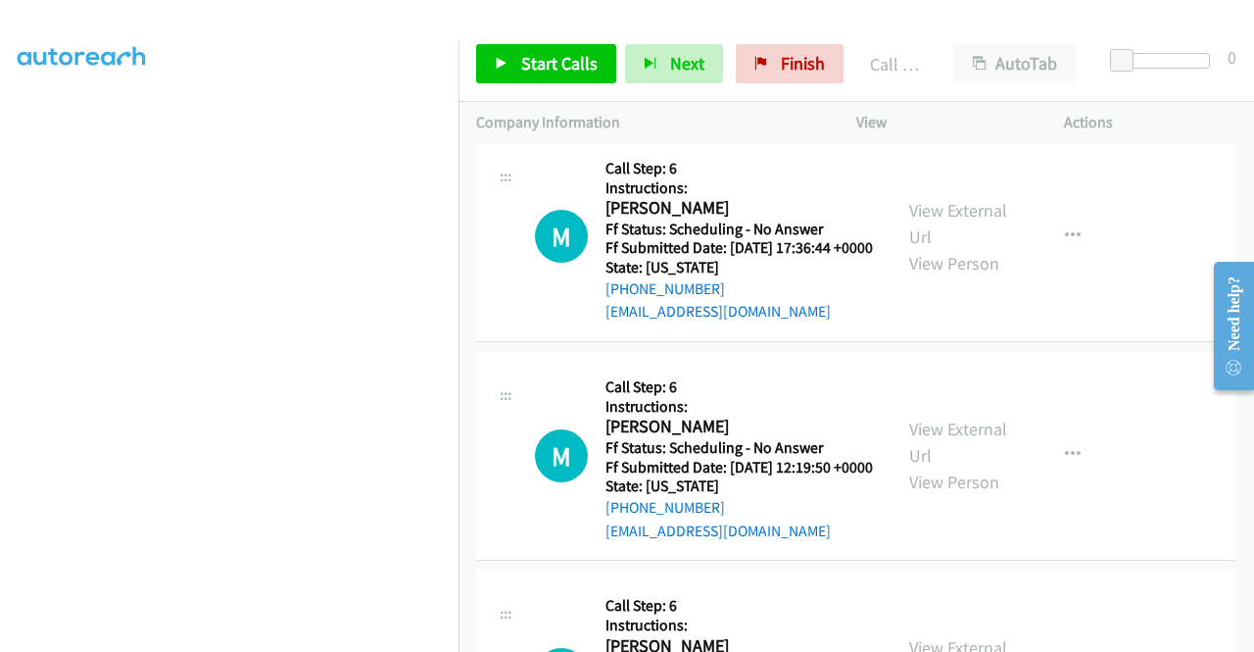
scroll to position [8113, 0]
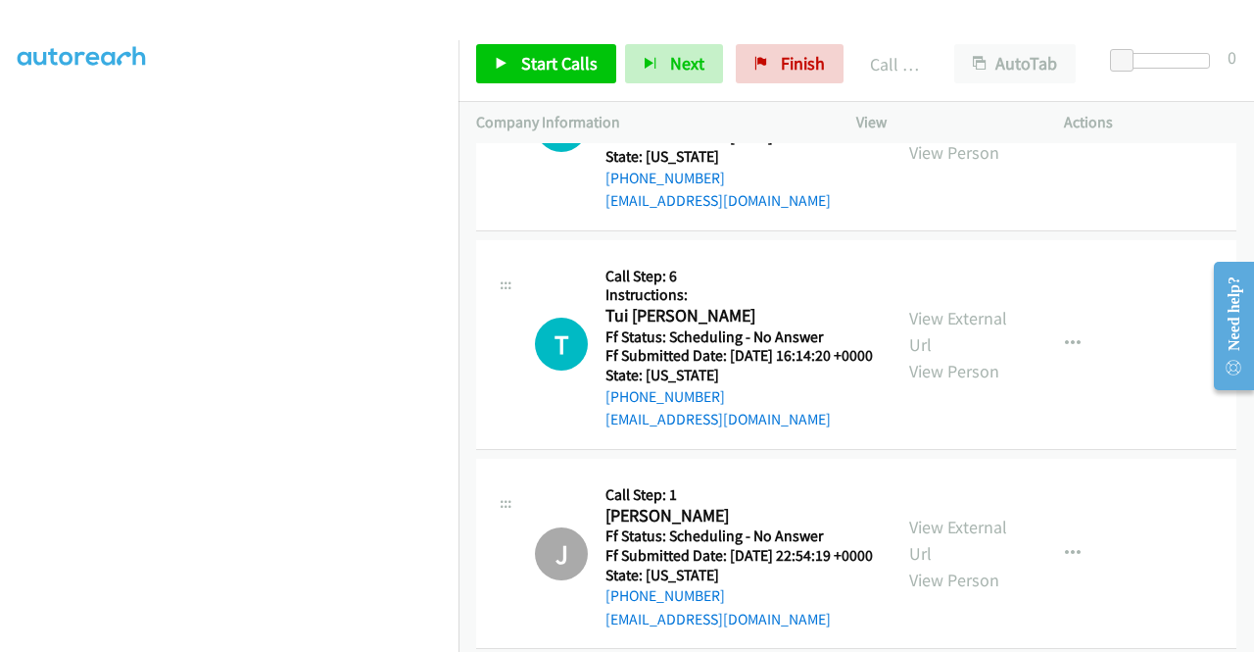
scroll to position [8603, 0]
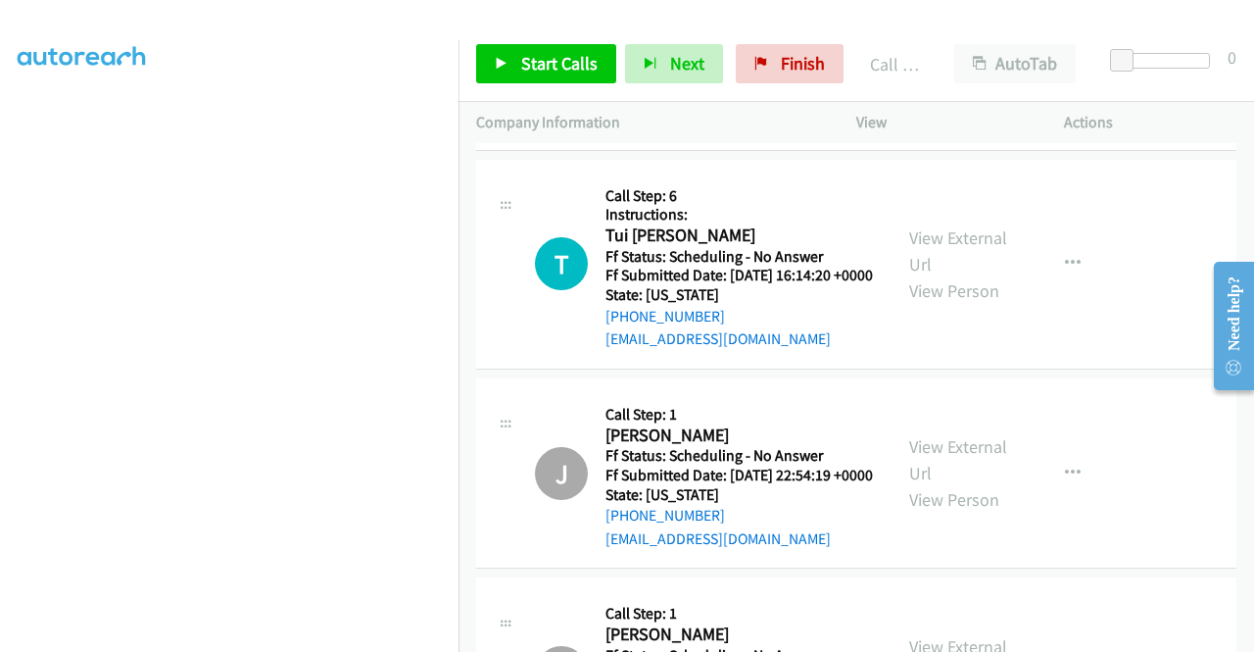
click at [950, 57] on link "View External Url" at bounding box center [958, 32] width 98 height 49
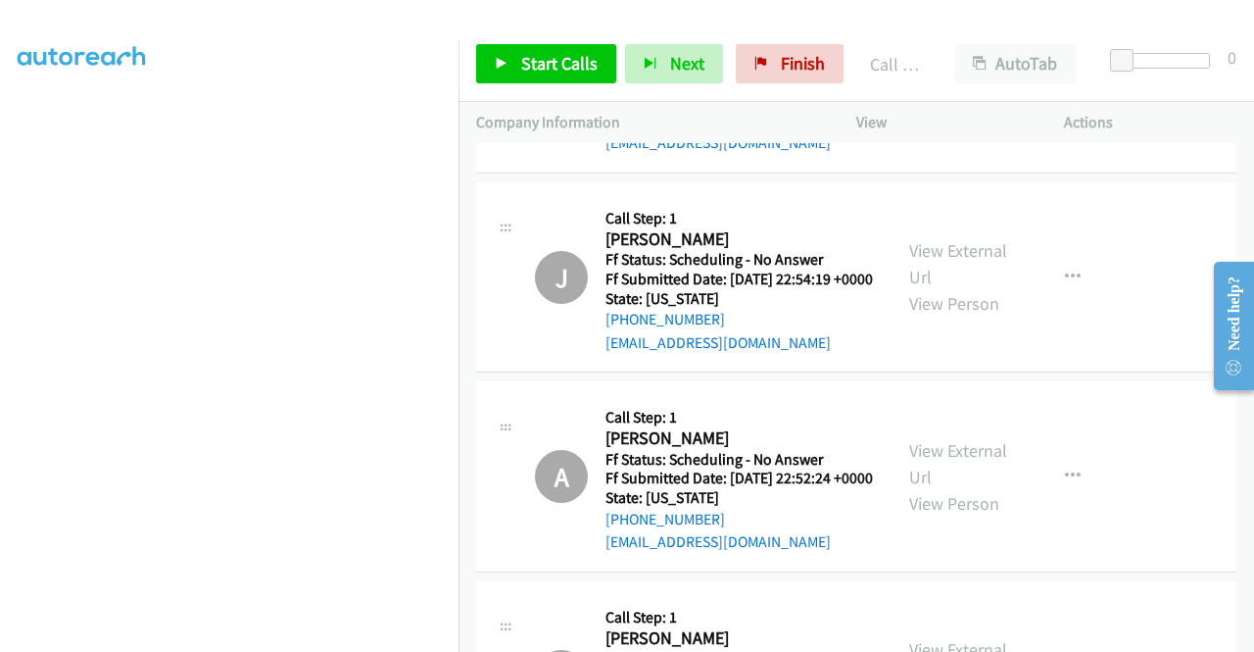
click at [952, 79] on link "View External Url" at bounding box center [958, 54] width 98 height 49
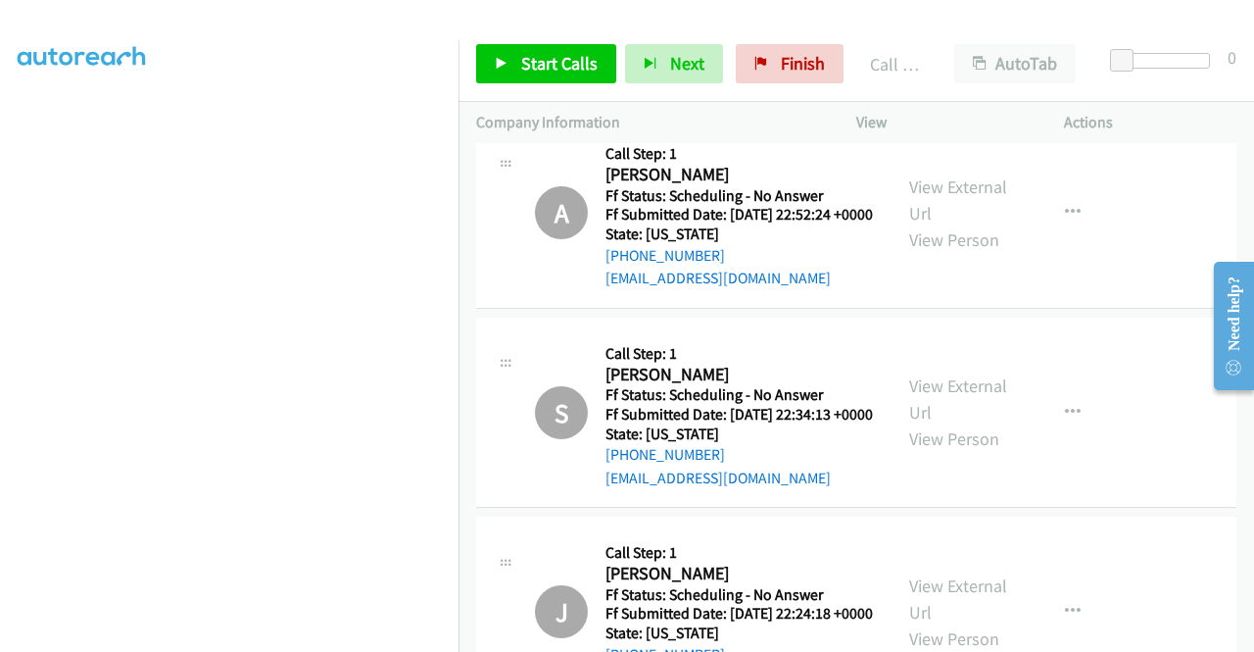
scroll to position [9093, 0]
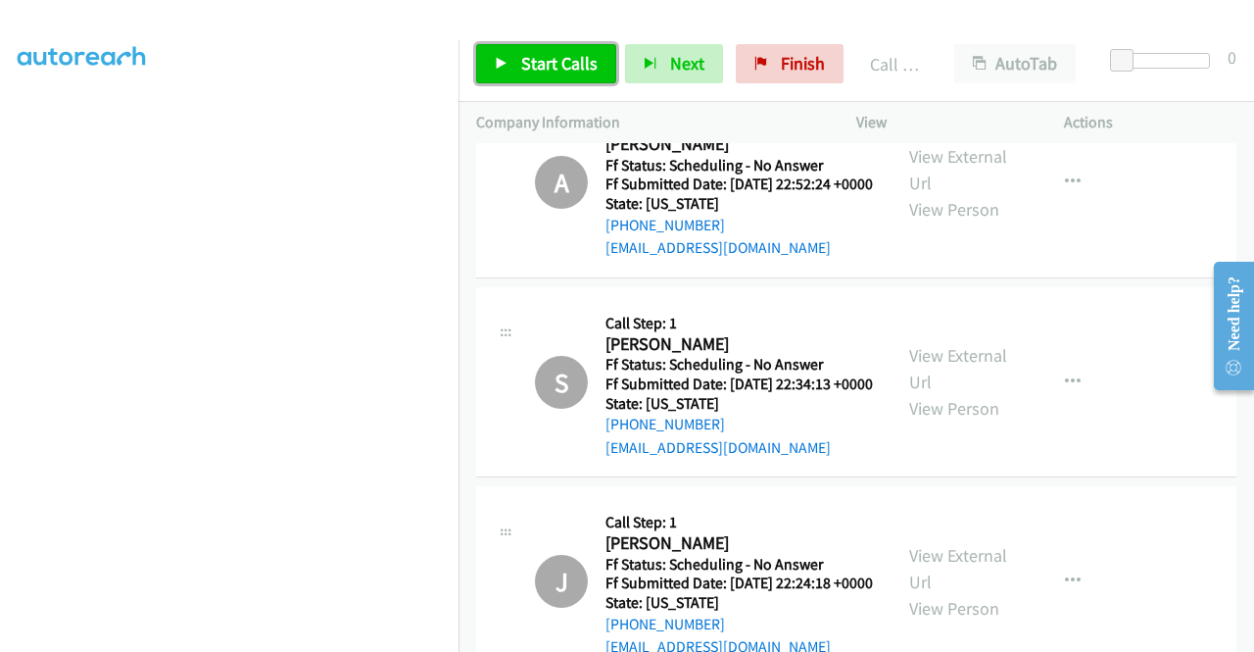
drag, startPoint x: 537, startPoint y: 65, endPoint x: 604, endPoint y: 36, distance: 72.4
click at [537, 65] on span "Start Calls" at bounding box center [559, 63] width 76 height 23
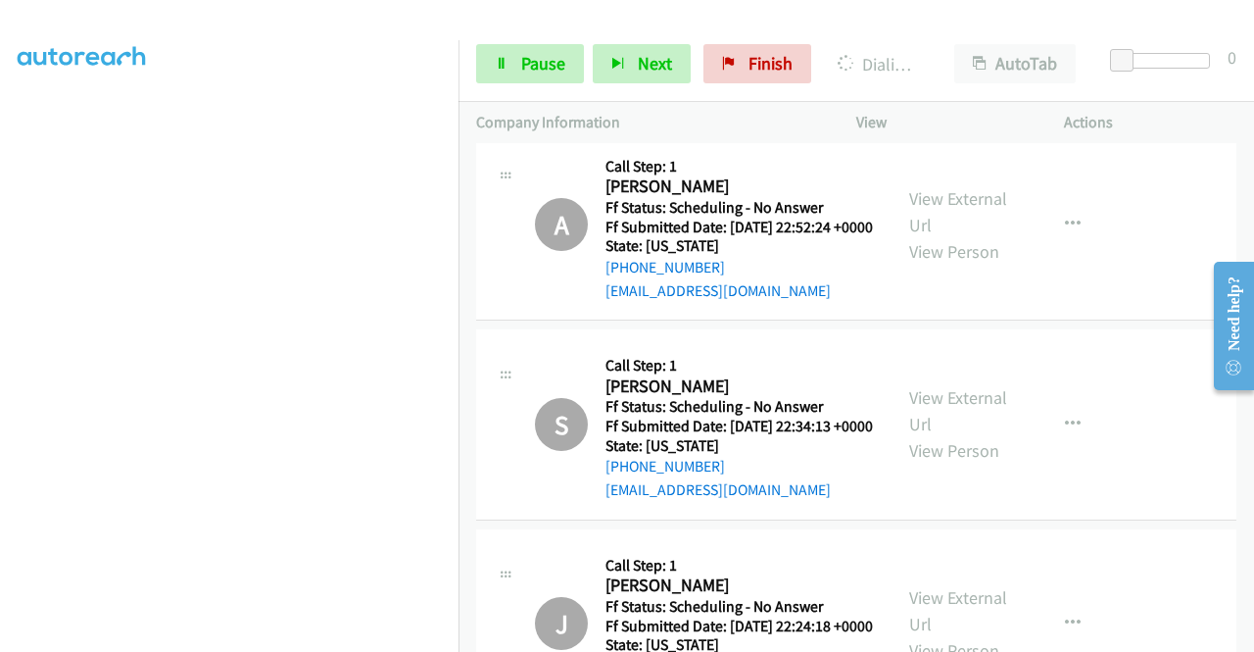
scroll to position [9176, 0]
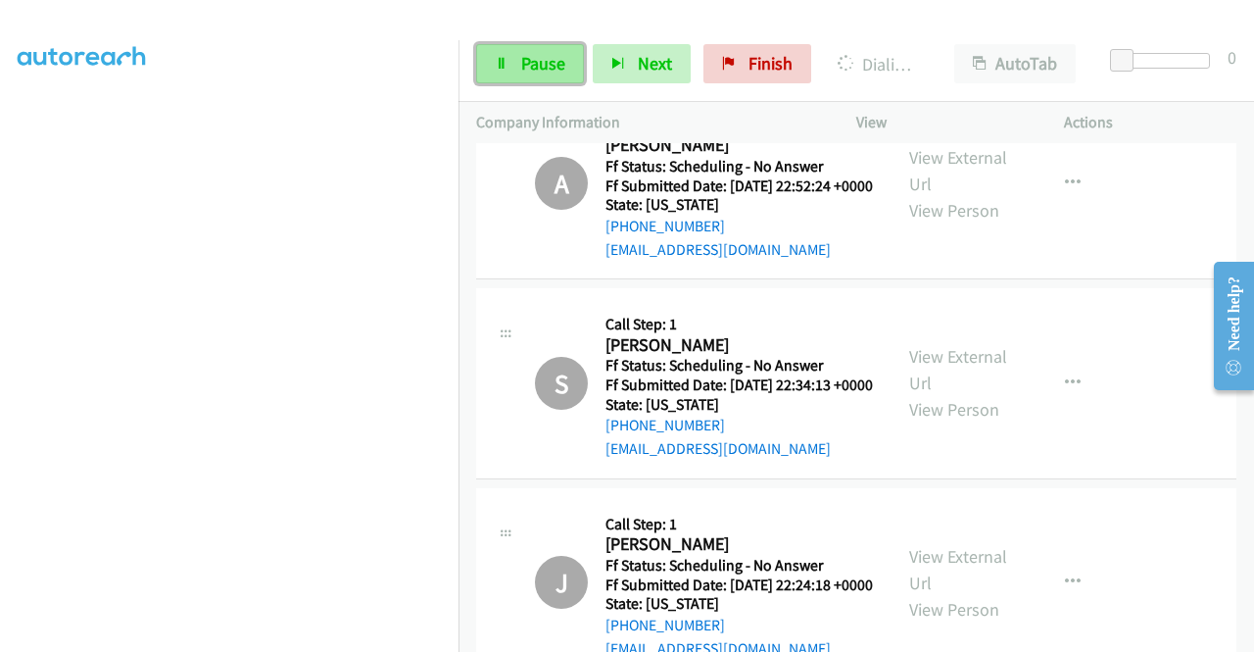
click at [518, 73] on link "Pause" at bounding box center [530, 63] width 108 height 39
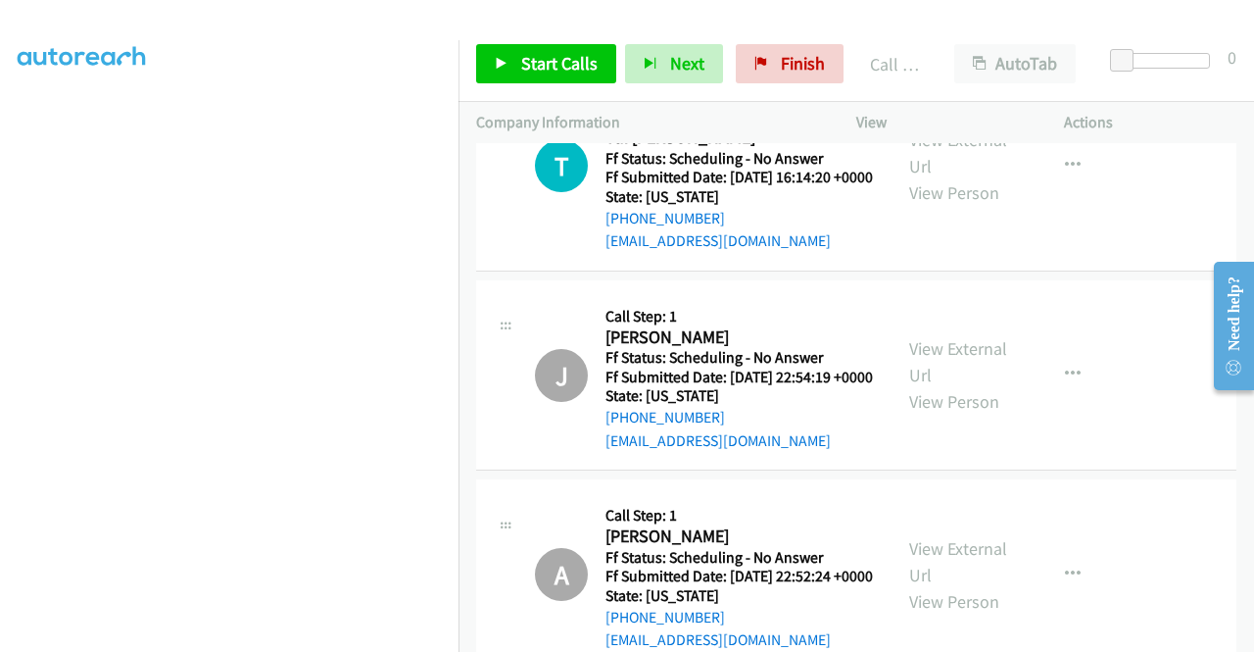
scroll to position [8882, 0]
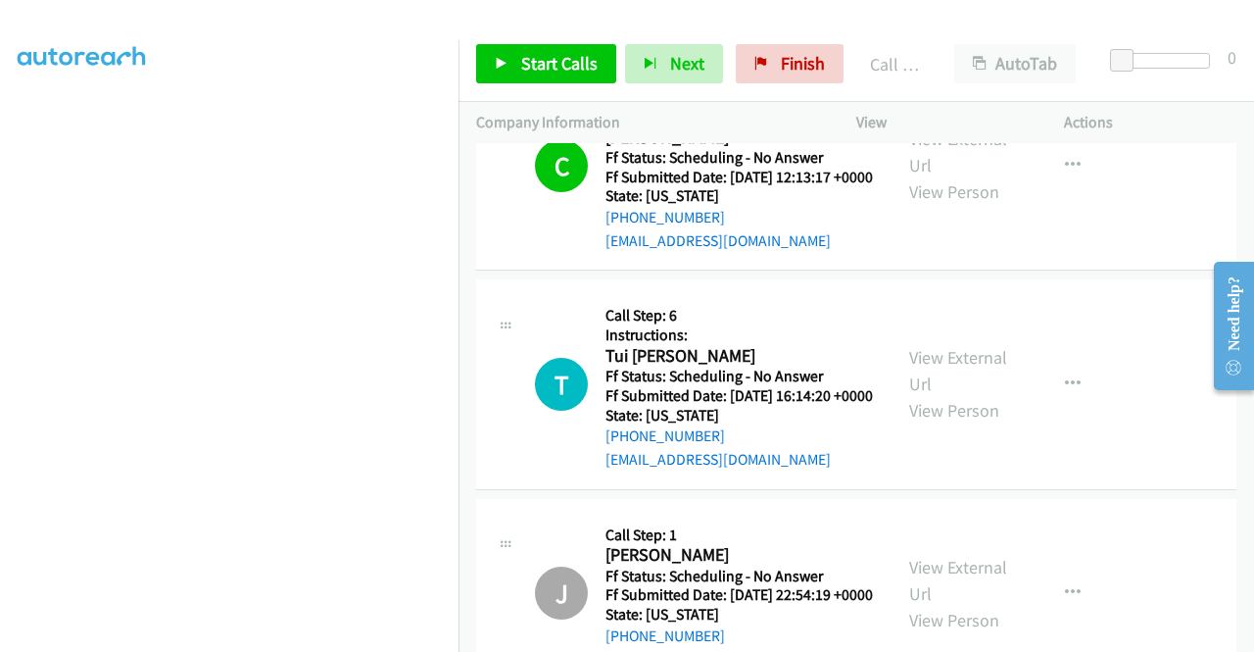
scroll to position [8469, 0]
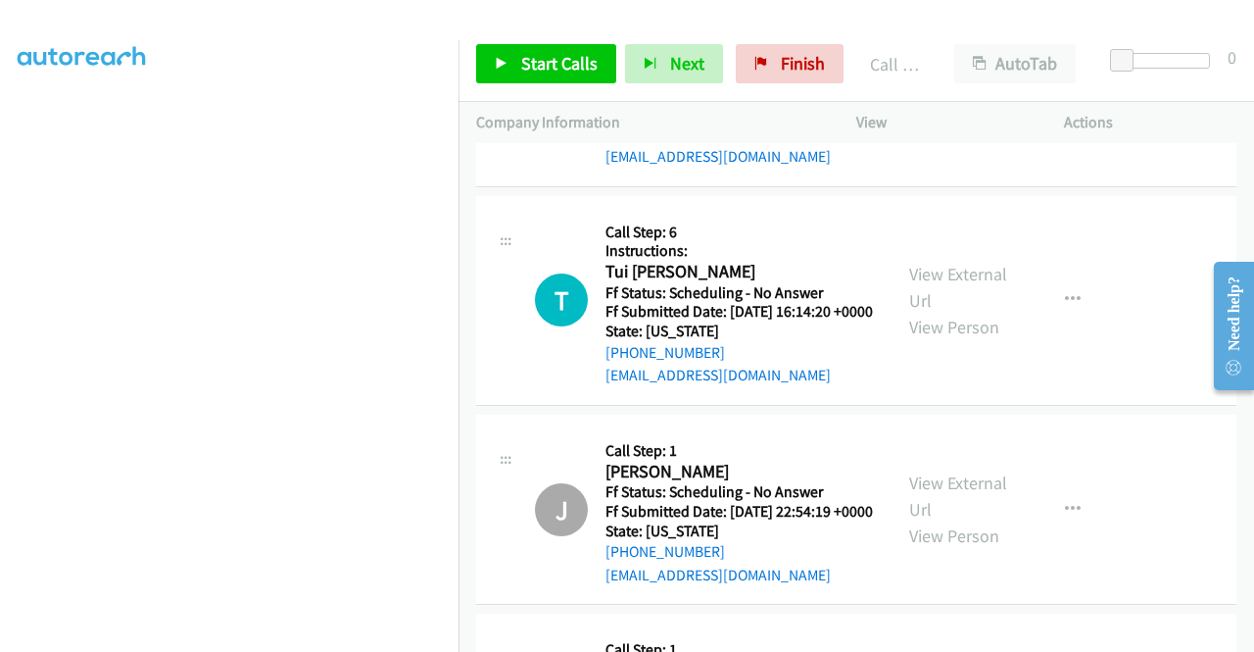
scroll to position [8861, 0]
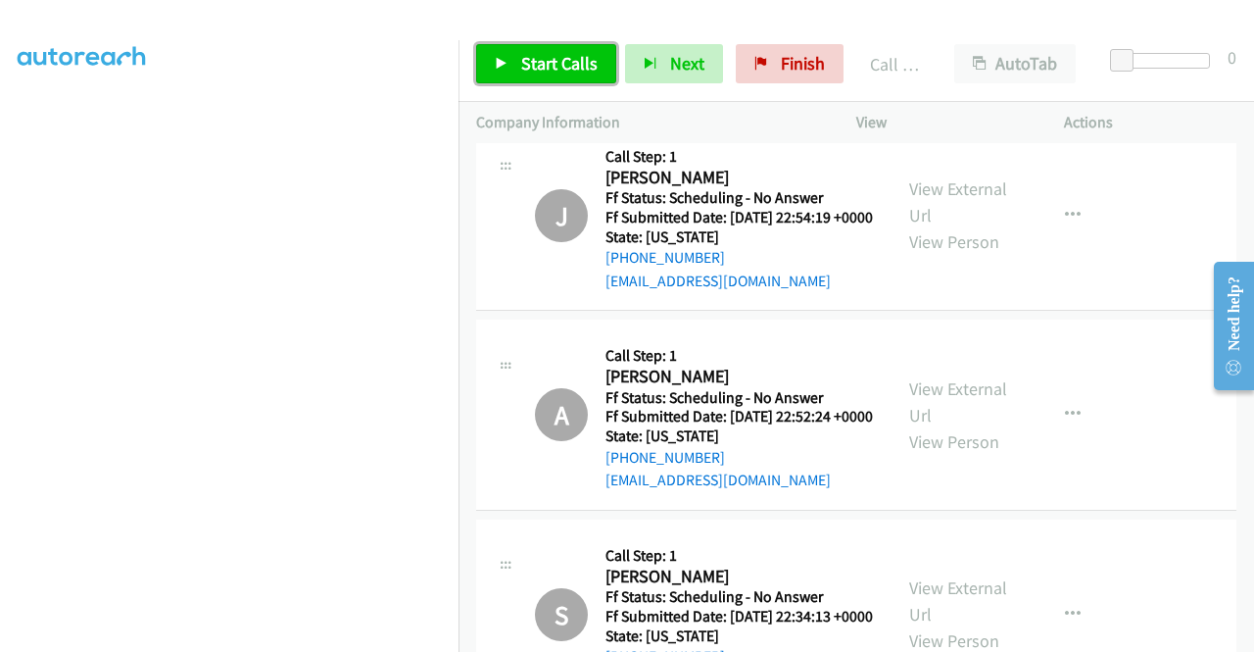
click at [570, 59] on span "Start Calls" at bounding box center [559, 63] width 76 height 23
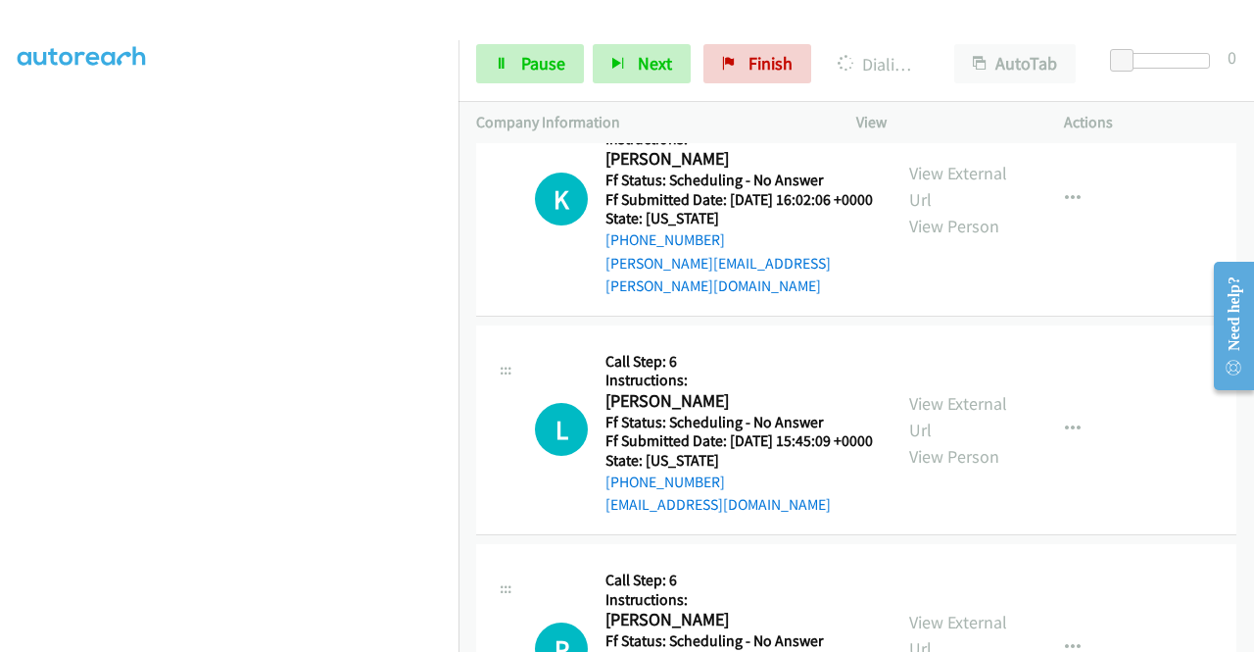
scroll to position [15034, 0]
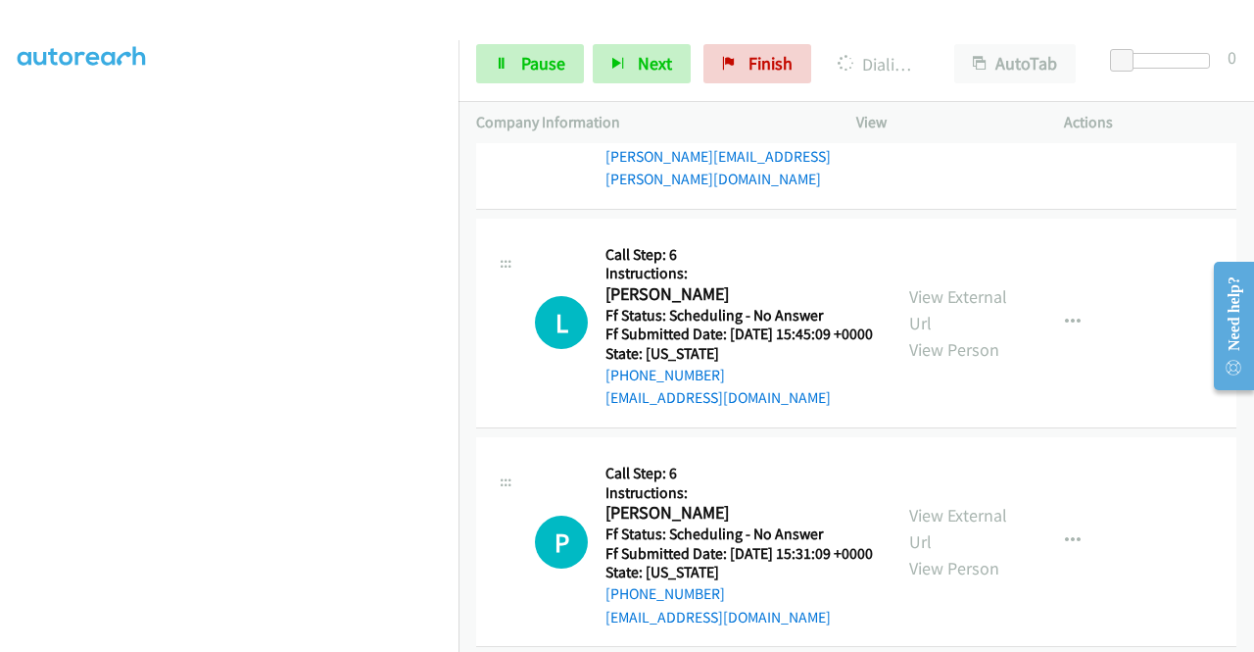
scroll to position [15328, 0]
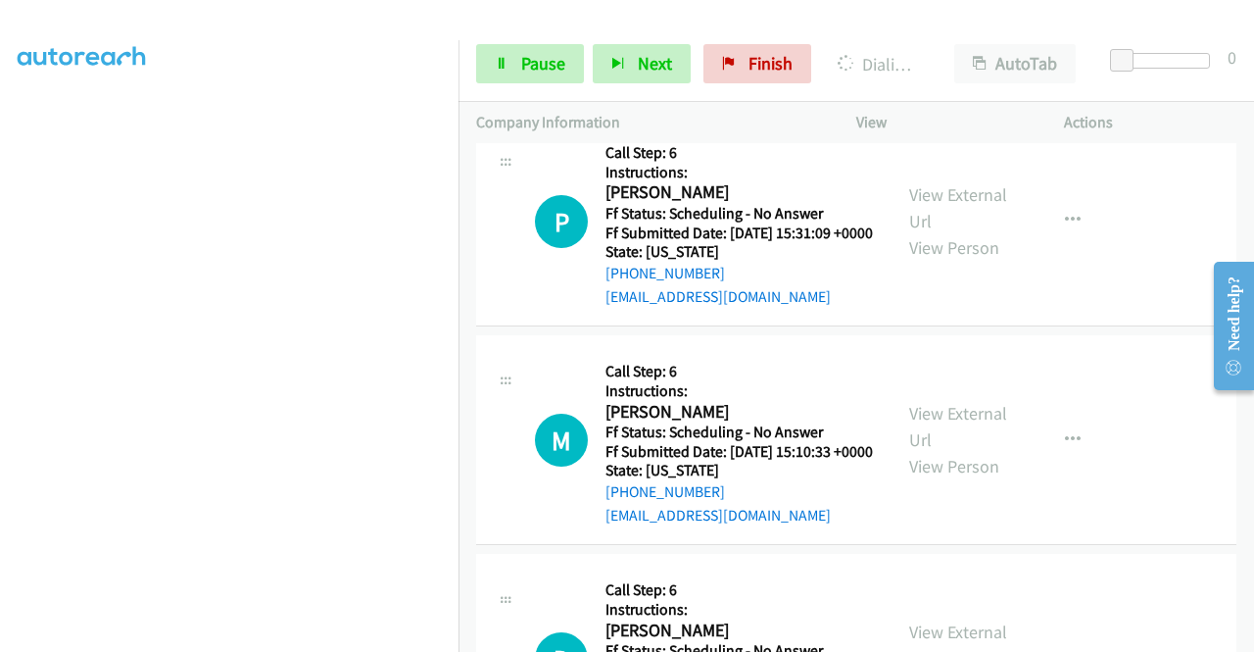
scroll to position [15524, 0]
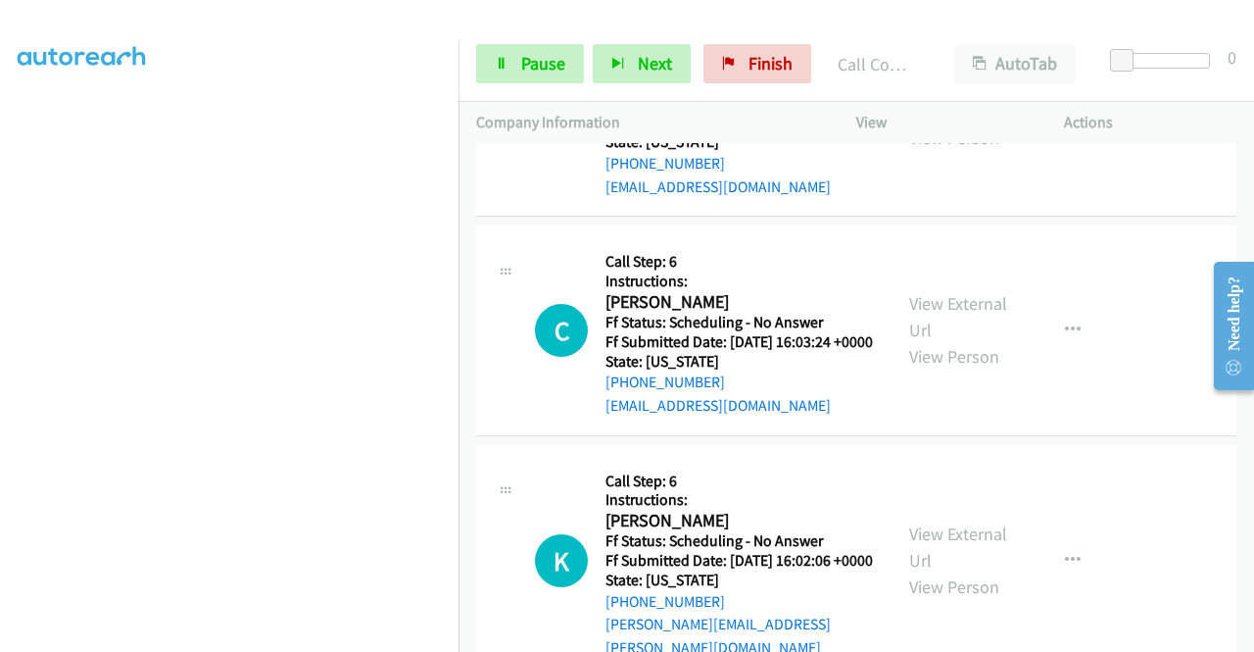
scroll to position [14979, 0]
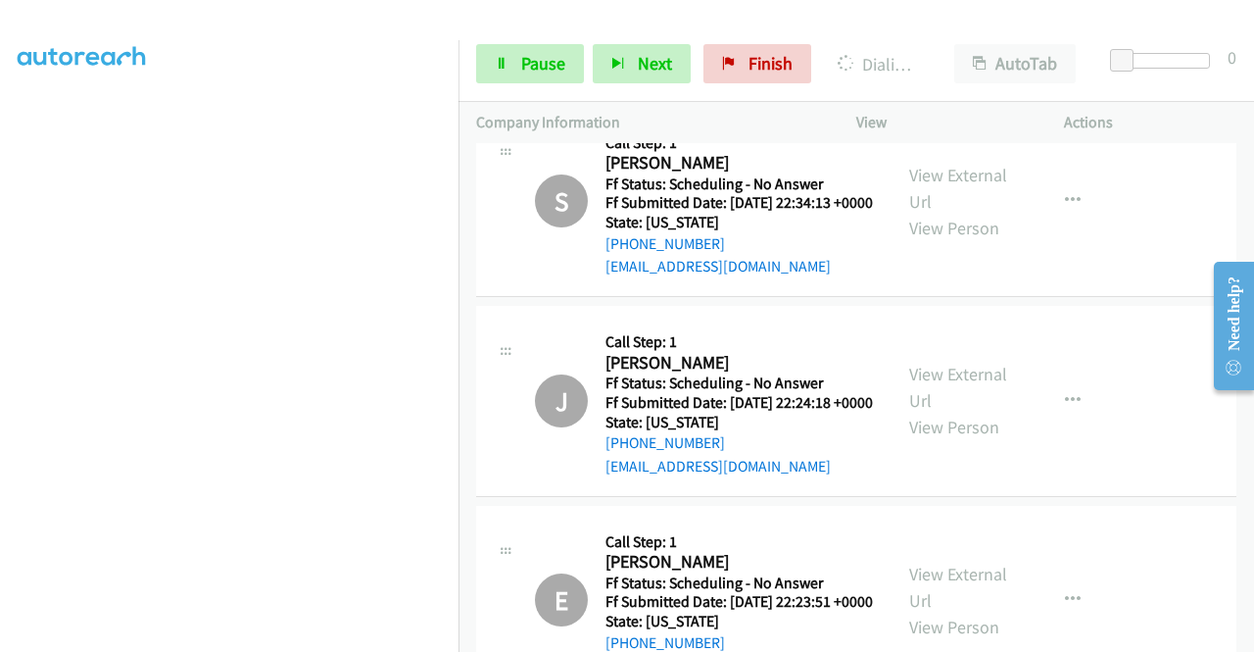
scroll to position [9274, 0]
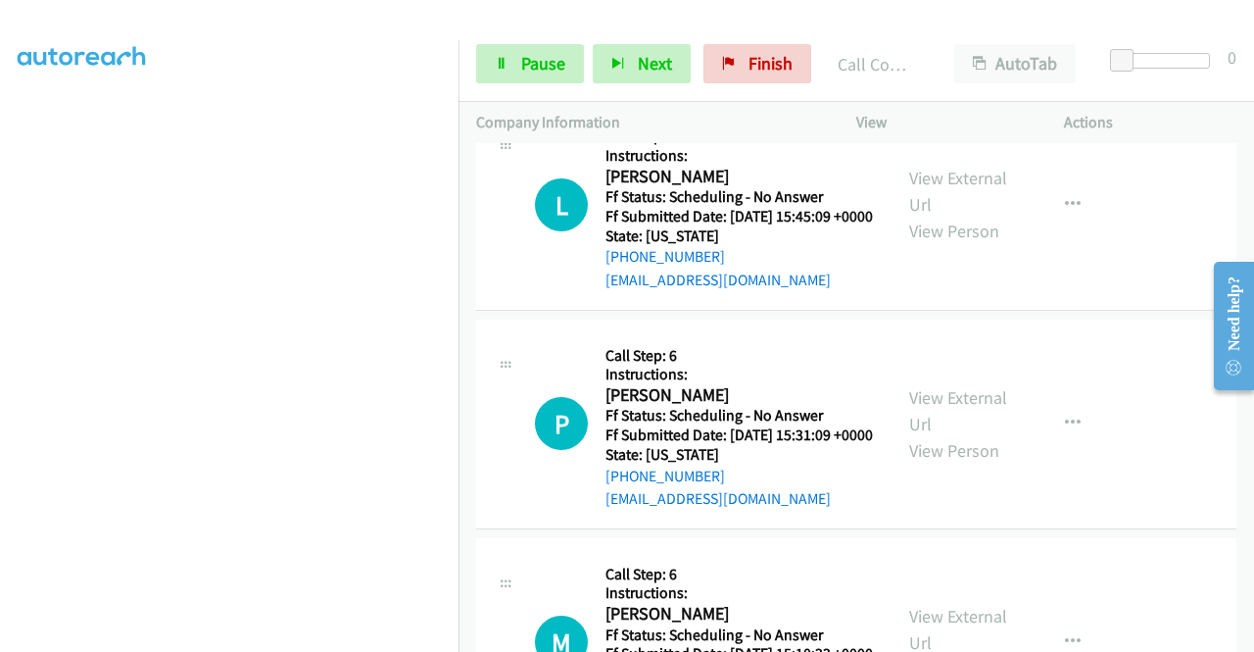
scroll to position [15329, 0]
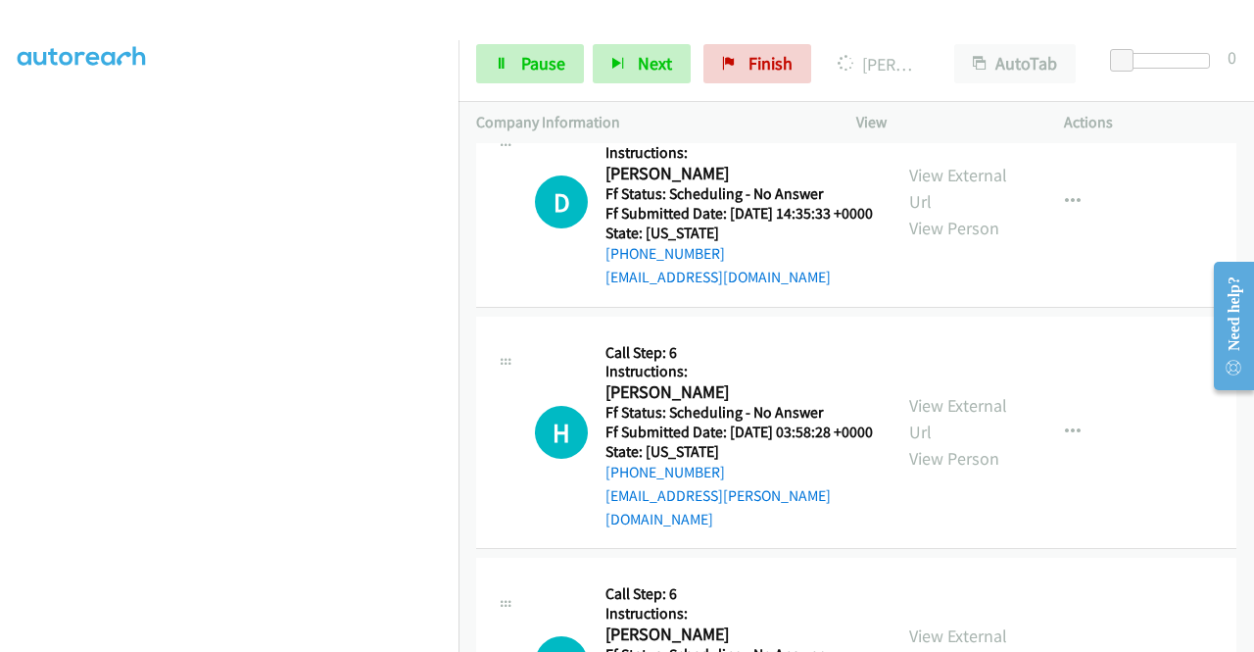
scroll to position [15917, 0]
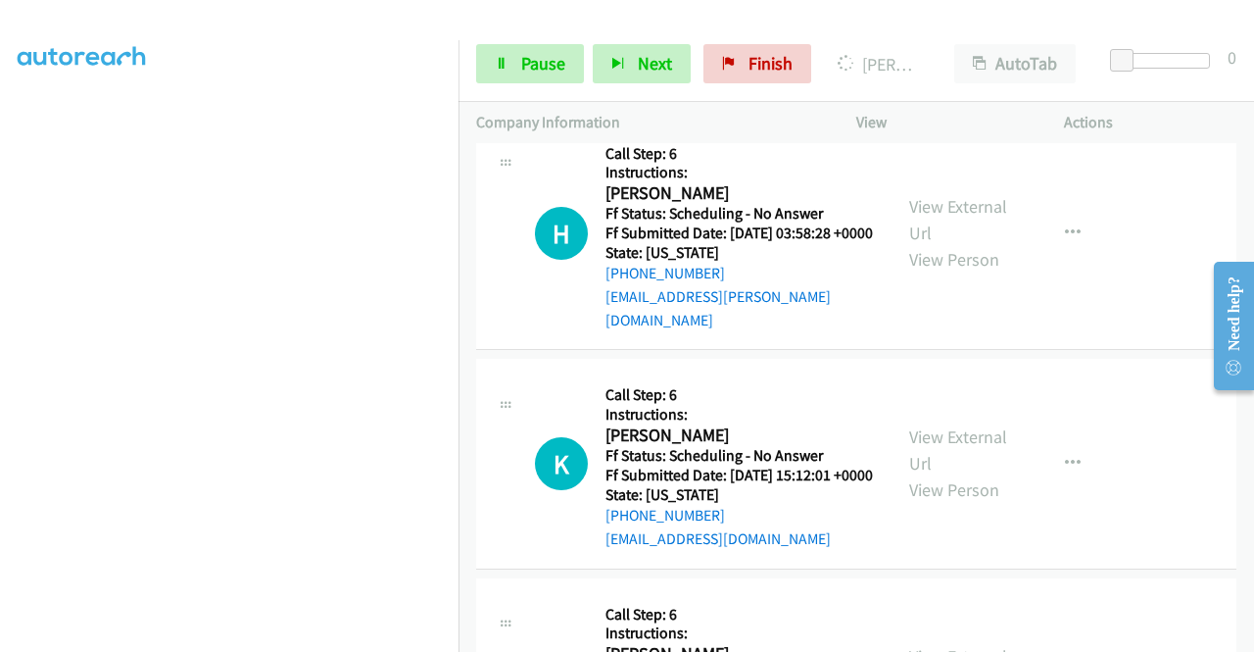
scroll to position [16113, 0]
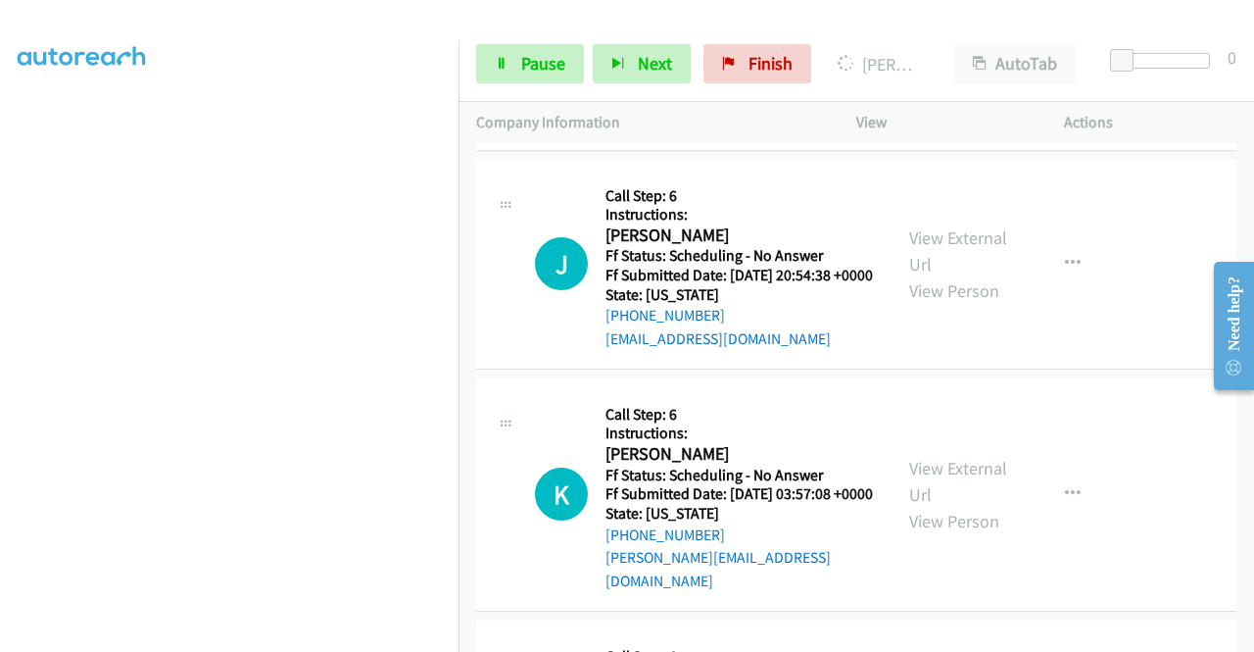
scroll to position [16701, 0]
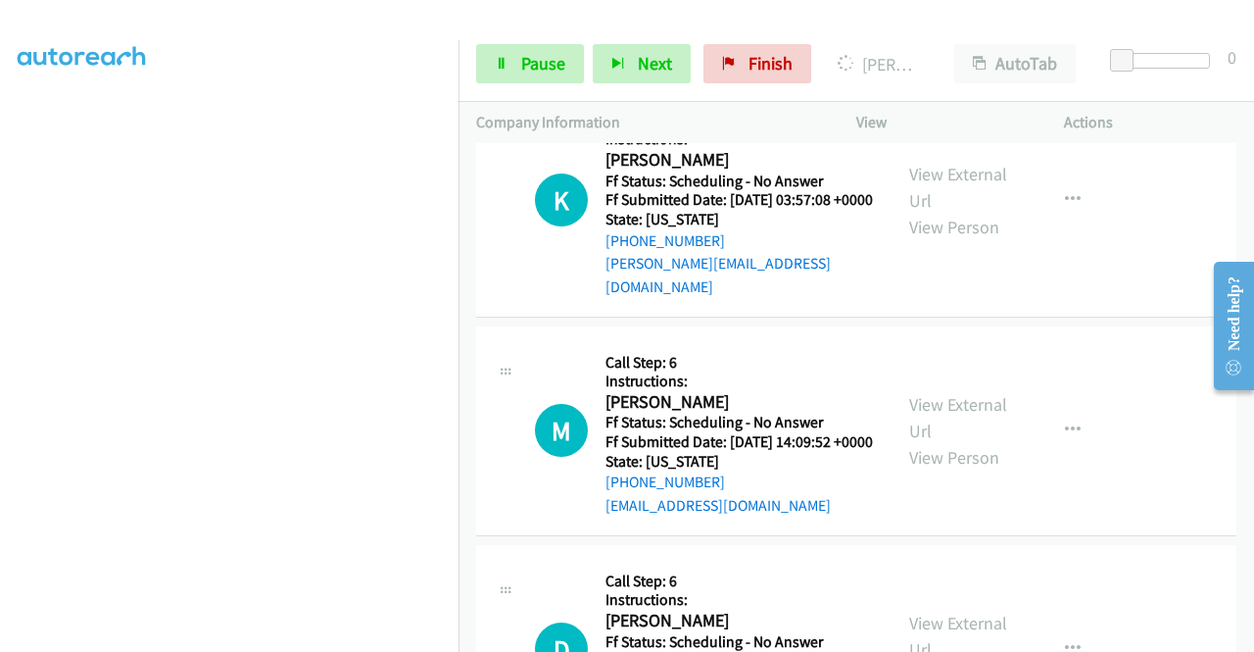
scroll to position [16897, 0]
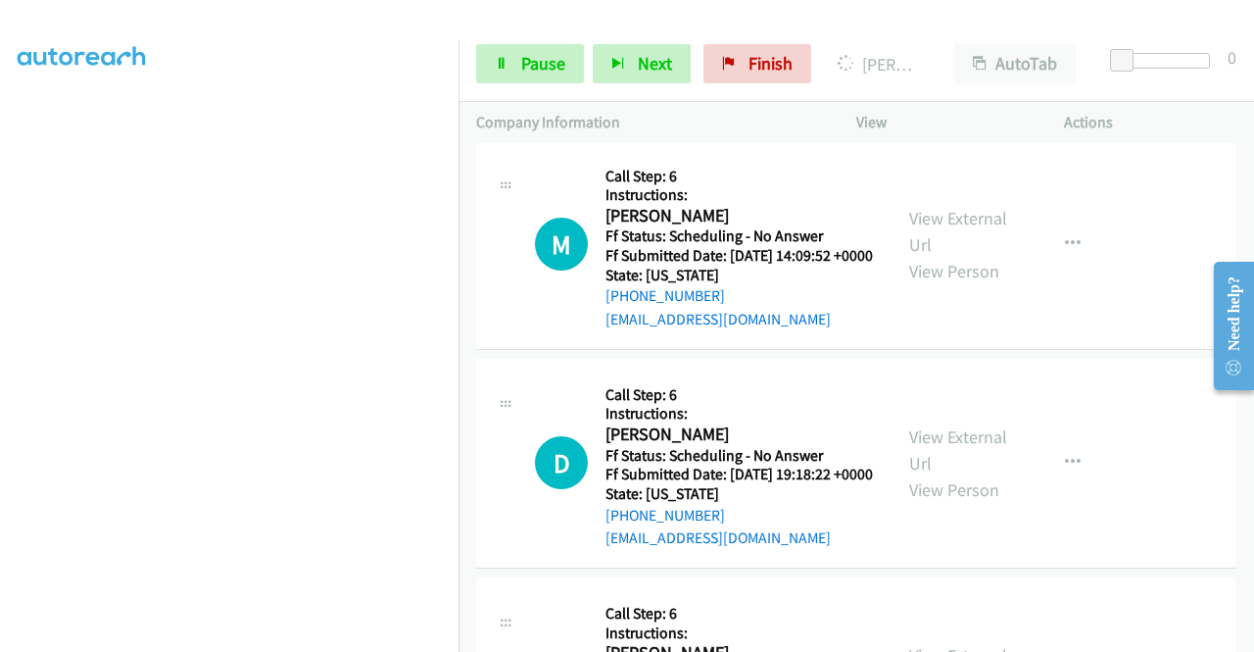
scroll to position [17093, 0]
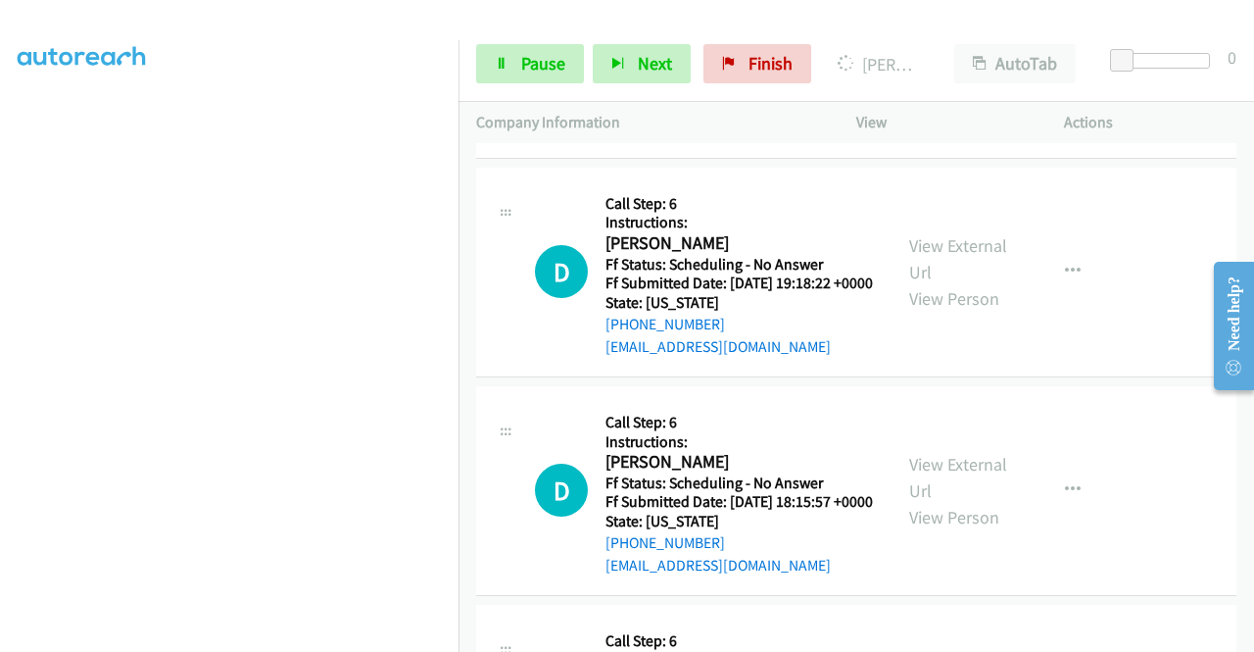
scroll to position [17289, 0]
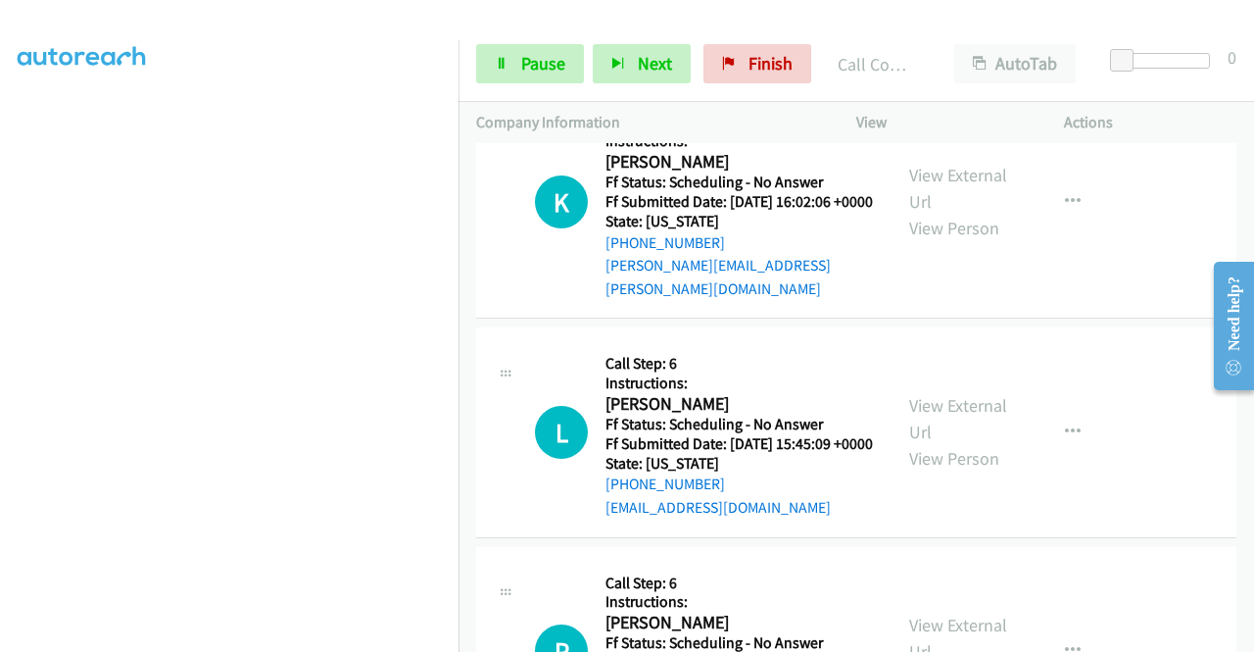
scroll to position [15525, 0]
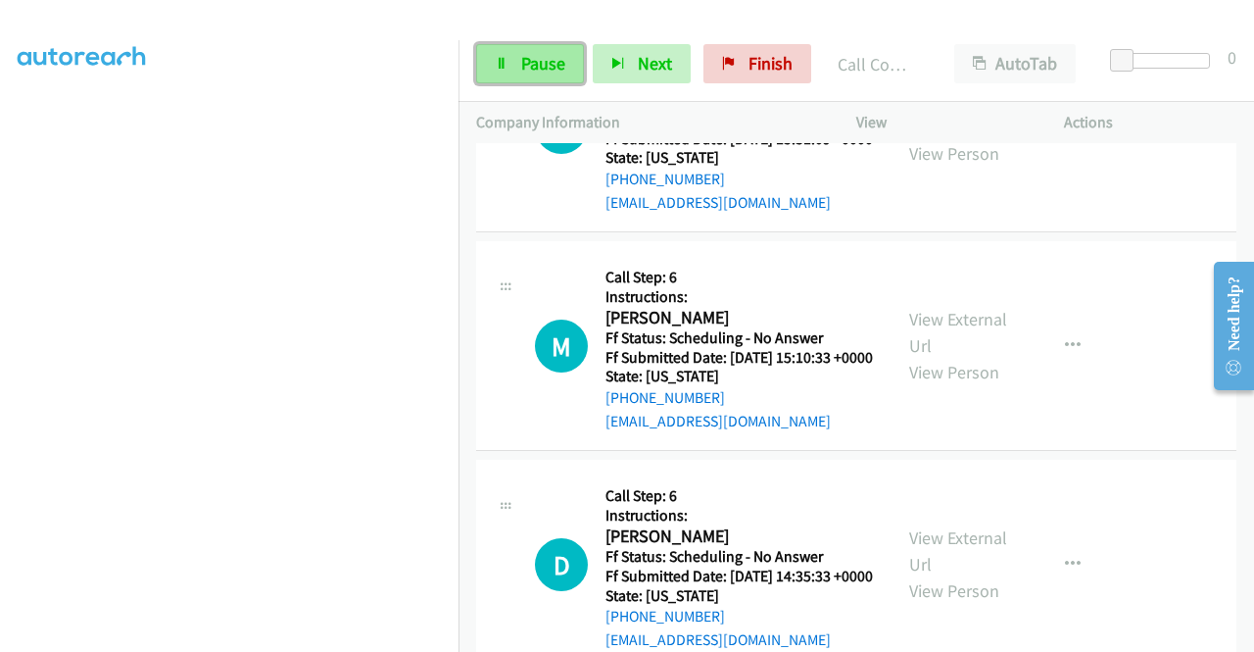
click at [506, 76] on link "Pause" at bounding box center [530, 63] width 108 height 39
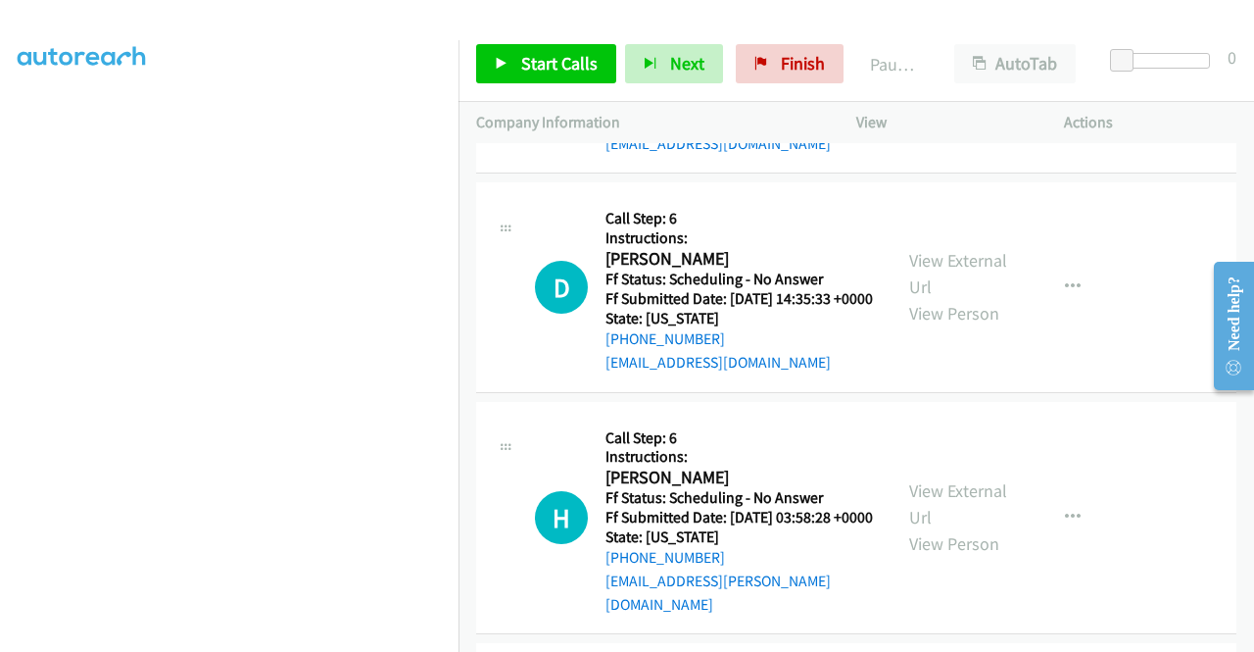
scroll to position [15819, 0]
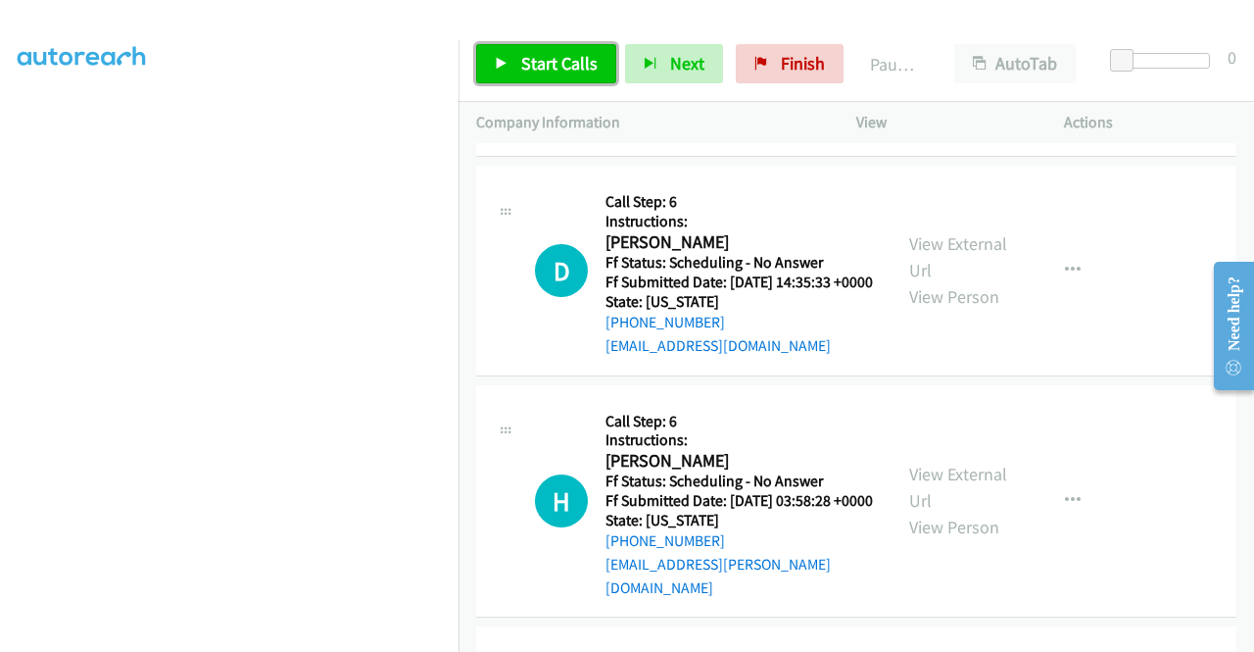
click at [553, 63] on span "Start Calls" at bounding box center [559, 63] width 76 height 23
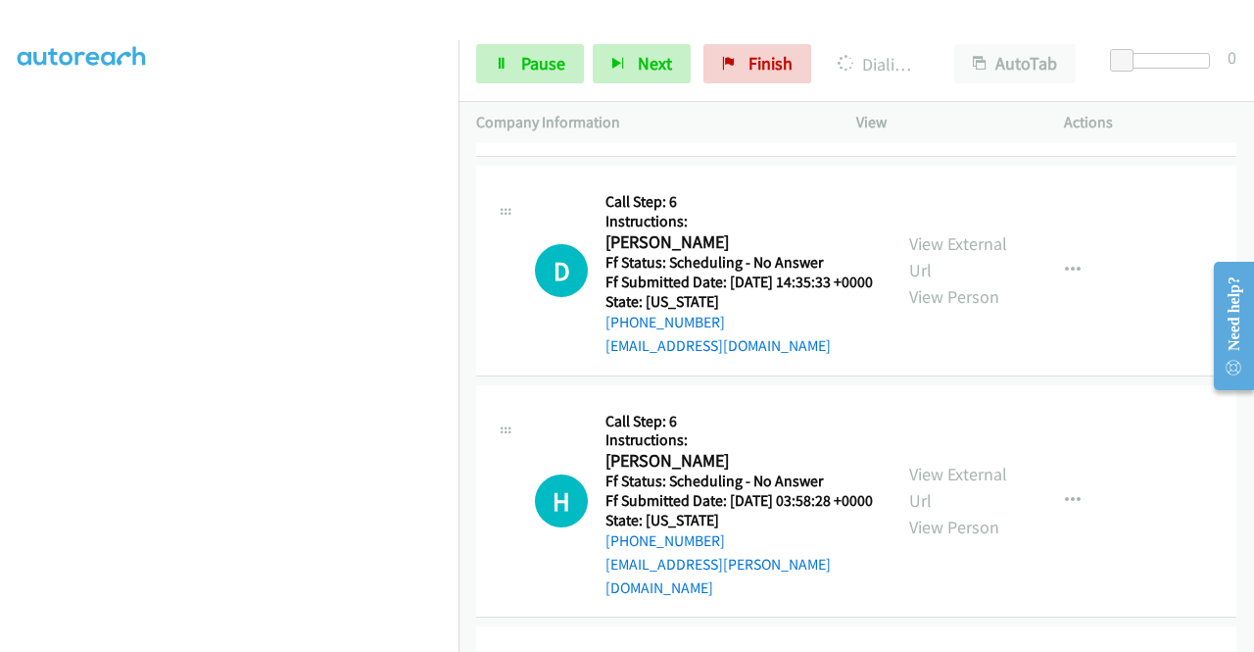
scroll to position [447, 0]
click at [372, 637] on section at bounding box center [229, 187] width 423 height 938
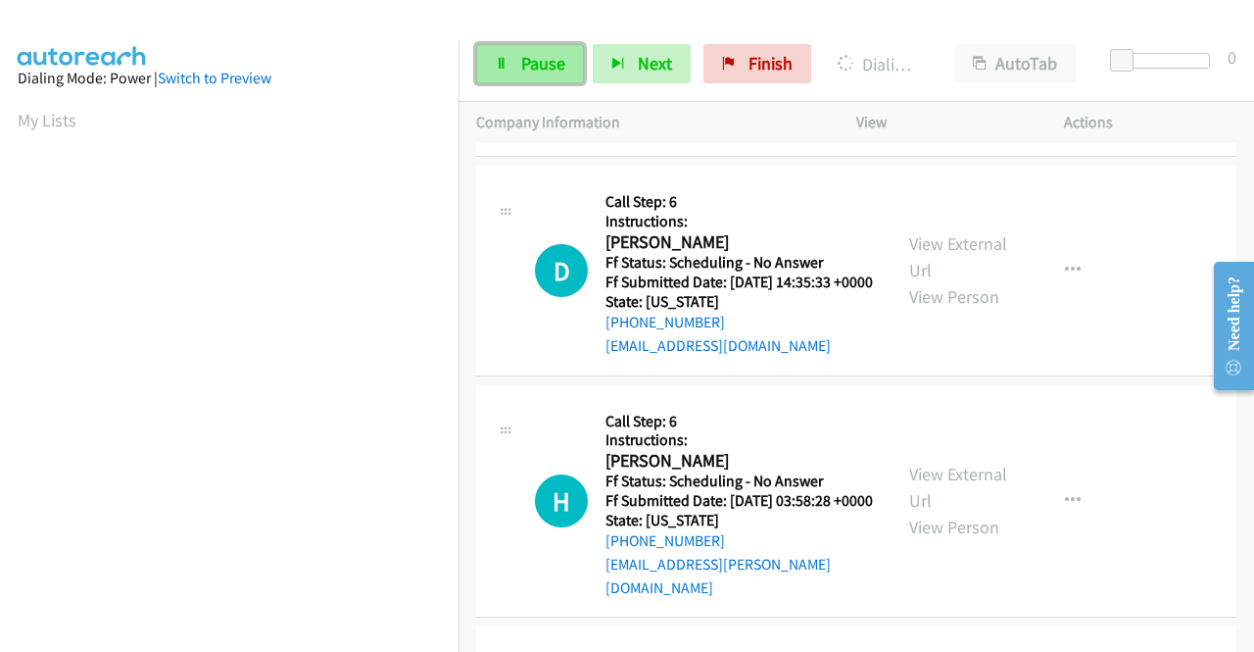
click at [547, 81] on link "Pause" at bounding box center [530, 63] width 108 height 39
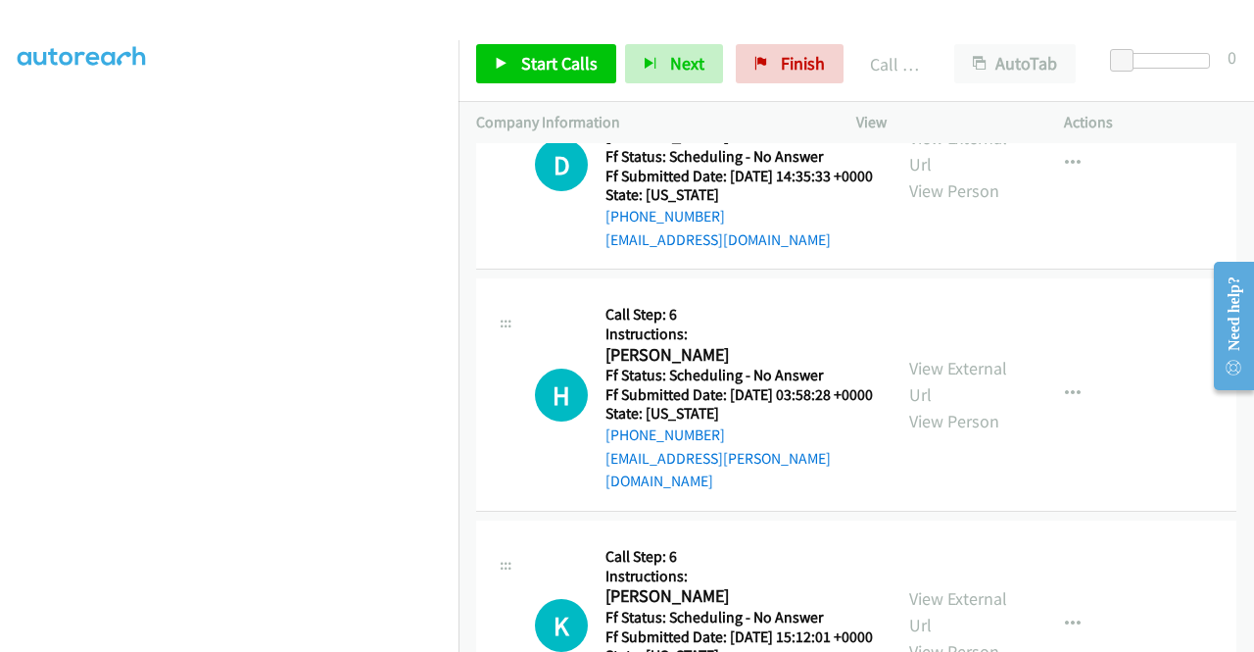
scroll to position [16015, 0]
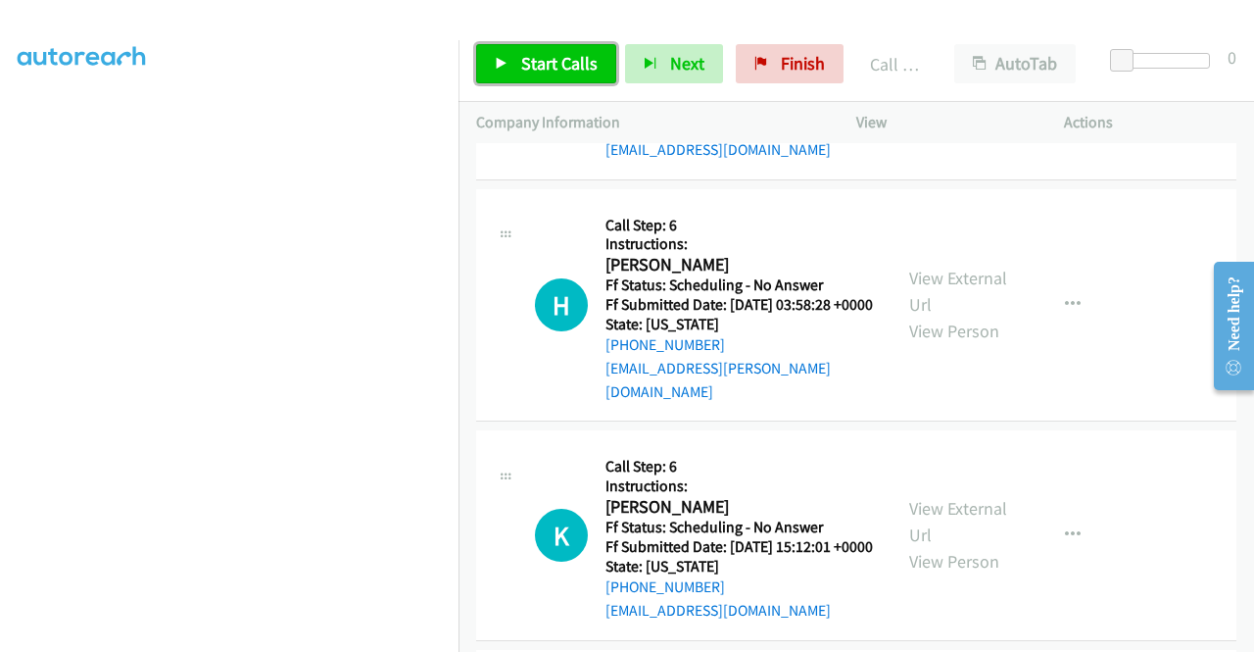
click at [558, 60] on span "Start Calls" at bounding box center [559, 63] width 76 height 23
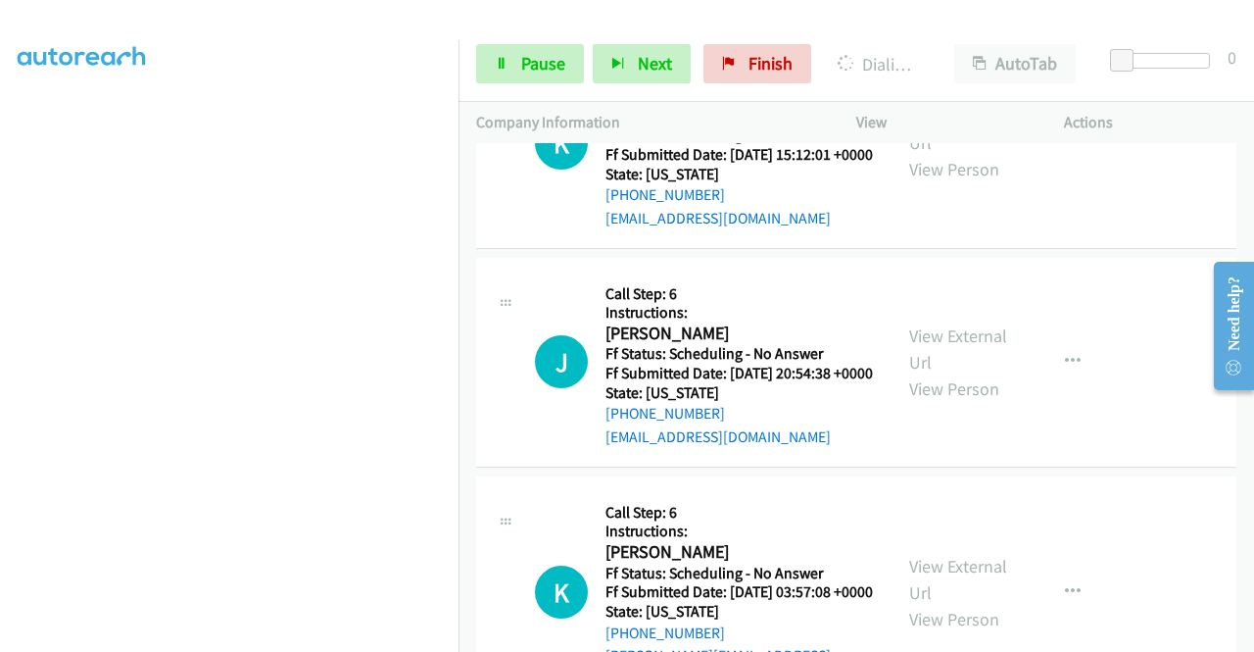
scroll to position [0, 0]
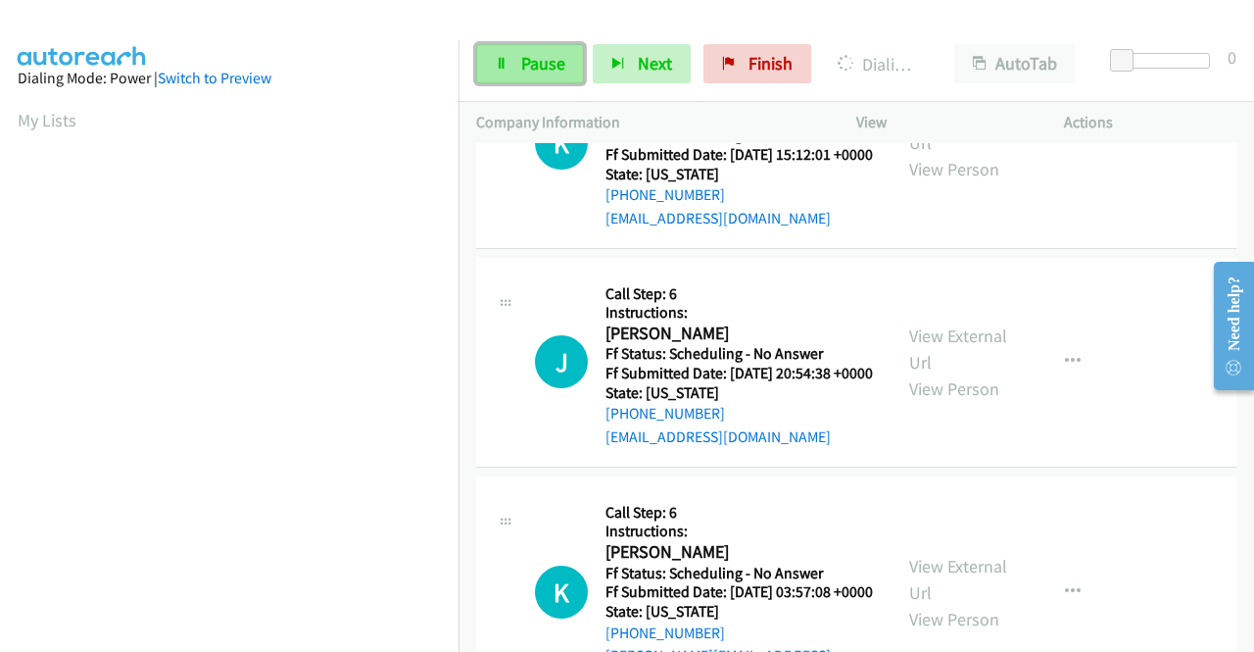
click at [547, 62] on span "Pause" at bounding box center [543, 63] width 44 height 23
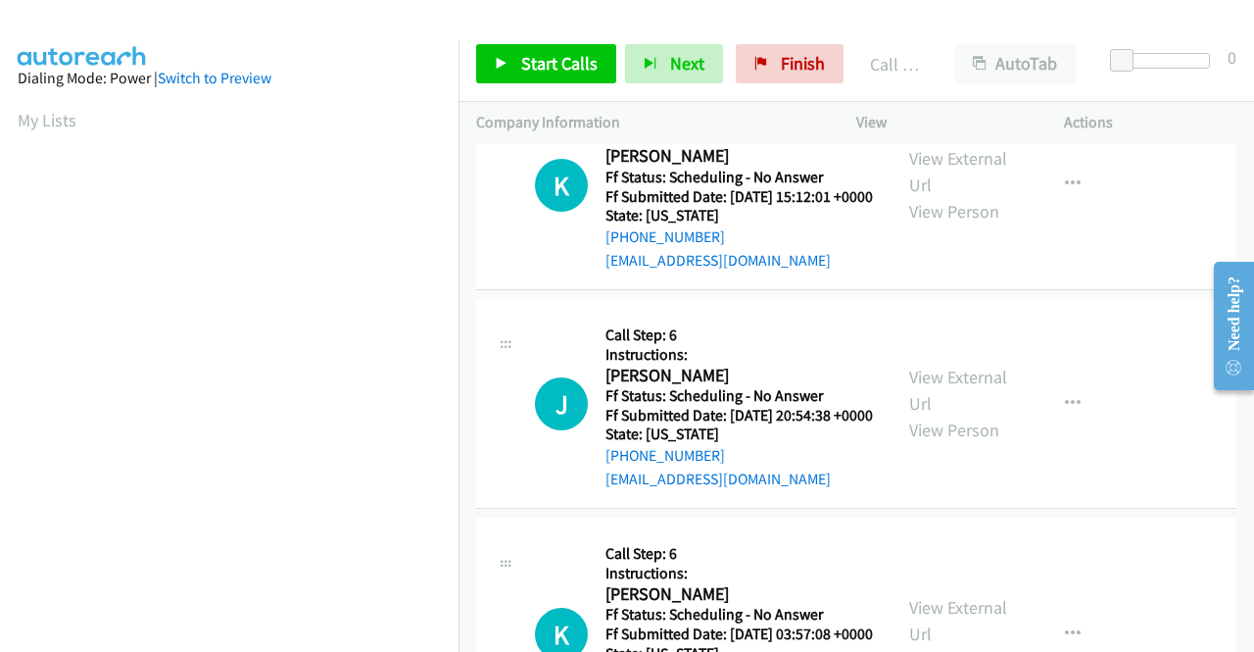
scroll to position [447, 0]
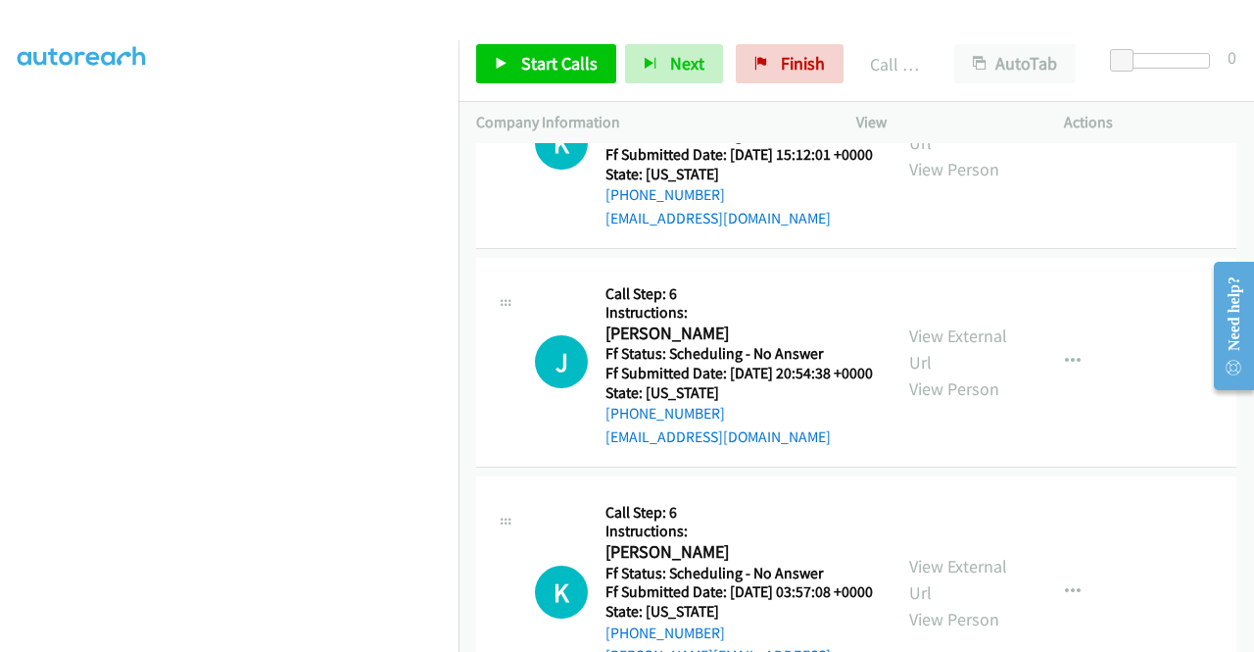
click at [558, 64] on span "Start Calls" at bounding box center [559, 63] width 76 height 23
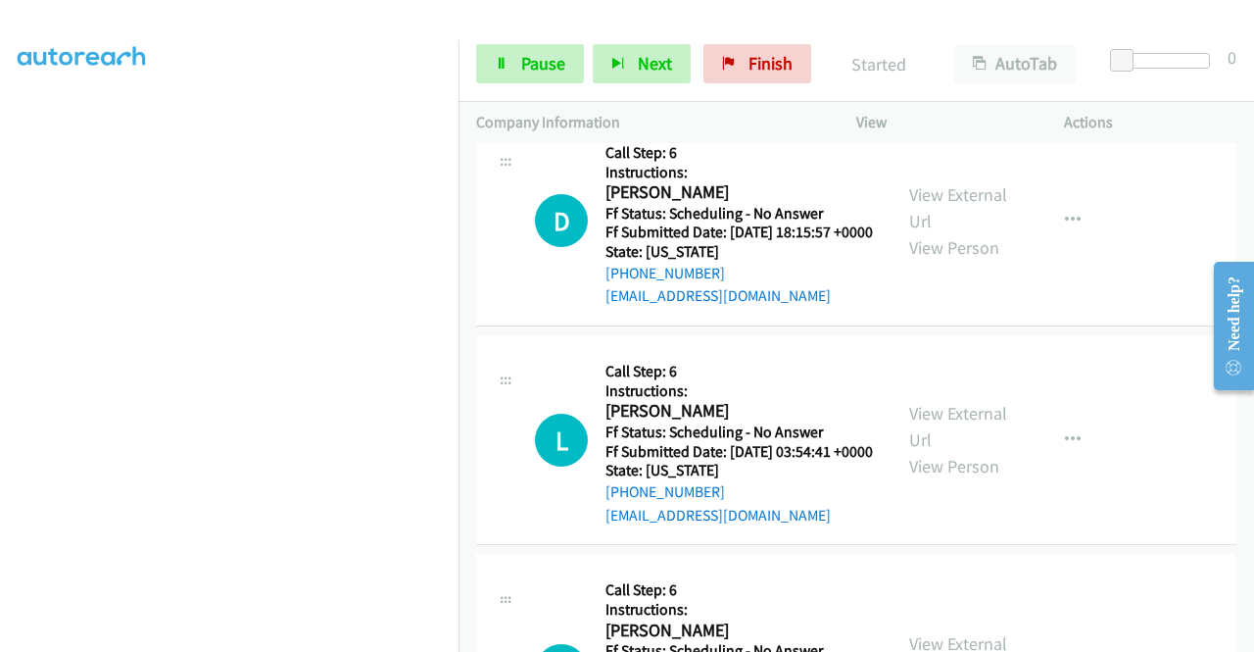
scroll to position [17583, 0]
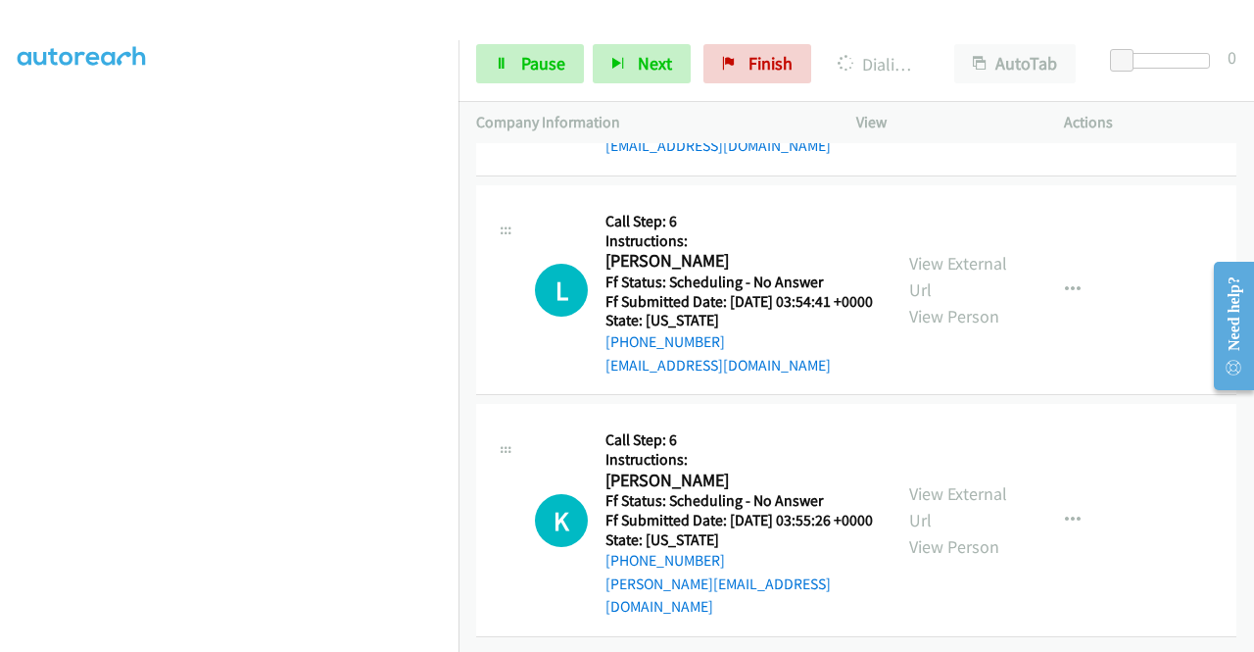
scroll to position [17877, 0]
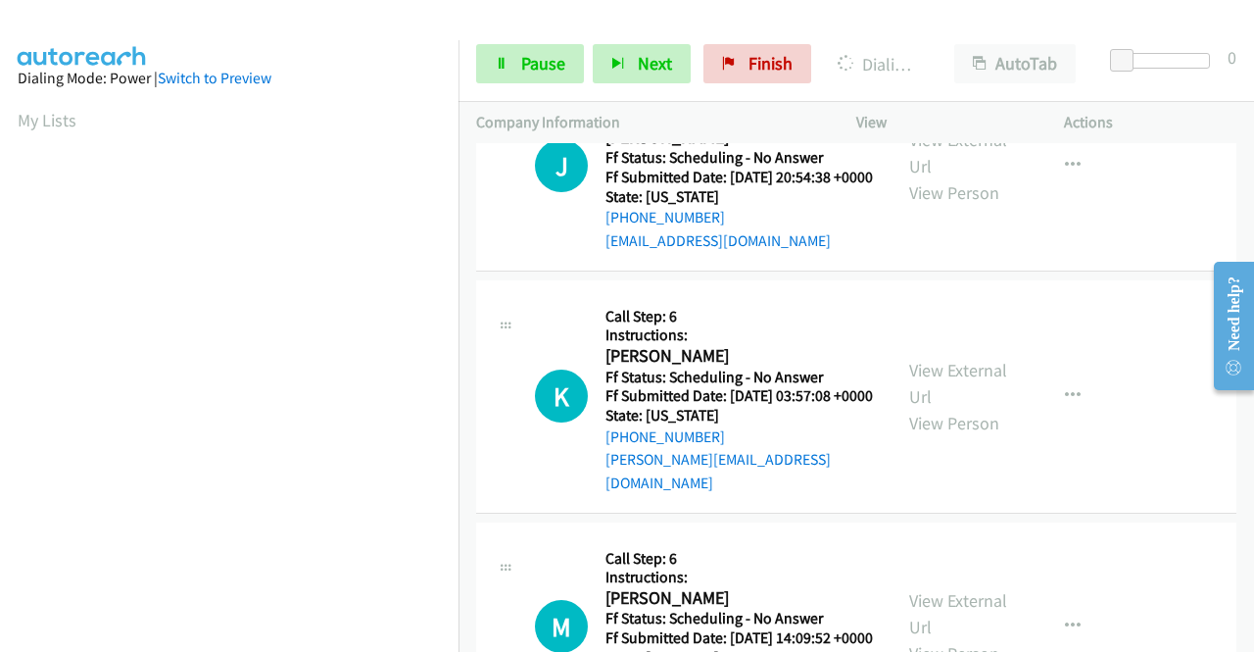
scroll to position [447, 0]
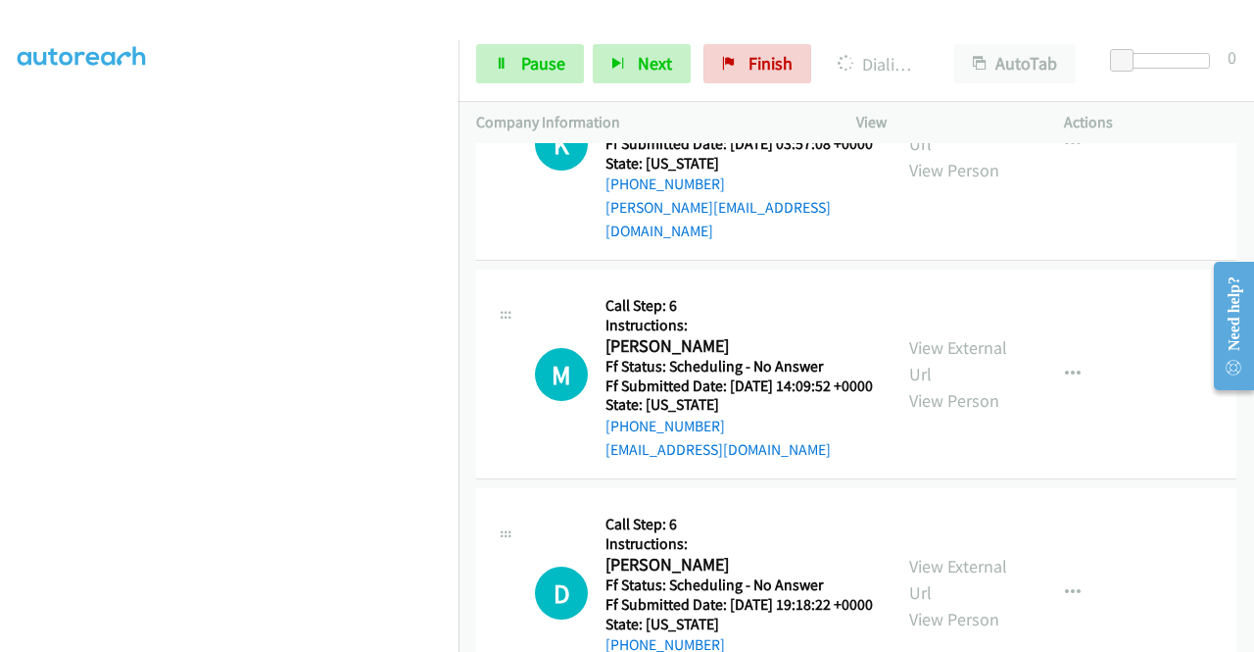
scroll to position [251, 0]
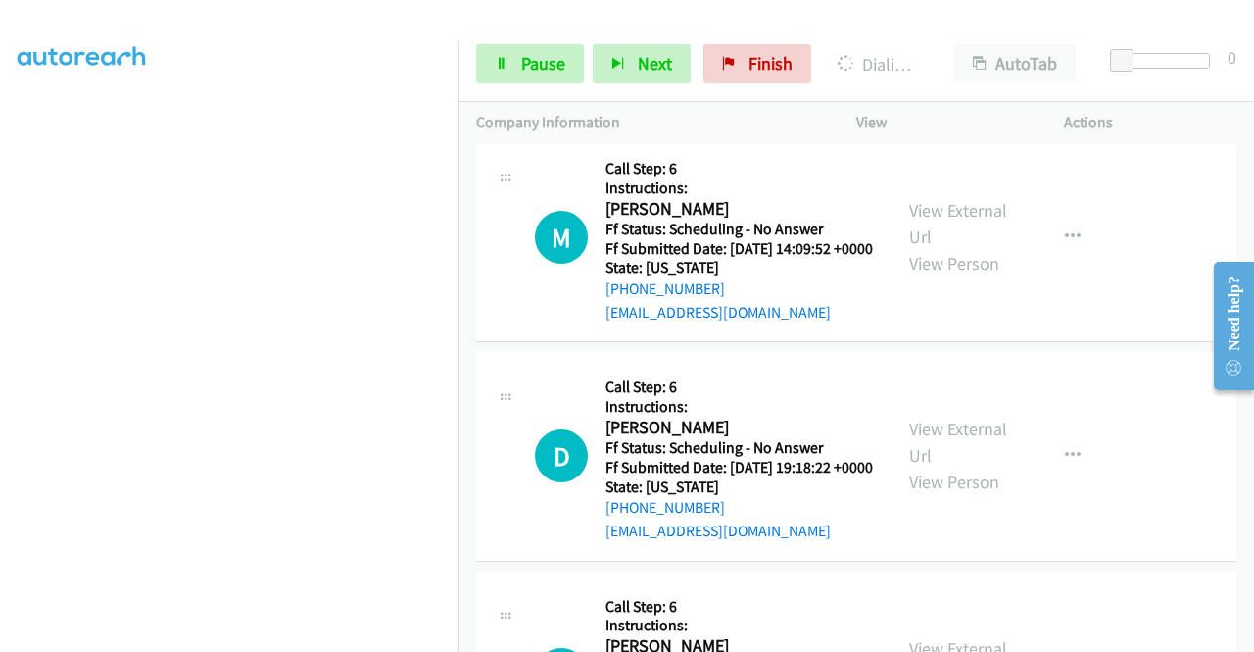
scroll to position [17191, 0]
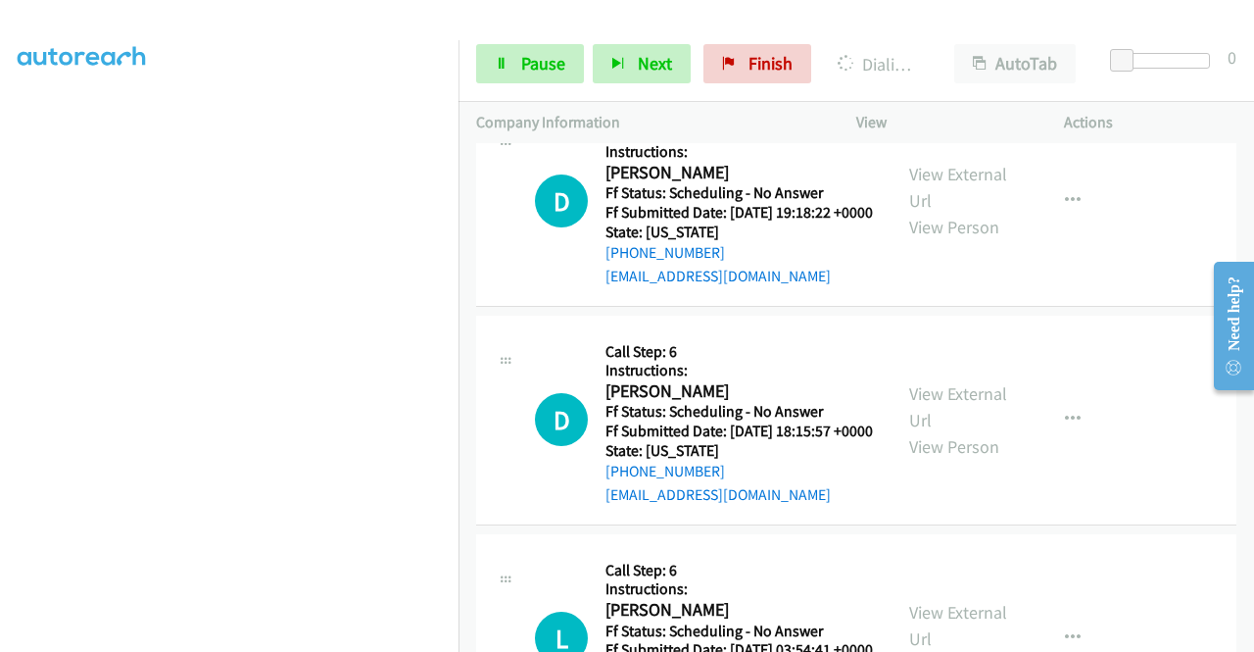
scroll to position [447, 0]
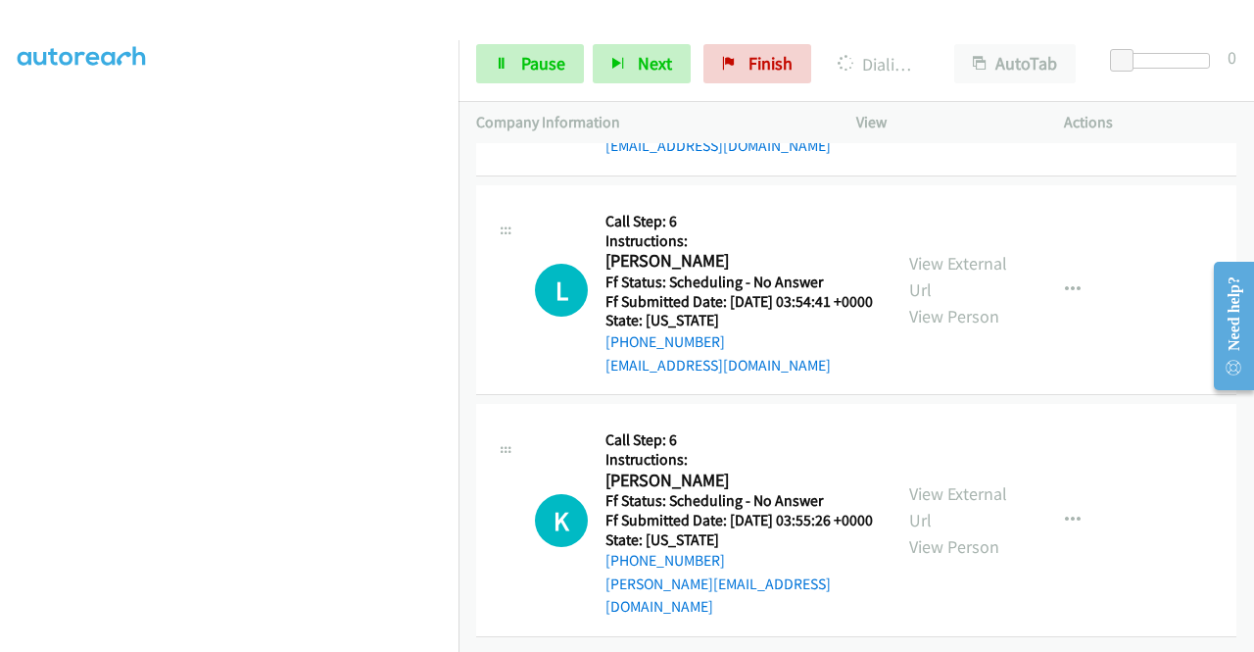
scroll to position [18073, 0]
click at [963, 82] on link "View External Url" at bounding box center [958, 57] width 98 height 49
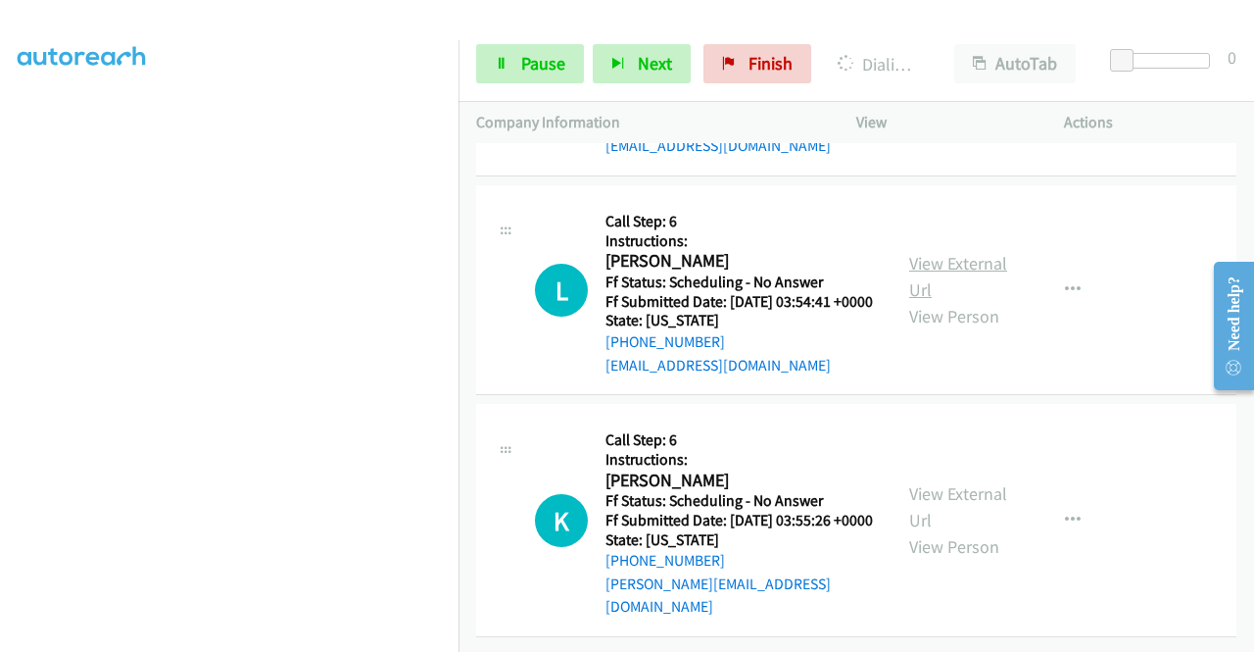
click at [956, 301] on link "View External Url" at bounding box center [958, 276] width 98 height 49
click at [950, 531] on link "View External Url" at bounding box center [958, 506] width 98 height 49
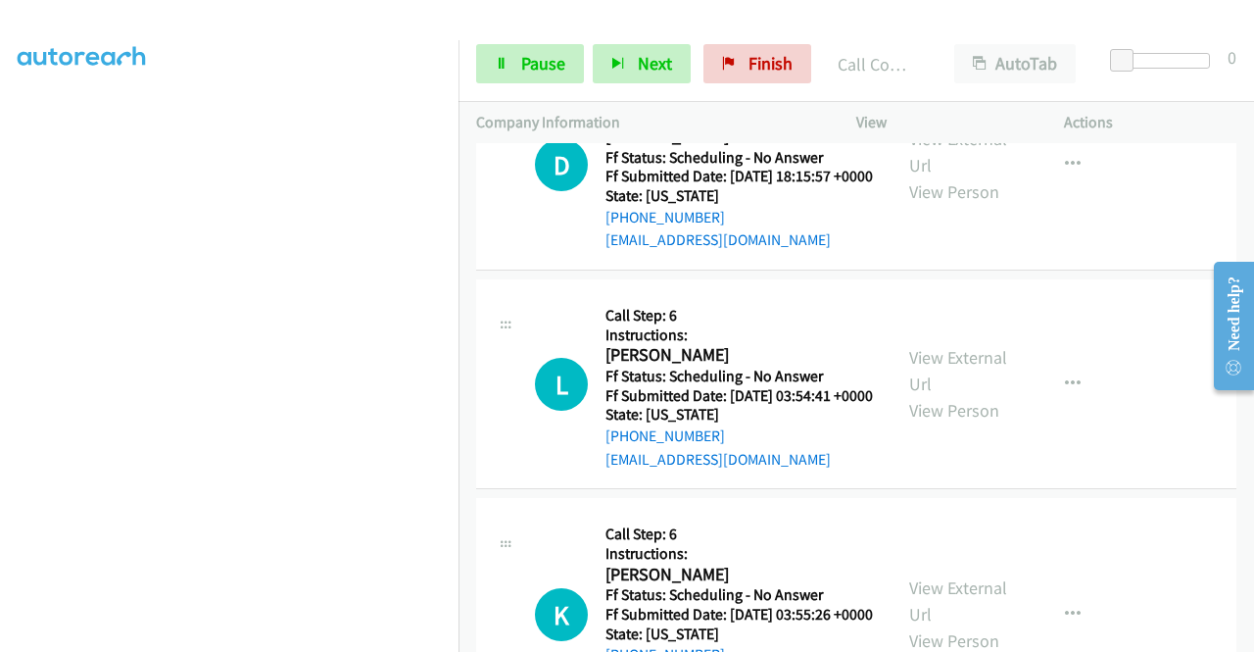
scroll to position [17698, 0]
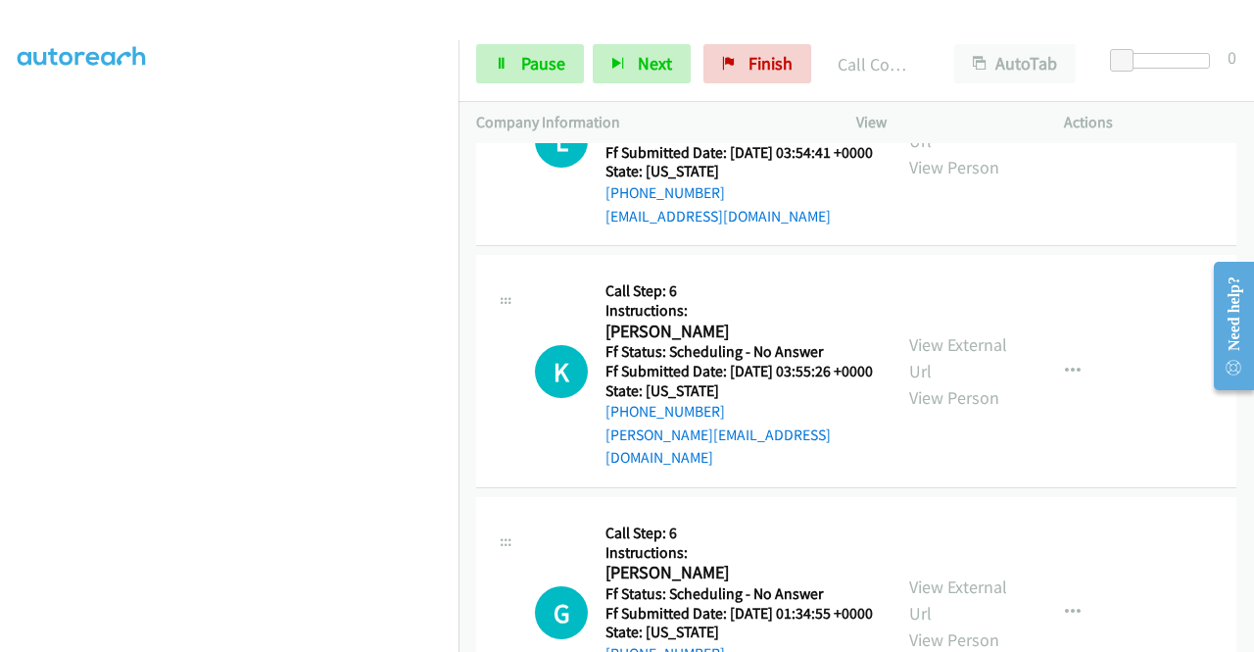
scroll to position [17796, 0]
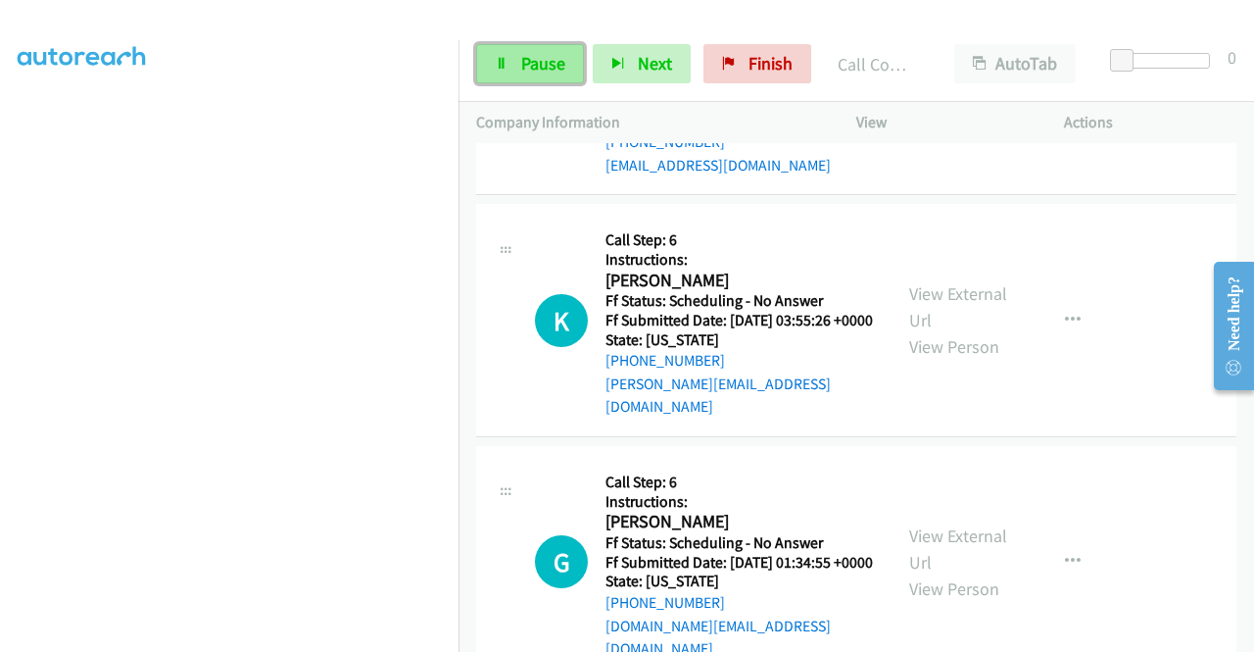
click at [533, 81] on link "Pause" at bounding box center [530, 63] width 108 height 39
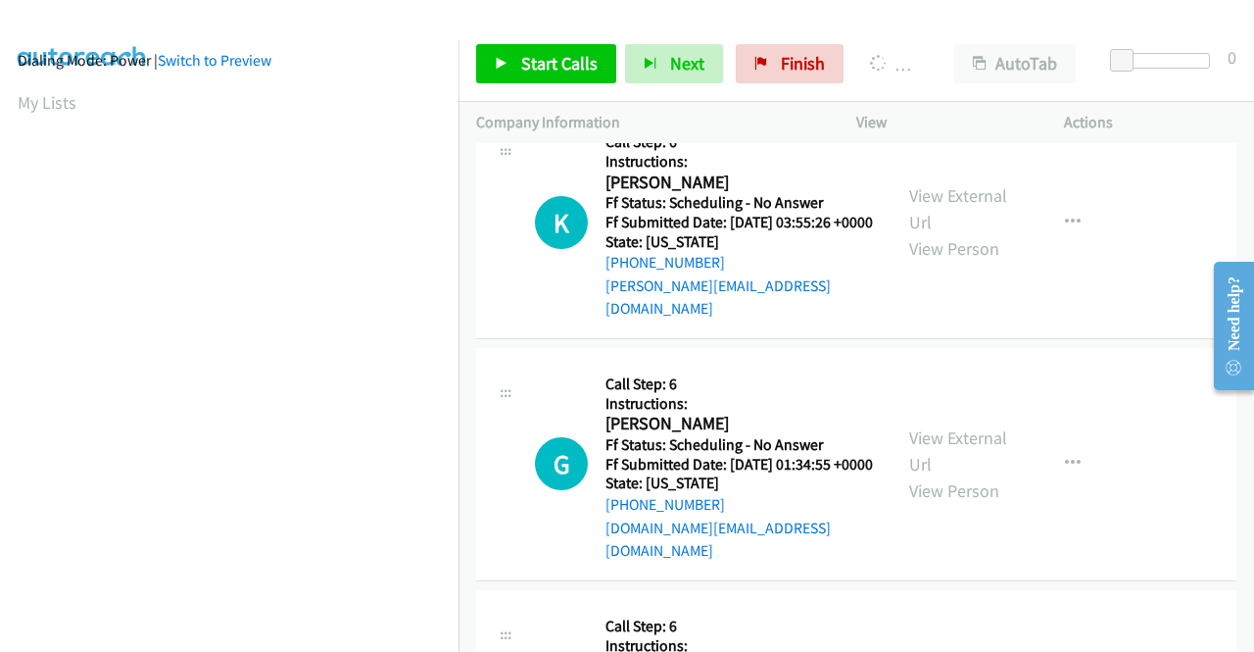
scroll to position [0, 0]
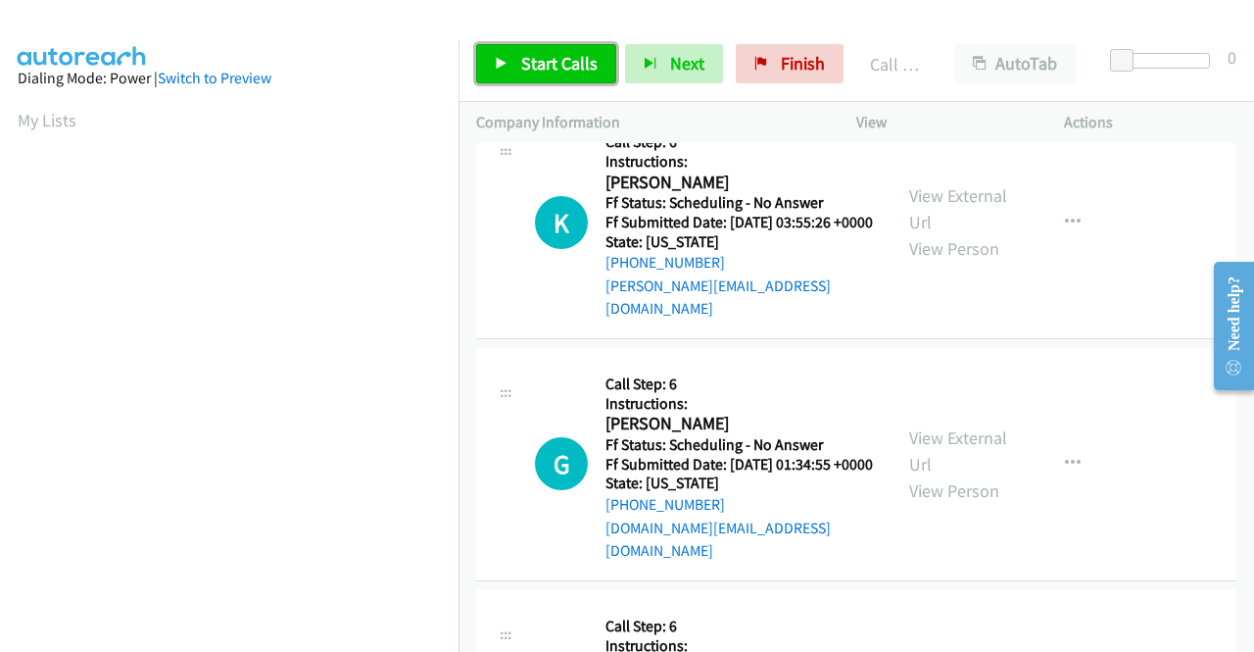
click at [574, 52] on span "Start Calls" at bounding box center [559, 63] width 76 height 23
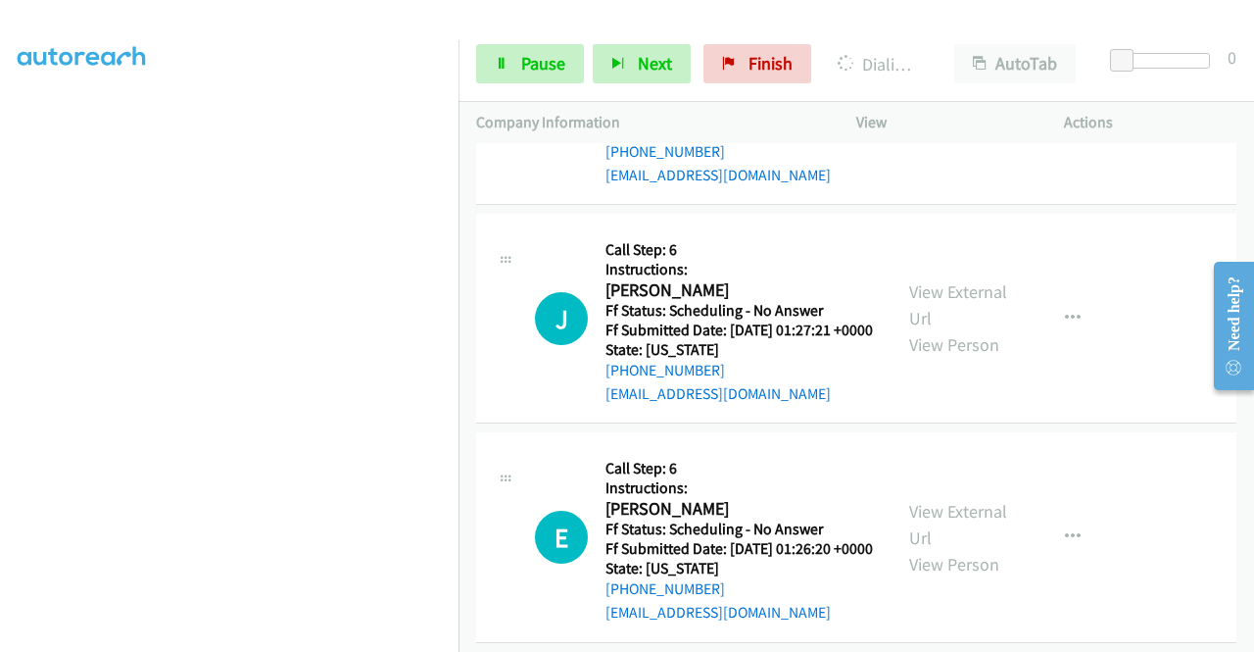
scroll to position [19266, 0]
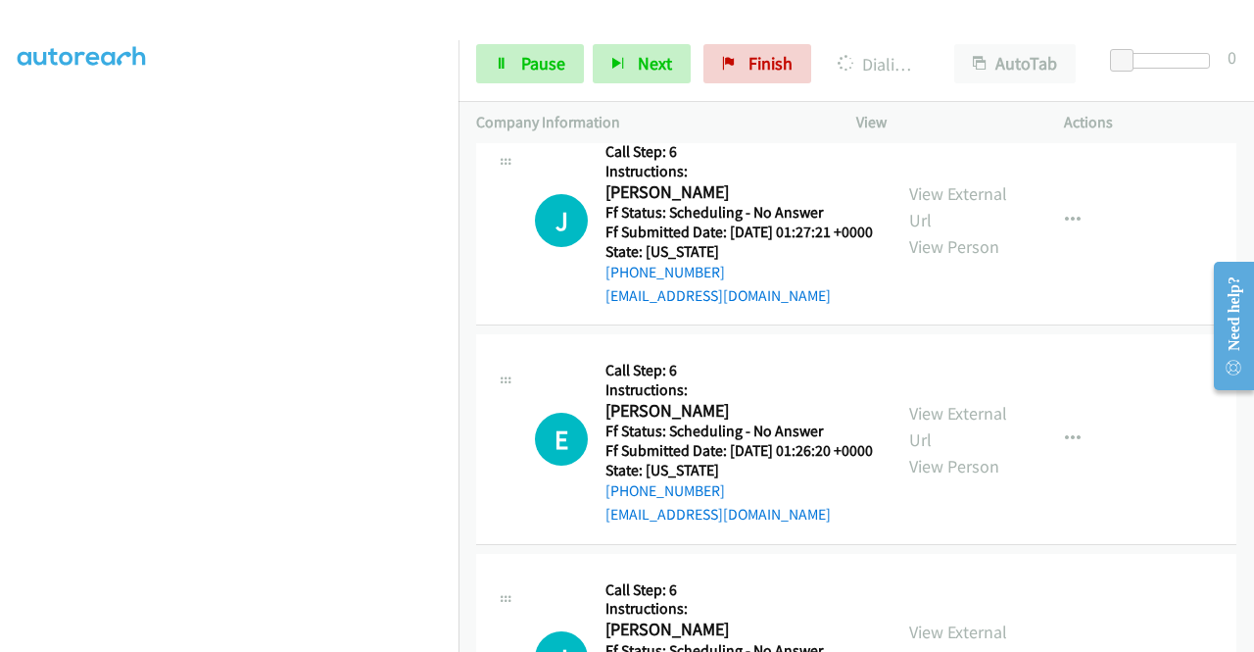
click at [525, 83] on div "Start Calls Pause Next Finish Dialing [PERSON_NAME] AutoTab AutoTab 0" at bounding box center [857, 63] width 796 height 75
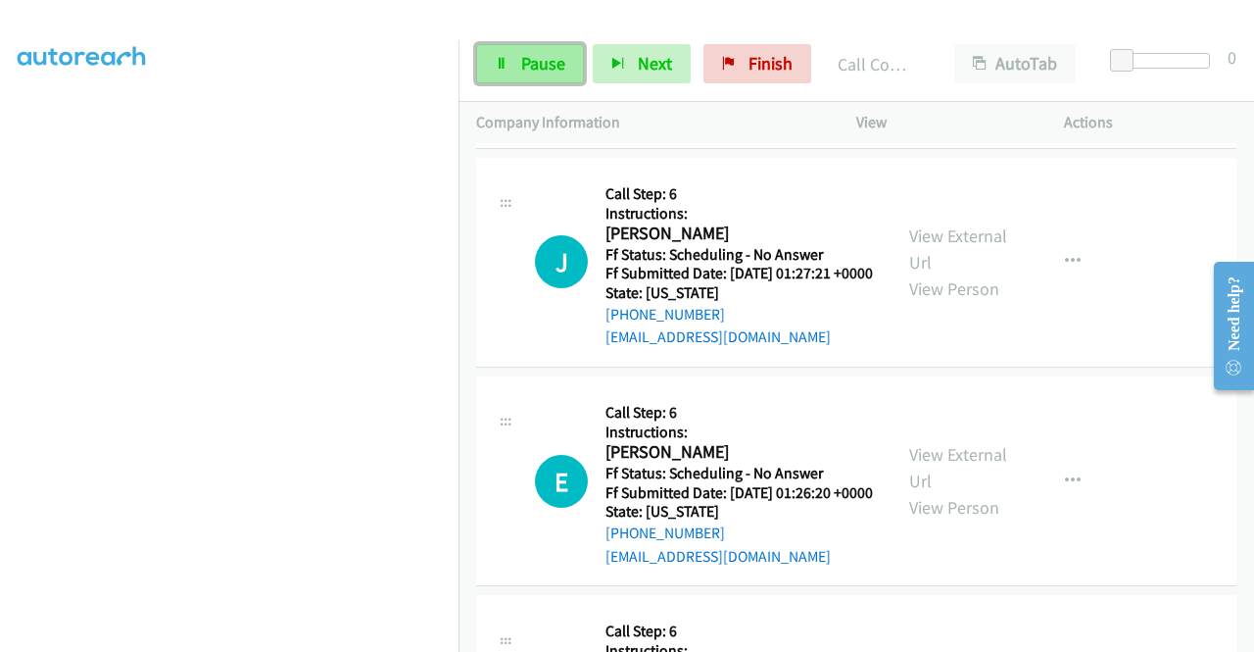
click at [524, 70] on span "Pause" at bounding box center [543, 63] width 44 height 23
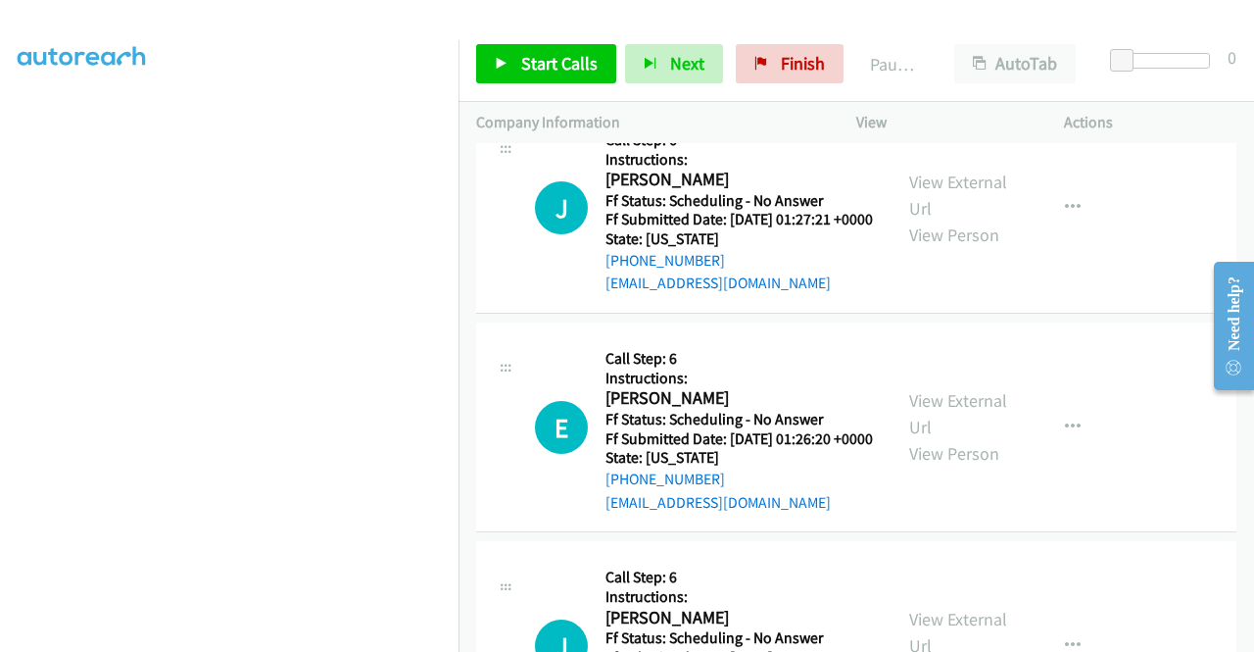
scroll to position [19364, 0]
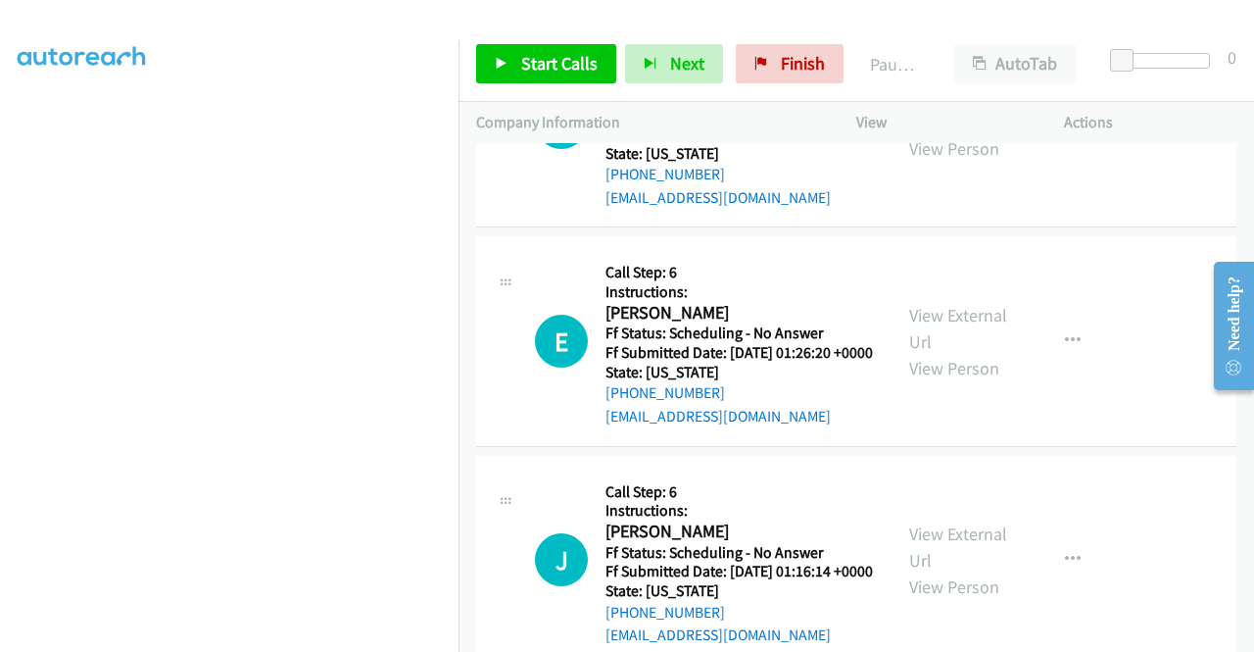
click at [560, 68] on span "Start Calls" at bounding box center [559, 63] width 76 height 23
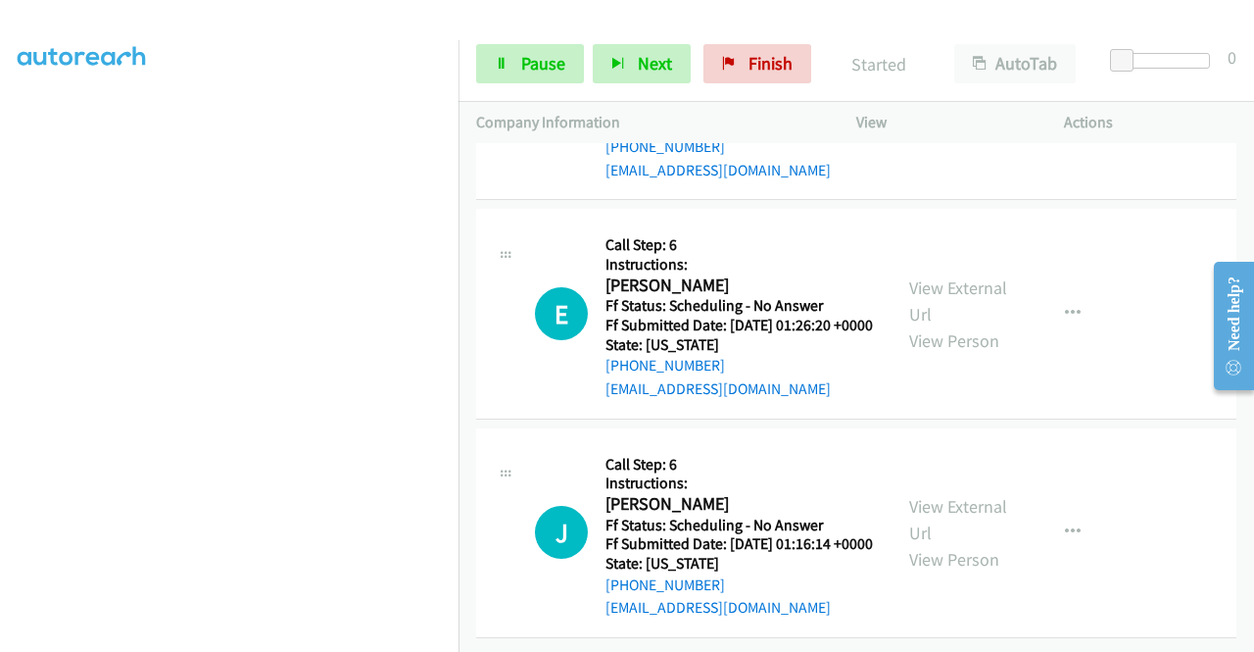
scroll to position [19560, 0]
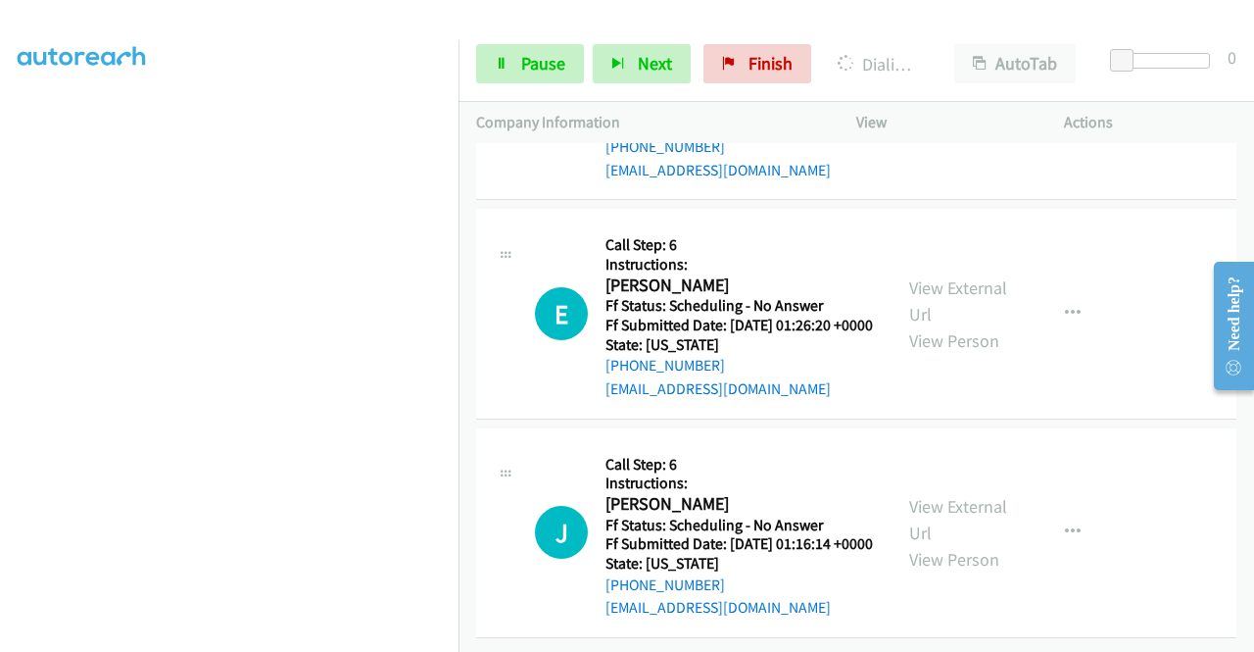
scroll to position [20147, 0]
click at [947, 106] on link "View External Url" at bounding box center [958, 81] width 98 height 49
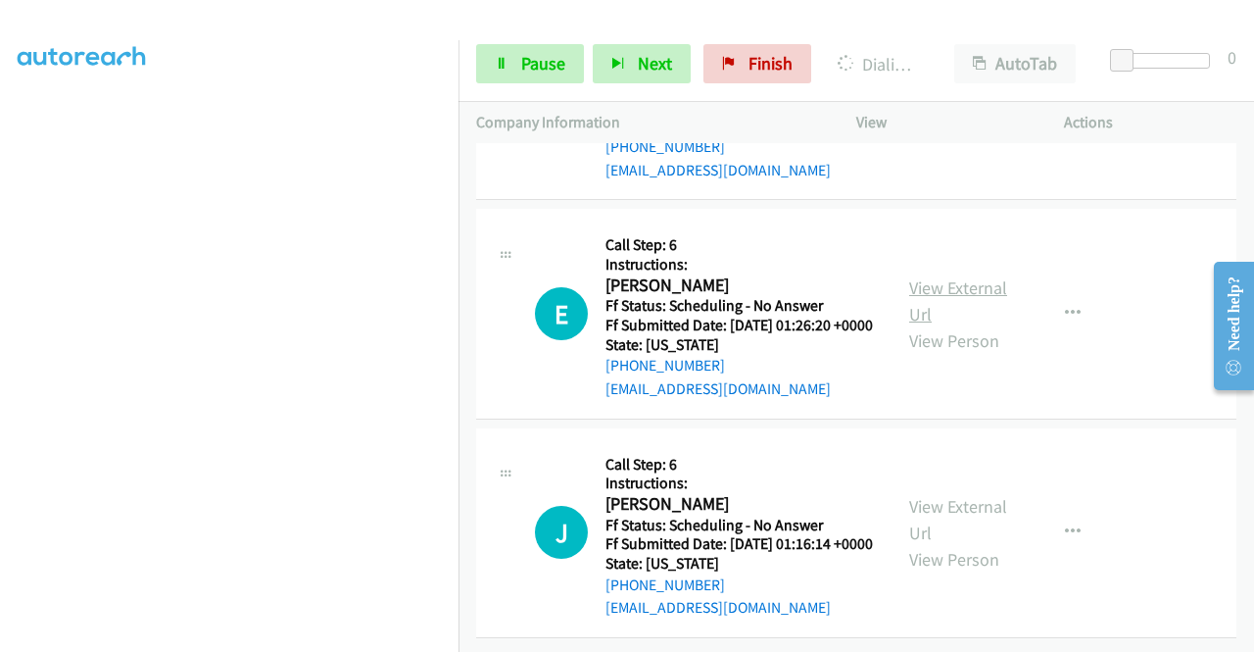
click at [950, 325] on link "View External Url" at bounding box center [958, 300] width 98 height 49
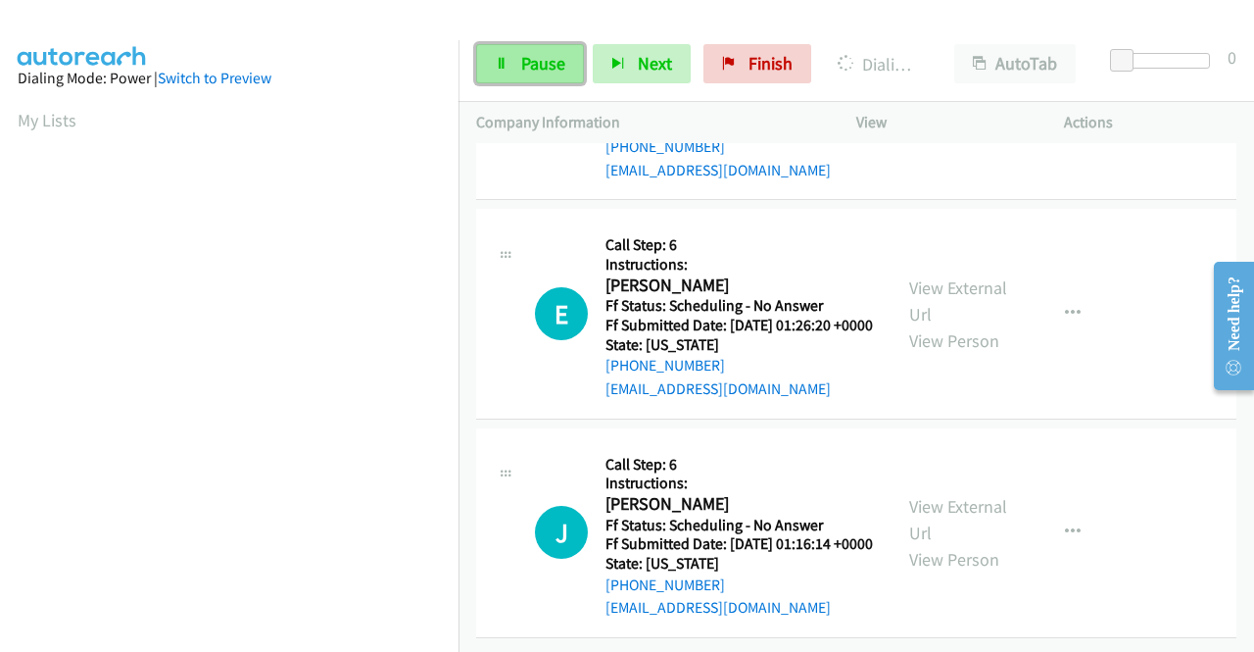
click at [508, 73] on link "Pause" at bounding box center [530, 63] width 108 height 39
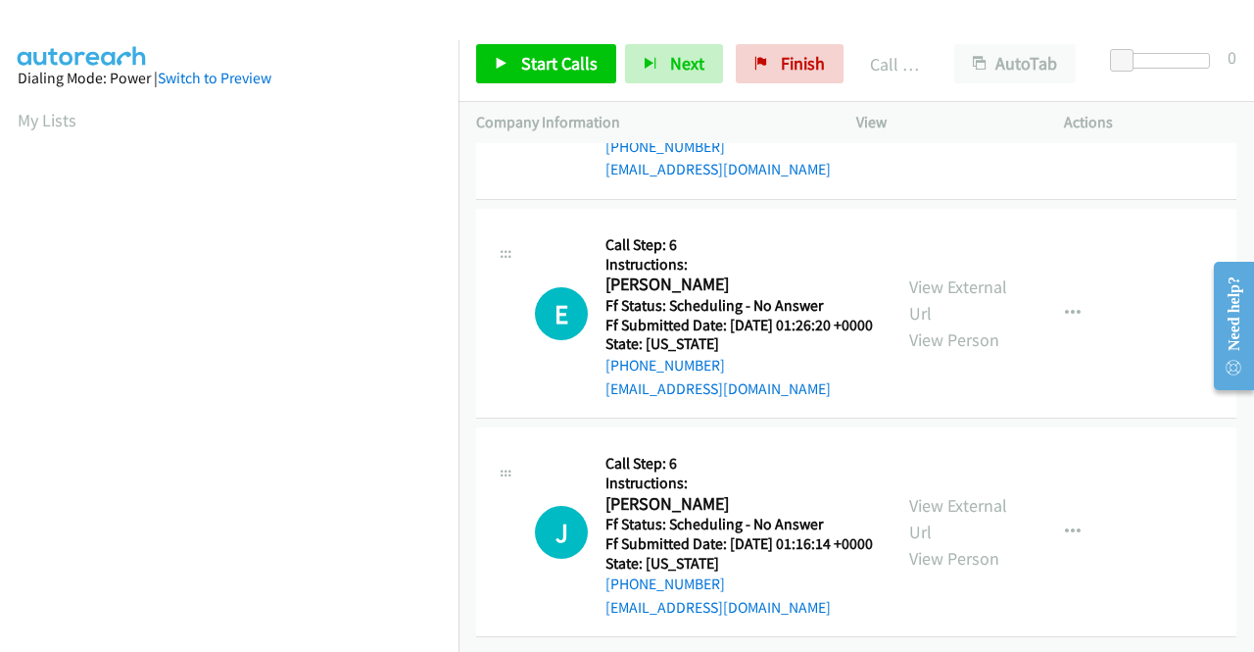
scroll to position [447, 0]
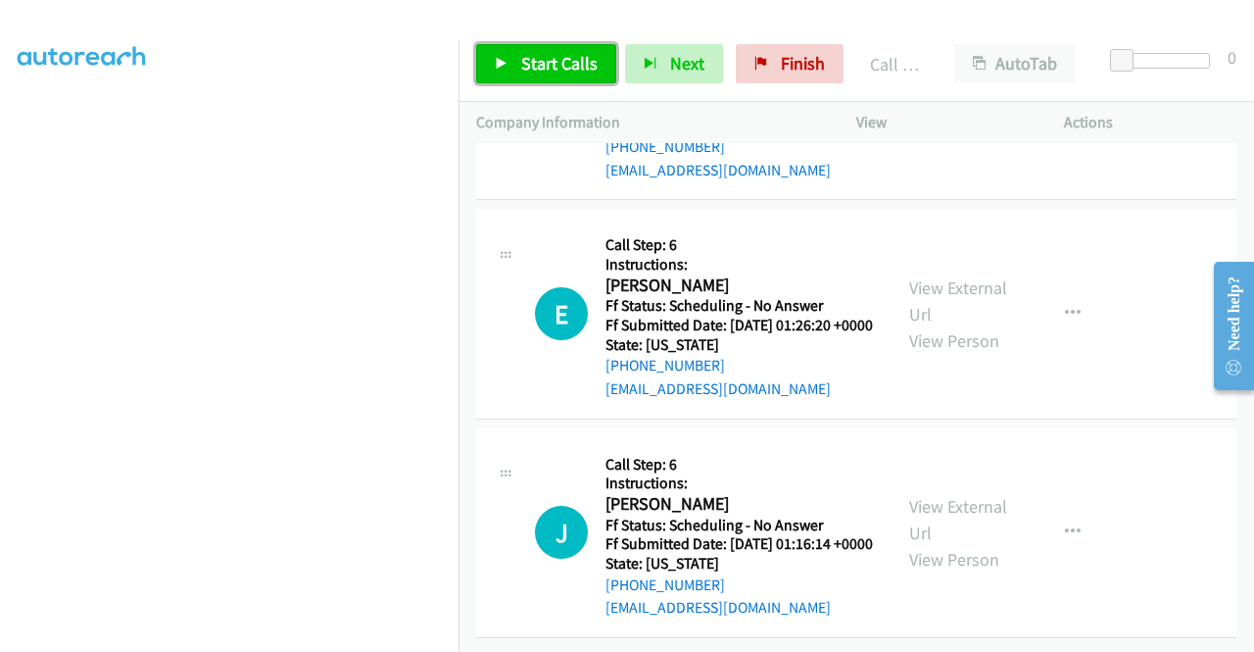
click at [570, 66] on span "Start Calls" at bounding box center [559, 63] width 76 height 23
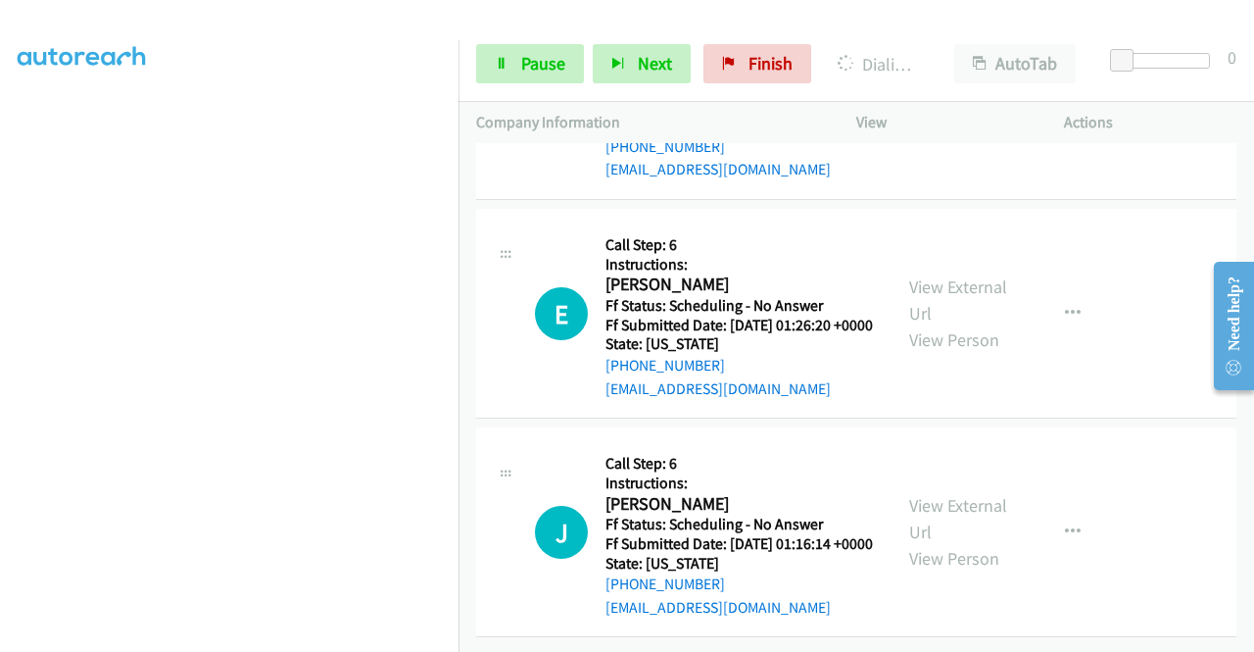
scroll to position [447, 0]
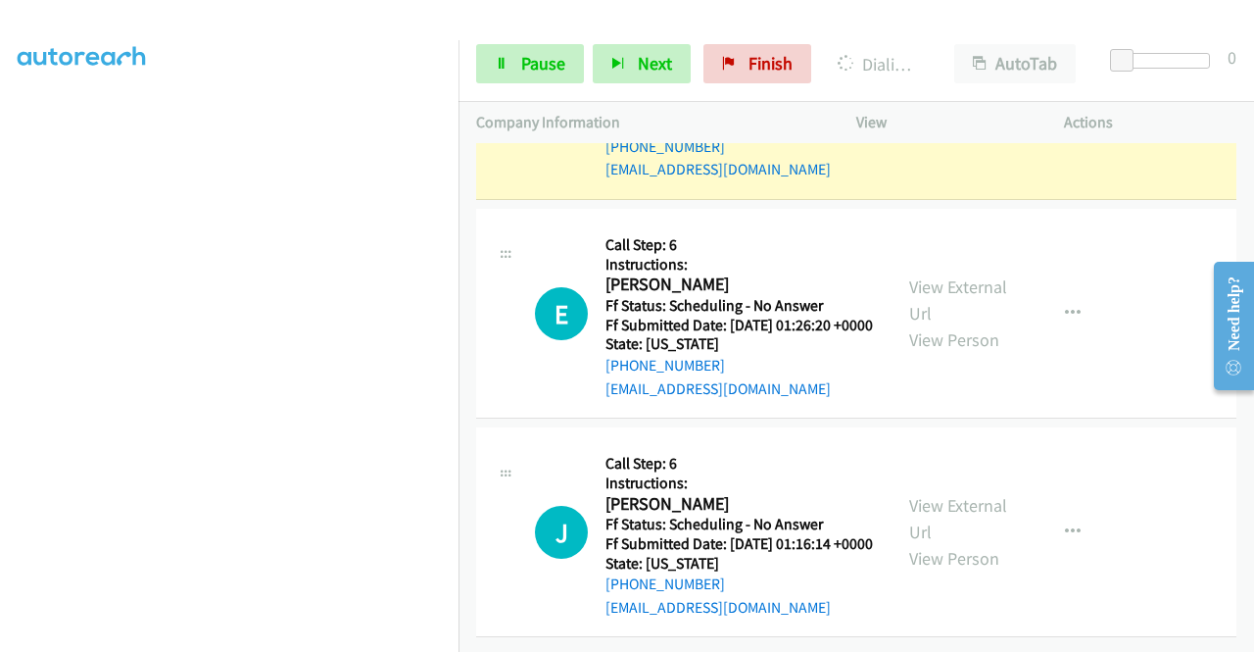
click at [962, 495] on link "View External Url" at bounding box center [958, 519] width 98 height 49
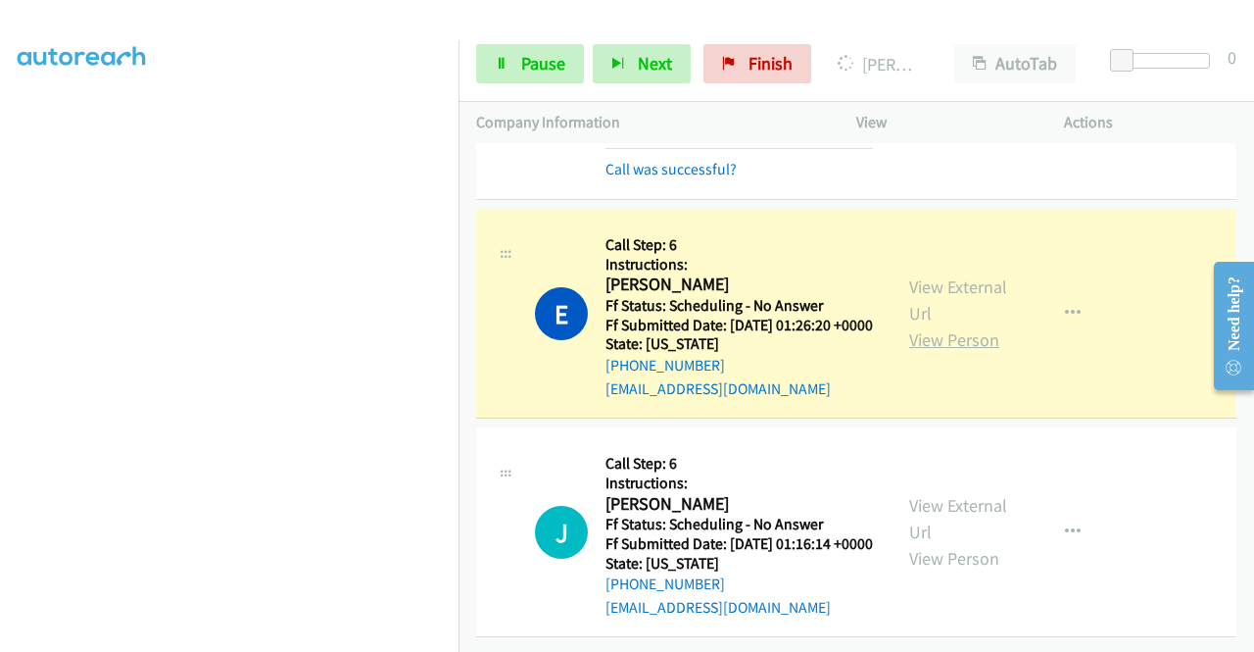
scroll to position [20719, 0]
click at [703, 178] on link "Call was successful?" at bounding box center [671, 169] width 131 height 19
click at [235, 637] on section at bounding box center [229, 187] width 423 height 938
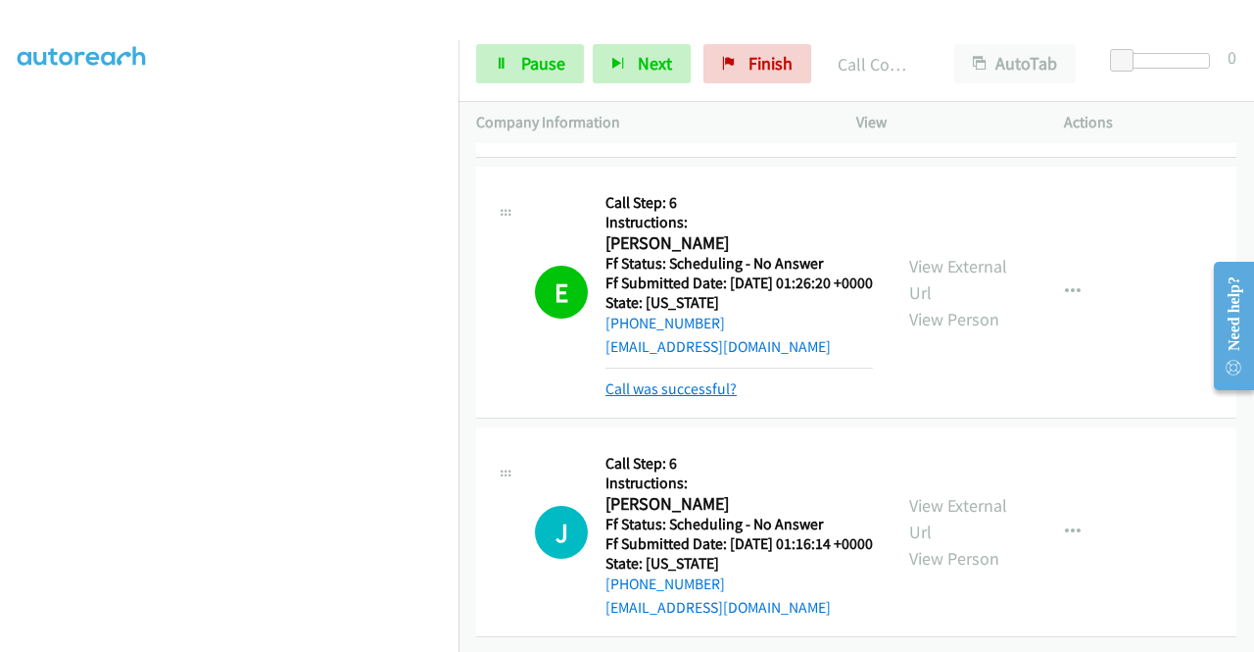
click at [613, 398] on link "Call was successful?" at bounding box center [671, 388] width 131 height 19
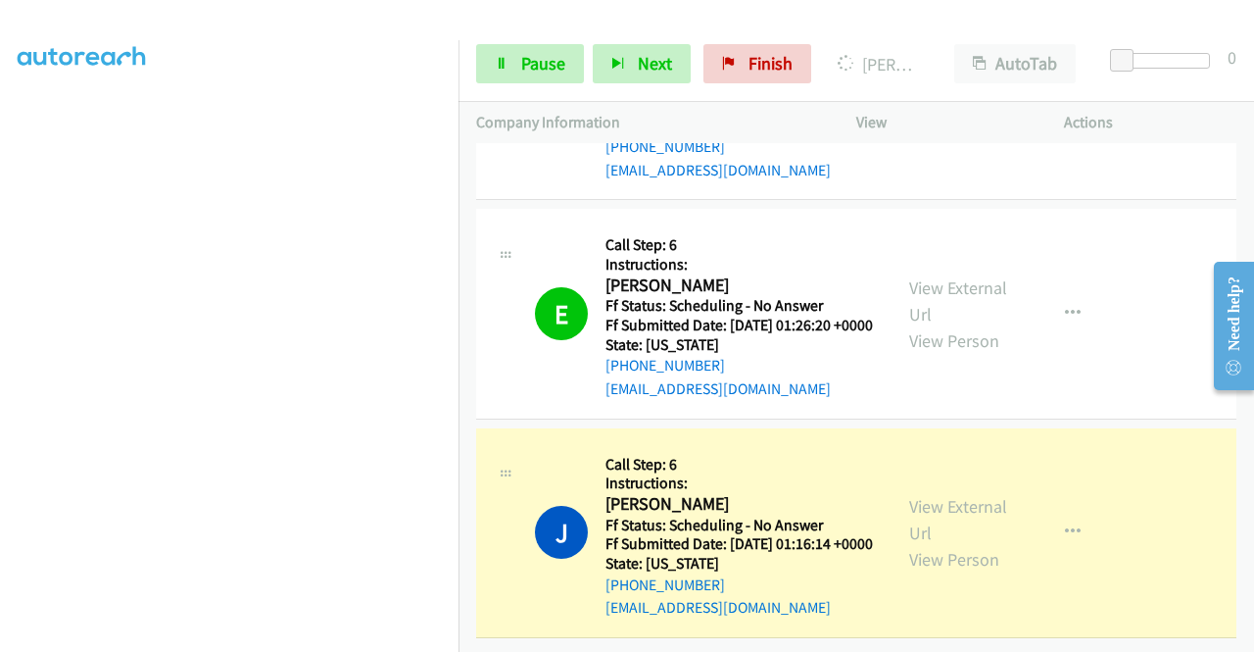
scroll to position [20776, 0]
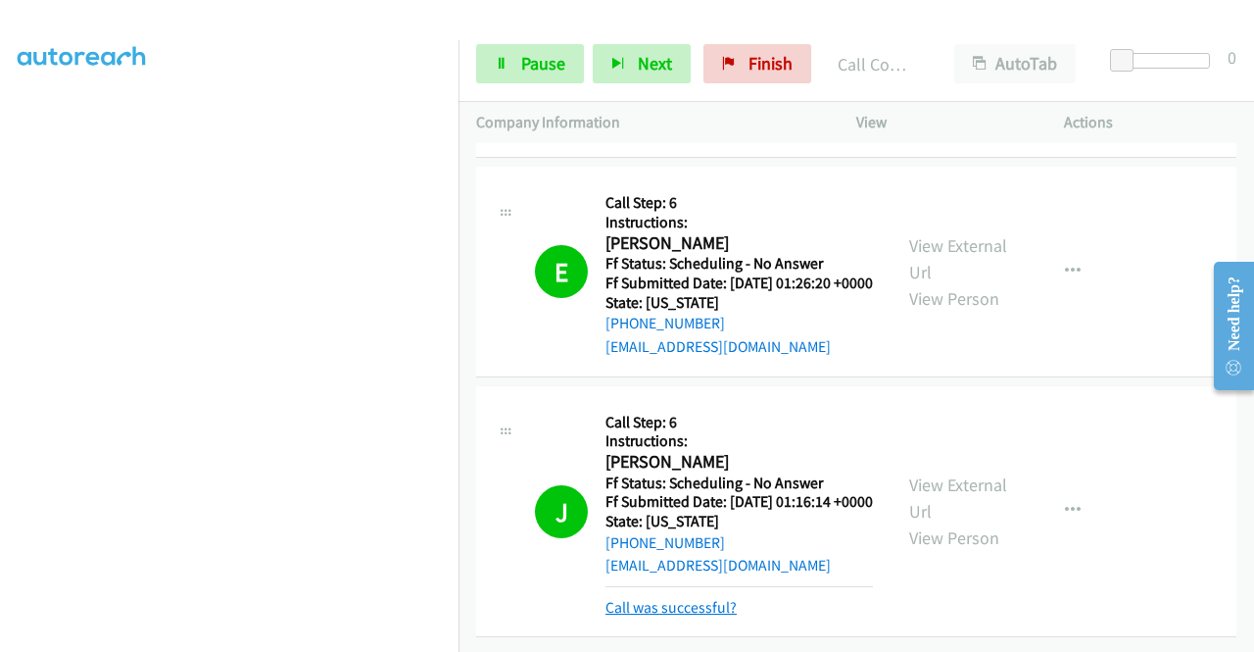
click at [721, 598] on link "Call was successful?" at bounding box center [671, 607] width 131 height 19
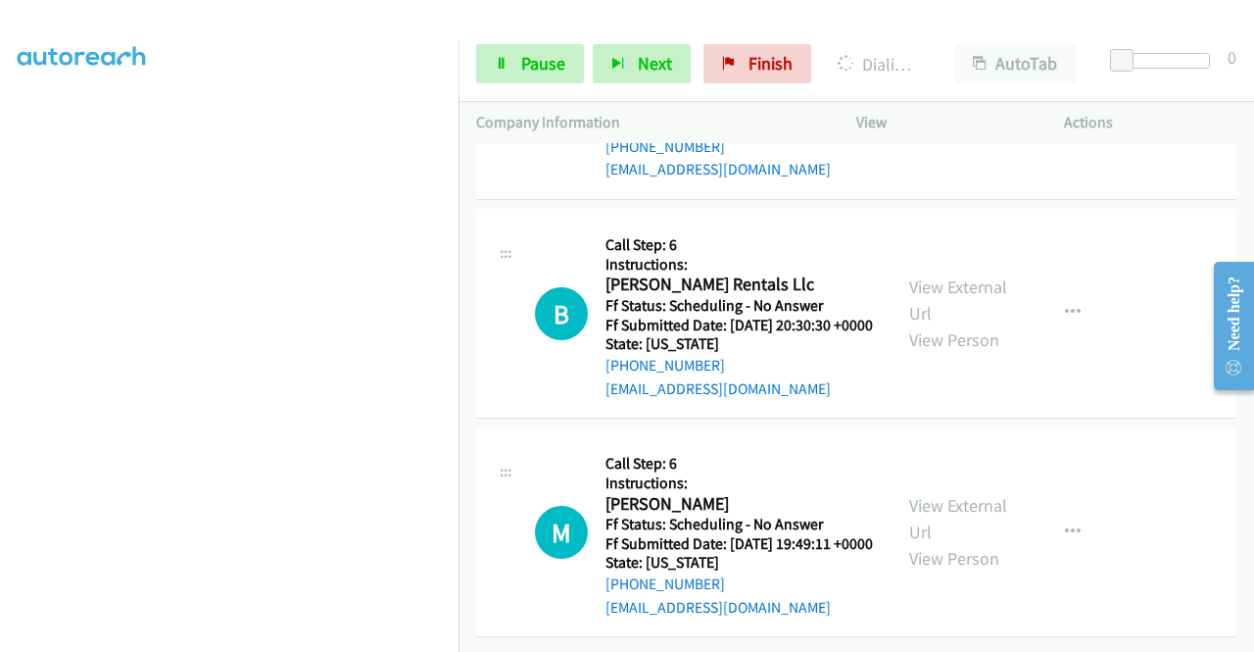
scroll to position [21209, 0]
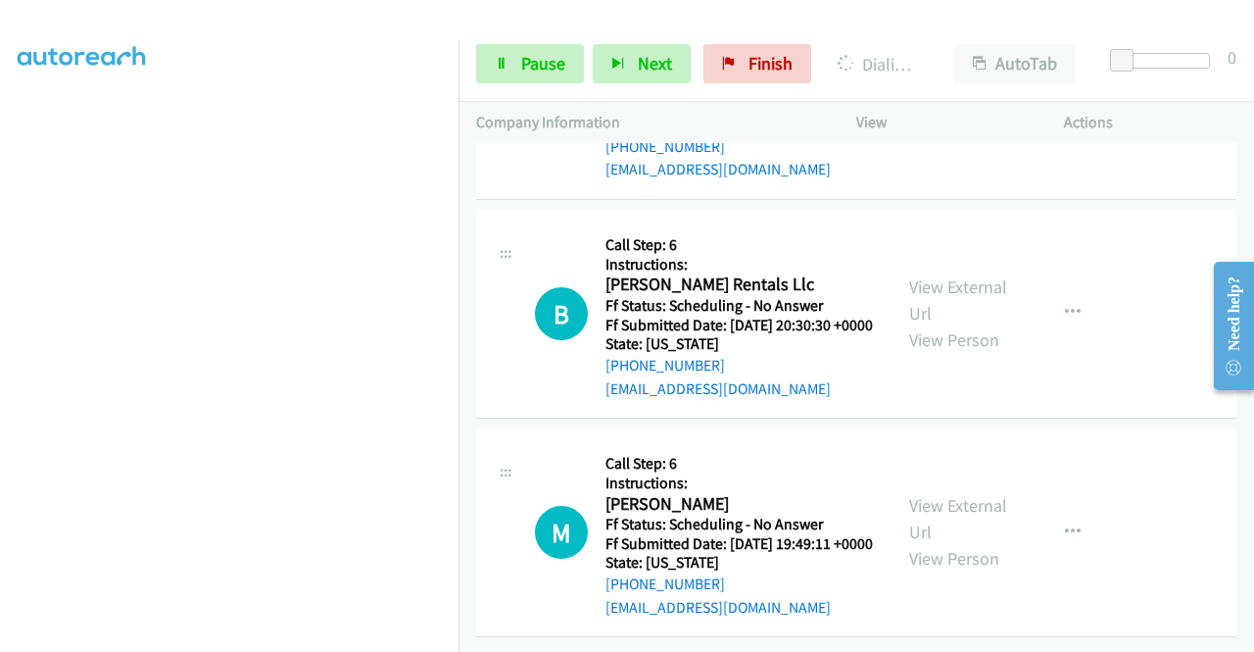
scroll to position [21699, 0]
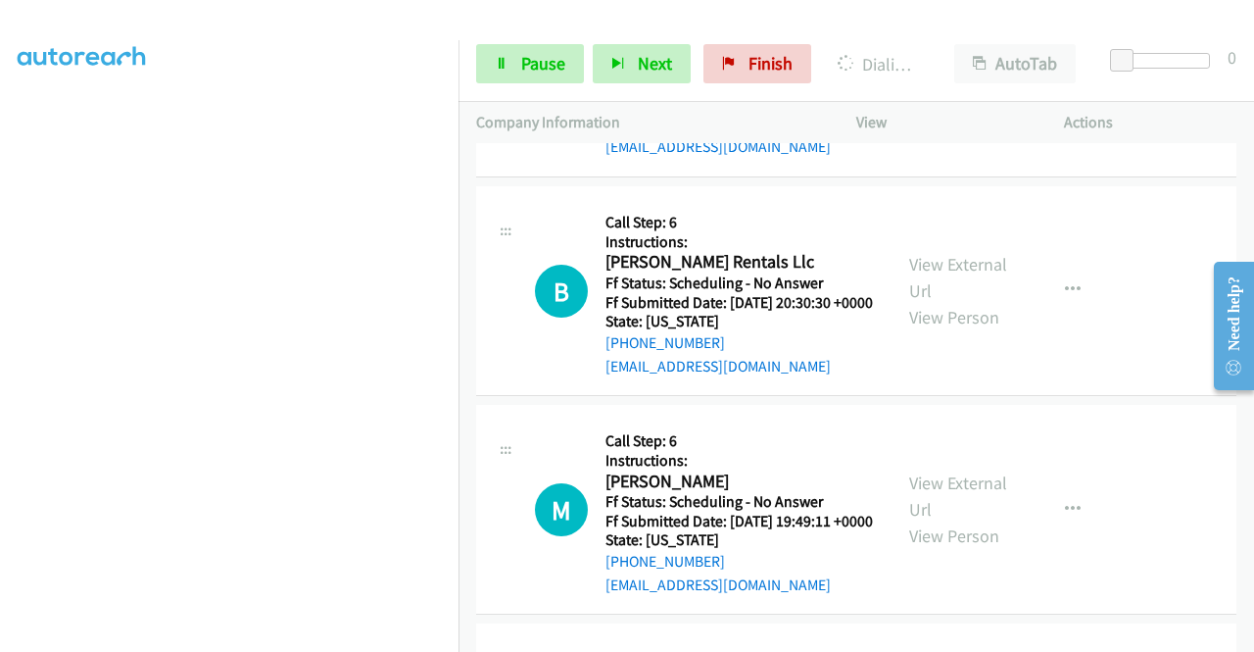
scroll to position [21209, 0]
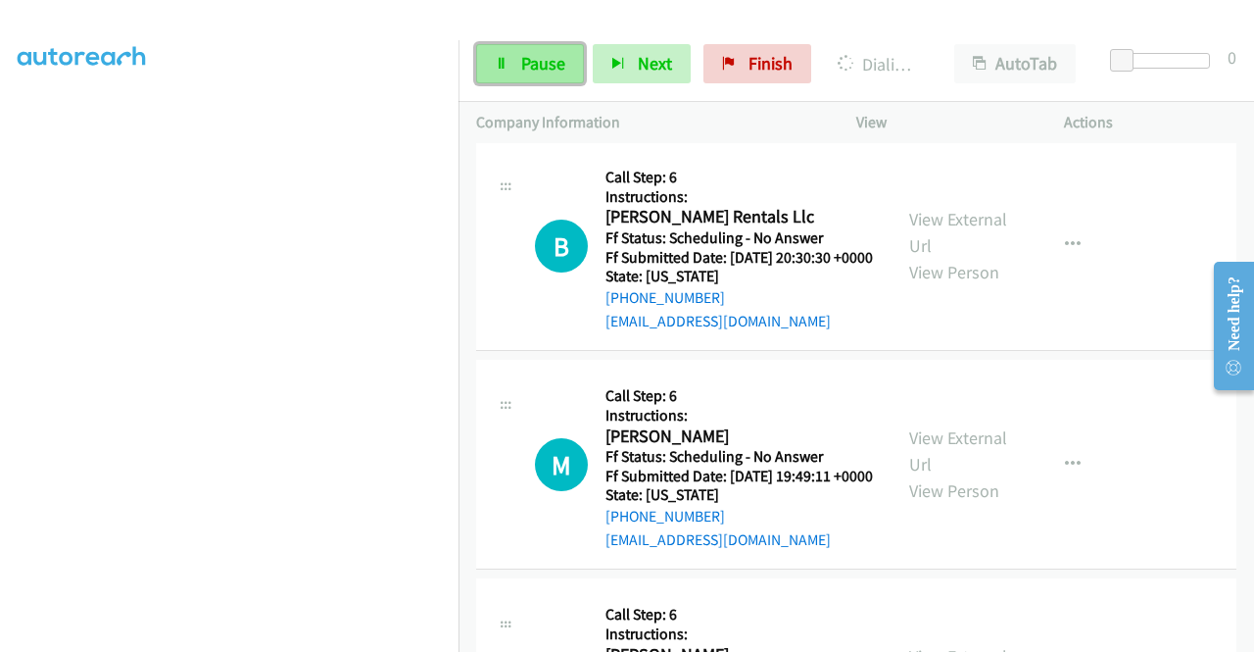
click at [538, 60] on span "Pause" at bounding box center [543, 63] width 44 height 23
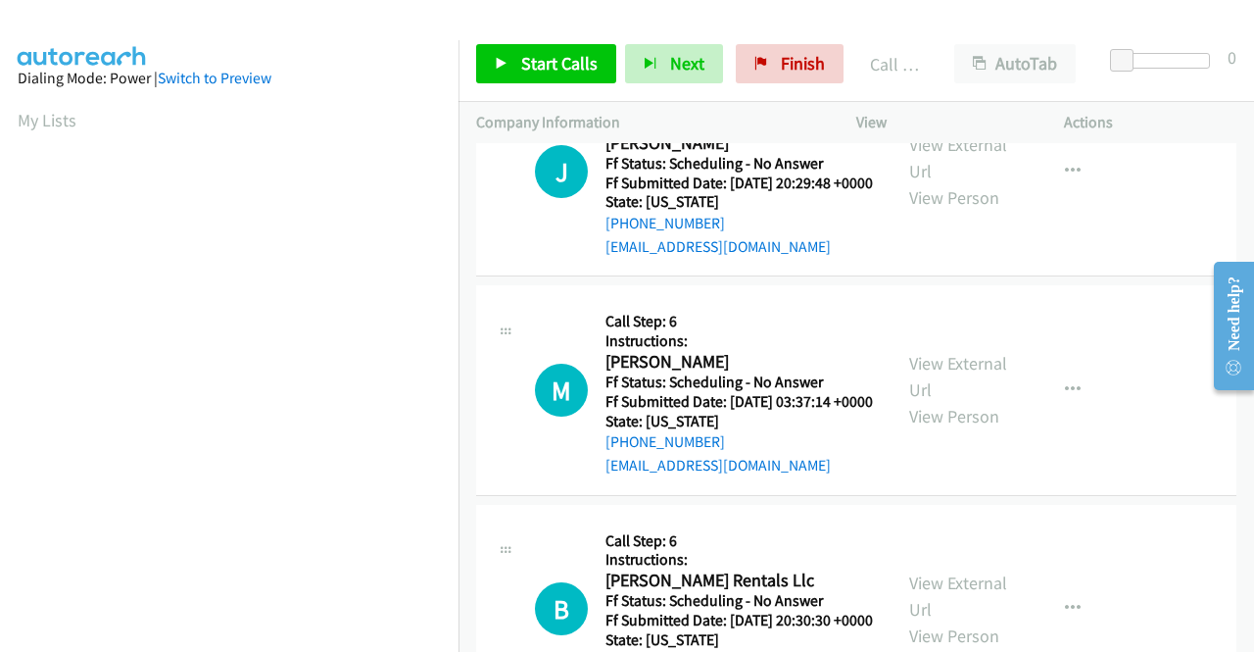
scroll to position [21093, 0]
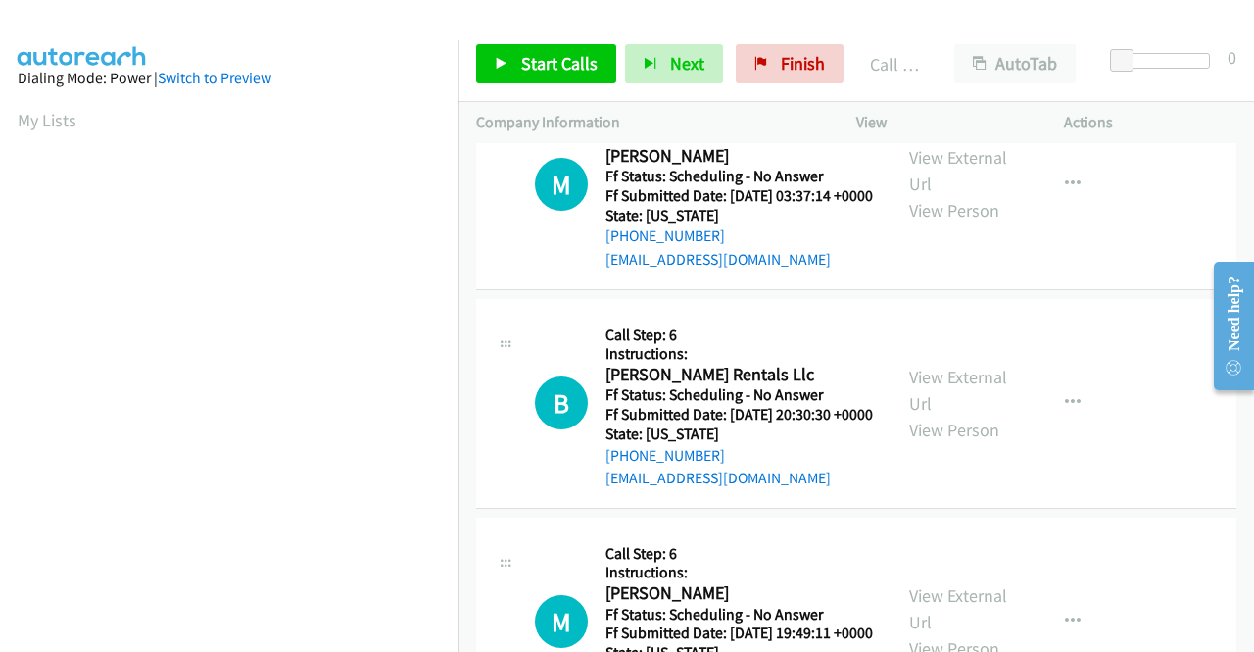
click at [545, 43] on div "Start Calls Pause Next Finish Call Completed AutoTab AutoTab 0" at bounding box center [857, 63] width 796 height 75
click at [551, 58] on span "Start Calls" at bounding box center [559, 63] width 76 height 23
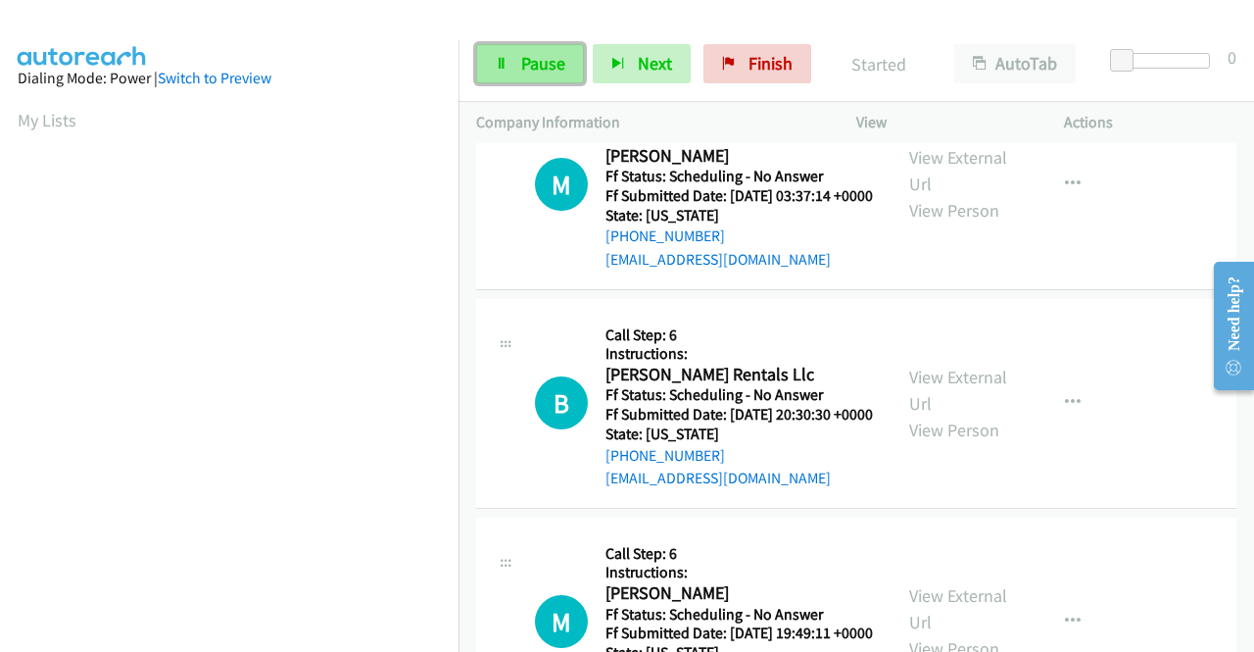
click at [500, 58] on icon at bounding box center [502, 65] width 14 height 14
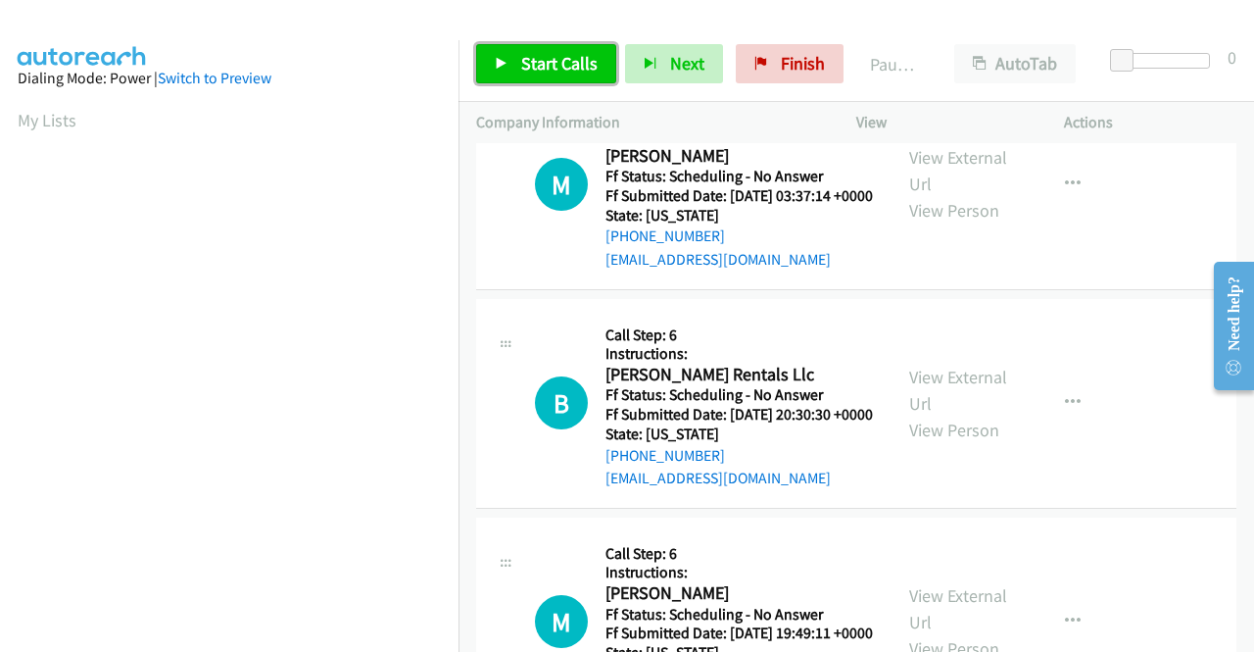
click at [508, 66] on link "Start Calls" at bounding box center [546, 63] width 140 height 39
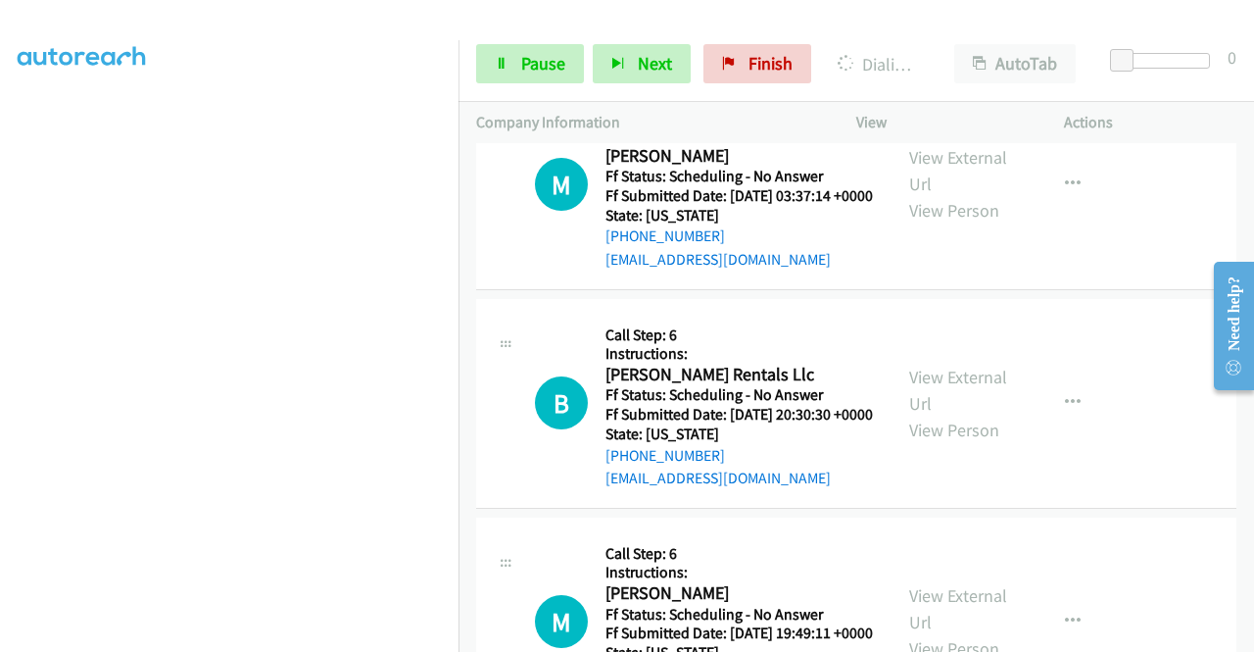
scroll to position [55, 0]
click at [494, 68] on link "Pause" at bounding box center [530, 63] width 108 height 39
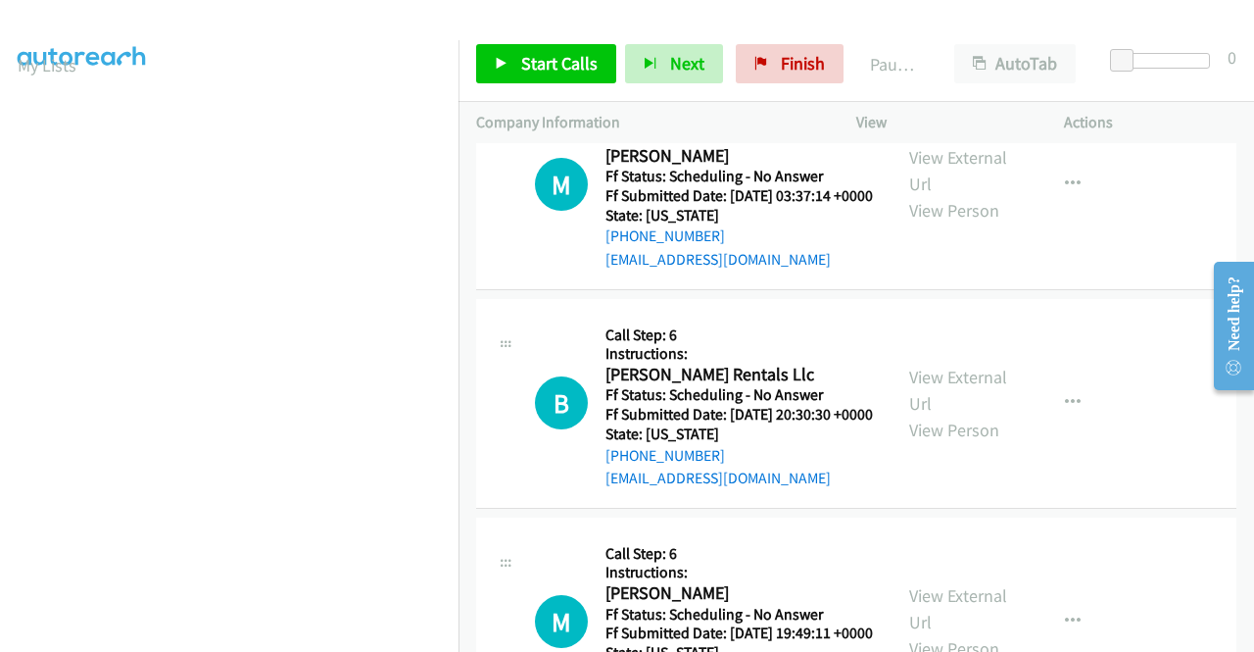
drag, startPoint x: 732, startPoint y: 520, endPoint x: 617, endPoint y: 527, distance: 114.9
copy link "[PHONE_NUMBER]"
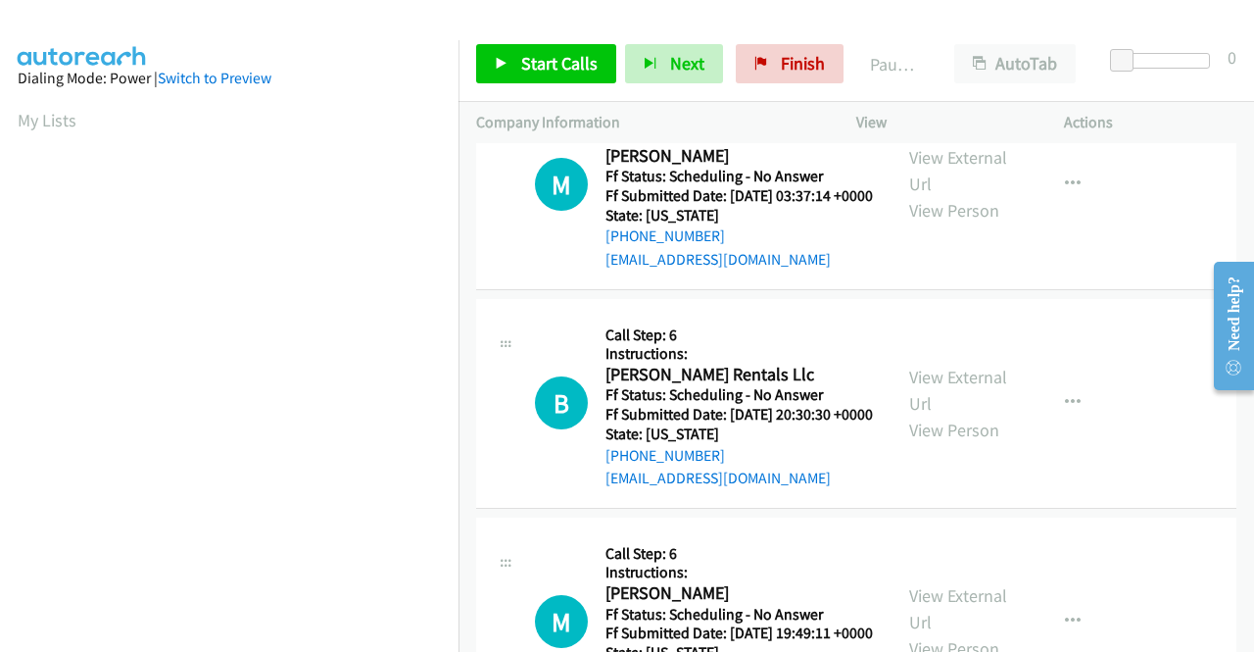
click at [1119, 127] on p "Actions" at bounding box center [1150, 123] width 172 height 24
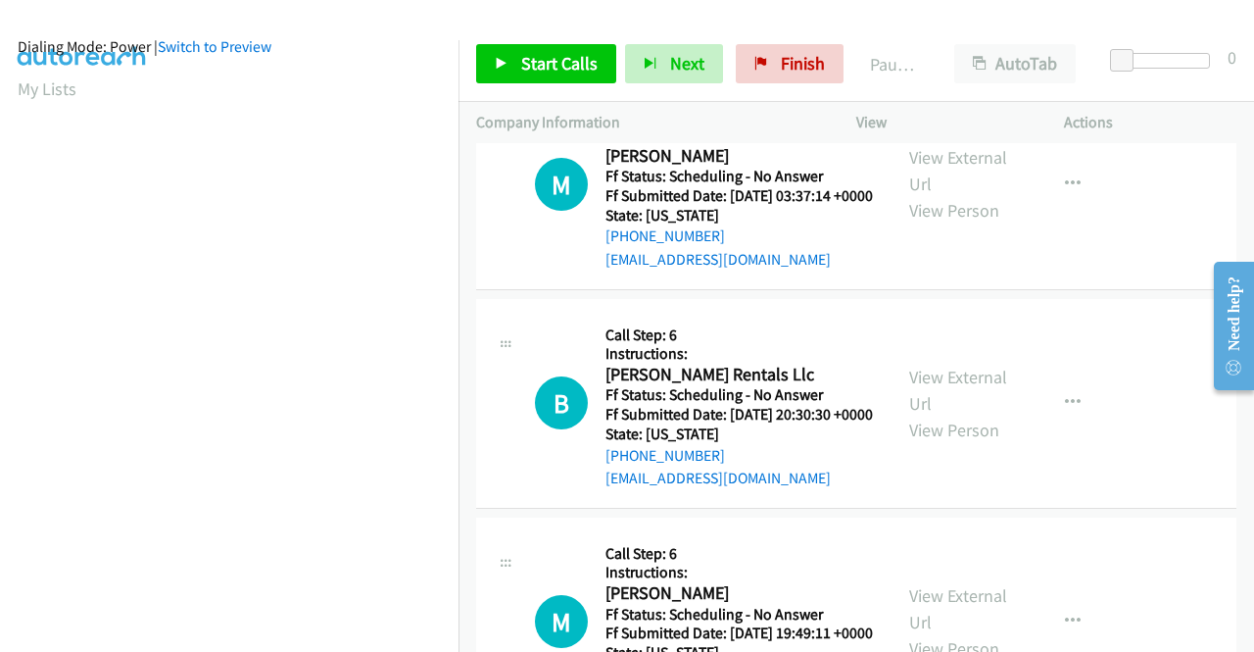
scroll to position [0, 0]
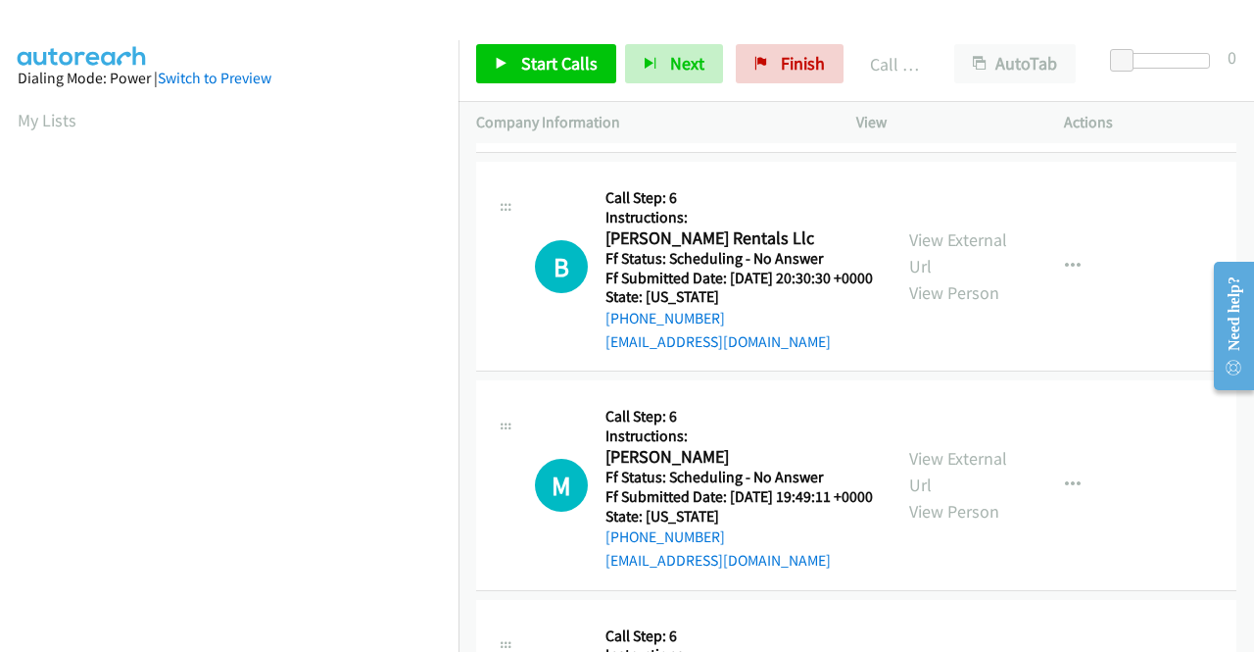
scroll to position [21289, 0]
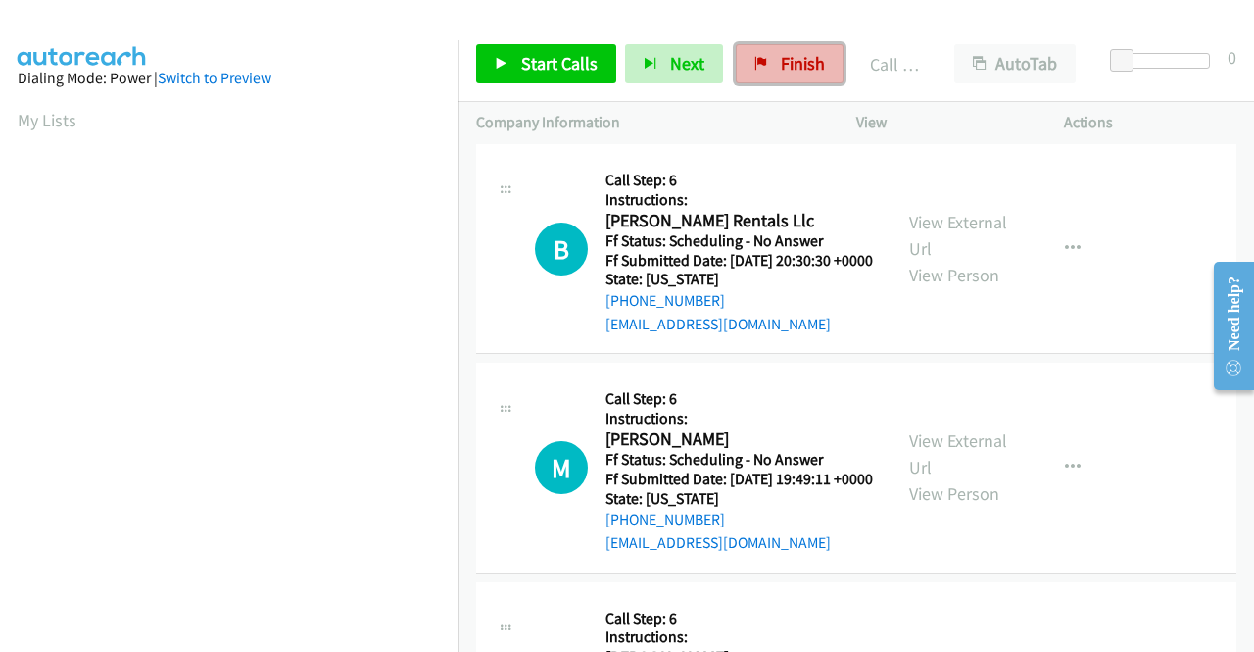
click at [768, 72] on link "Finish" at bounding box center [790, 63] width 108 height 39
